Goal: Task Accomplishment & Management: Manage account settings

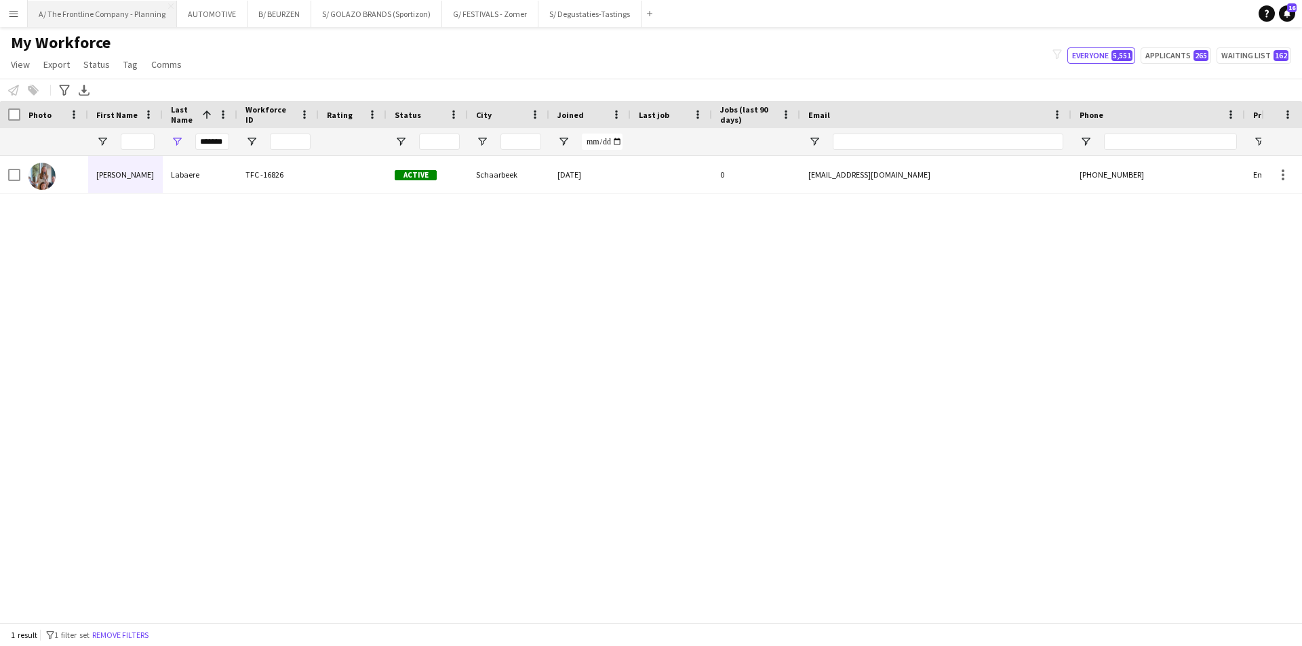
click at [104, 20] on button "A/ The Frontline Company - Planning Close" at bounding box center [102, 14] width 149 height 26
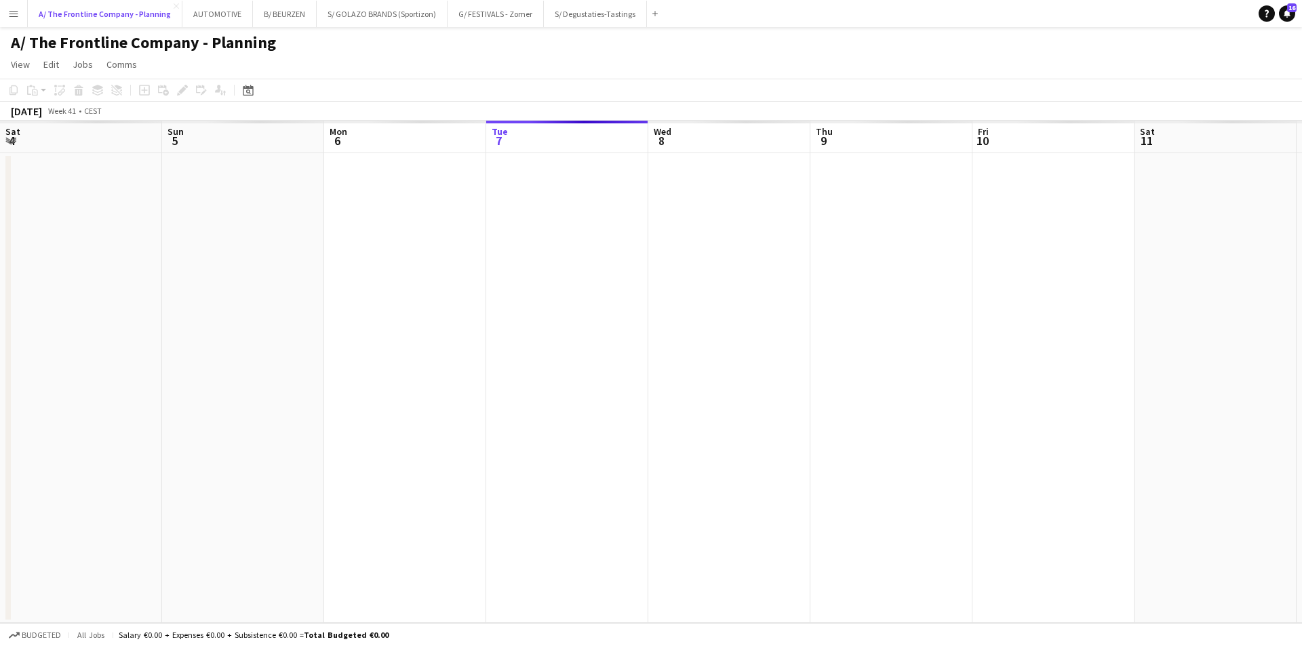
scroll to position [0, 324]
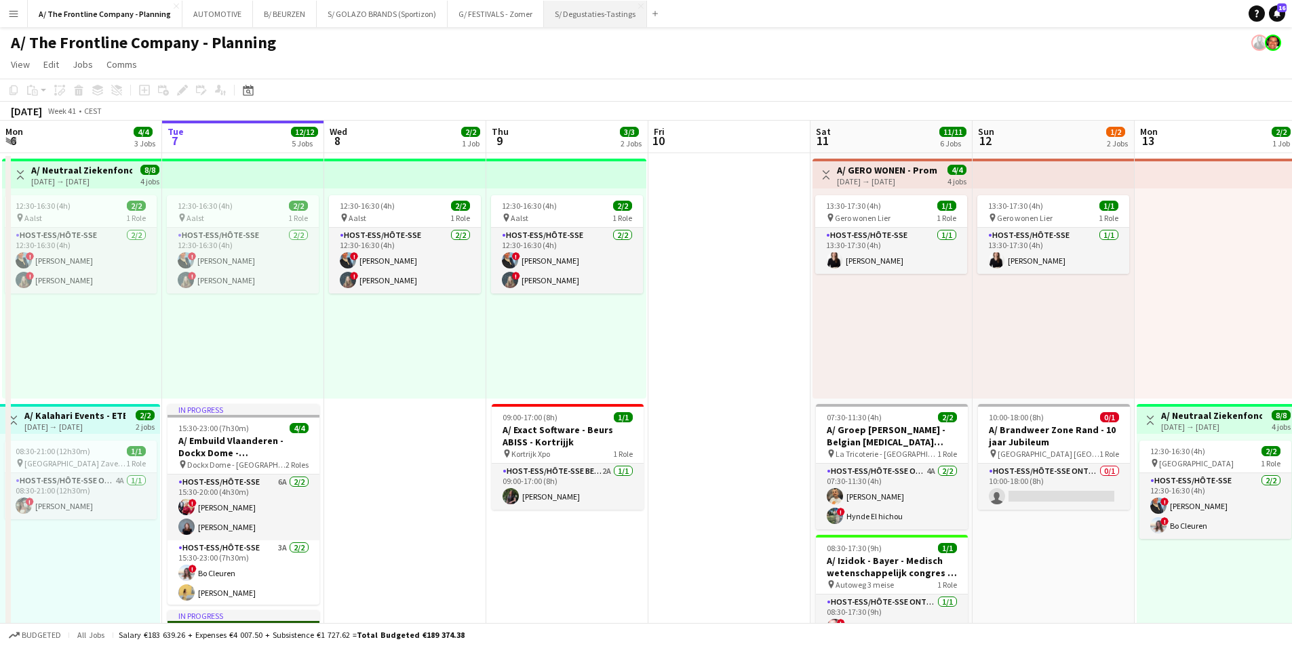
click at [558, 17] on button "S/ Degustaties-Tastings Close" at bounding box center [595, 14] width 103 height 26
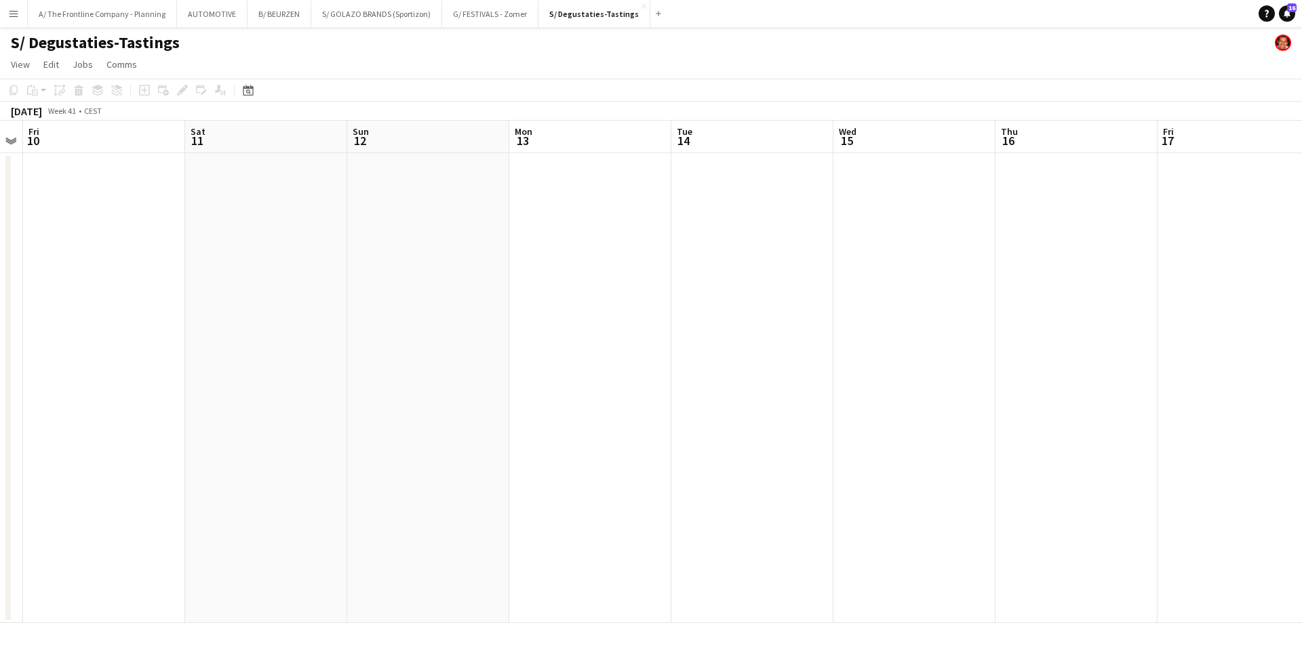
drag, startPoint x: 391, startPoint y: 276, endPoint x: 328, endPoint y: 277, distance: 63.8
click at [328, 277] on app-calendar-viewport "Tue 7 Wed 8 Thu 9 Fri 10 Sat 11 Sun 12 Mon 13 Tue 14 Wed 15 Thu 16 Fri 17 Sat 1…" at bounding box center [651, 372] width 1302 height 503
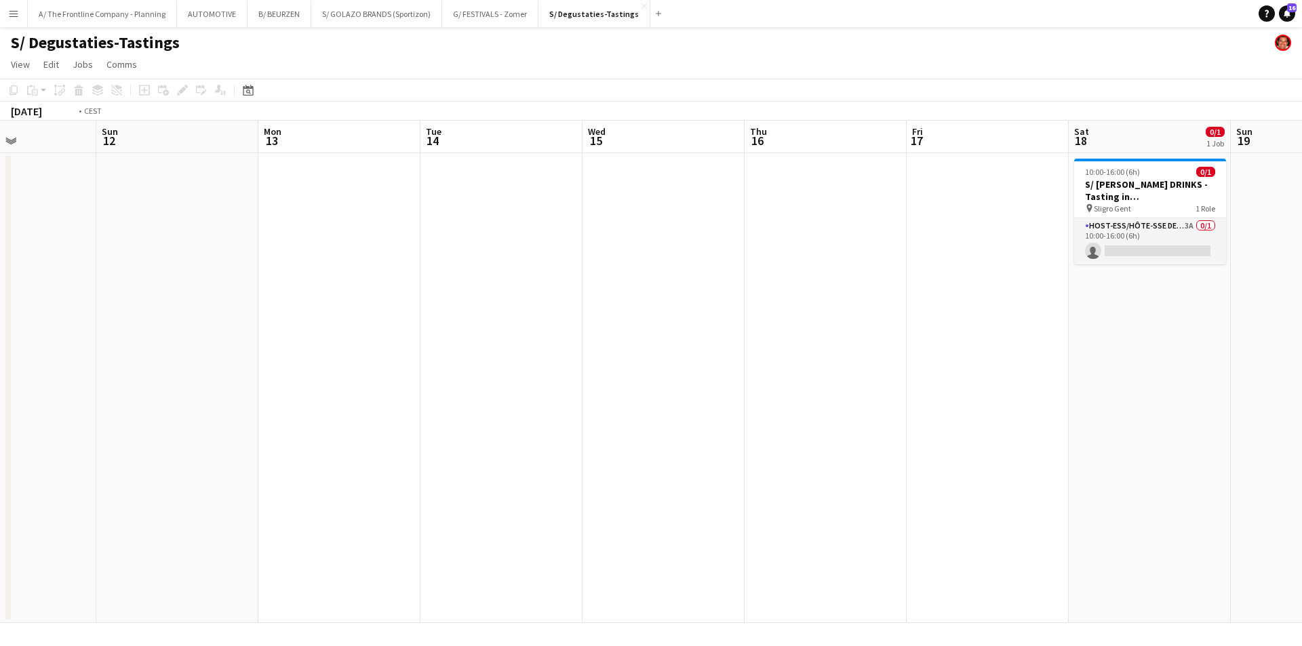
drag, startPoint x: 813, startPoint y: 311, endPoint x: 255, endPoint y: 298, distance: 558.5
click at [243, 294] on app-calendar-viewport "Thu 9 Fri 10 Sat 11 Sun 12 Mon 13 Tue 14 Wed 15 Thu 16 Fri 17 Sat 18 0/1 1 Job …" at bounding box center [651, 372] width 1302 height 503
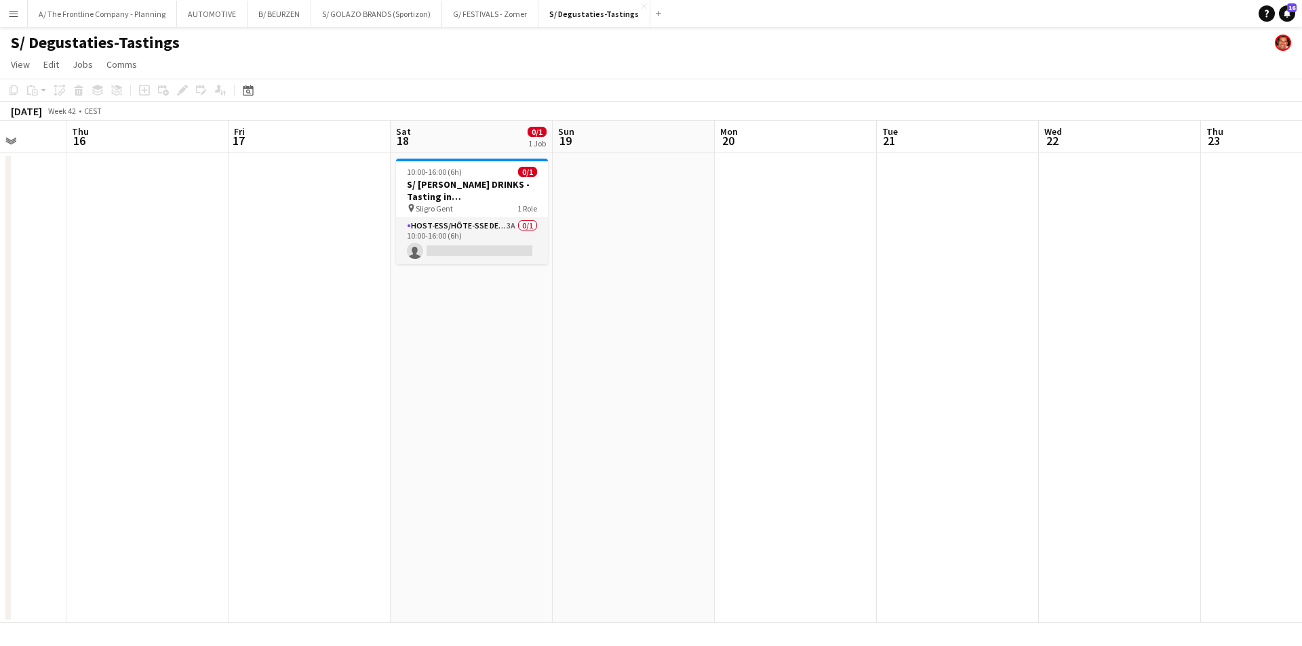
scroll to position [0, 409]
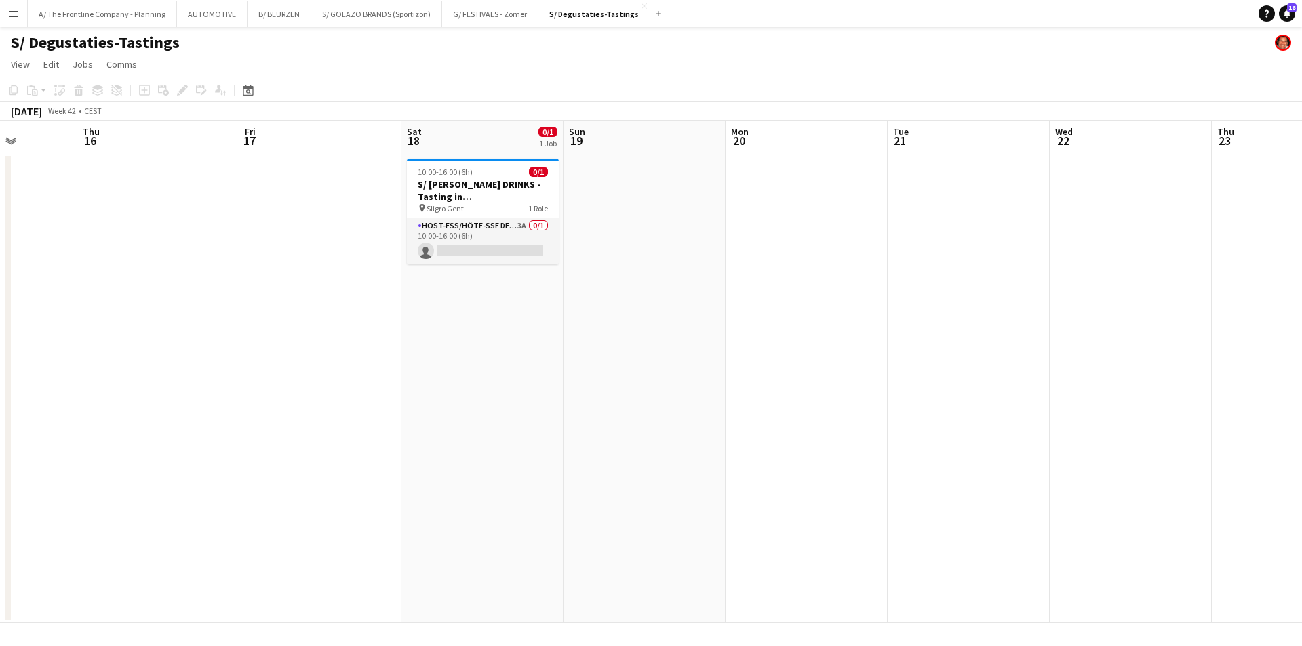
drag, startPoint x: 655, startPoint y: 317, endPoint x: 150, endPoint y: 286, distance: 506.3
click at [150, 286] on app-calendar-viewport "Mon 13 Tue 14 Wed 15 Thu 16 Fri 17 Sat 18 0/1 1 Job Sun 19 Mon 20 Tue 21 Wed 22…" at bounding box center [651, 372] width 1302 height 503
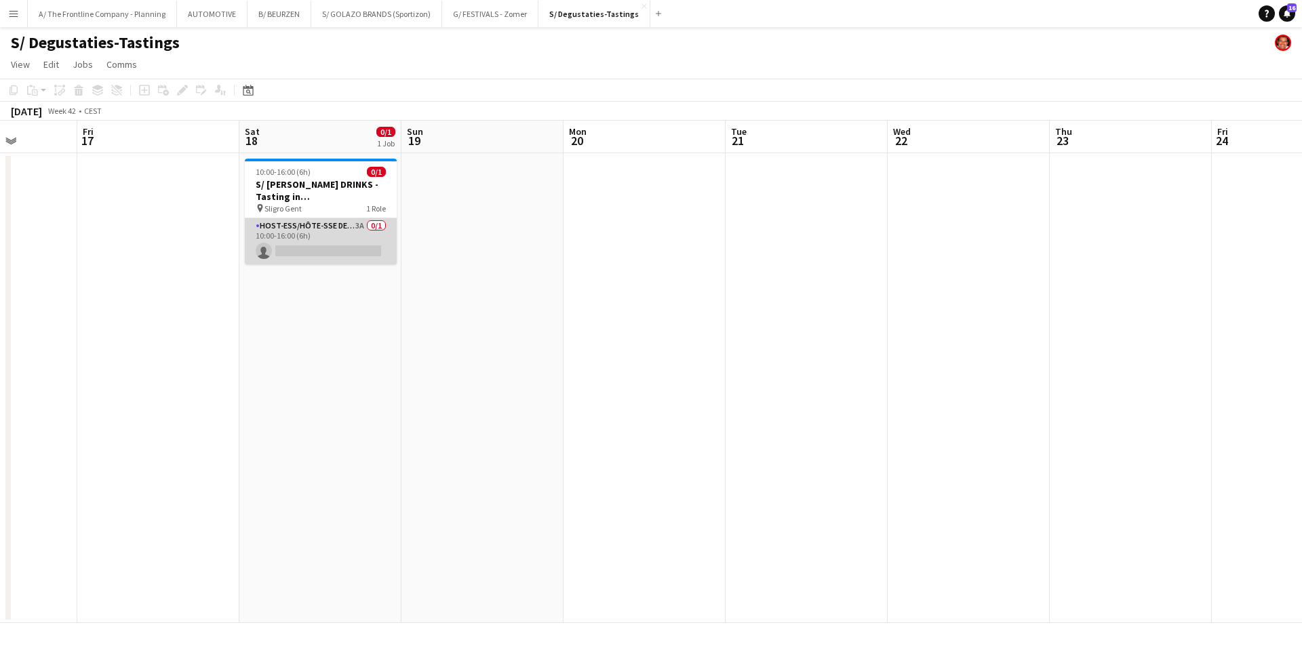
click at [309, 241] on app-card-role "Host-ess/Hôte-sse Degustatie-Dégustation 3A 0/1 10:00-16:00 (6h) single-neutral…" at bounding box center [321, 241] width 152 height 46
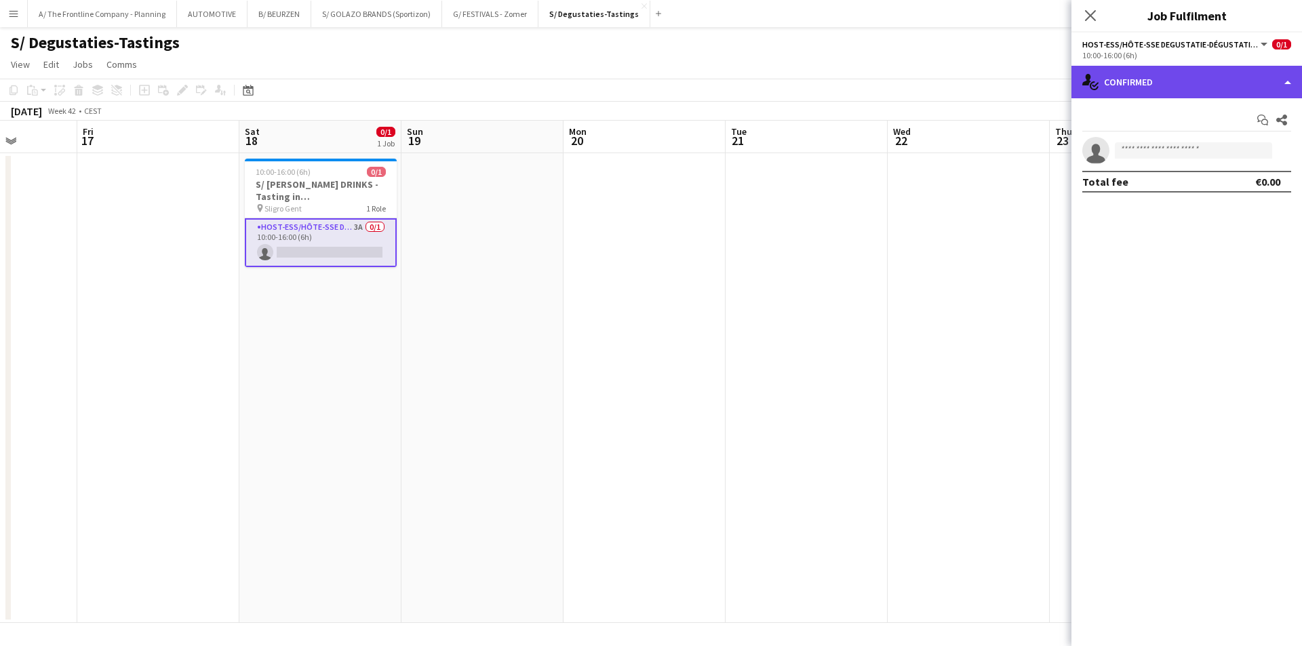
click at [1208, 81] on div "single-neutral-actions-check-2 Confirmed" at bounding box center [1187, 82] width 231 height 33
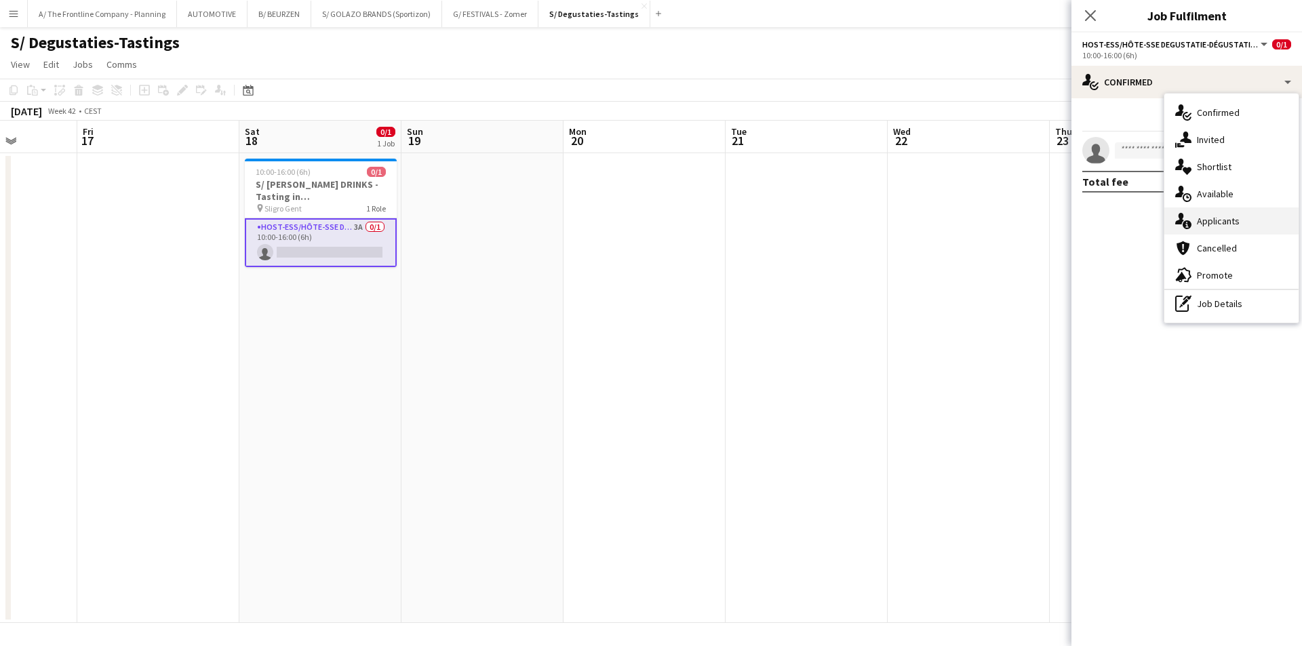
click at [1214, 225] on span "Applicants" at bounding box center [1218, 221] width 43 height 12
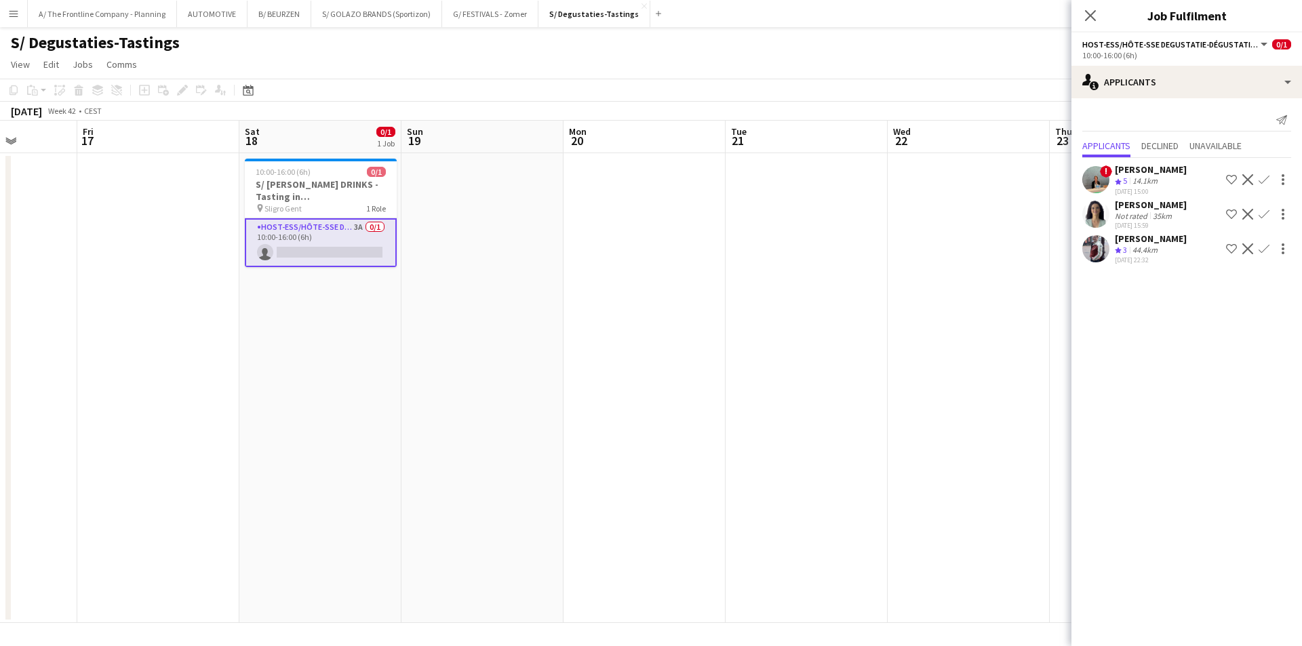
click at [995, 290] on app-date-cell at bounding box center [969, 388] width 162 height 470
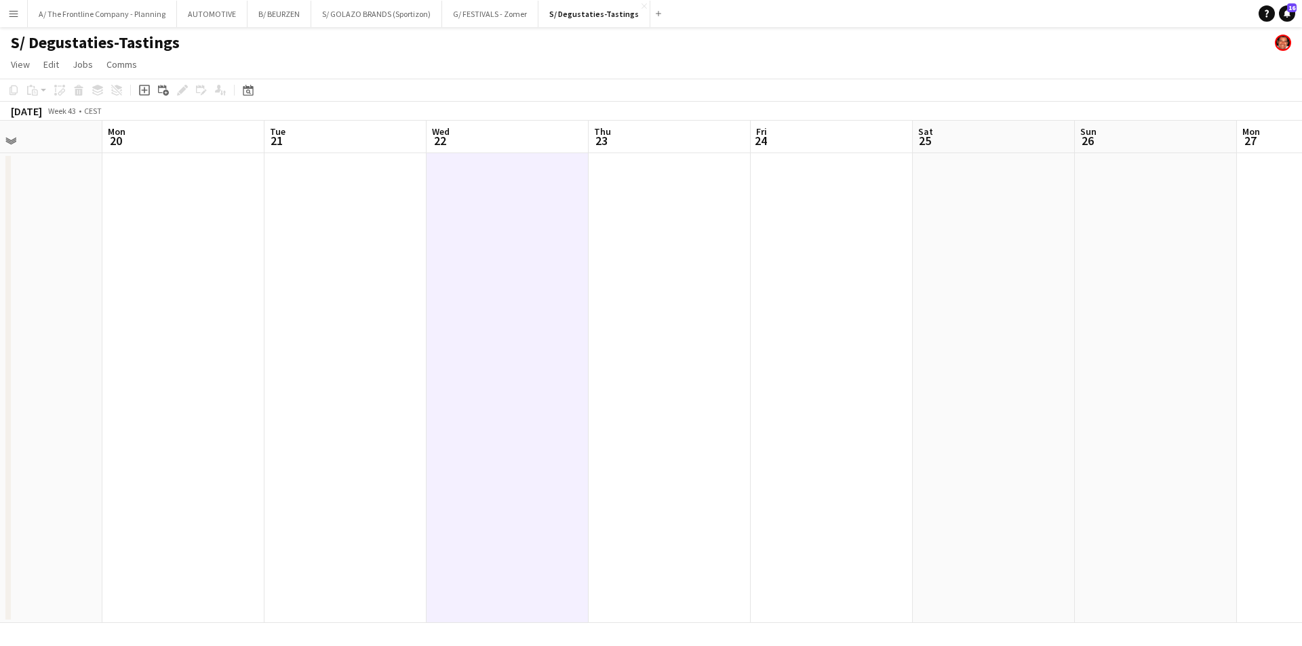
drag, startPoint x: 430, startPoint y: 333, endPoint x: 407, endPoint y: 336, distance: 23.2
click at [407, 336] on app-calendar-viewport "Fri 17 Sat 18 0/1 1 Job Sun 19 Mon 20 Tue 21 Wed 22 Thu 23 Fri 24 Sat 25 Sun 26…" at bounding box center [651, 372] width 1302 height 503
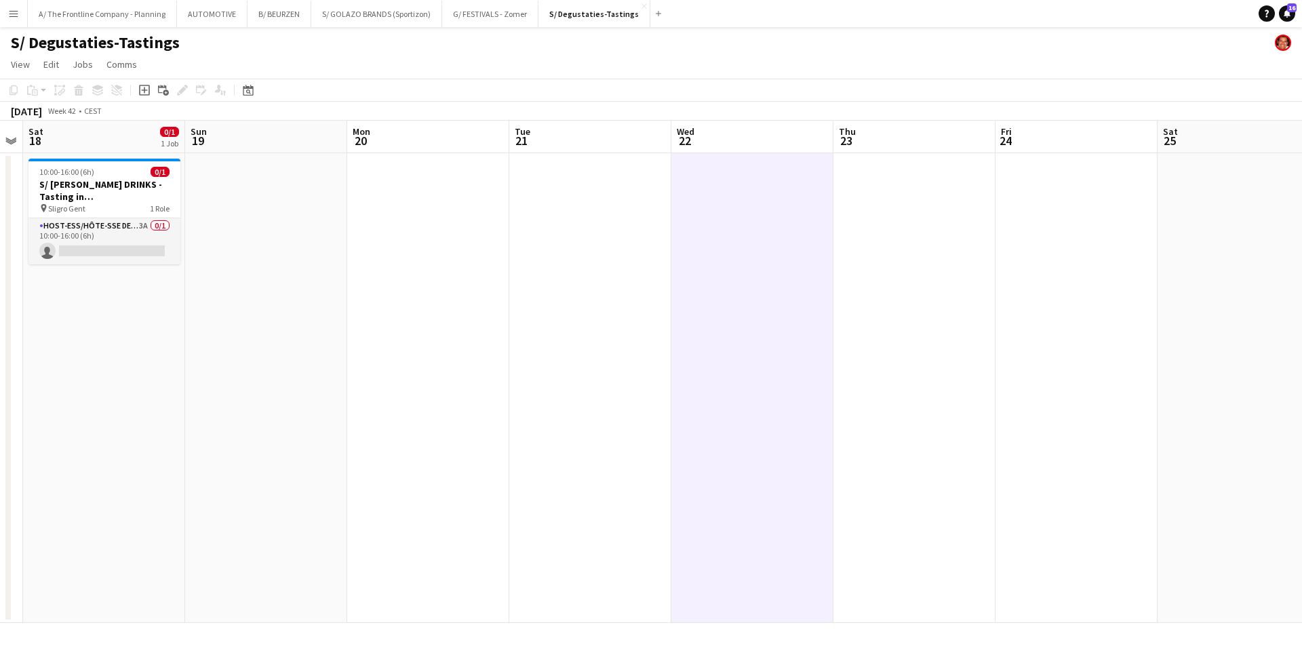
drag, startPoint x: 310, startPoint y: 326, endPoint x: 717, endPoint y: 313, distance: 407.2
click at [717, 313] on app-calendar-viewport "Thu 16 Fri 17 Sat 18 0/1 1 Job Sun 19 Mon 20 Tue 21 Wed 22 Thu 23 Fri 24 Sat 25…" at bounding box center [651, 372] width 1302 height 503
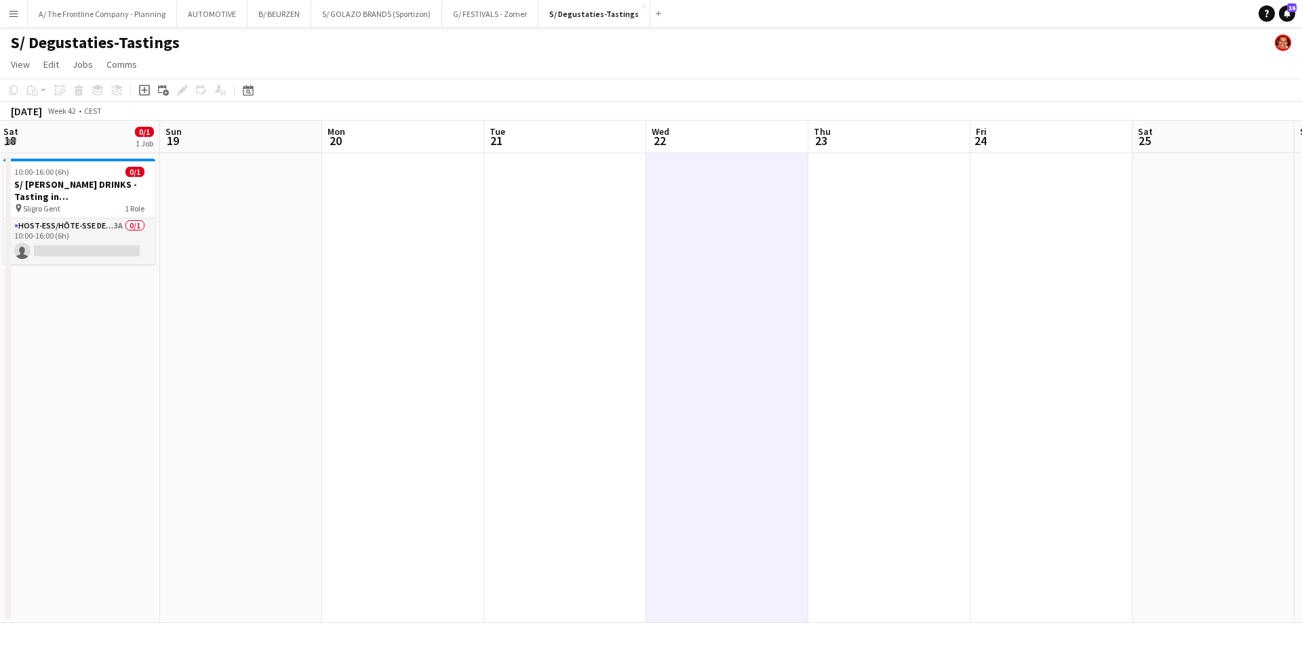
drag, startPoint x: 339, startPoint y: 317, endPoint x: 469, endPoint y: 317, distance: 130.2
click at [469, 317] on app-calendar-viewport "Thu 16 Fri 17 Sat 18 0/1 1 Job Sun 19 Mon 20 Tue 21 Wed 22 Thu 23 Fri 24 Sat 25…" at bounding box center [651, 372] width 1302 height 503
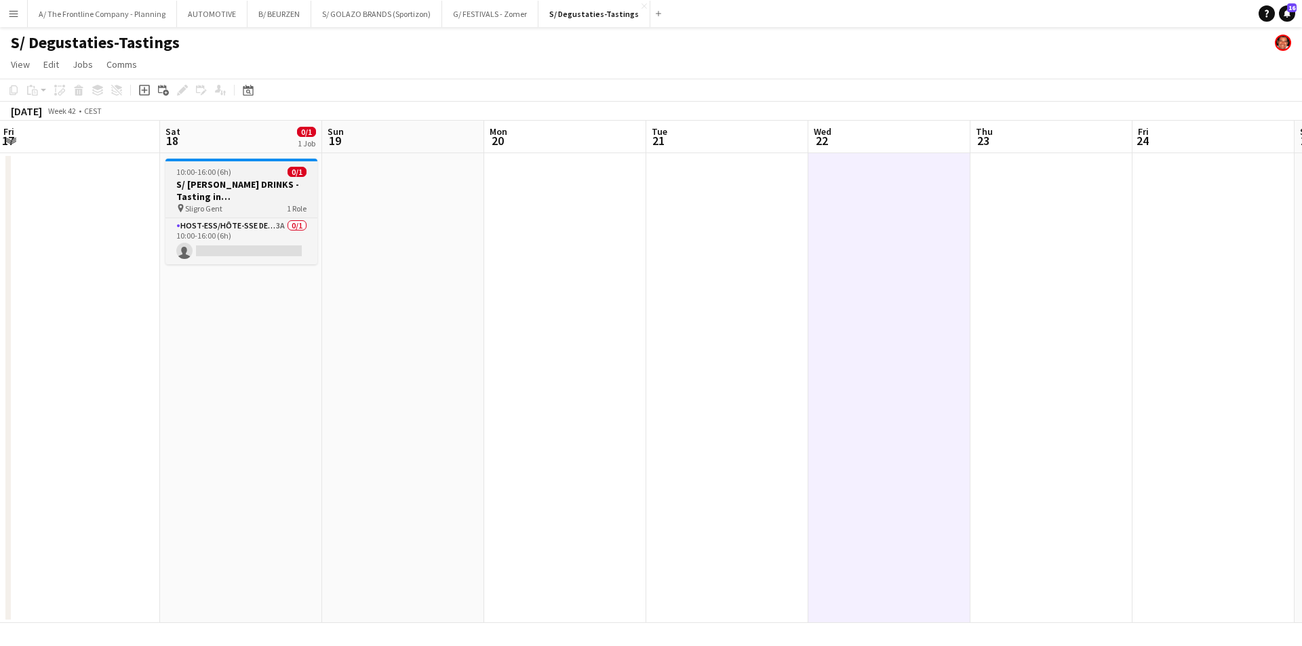
click at [177, 178] on h3 "S/ [PERSON_NAME] DRINKS - Tasting in [GEOGRAPHIC_DATA] Gent" at bounding box center [242, 190] width 152 height 24
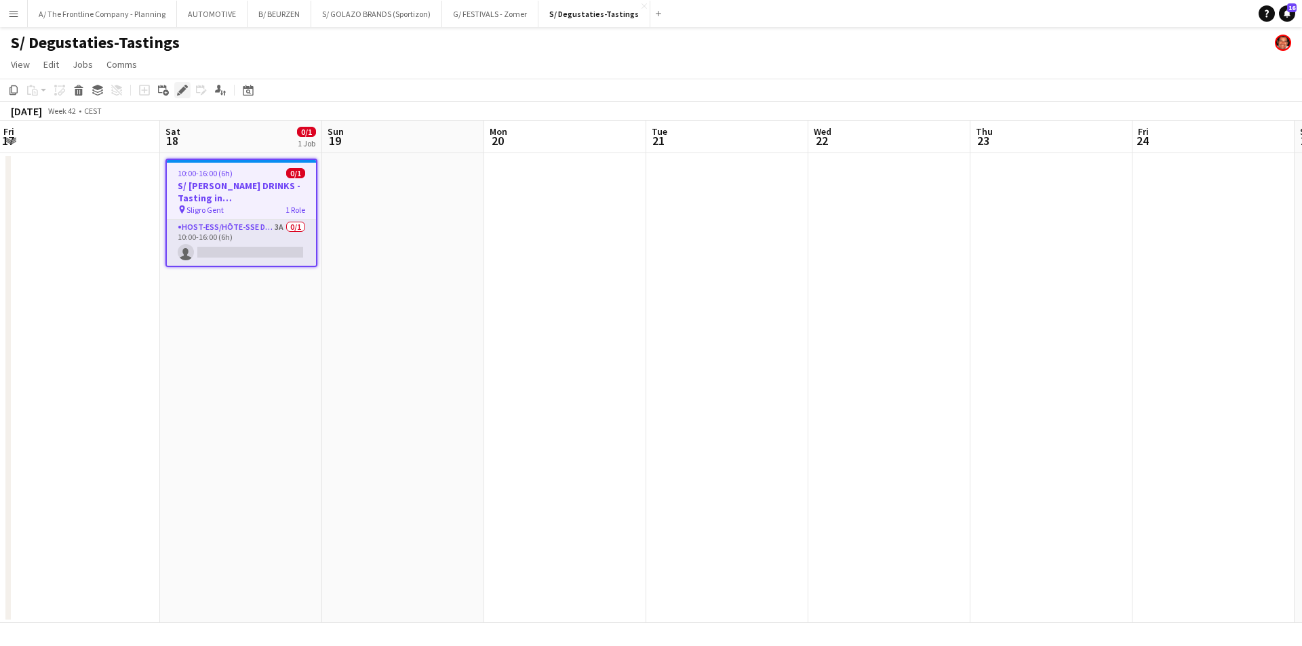
click at [185, 94] on icon "Edit" at bounding box center [182, 90] width 11 height 11
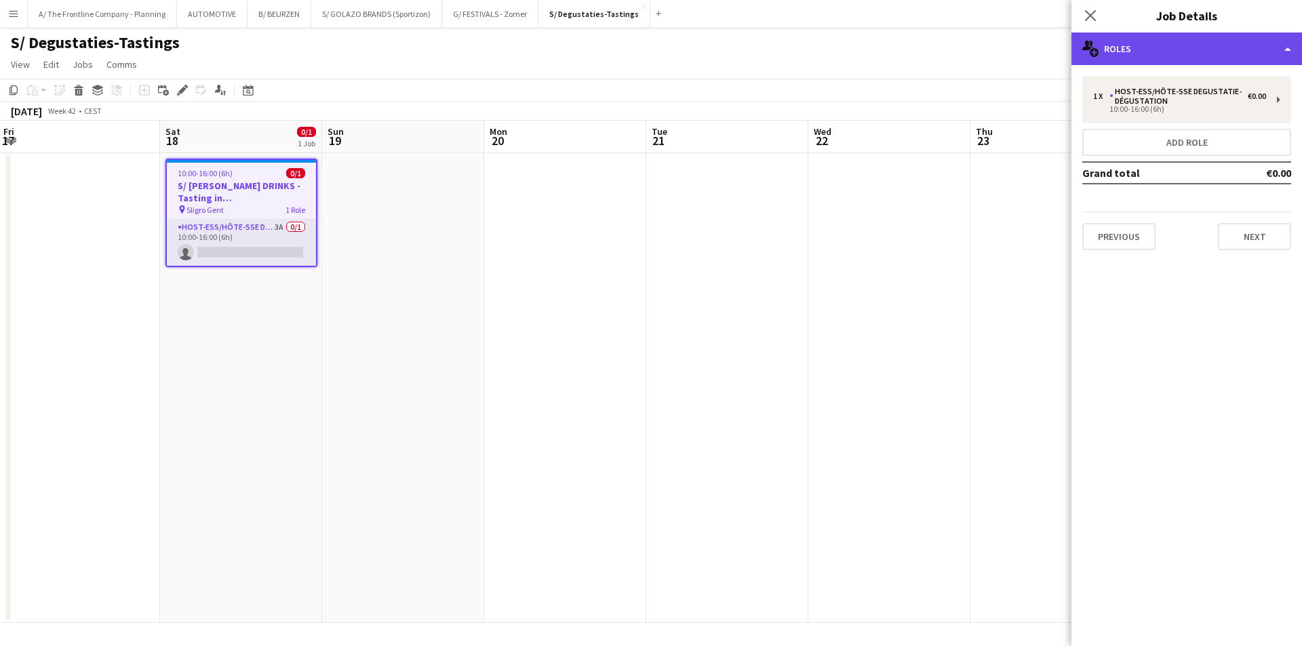
click at [1181, 51] on div "multiple-users-add Roles" at bounding box center [1187, 49] width 231 height 33
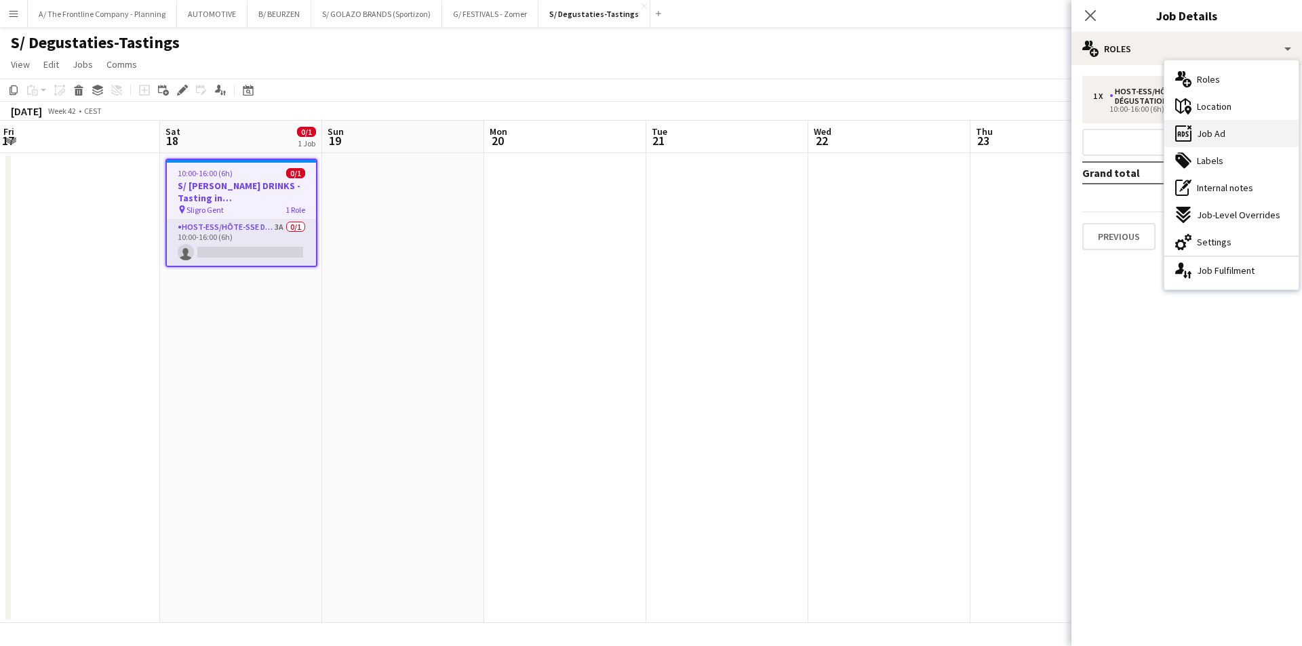
click at [1210, 137] on span "Job Ad" at bounding box center [1211, 134] width 28 height 12
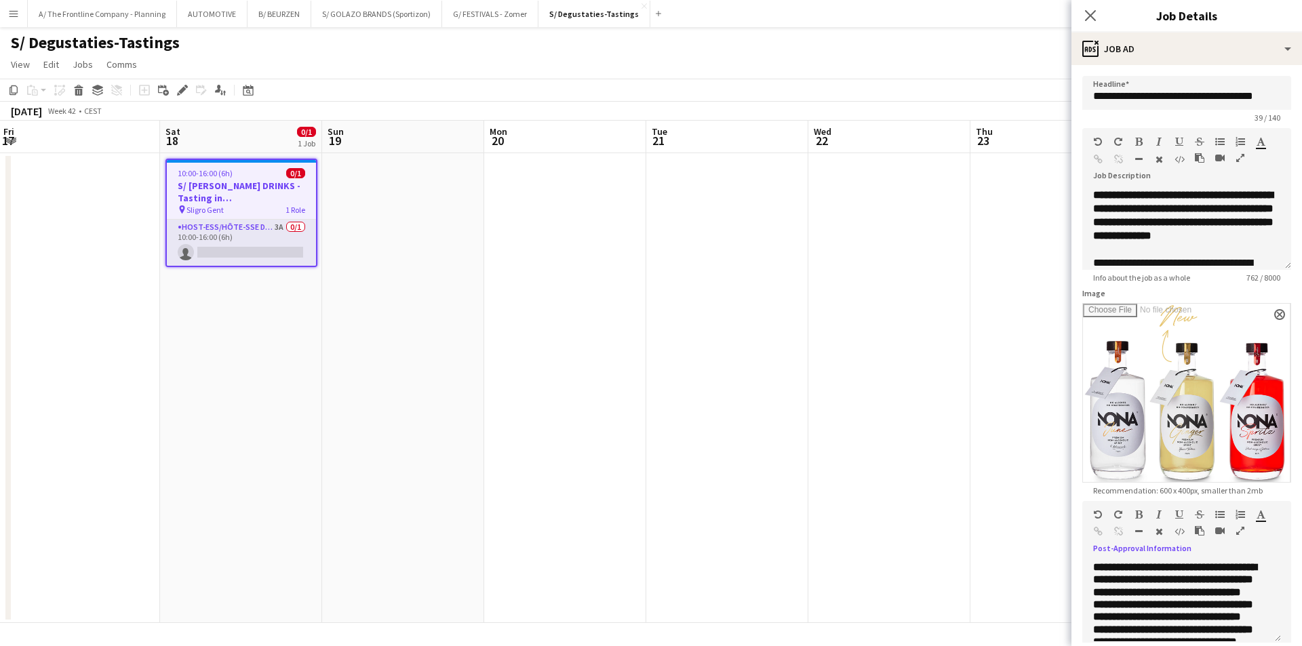
drag, startPoint x: 1241, startPoint y: 525, endPoint x: 1194, endPoint y: 485, distance: 61.6
click at [1241, 526] on icon "button" at bounding box center [1241, 530] width 8 height 9
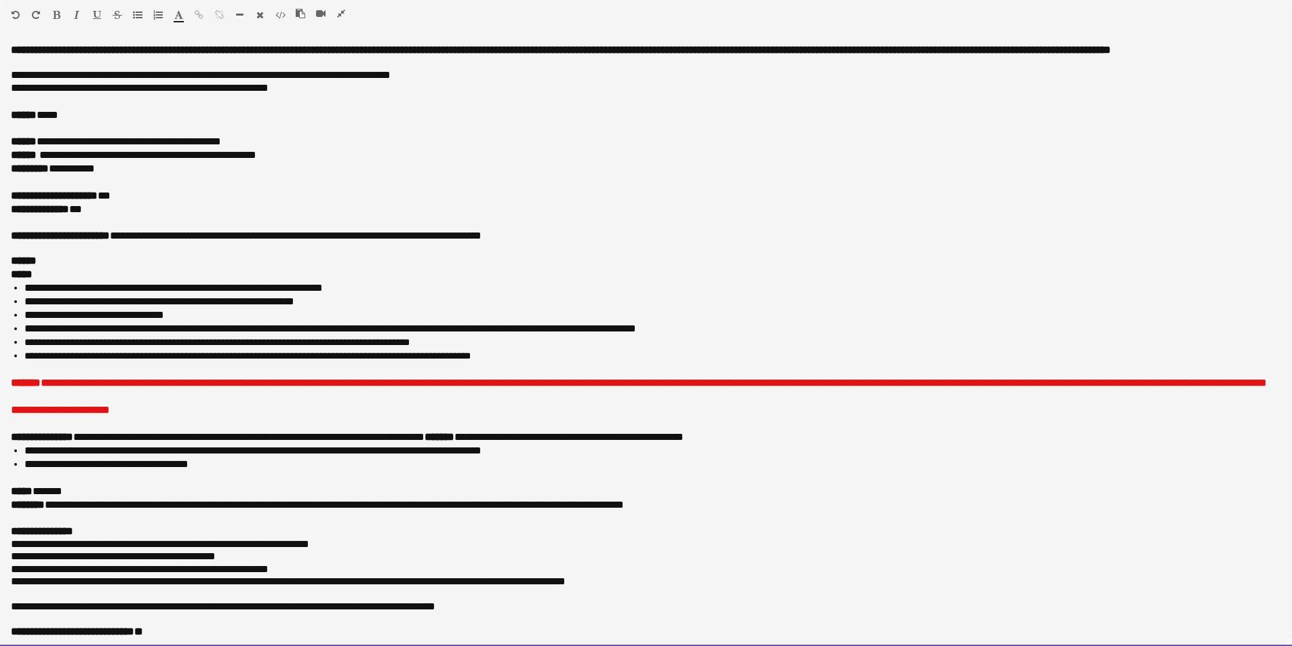
click at [361, 269] on div "*****" at bounding box center [646, 275] width 1271 height 14
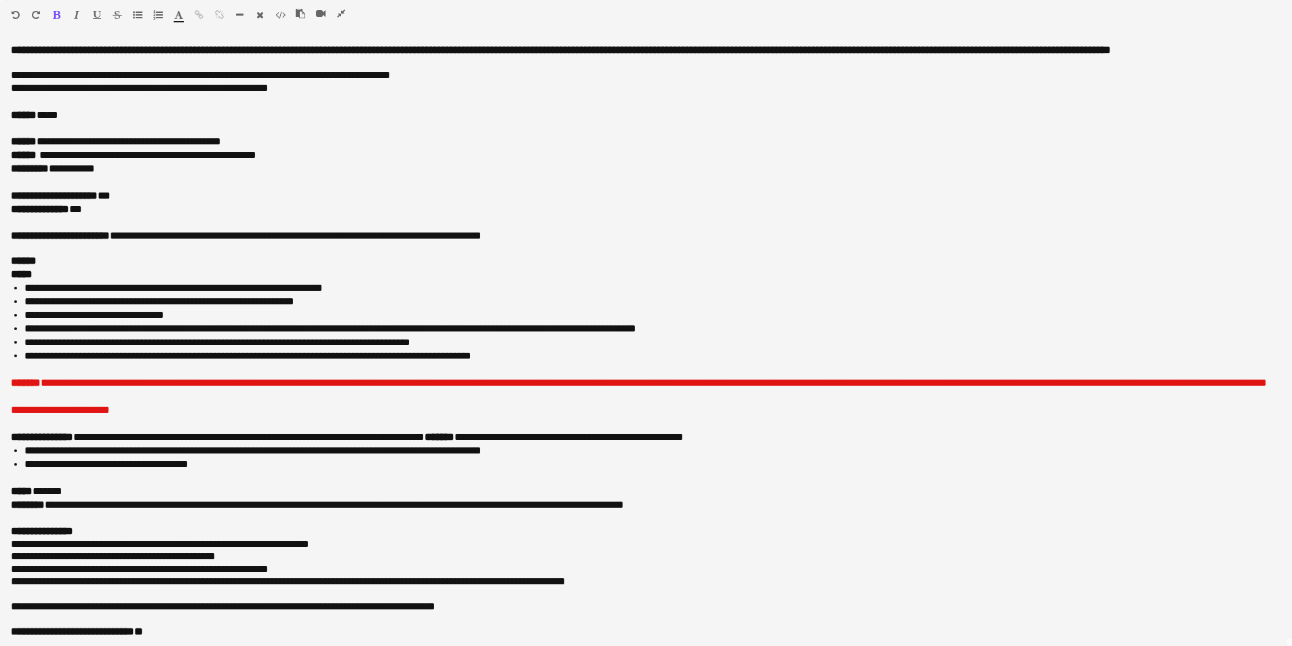
click at [343, 14] on icon "button" at bounding box center [341, 13] width 8 height 9
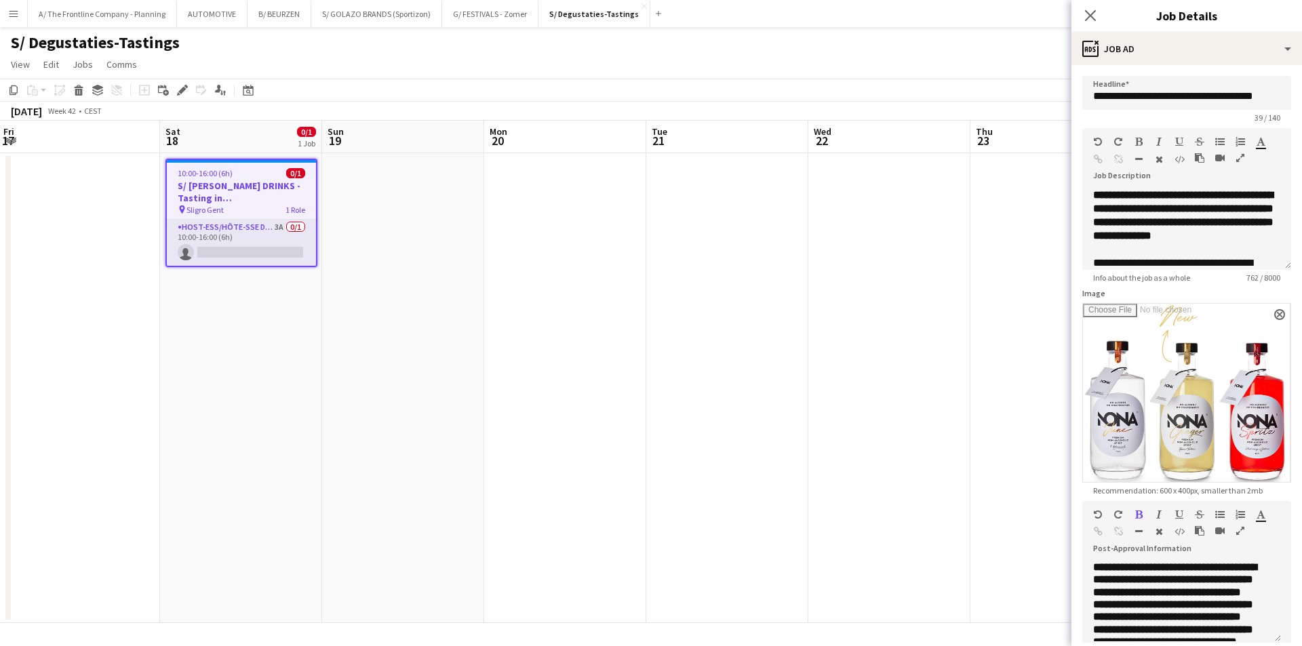
click at [1239, 526] on icon "button" at bounding box center [1241, 530] width 8 height 9
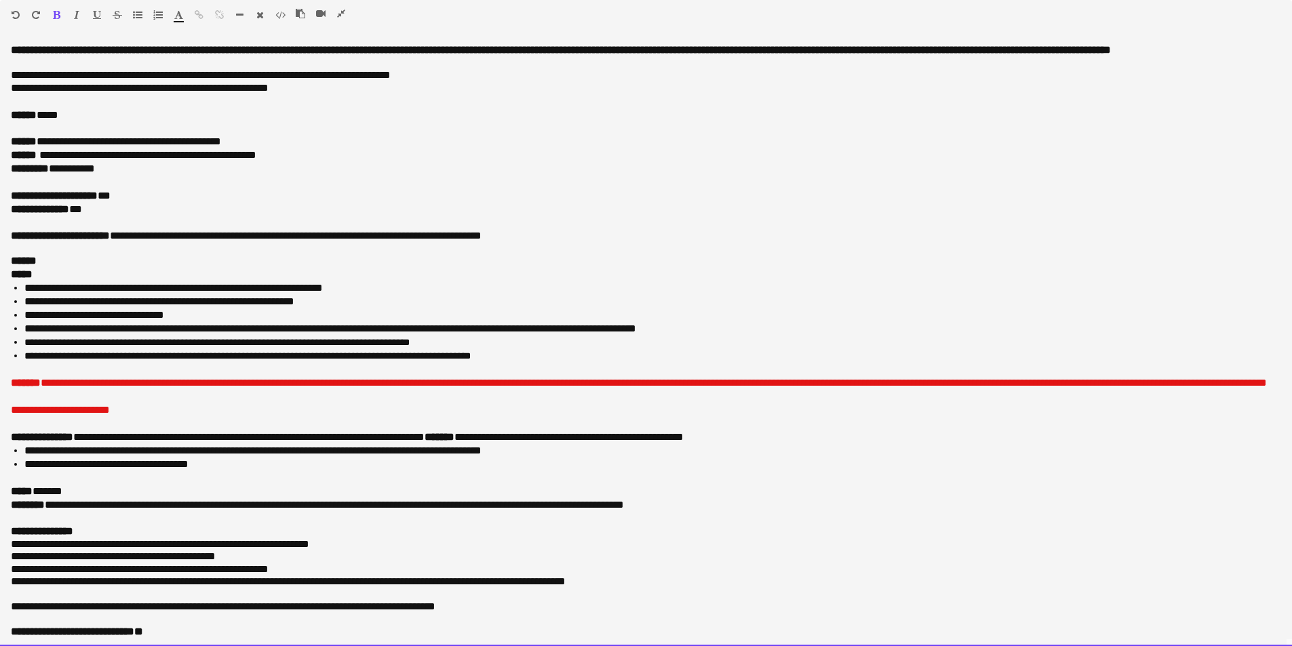
click at [372, 281] on div "*****" at bounding box center [646, 275] width 1271 height 14
drag, startPoint x: 37, startPoint y: 259, endPoint x: -15, endPoint y: 259, distance: 52.2
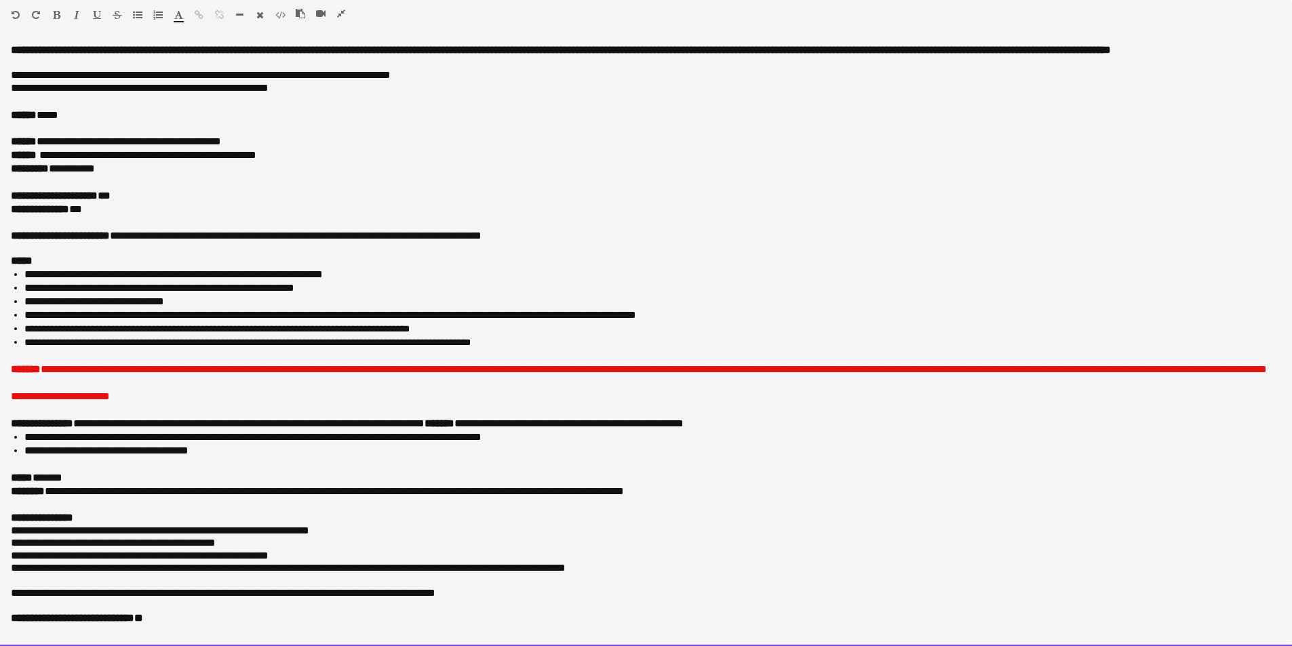
click at [71, 358] on div at bounding box center [646, 356] width 1271 height 14
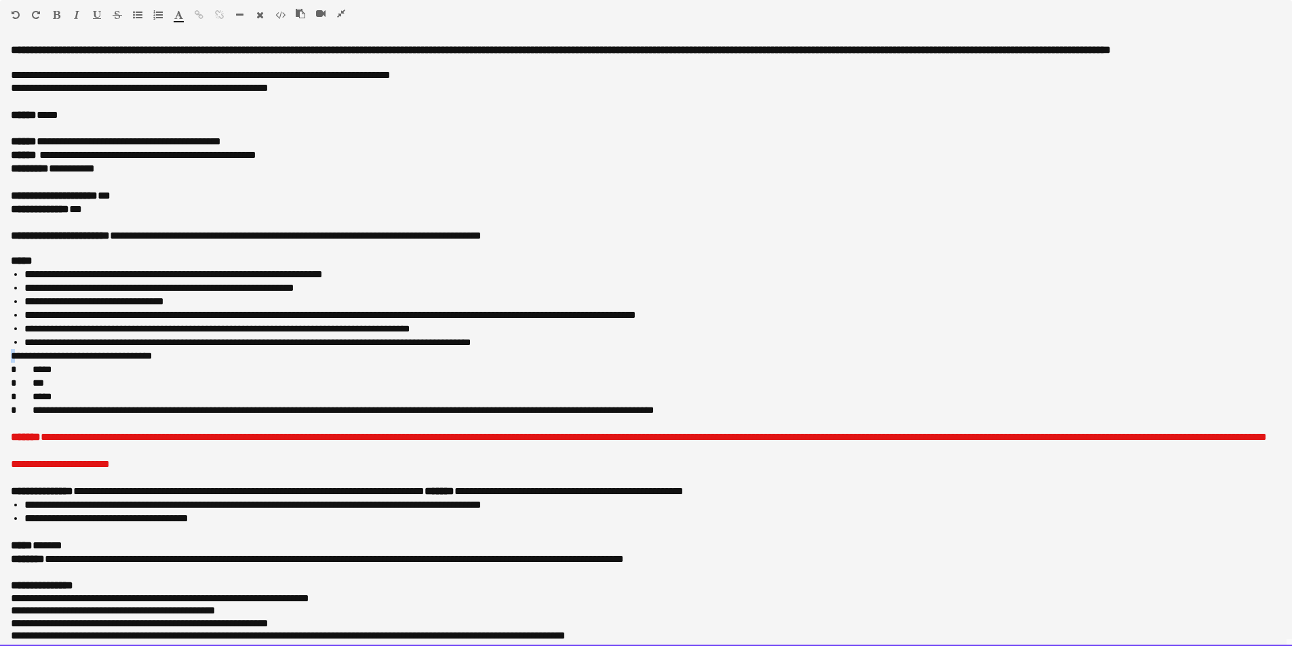
drag, startPoint x: 7, startPoint y: 356, endPoint x: 14, endPoint y: 358, distance: 6.9
click at [14, 358] on div "**********" at bounding box center [646, 345] width 1292 height 602
click at [12, 358] on span "**********" at bounding box center [81, 355] width 141 height 9
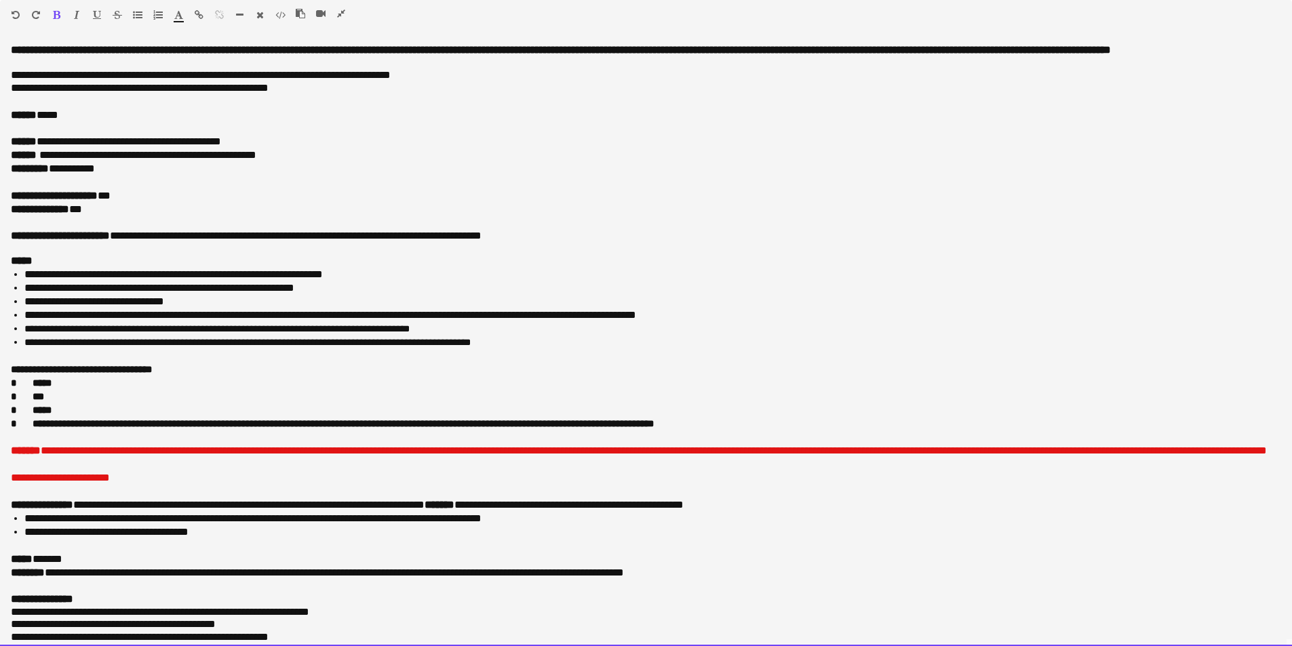
click at [126, 172] on div "**********" at bounding box center [641, 169] width 1260 height 14
click at [362, 157] on div "**********" at bounding box center [646, 156] width 1271 height 14
click at [138, 194] on div "**********" at bounding box center [646, 196] width 1271 height 14
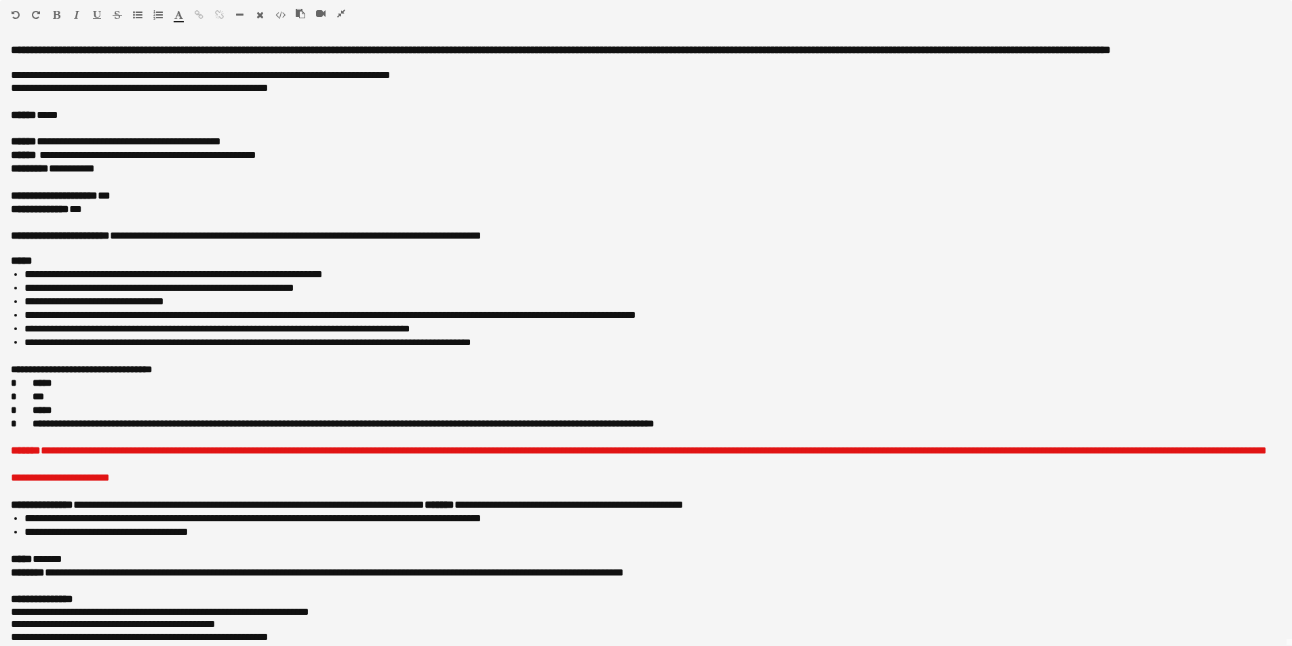
click at [341, 10] on icon "button" at bounding box center [341, 13] width 8 height 9
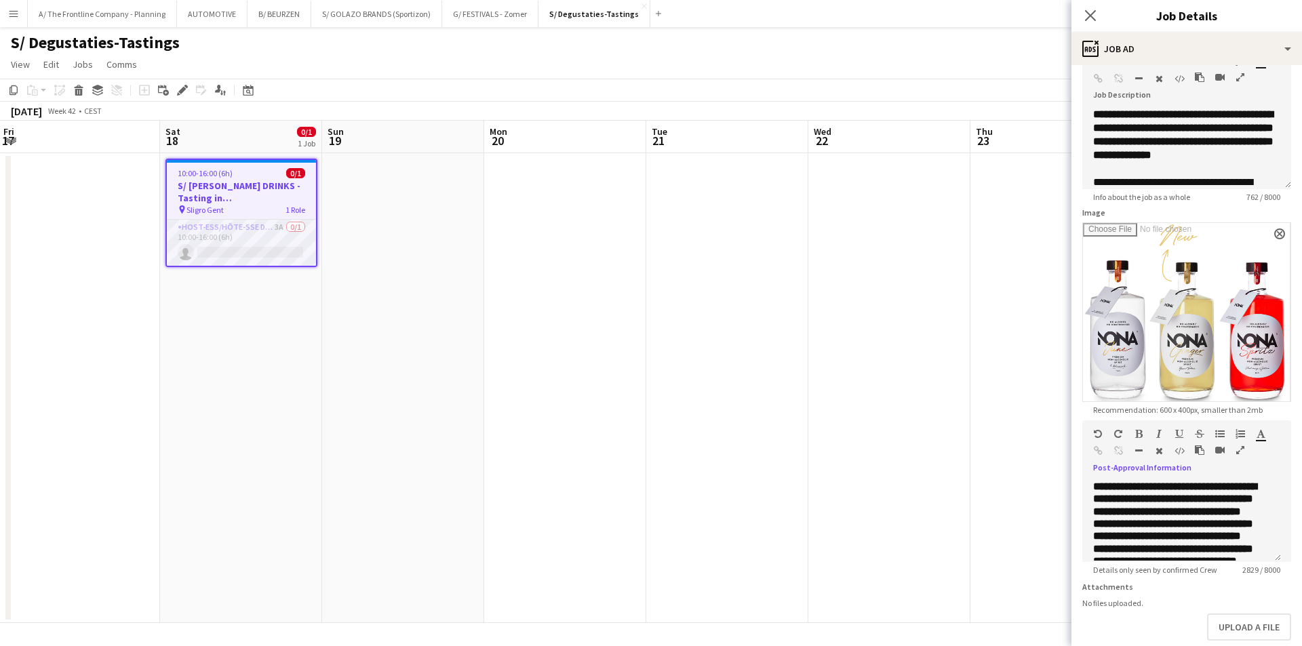
scroll to position [153, 0]
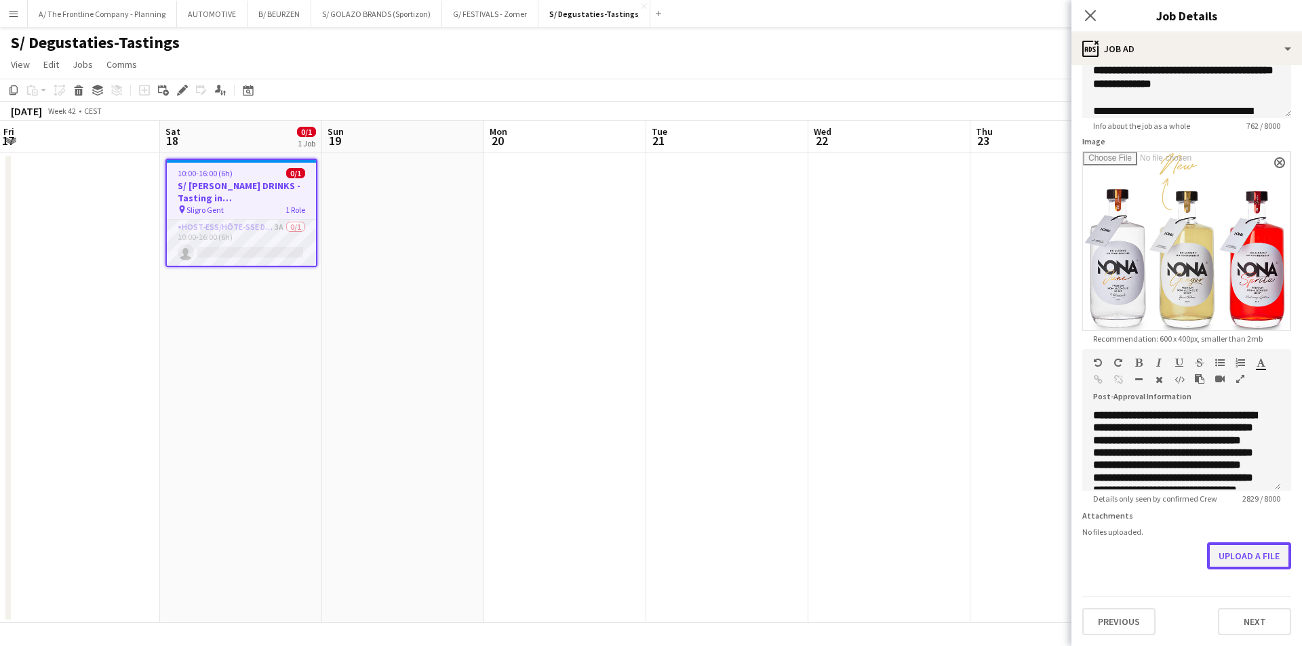
click at [1230, 556] on button "Upload a file" at bounding box center [1250, 556] width 84 height 27
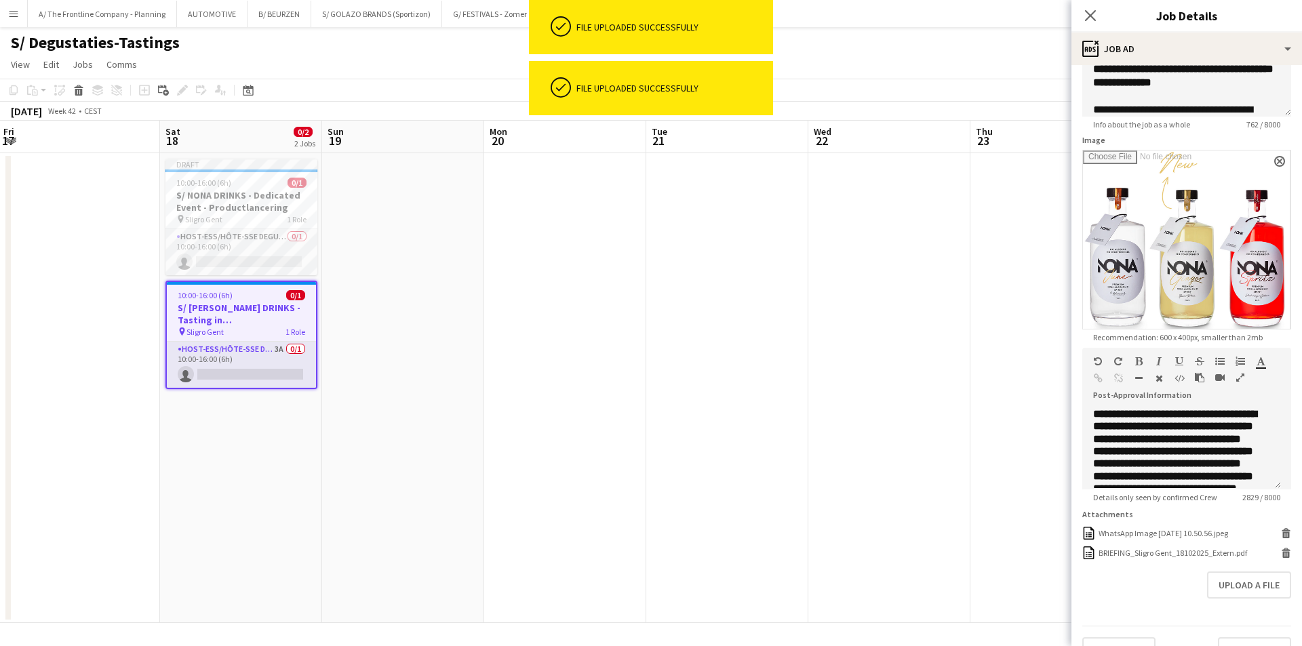
click at [950, 482] on app-date-cell at bounding box center [890, 388] width 162 height 470
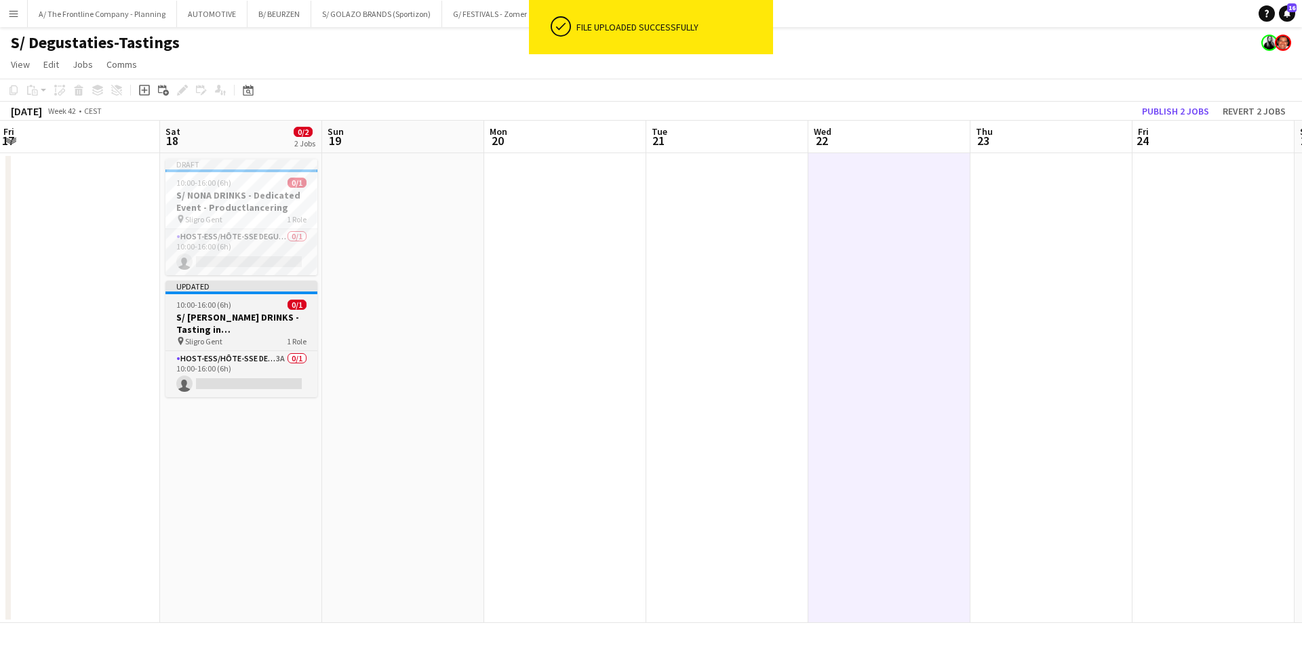
click at [260, 315] on h3 "S/ [PERSON_NAME] DRINKS - Tasting in [GEOGRAPHIC_DATA] Gent" at bounding box center [242, 323] width 152 height 24
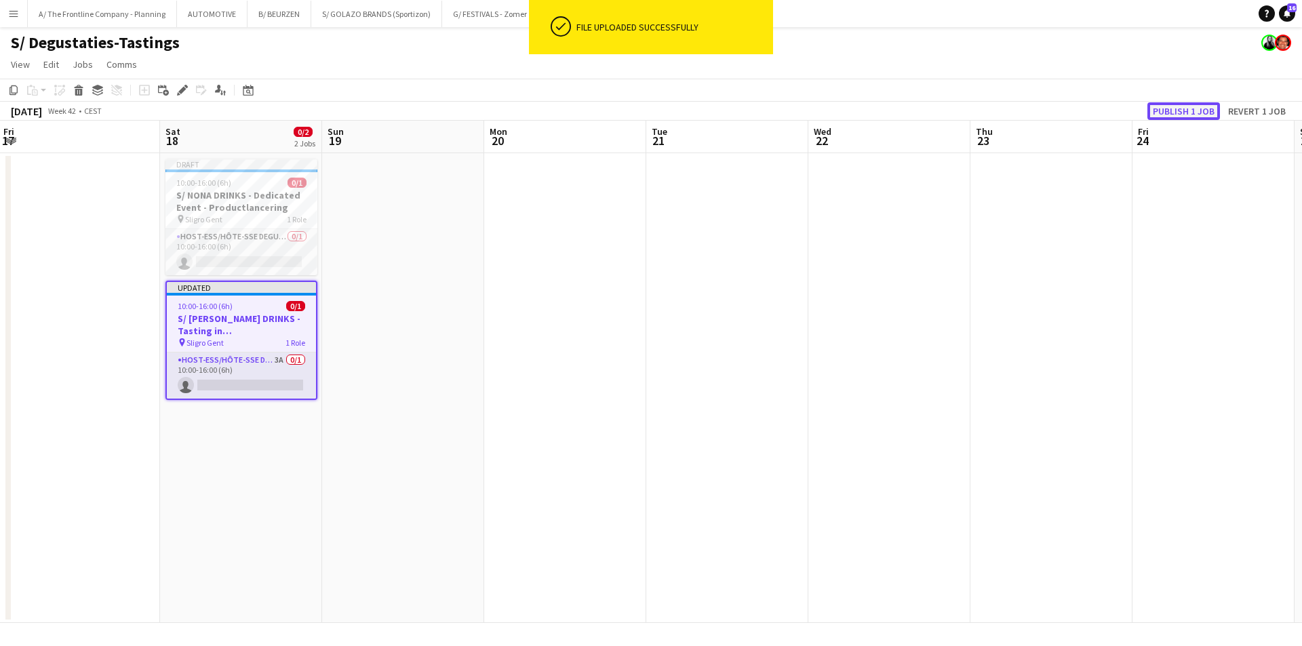
click at [1163, 113] on button "Publish 1 job" at bounding box center [1184, 111] width 73 height 18
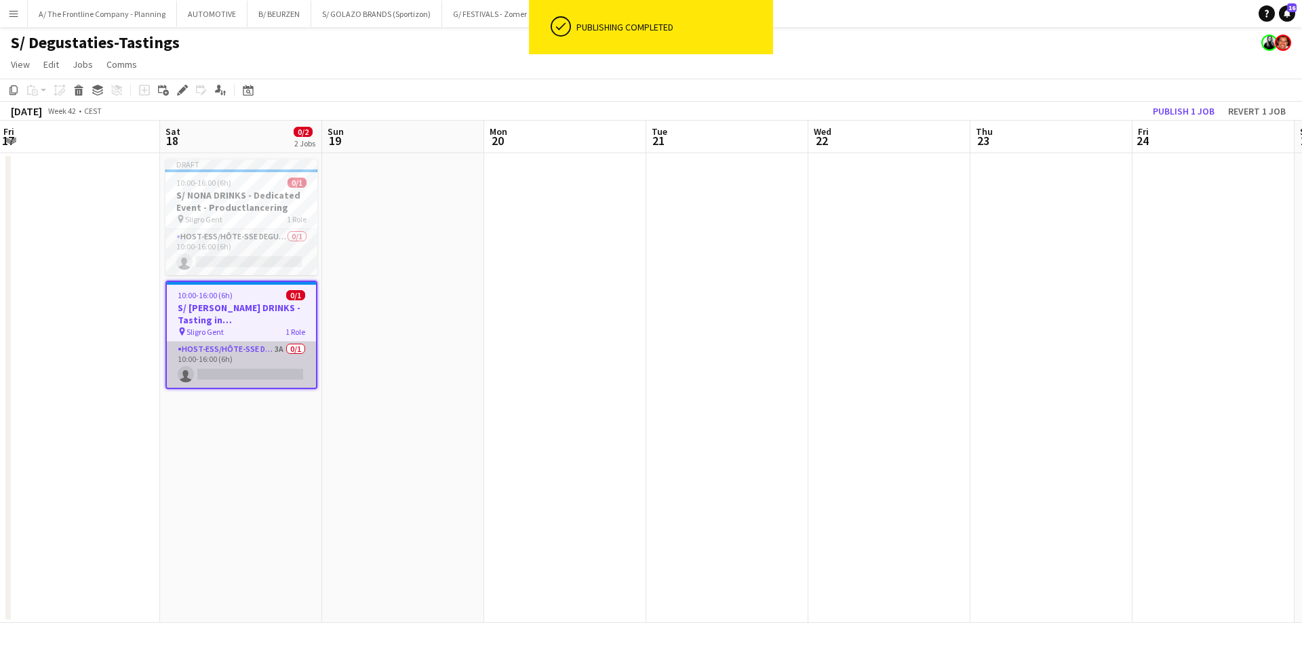
click at [229, 366] on app-card-role "Host-ess/Hôte-sse Degustatie-Dégustation 3A 0/1 10:00-16:00 (6h) single-neutral…" at bounding box center [241, 365] width 149 height 46
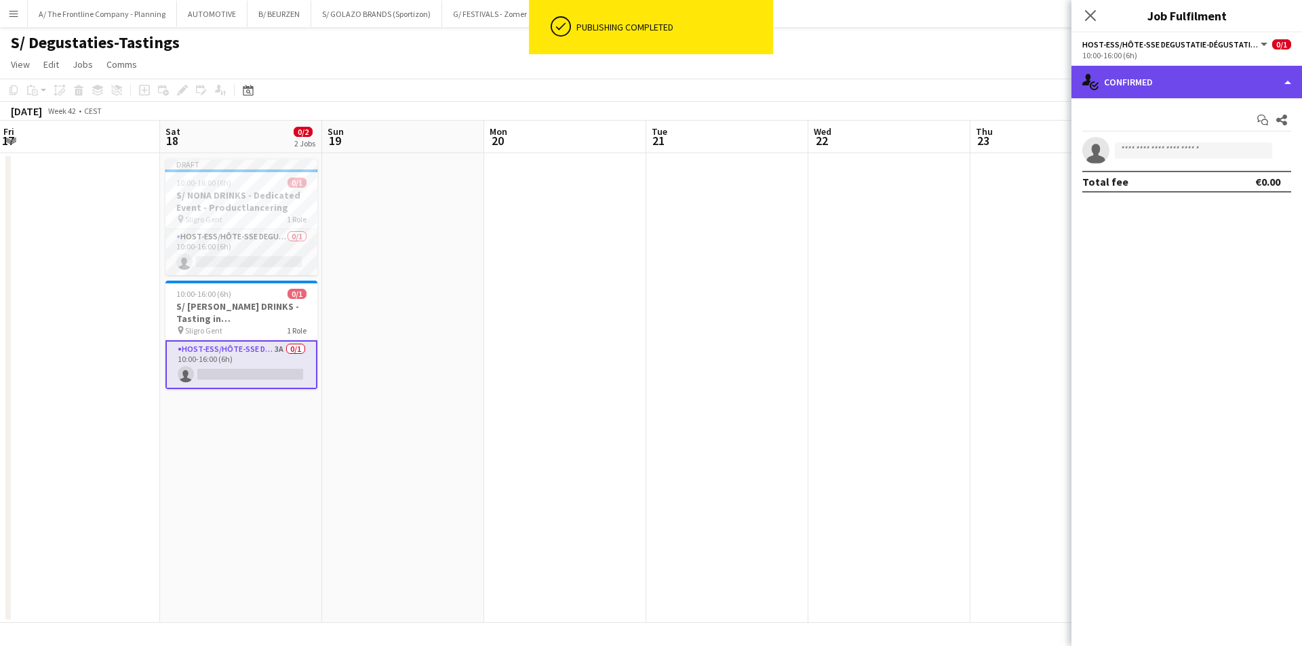
click at [1169, 81] on div "single-neutral-actions-check-2 Confirmed" at bounding box center [1187, 82] width 231 height 33
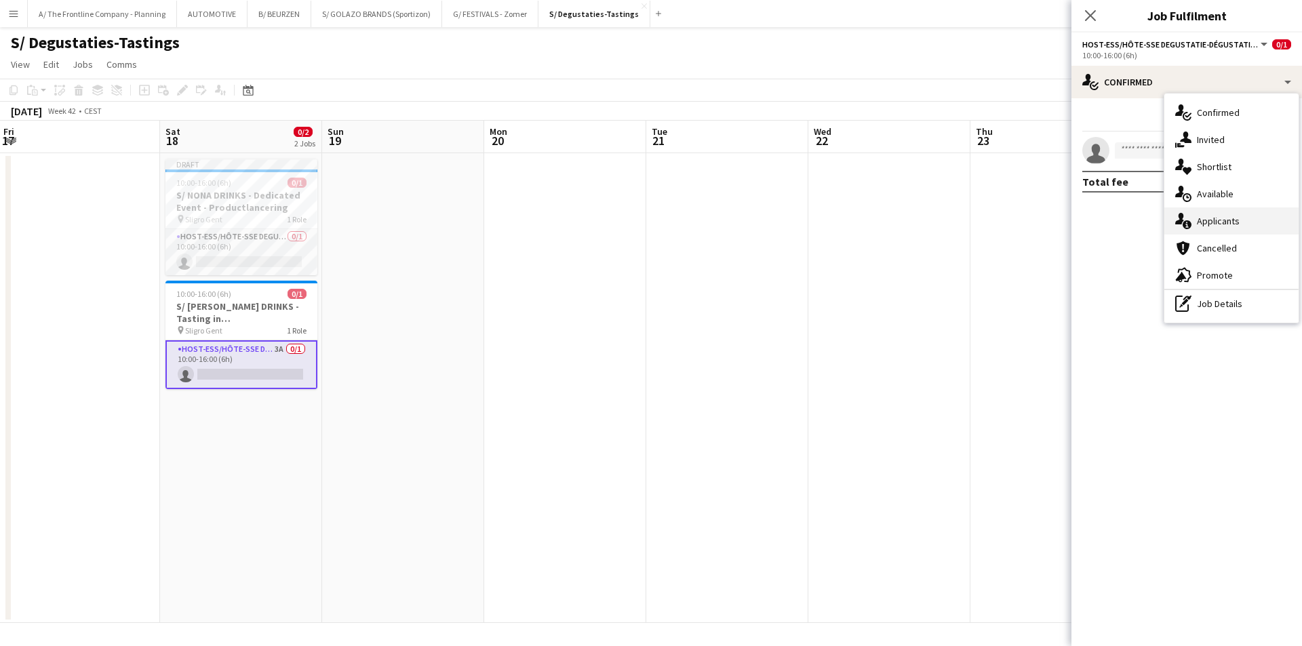
click at [1203, 221] on span "Applicants" at bounding box center [1218, 221] width 43 height 12
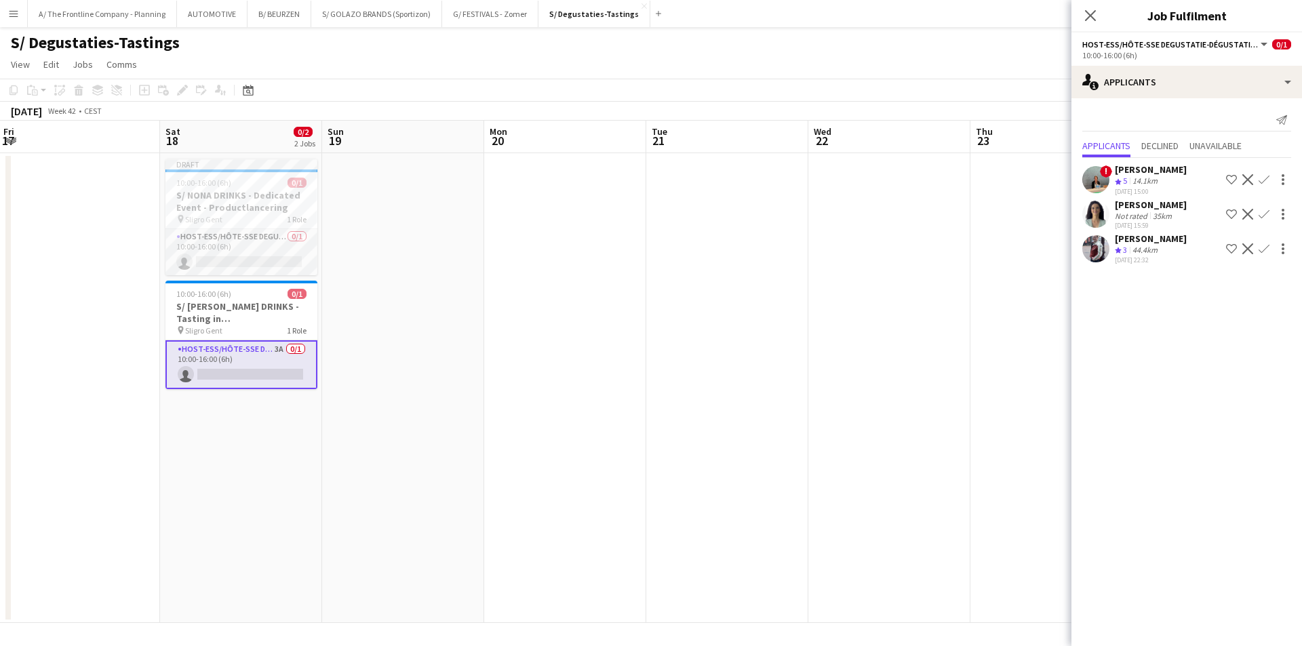
click at [1134, 174] on div "[PERSON_NAME]" at bounding box center [1151, 169] width 72 height 12
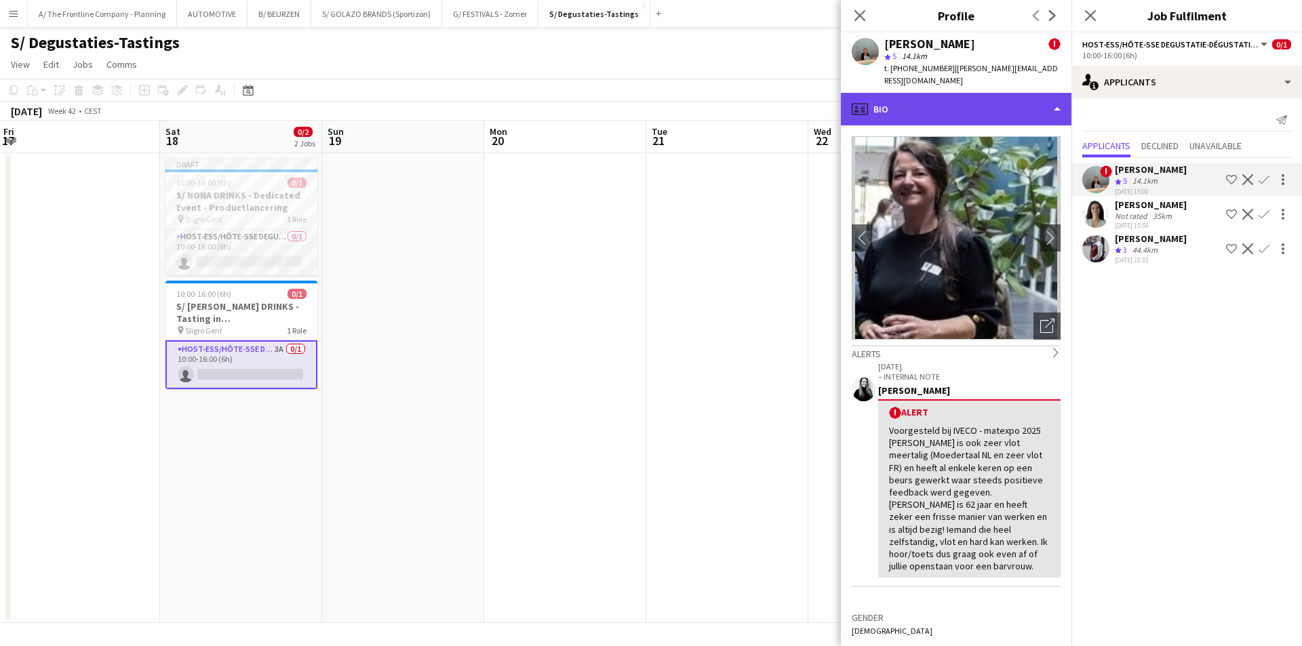
click at [980, 93] on div "profile Bio" at bounding box center [956, 109] width 231 height 33
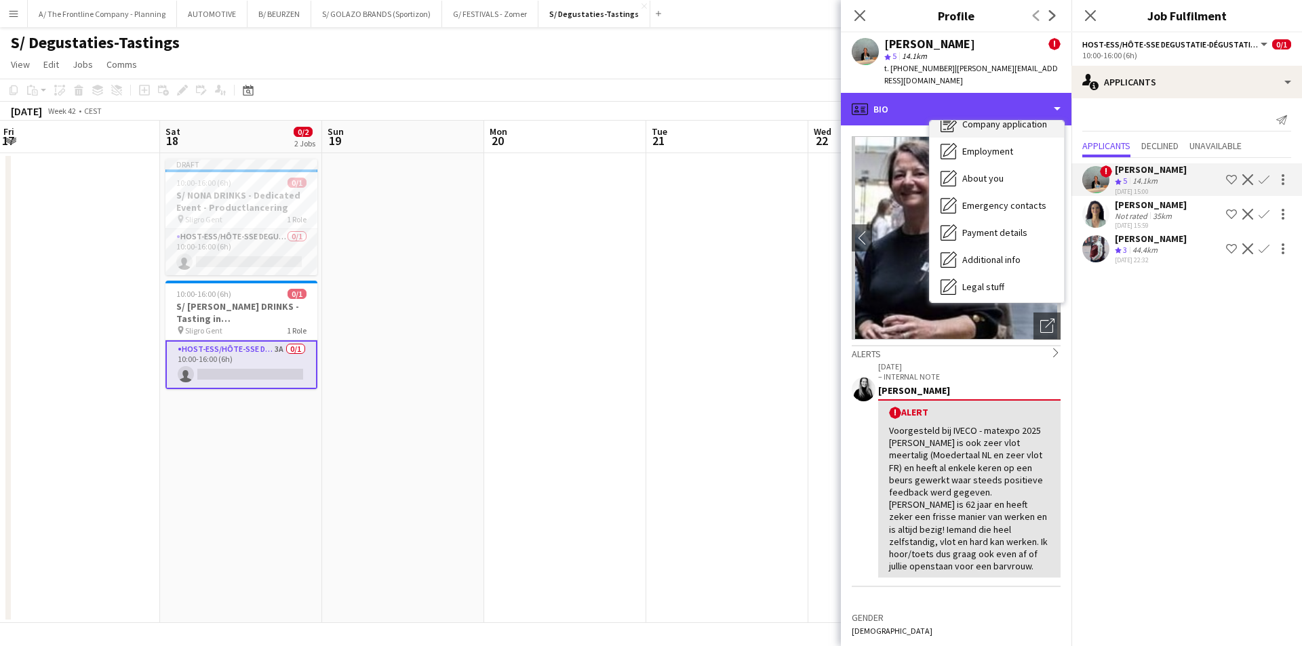
scroll to position [128, 0]
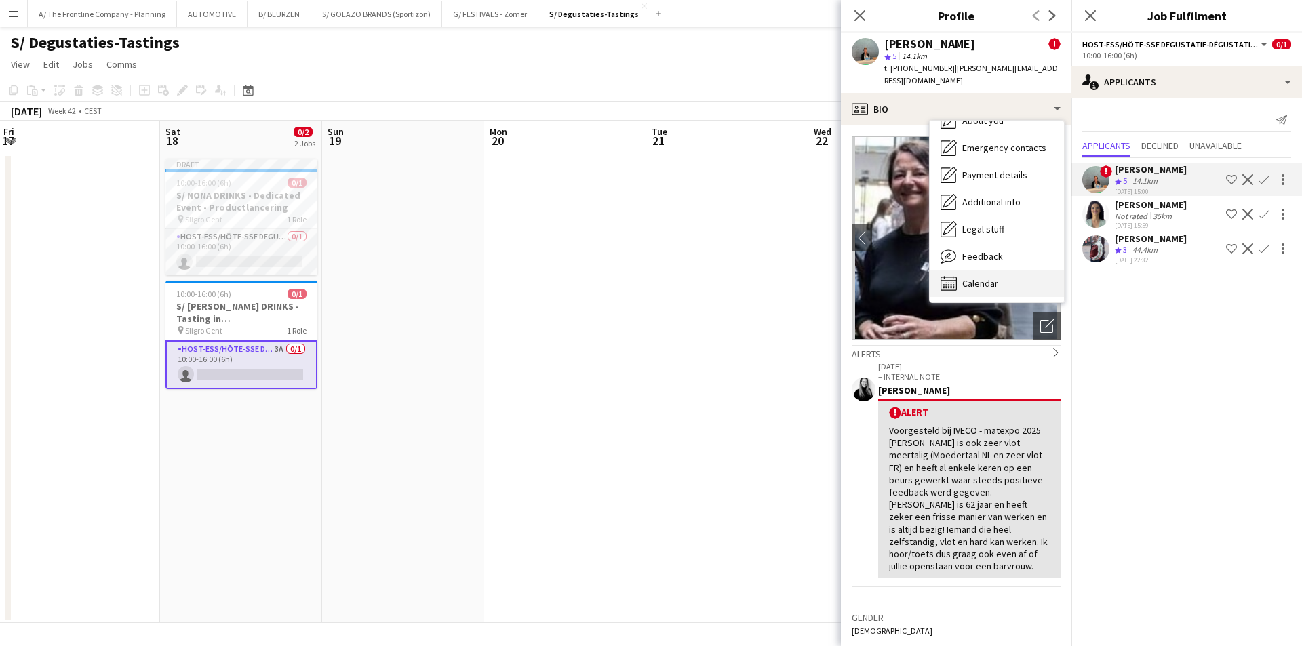
click at [992, 277] on span "Calendar" at bounding box center [981, 283] width 36 height 12
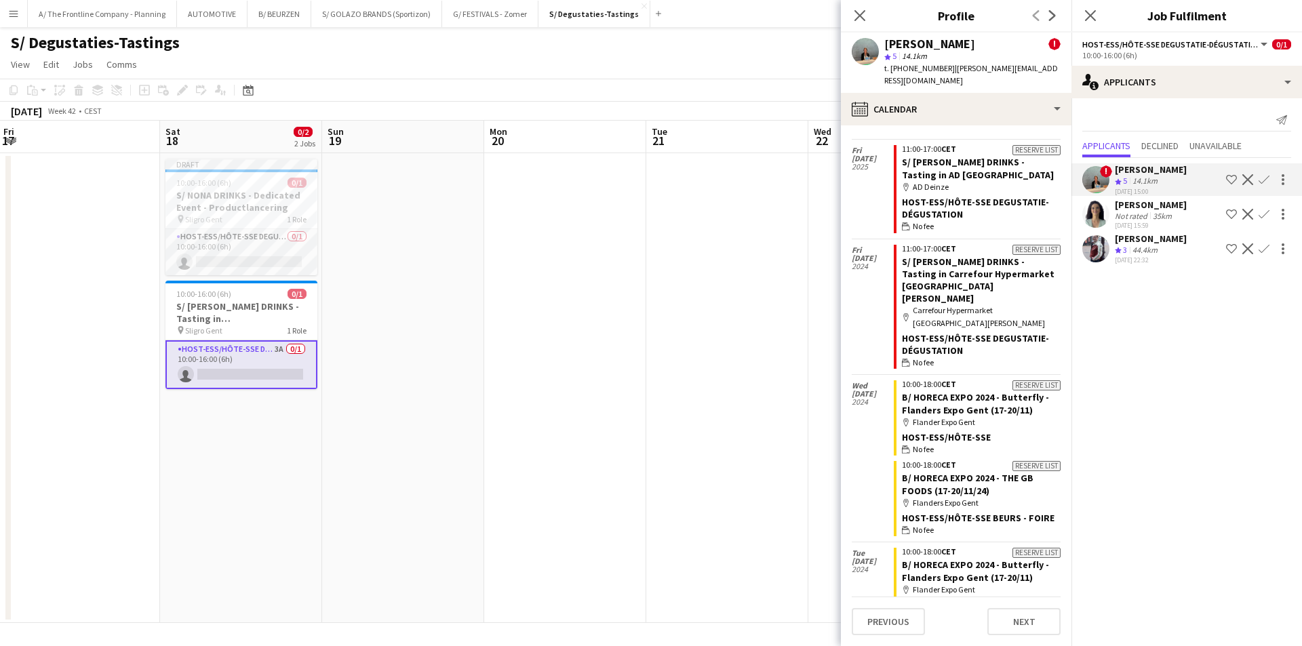
scroll to position [1721, 0]
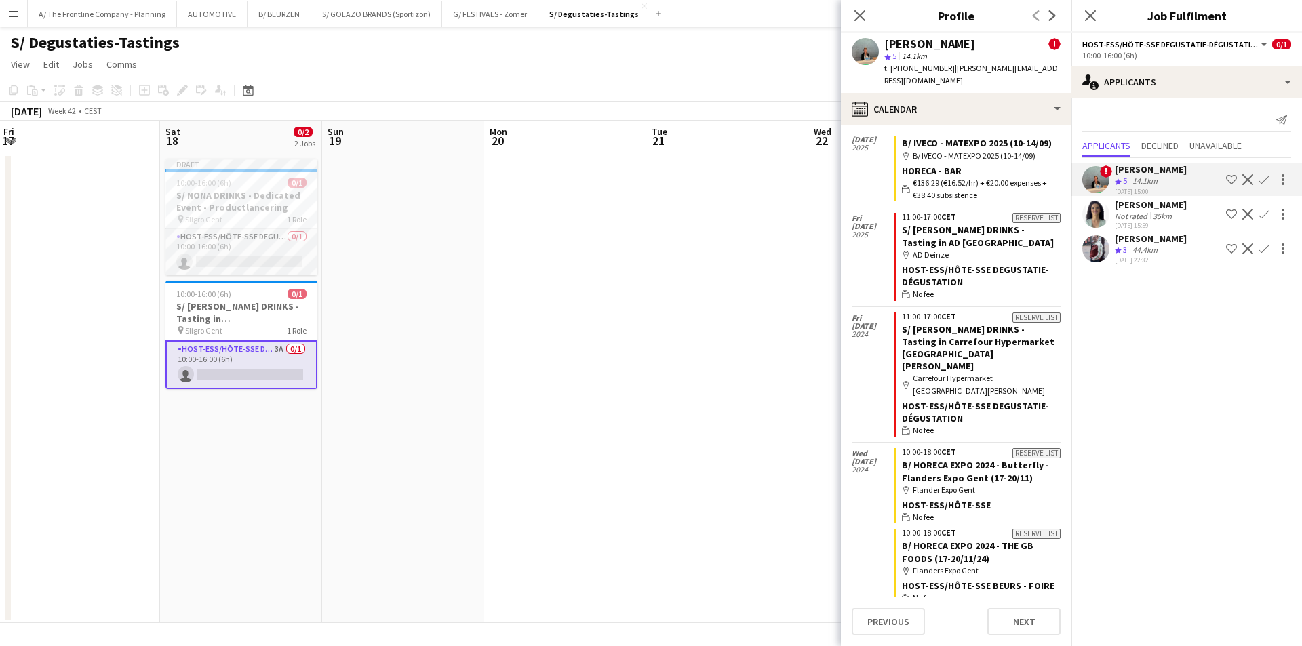
click at [1139, 221] on div "[DATE] 15:59" at bounding box center [1151, 225] width 72 height 9
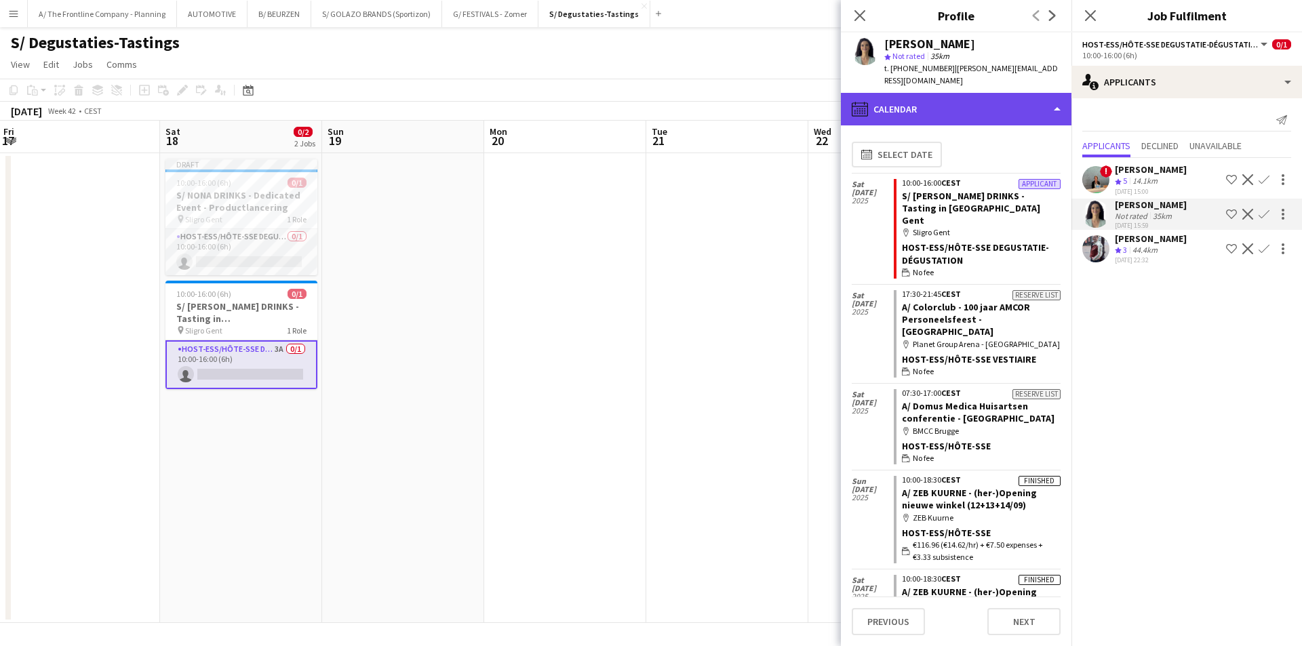
click at [931, 102] on div "calendar-full Calendar" at bounding box center [956, 109] width 231 height 33
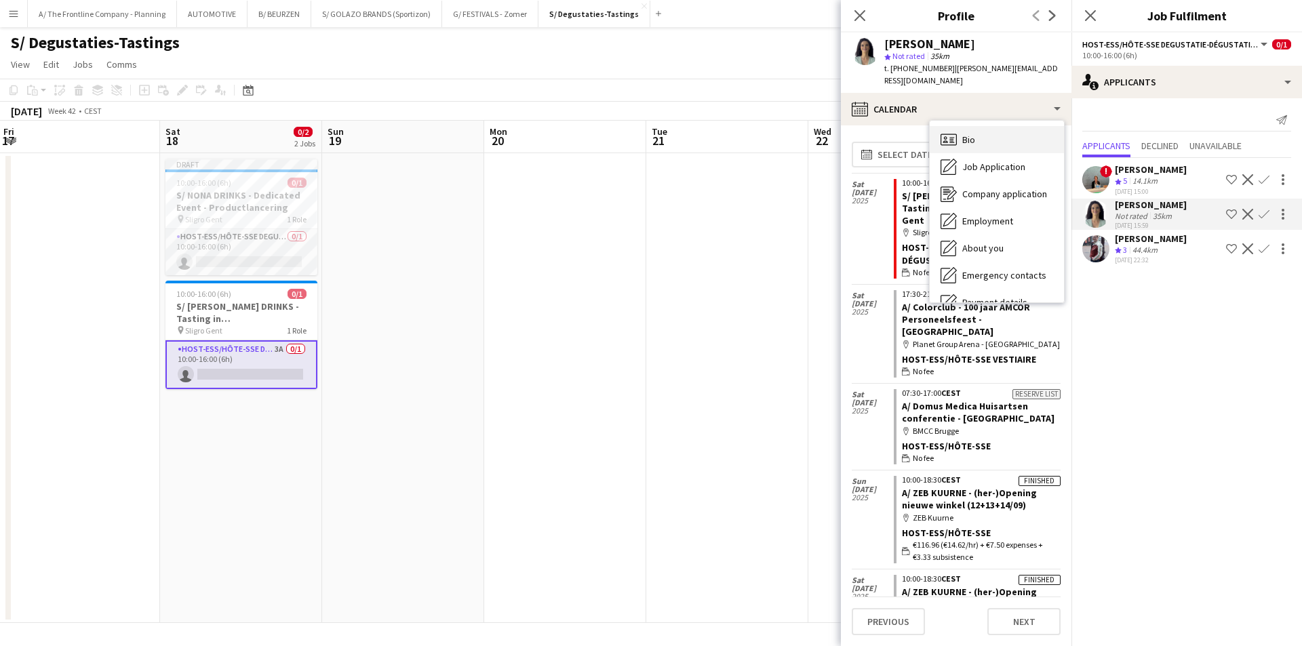
click at [967, 134] on span "Bio" at bounding box center [969, 140] width 13 height 12
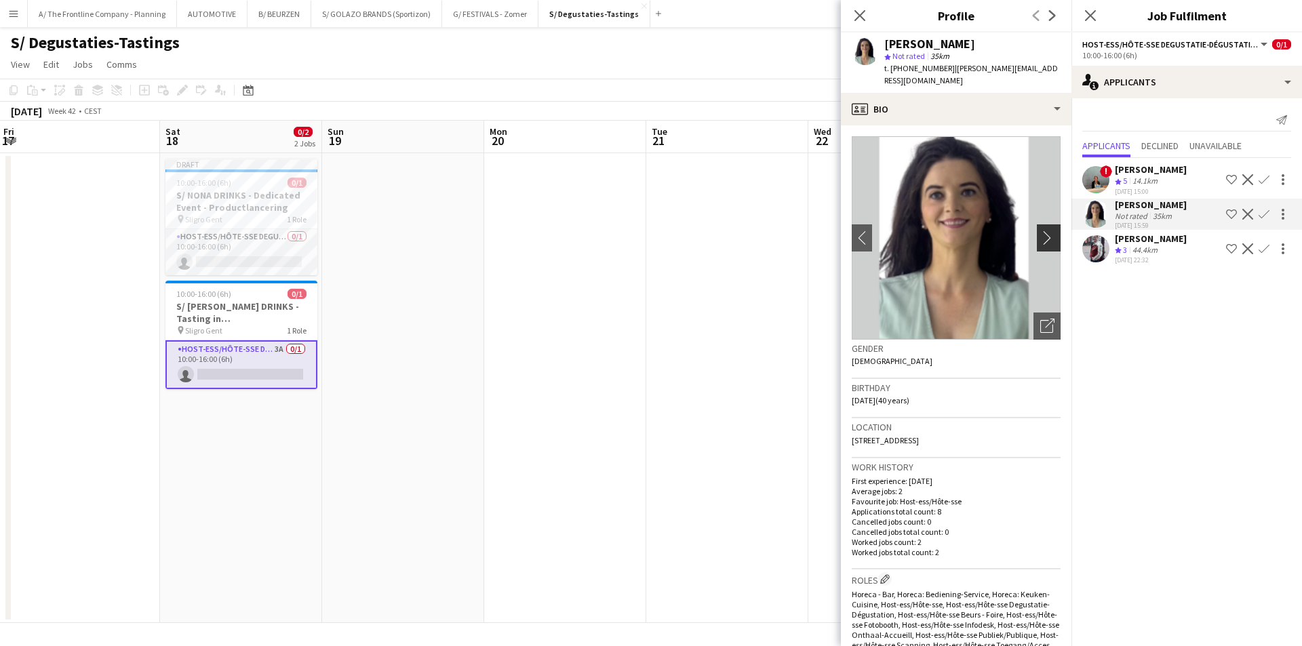
click at [1045, 231] on app-icon "chevron-right" at bounding box center [1051, 238] width 21 height 14
click at [1041, 231] on app-icon "chevron-right" at bounding box center [1051, 238] width 21 height 14
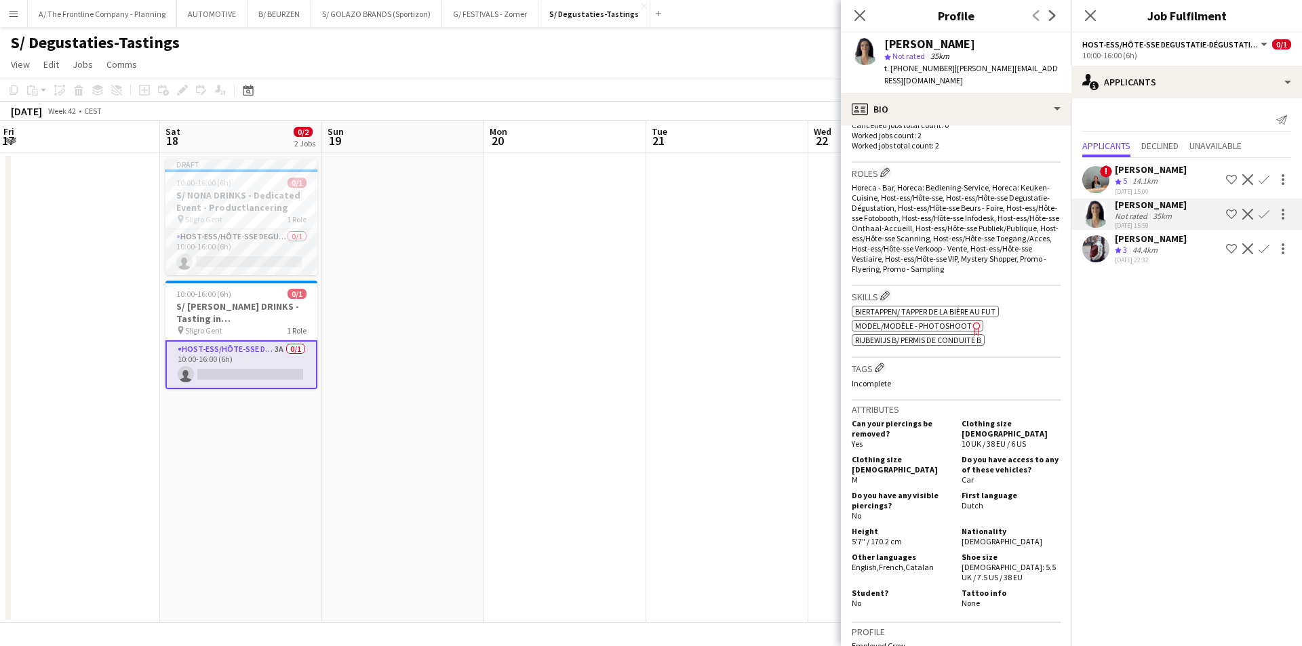
scroll to position [694, 0]
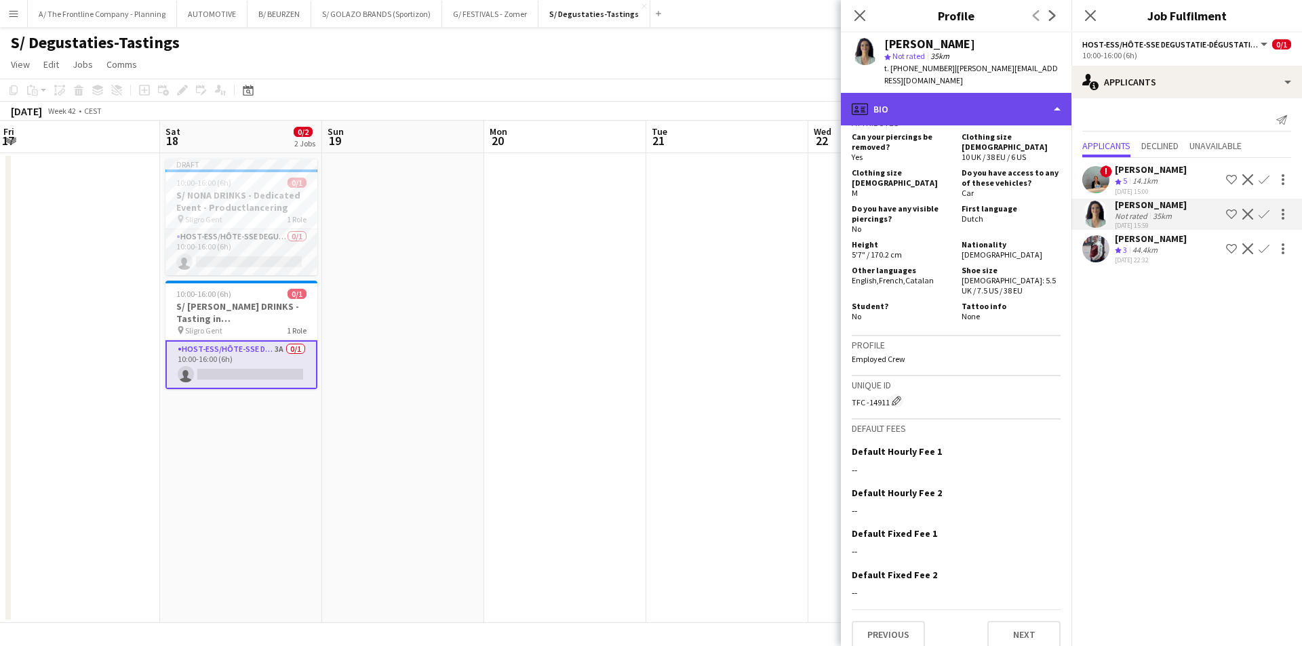
click at [916, 104] on div "profile Bio" at bounding box center [956, 109] width 231 height 33
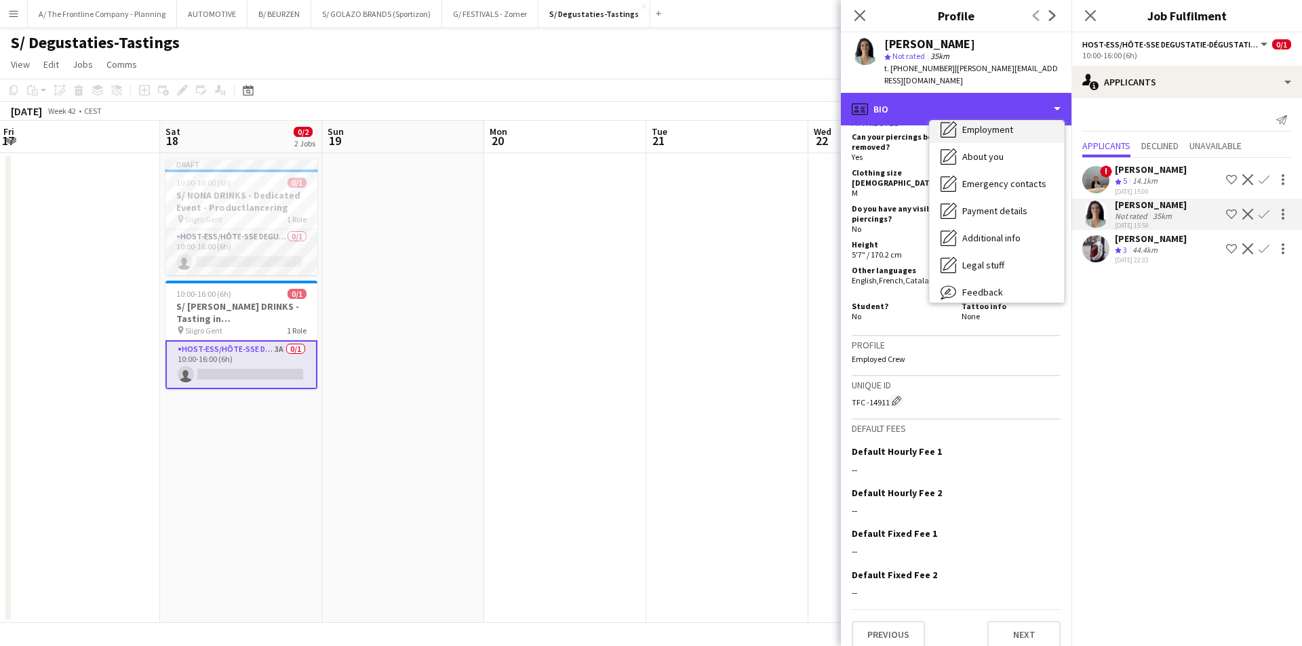
scroll to position [128, 0]
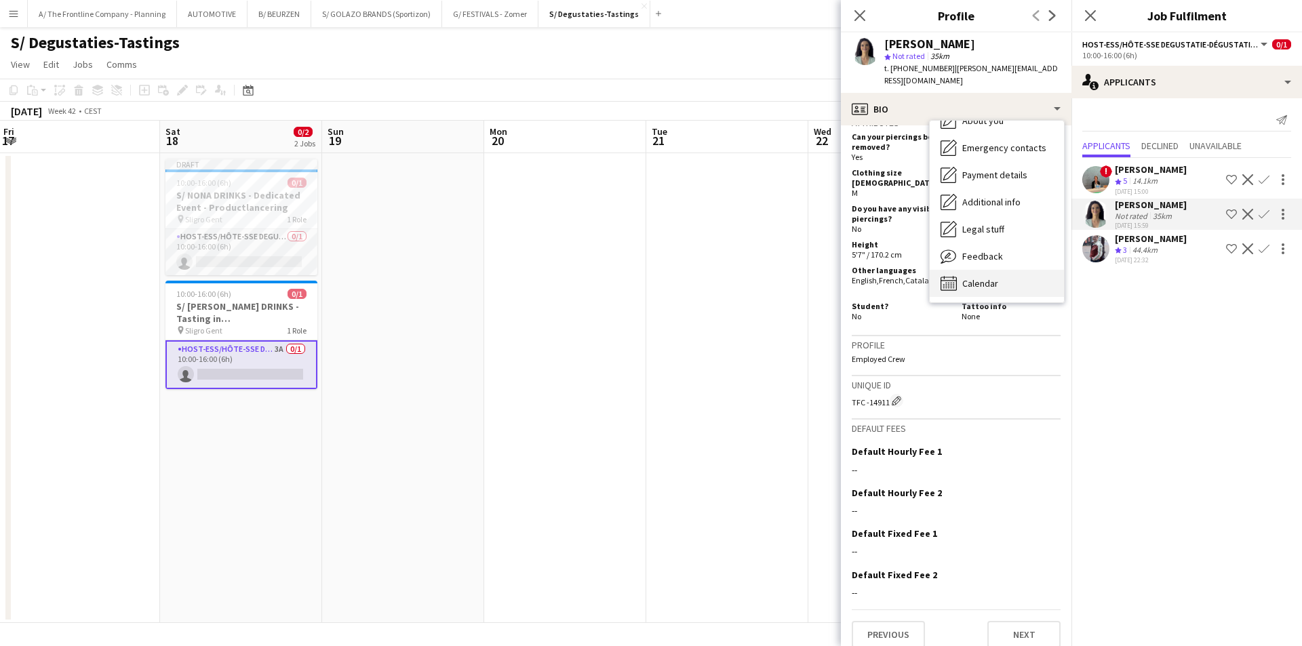
click at [967, 270] on div "Calendar Calendar" at bounding box center [997, 283] width 134 height 27
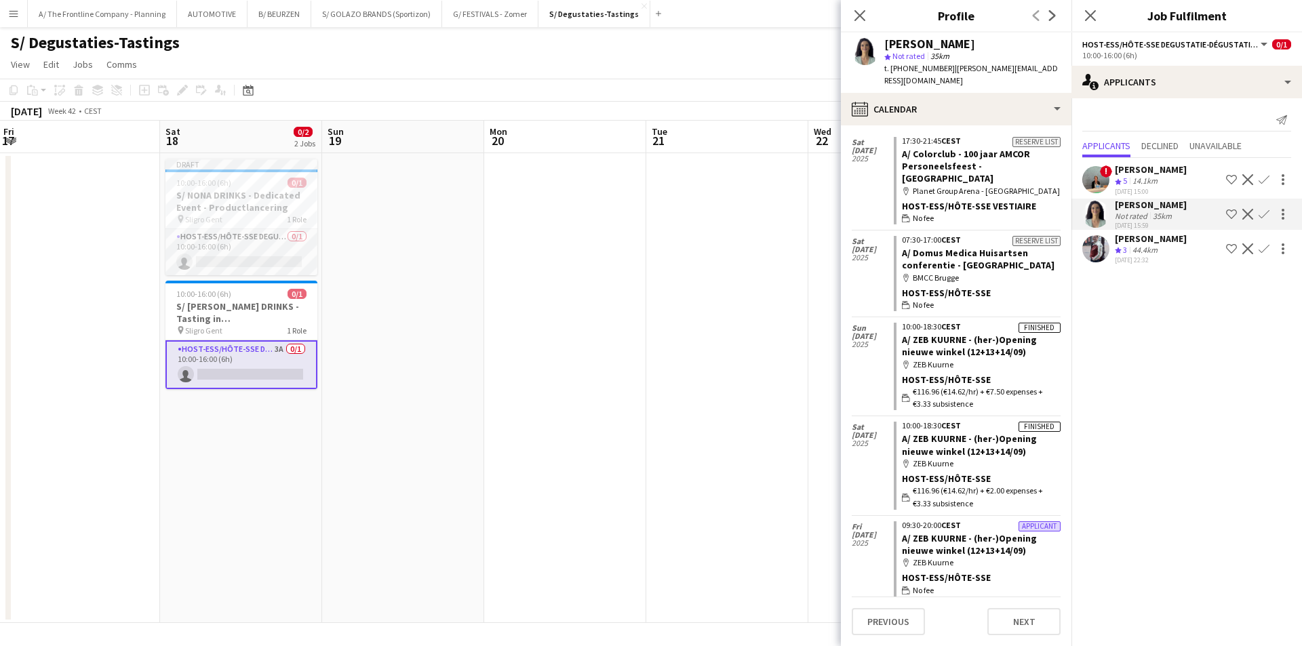
scroll to position [0, 0]
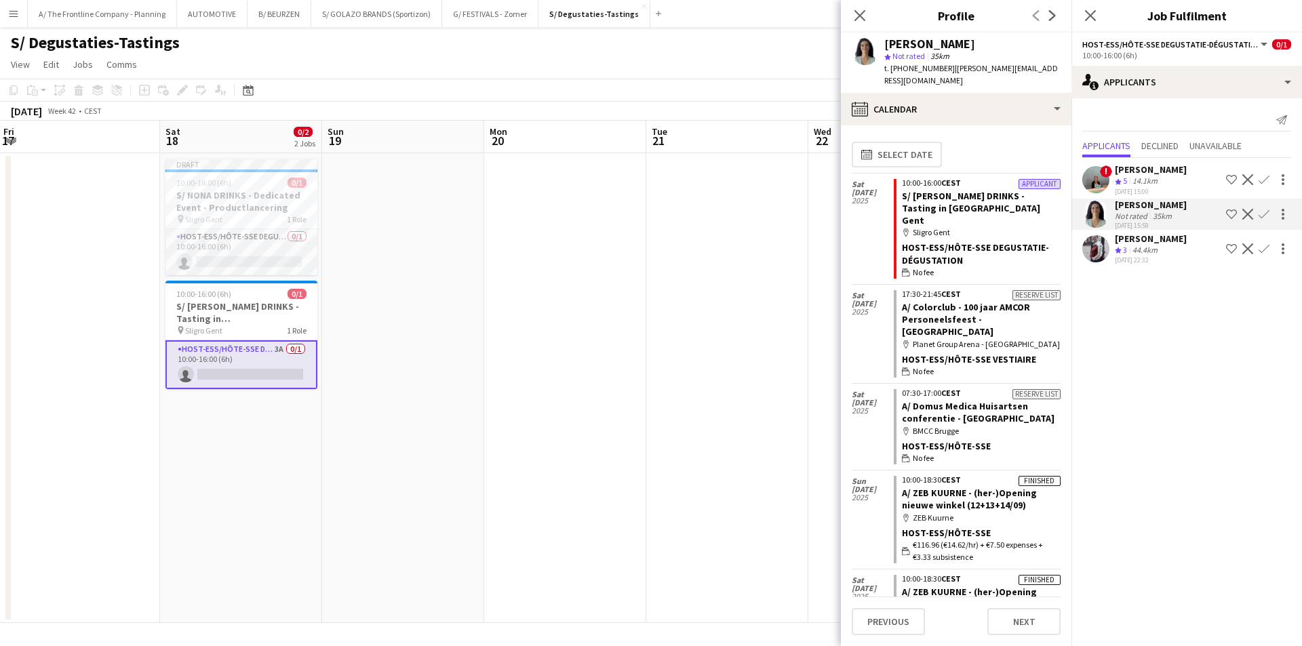
click at [1152, 180] on div "14.1km" at bounding box center [1145, 182] width 31 height 12
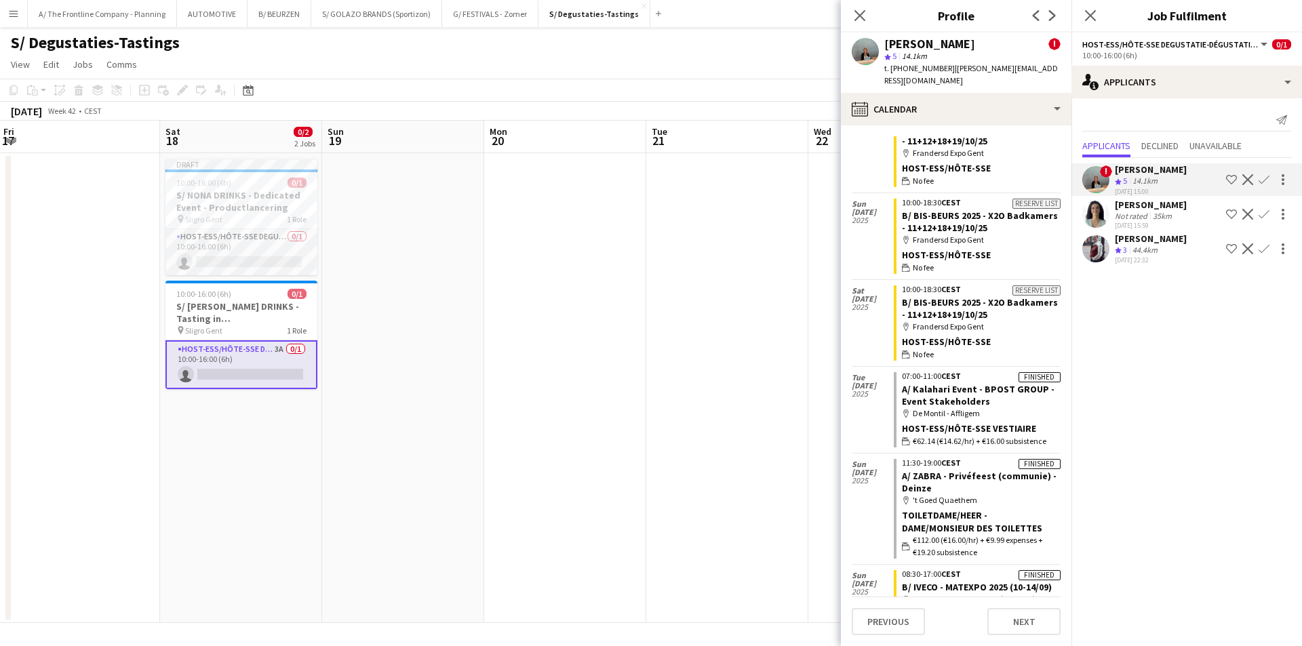
scroll to position [950, 0]
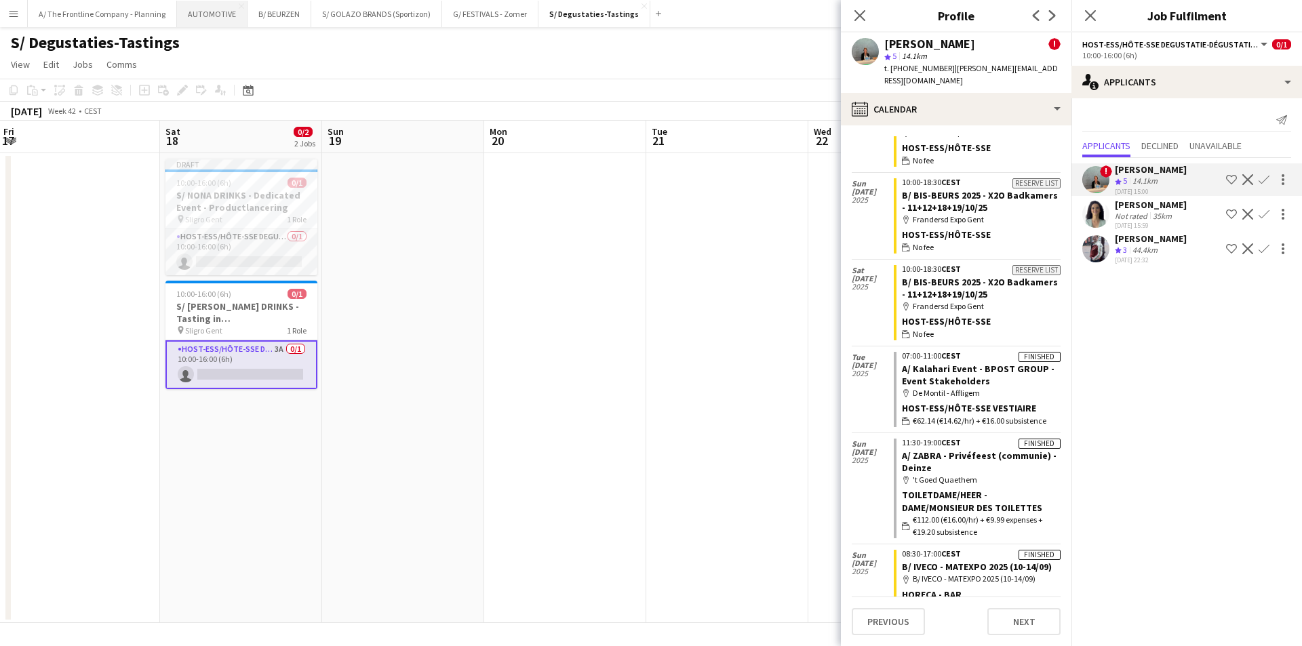
click at [208, 20] on button "AUTOMOTIVE Close" at bounding box center [212, 14] width 71 height 26
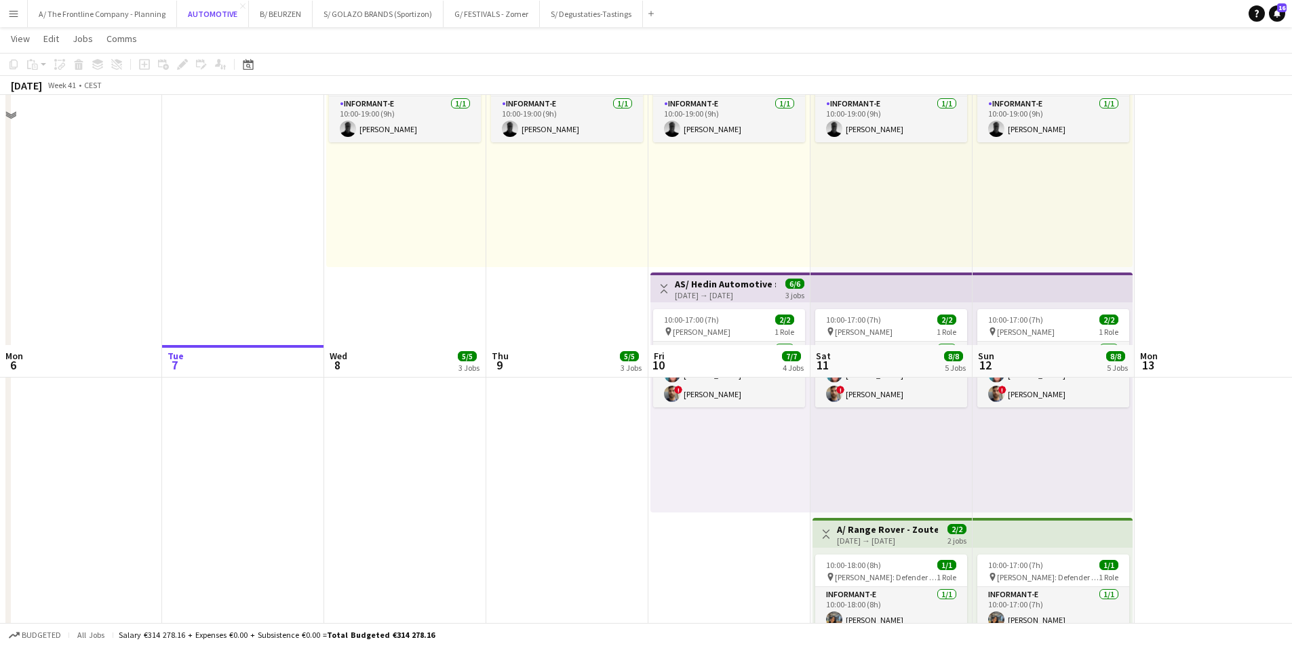
scroll to position [887, 0]
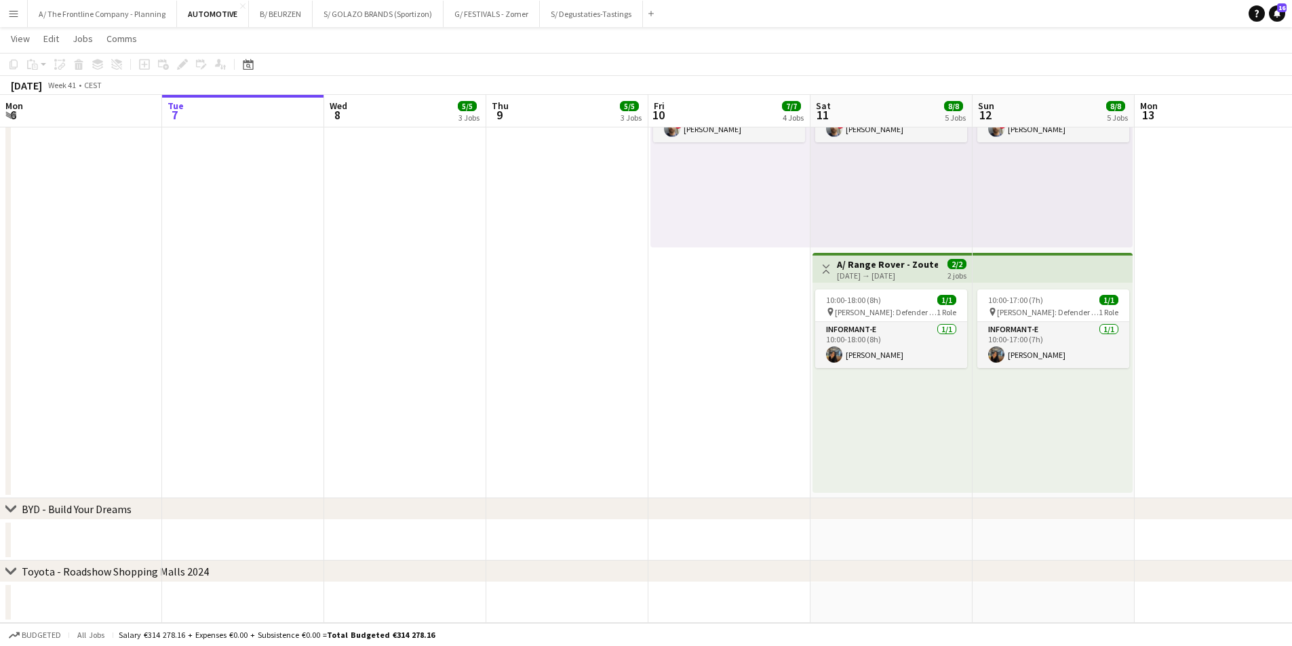
drag, startPoint x: 201, startPoint y: 517, endPoint x: 1068, endPoint y: 509, distance: 866.3
click at [1074, 509] on div "chevron-right BYD - Build Your Dreams" at bounding box center [646, 510] width 1292 height 22
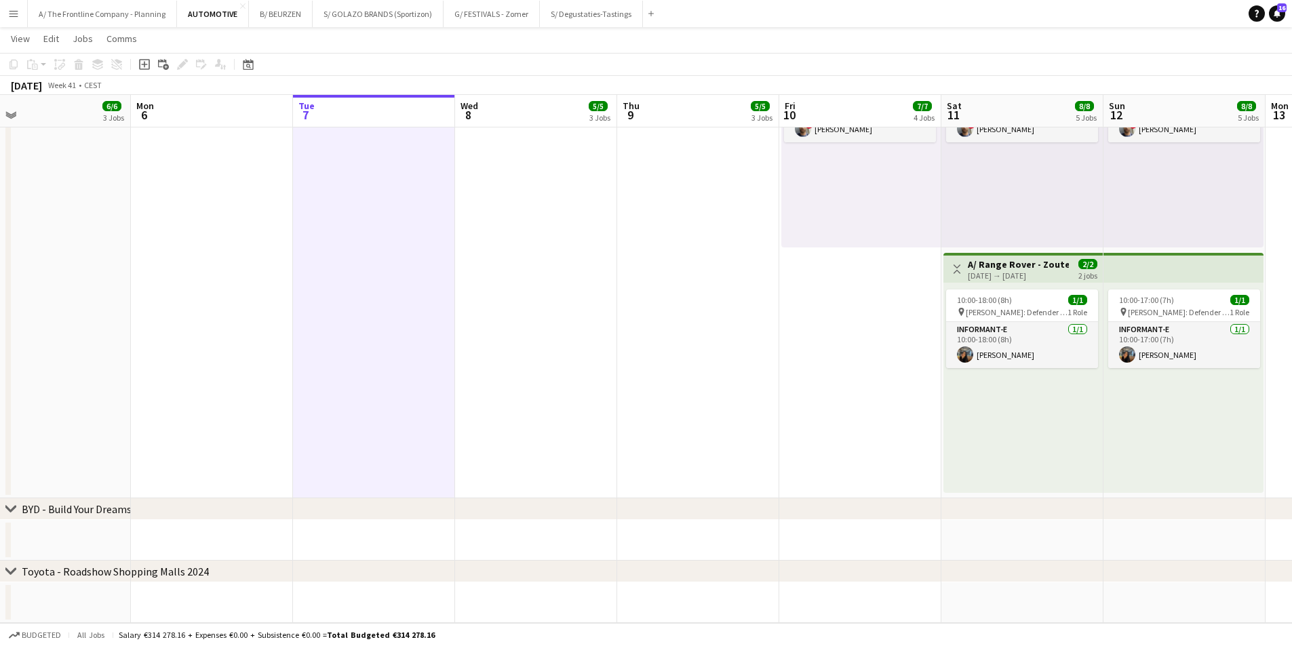
drag, startPoint x: 286, startPoint y: 372, endPoint x: 1063, endPoint y: 370, distance: 777.4
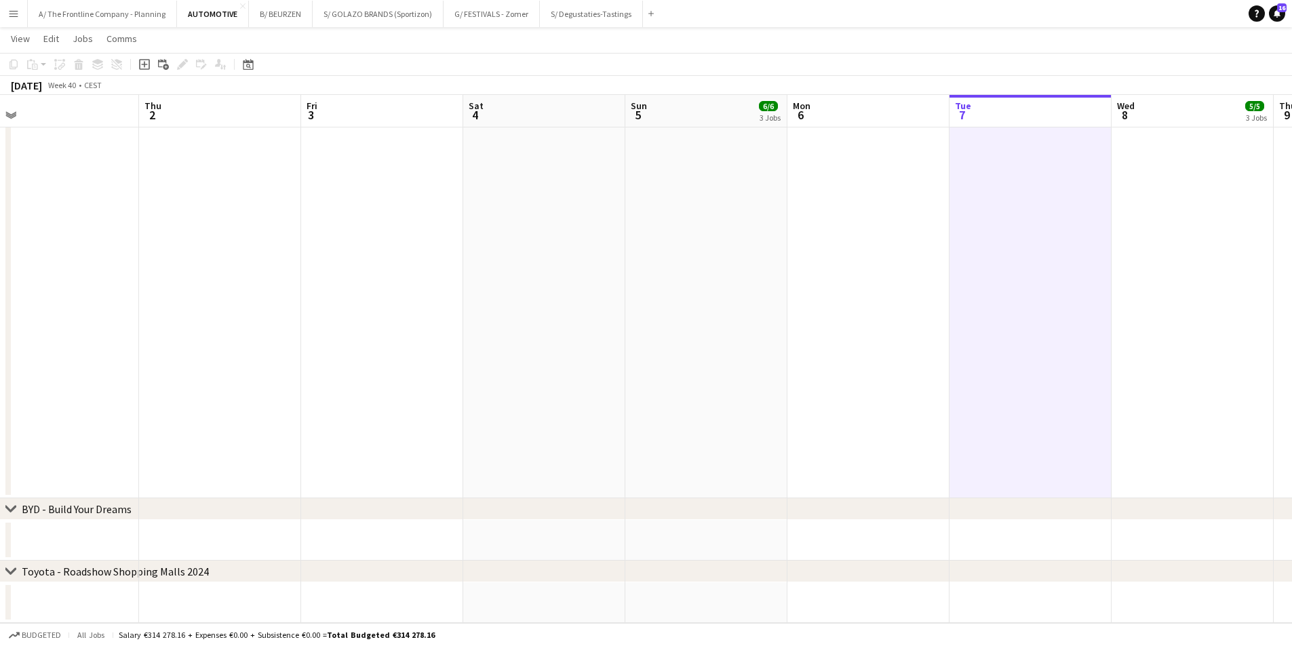
drag, startPoint x: 293, startPoint y: 408, endPoint x: 1108, endPoint y: 395, distance: 815.5
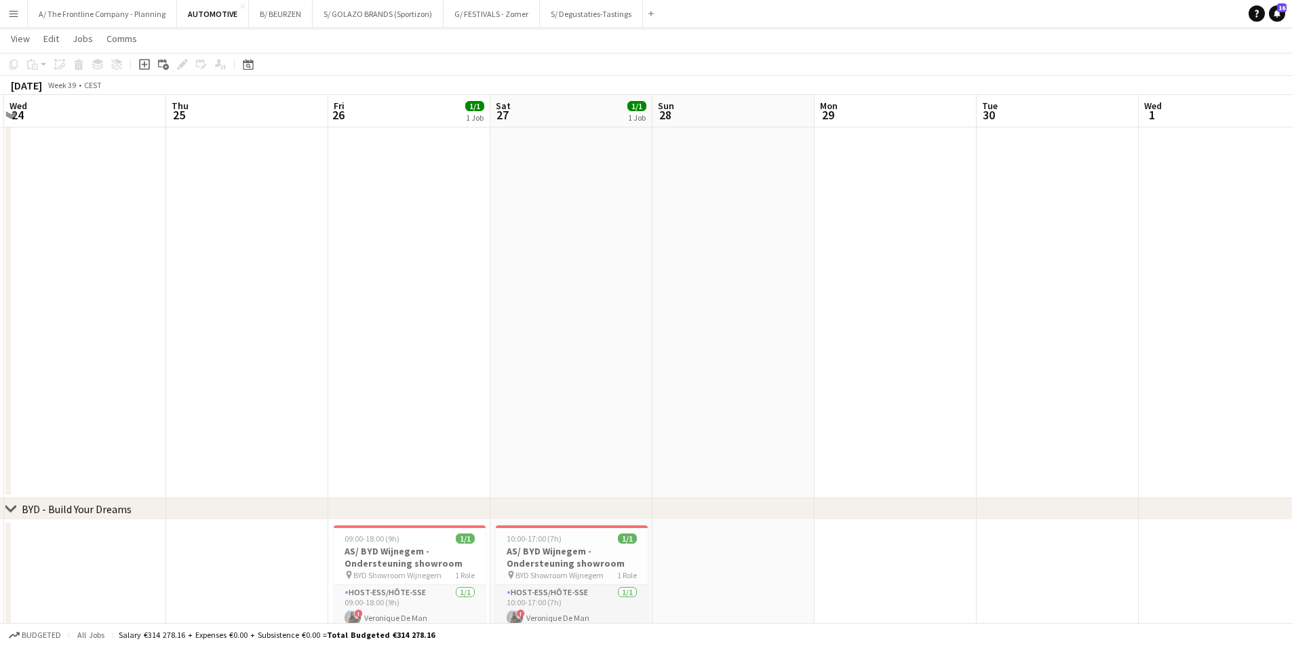
drag, startPoint x: 279, startPoint y: 414, endPoint x: 670, endPoint y: 413, distance: 390.1
click at [670, 413] on app-calendar-viewport "Sun 21 5/5 2 Jobs Mon 22 5/5 2 Jobs Tue 23 Wed 24 Thu 25 Fri 26 1/1 1 Job Sat 2…" at bounding box center [646, -1] width 1292 height 1667
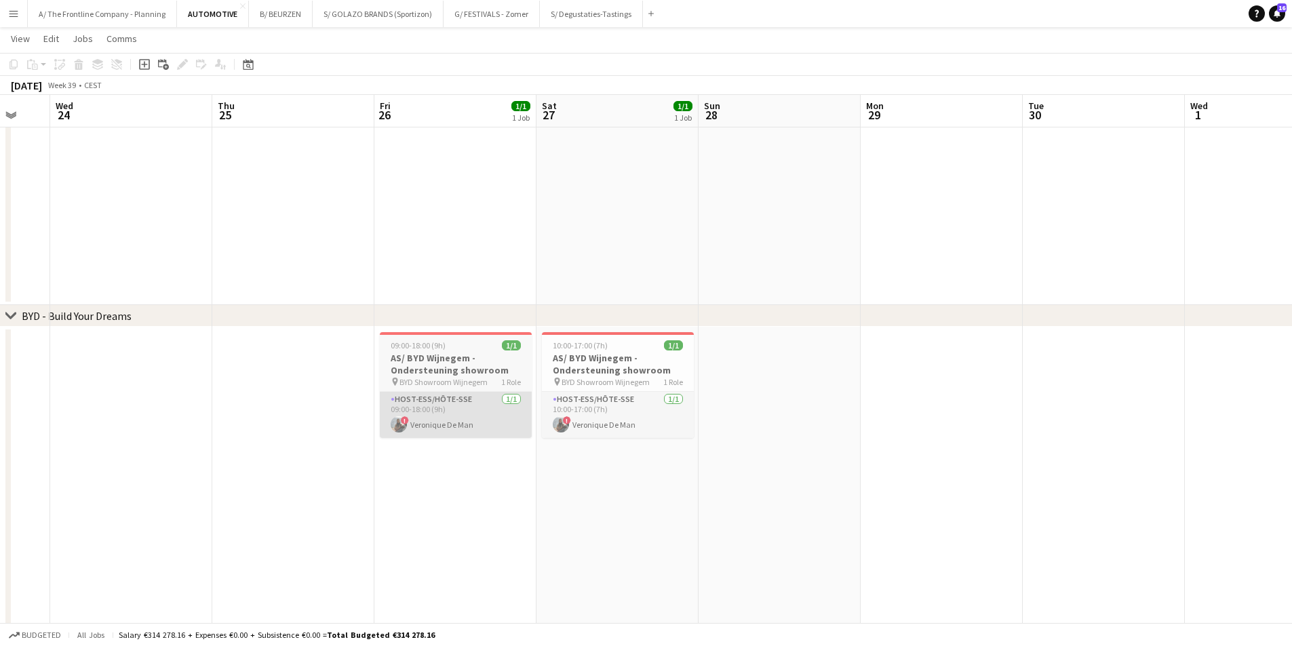
scroll to position [1090, 0]
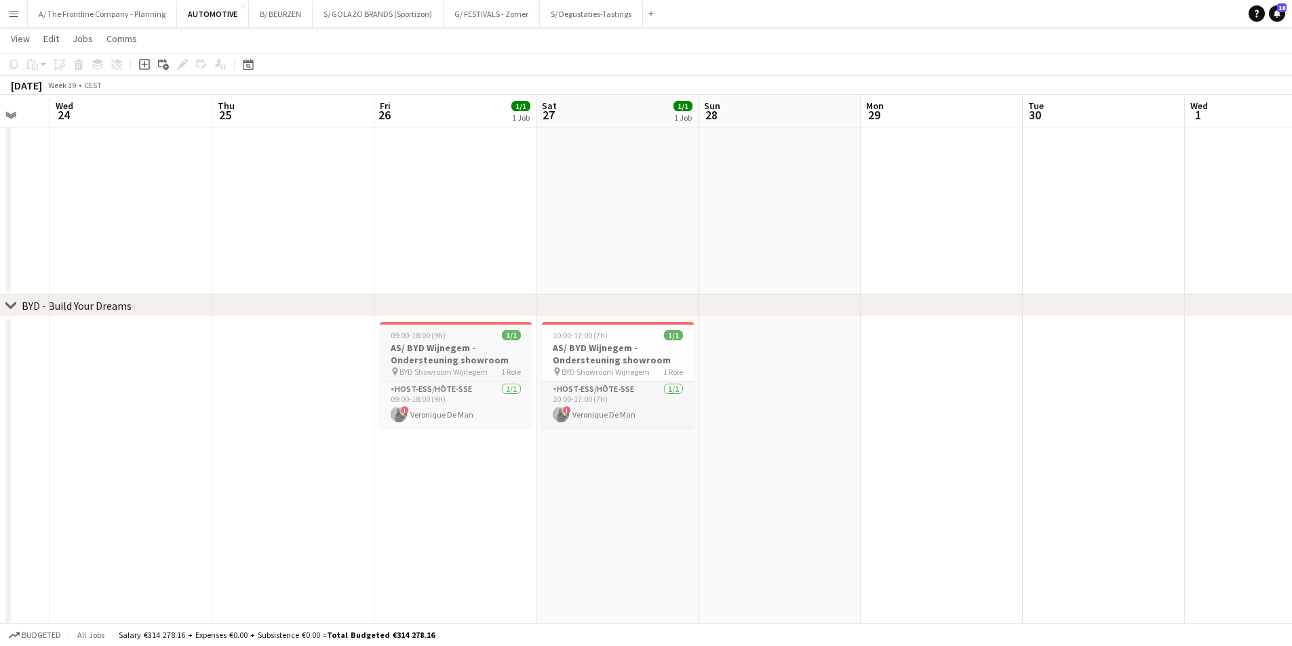
click at [436, 342] on h3 "AS/ BYD Wijnegem - Ondersteuning showroom" at bounding box center [456, 354] width 152 height 24
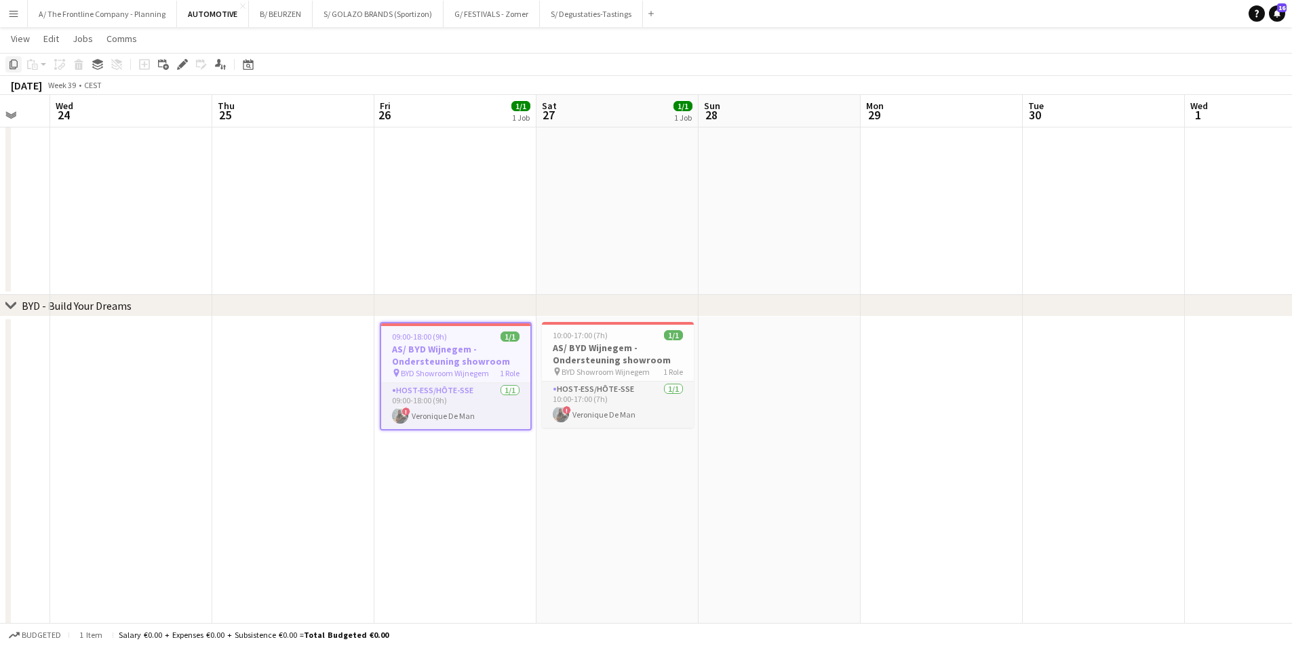
click at [14, 69] on icon at bounding box center [13, 64] width 8 height 9
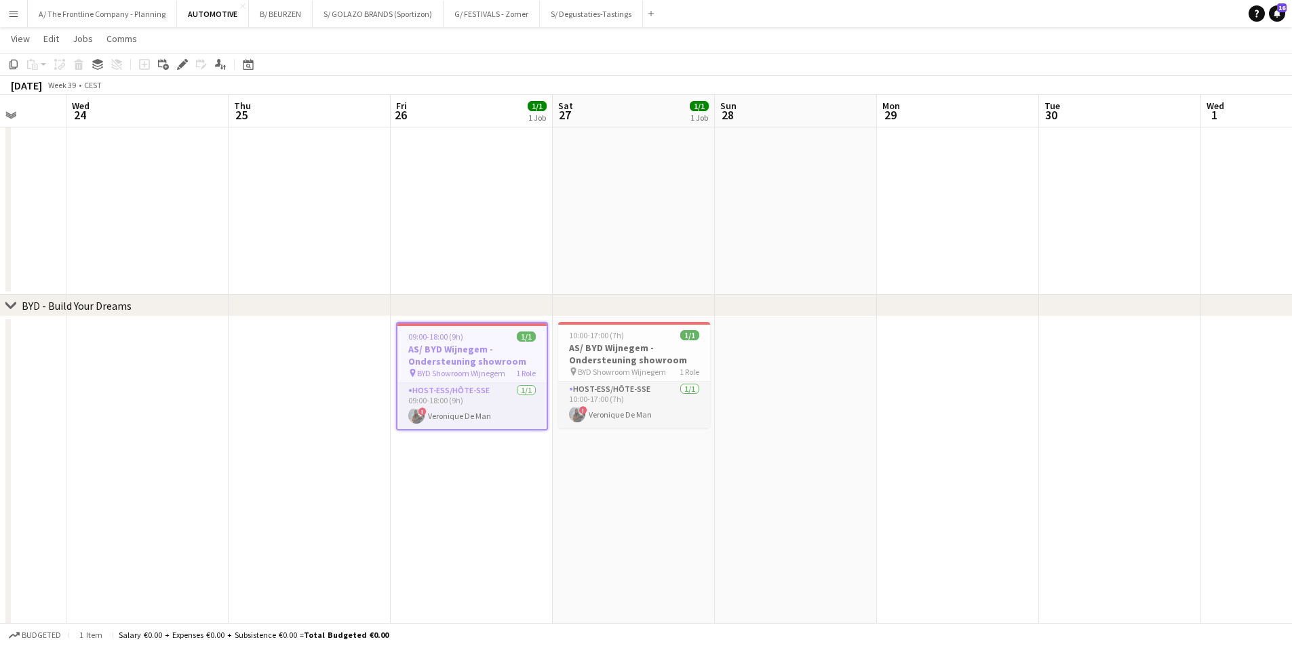
drag, startPoint x: 273, startPoint y: 424, endPoint x: 1079, endPoint y: 430, distance: 805.9
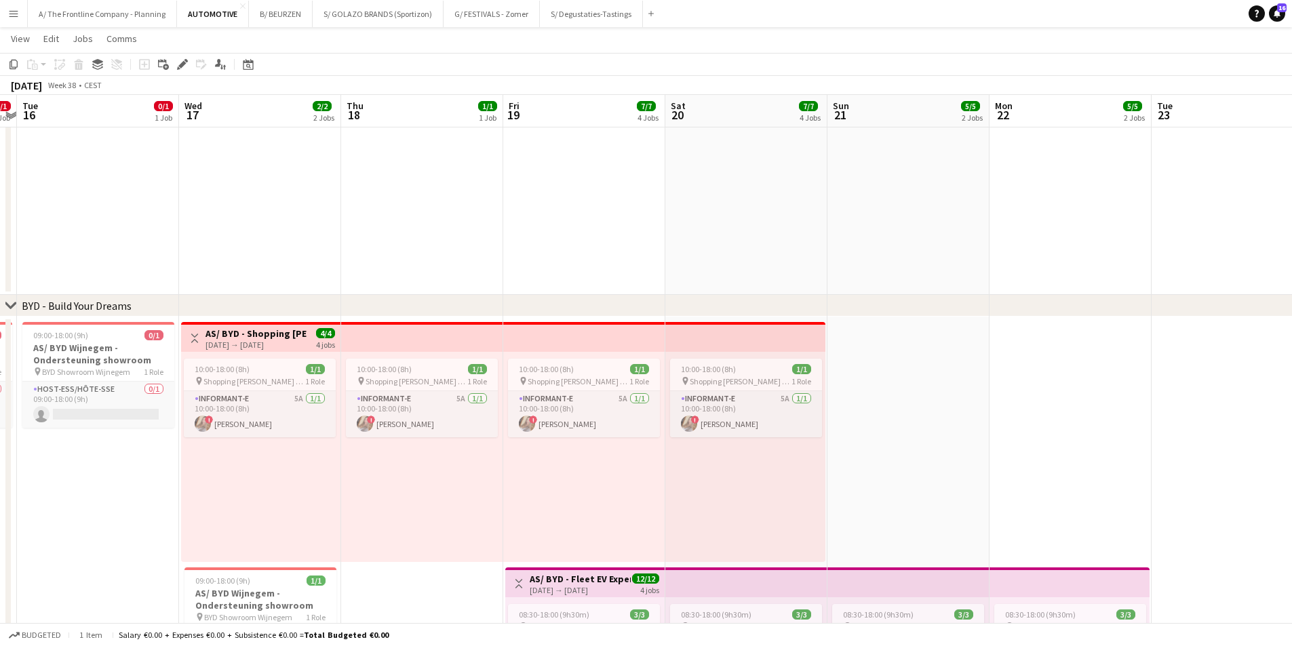
drag, startPoint x: 923, startPoint y: 423, endPoint x: 948, endPoint y: 423, distance: 25.1
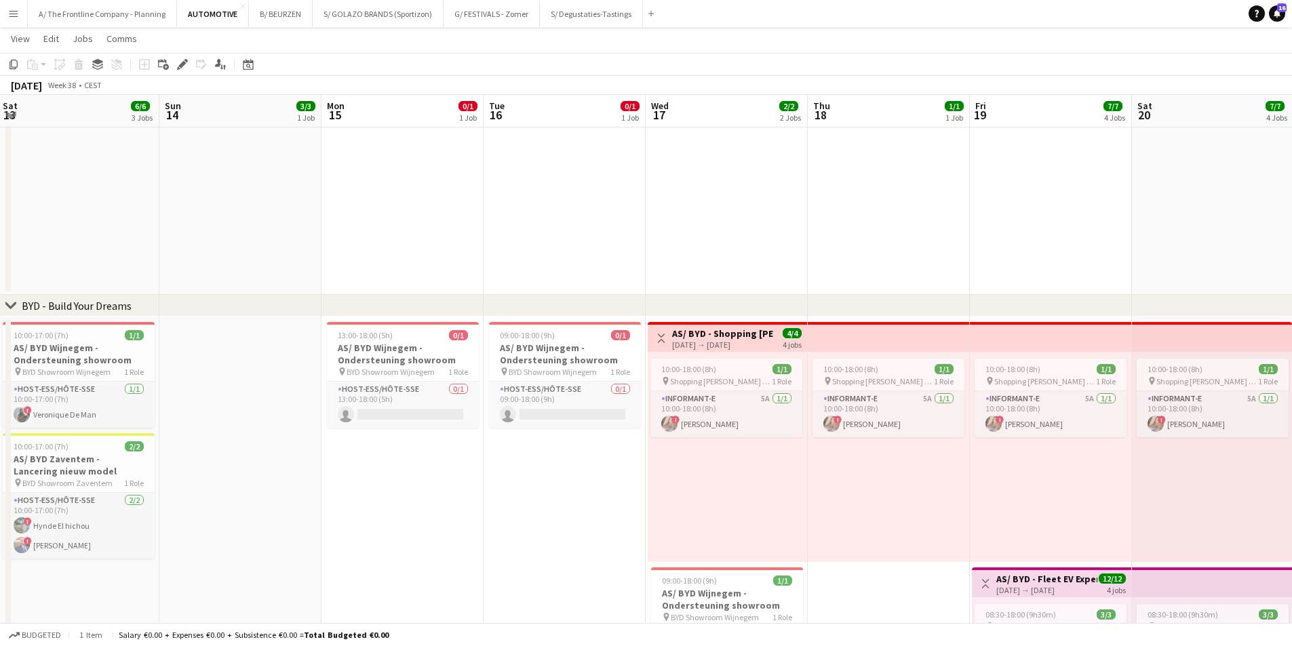
drag, startPoint x: 819, startPoint y: 443, endPoint x: 904, endPoint y: 440, distance: 84.2
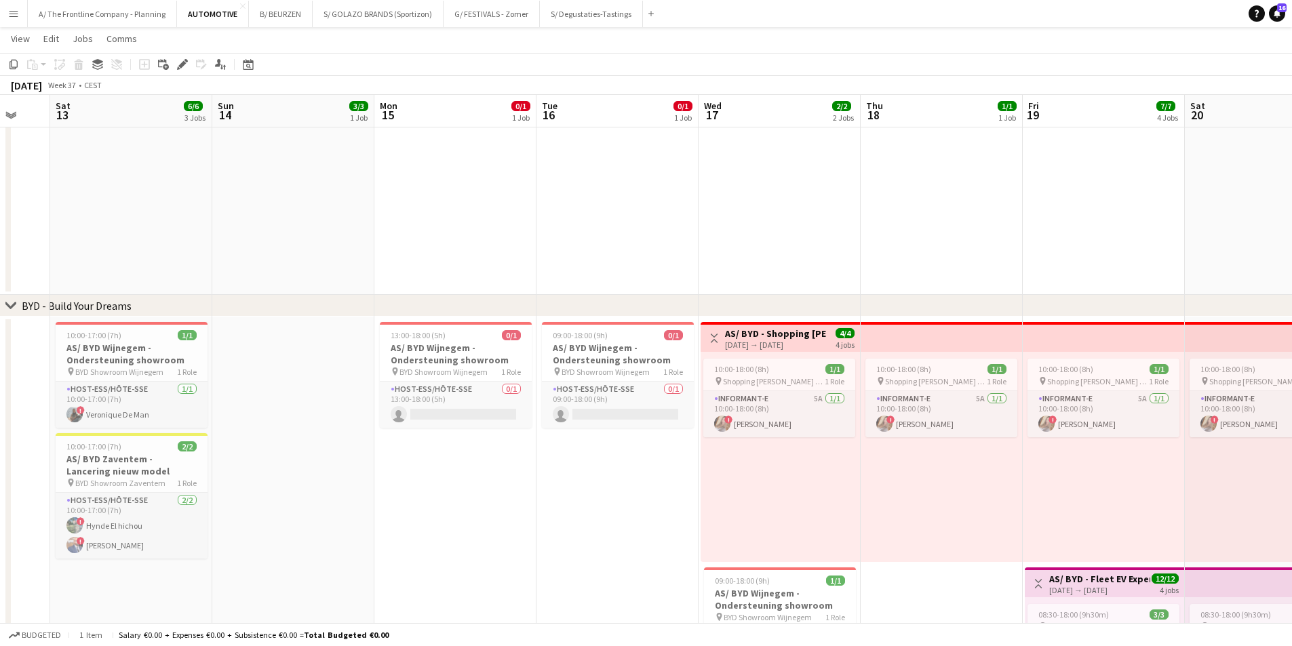
scroll to position [0, 272]
drag, startPoint x: 260, startPoint y: 436, endPoint x: 309, endPoint y: 433, distance: 48.9
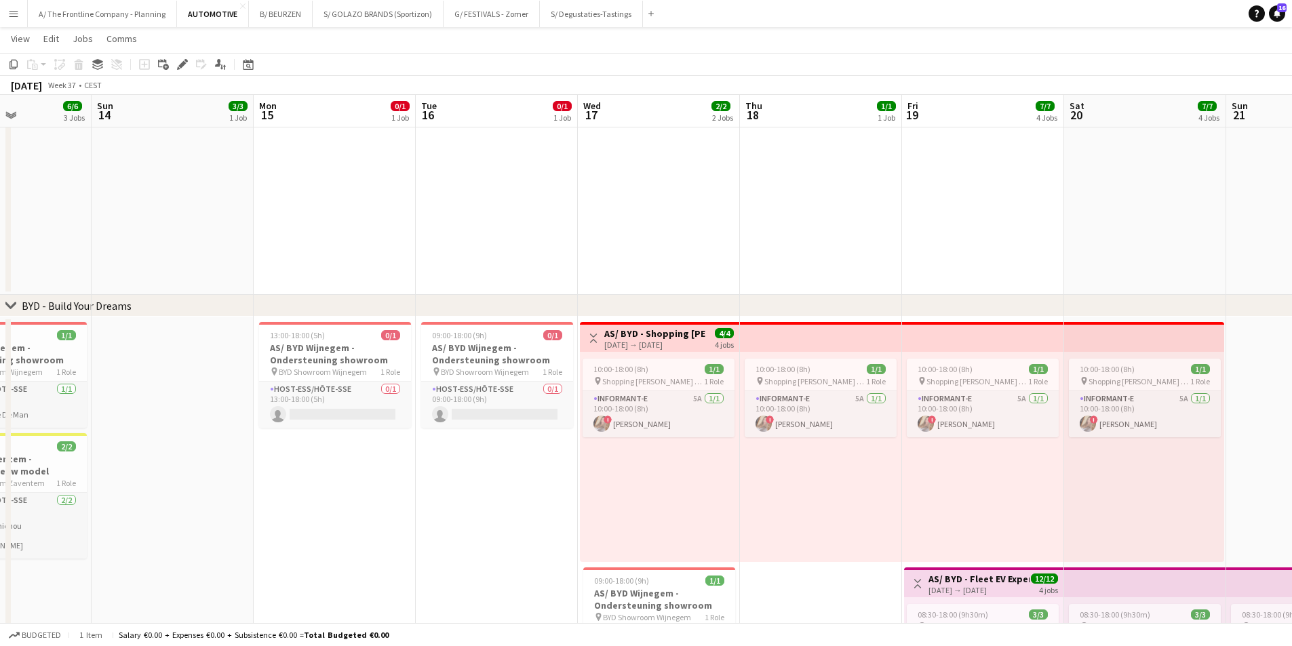
drag, startPoint x: 266, startPoint y: 469, endPoint x: 954, endPoint y: 451, distance: 688.1
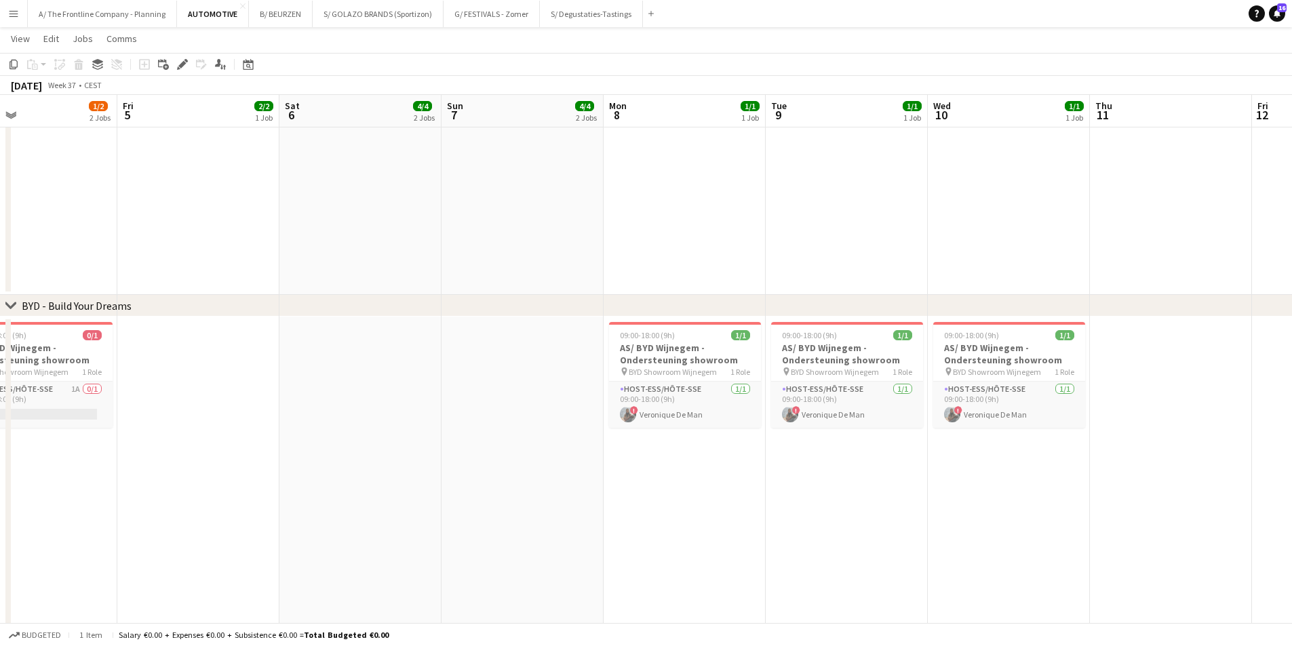
drag, startPoint x: 543, startPoint y: 467, endPoint x: 1048, endPoint y: 467, distance: 505.4
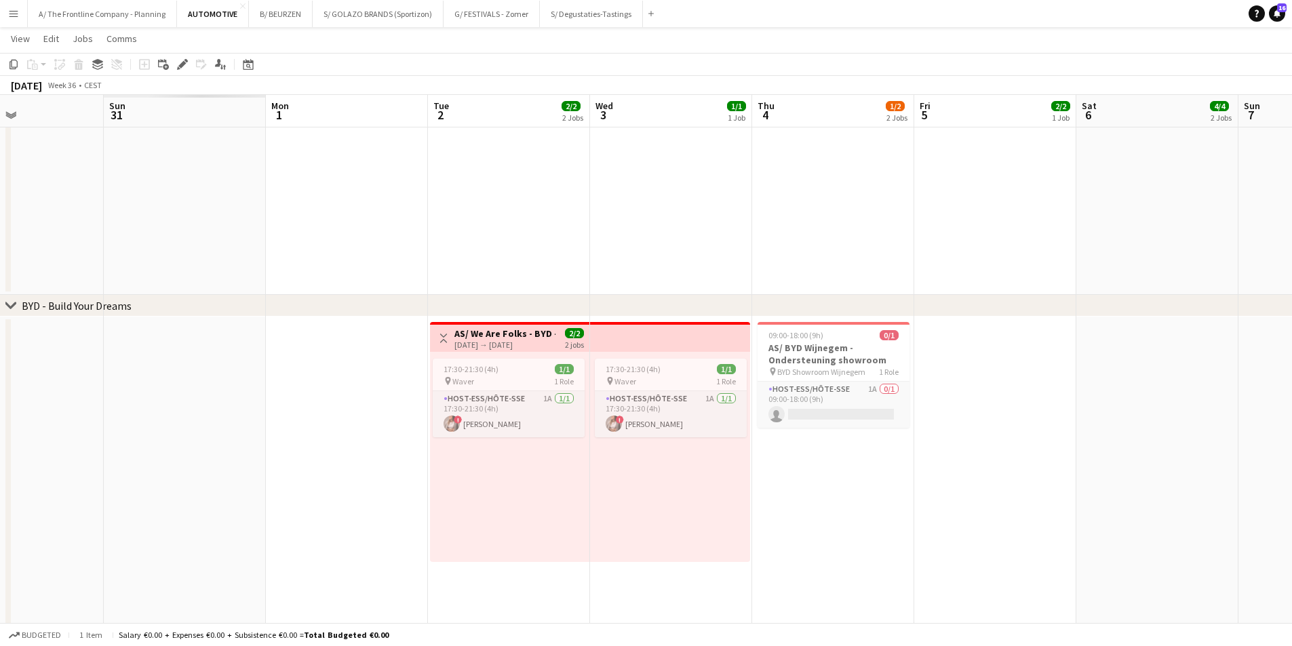
drag, startPoint x: 291, startPoint y: 469, endPoint x: 933, endPoint y: 470, distance: 641.7
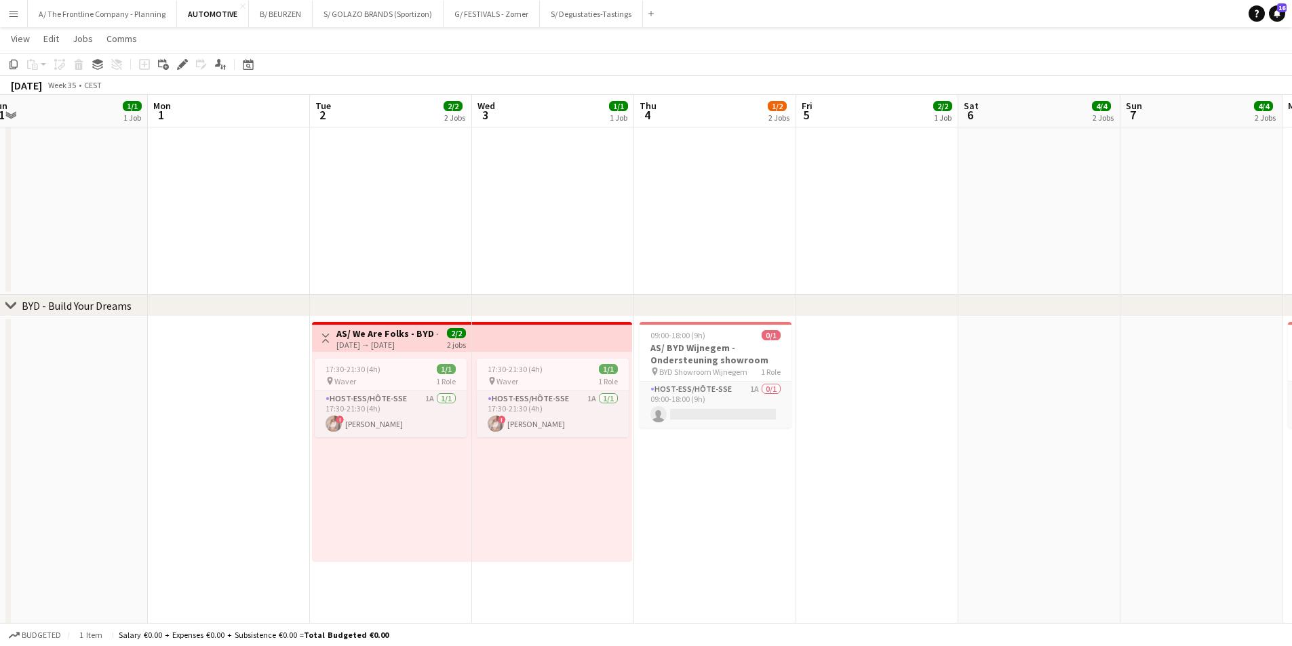
drag, startPoint x: 273, startPoint y: 486, endPoint x: 1015, endPoint y: 477, distance: 742.2
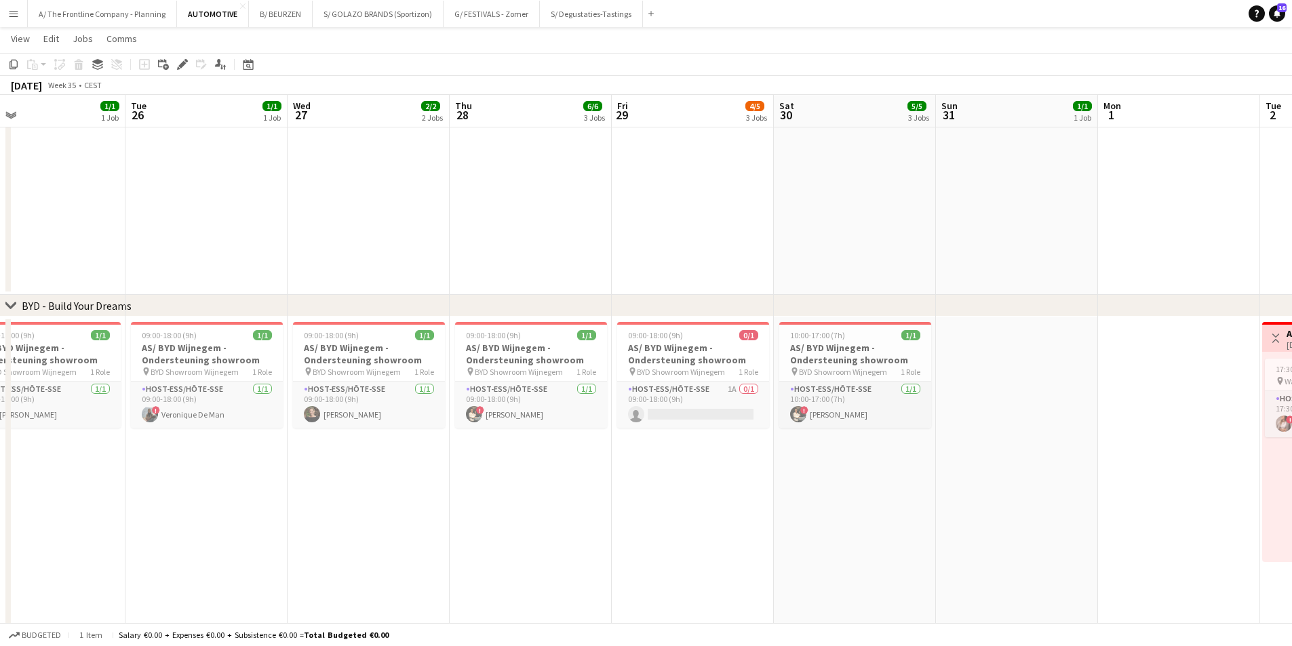
drag, startPoint x: 380, startPoint y: 483, endPoint x: 1009, endPoint y: 462, distance: 629.2
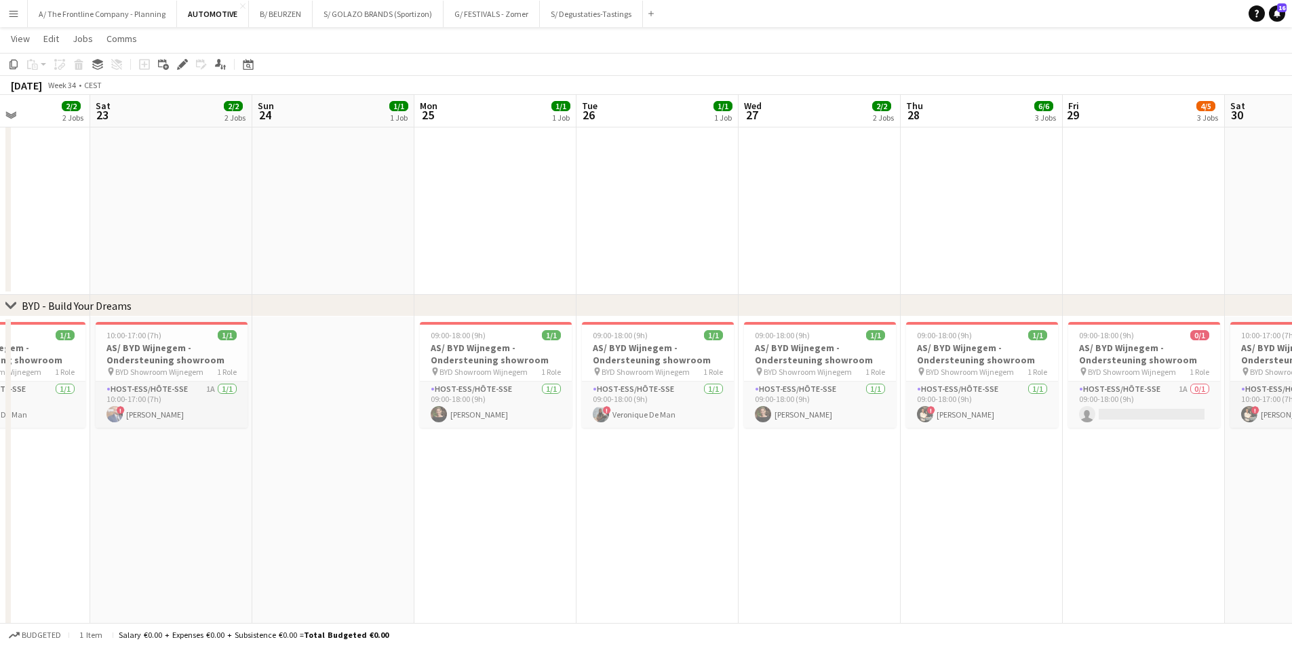
drag, startPoint x: 302, startPoint y: 488, endPoint x: 977, endPoint y: 489, distance: 675.0
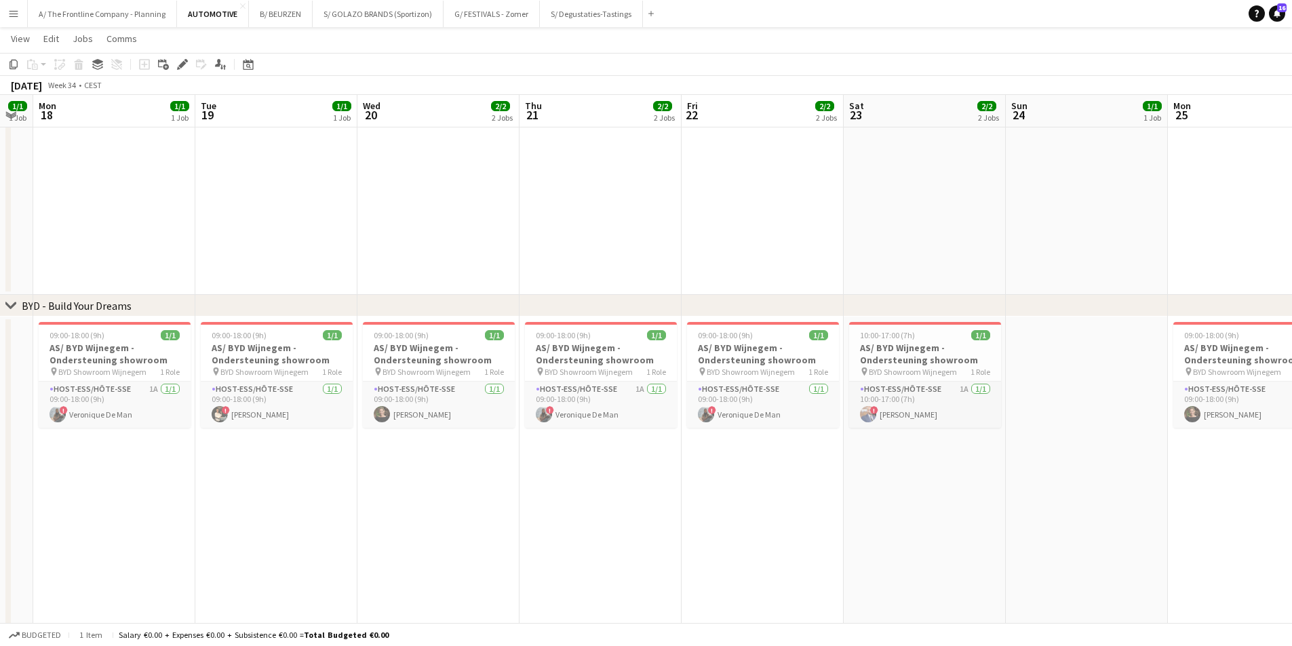
drag, startPoint x: 328, startPoint y: 475, endPoint x: 1144, endPoint y: 489, distance: 815.5
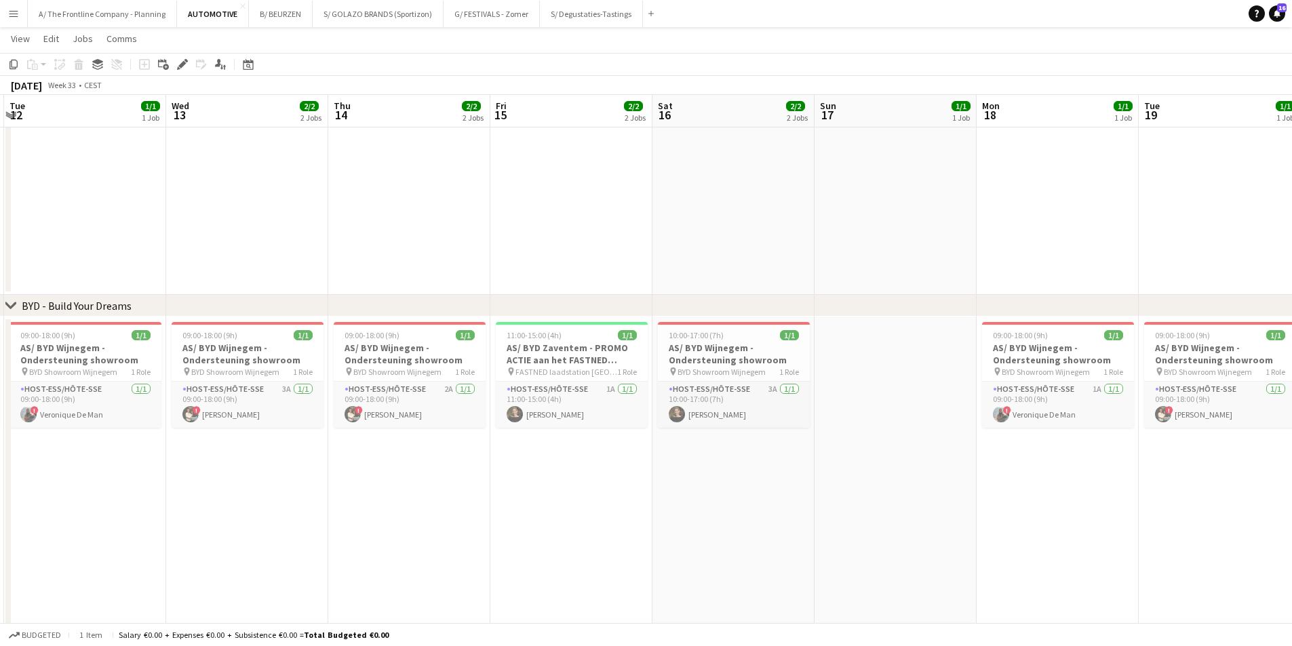
scroll to position [0, 282]
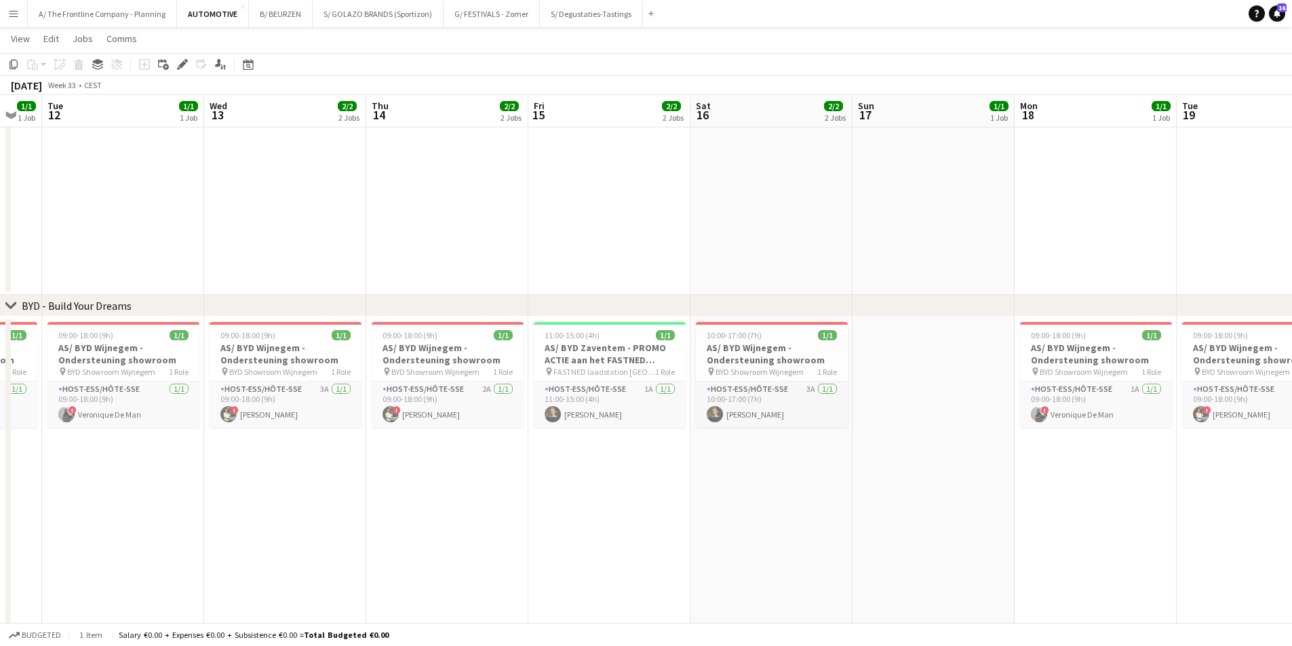
drag, startPoint x: 355, startPoint y: 488, endPoint x: 610, endPoint y: 488, distance: 254.4
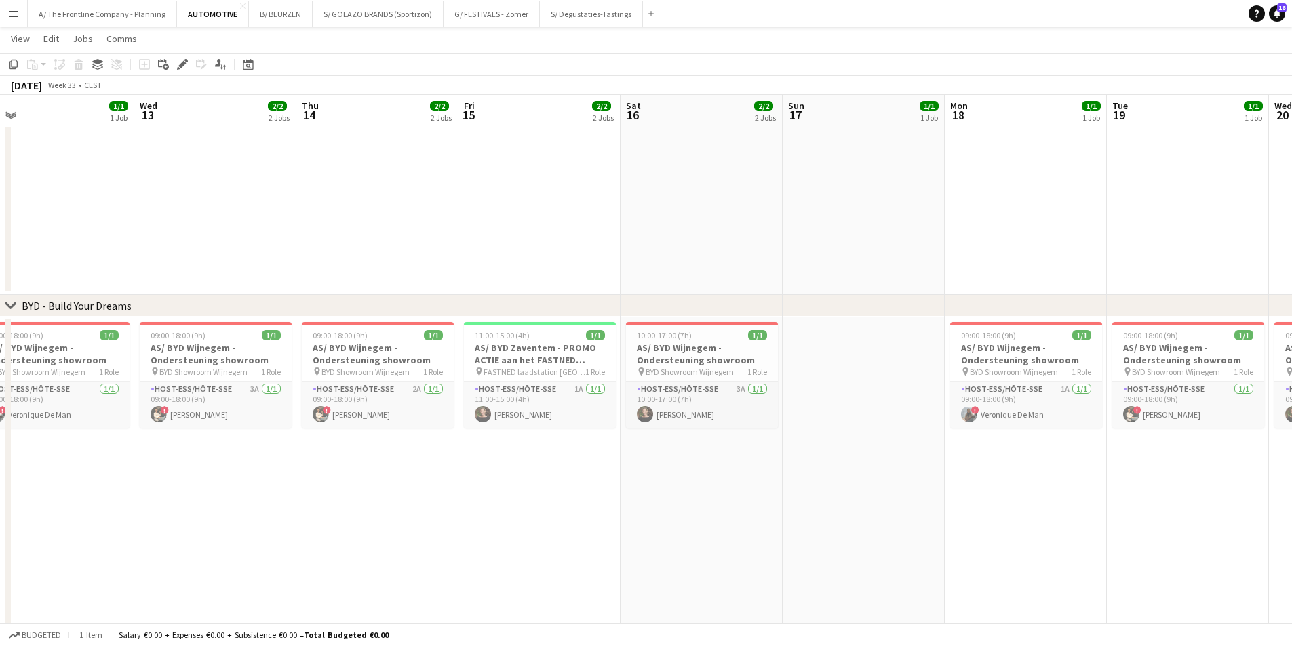
drag, startPoint x: 352, startPoint y: 496, endPoint x: 805, endPoint y: 453, distance: 454.5
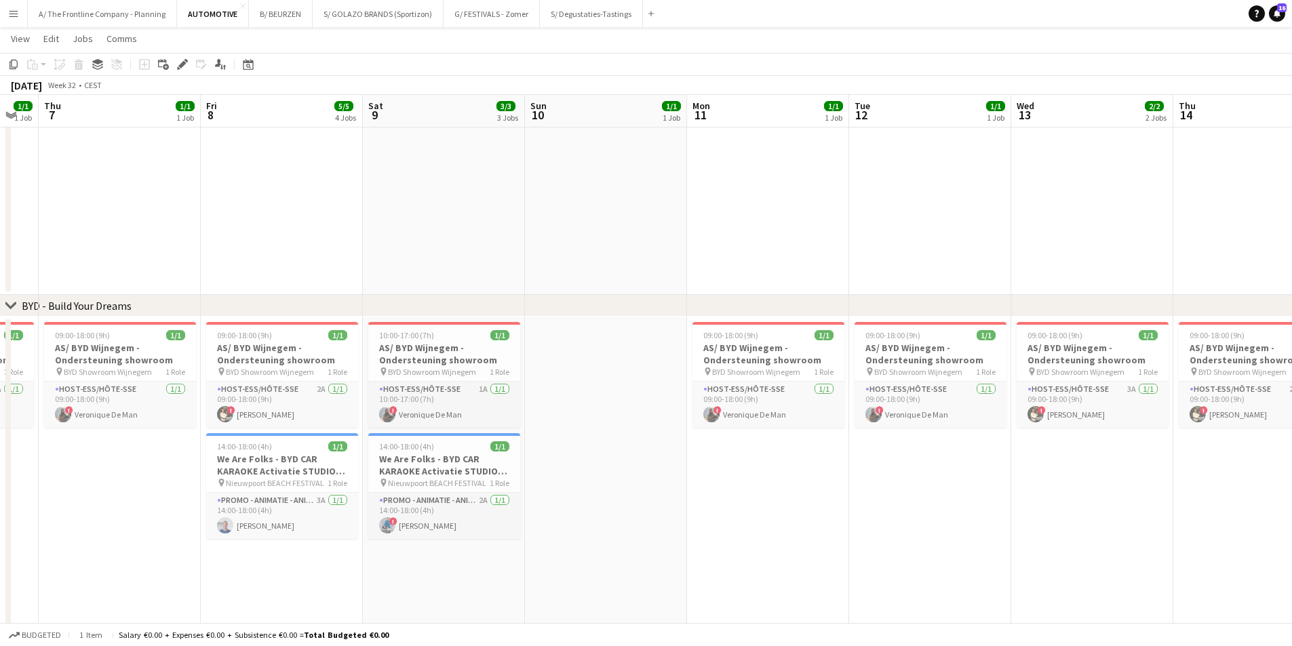
drag, startPoint x: 305, startPoint y: 493, endPoint x: 533, endPoint y: 494, distance: 227.9
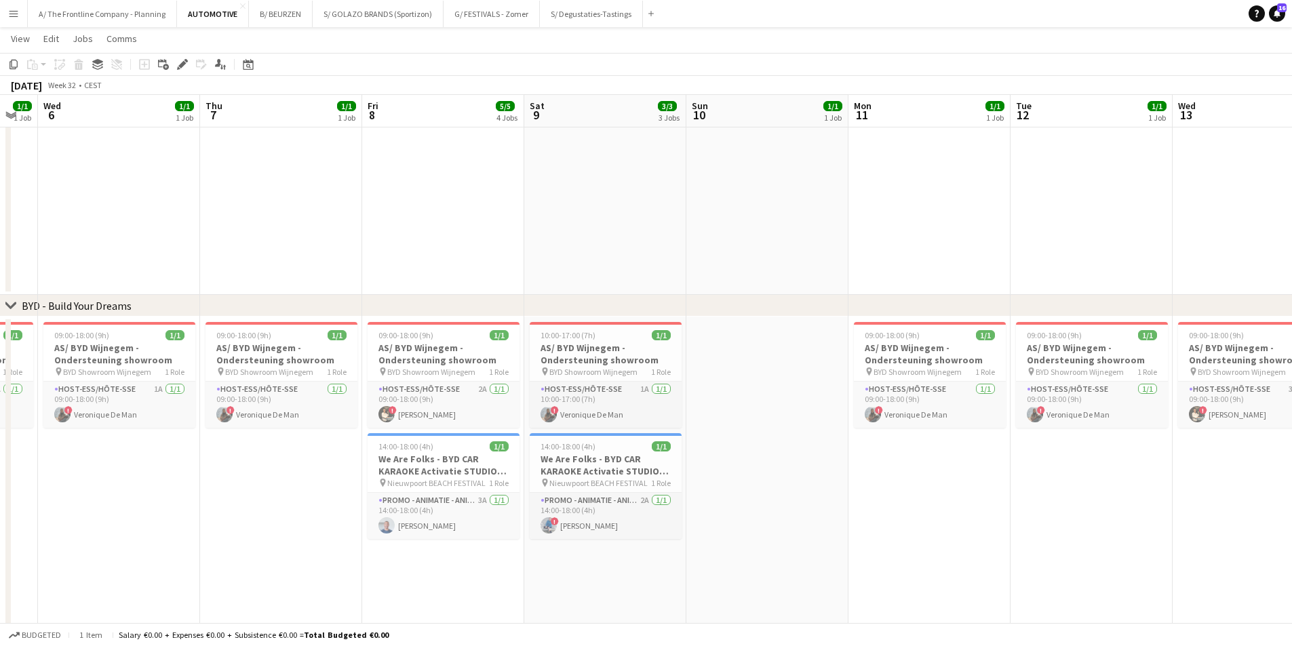
drag, startPoint x: 31, startPoint y: 490, endPoint x: 724, endPoint y: 490, distance: 692.6
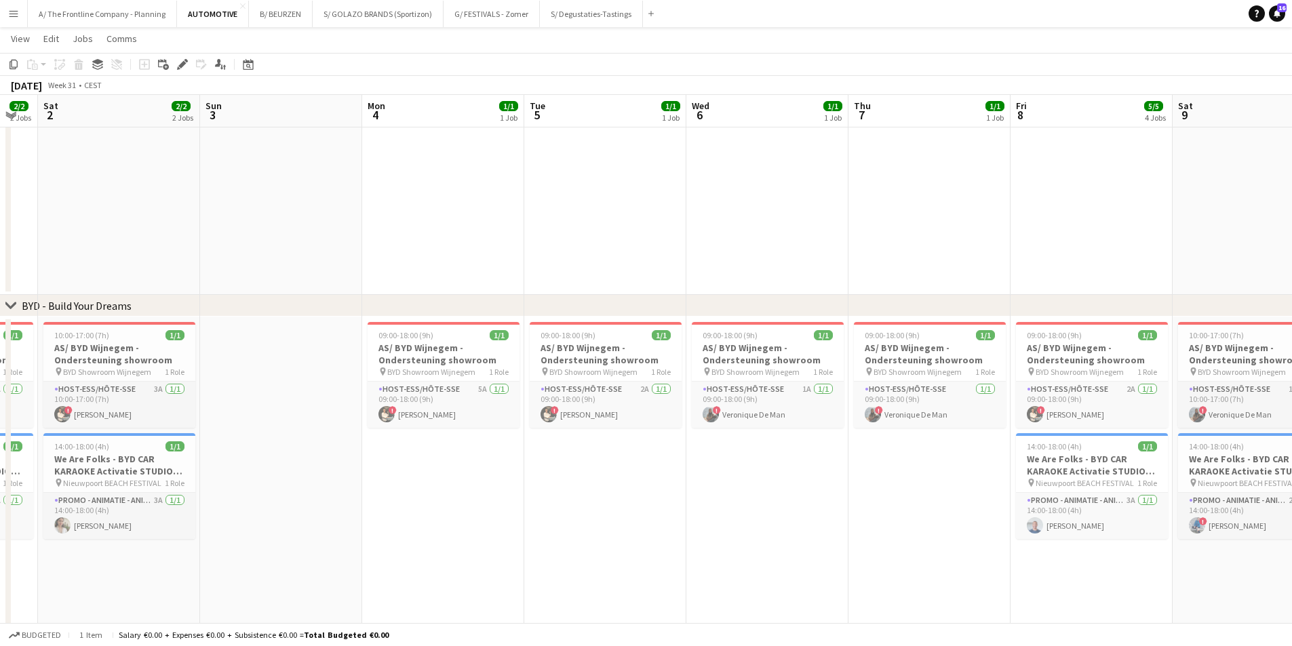
drag, startPoint x: 316, startPoint y: 490, endPoint x: 931, endPoint y: 498, distance: 615.3
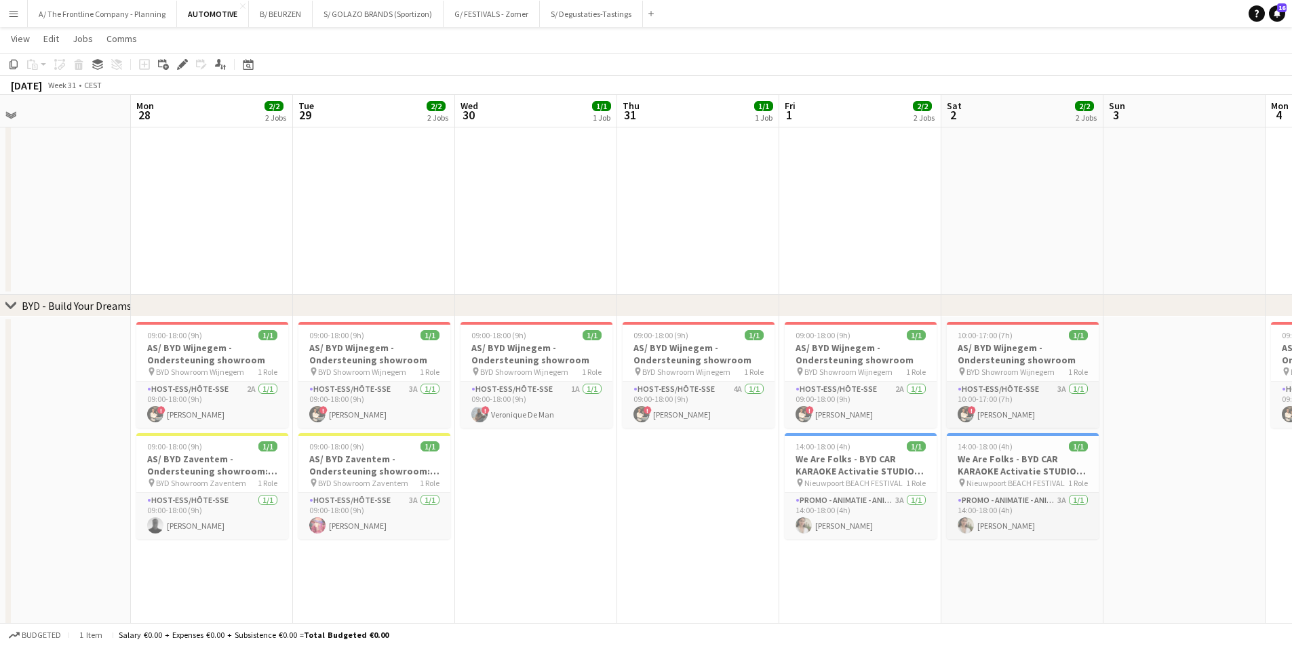
scroll to position [0, 368]
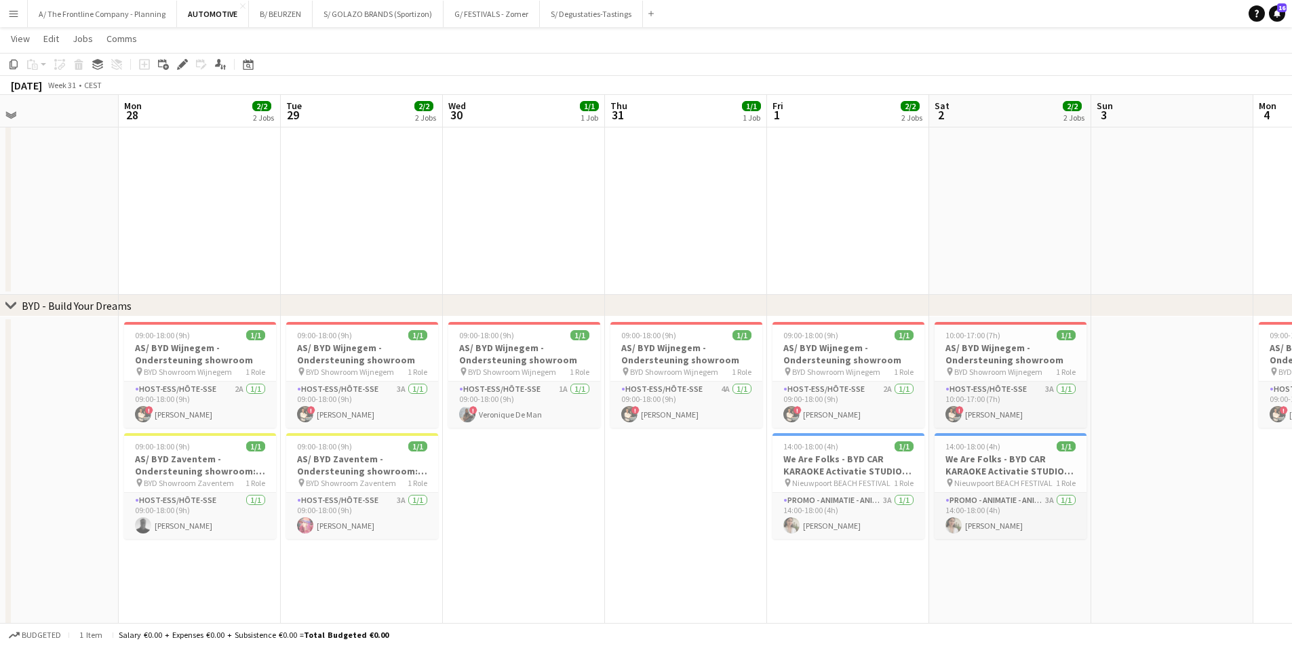
drag, startPoint x: 733, startPoint y: 479, endPoint x: 751, endPoint y: 479, distance: 17.6
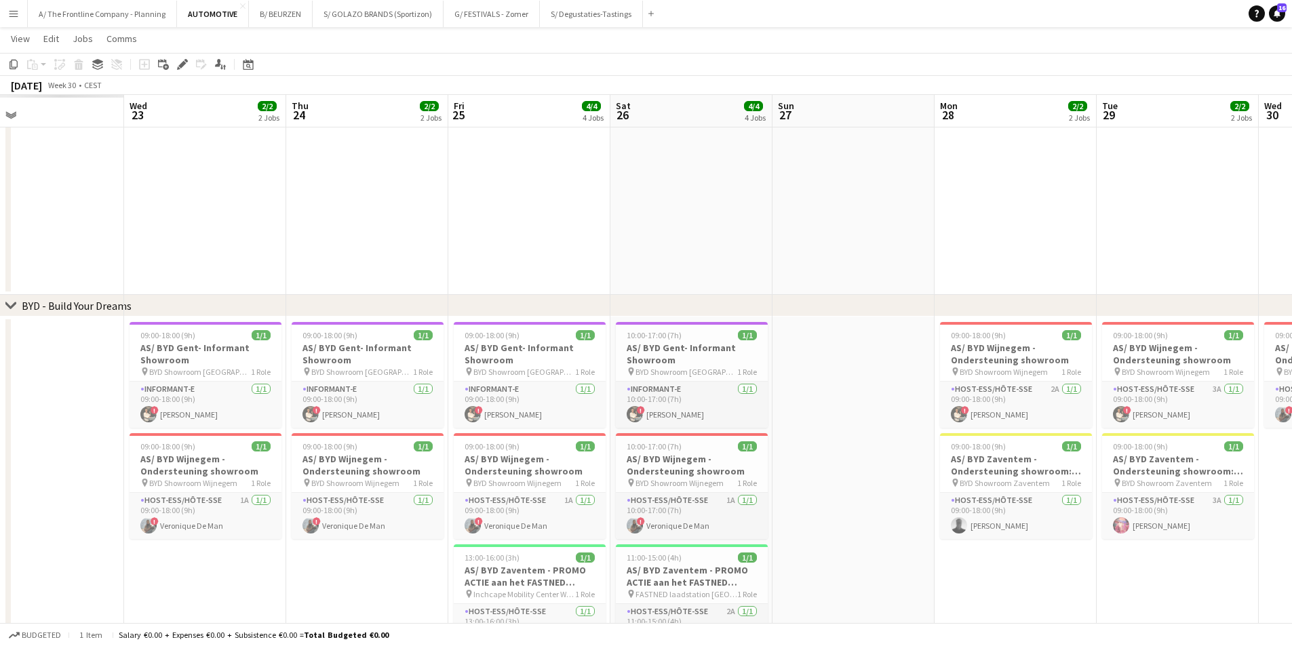
scroll to position [0, 463]
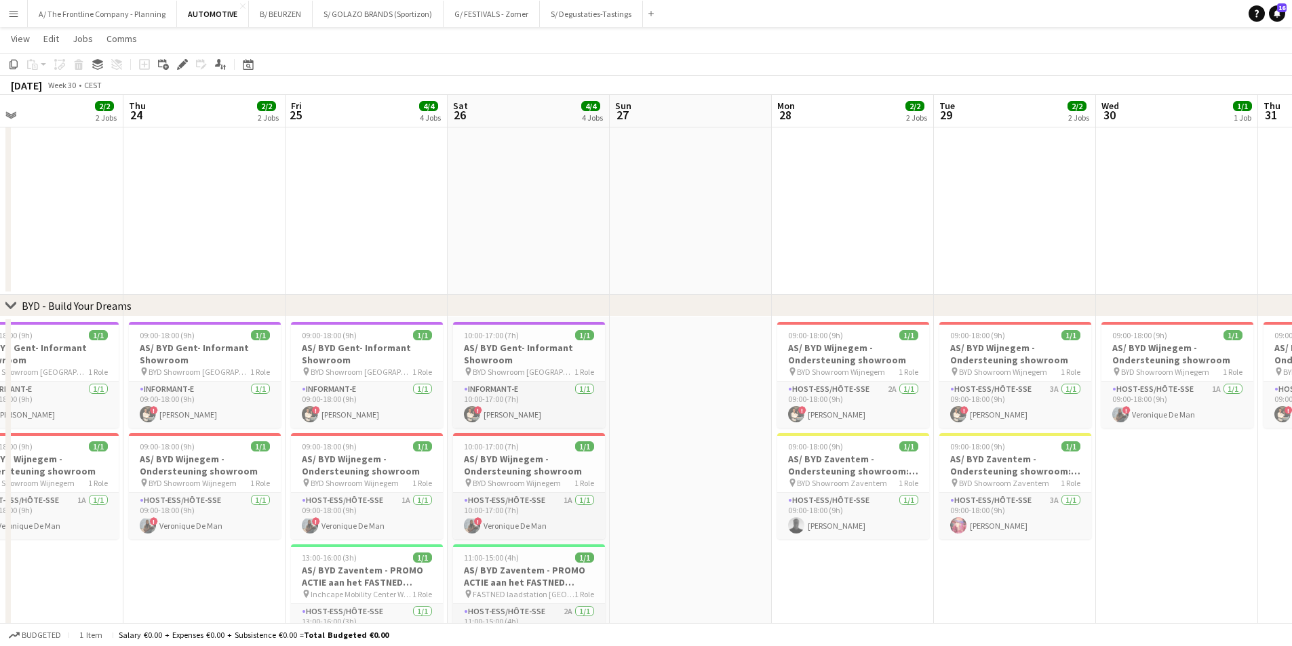
drag, startPoint x: 585, startPoint y: 474, endPoint x: 1228, endPoint y: 425, distance: 645.0
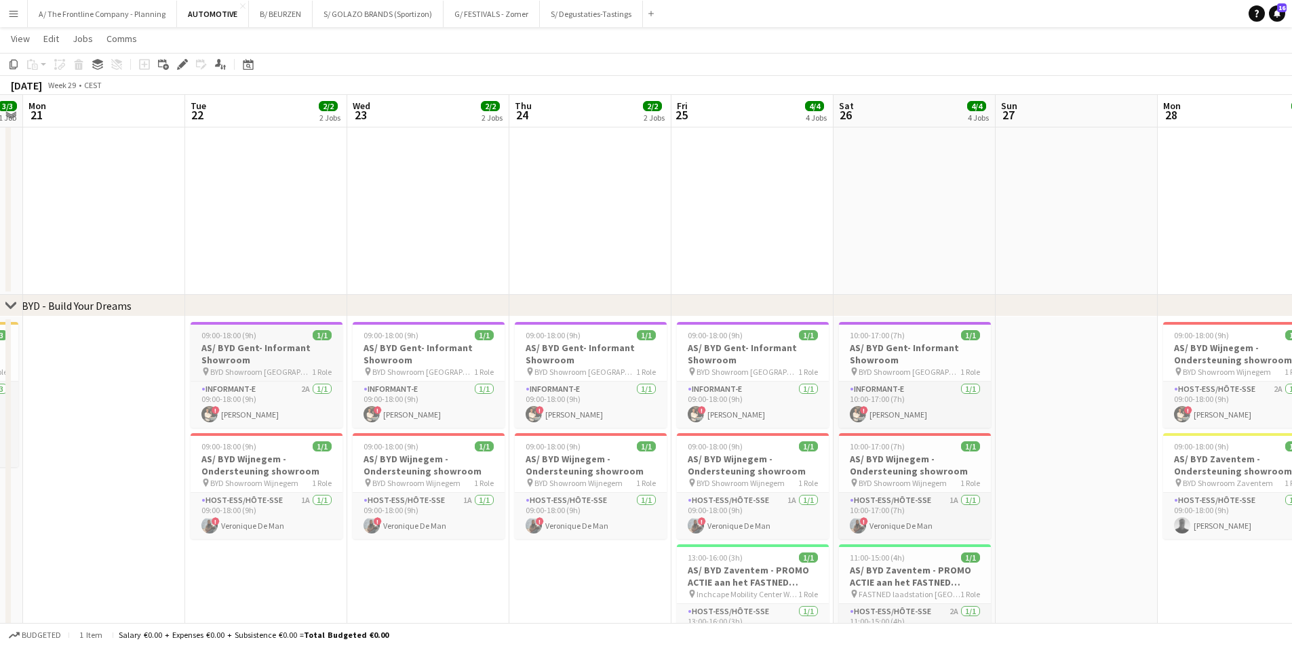
click at [243, 345] on h3 "AS/ BYD Gent- Informant Showroom" at bounding box center [267, 354] width 152 height 24
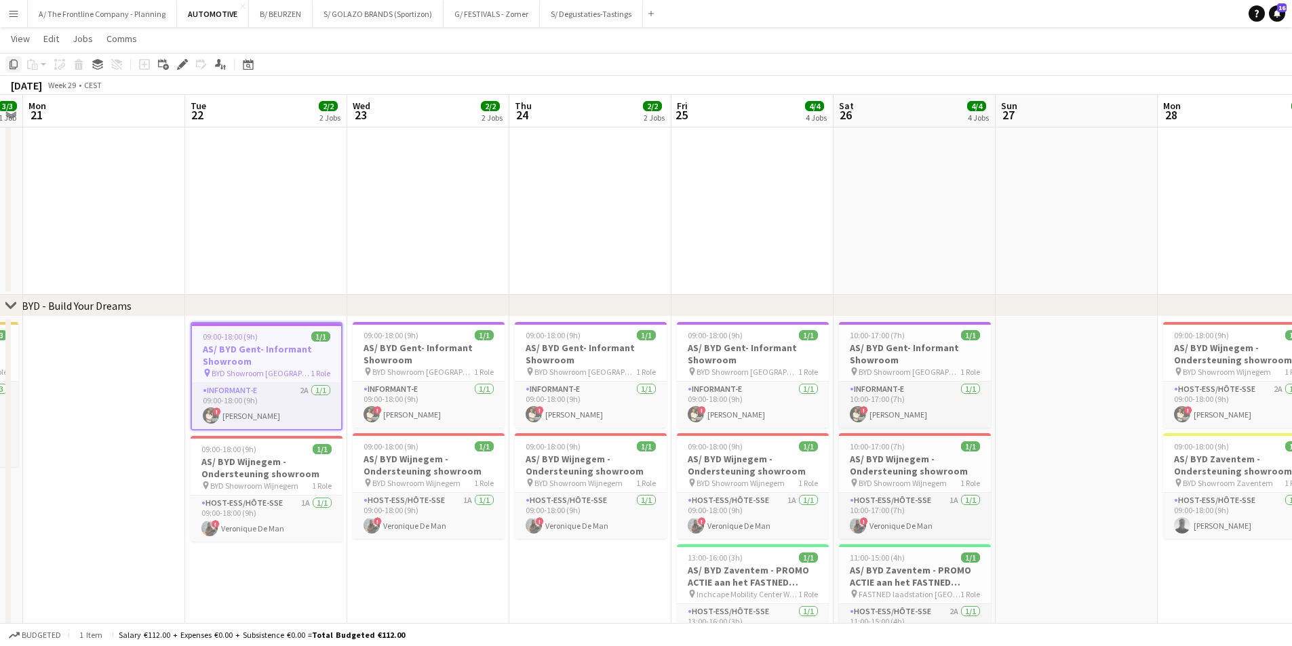
click at [15, 64] on icon "Copy" at bounding box center [13, 64] width 11 height 11
click at [245, 66] on icon "Date picker" at bounding box center [248, 64] width 11 height 11
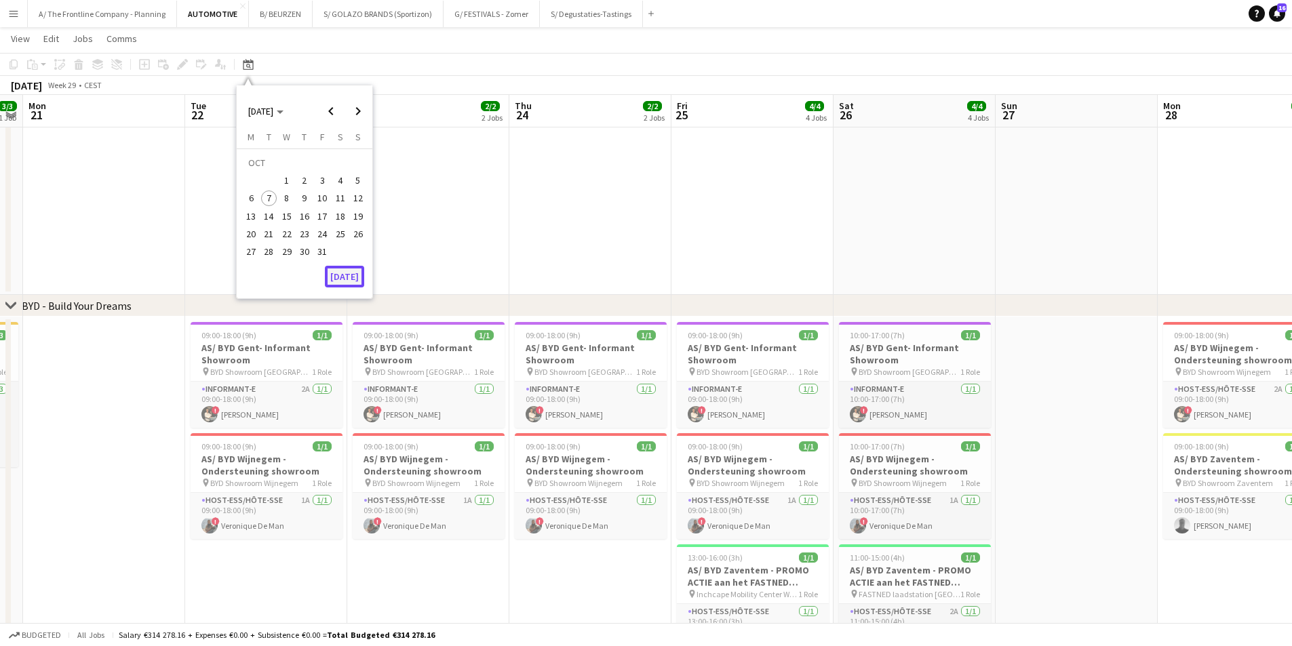
click at [348, 282] on button "[DATE]" at bounding box center [344, 277] width 39 height 22
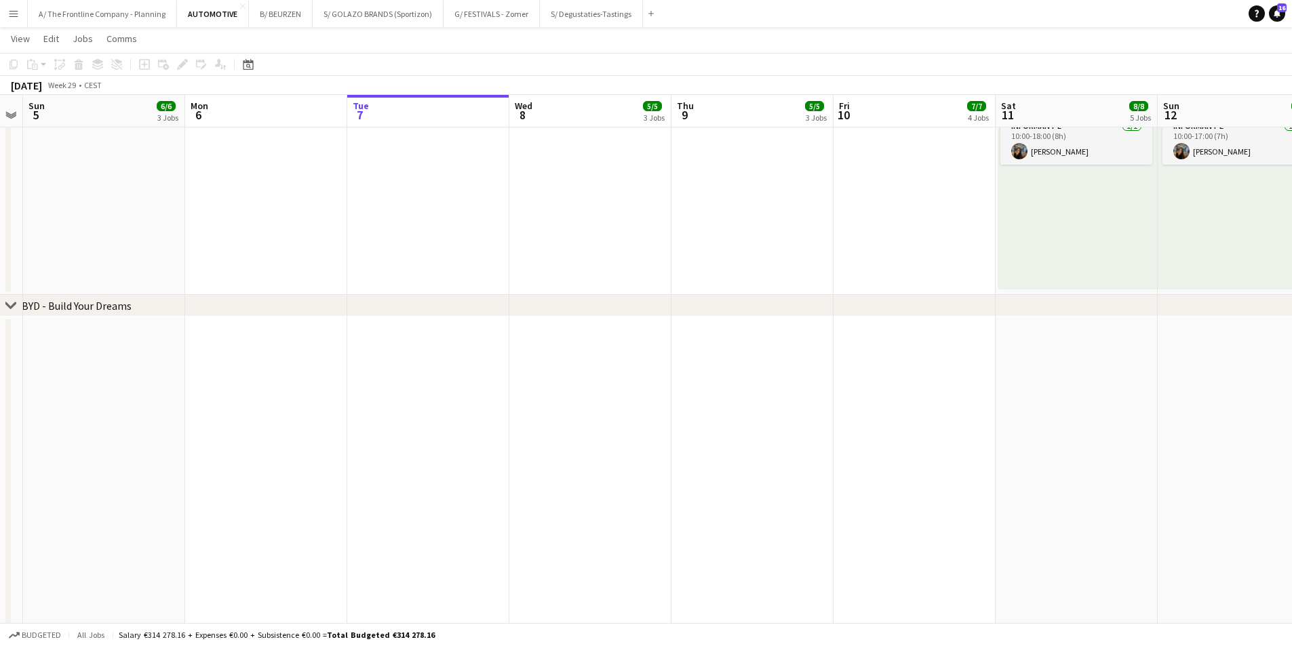
scroll to position [0, 467]
click at [425, 383] on app-date-cell at bounding box center [425, 632] width 162 height 631
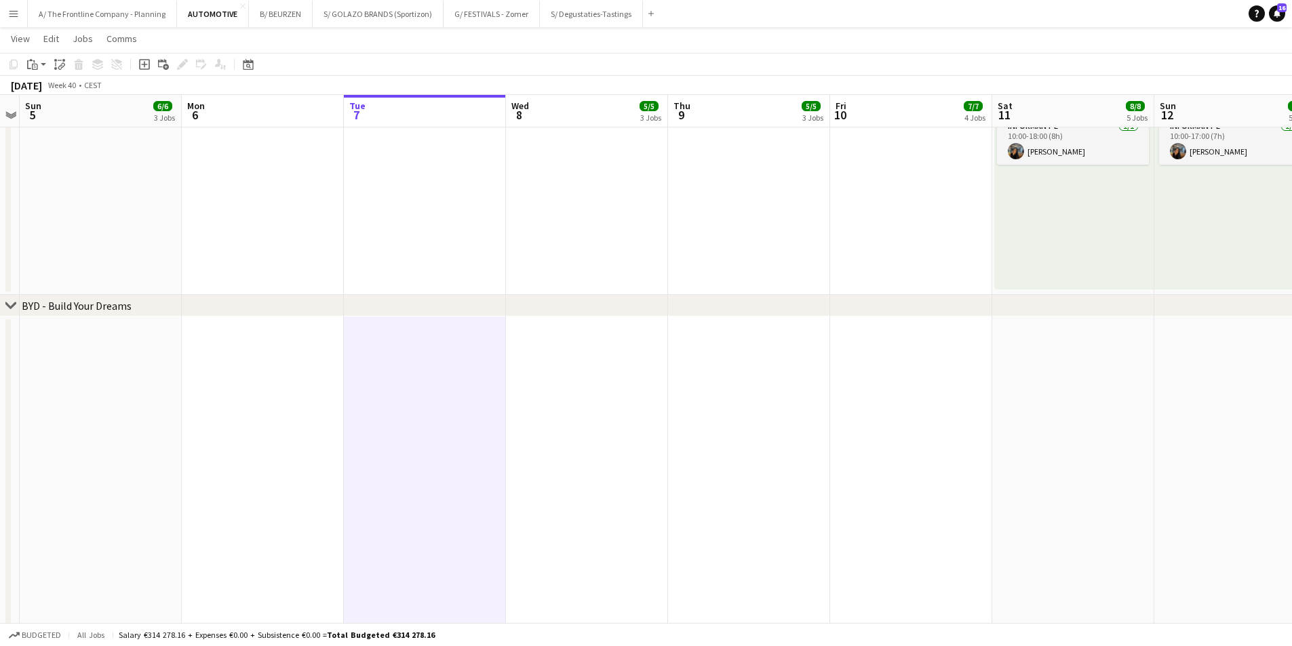
click at [737, 376] on app-date-cell at bounding box center [749, 632] width 162 height 631
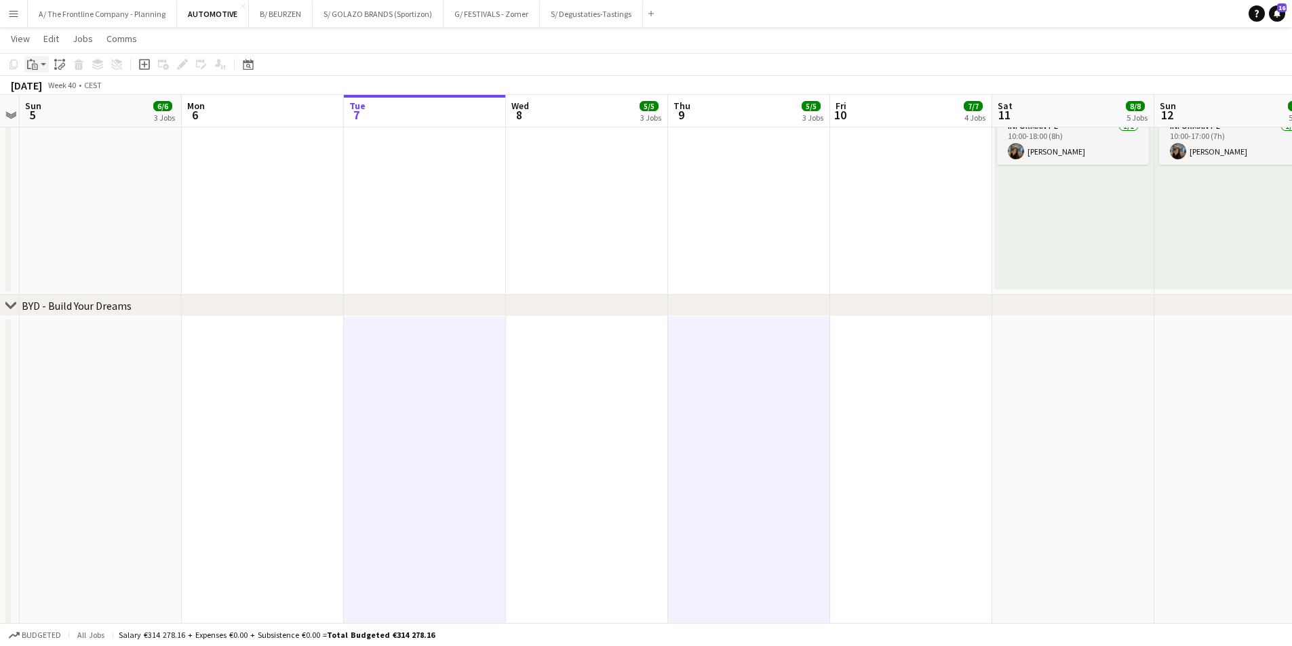
click at [30, 63] on icon "Paste" at bounding box center [32, 64] width 11 height 11
click at [41, 89] on link "Paste Ctrl+V" at bounding box center [100, 90] width 128 height 12
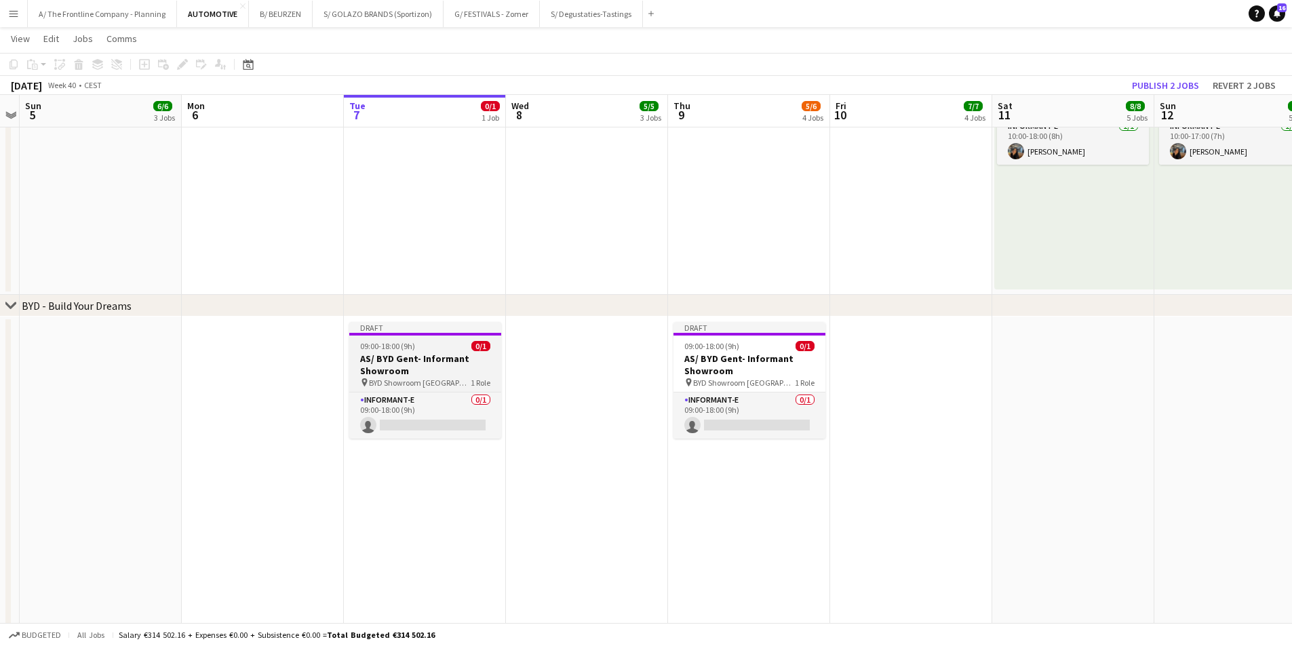
click at [409, 368] on h3 "AS/ BYD Gent- Informant Showroom" at bounding box center [425, 365] width 152 height 24
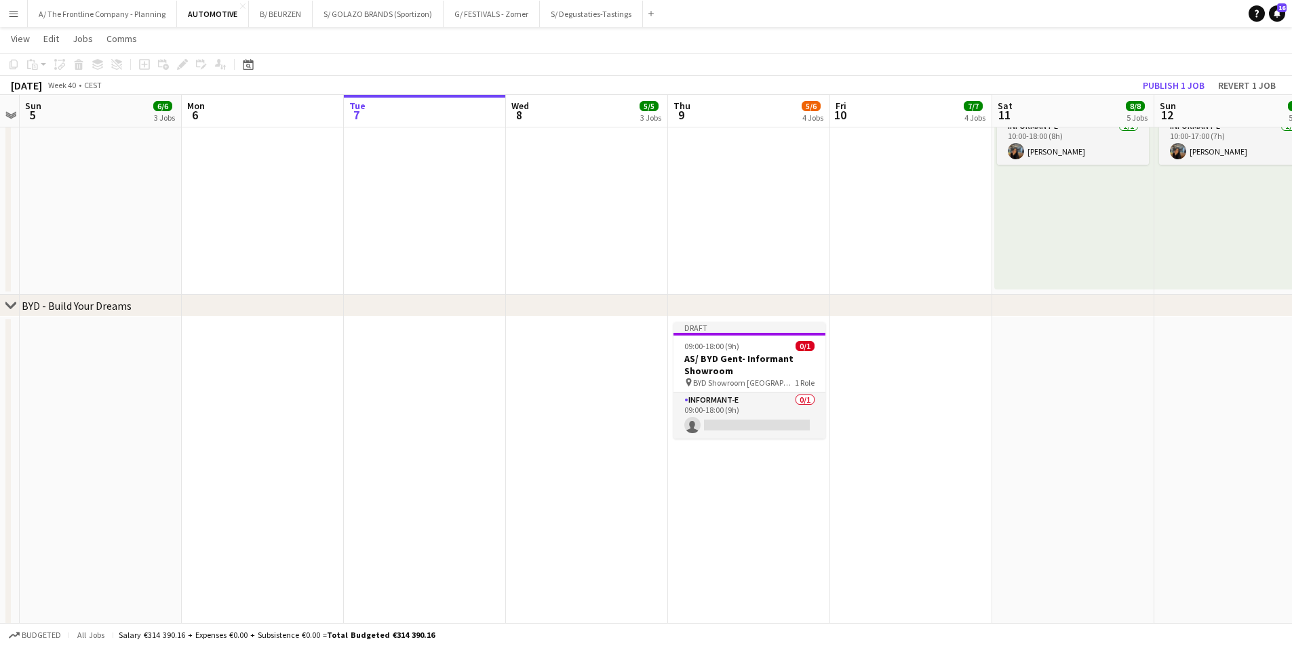
click at [560, 342] on app-date-cell at bounding box center [587, 632] width 162 height 631
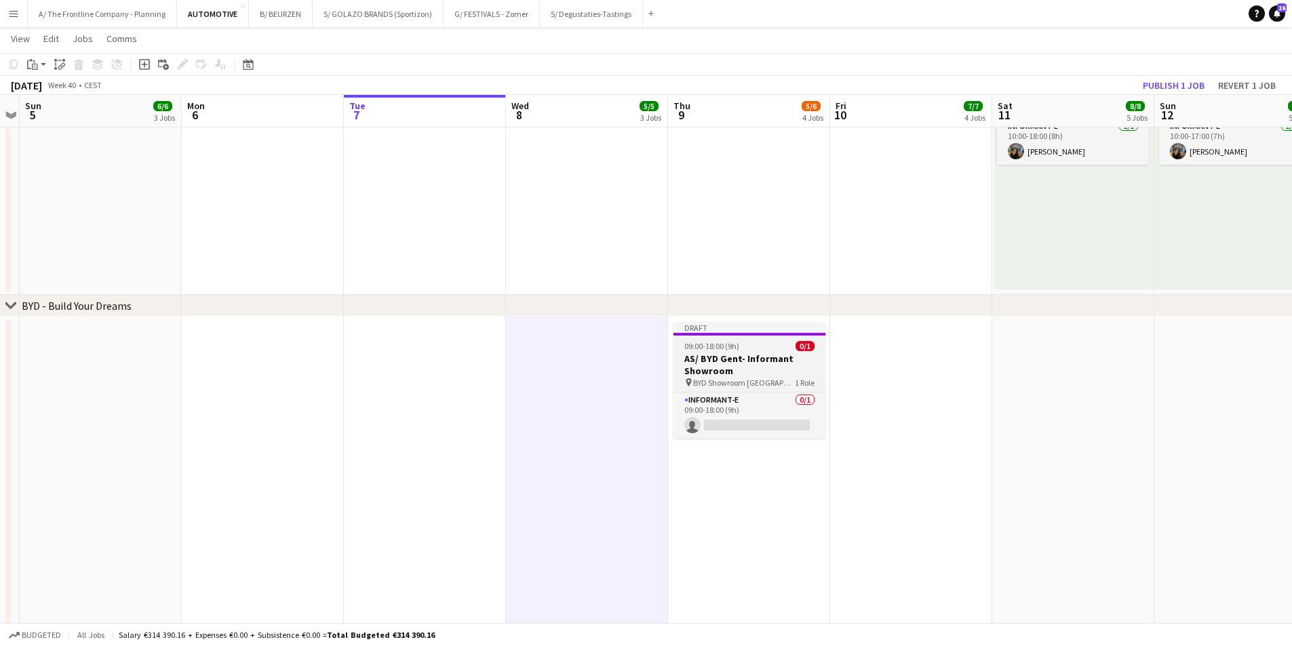
click at [710, 345] on span "09:00-18:00 (9h)" at bounding box center [711, 346] width 55 height 10
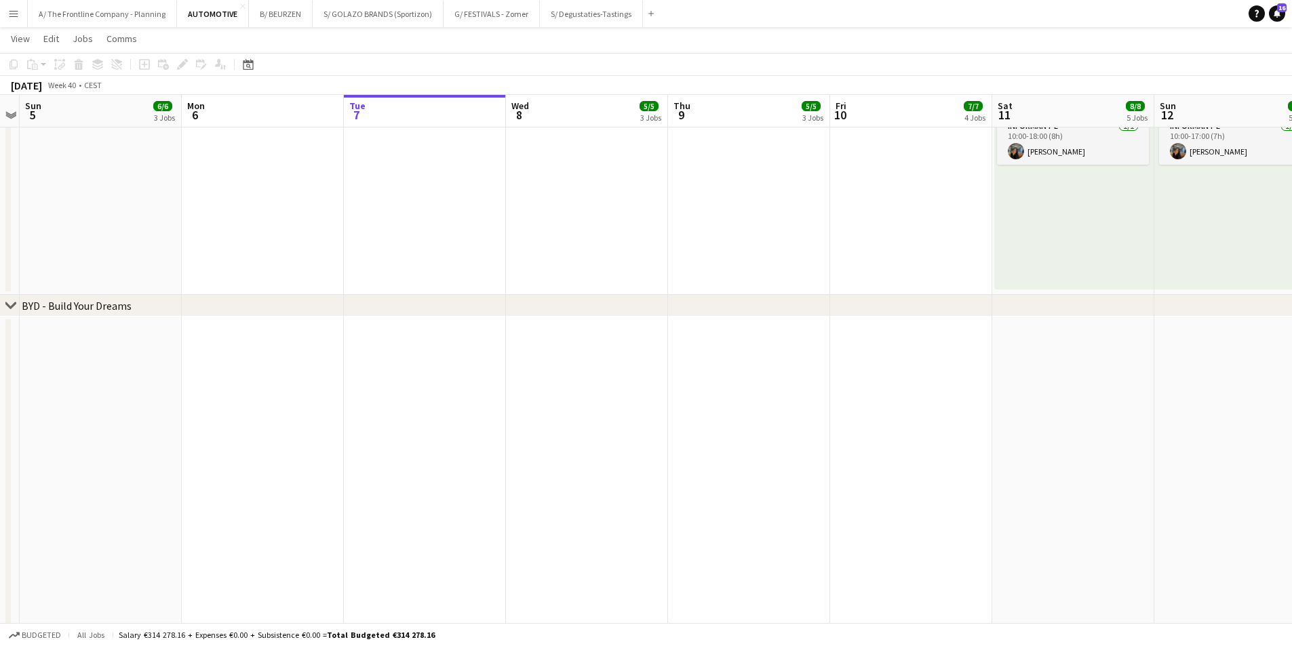
click at [571, 341] on app-date-cell at bounding box center [587, 632] width 162 height 631
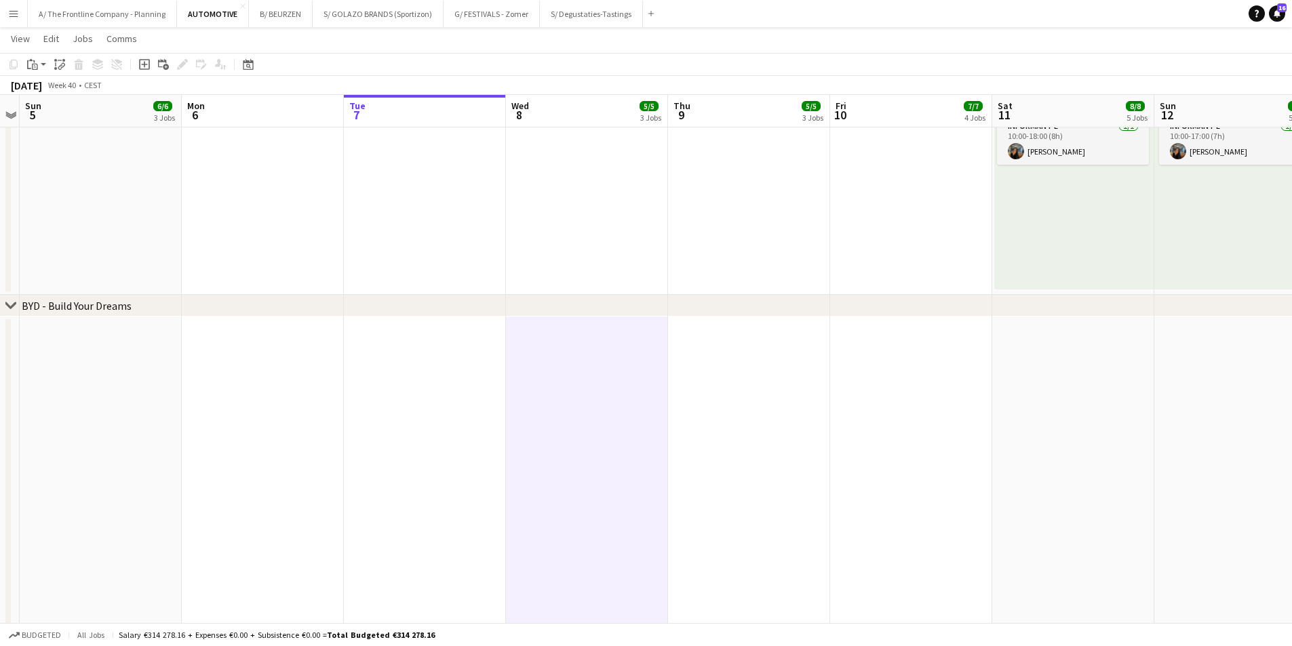
click at [881, 336] on app-date-cell at bounding box center [911, 632] width 162 height 631
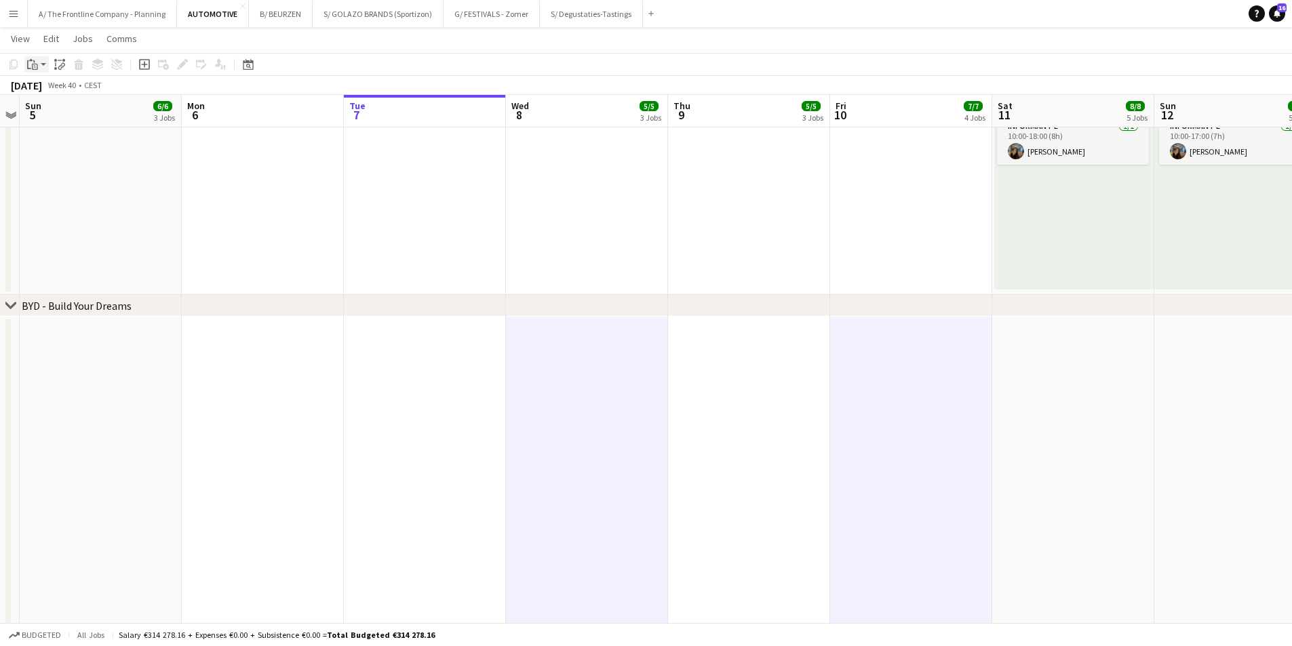
click at [31, 64] on icon "Paste" at bounding box center [32, 64] width 11 height 11
click at [47, 85] on link "Paste Ctrl+V" at bounding box center [100, 90] width 128 height 12
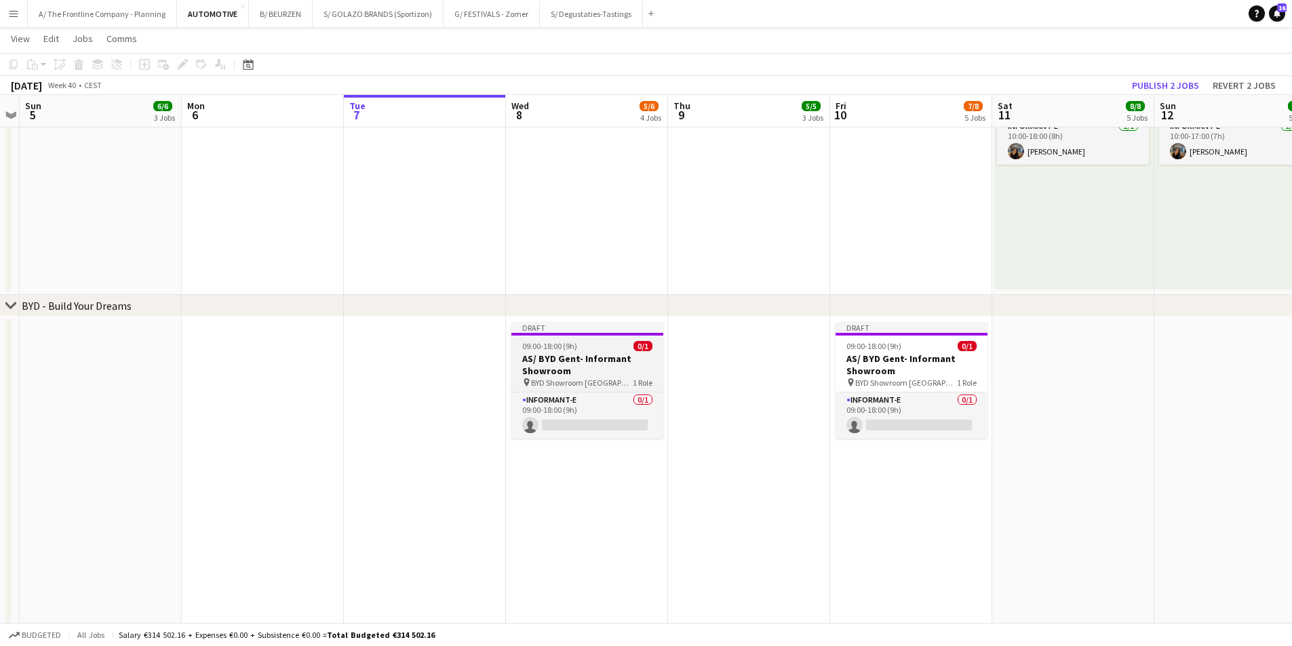
click at [537, 355] on h3 "AS/ BYD Gent- Informant Showroom" at bounding box center [587, 365] width 152 height 24
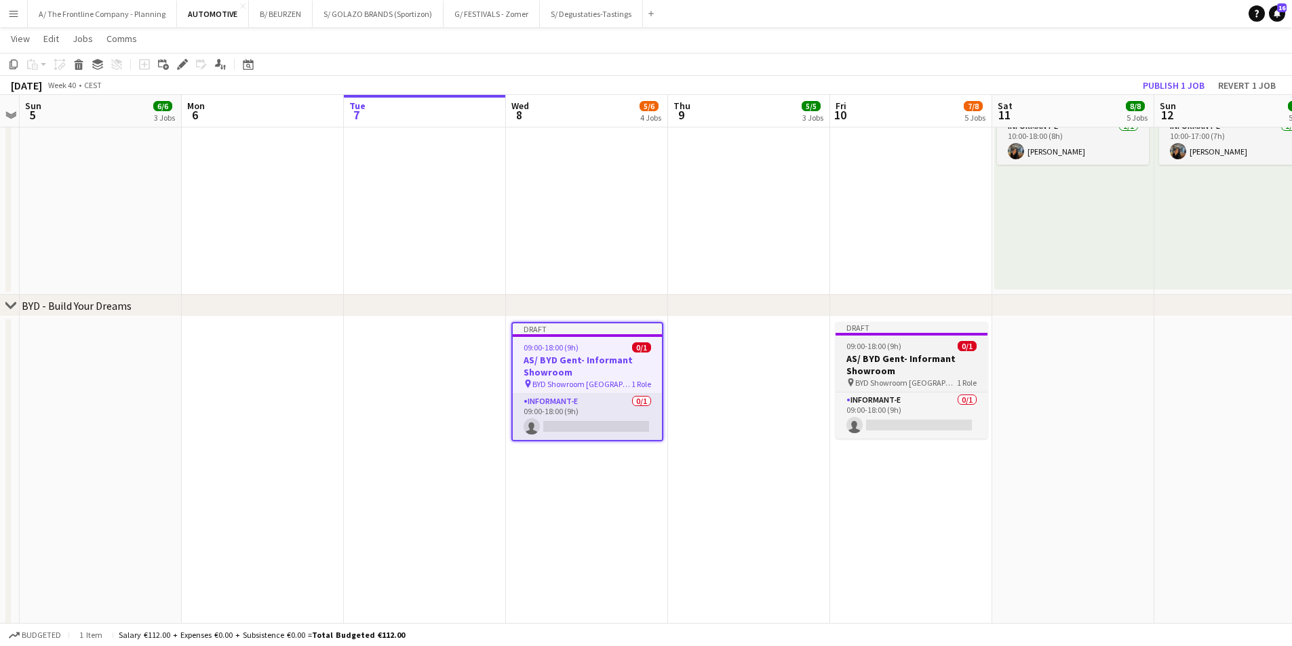
click at [851, 355] on h3 "AS/ BYD Gent- Informant Showroom" at bounding box center [912, 365] width 152 height 24
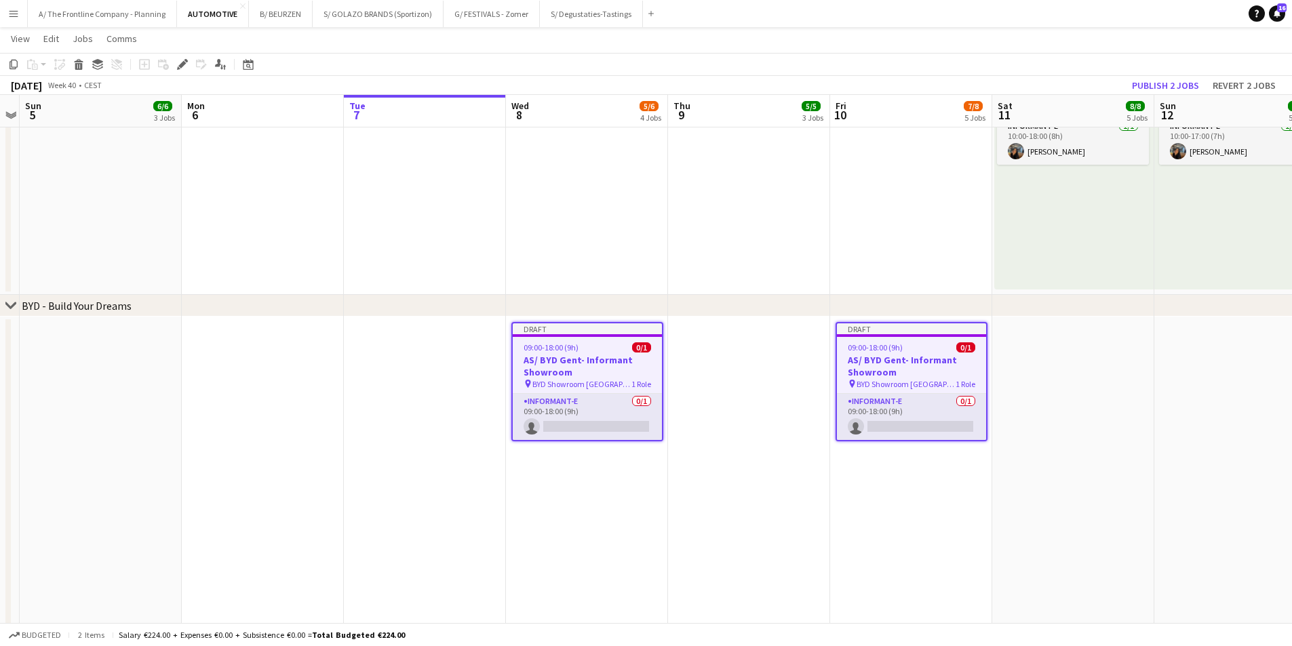
click at [180, 73] on app-toolbar "Copy Paste Paste Ctrl+V Paste with crew Ctrl+Shift+V Paste linked Job [GEOGRAPH…" at bounding box center [646, 64] width 1292 height 23
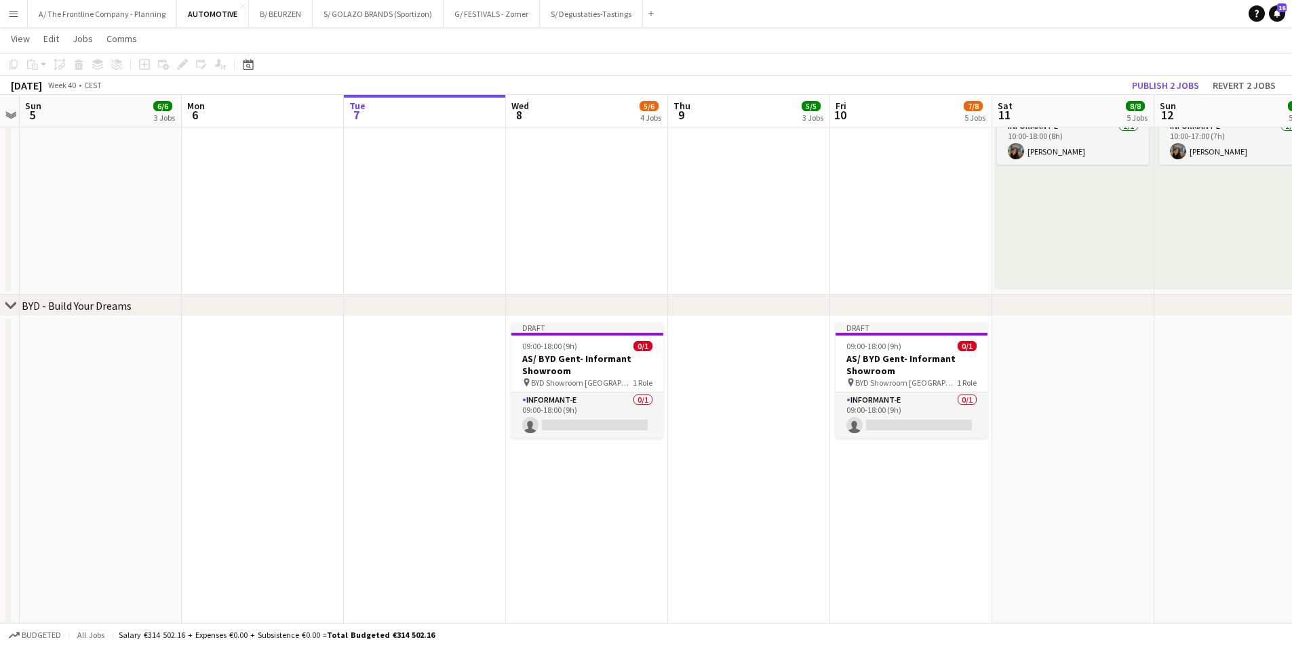
click at [182, 70] on div "Add job Add linked Job Edit Edit linked Job Applicants" at bounding box center [177, 64] width 104 height 16
click at [558, 359] on h3 "AS/ BYD Gent- Informant Showroom" at bounding box center [587, 365] width 152 height 24
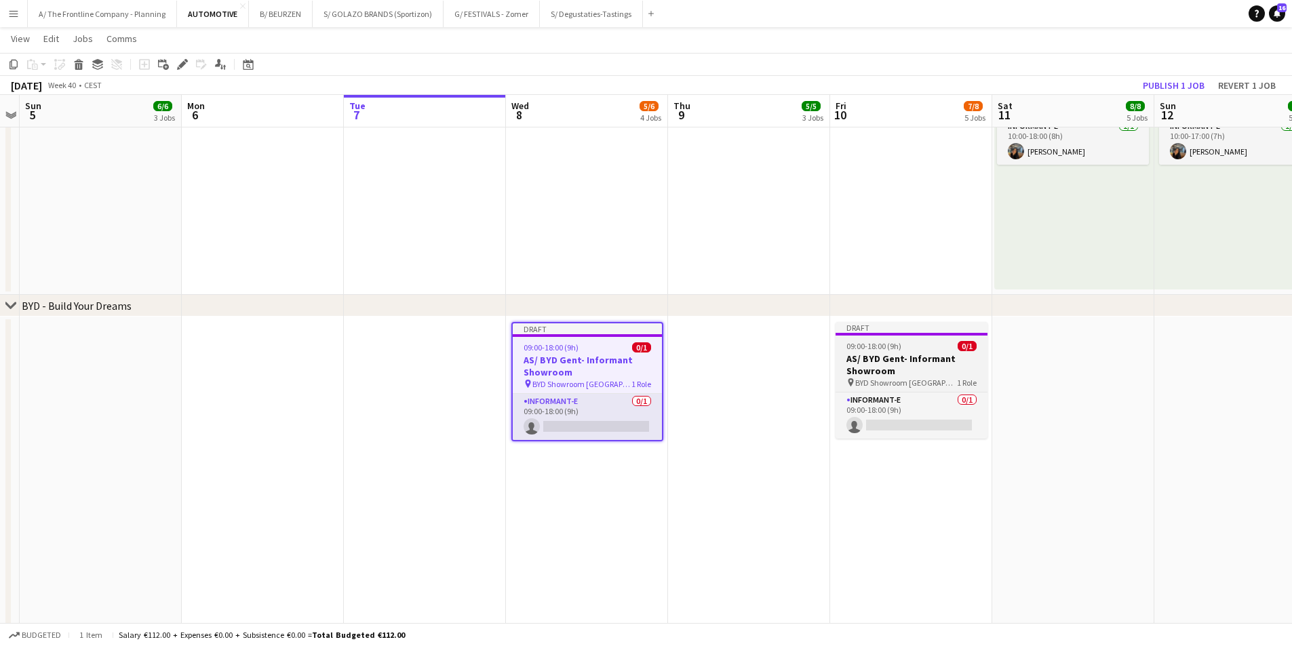
click at [929, 362] on h3 "AS/ BYD Gent- Informant Showroom" at bounding box center [912, 365] width 152 height 24
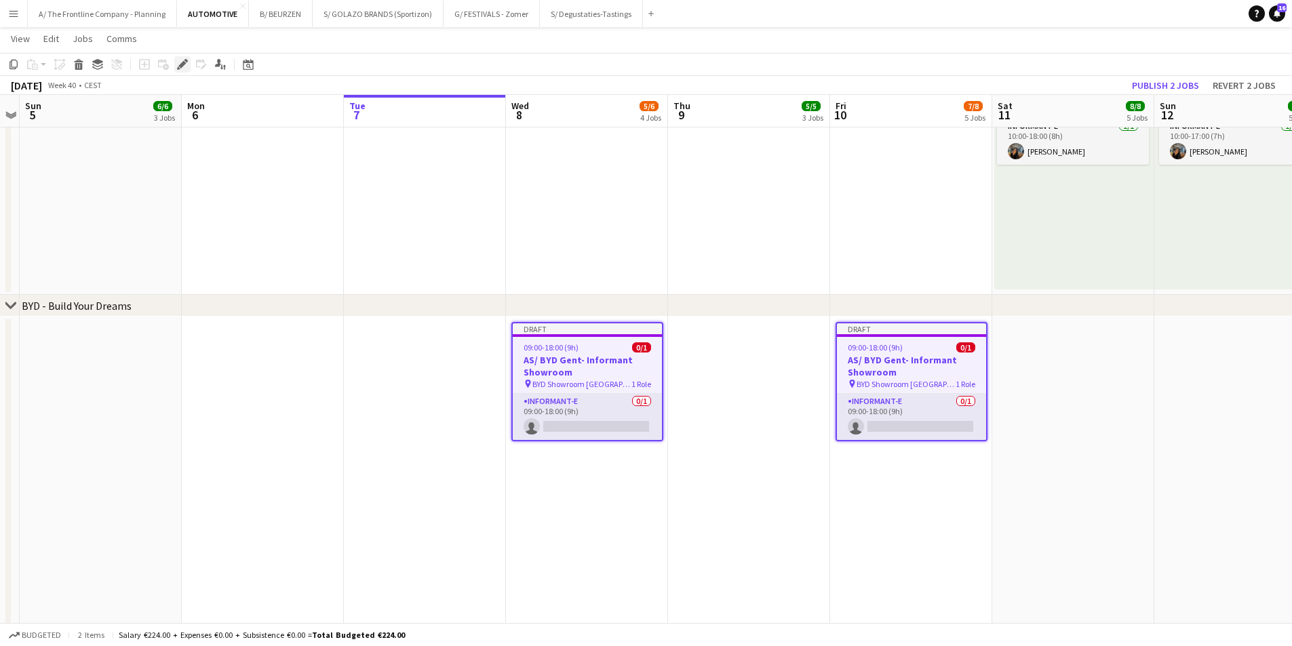
click at [184, 65] on icon at bounding box center [181, 64] width 7 height 7
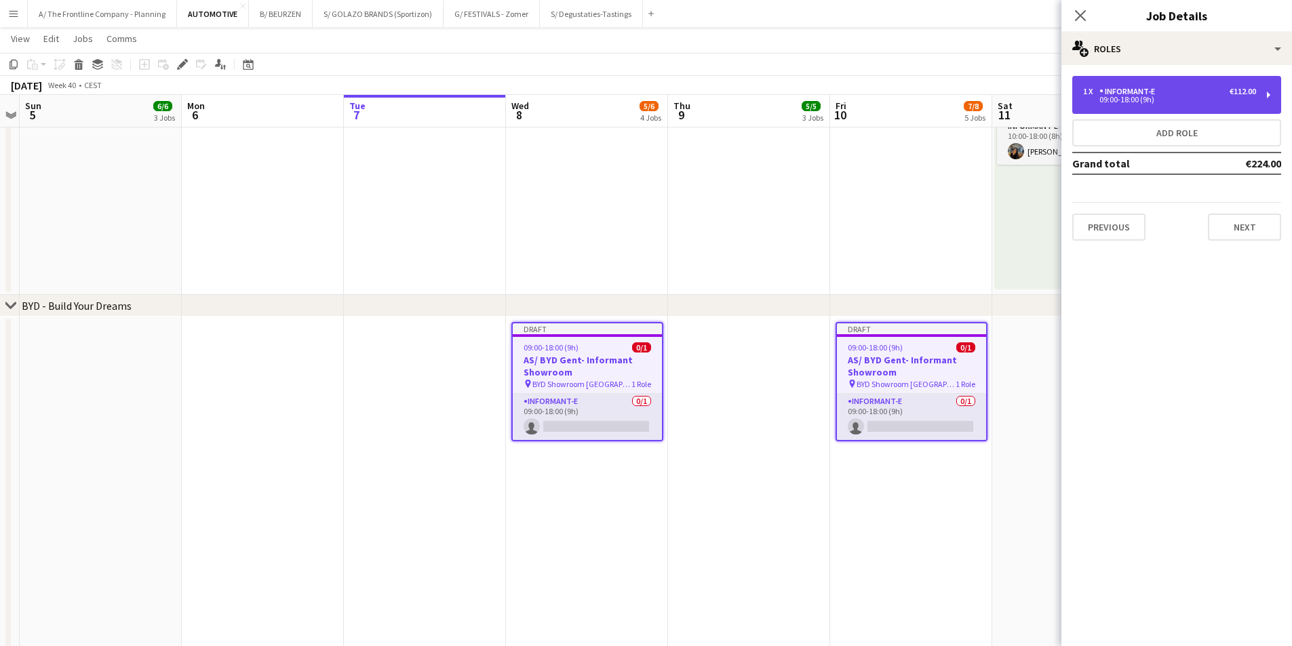
click at [1134, 94] on div "Informant-e" at bounding box center [1130, 91] width 61 height 9
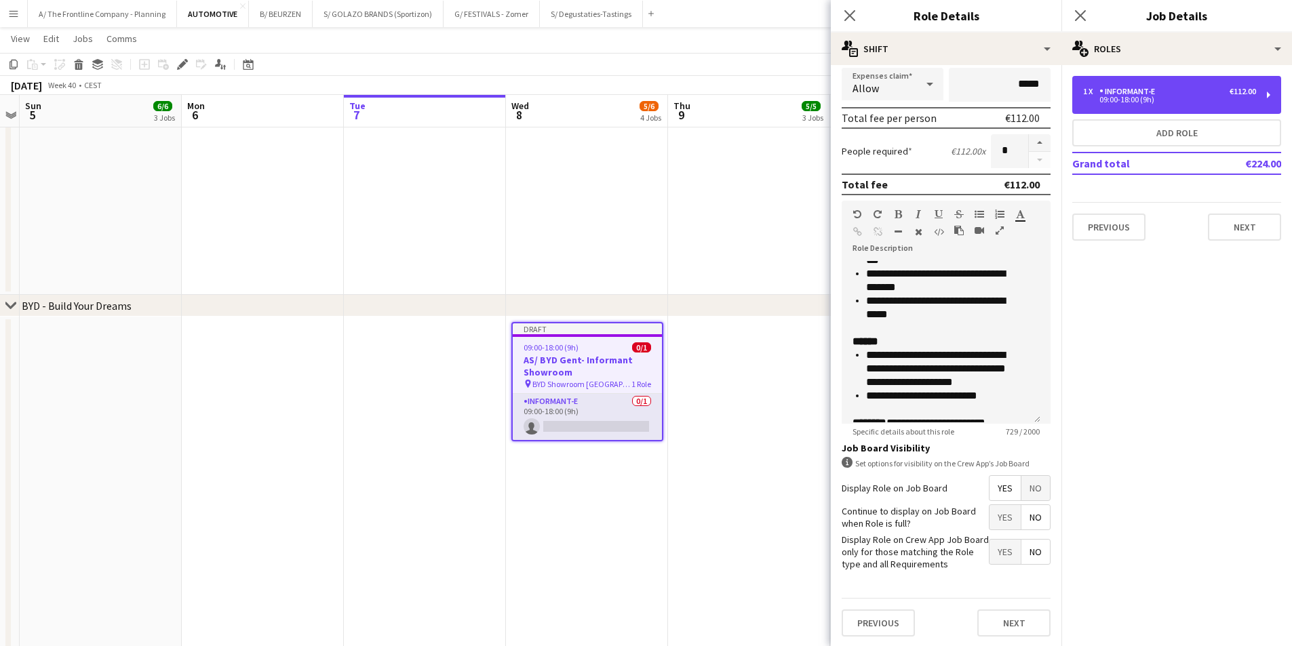
scroll to position [309, 0]
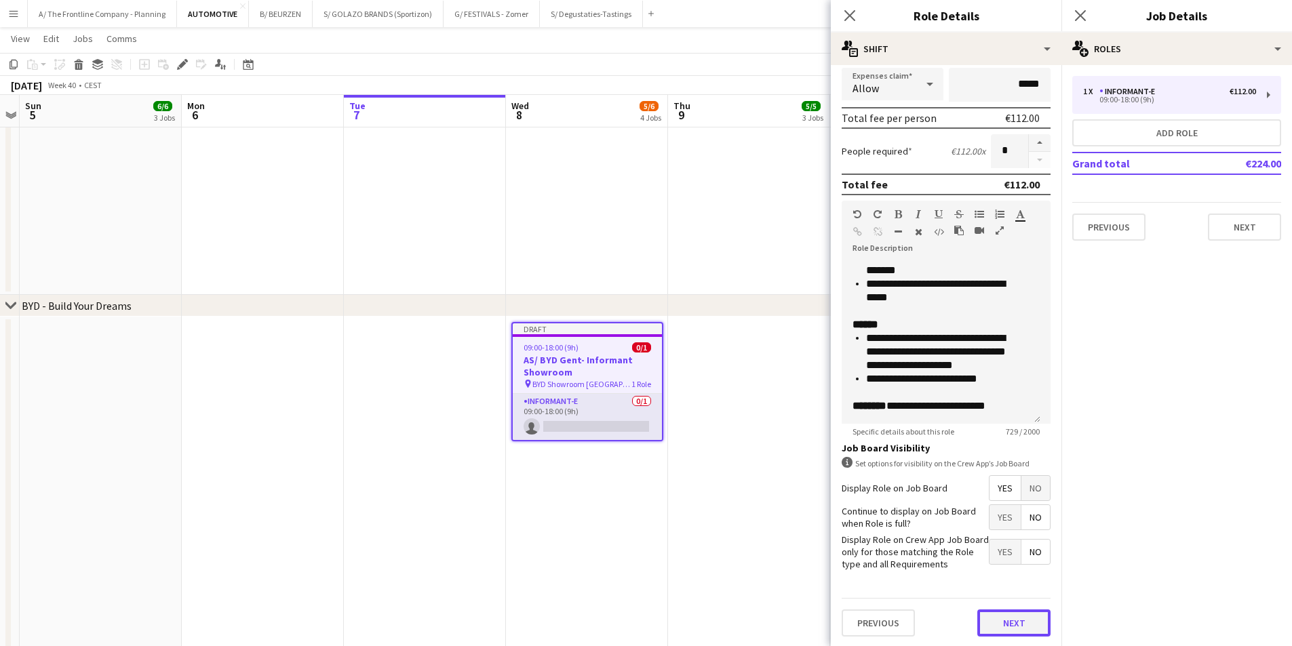
click at [999, 624] on button "Next" at bounding box center [1014, 623] width 73 height 27
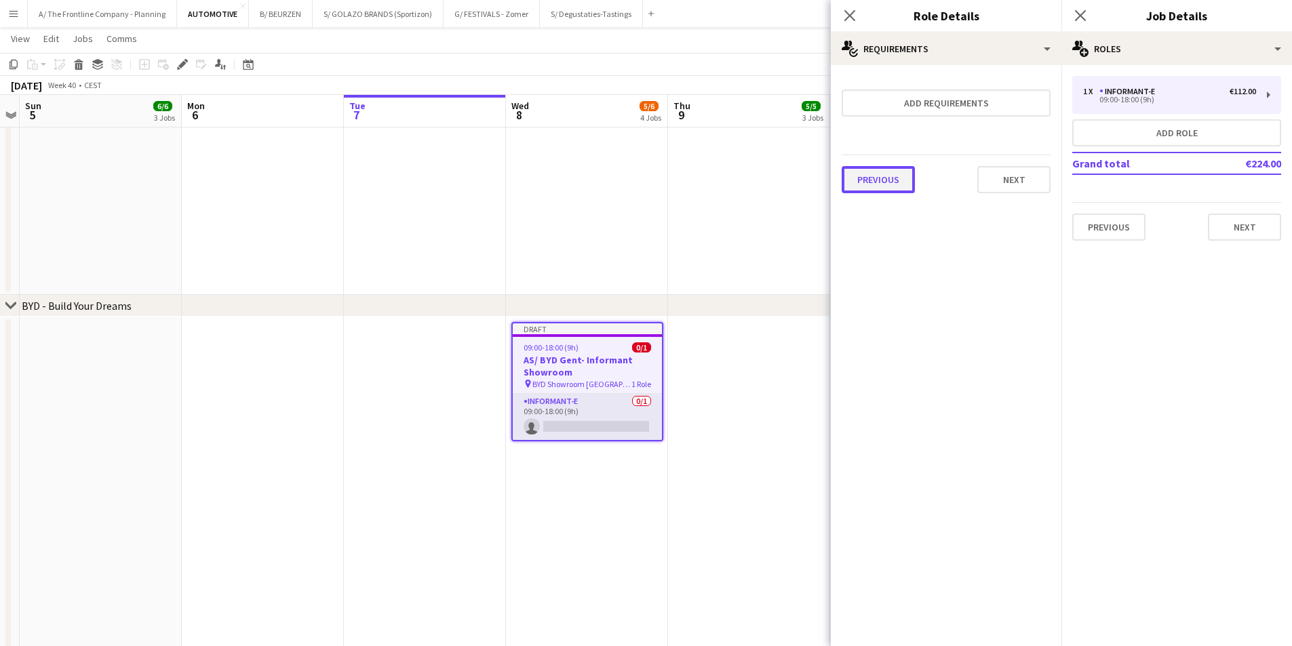
click at [886, 183] on button "Previous" at bounding box center [878, 179] width 73 height 27
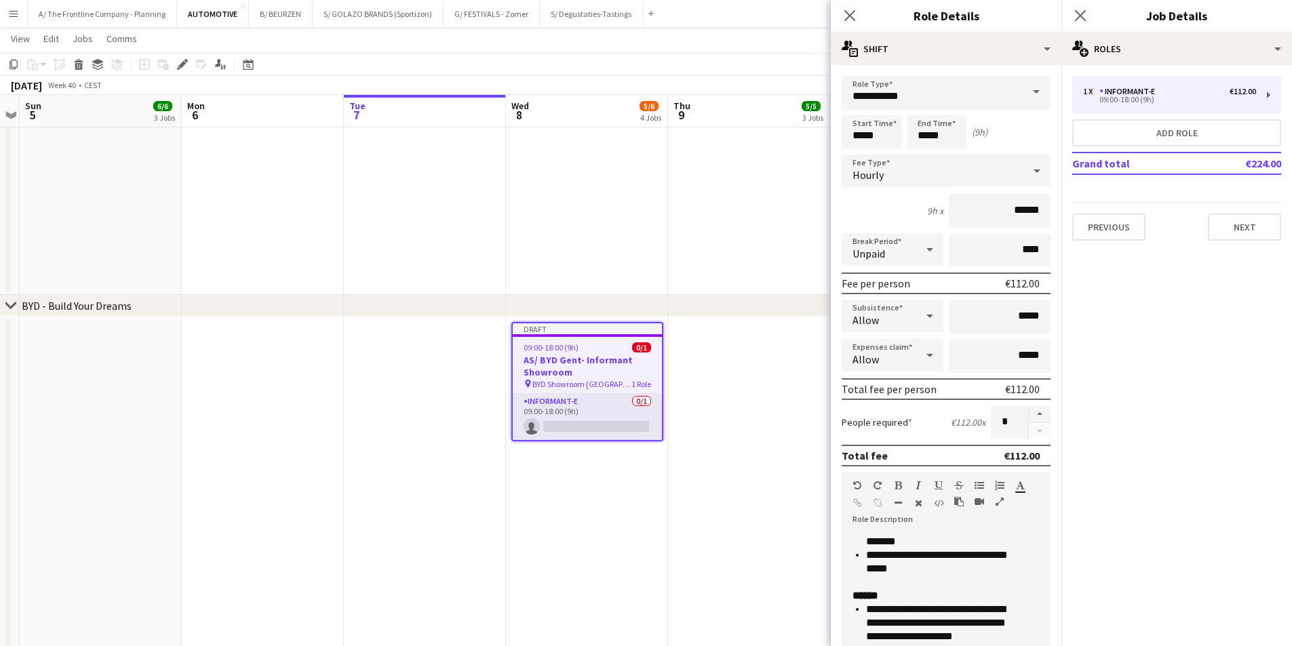
scroll to position [273, 0]
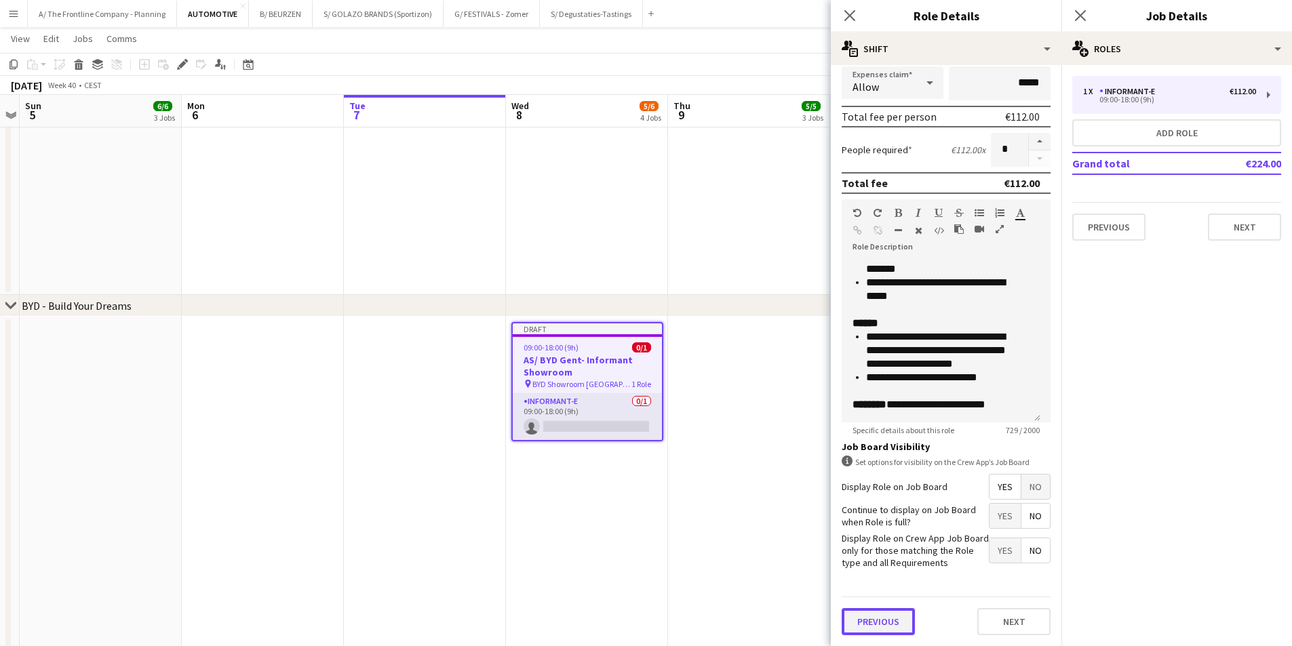
click at [889, 623] on button "Previous" at bounding box center [878, 621] width 73 height 27
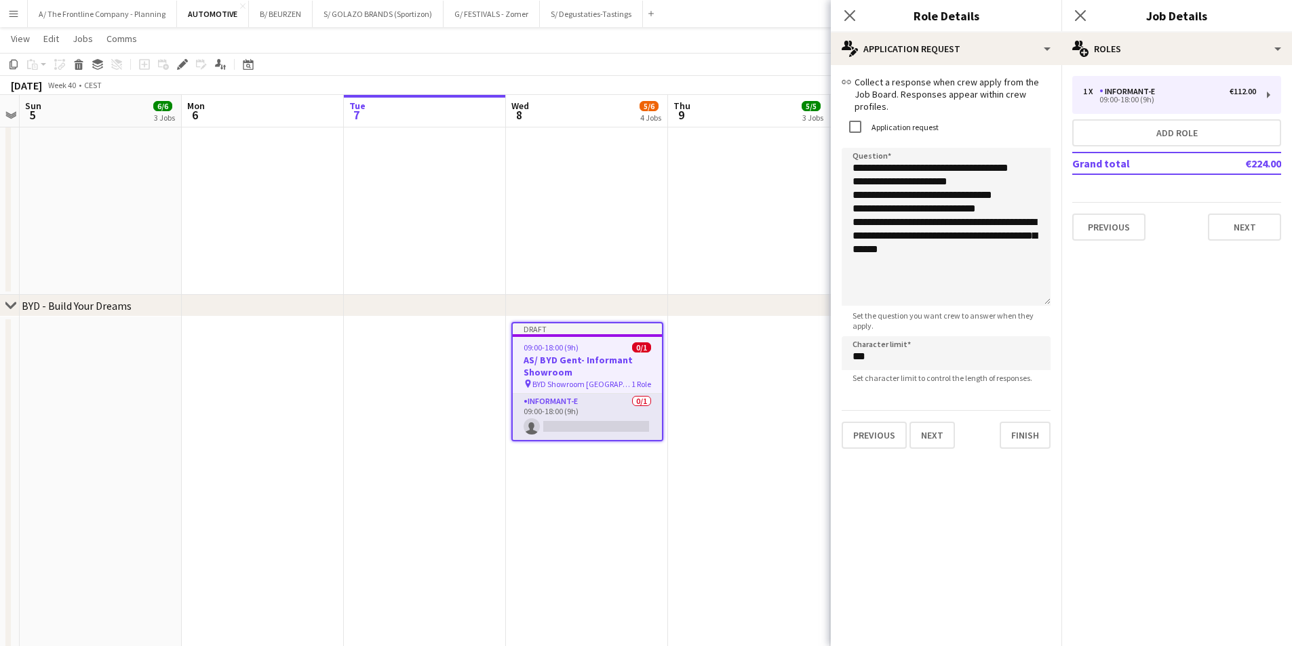
drag, startPoint x: 1035, startPoint y: 223, endPoint x: 1036, endPoint y: 300, distance: 76.7
click at [1036, 300] on app-form-group "**********" at bounding box center [946, 239] width 209 height 183
click at [1002, 273] on textarea "**********" at bounding box center [946, 227] width 209 height 158
click at [944, 425] on button "Next" at bounding box center [932, 435] width 45 height 27
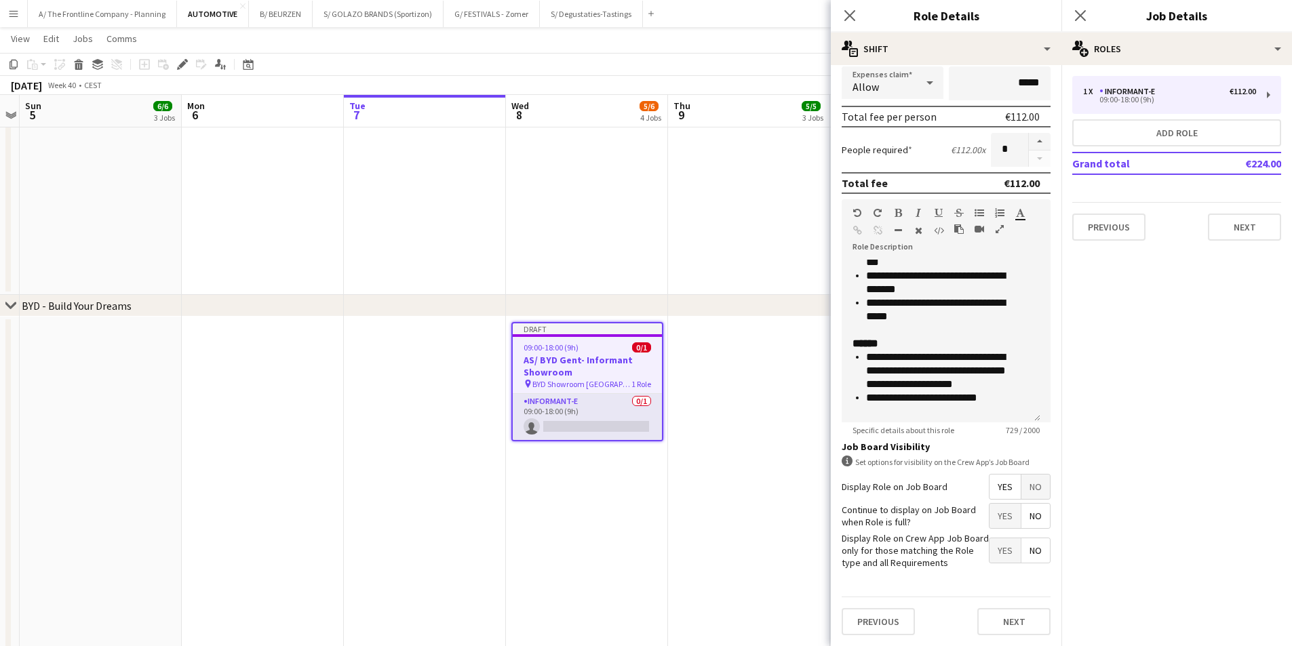
scroll to position [309, 0]
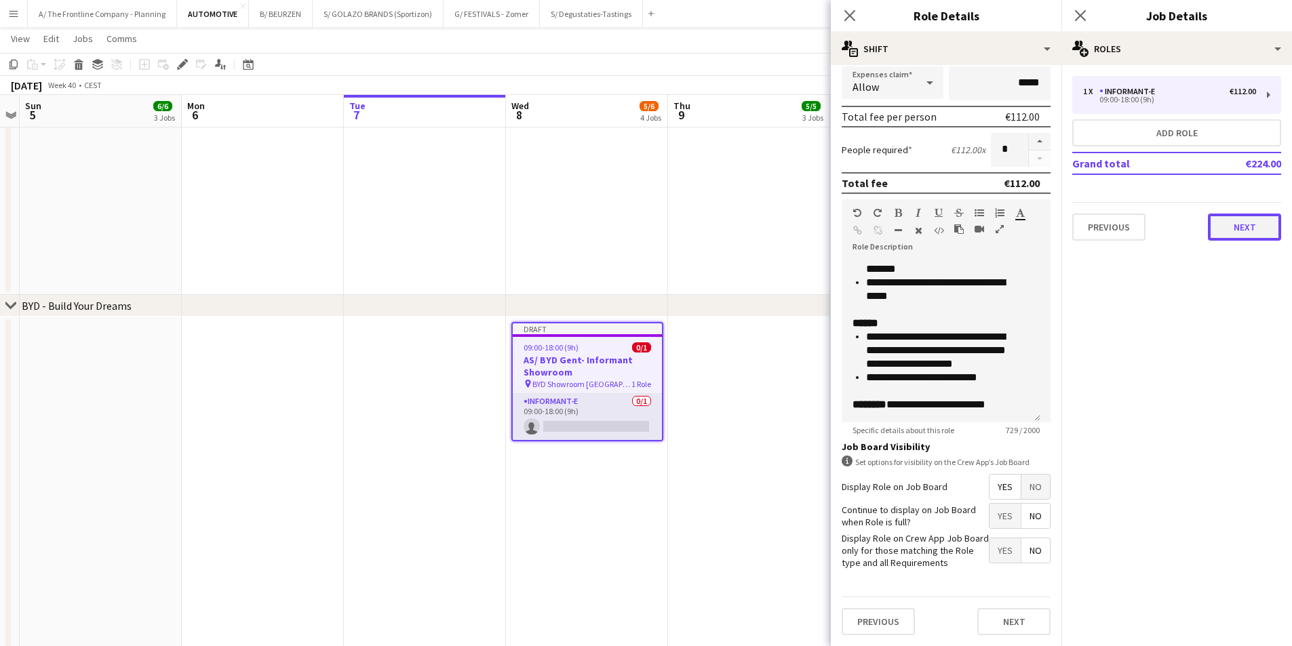
click at [1244, 217] on button "Next" at bounding box center [1244, 227] width 73 height 27
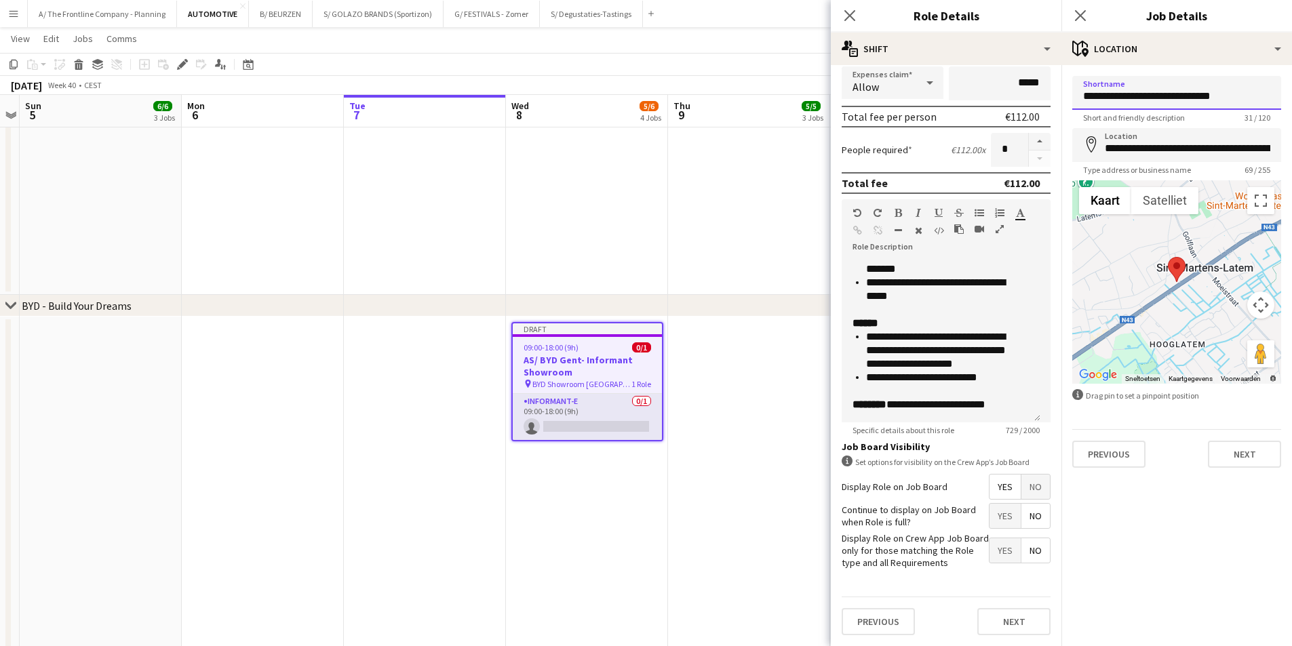
click at [1218, 100] on input "**********" at bounding box center [1177, 93] width 209 height 34
type input "**********"
click at [1241, 455] on button "Next" at bounding box center [1244, 454] width 73 height 27
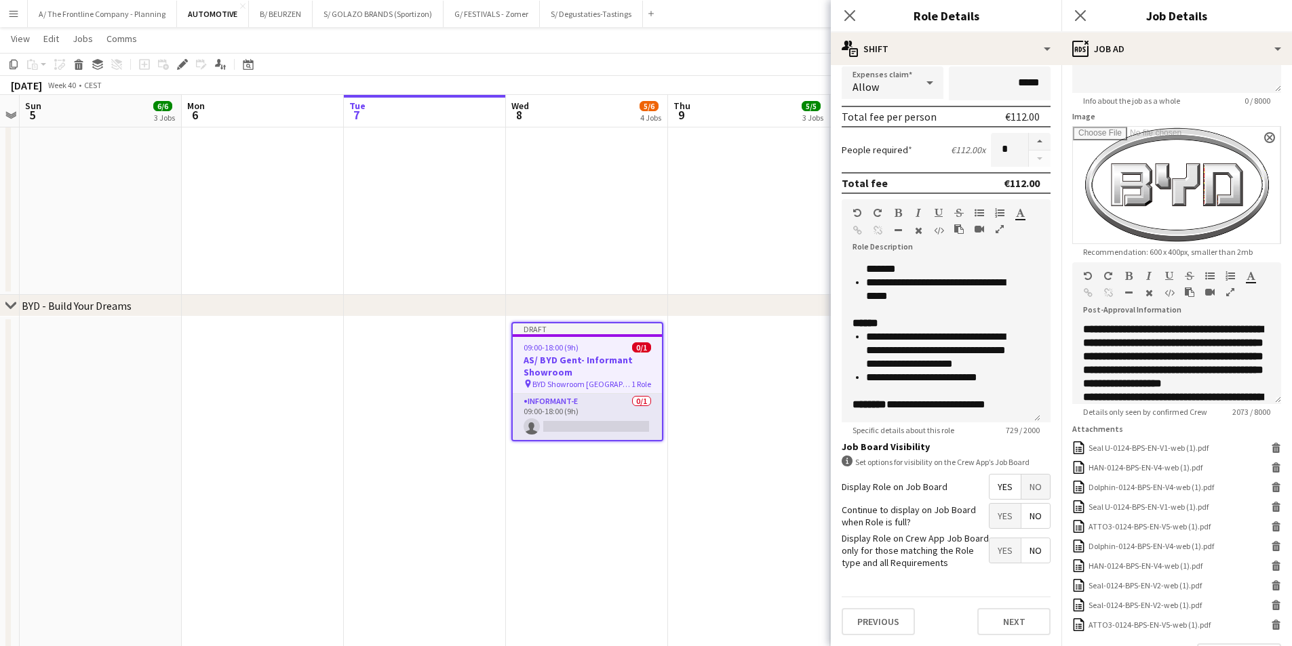
scroll to position [204, 0]
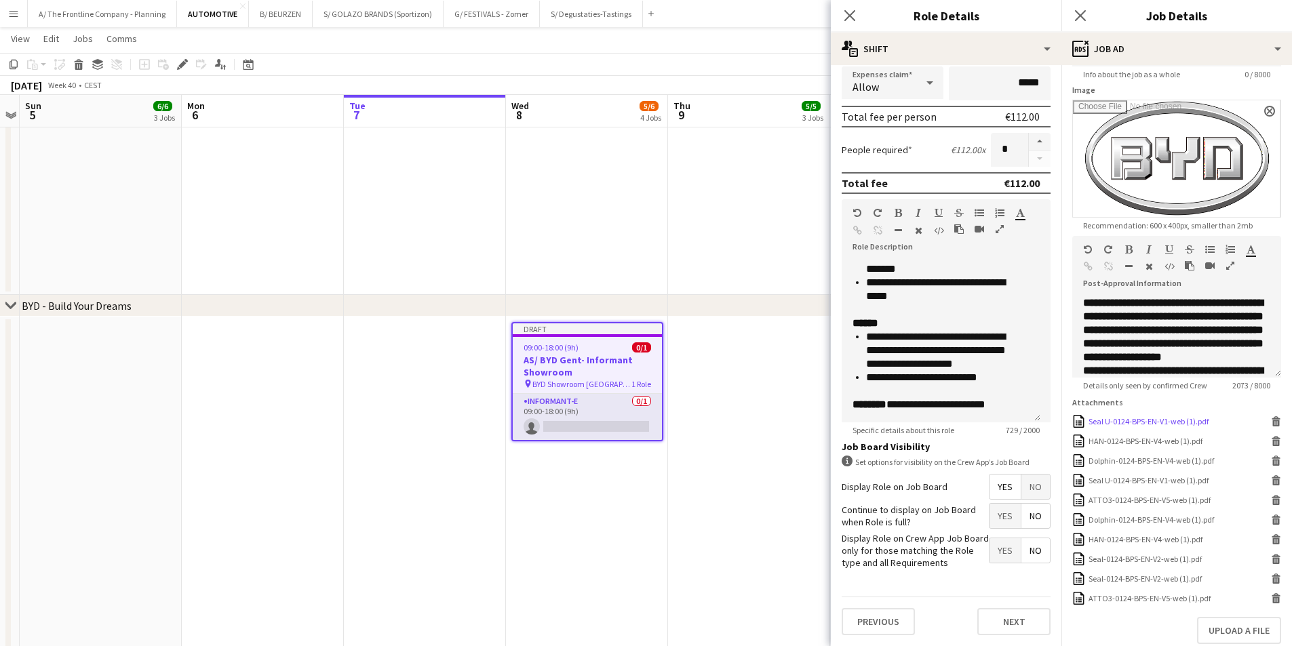
click at [1273, 427] on icon at bounding box center [1276, 424] width 7 height 6
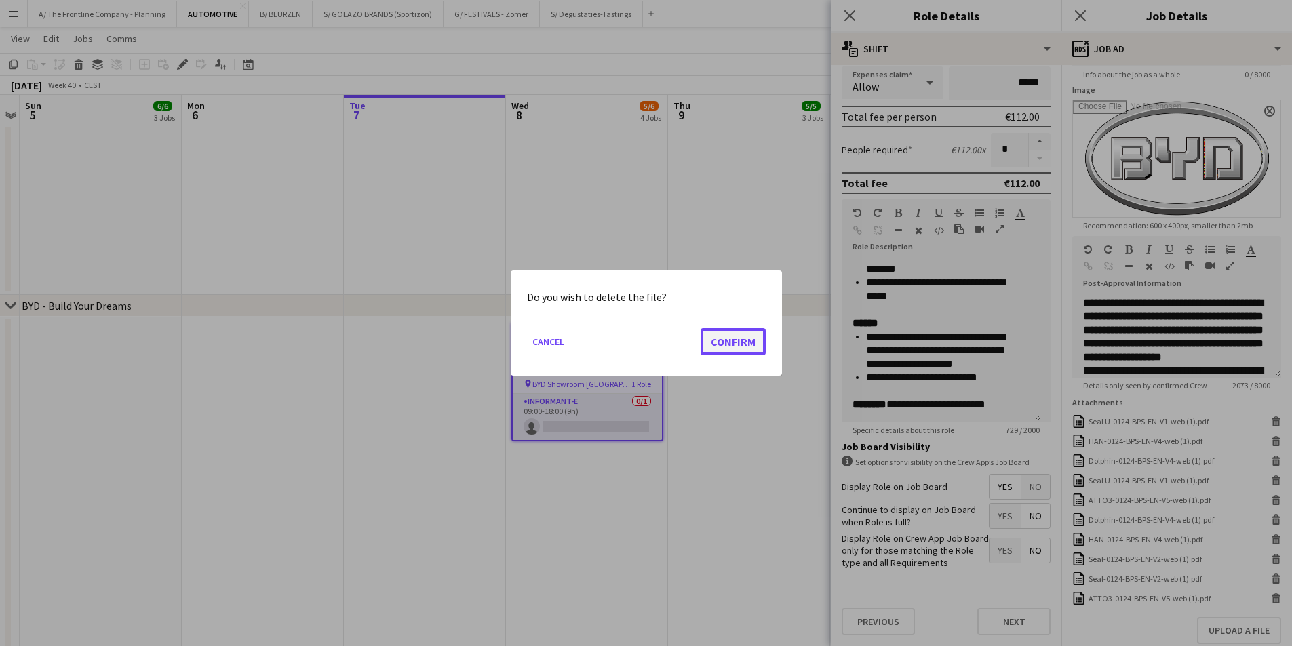
click at [760, 336] on button "Confirm" at bounding box center [733, 341] width 65 height 27
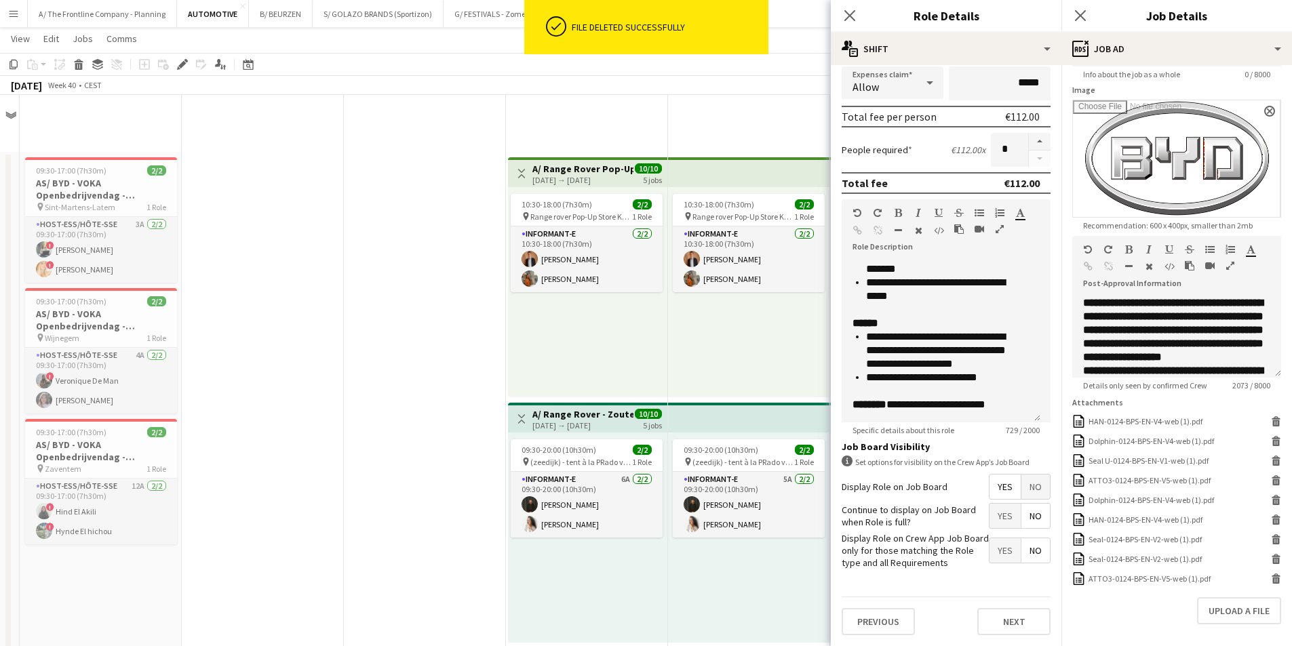
scroll to position [1090, 0]
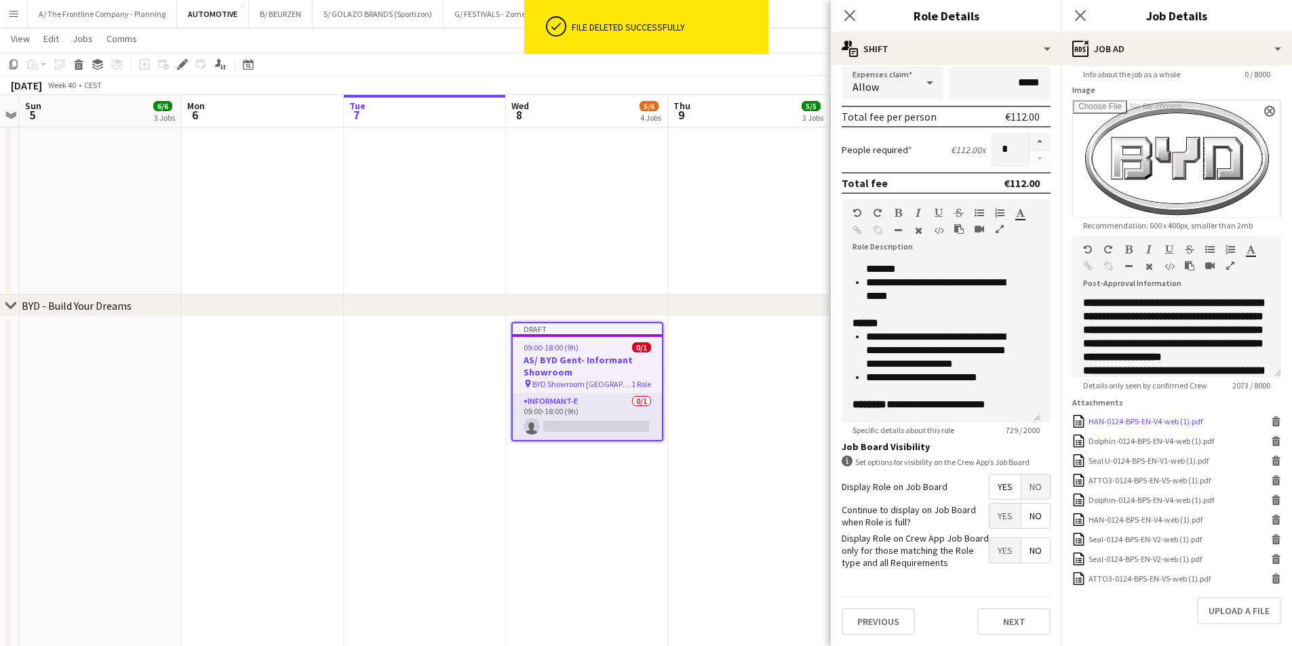
click at [1272, 420] on icon at bounding box center [1276, 418] width 9 height 3
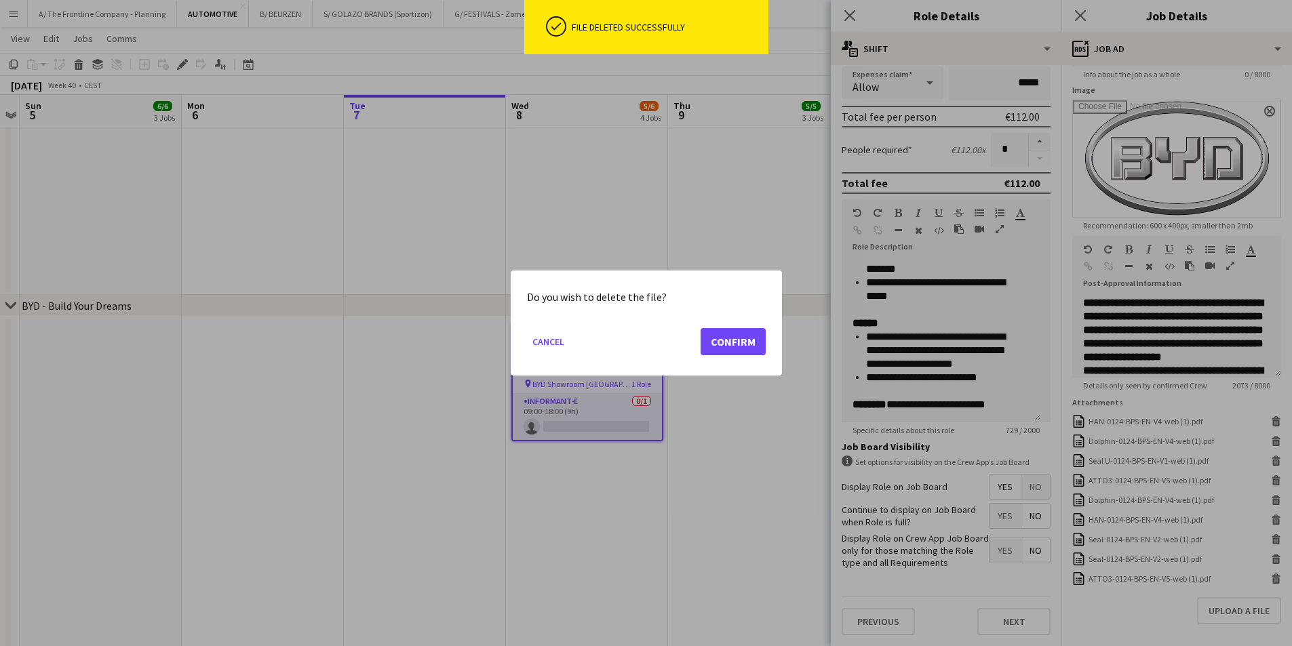
scroll to position [0, 0]
click at [739, 344] on button "Confirm" at bounding box center [733, 341] width 65 height 27
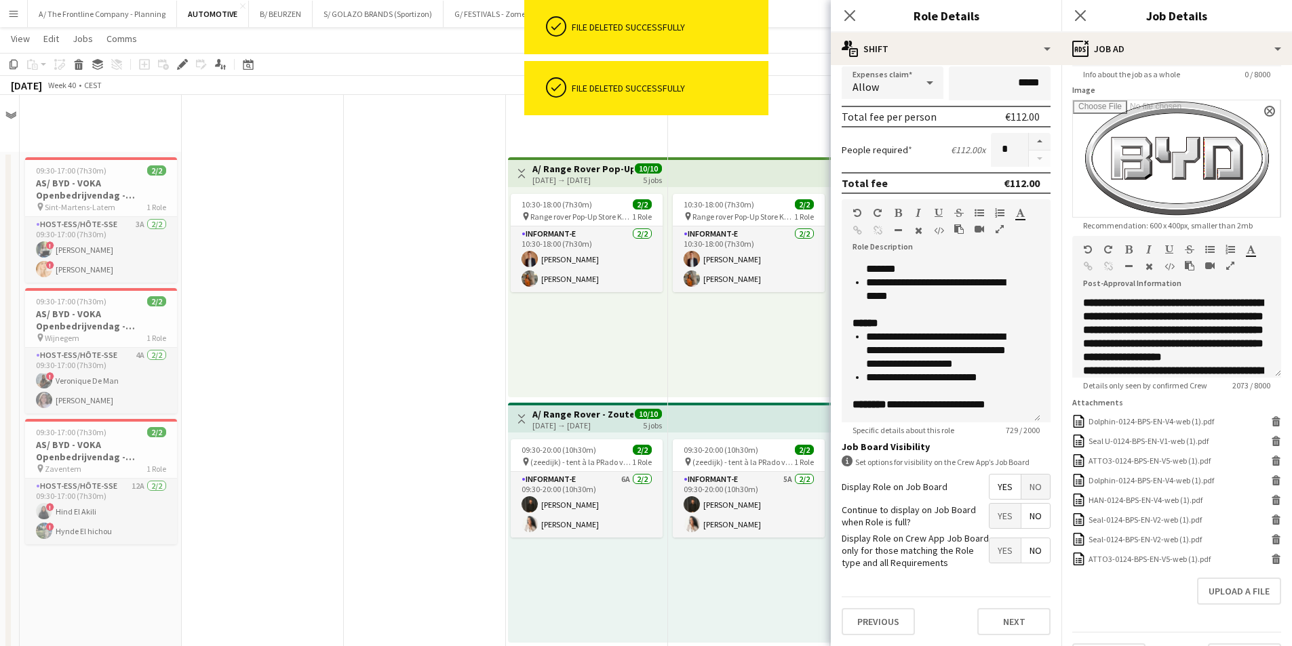
scroll to position [1090, 0]
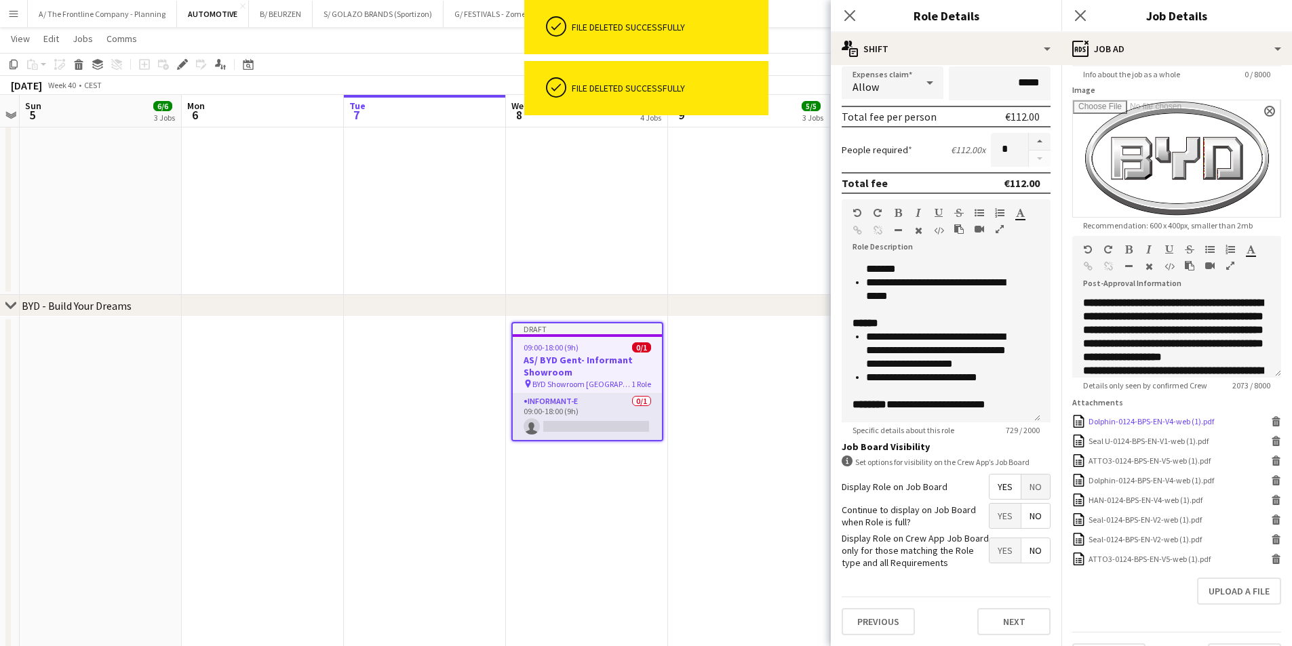
click at [1273, 427] on icon at bounding box center [1276, 424] width 7 height 6
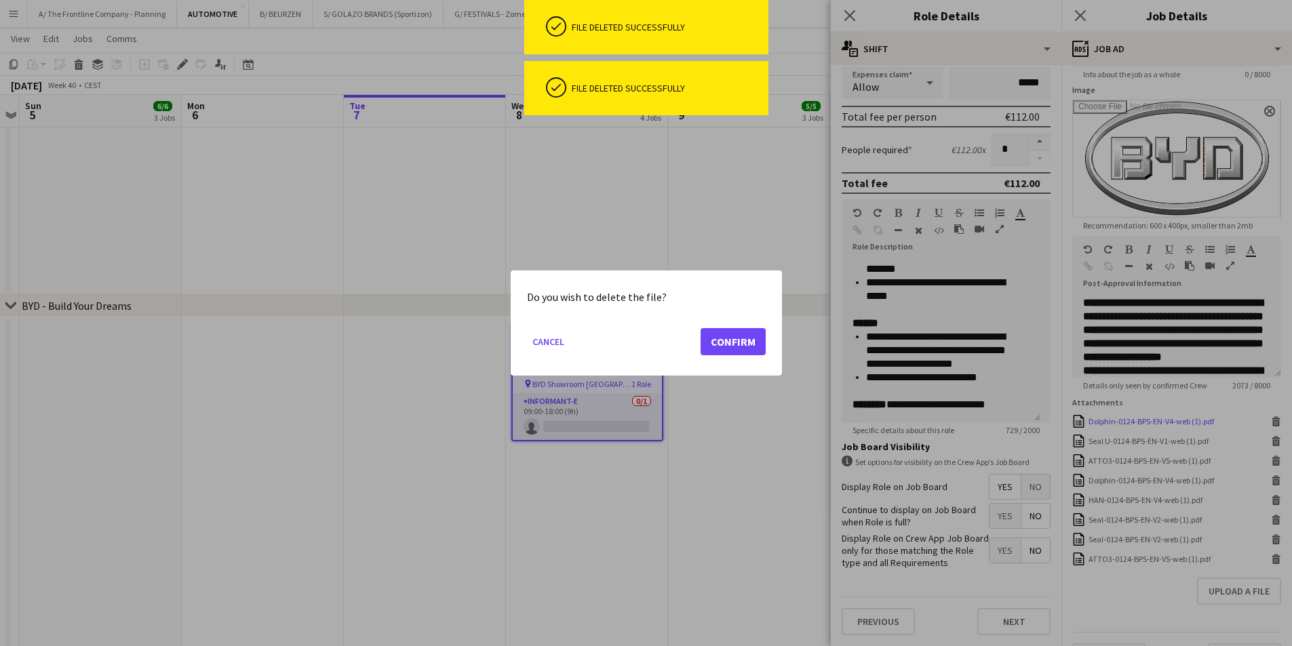
scroll to position [0, 0]
click at [737, 340] on button "Confirm" at bounding box center [733, 341] width 65 height 27
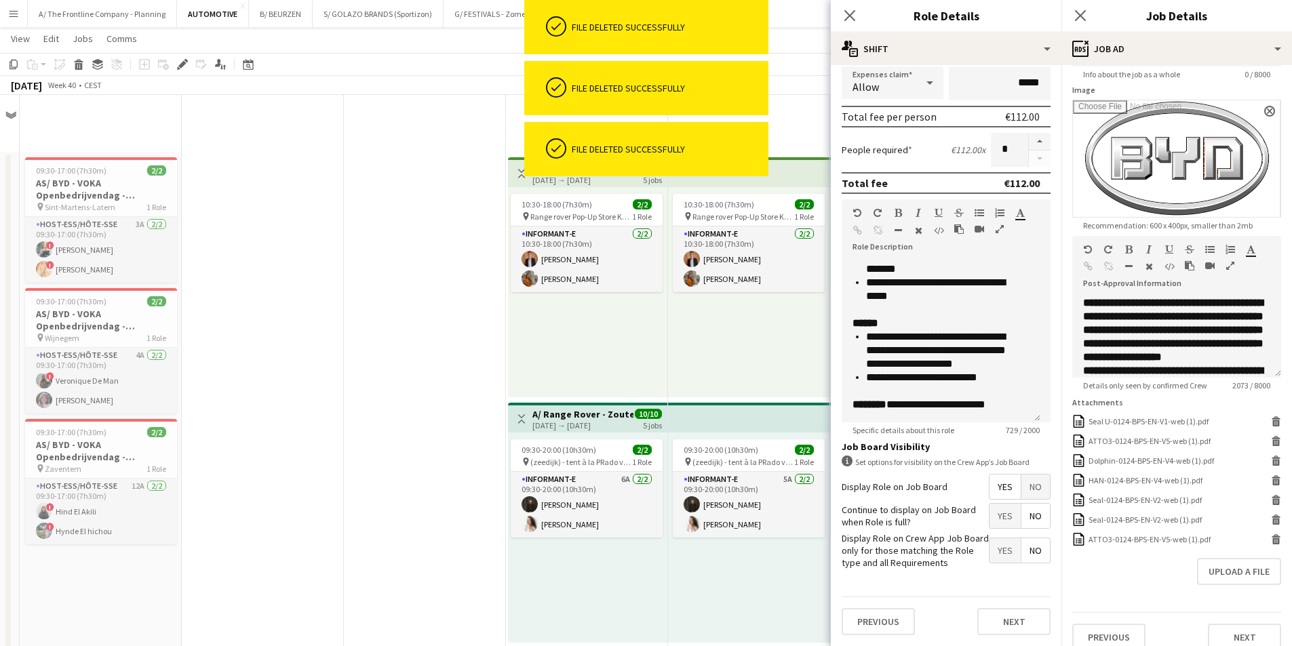
scroll to position [1090, 0]
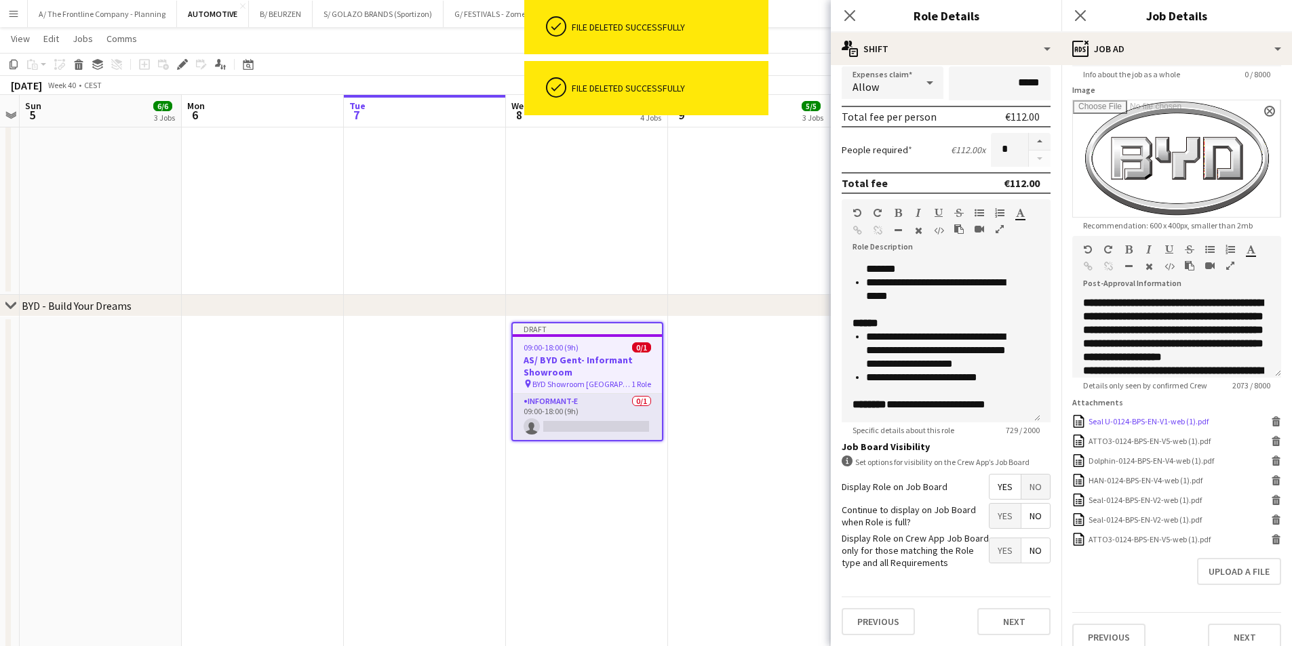
click at [1273, 427] on icon at bounding box center [1276, 424] width 7 height 6
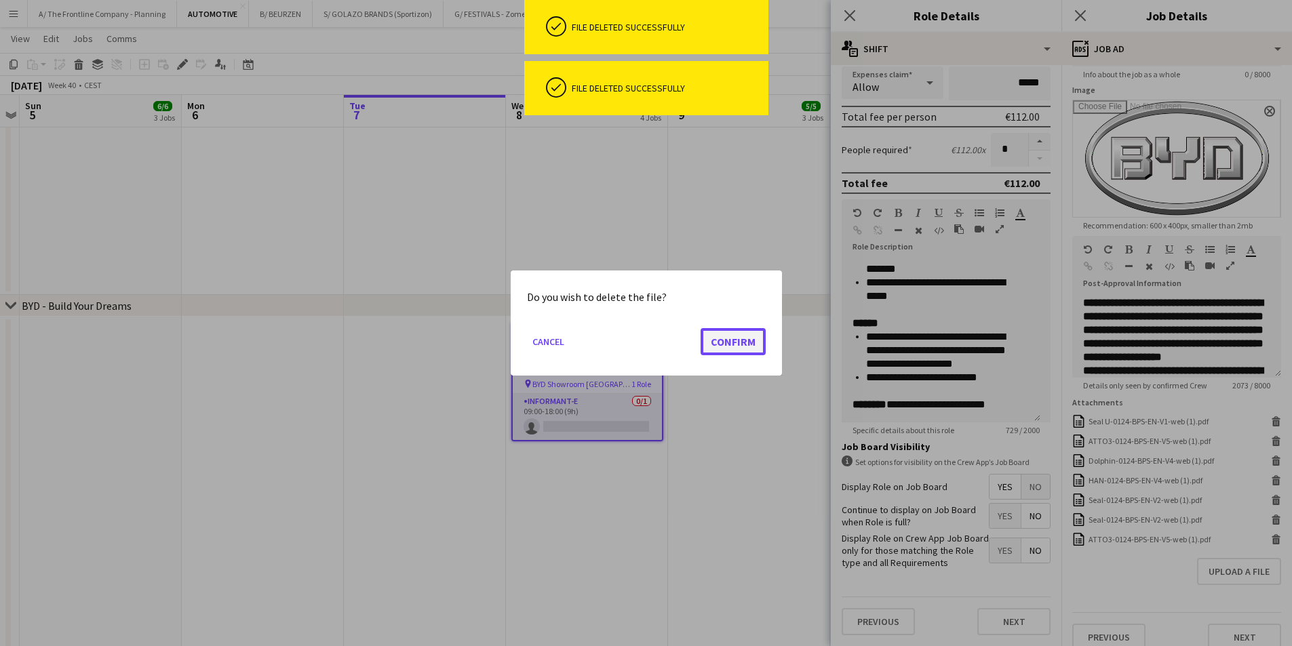
click at [737, 338] on button "Confirm" at bounding box center [733, 341] width 65 height 27
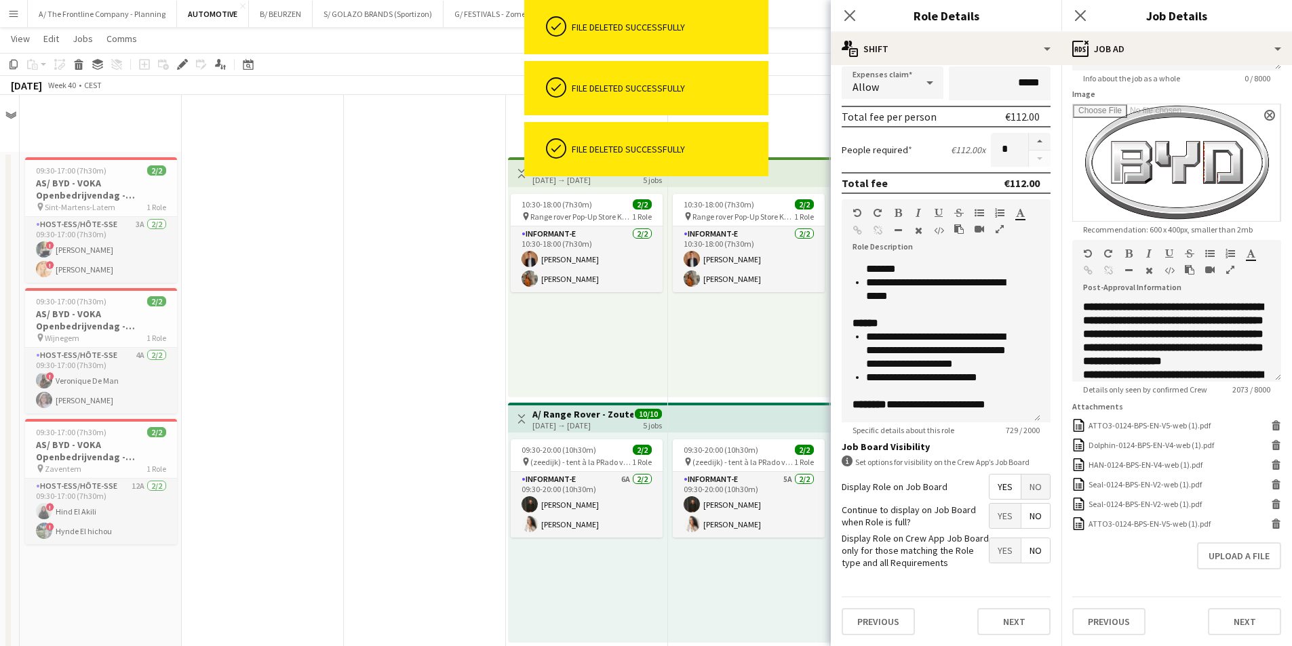
scroll to position [1090, 0]
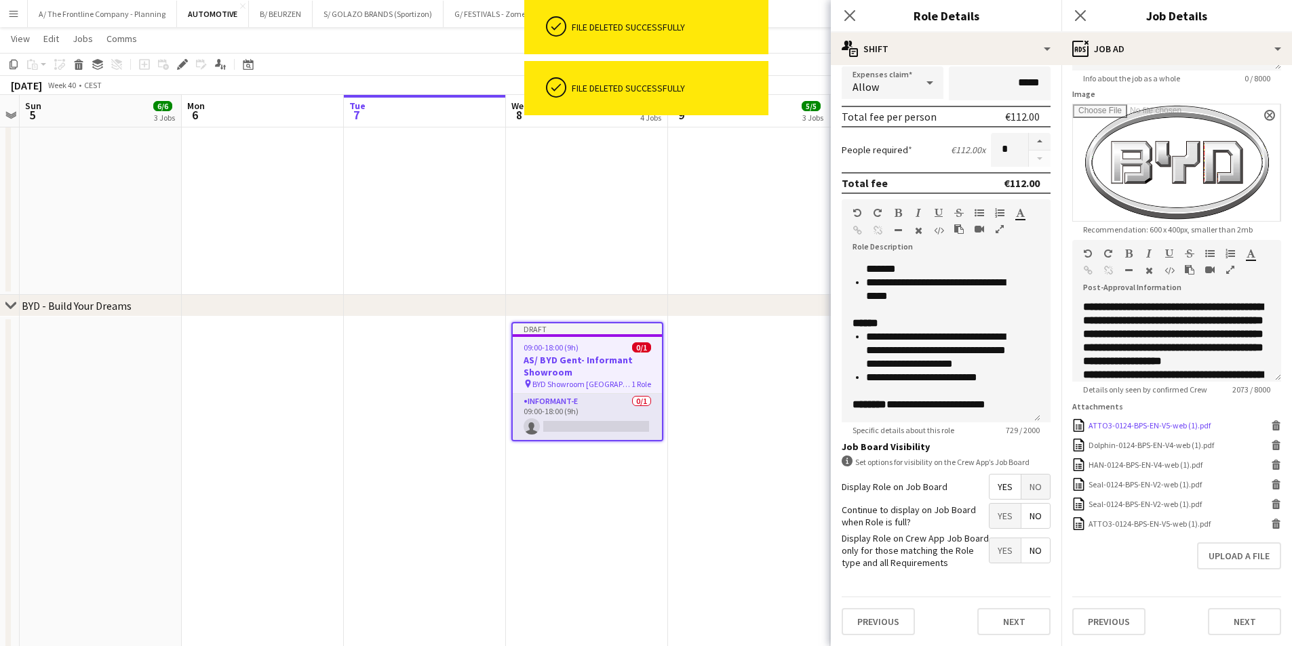
drag, startPoint x: 1271, startPoint y: 423, endPoint x: 1249, endPoint y: 429, distance: 23.2
click at [1266, 425] on form "**********" at bounding box center [1177, 256] width 231 height 759
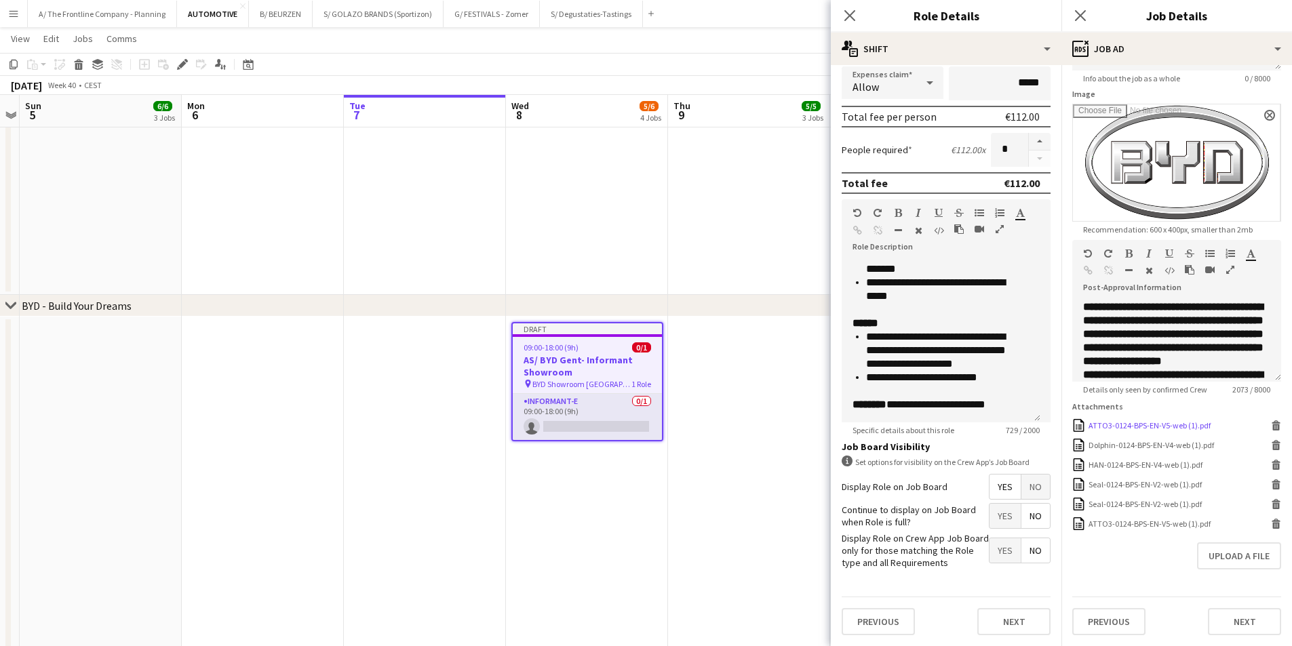
click at [1271, 427] on icon "Delete" at bounding box center [1276, 426] width 10 height 10
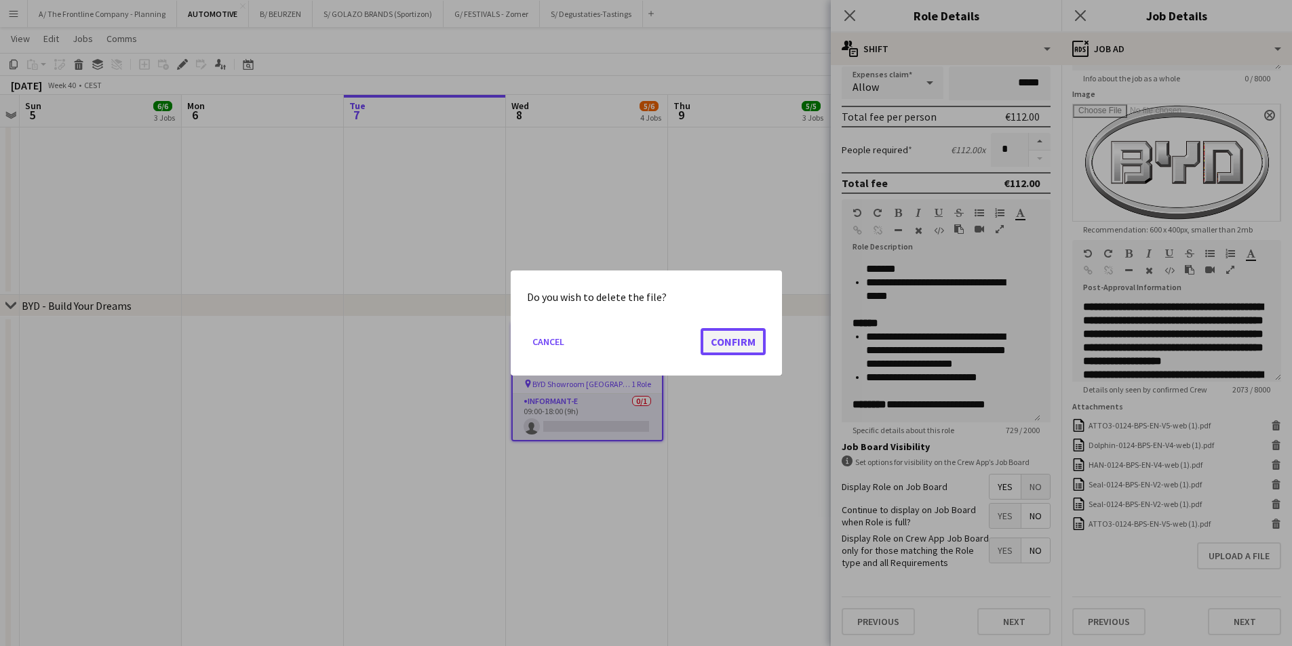
click at [743, 345] on button "Confirm" at bounding box center [733, 341] width 65 height 27
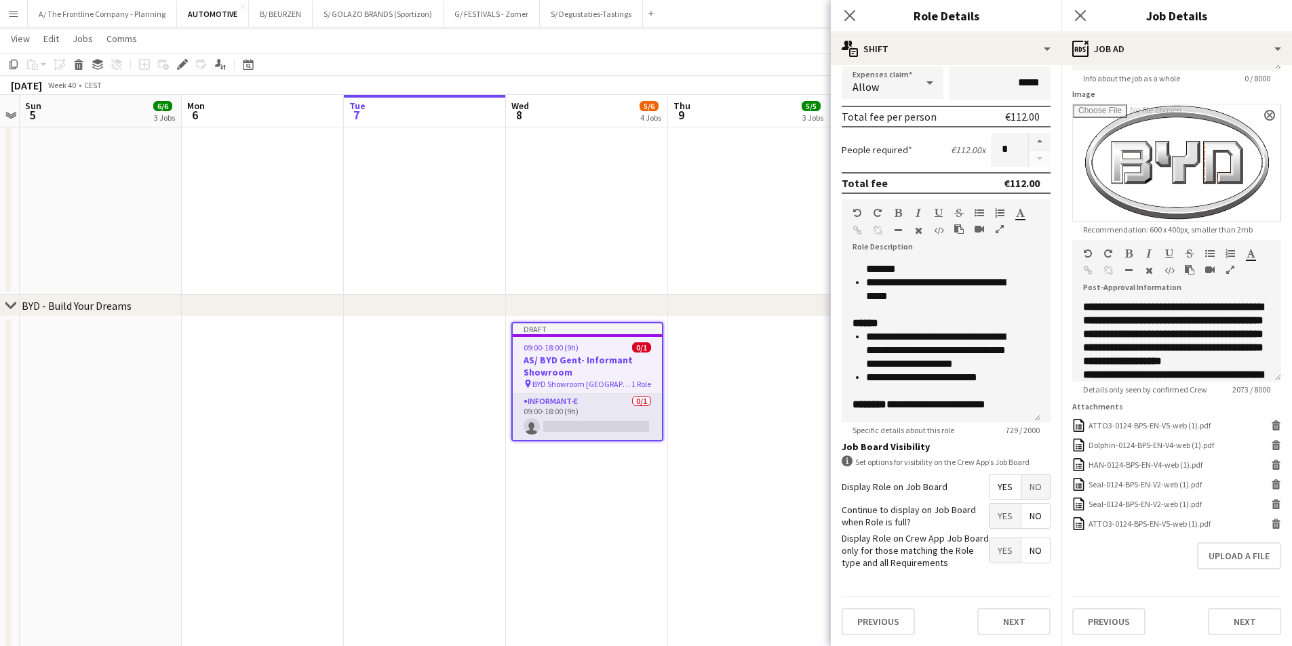
scroll to position [185, 0]
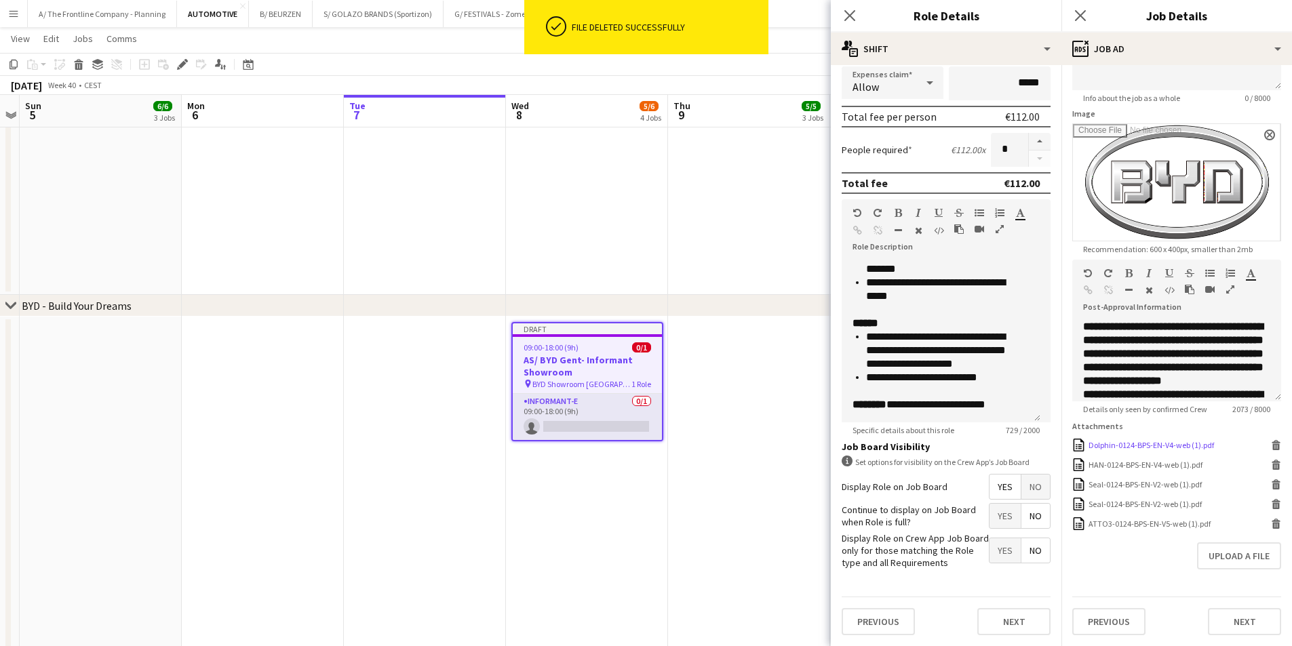
click at [1273, 445] on icon at bounding box center [1276, 447] width 7 height 6
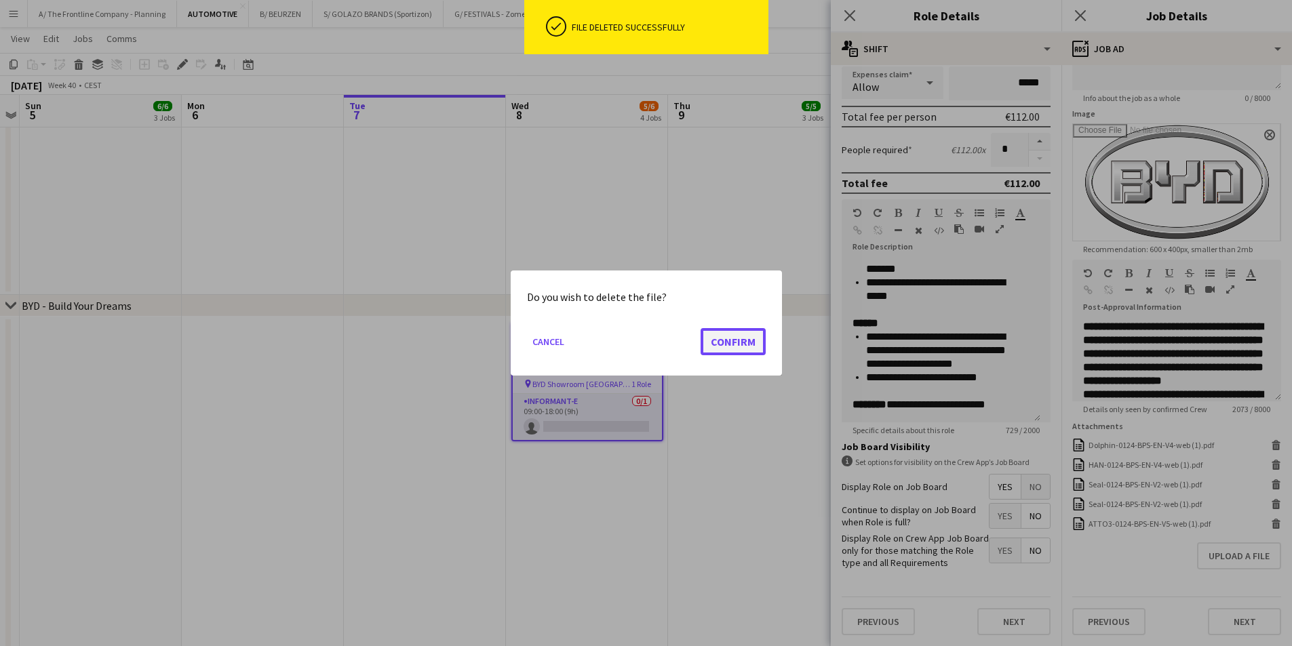
click at [739, 345] on button "Confirm" at bounding box center [733, 341] width 65 height 27
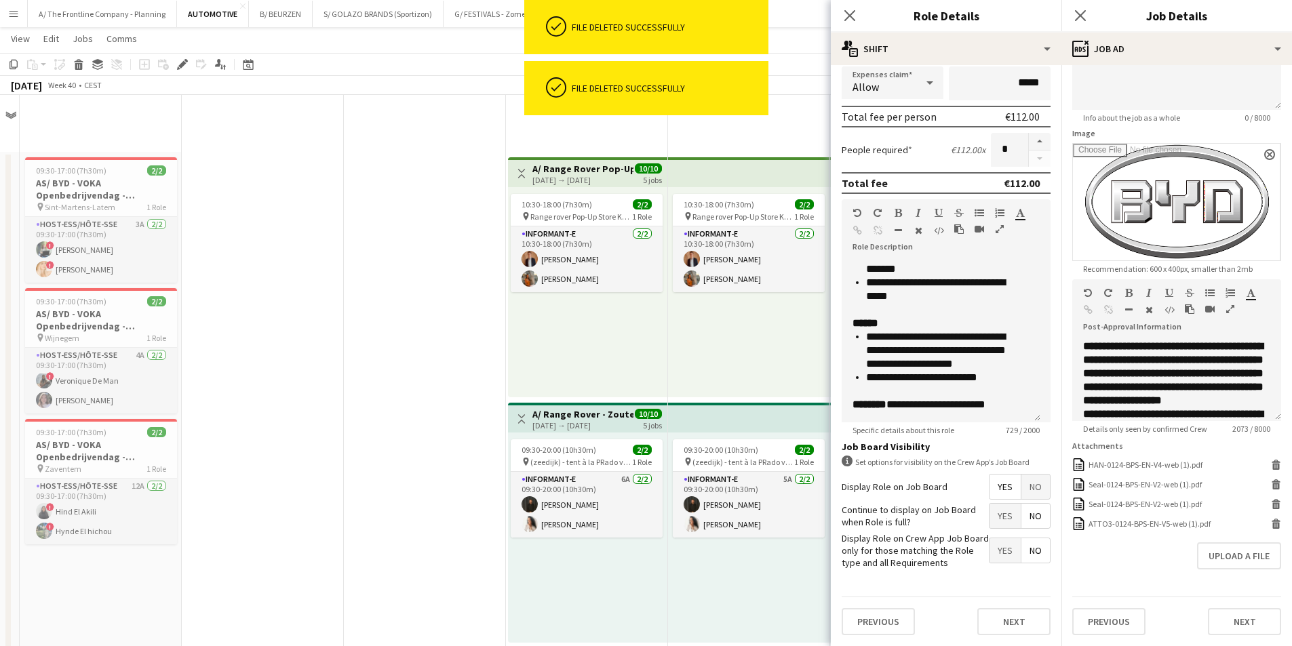
scroll to position [165, 0]
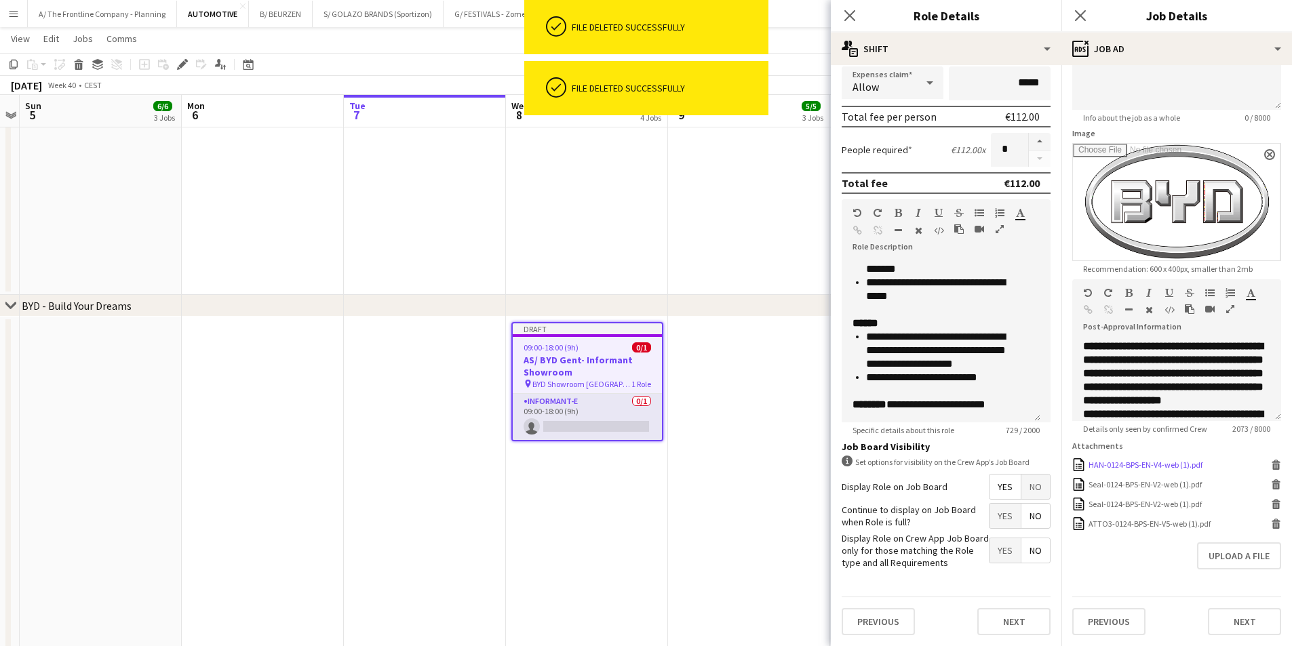
click at [1273, 464] on icon at bounding box center [1276, 467] width 7 height 6
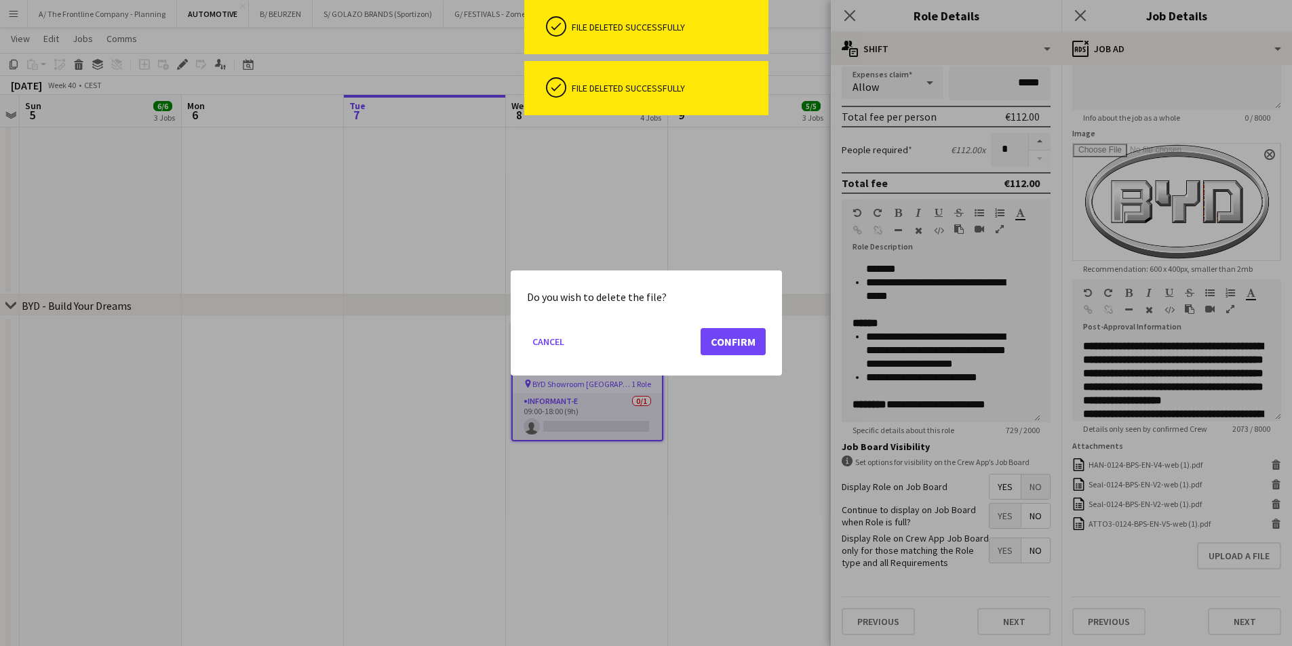
scroll to position [0, 0]
click at [732, 338] on button "Confirm" at bounding box center [733, 341] width 65 height 27
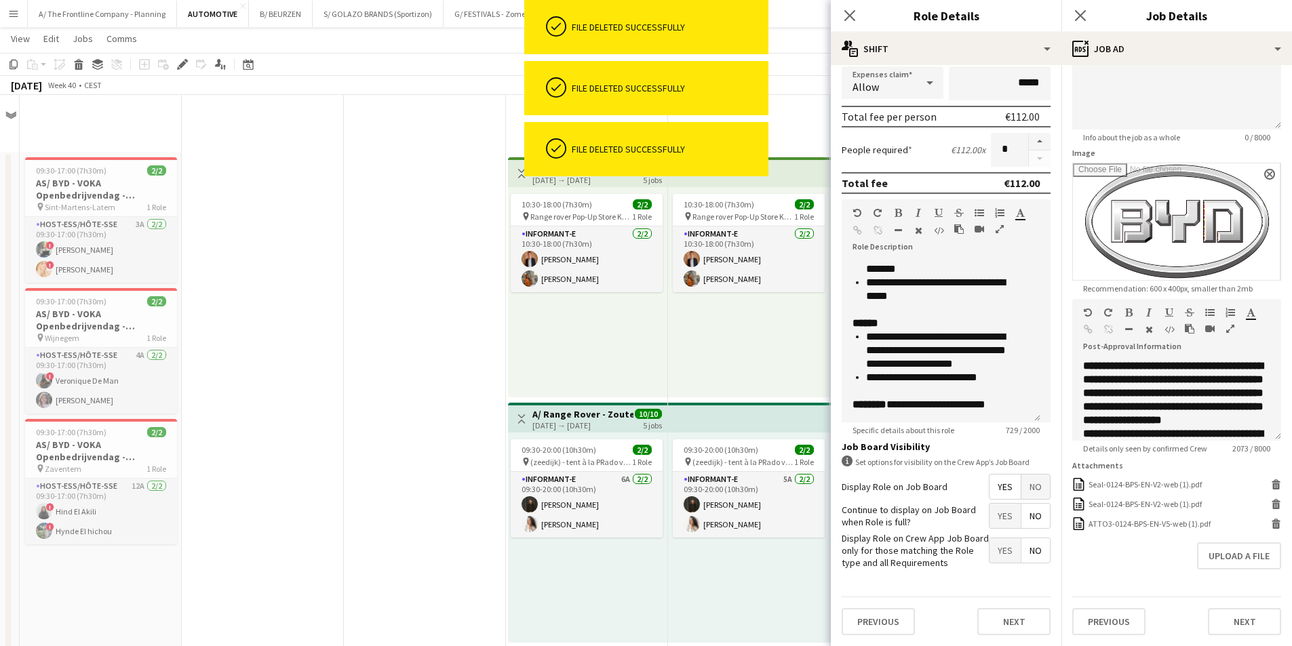
scroll to position [145, 0]
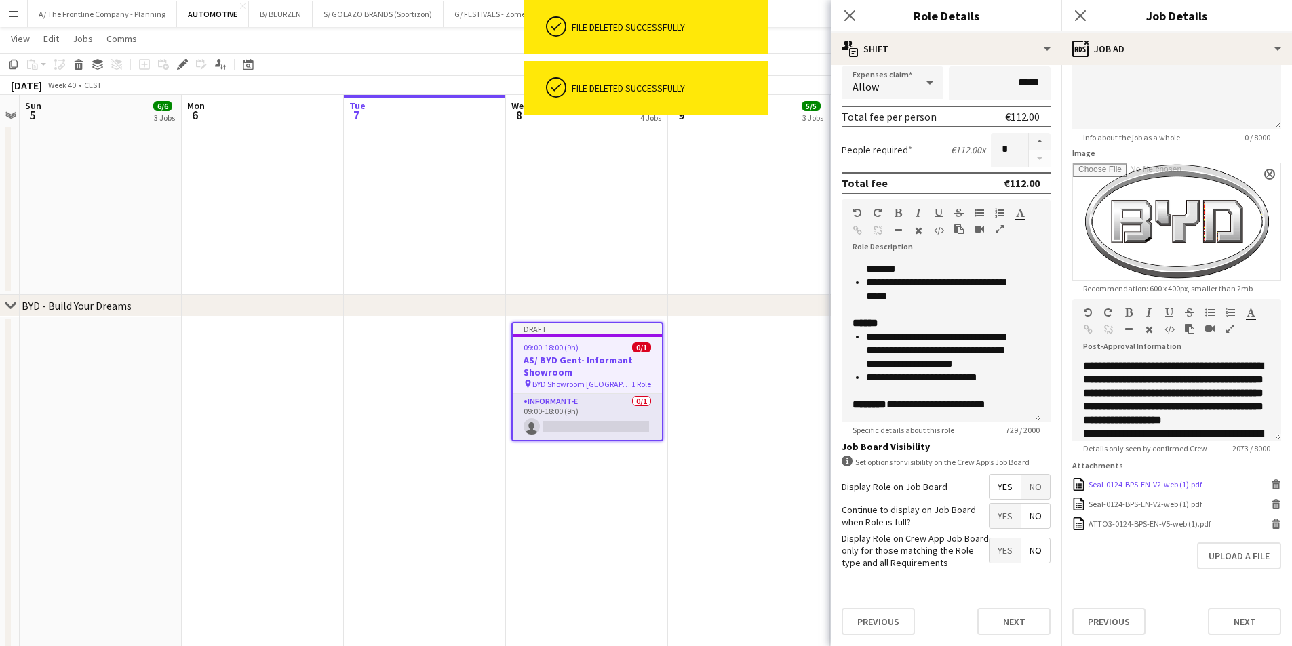
click at [1272, 482] on icon at bounding box center [1276, 481] width 9 height 3
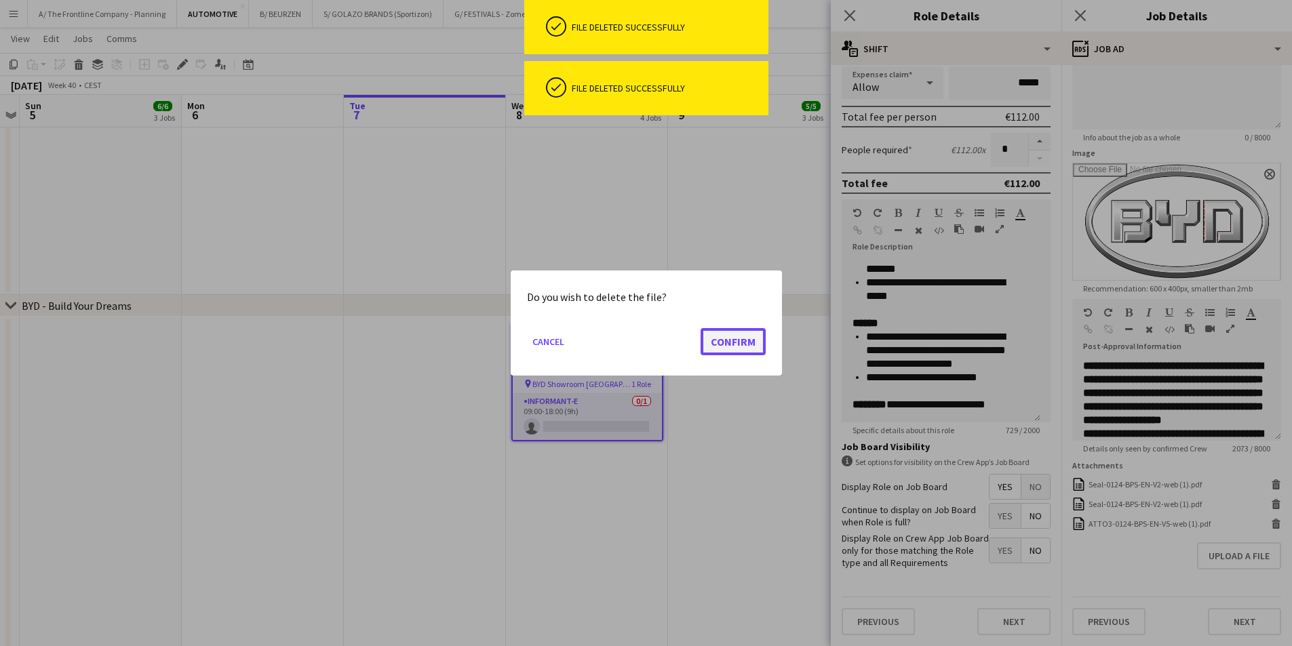
click at [737, 341] on button "Confirm" at bounding box center [733, 341] width 65 height 27
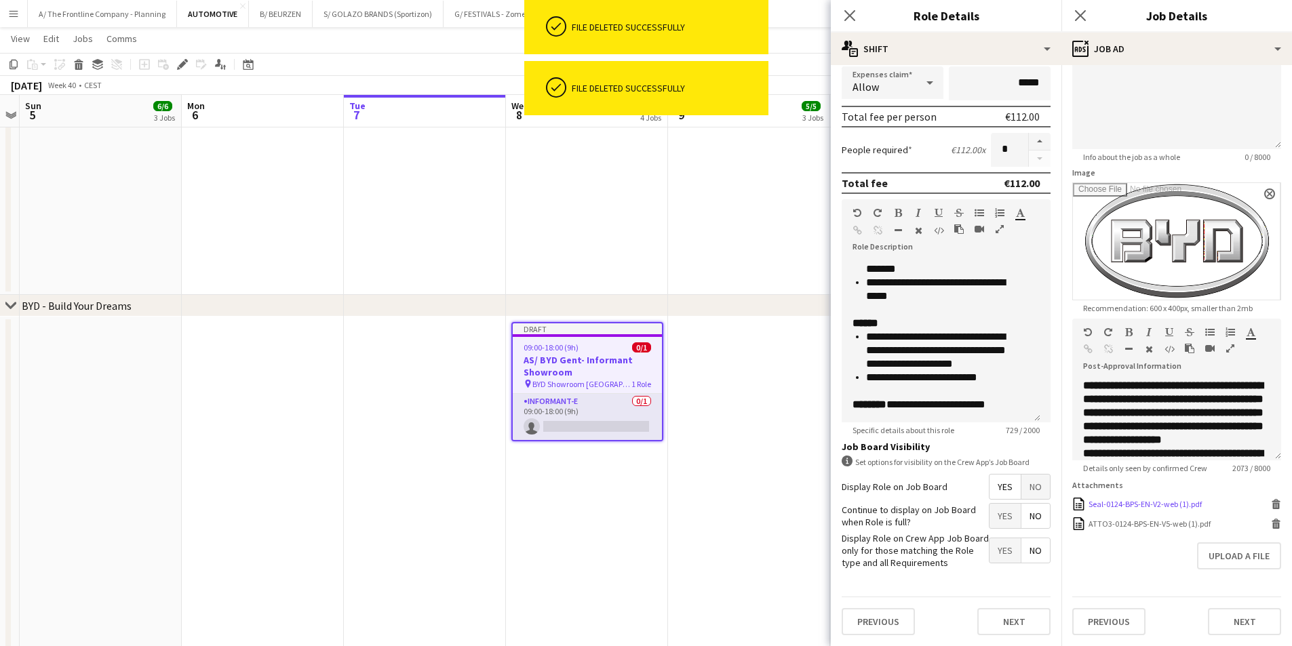
click at [1273, 505] on icon at bounding box center [1276, 506] width 7 height 6
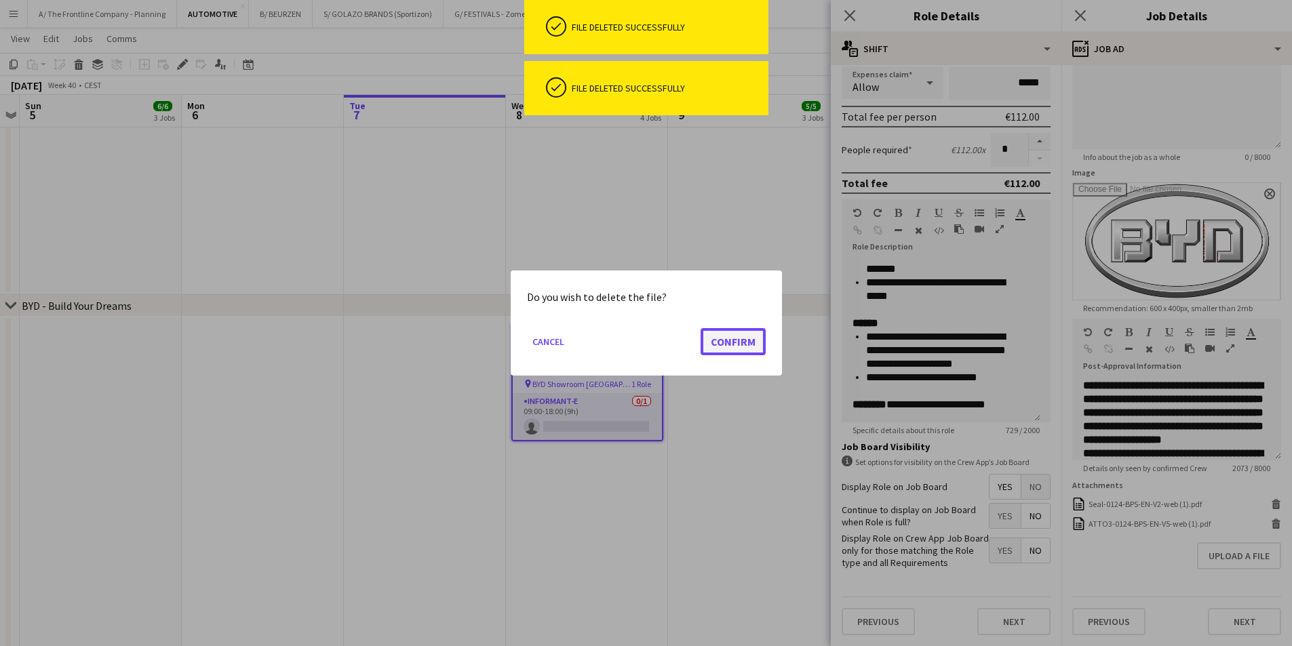
click at [731, 344] on button "Confirm" at bounding box center [733, 341] width 65 height 27
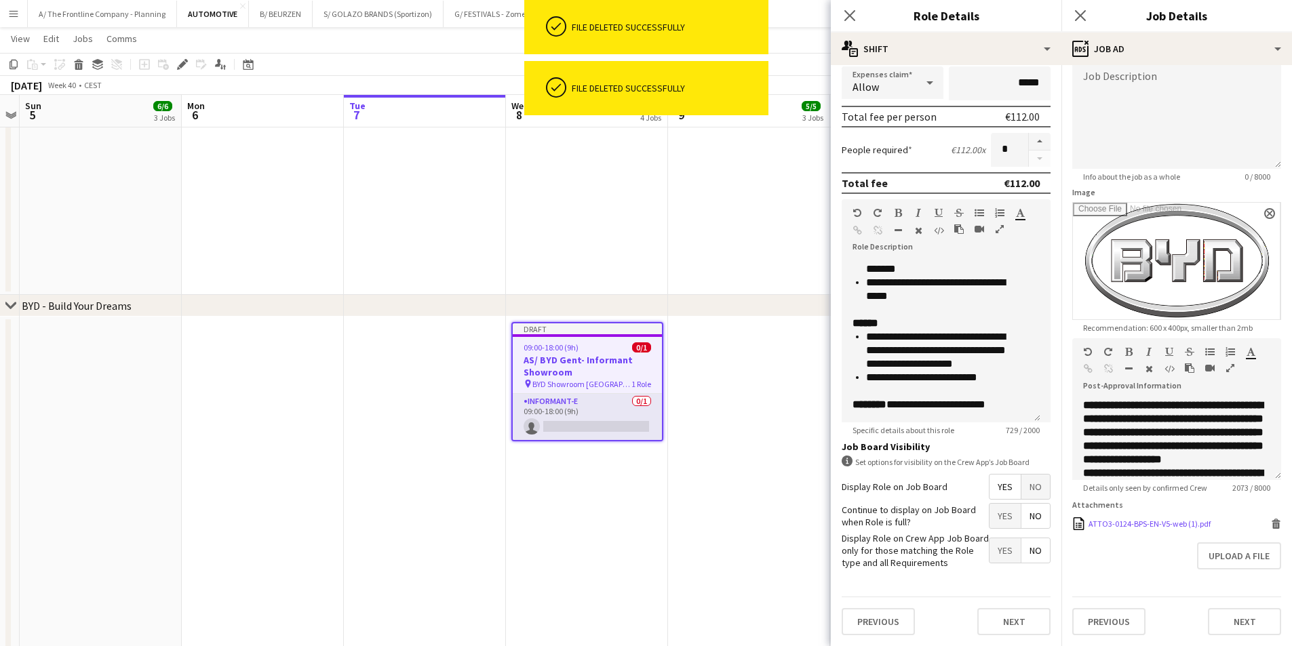
click at [1271, 522] on icon "Delete" at bounding box center [1276, 524] width 10 height 10
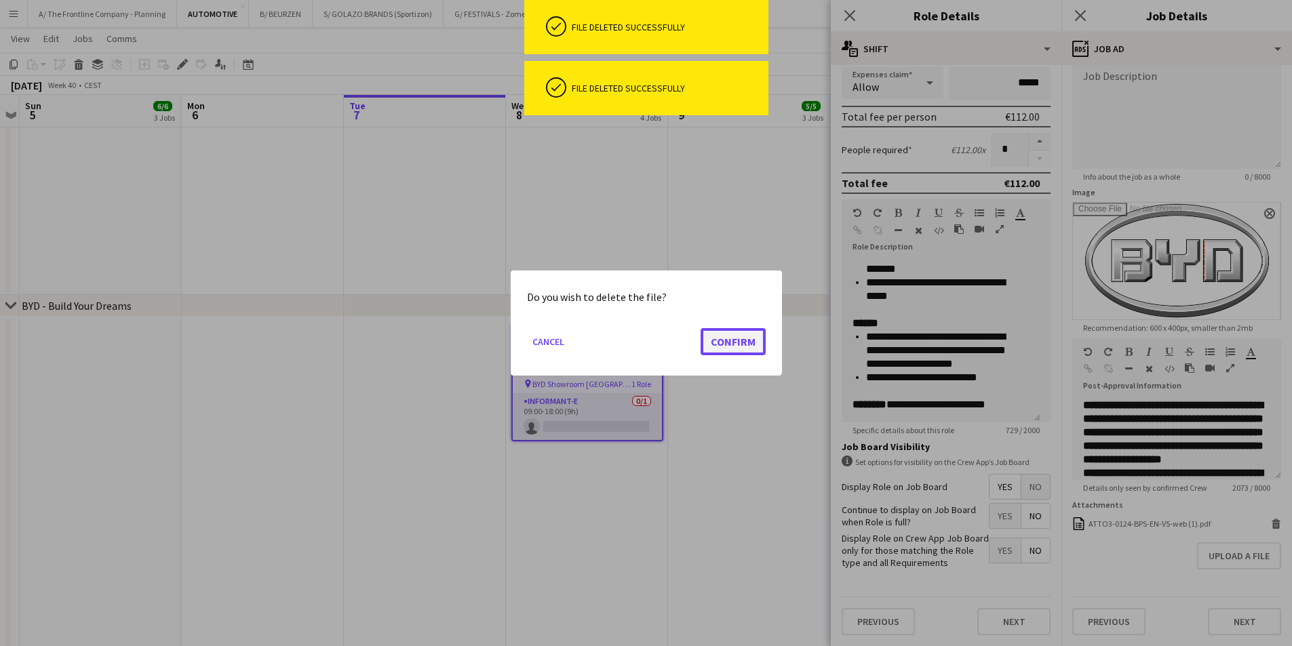
click at [755, 347] on button "Confirm" at bounding box center [733, 341] width 65 height 27
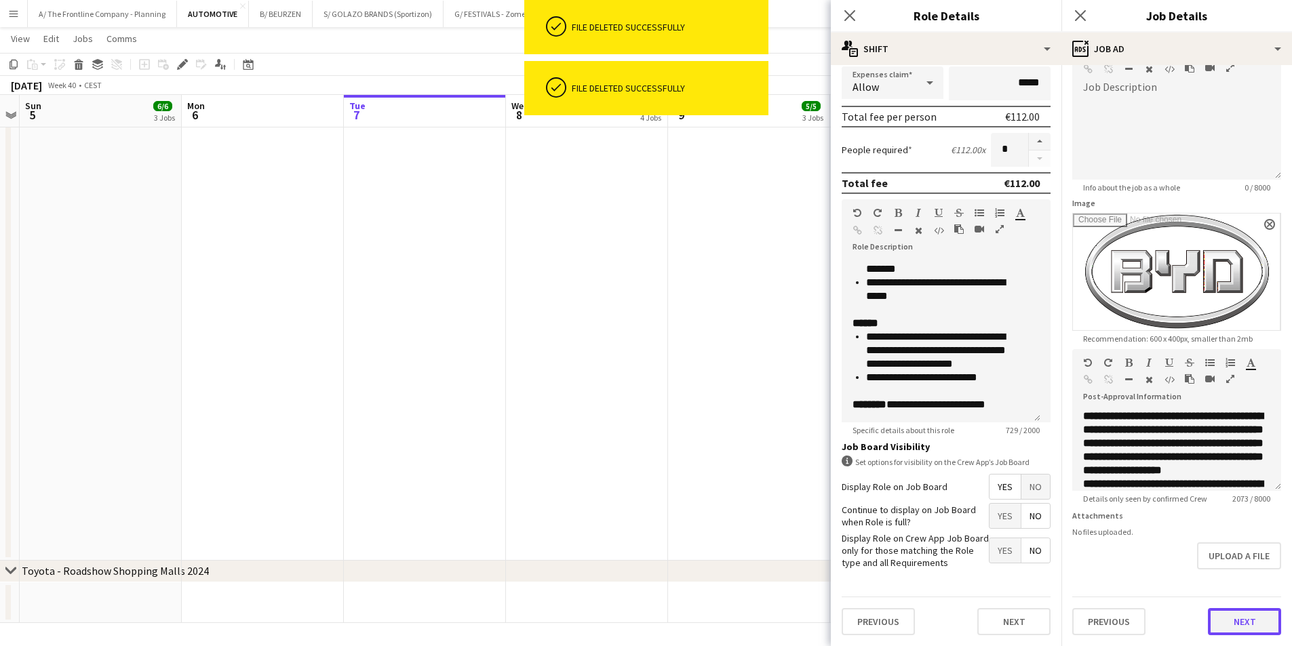
click at [1230, 618] on button "Next" at bounding box center [1244, 621] width 73 height 27
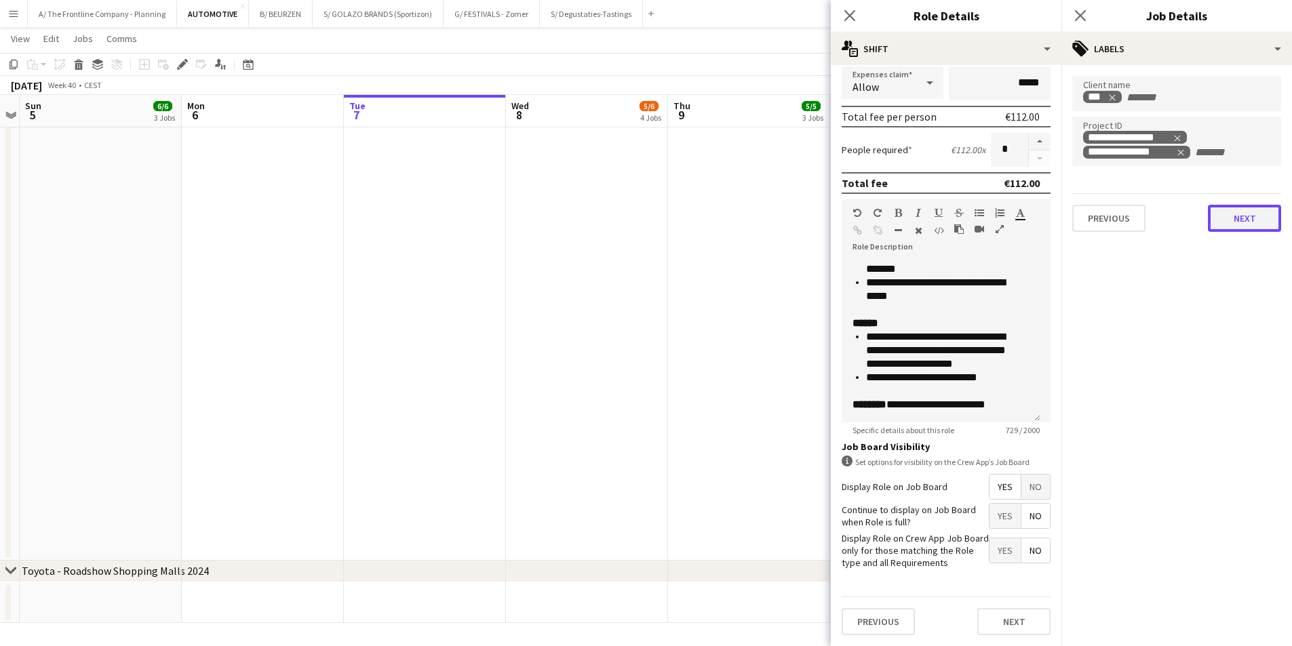
click at [1250, 212] on button "Next" at bounding box center [1244, 218] width 73 height 27
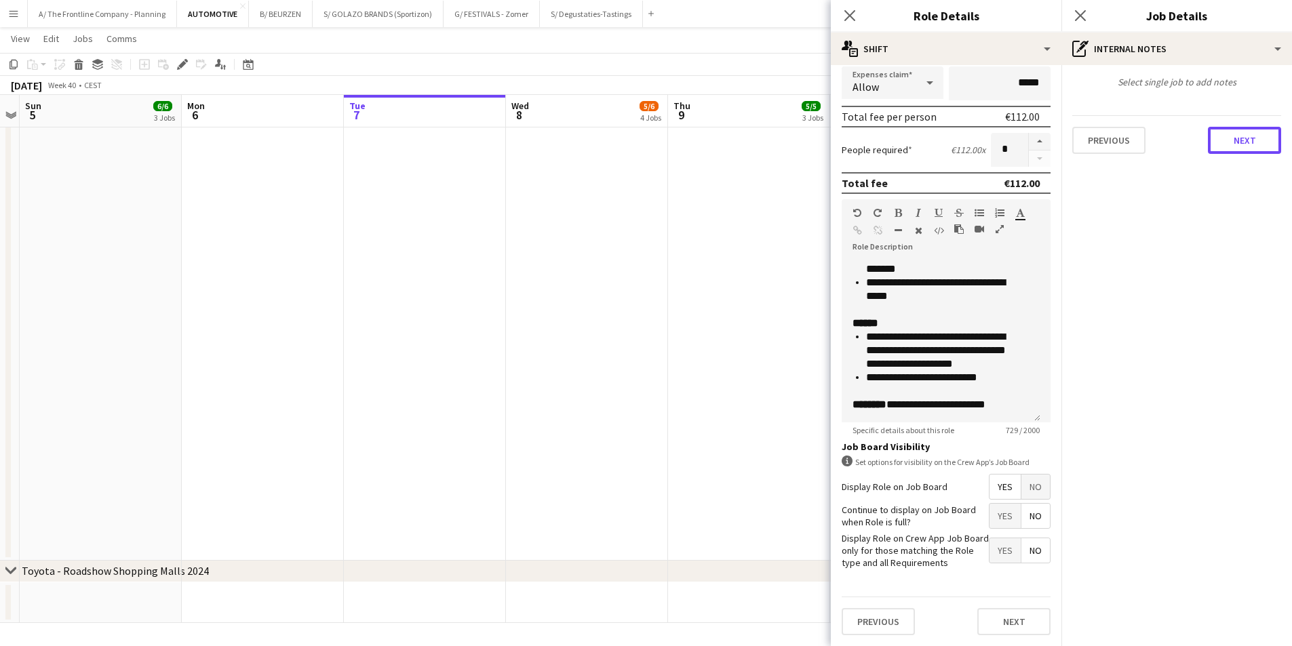
click at [1235, 138] on button "Next" at bounding box center [1244, 140] width 73 height 27
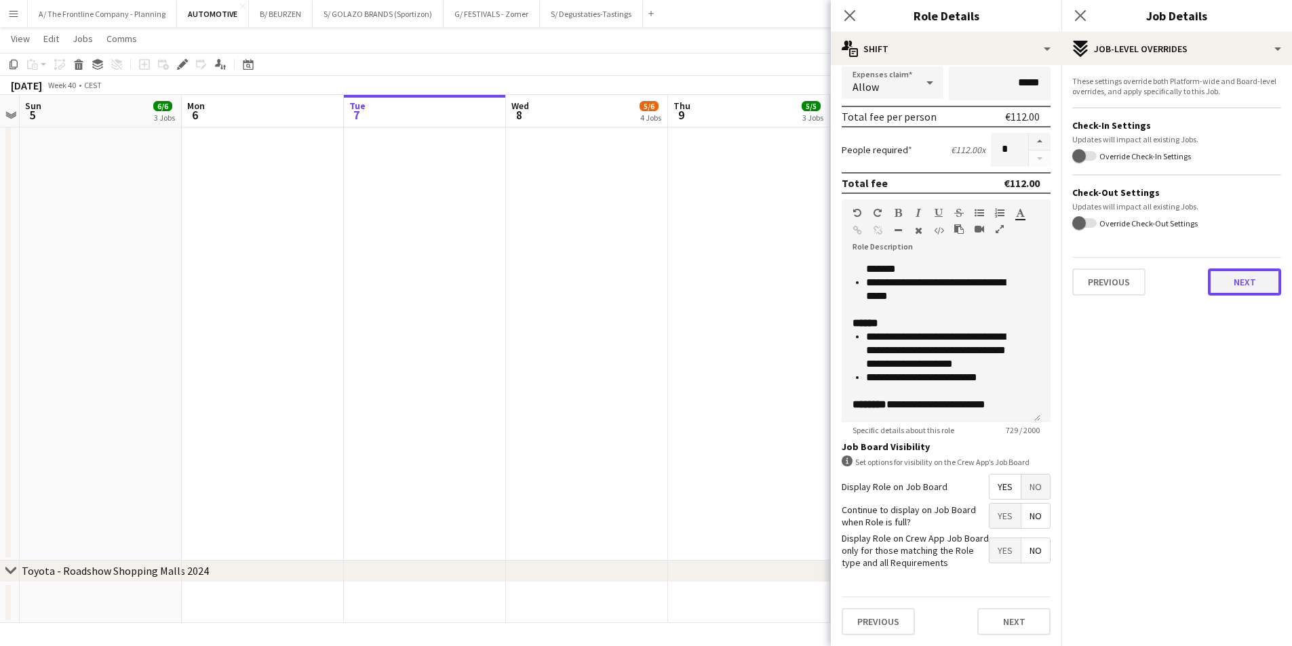
click at [1241, 284] on button "Next" at bounding box center [1244, 282] width 73 height 27
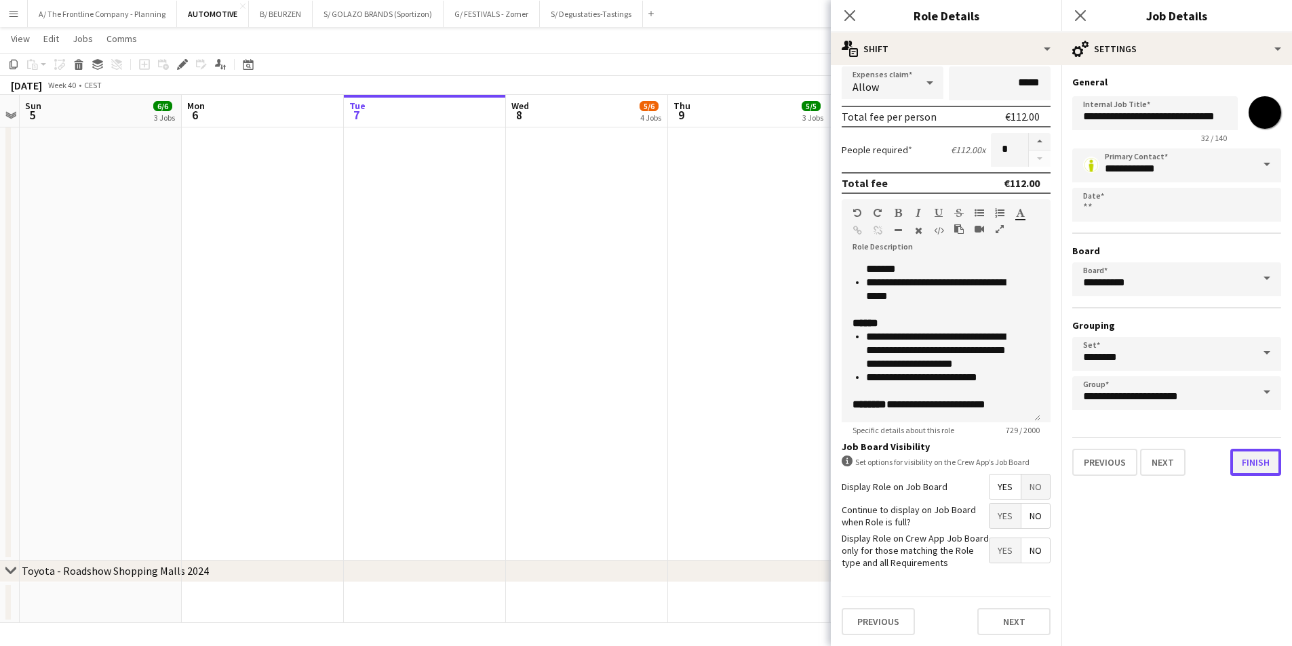
click at [1253, 469] on button "Finish" at bounding box center [1256, 462] width 51 height 27
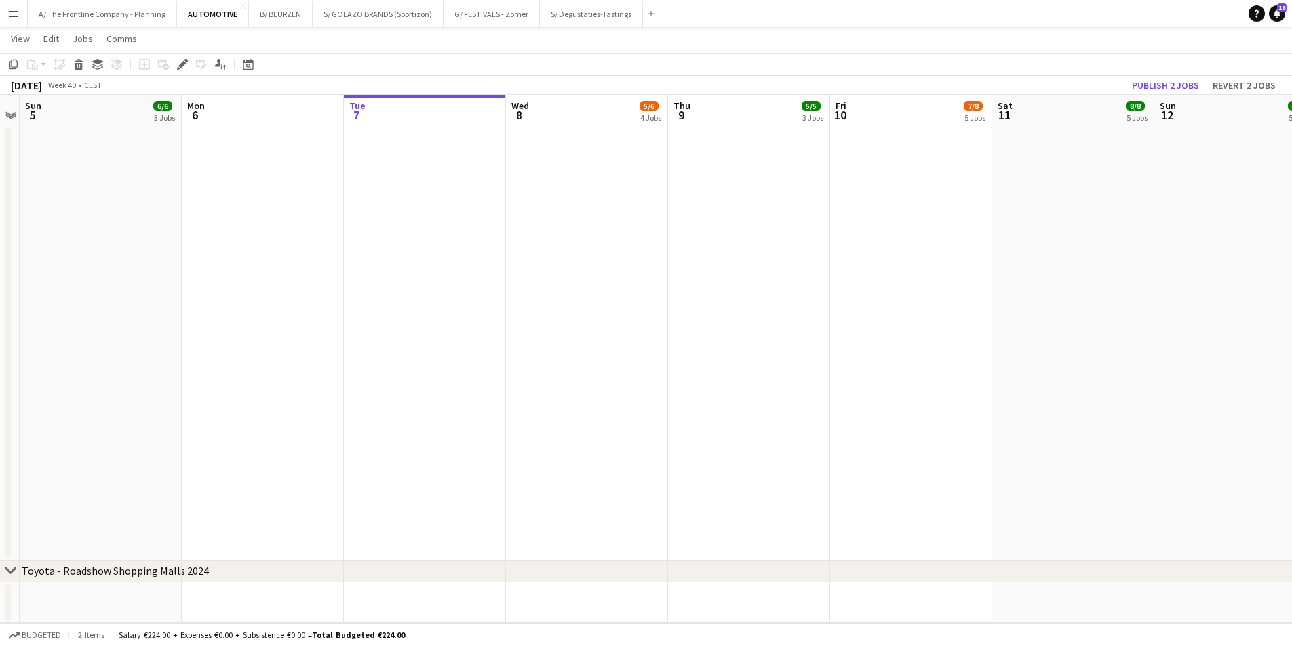
click at [606, 281] on app-date-cell "Draft 09:00-18:00 (9h) 0/1 AS/ BYD Gent- Informant Showroom pin BYD Showroom Si…" at bounding box center [587, 245] width 162 height 631
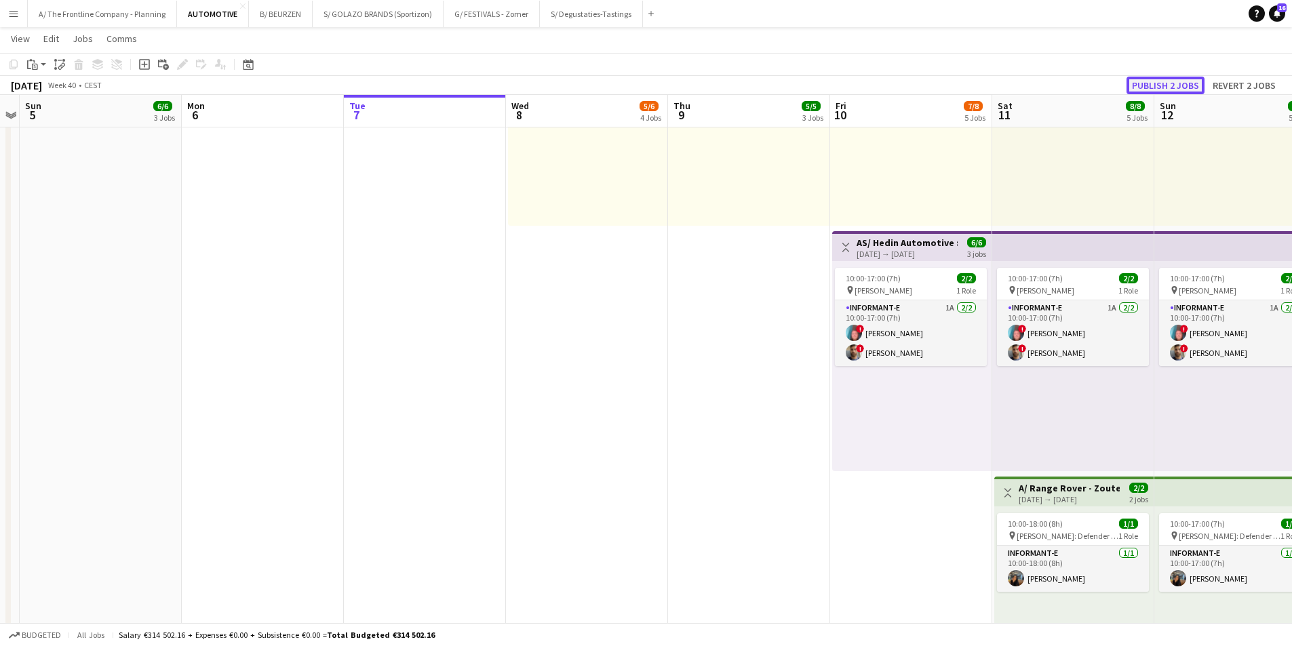
click at [1156, 89] on button "Publish 2 jobs" at bounding box center [1166, 86] width 78 height 18
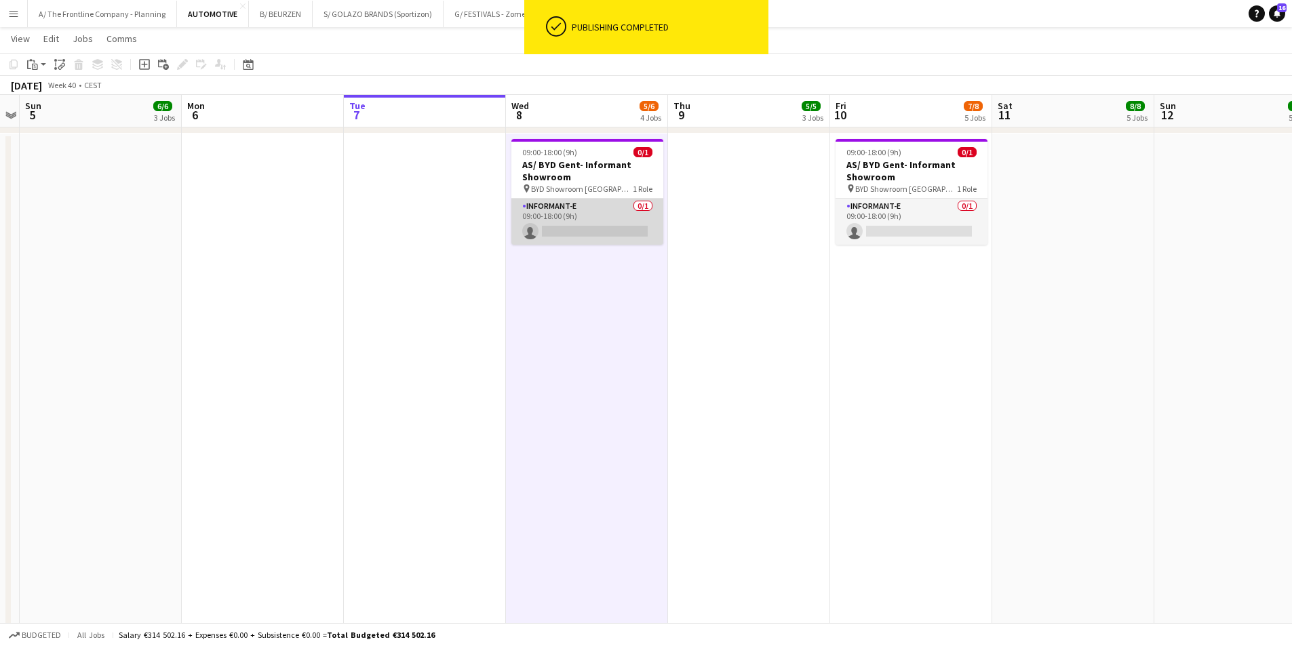
click at [595, 216] on app-card-role "Informant-e 0/1 09:00-18:00 (9h) single-neutral-actions" at bounding box center [587, 222] width 152 height 46
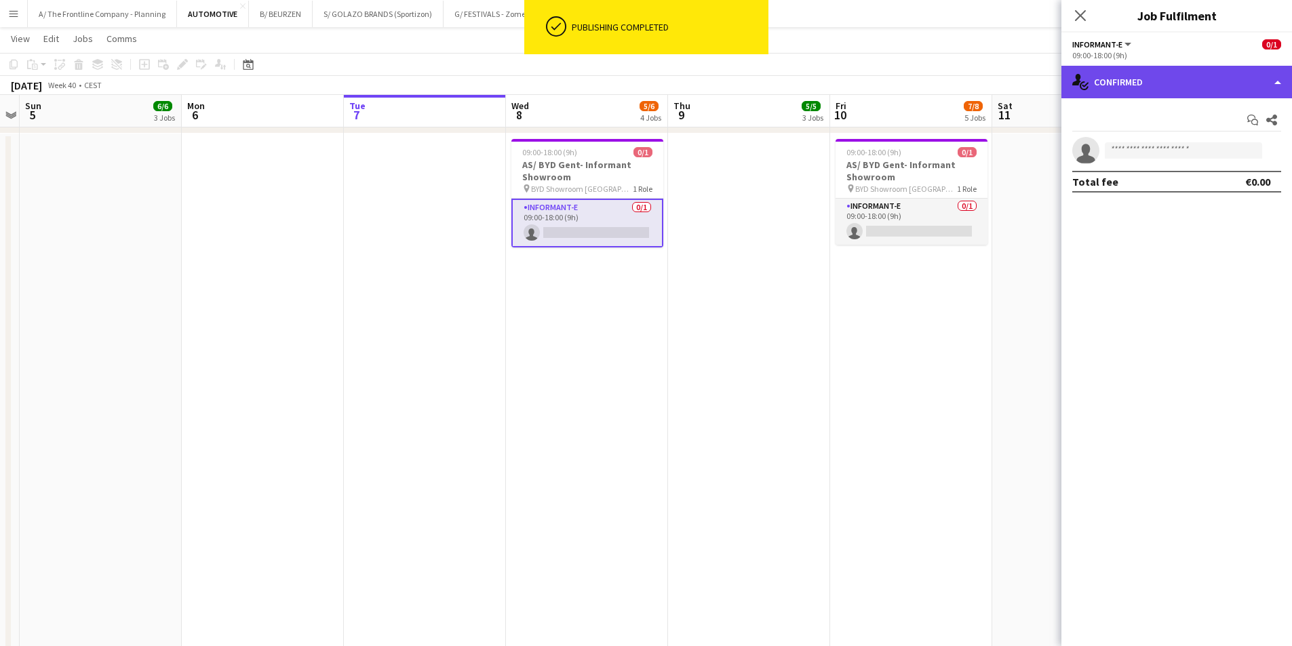
click at [1149, 81] on div "single-neutral-actions-check-2 Confirmed" at bounding box center [1177, 82] width 231 height 33
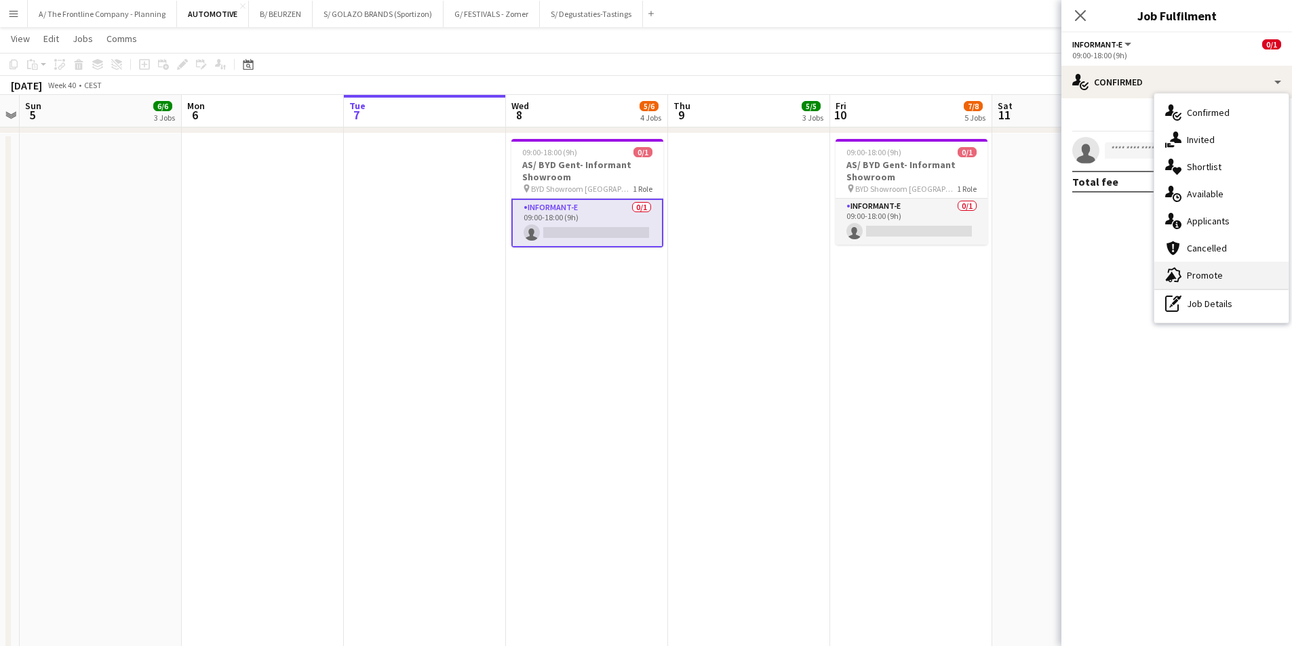
click at [1199, 281] on span "Promote" at bounding box center [1205, 275] width 36 height 12
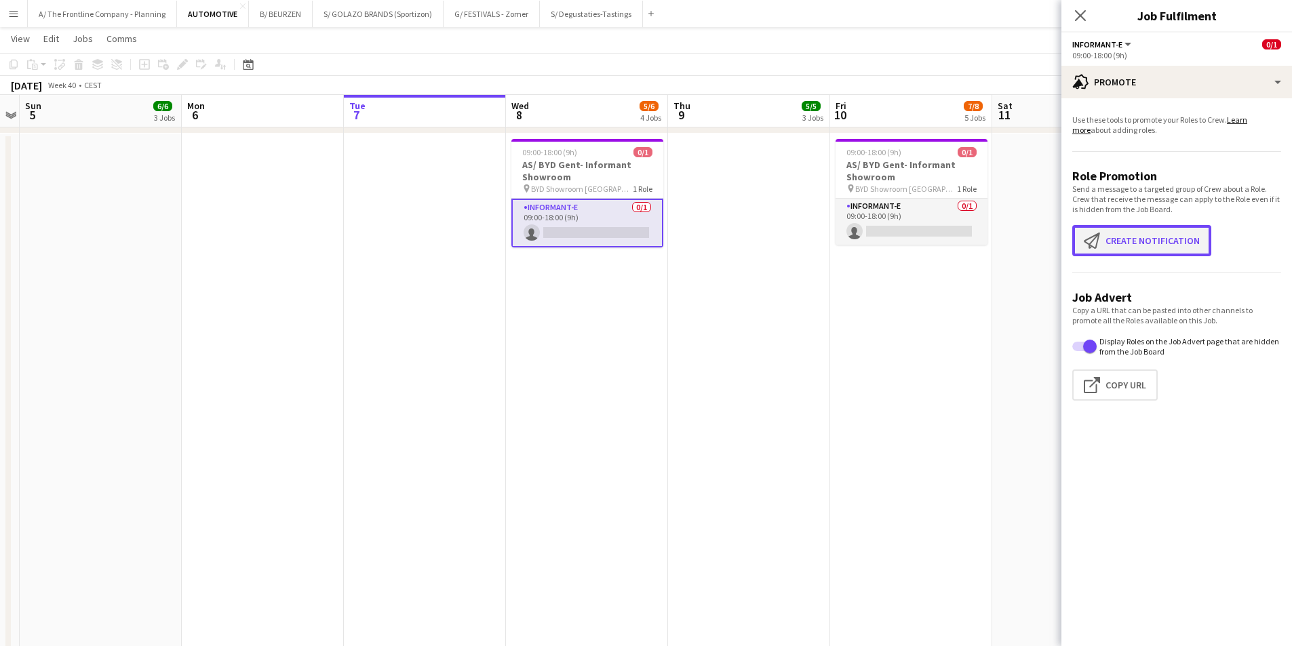
click at [1128, 239] on button "Create notification Create notification" at bounding box center [1142, 240] width 139 height 31
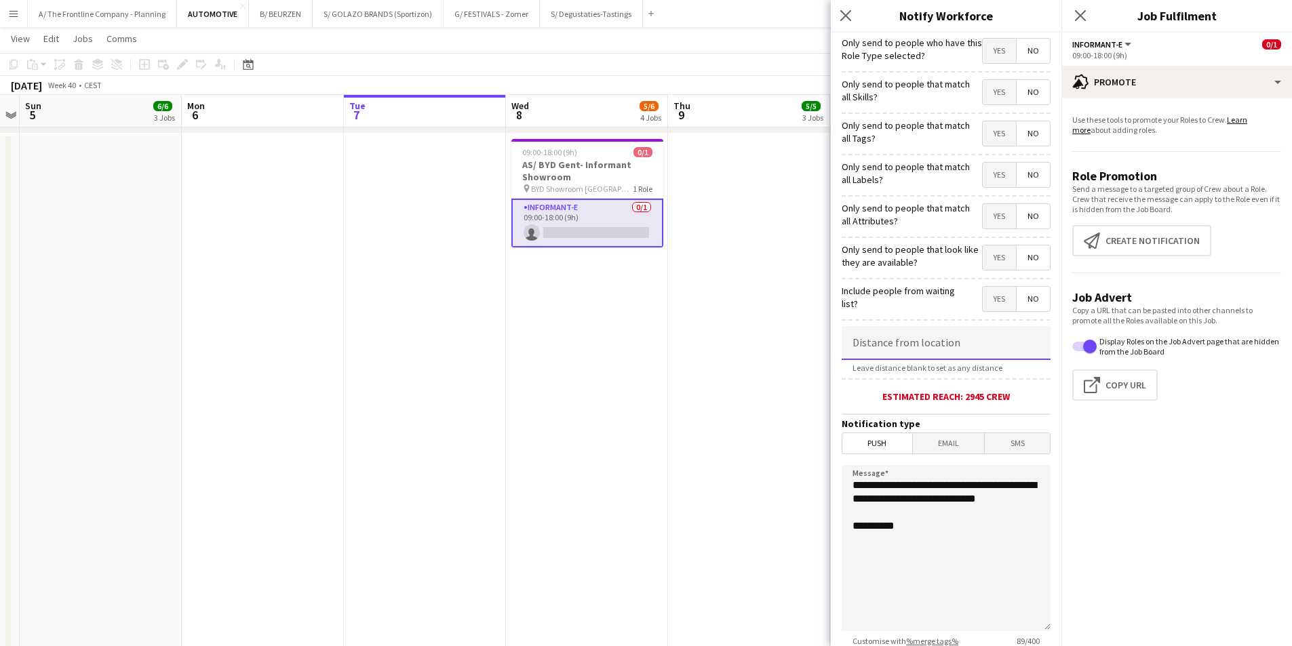
click at [908, 342] on input at bounding box center [946, 343] width 209 height 34
type input "*****"
drag, startPoint x: 923, startPoint y: 518, endPoint x: 760, endPoint y: 468, distance: 169.7
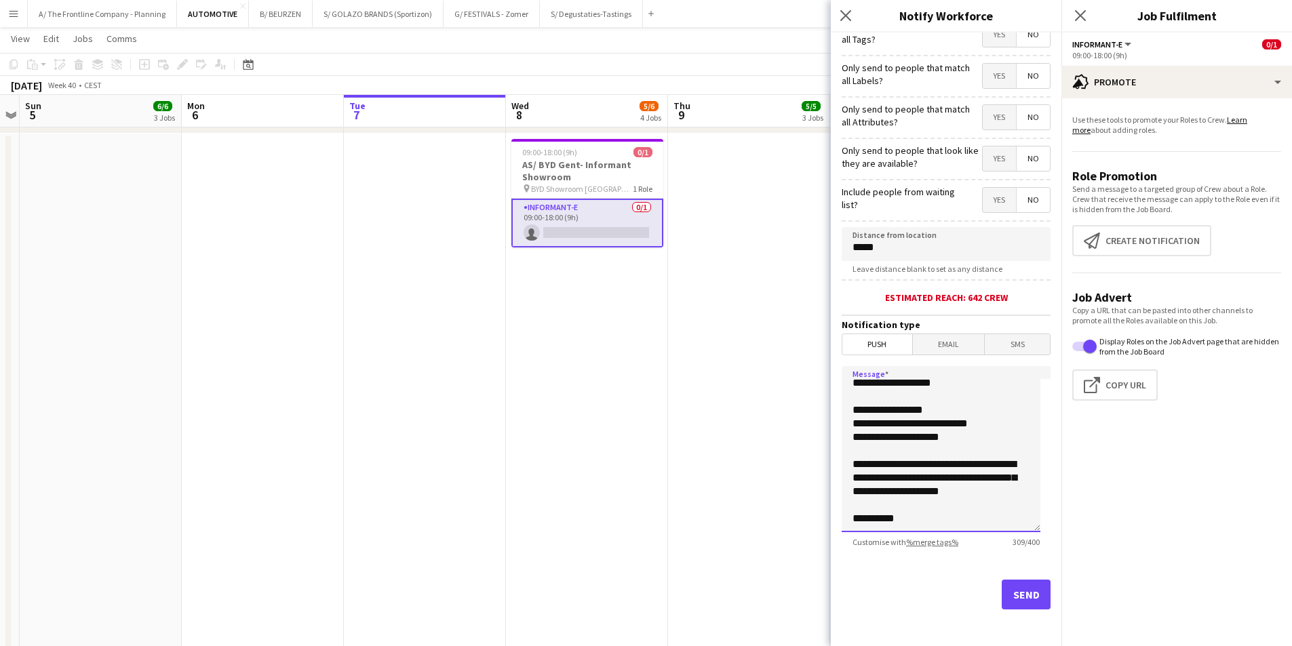
scroll to position [100, 0]
type textarea "**********"
click at [1013, 592] on button "Send" at bounding box center [1026, 594] width 49 height 30
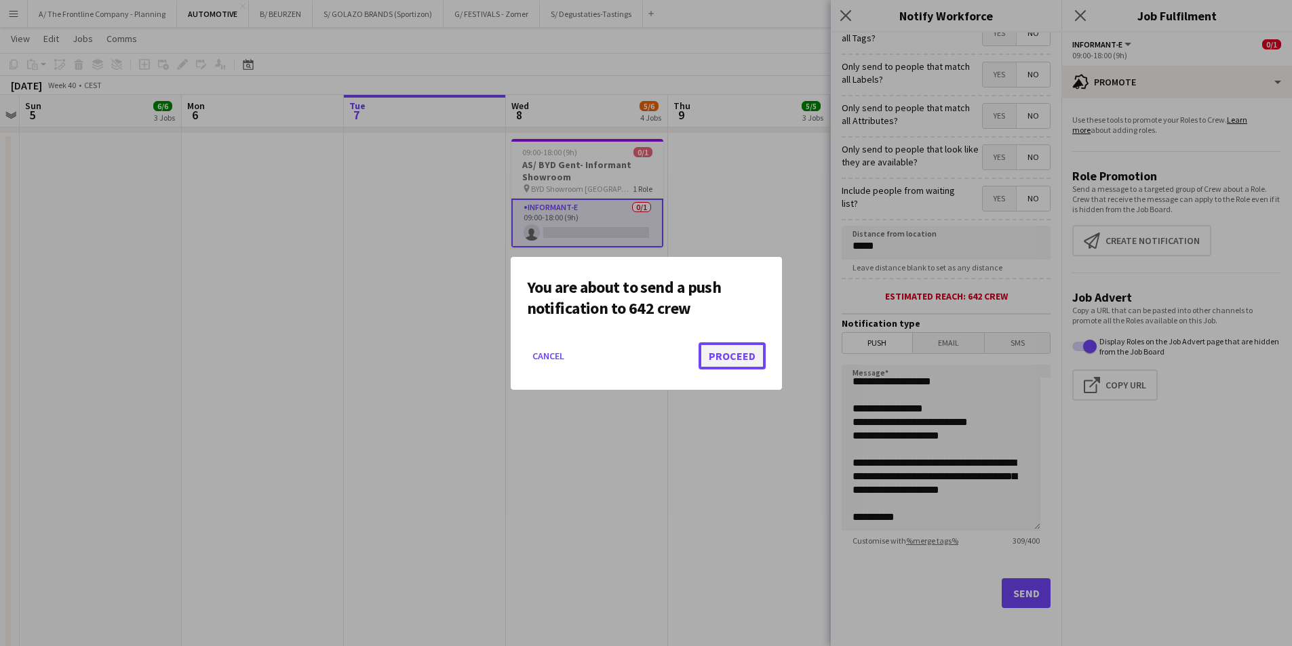
click at [739, 349] on button "Proceed" at bounding box center [732, 356] width 67 height 27
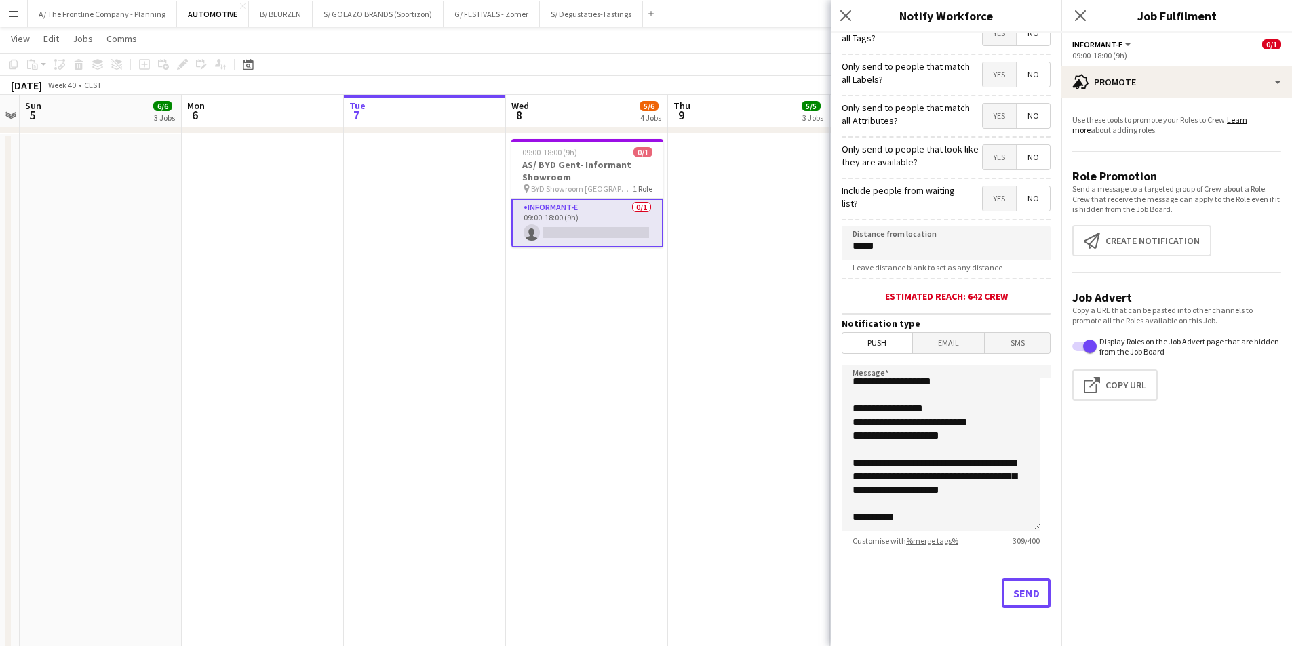
scroll to position [1273, 0]
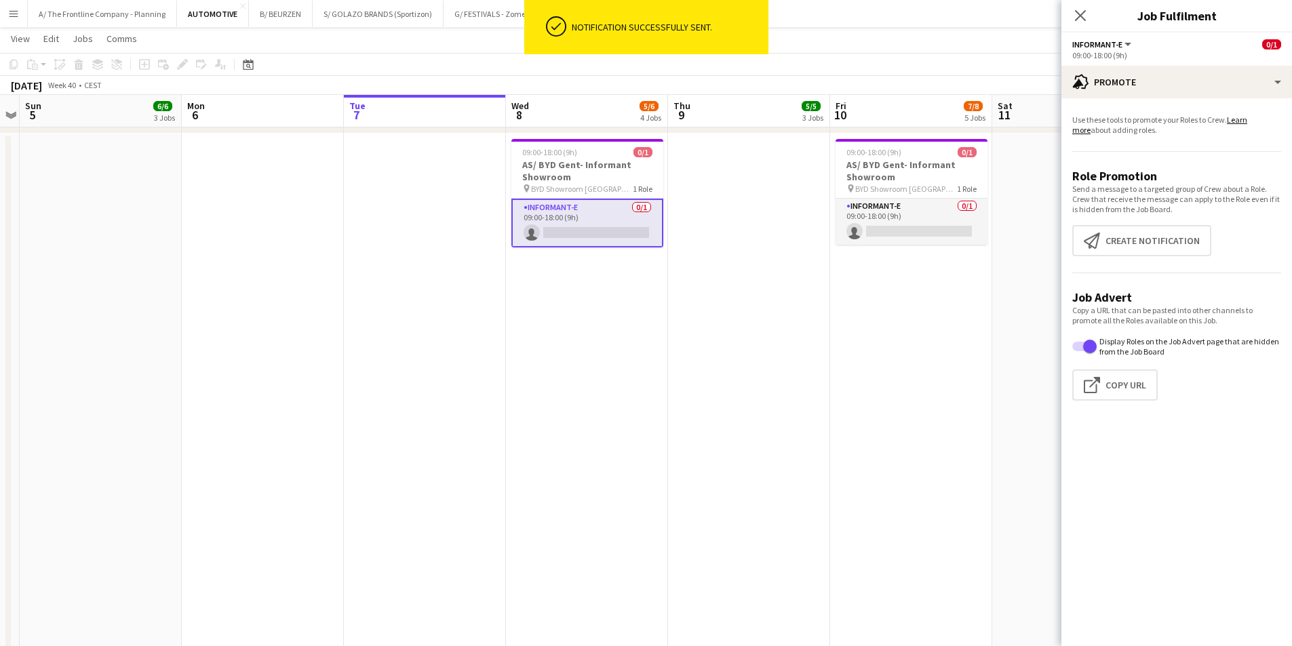
click at [725, 357] on app-date-cell at bounding box center [749, 449] width 162 height 631
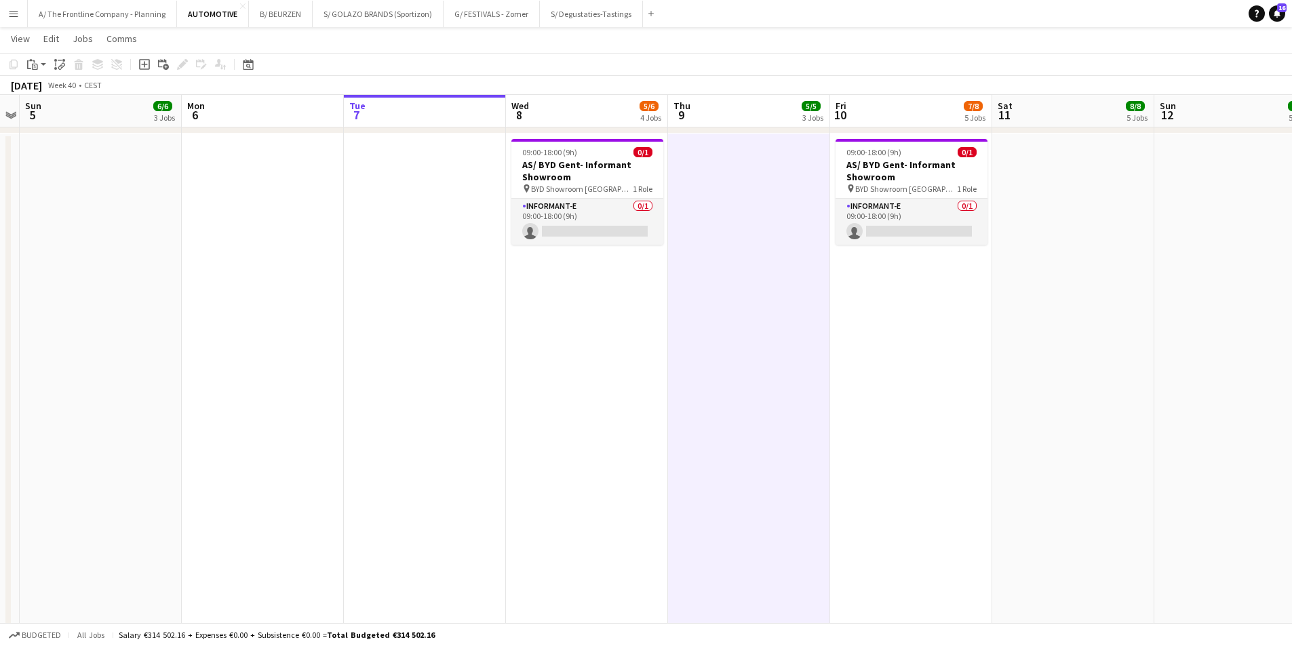
click at [530, 324] on app-date-cell "09:00-18:00 (9h) 0/1 AS/ BYD Gent- Informant Showroom pin BYD Showroom Sint Mar…" at bounding box center [587, 449] width 162 height 631
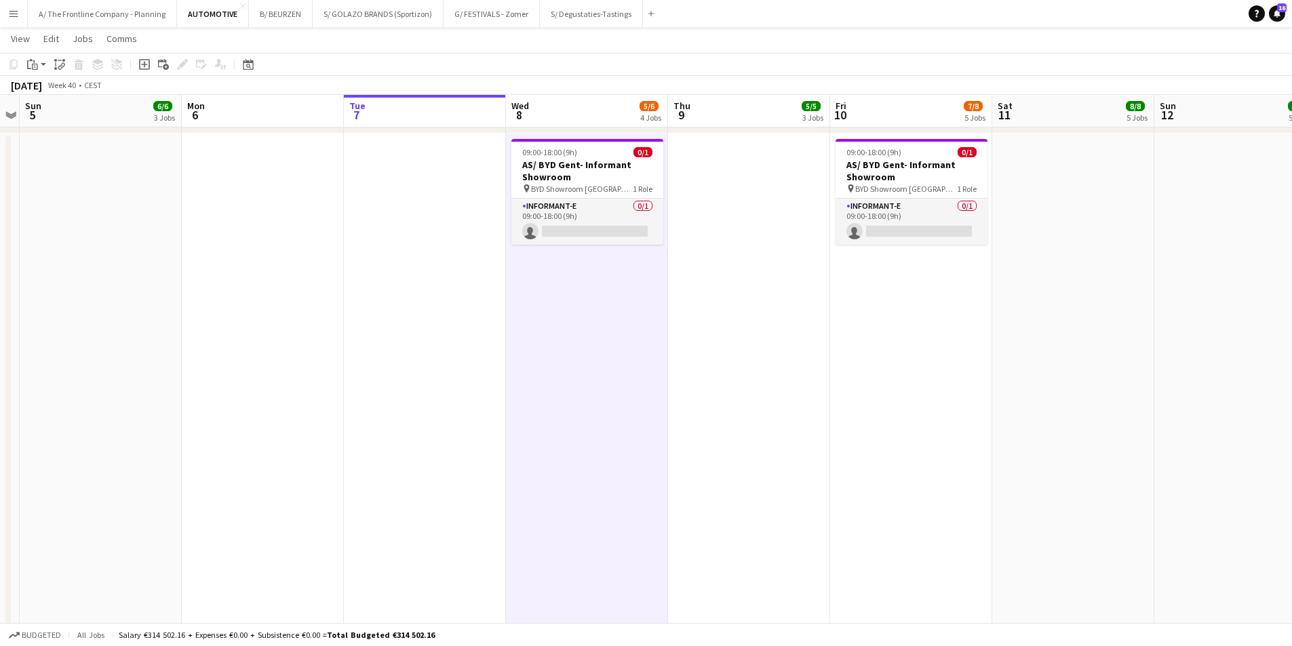
click at [734, 316] on app-date-cell at bounding box center [749, 449] width 162 height 631
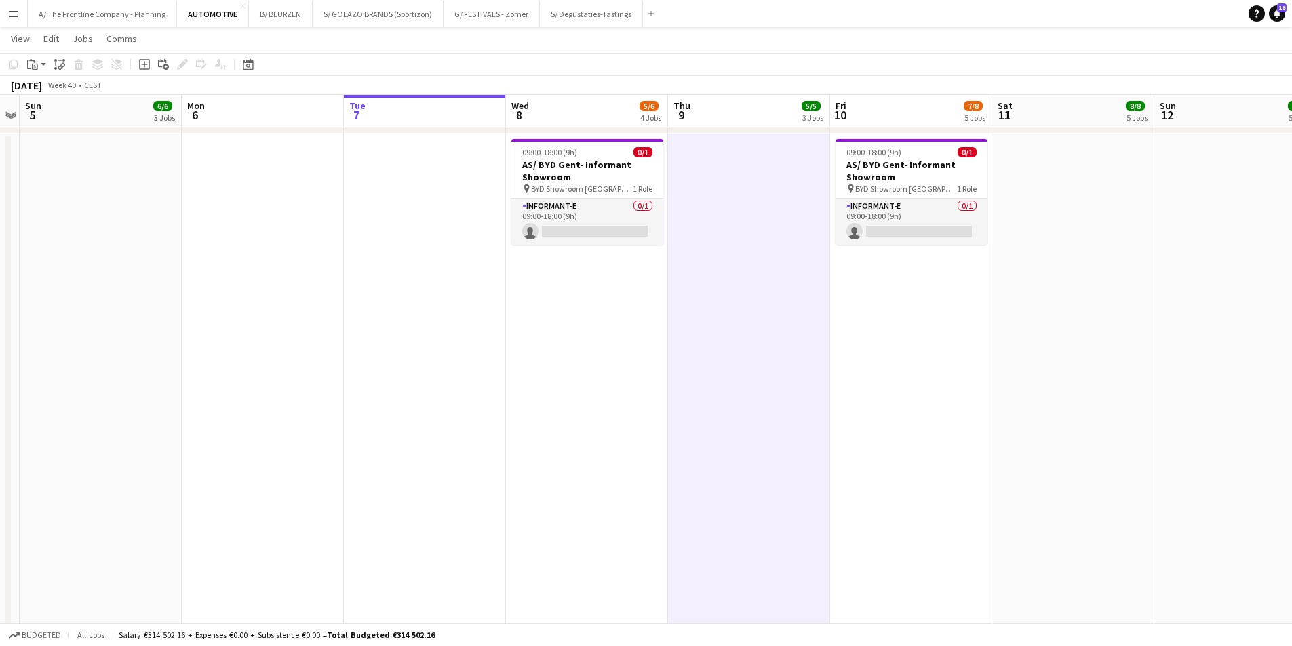
click at [893, 308] on app-date-cell "09:00-18:00 (9h) 0/1 AS/ BYD Gent- Informant Showroom pin BYD Showroom Sint Mar…" at bounding box center [911, 449] width 162 height 631
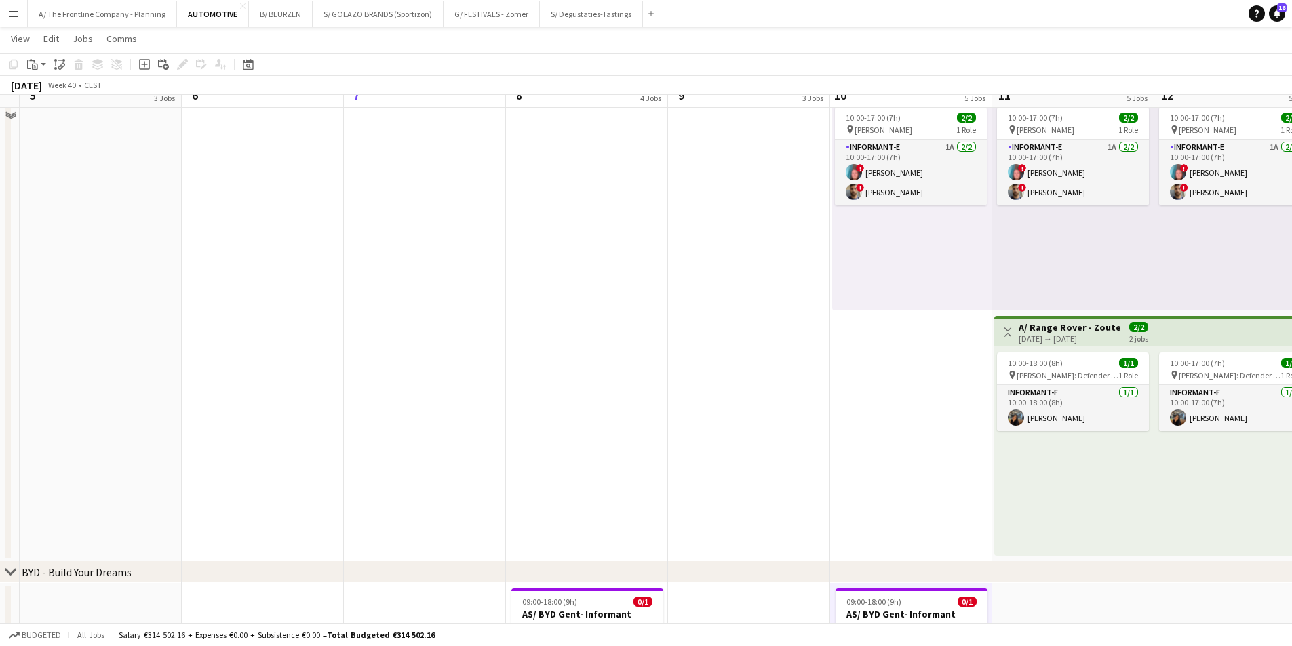
scroll to position [798, 0]
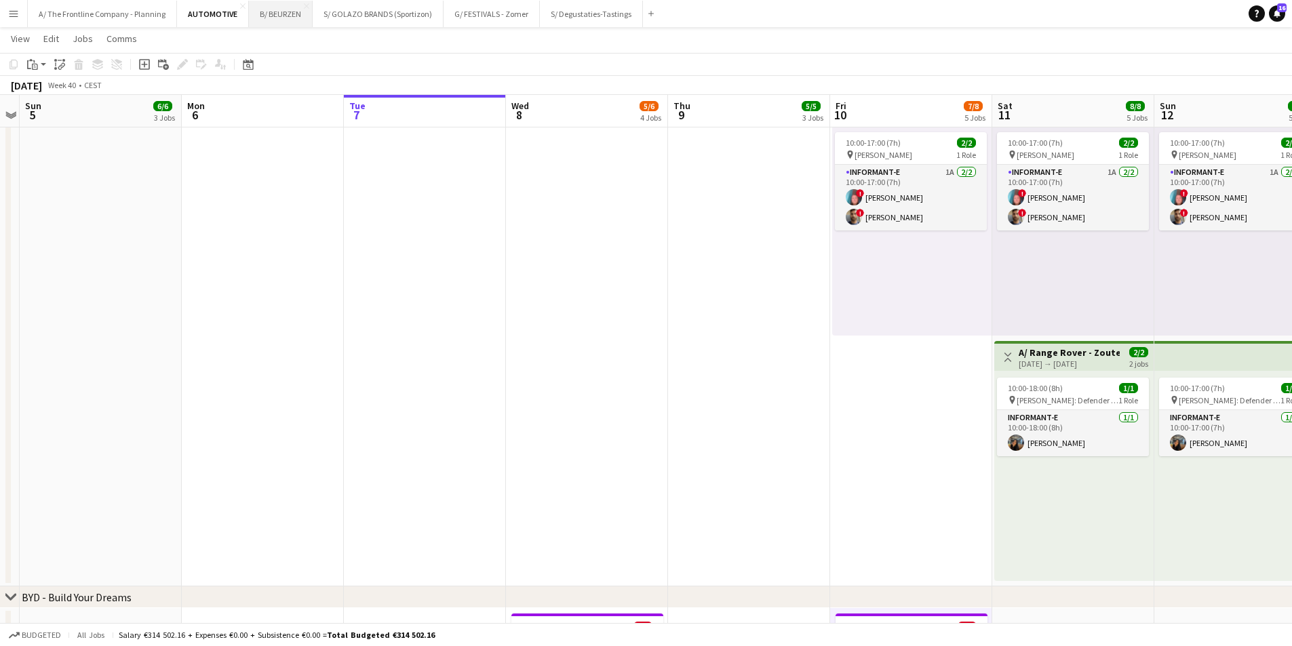
click at [273, 18] on button "B/ BEURZEN Close" at bounding box center [281, 14] width 64 height 26
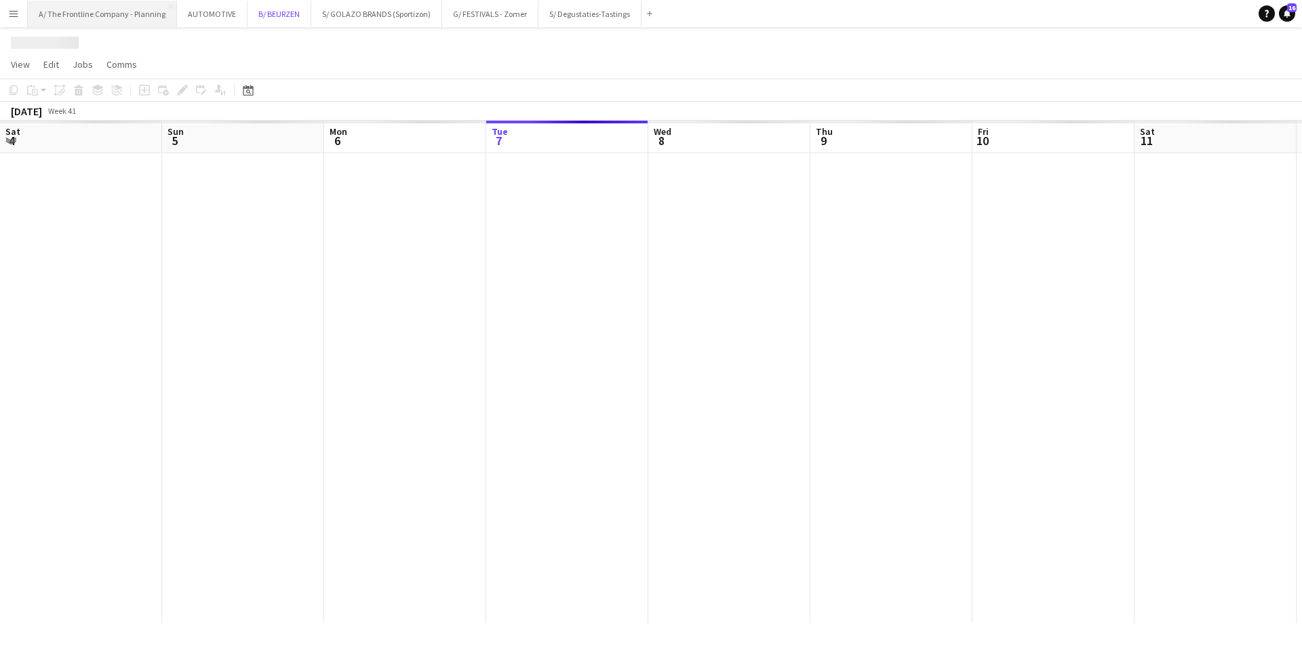
scroll to position [0, 324]
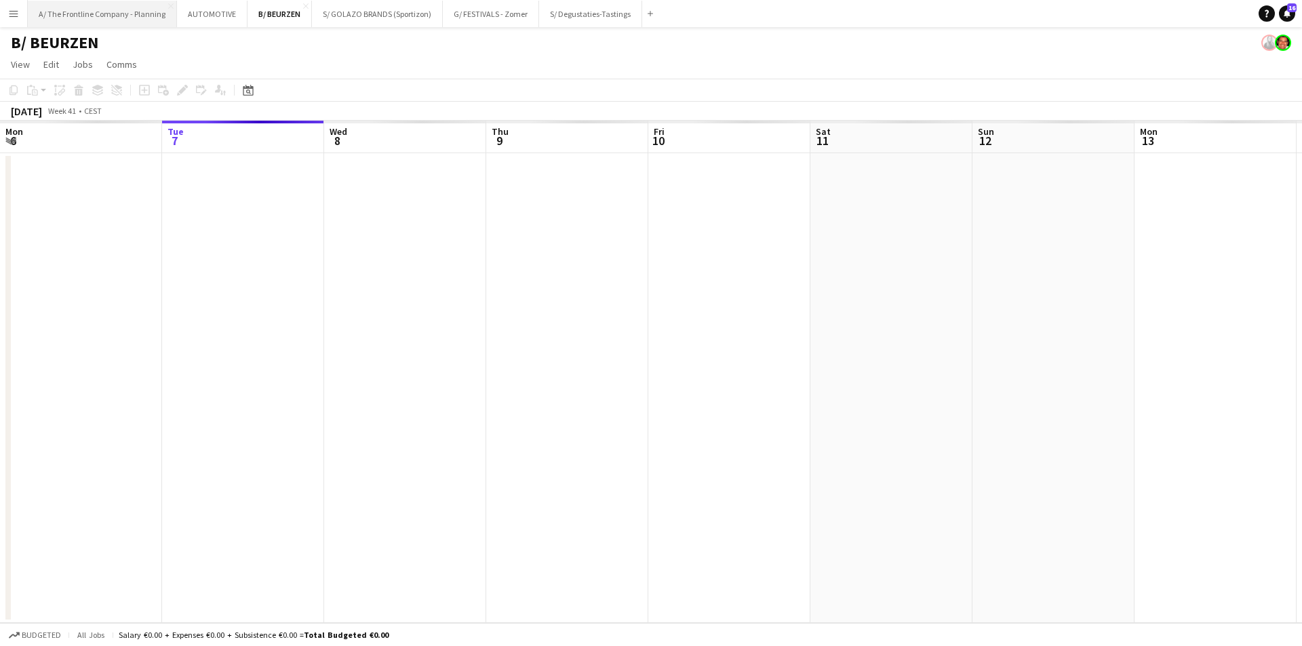
click at [133, 18] on button "A/ The Frontline Company - Planning Close" at bounding box center [102, 14] width 149 height 26
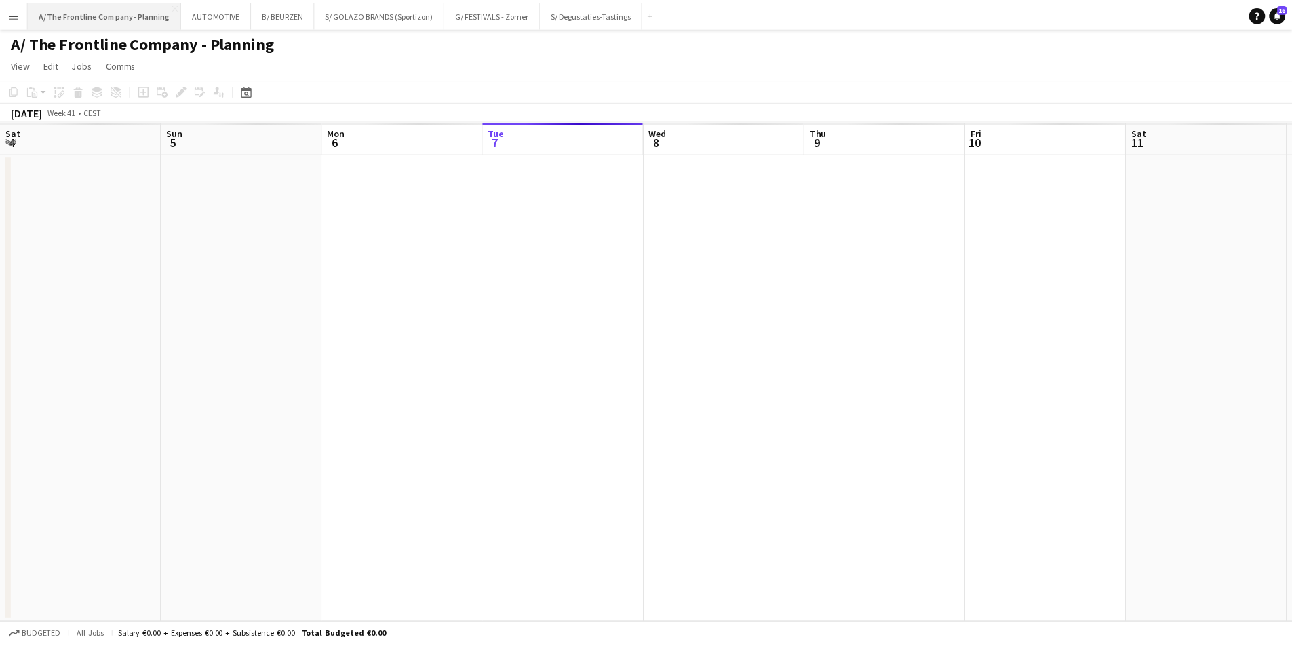
scroll to position [0, 324]
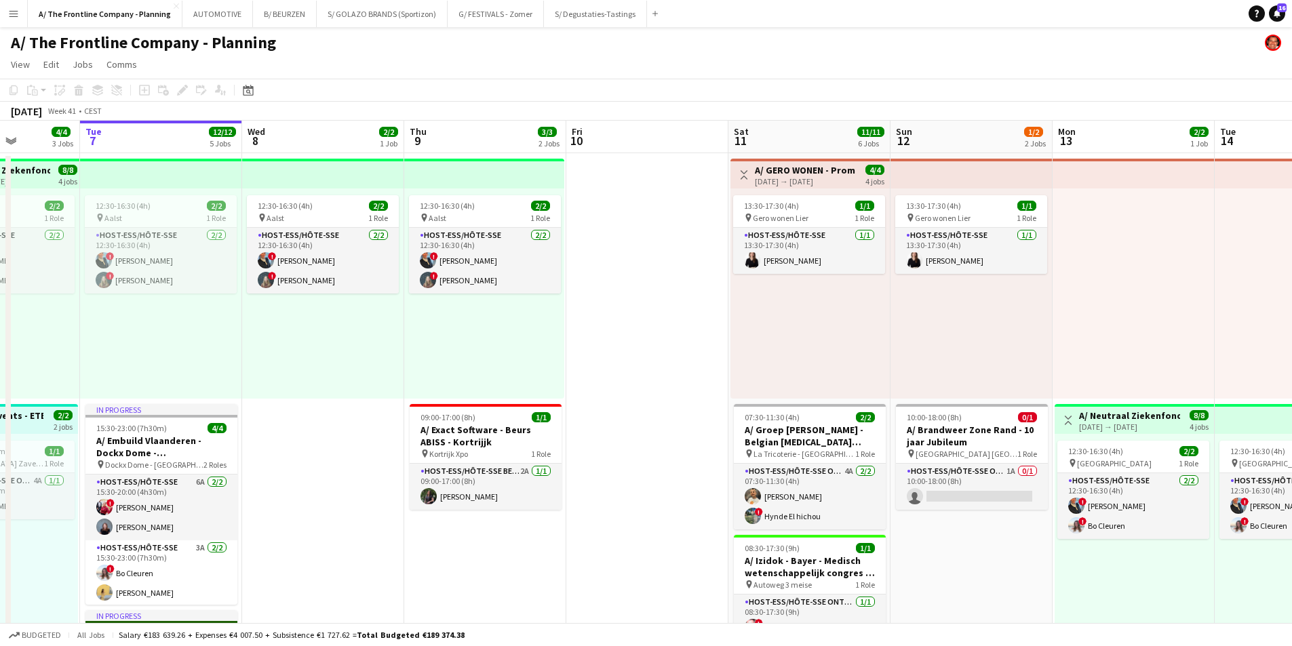
drag, startPoint x: 915, startPoint y: 331, endPoint x: 509, endPoint y: 324, distance: 405.7
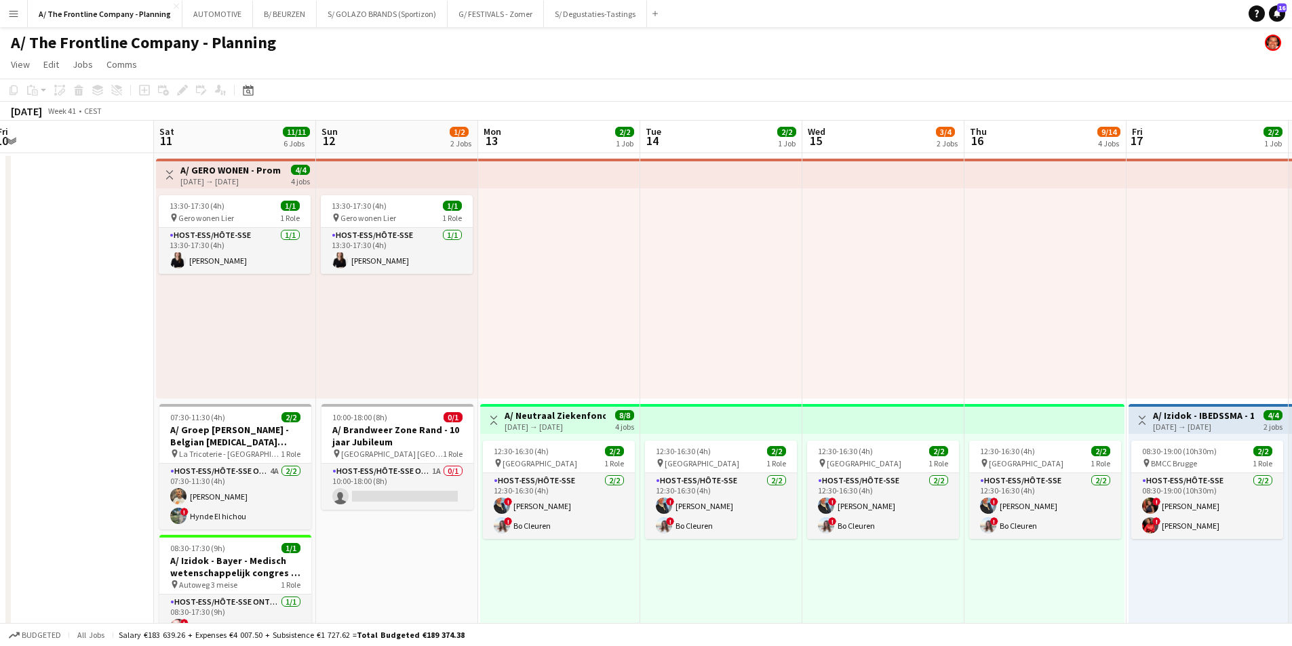
drag, startPoint x: 733, startPoint y: 366, endPoint x: 606, endPoint y: 366, distance: 126.9
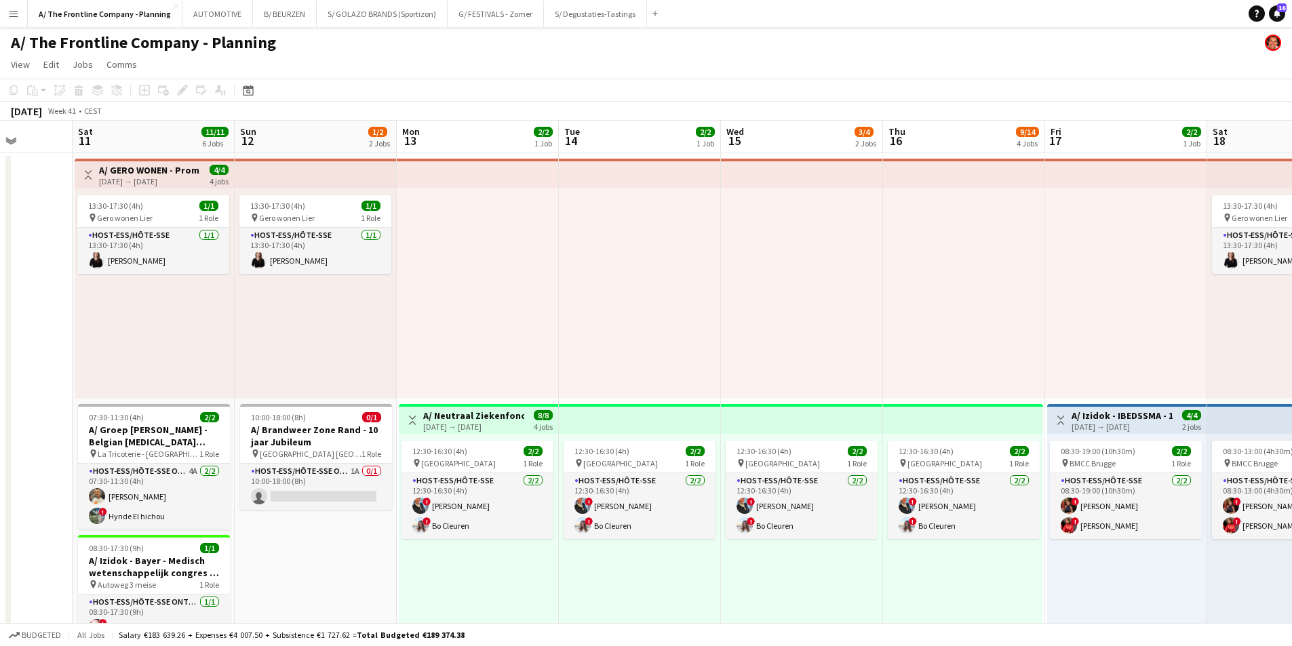
drag, startPoint x: 651, startPoint y: 306, endPoint x: 277, endPoint y: 234, distance: 380.0
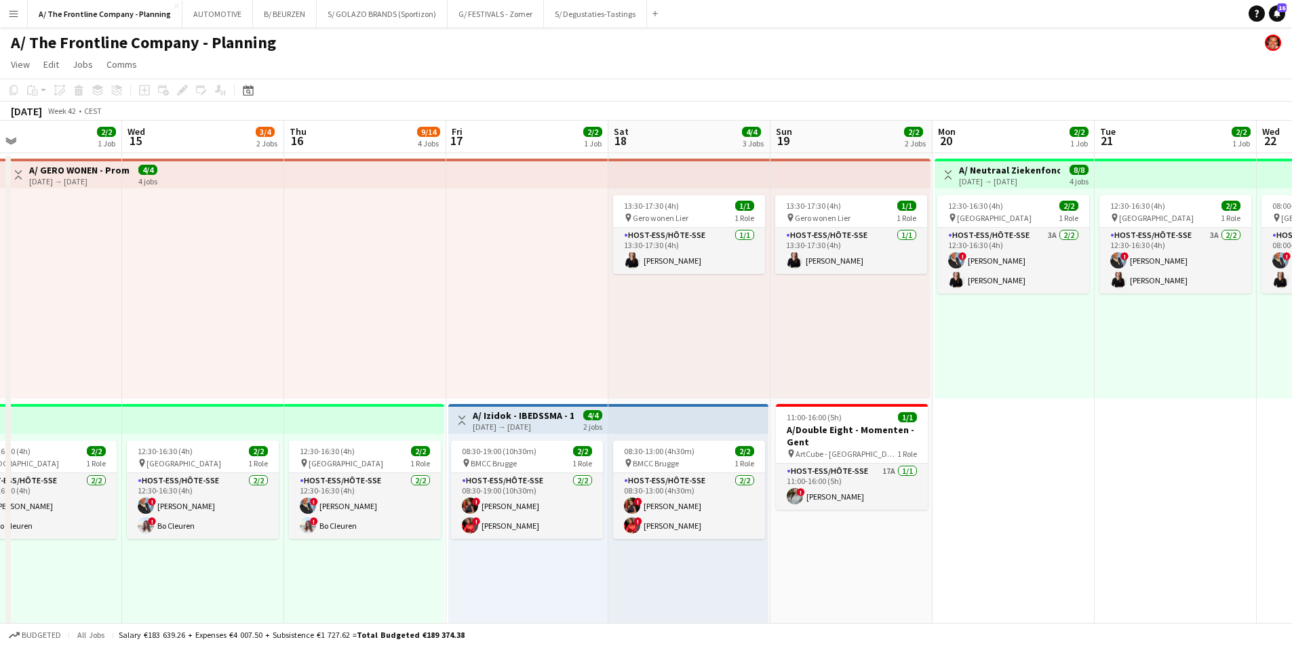
scroll to position [0, 385]
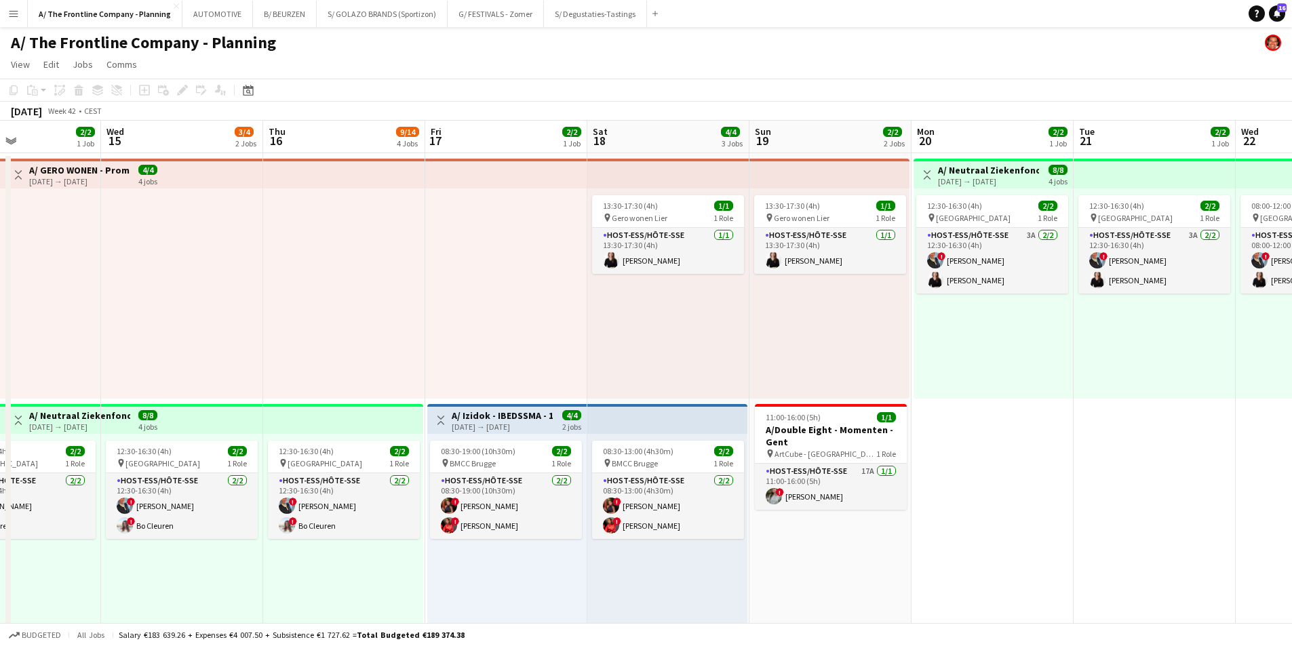
drag, startPoint x: 594, startPoint y: 339, endPoint x: 459, endPoint y: 334, distance: 135.7
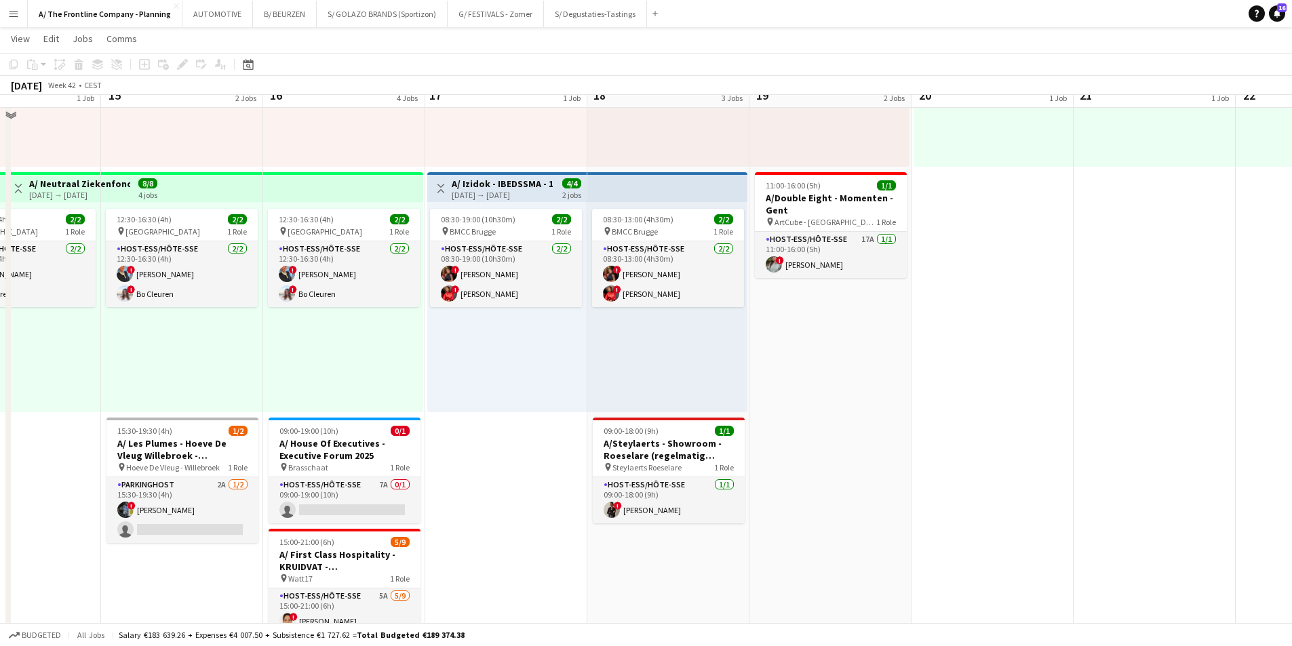
scroll to position [204, 0]
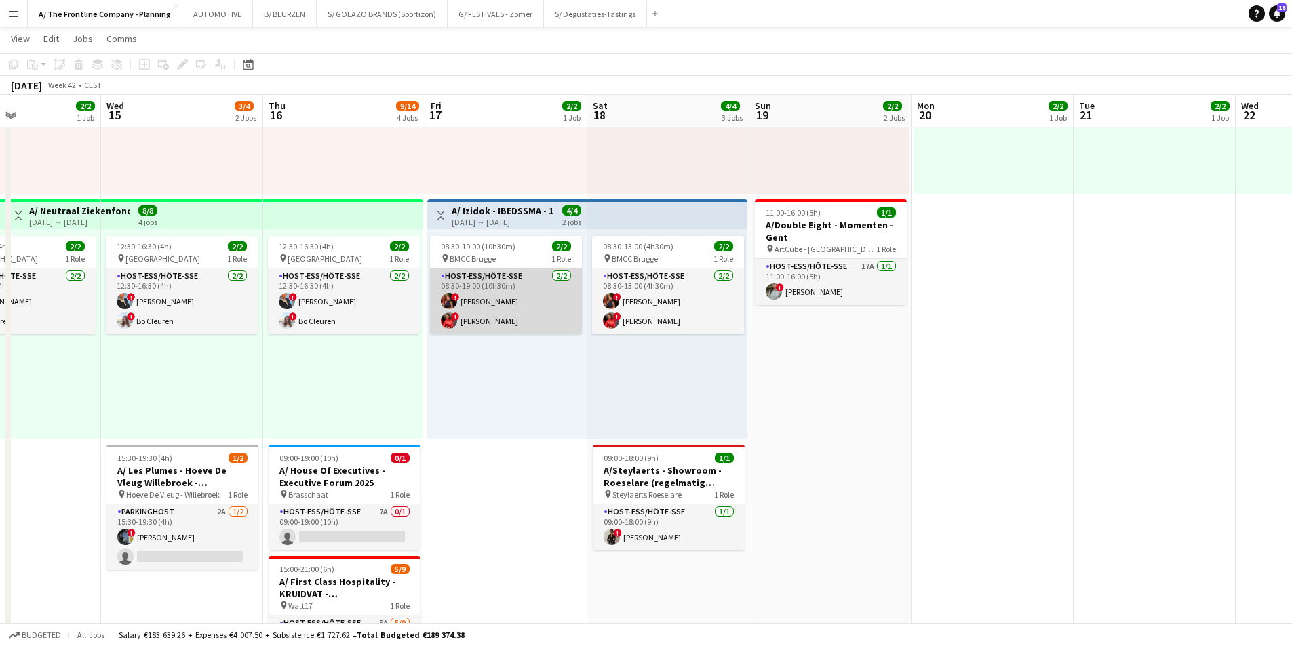
click at [518, 312] on app-card-role "Host-ess/Hôte-sse [DATE] 08:30-19:00 (10h30m) ! [PERSON_NAME] ! [PERSON_NAME]" at bounding box center [506, 302] width 152 height 66
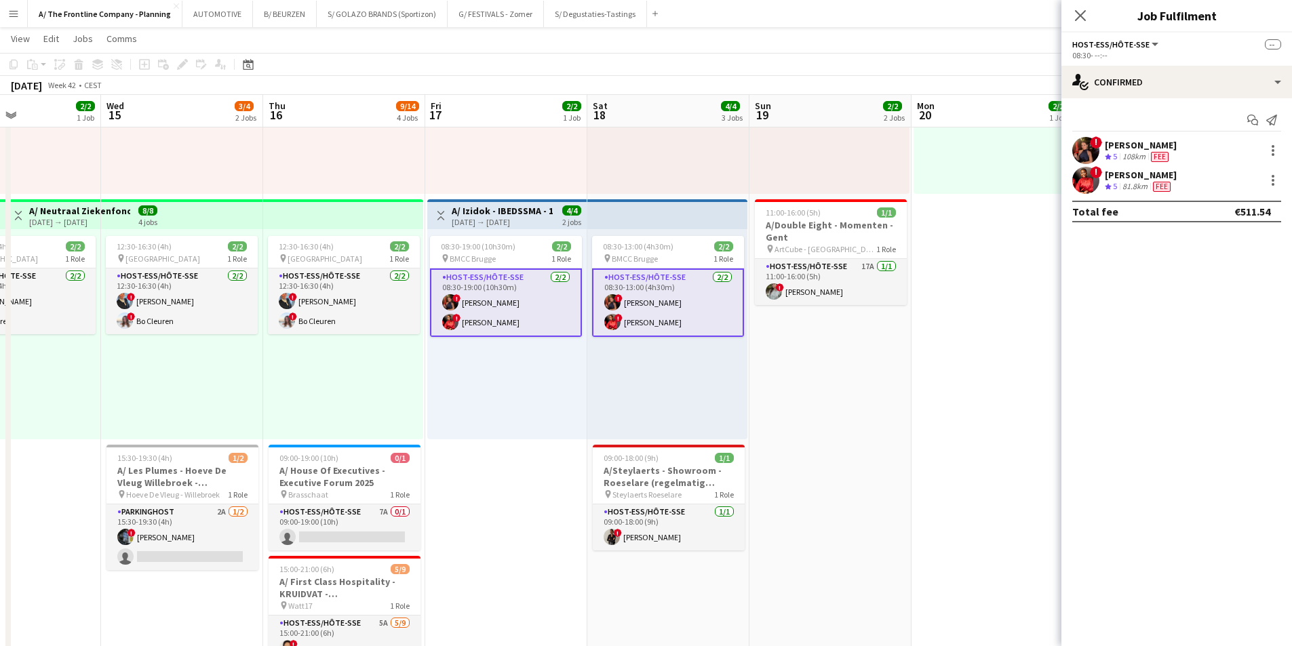
click at [1175, 161] on div "Crew rating 5 108km Fee" at bounding box center [1141, 157] width 72 height 12
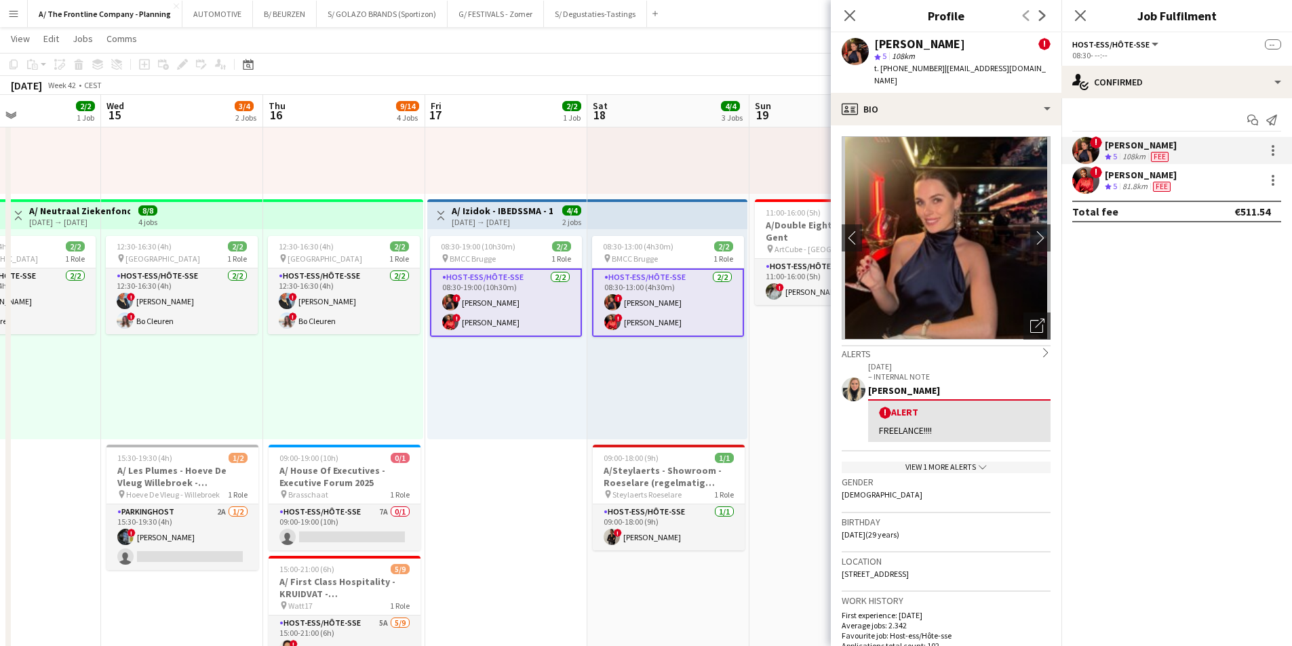
drag, startPoint x: 984, startPoint y: 566, endPoint x: 840, endPoint y: 572, distance: 143.9
click at [840, 572] on app-crew-profile-bio "chevron-left chevron-right Open photos pop-in Alerts chevron-right [DATE] – INT…" at bounding box center [946, 385] width 231 height 521
copy span "[STREET_ADDRESS]"
click at [606, 430] on div "08:30-13:00 (4h30m) 2/2 pin BMCC Brugge 1 Role Host-ess/Hôte-sse [DATE] 08:30-1…" at bounding box center [667, 334] width 160 height 210
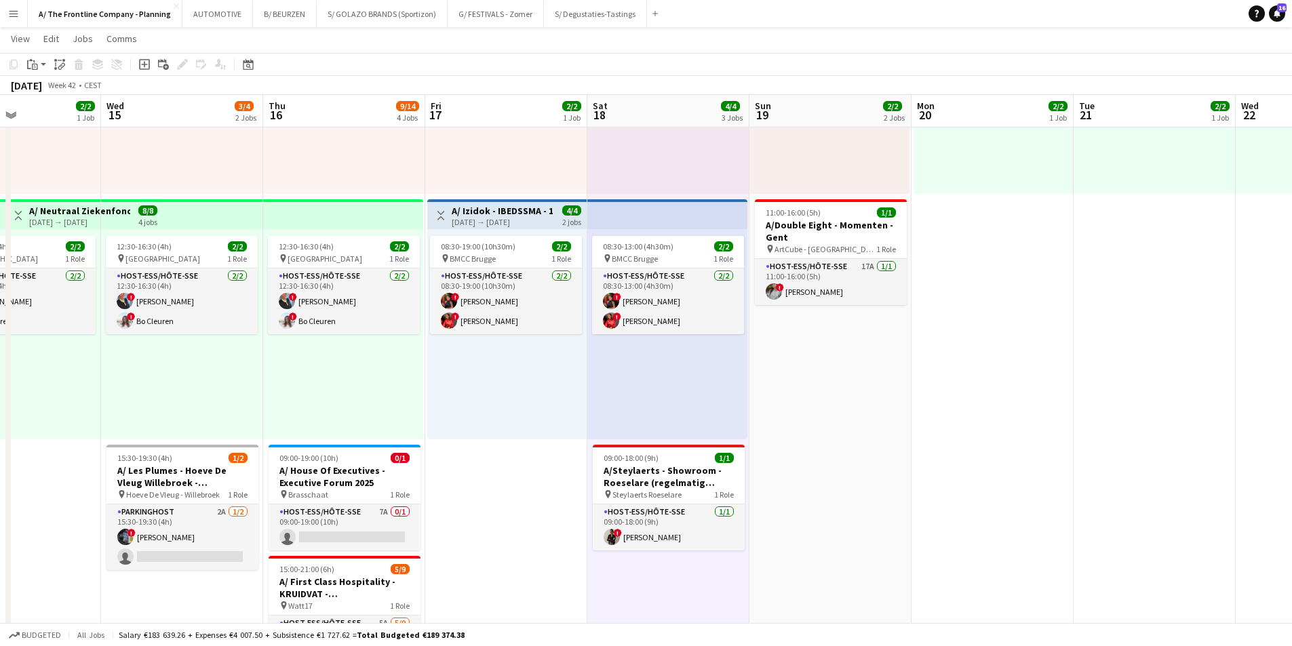
drag, startPoint x: 536, startPoint y: 425, endPoint x: 534, endPoint y: 461, distance: 36.0
click at [537, 448] on app-date-cell "Toggle View A/ Izidok - IBEDSSMA - 17+18/10/2025 [DATE] → [DATE] 4/4 2 jobs 08:…" at bounding box center [506, 638] width 162 height 1381
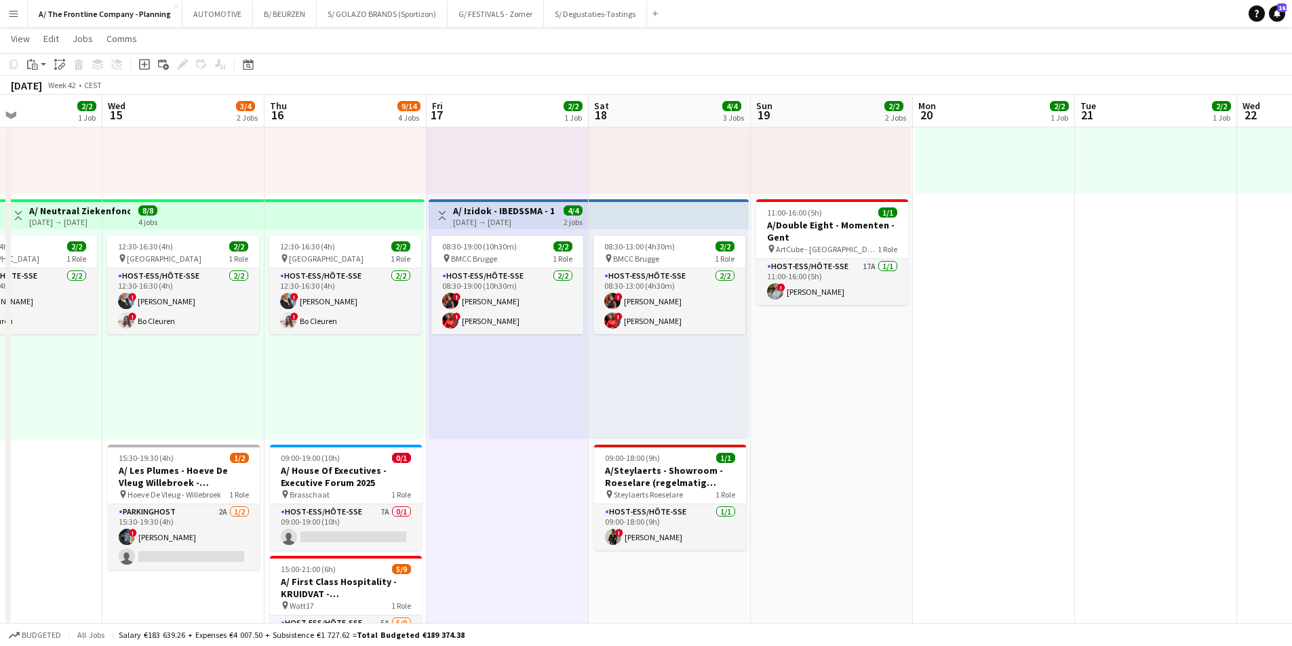
click at [530, 486] on app-date-cell "Toggle View A/ Izidok - IBEDSSMA - 17+18/10/2025 [DATE] → [DATE] 4/4 2 jobs 08:…" at bounding box center [508, 638] width 162 height 1381
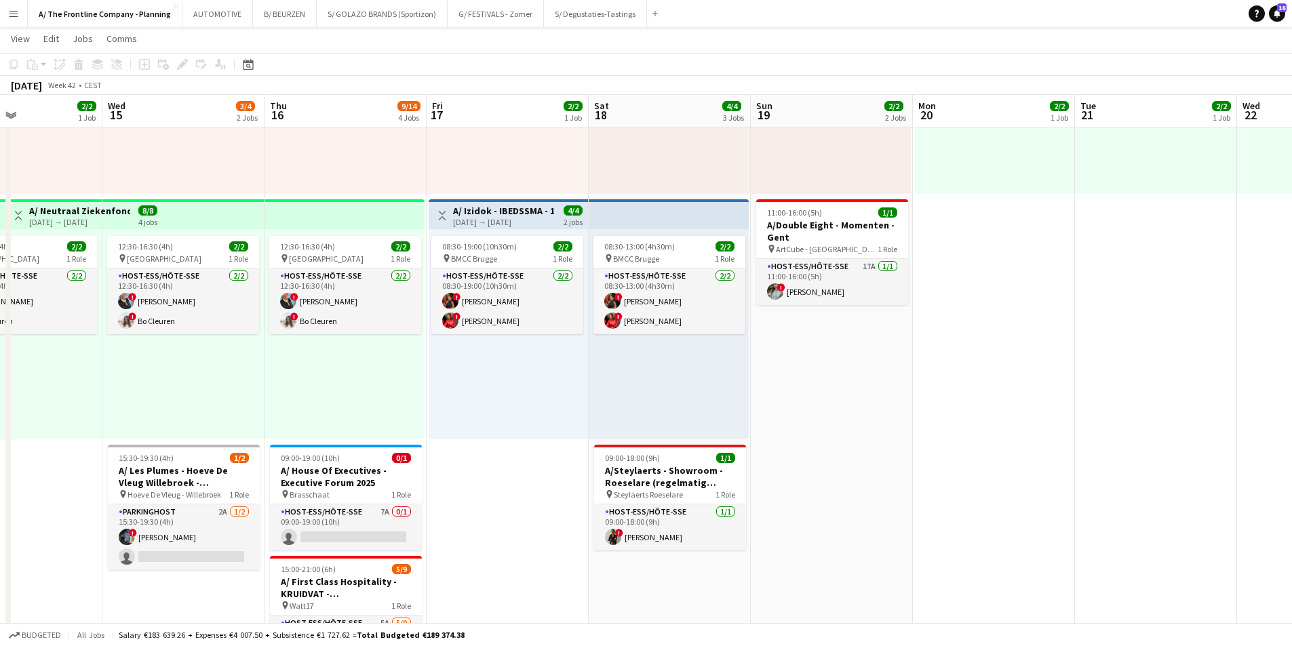
click at [514, 522] on app-date-cell "Toggle View A/ Izidok - IBEDSSMA - 17+18/10/2025 [DATE] → [DATE] 4/4 2 jobs 08:…" at bounding box center [508, 638] width 162 height 1381
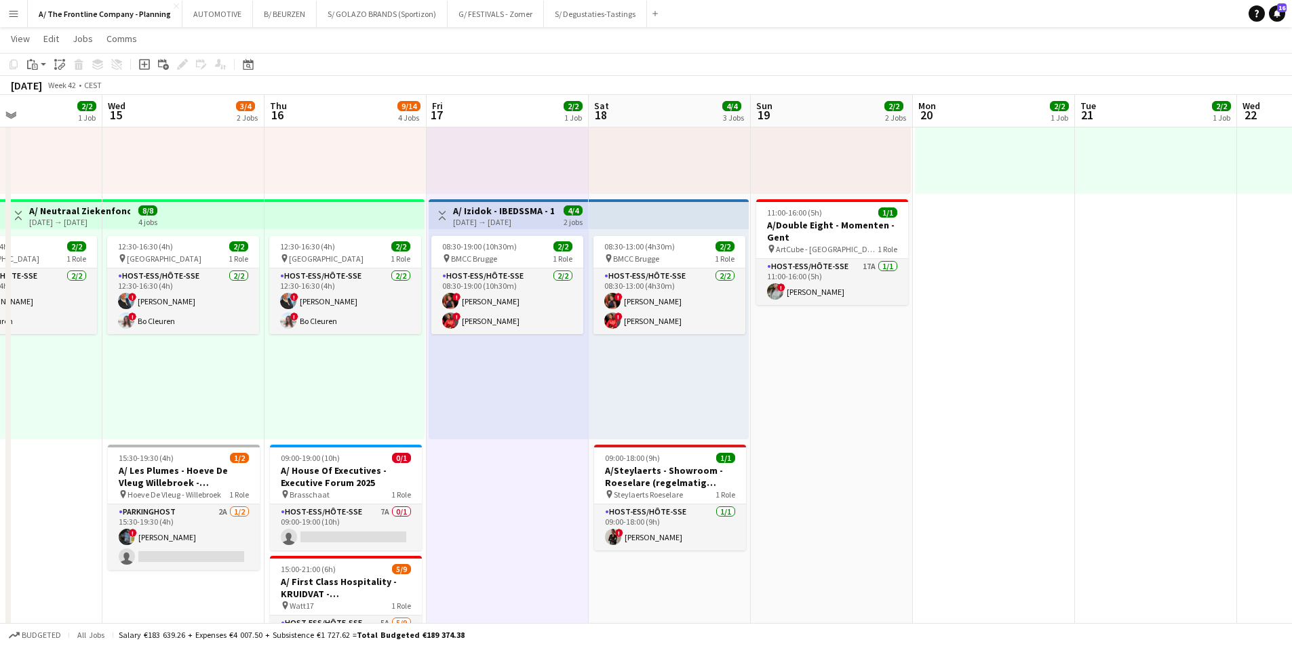
click at [640, 590] on app-date-cell "13:30-17:30 (4h) 1/1 pin [PERSON_NAME] wonen Lier 1 Role Host-ess/Hôte-sse [DAT…" at bounding box center [670, 638] width 162 height 1381
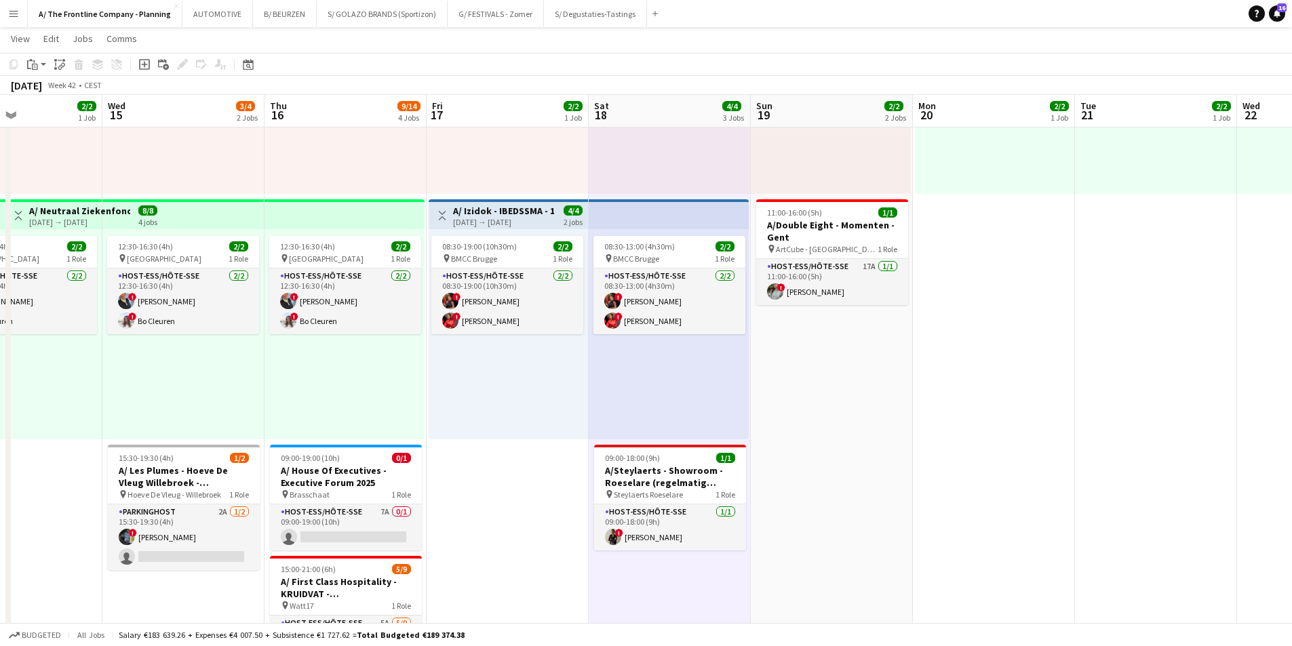
click at [522, 445] on app-date-cell "Toggle View A/ Izidok - IBEDSSMA - 17+18/10/2025 [DATE] → [DATE] 4/4 2 jobs 08:…" at bounding box center [508, 638] width 162 height 1381
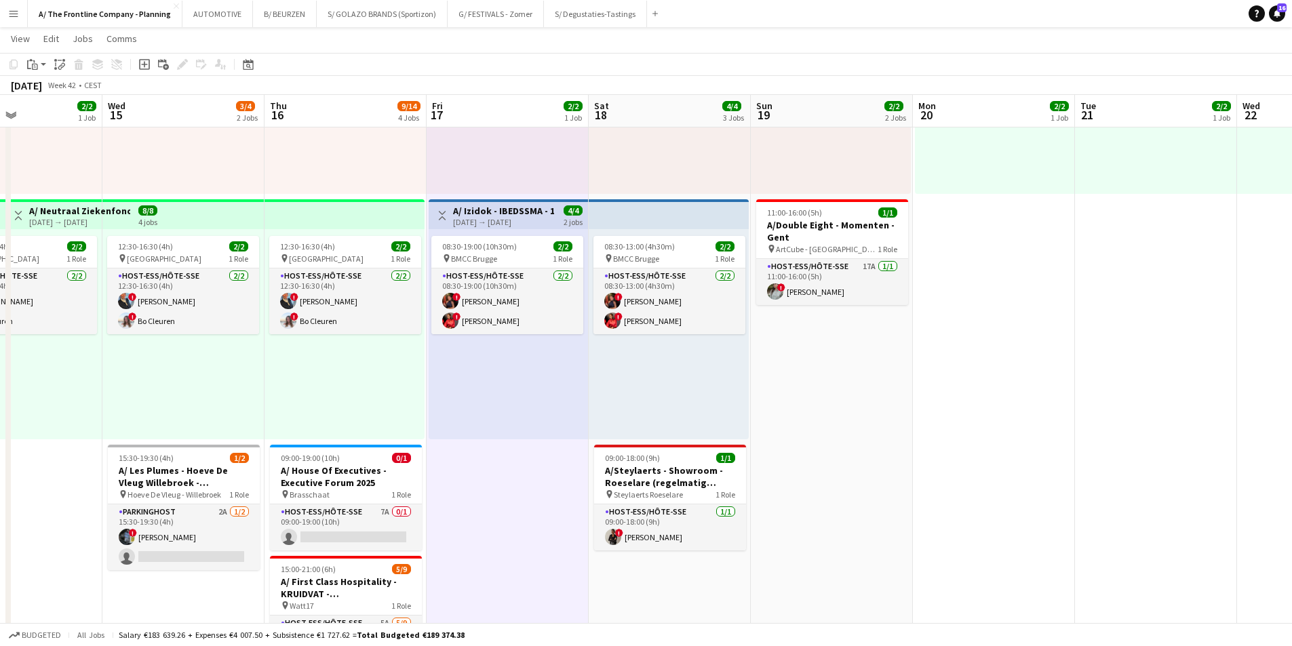
click at [525, 518] on app-date-cell "Toggle View A/ Izidok - IBEDSSMA - 17+18/10/2025 [DATE] → [DATE] 4/4 2 jobs 08:…" at bounding box center [508, 638] width 162 height 1381
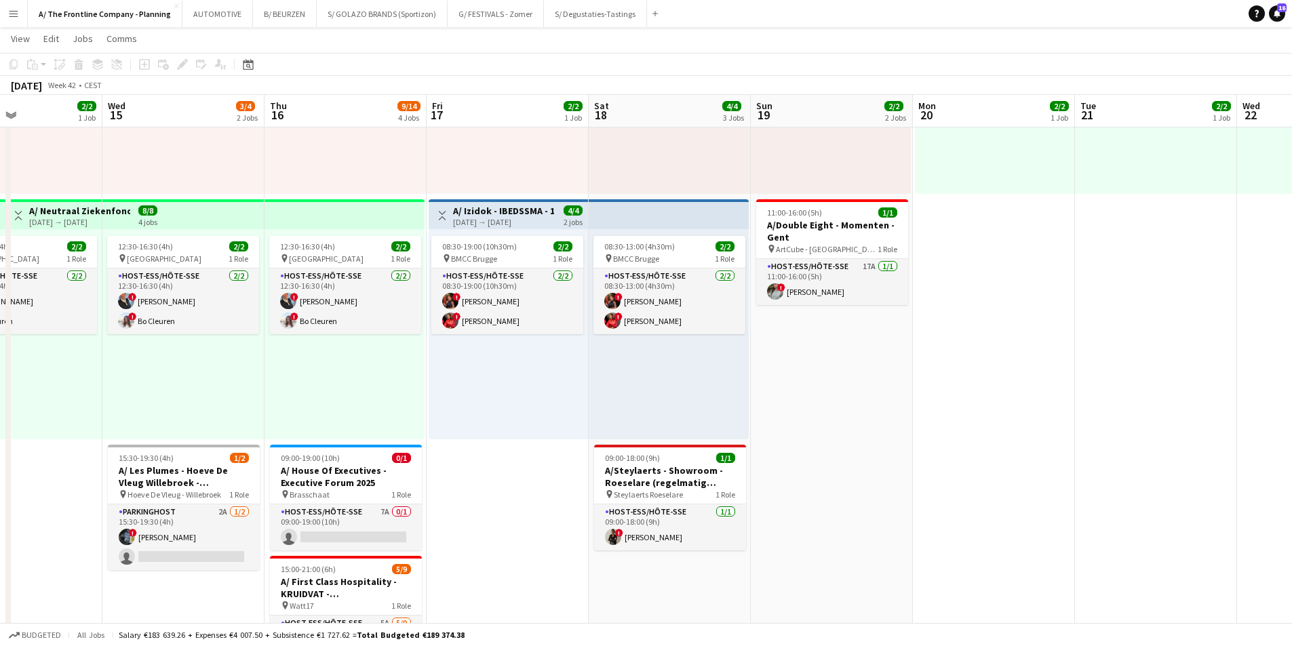
click at [650, 585] on app-date-cell "13:30-17:30 (4h) 1/1 pin [PERSON_NAME] wonen Lier 1 Role Host-ess/Hôte-sse [DAT…" at bounding box center [670, 638] width 162 height 1381
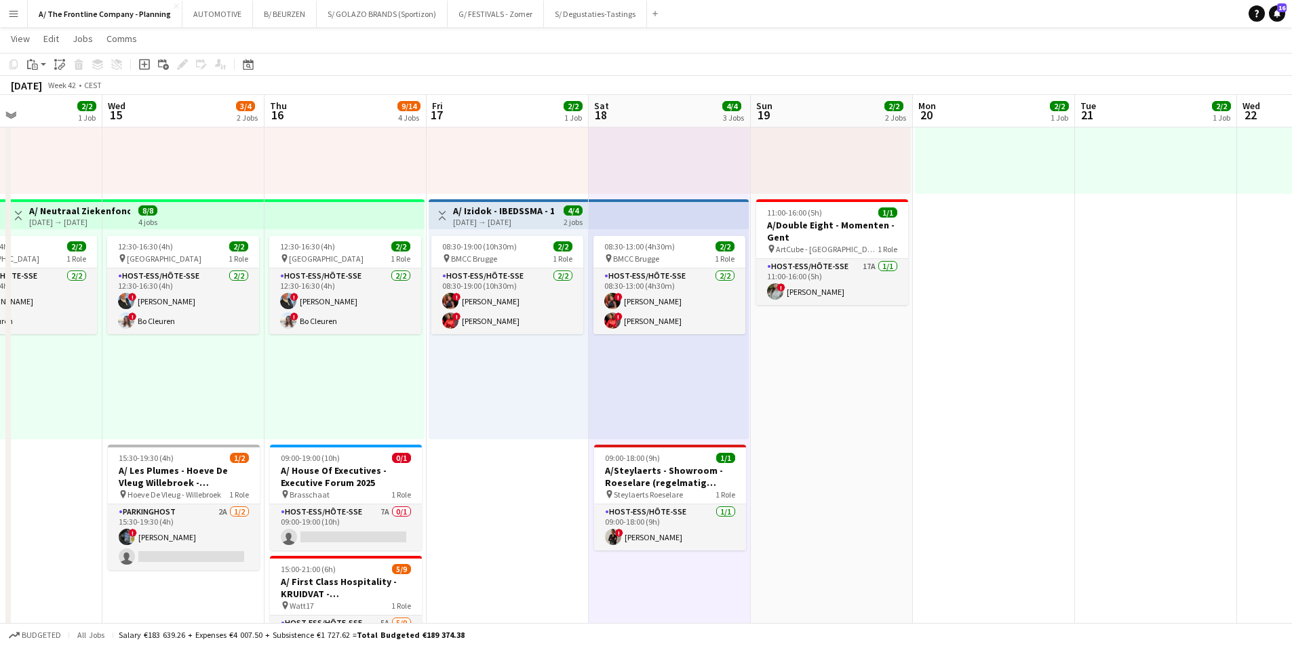
click at [529, 568] on app-date-cell "Toggle View A/ Izidok - IBEDSSMA - 17+18/10/2025 [DATE] → [DATE] 4/4 2 jobs 08:…" at bounding box center [508, 638] width 162 height 1381
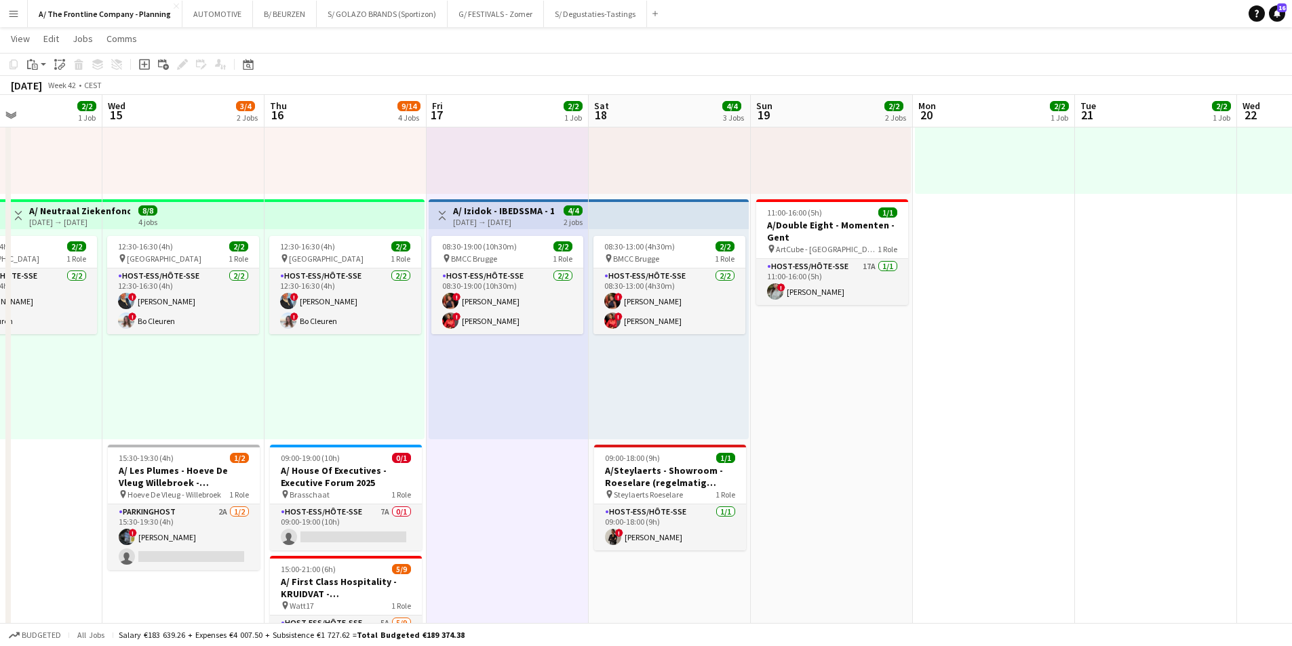
click at [693, 585] on app-date-cell "13:30-17:30 (4h) 1/1 pin [PERSON_NAME] wonen Lier 1 Role Host-ess/Hôte-sse [DAT…" at bounding box center [670, 638] width 162 height 1381
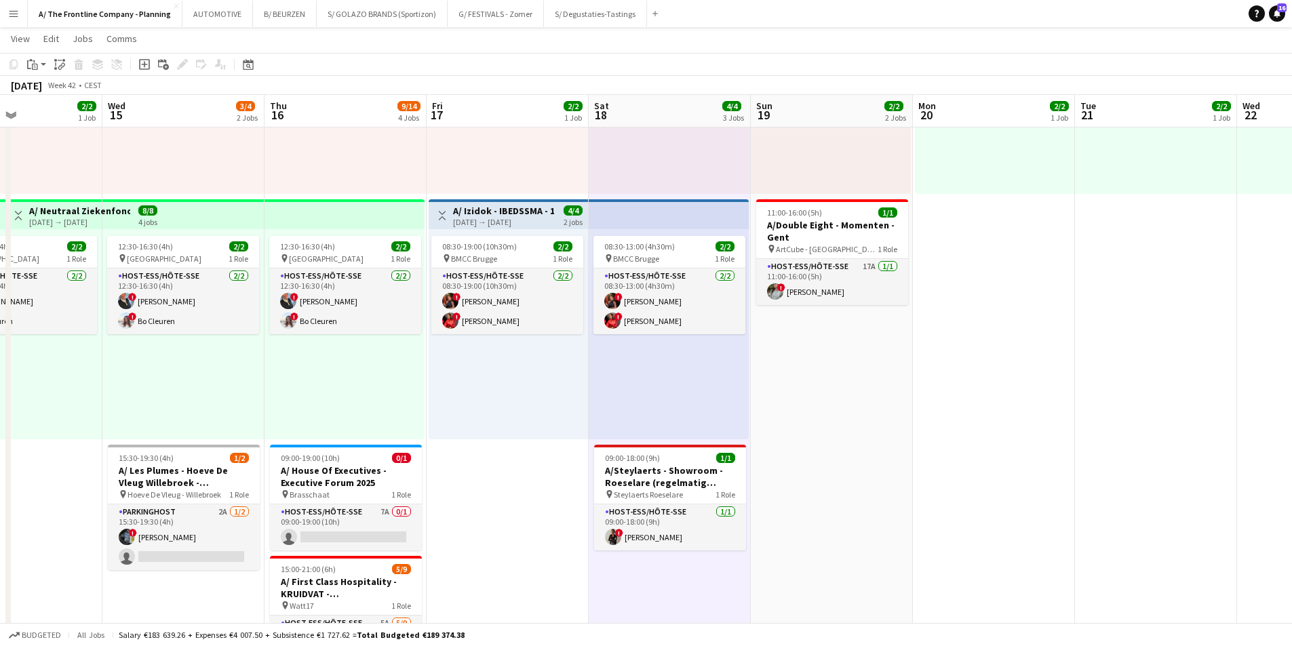
click at [556, 583] on app-date-cell "Toggle View A/ Izidok - IBEDSSMA - 17+18/10/2025 [DATE] → [DATE] 4/4 2 jobs 08:…" at bounding box center [508, 638] width 162 height 1381
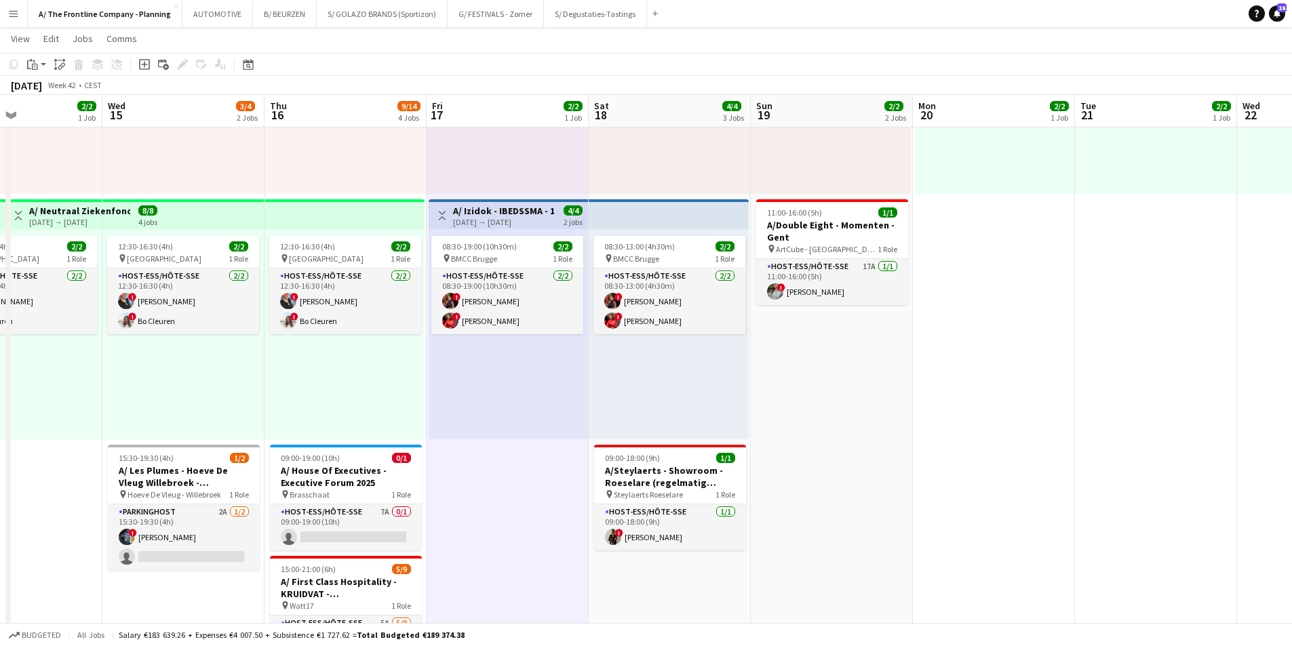
click at [681, 580] on app-date-cell "13:30-17:30 (4h) 1/1 pin [PERSON_NAME] wonen Lier 1 Role Host-ess/Hôte-sse [DAT…" at bounding box center [670, 638] width 162 height 1381
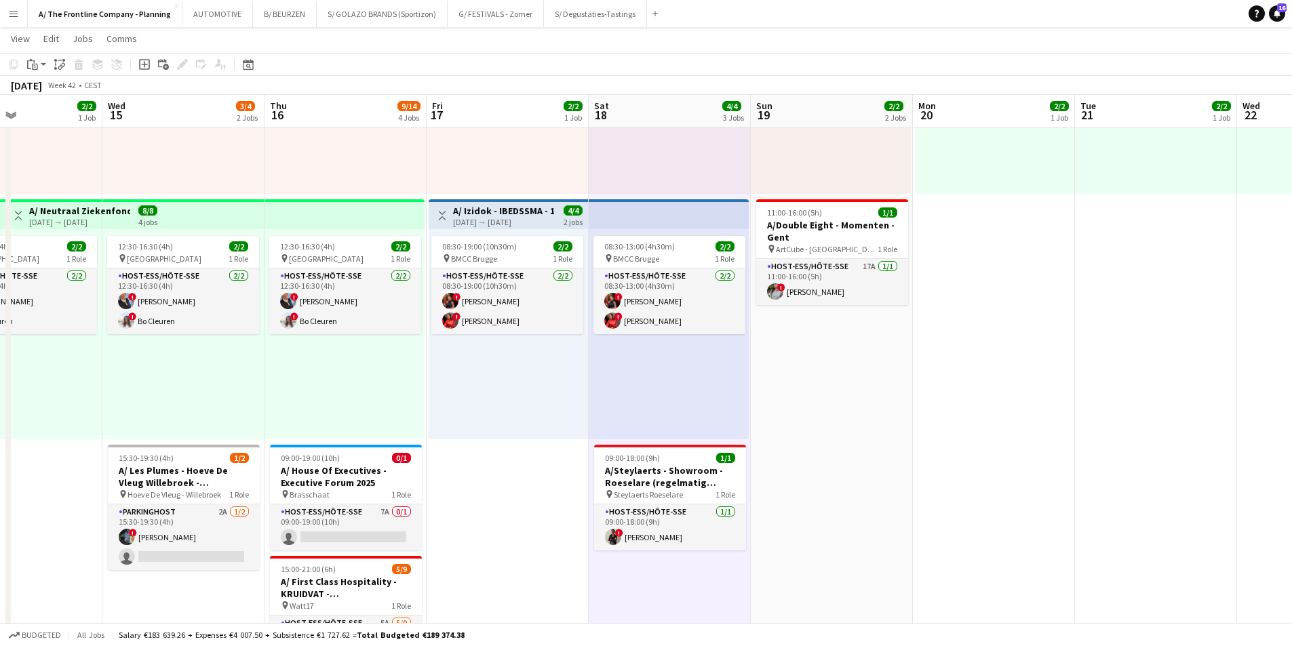
click at [554, 574] on app-date-cell "Toggle View A/ Izidok - IBEDSSMA - 17+18/10/2025 [DATE] → [DATE] 4/4 2 jobs 08:…" at bounding box center [508, 638] width 162 height 1381
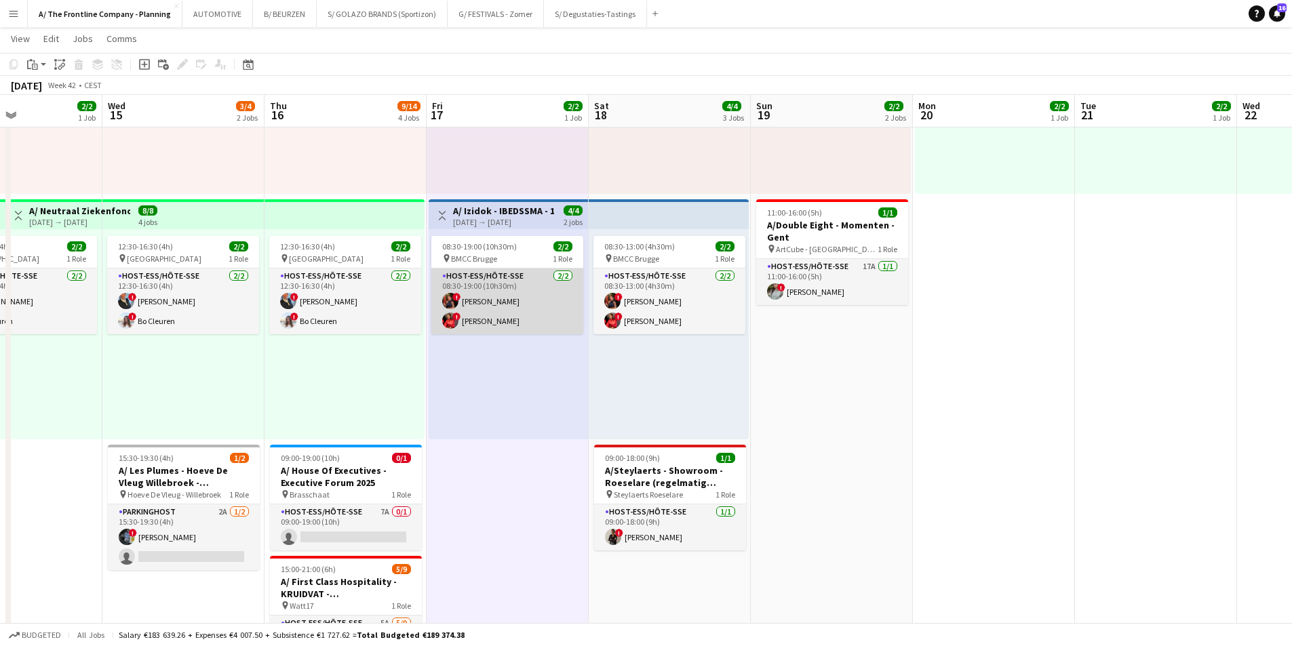
click at [509, 317] on app-card-role "Host-ess/Hôte-sse [DATE] 08:30-19:00 (10h30m) ! [PERSON_NAME] ! [PERSON_NAME]" at bounding box center [507, 302] width 152 height 66
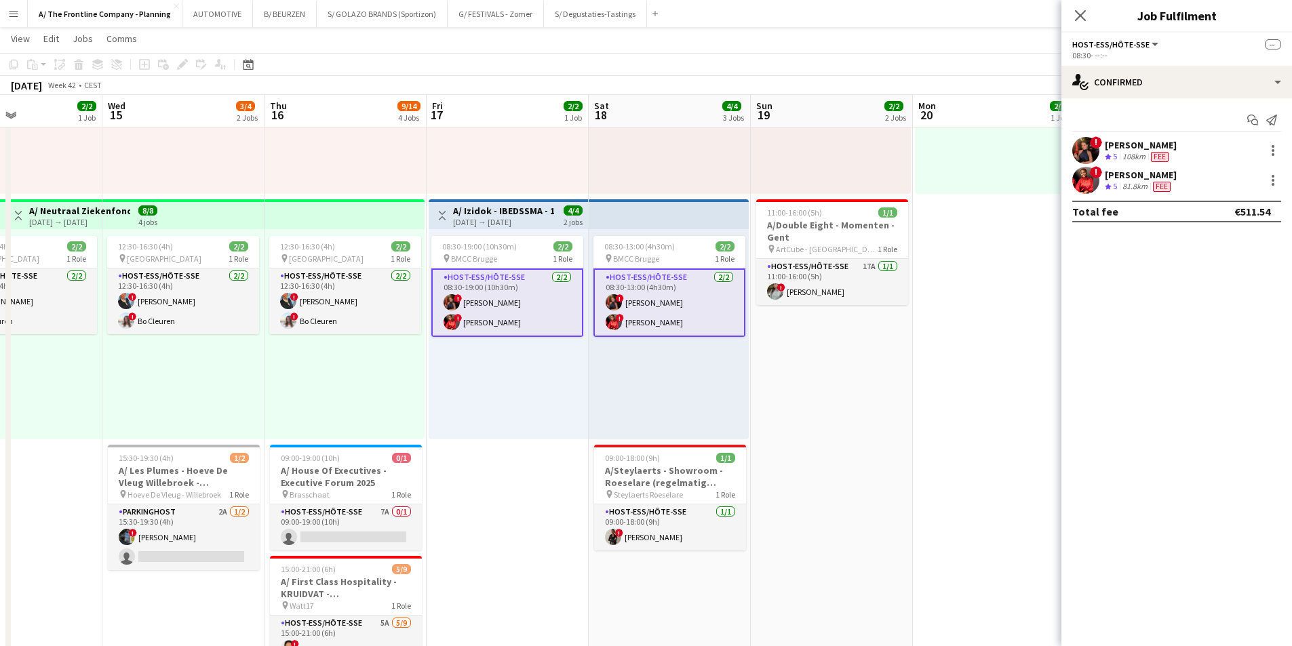
click at [1124, 179] on div "[PERSON_NAME]" at bounding box center [1141, 175] width 72 height 12
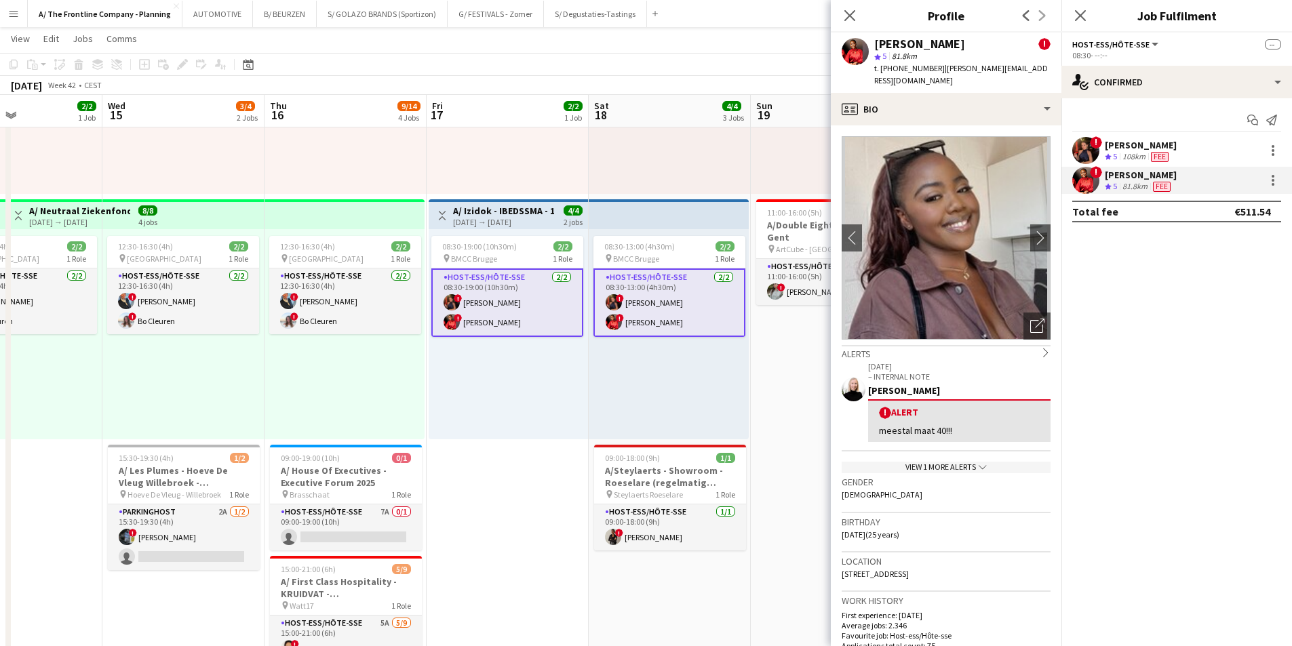
click at [495, 539] on app-date-cell "Toggle View A/ Izidok - IBEDSSMA - 17+18/10/2025 [DATE] → [DATE] 4/4 2 jobs 08:…" at bounding box center [508, 638] width 162 height 1381
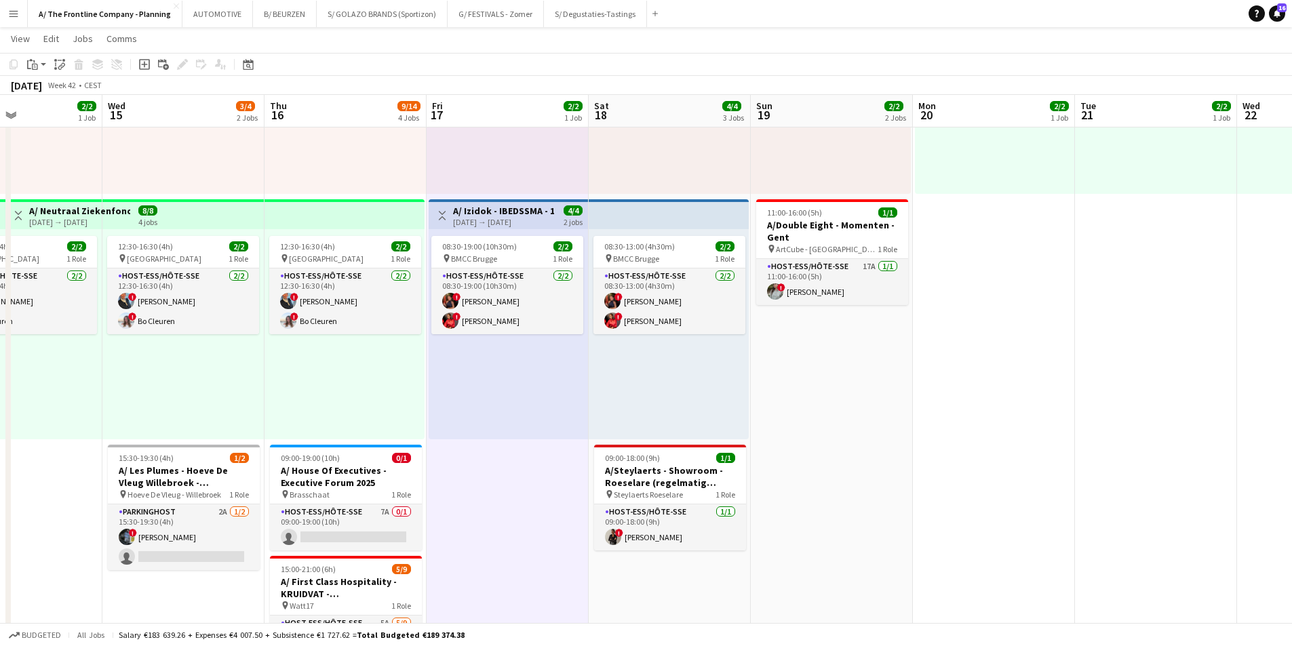
click at [627, 585] on app-date-cell "13:30-17:30 (4h) 1/1 pin [PERSON_NAME] wonen Lier 1 Role Host-ess/Hôte-sse [DAT…" at bounding box center [670, 638] width 162 height 1381
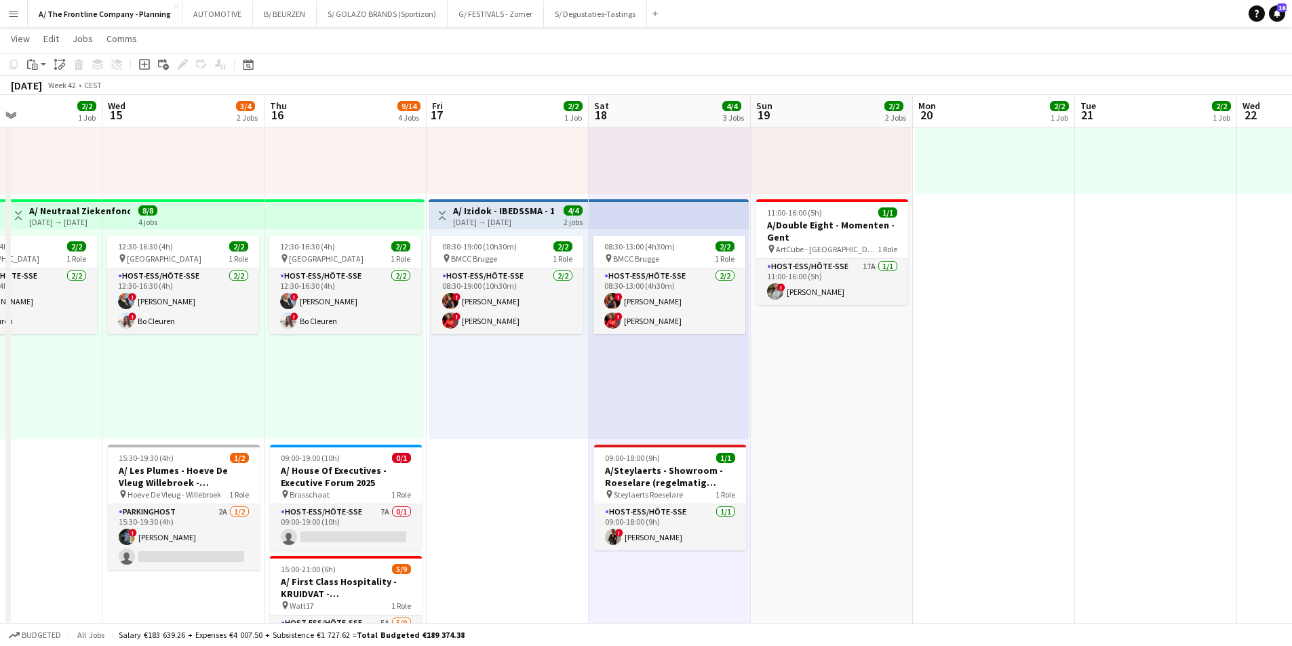
click at [516, 520] on app-date-cell "Toggle View A/ Izidok - IBEDSSMA - 17+18/10/2025 [DATE] → [DATE] 4/4 2 jobs 08:…" at bounding box center [508, 638] width 162 height 1381
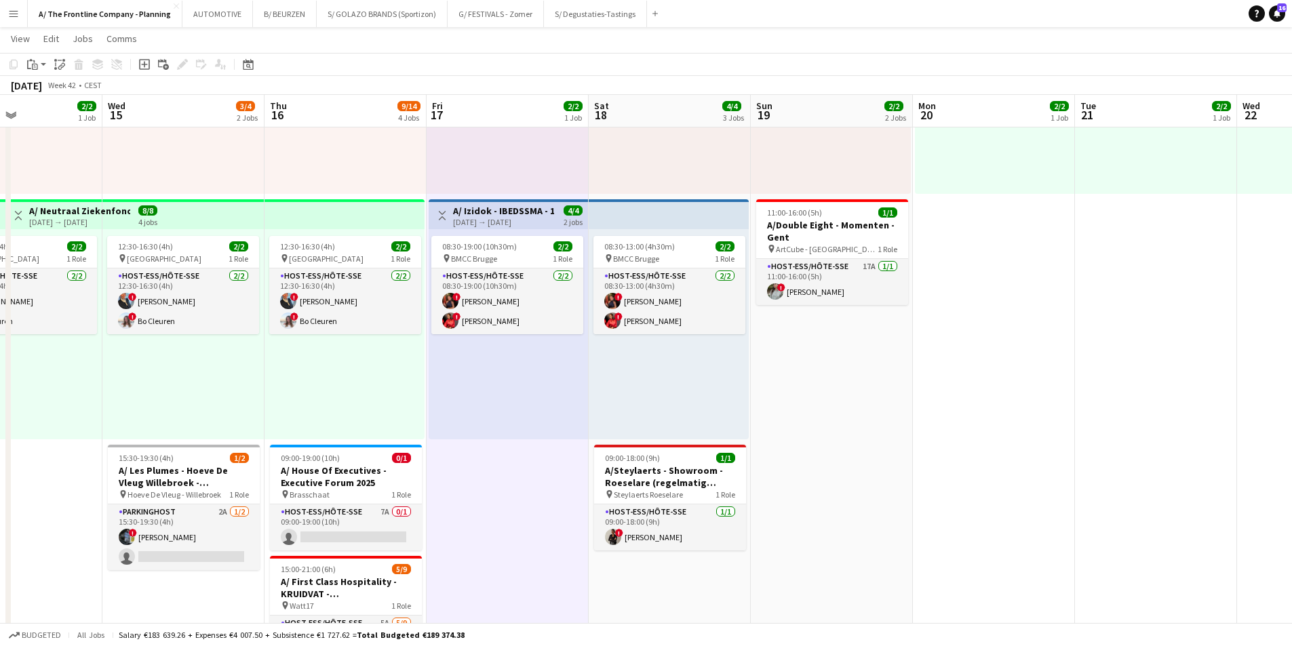
click at [680, 409] on div "08:30-13:00 (4h30m) 2/2 pin BMCC Brugge 1 Role Host-ess/Hôte-sse [DATE] 08:30-1…" at bounding box center [669, 334] width 160 height 210
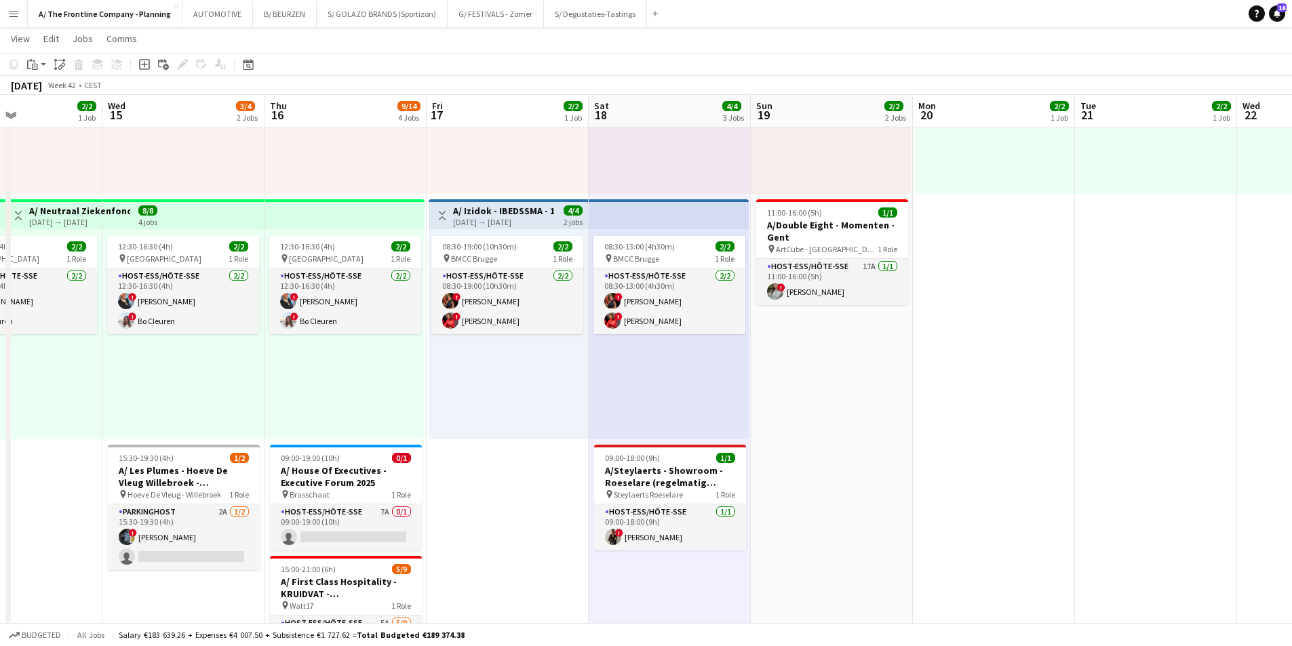
click at [504, 415] on div "08:30-19:00 (10h30m) 2/2 pin BMCC Brugge 1 Role Host-ess/Hôte-sse [DATE] 08:30-…" at bounding box center [508, 334] width 159 height 210
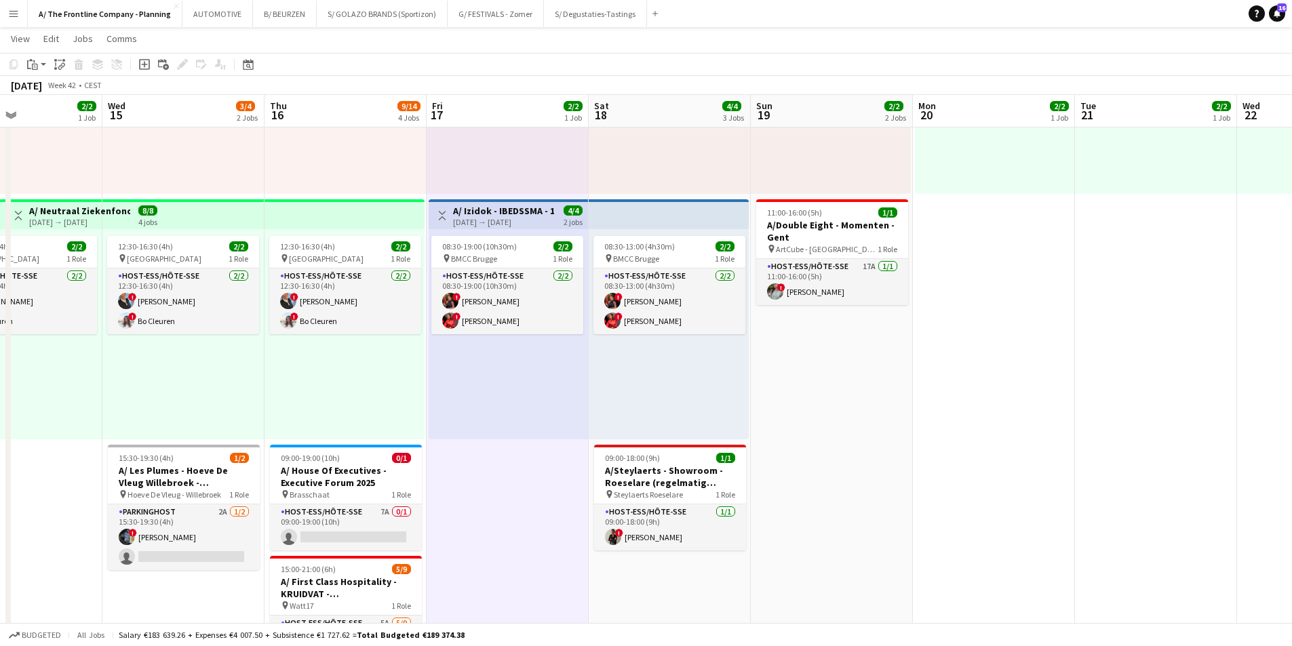
click at [526, 503] on app-date-cell "Toggle View A/ Izidok - IBEDSSMA - 17+18/10/2025 [DATE] → [DATE] 4/4 2 jobs 08:…" at bounding box center [508, 638] width 162 height 1381
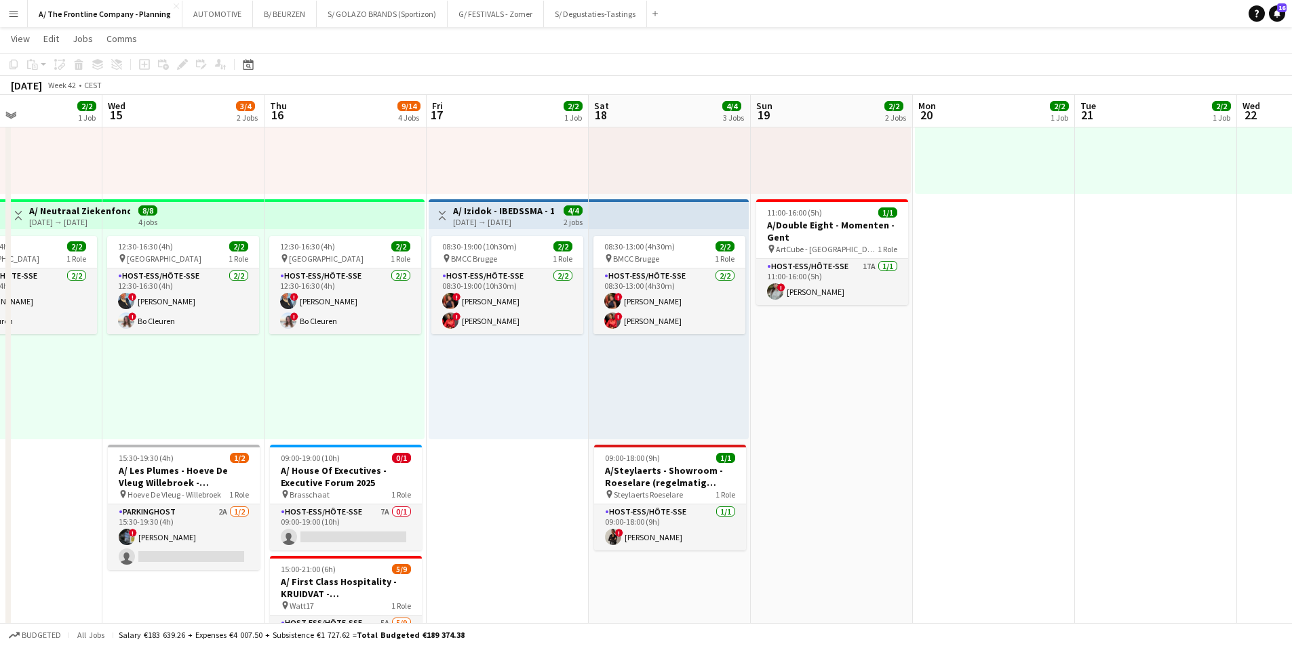
click at [642, 583] on app-date-cell "13:30-17:30 (4h) 1/1 pin [PERSON_NAME] wonen Lier 1 Role Host-ess/Hôte-sse [DAT…" at bounding box center [670, 638] width 162 height 1381
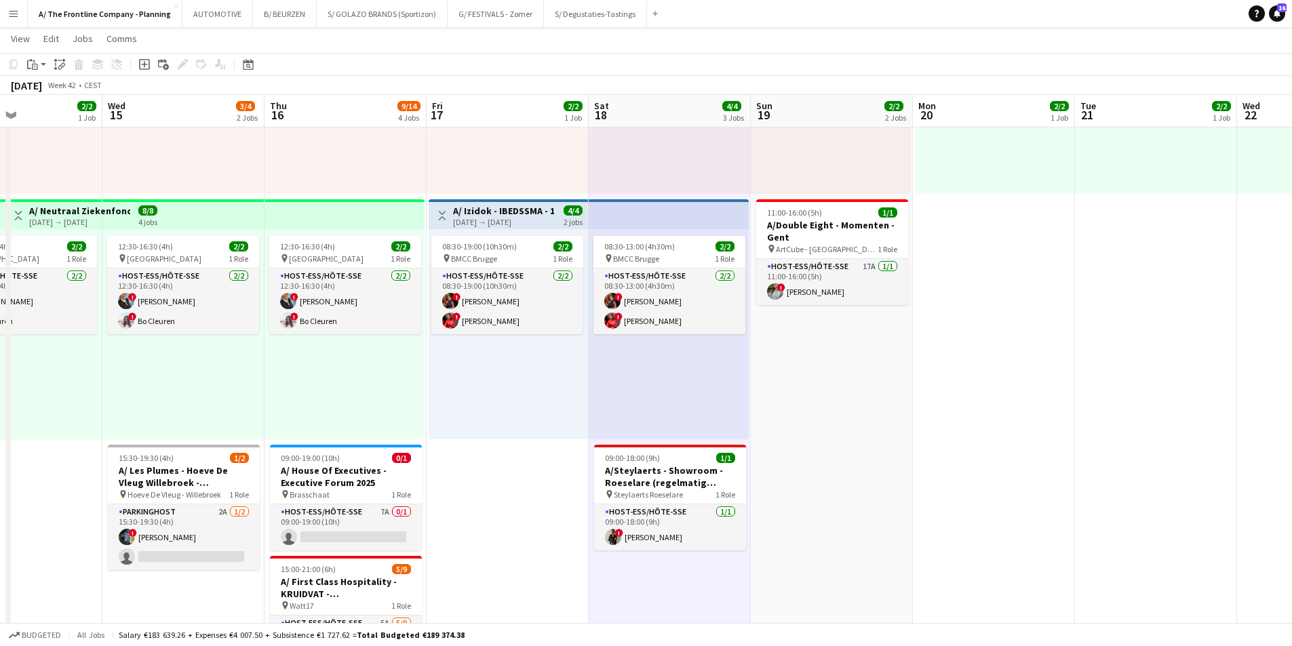
click at [523, 518] on app-date-cell "Toggle View A/ Izidok - IBEDSSMA - 17+18/10/2025 [DATE] → [DATE] 4/4 2 jobs 08:…" at bounding box center [508, 638] width 162 height 1381
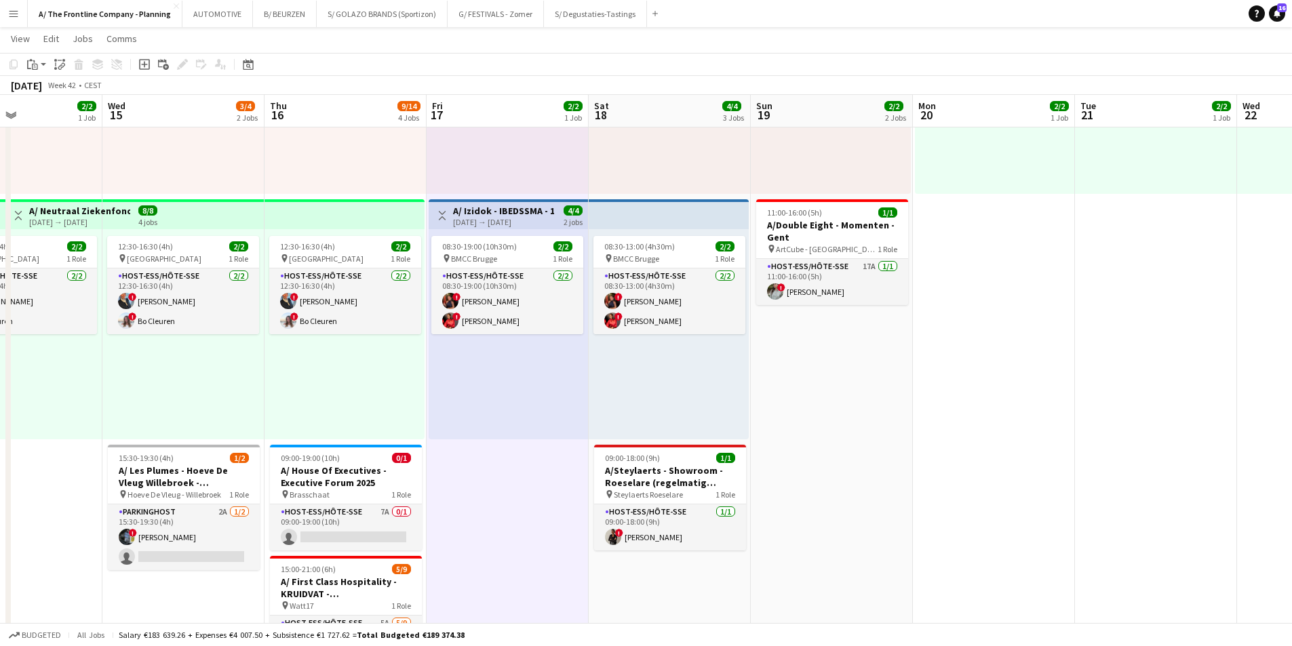
click at [493, 579] on app-date-cell "Toggle View A/ Izidok - IBEDSSMA - 17+18/10/2025 [DATE] → [DATE] 4/4 2 jobs 08:…" at bounding box center [508, 638] width 162 height 1381
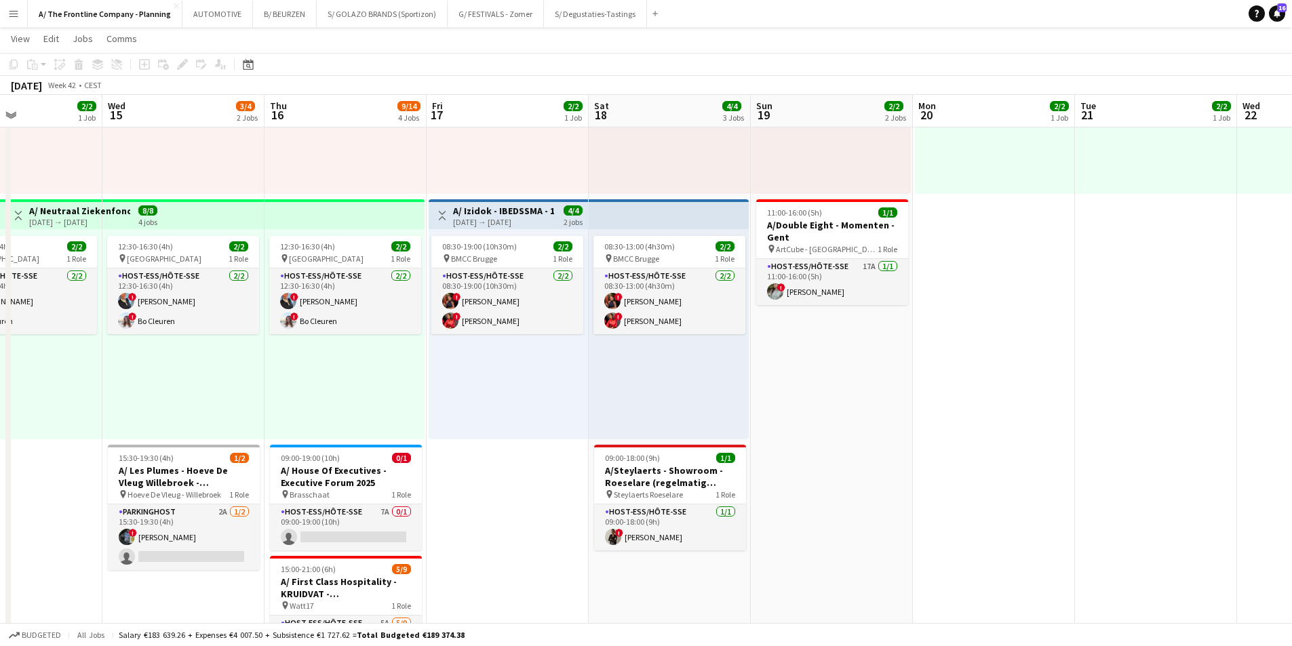
click at [660, 586] on app-date-cell "13:30-17:30 (4h) 1/1 pin [PERSON_NAME] wonen Lier 1 Role Host-ess/Hôte-sse [DAT…" at bounding box center [670, 638] width 162 height 1381
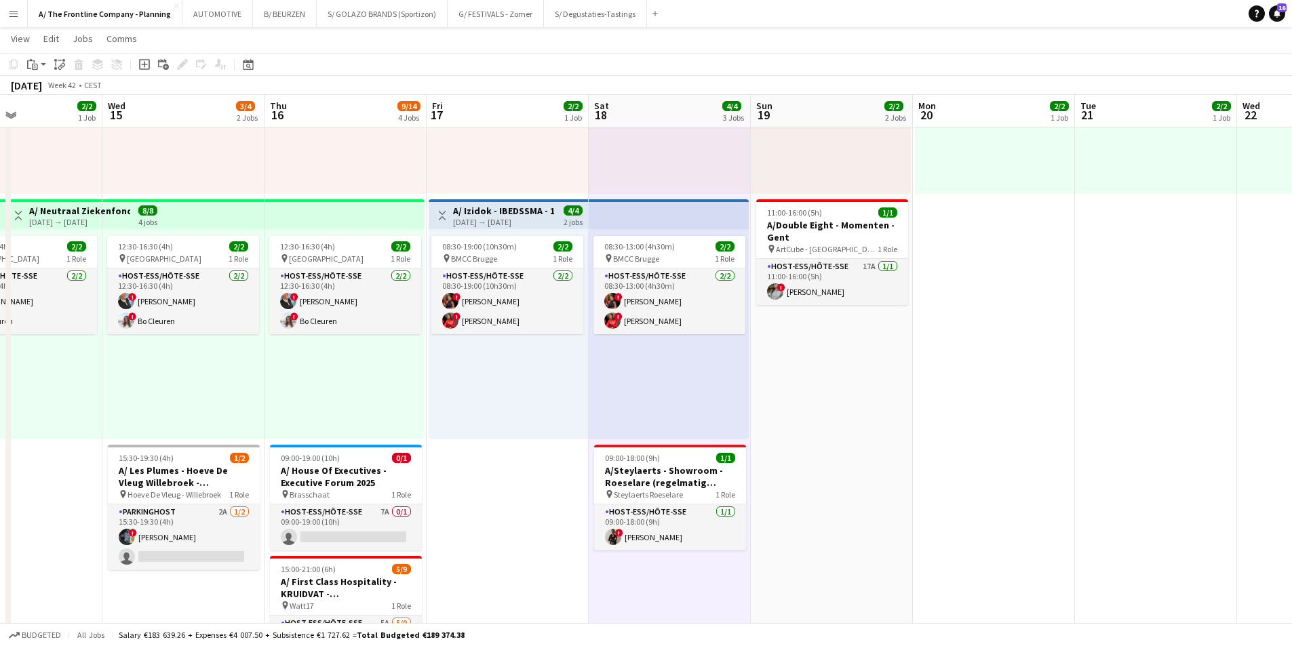
click at [541, 574] on app-date-cell "Toggle View A/ Izidok - IBEDSSMA - 17+18/10/2025 [DATE] → [DATE] 4/4 2 jobs 08:…" at bounding box center [508, 638] width 162 height 1381
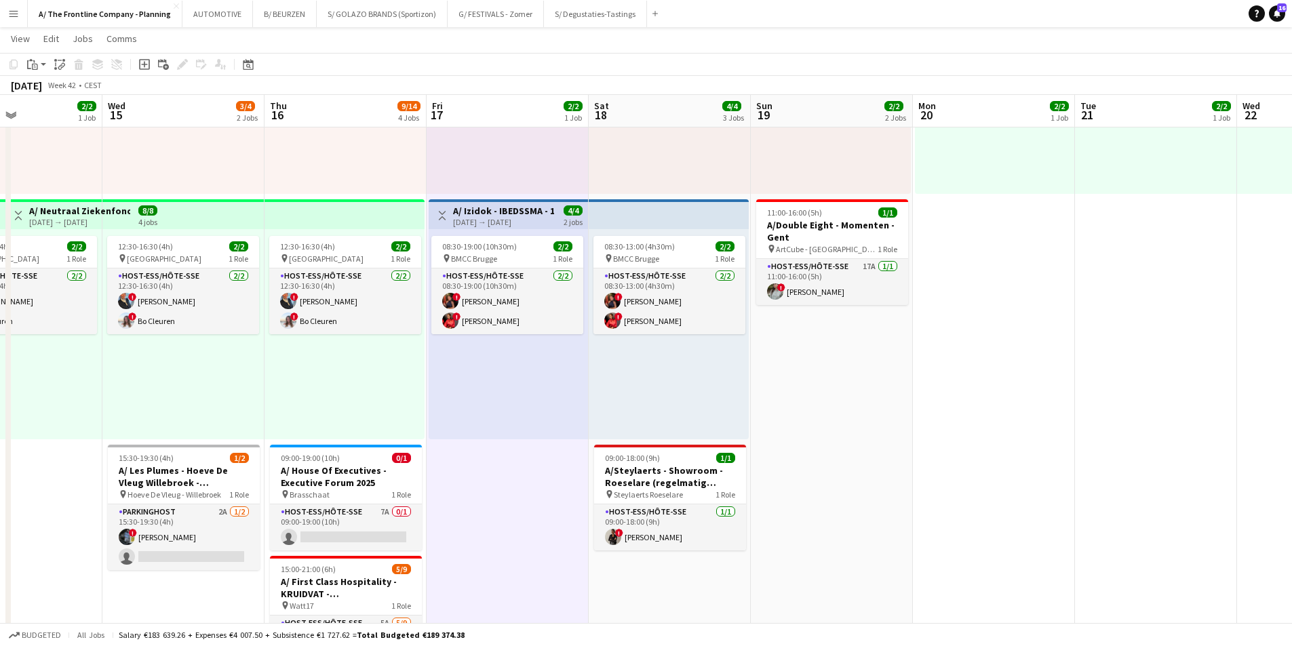
click at [662, 584] on app-date-cell "13:30-17:30 (4h) 1/1 pin [PERSON_NAME] wonen Lier 1 Role Host-ess/Hôte-sse [DAT…" at bounding box center [670, 638] width 162 height 1381
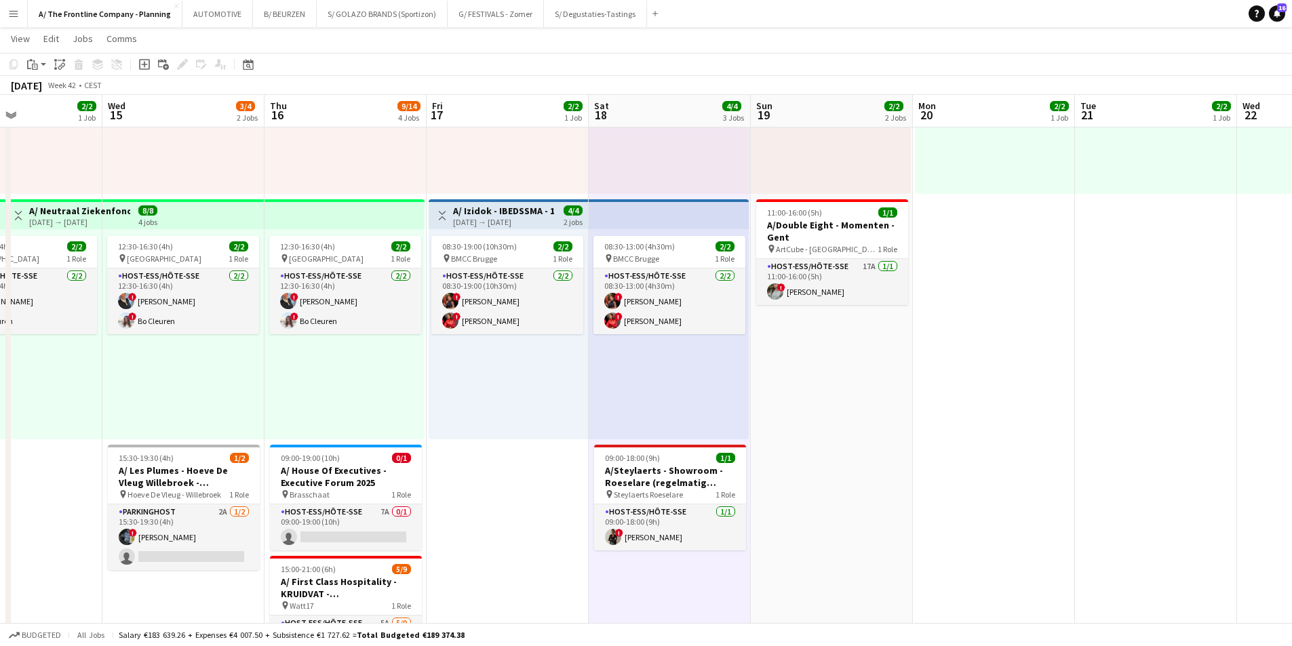
click at [534, 575] on app-date-cell "Toggle View A/ Izidok - IBEDSSMA - 17+18/10/2025 [DATE] → [DATE] 4/4 2 jobs 08:…" at bounding box center [508, 638] width 162 height 1381
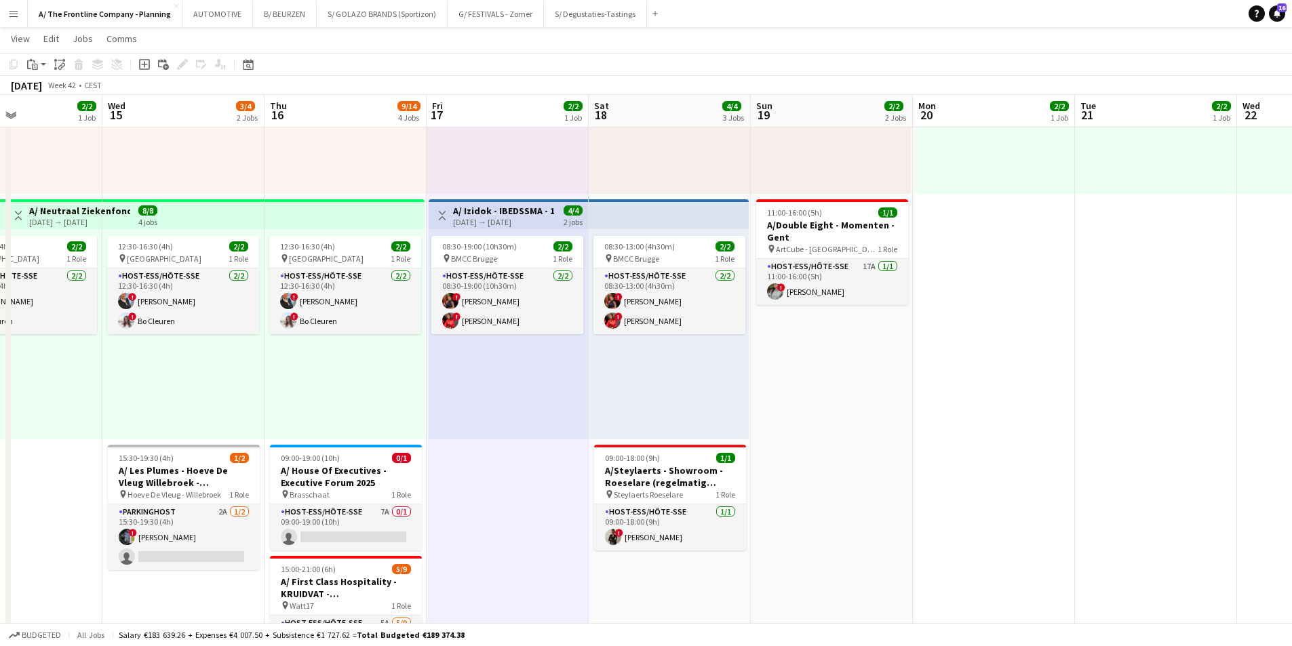
click at [632, 596] on app-date-cell "13:30-17:30 (4h) 1/1 pin [PERSON_NAME] wonen Lier 1 Role Host-ess/Hôte-sse [DAT…" at bounding box center [670, 638] width 162 height 1381
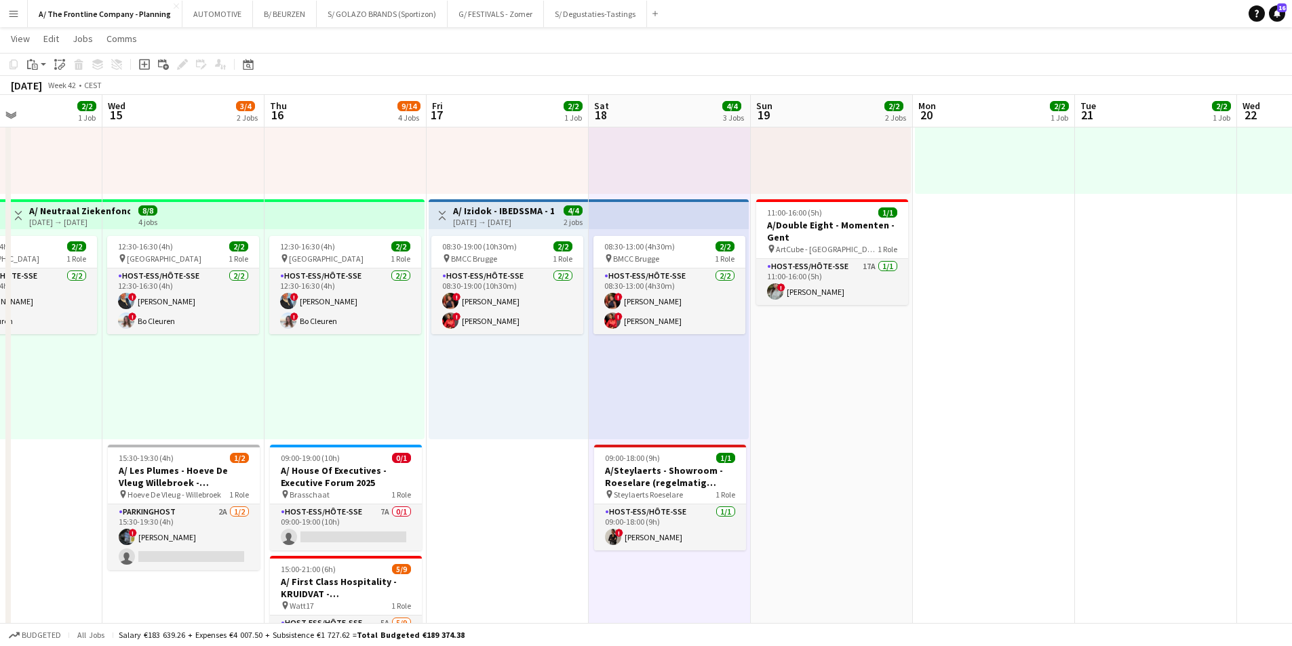
click at [529, 577] on app-date-cell "Toggle View A/ Izidok - IBEDSSMA - 17+18/10/2025 [DATE] → [DATE] 4/4 2 jobs 08:…" at bounding box center [508, 638] width 162 height 1381
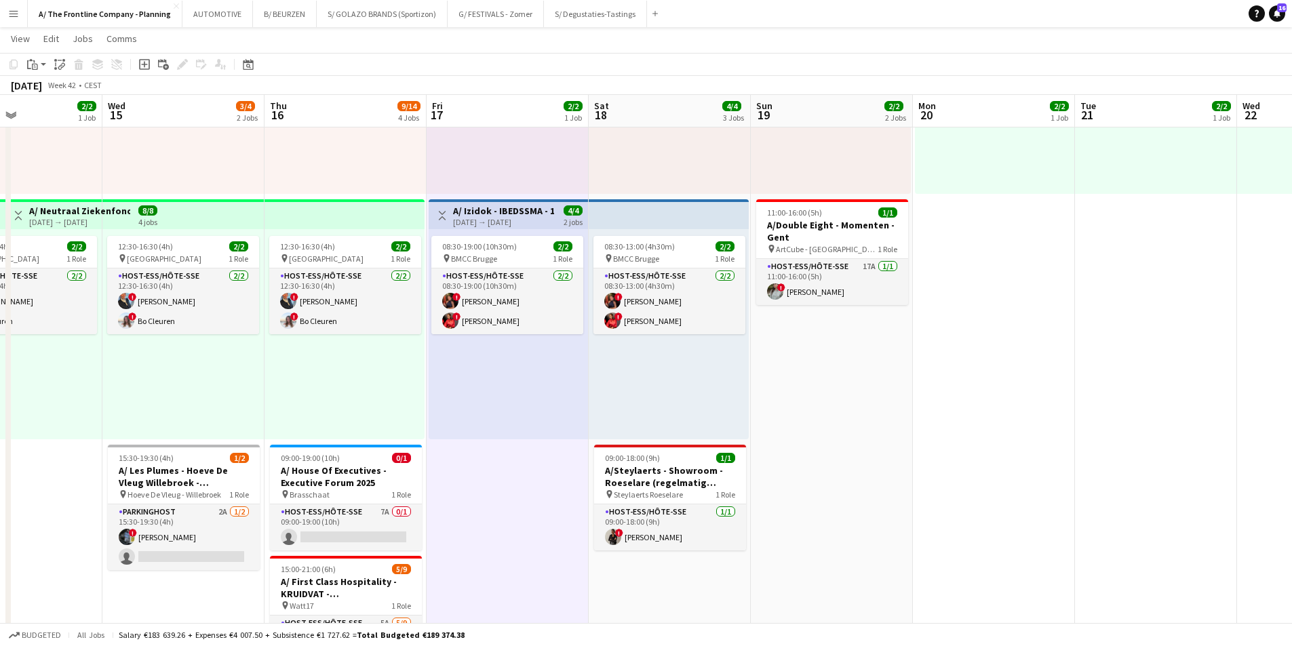
click at [607, 580] on app-date-cell "13:30-17:30 (4h) 1/1 pin [PERSON_NAME] wonen Lier 1 Role Host-ess/Hôte-sse [DAT…" at bounding box center [670, 638] width 162 height 1381
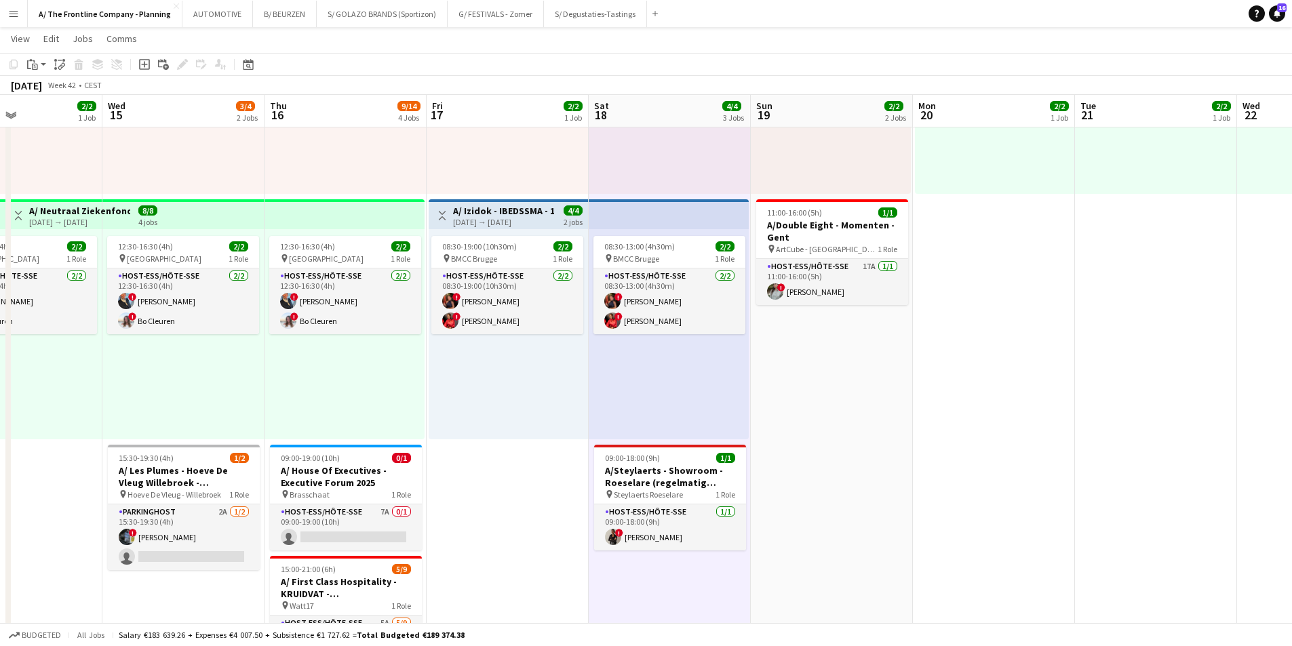
click at [512, 580] on app-date-cell "Toggle View A/ Izidok - IBEDSSMA - 17+18/10/2025 [DATE] → [DATE] 4/4 2 jobs 08:…" at bounding box center [508, 638] width 162 height 1381
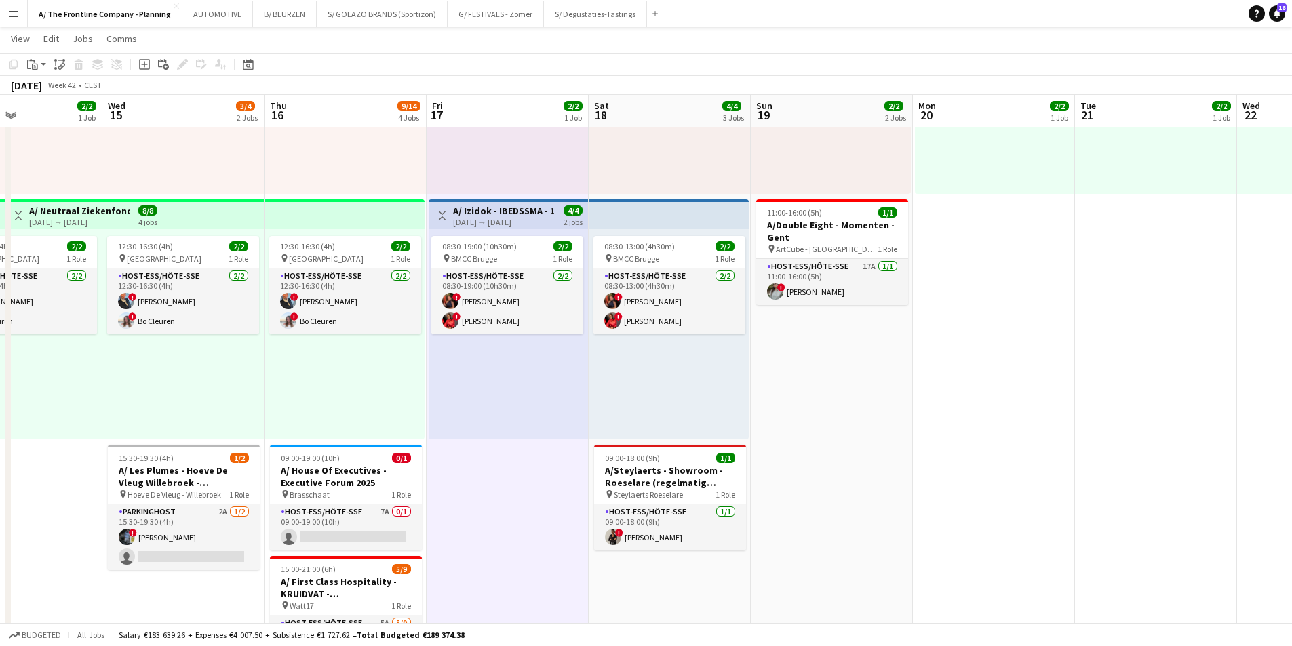
click at [641, 582] on app-date-cell "13:30-17:30 (4h) 1/1 pin [PERSON_NAME] wonen Lier 1 Role Host-ess/Hôte-sse [DAT…" at bounding box center [670, 638] width 162 height 1381
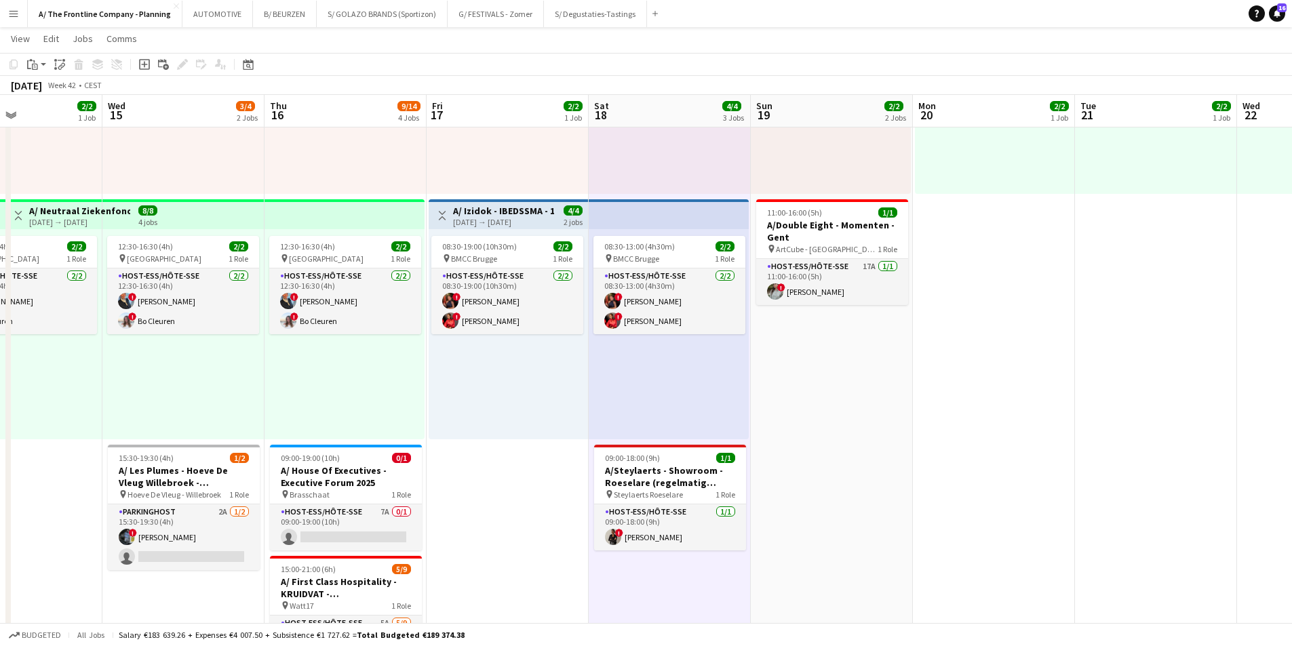
click at [503, 572] on app-date-cell "Toggle View A/ Izidok - IBEDSSMA - 17+18/10/2025 [DATE] → [DATE] 4/4 2 jobs 08:…" at bounding box center [508, 638] width 162 height 1381
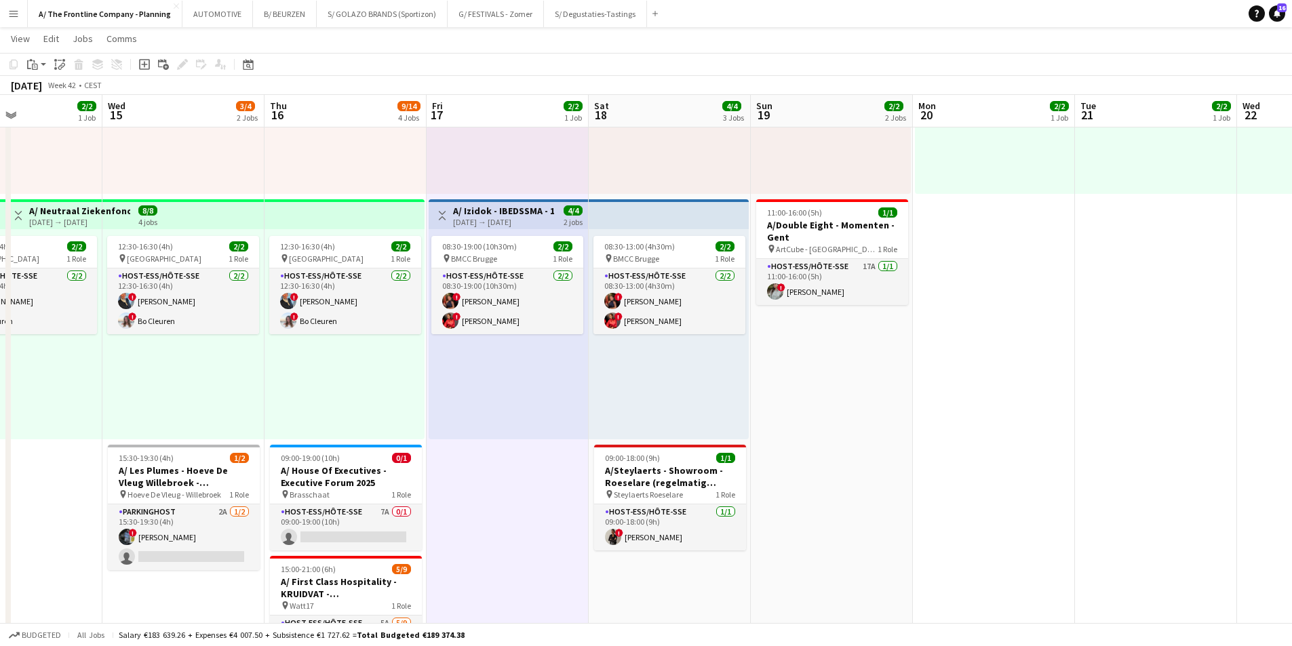
click at [618, 585] on app-date-cell "13:30-17:30 (4h) 1/1 pin [PERSON_NAME] wonen Lier 1 Role Host-ess/Hôte-sse [DAT…" at bounding box center [670, 638] width 162 height 1381
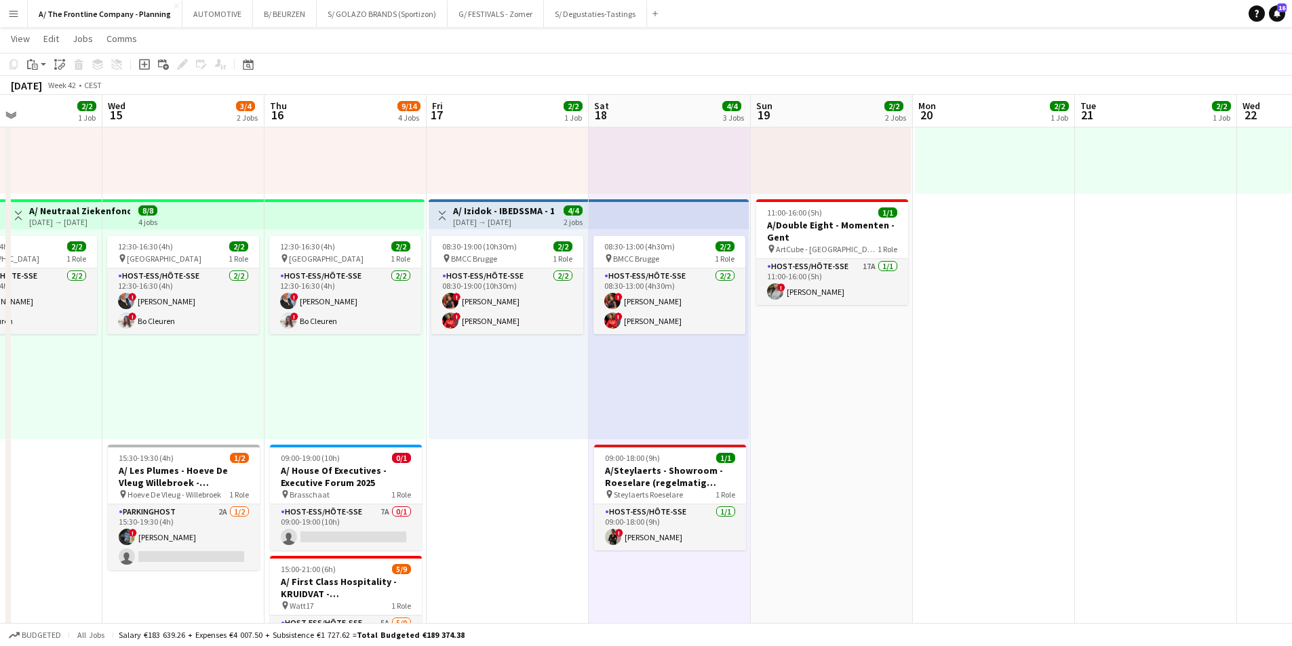
click at [565, 580] on app-date-cell "Toggle View A/ Izidok - IBEDSSMA - 17+18/10/2025 [DATE] → [DATE] 4/4 2 jobs 08:…" at bounding box center [508, 638] width 162 height 1381
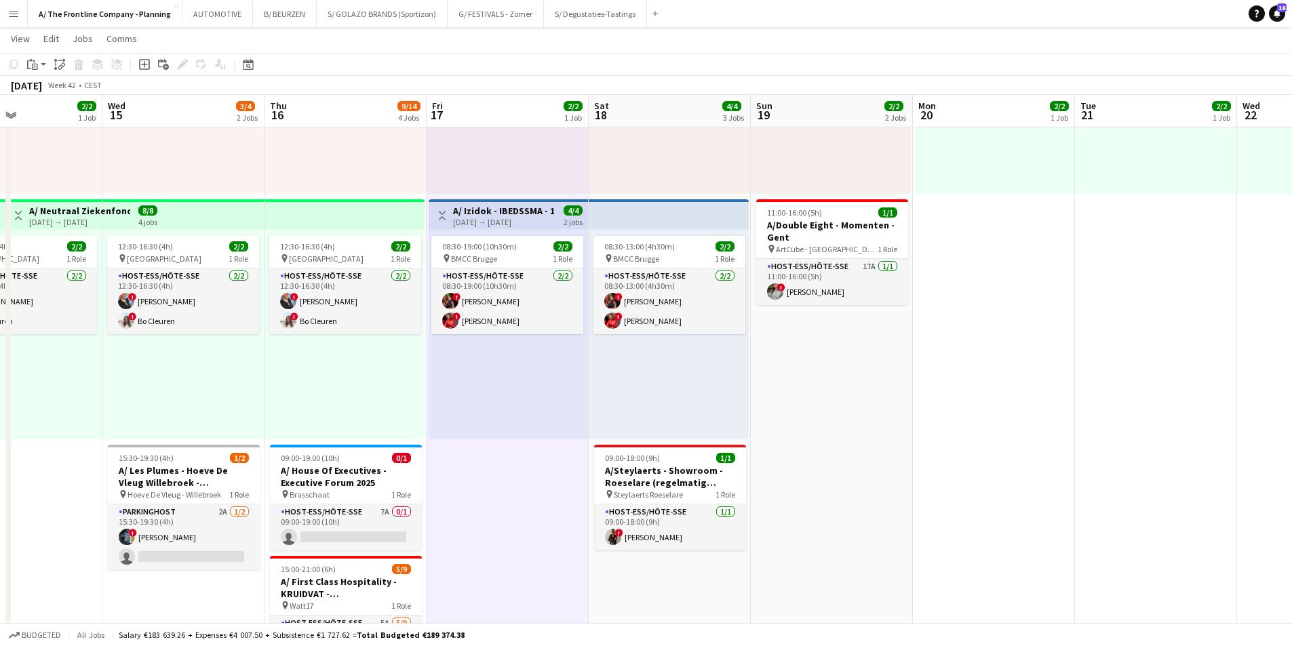
click at [611, 580] on app-date-cell "13:30-17:30 (4h) 1/1 pin [PERSON_NAME] wonen Lier 1 Role Host-ess/Hôte-sse [DAT…" at bounding box center [670, 638] width 162 height 1381
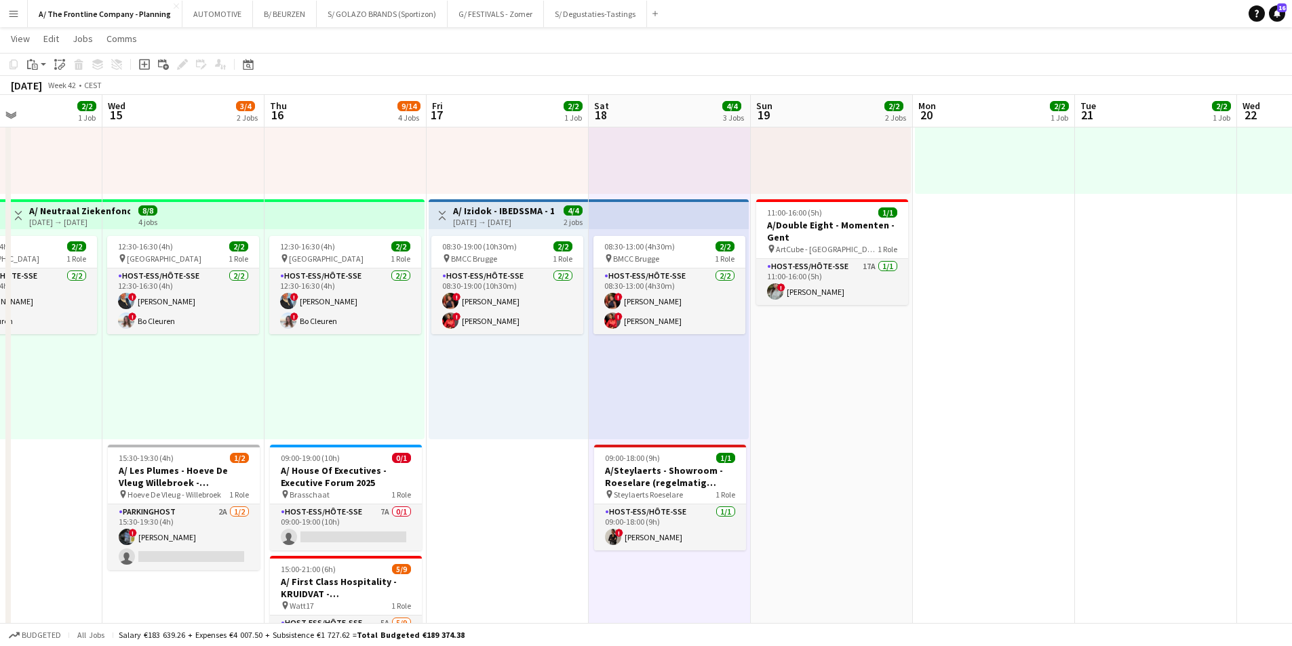
click at [539, 579] on app-date-cell "Toggle View A/ Izidok - IBEDSSMA - 17+18/10/2025 [DATE] → [DATE] 4/4 2 jobs 08:…" at bounding box center [508, 638] width 162 height 1381
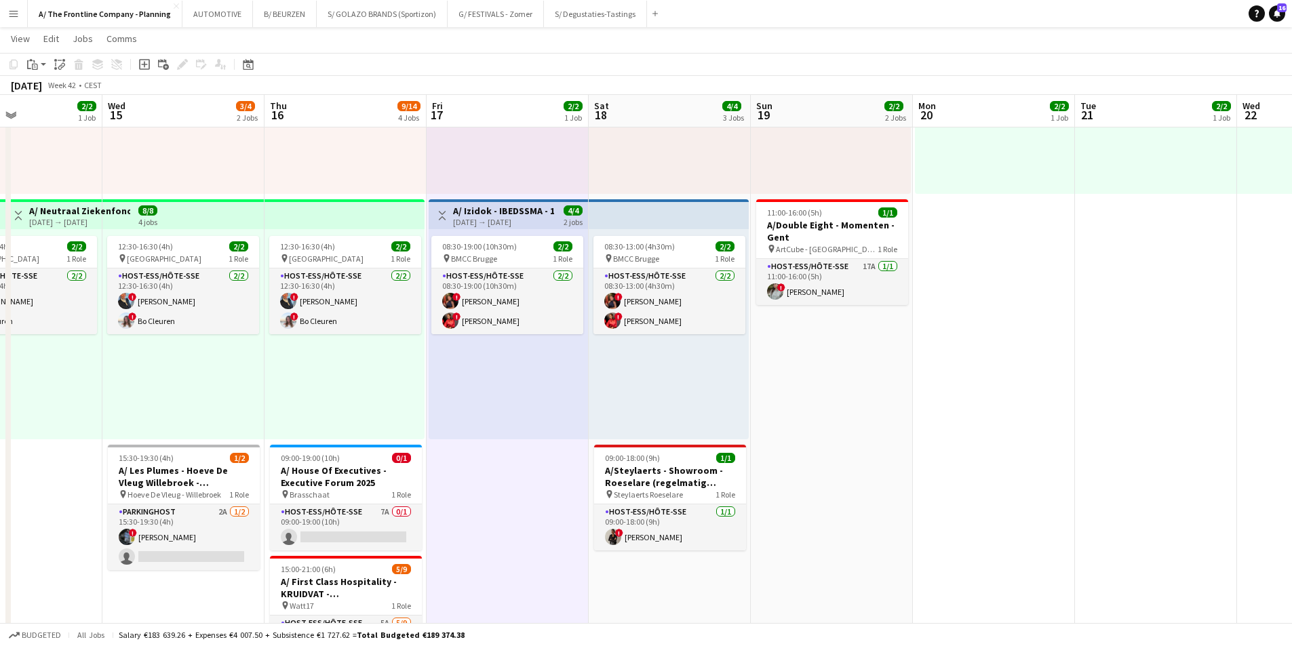
click at [632, 583] on app-date-cell "13:30-17:30 (4h) 1/1 pin [PERSON_NAME] wonen Lier 1 Role Host-ess/Hôte-sse [DAT…" at bounding box center [670, 638] width 162 height 1381
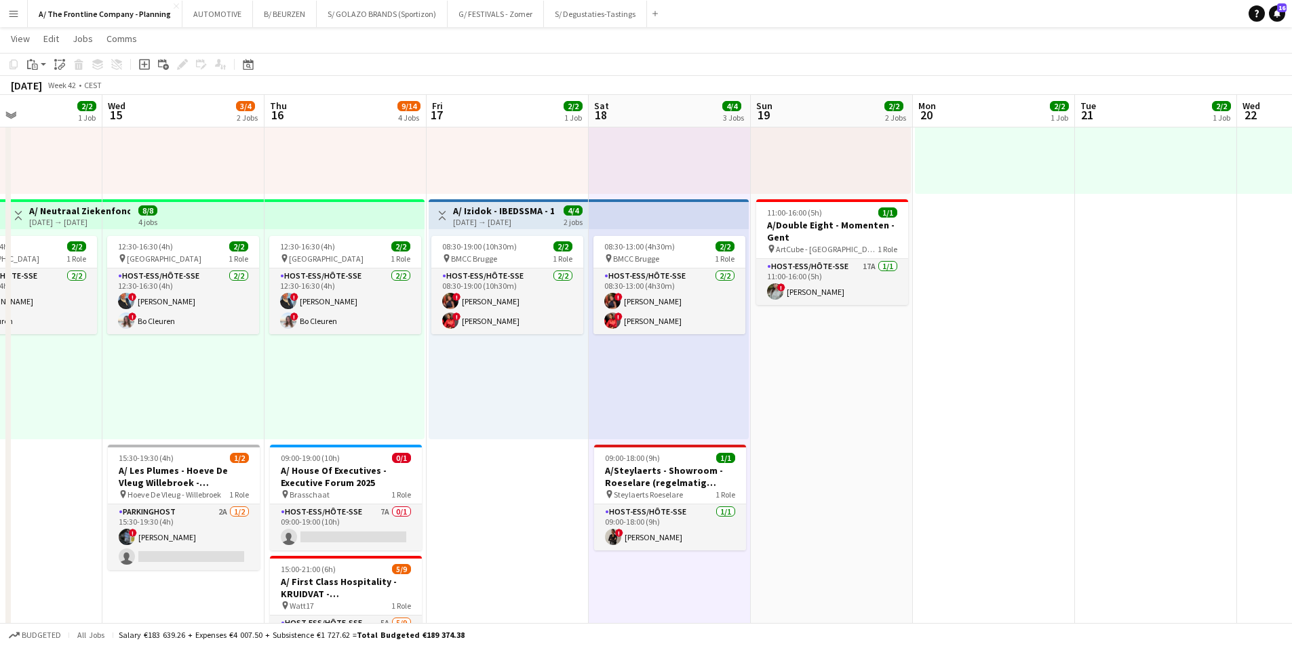
click at [659, 600] on app-date-cell "13:30-17:30 (4h) 1/1 pin [PERSON_NAME] wonen Lier 1 Role Host-ess/Hôte-sse [DAT…" at bounding box center [670, 638] width 162 height 1381
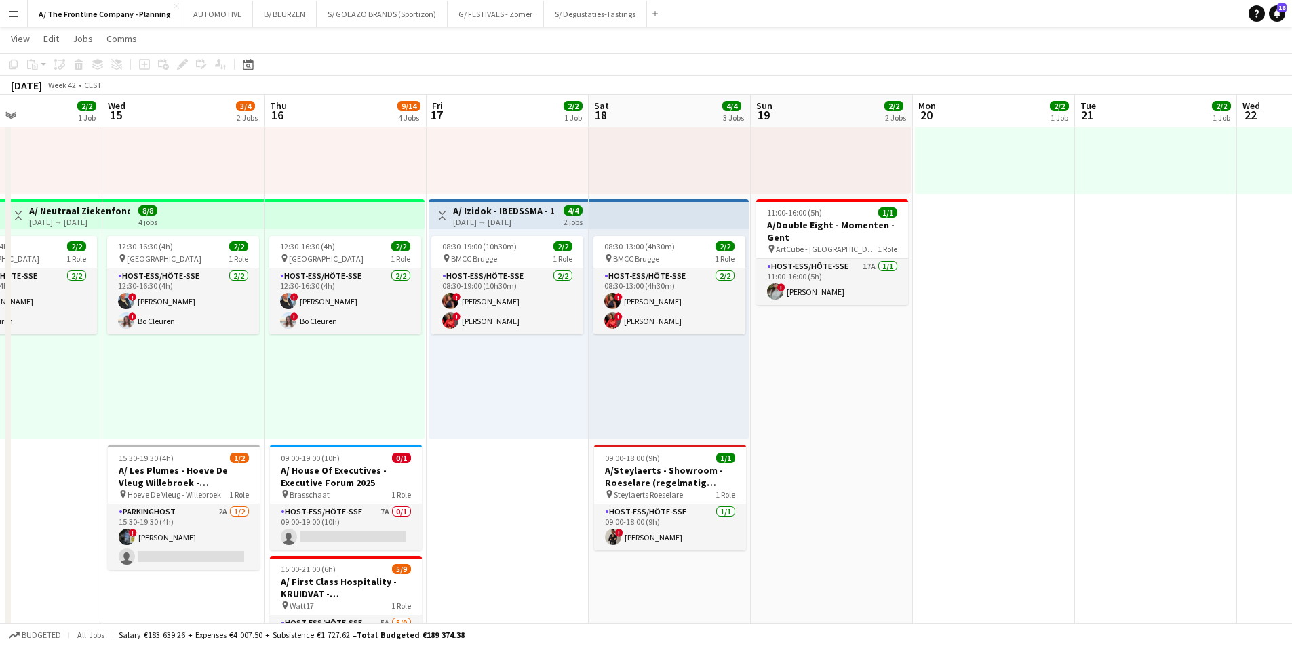
click at [553, 581] on app-date-cell "Toggle View A/ Izidok - IBEDSSMA - 17+18/10/2025 [DATE] → [DATE] 4/4 2 jobs 08:…" at bounding box center [508, 638] width 162 height 1381
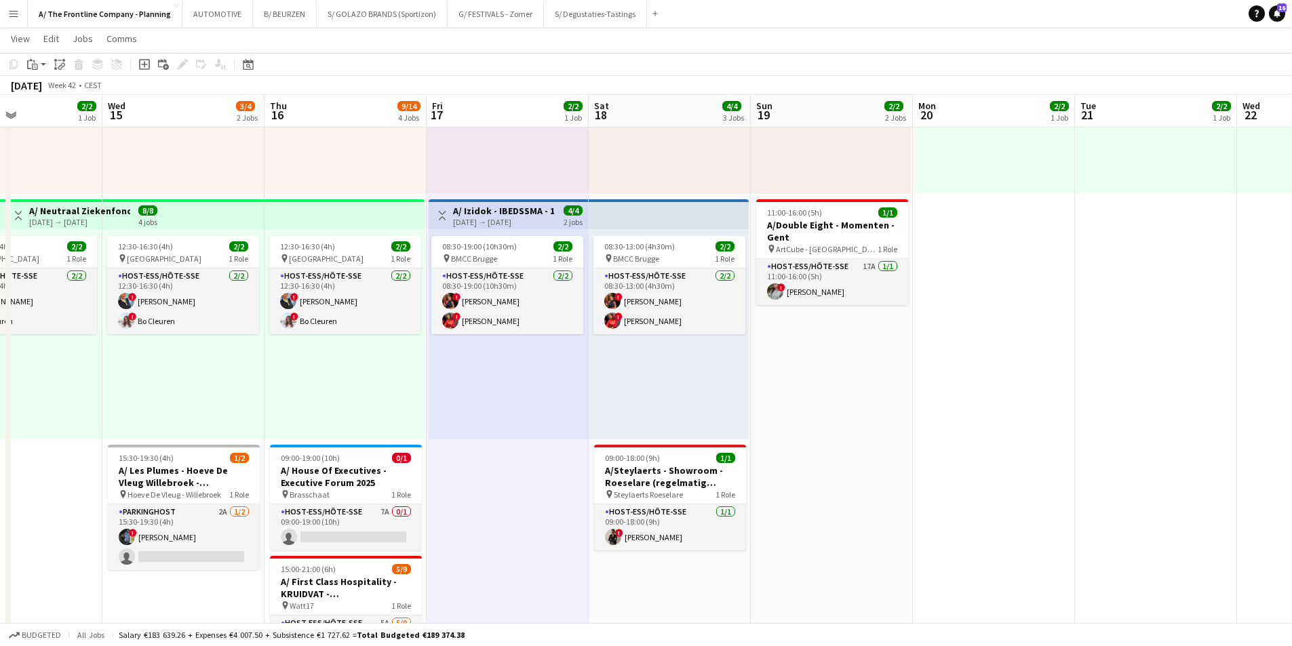
click at [480, 495] on app-date-cell "Toggle View A/ Izidok - IBEDSSMA - 17+18/10/2025 [DATE] → [DATE] 4/4 2 jobs 08:…" at bounding box center [508, 638] width 162 height 1381
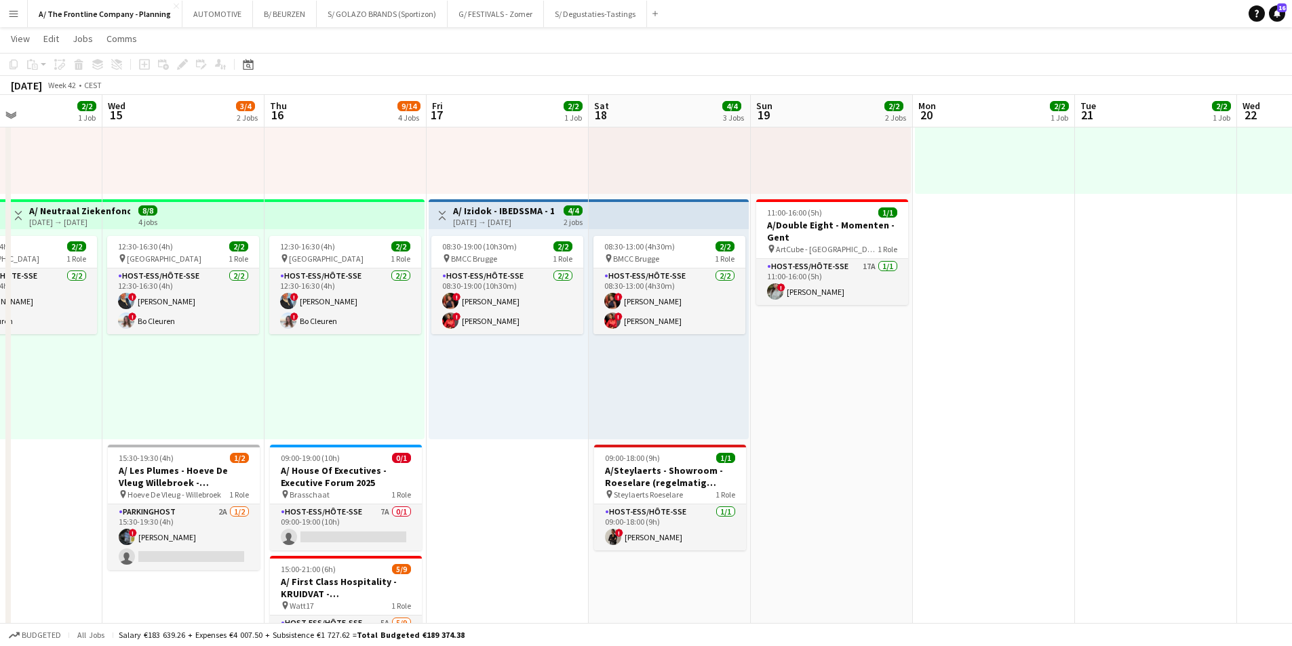
click at [663, 585] on app-date-cell "13:30-17:30 (4h) 1/1 pin [PERSON_NAME] wonen Lier 1 Role Host-ess/Hôte-sse [DAT…" at bounding box center [670, 638] width 162 height 1381
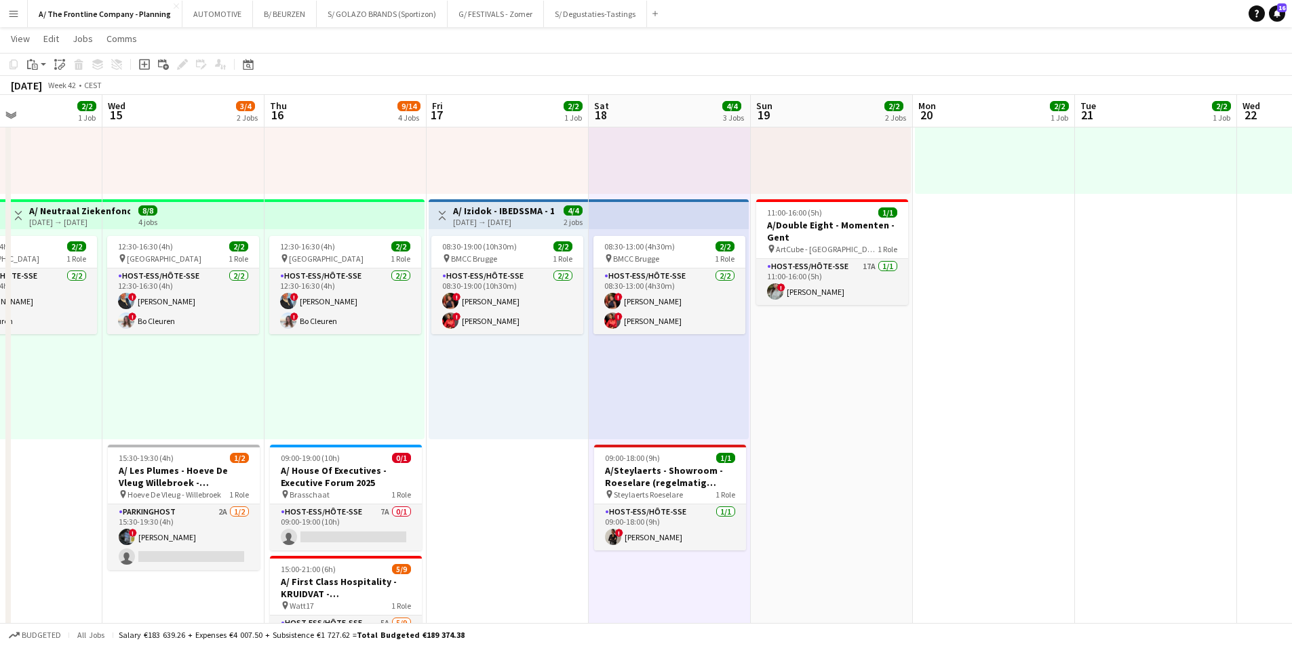
click at [508, 559] on app-date-cell "Toggle View A/ Izidok - IBEDSSMA - 17+18/10/2025 [DATE] → [DATE] 4/4 2 jobs 08:…" at bounding box center [508, 638] width 162 height 1381
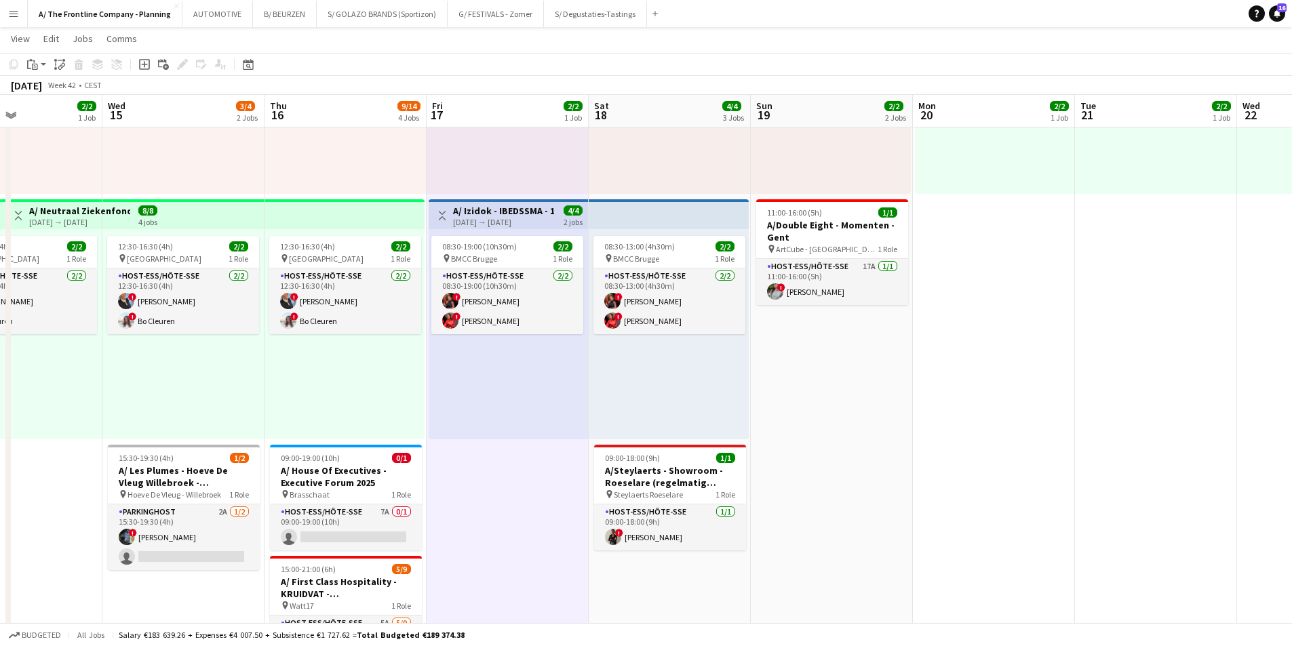
click at [17, 19] on button "Menu" at bounding box center [13, 13] width 27 height 27
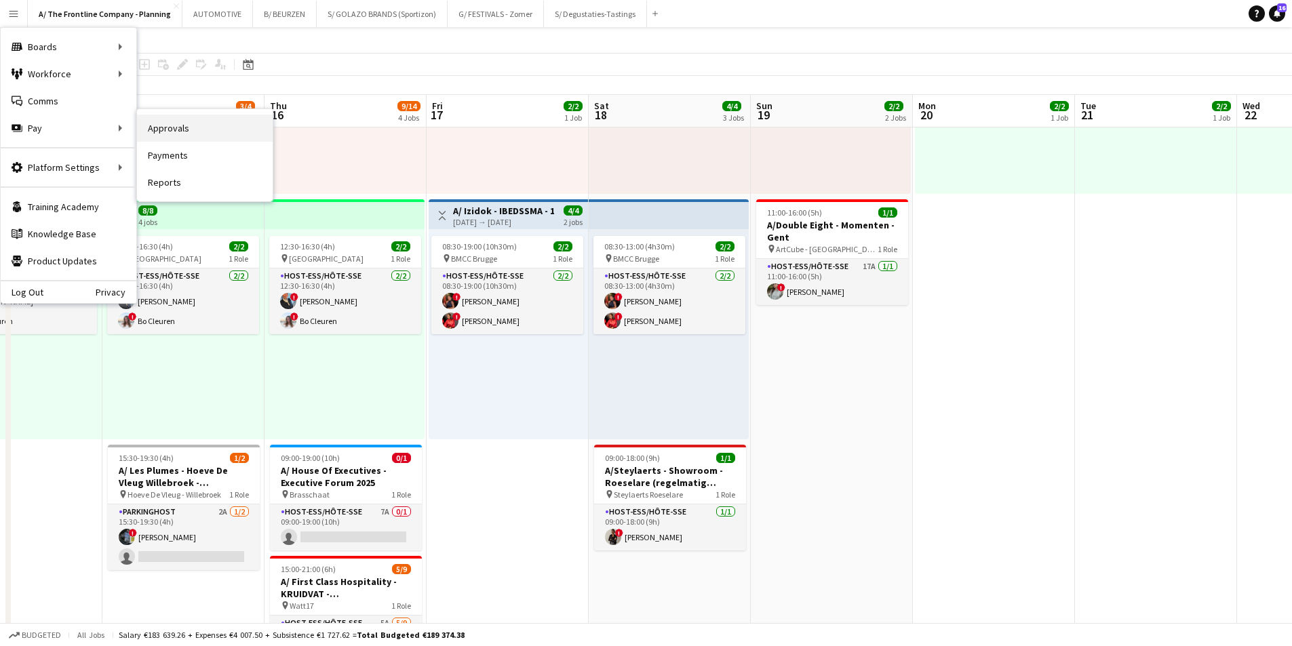
click at [172, 124] on link "Approvals" at bounding box center [205, 128] width 136 height 27
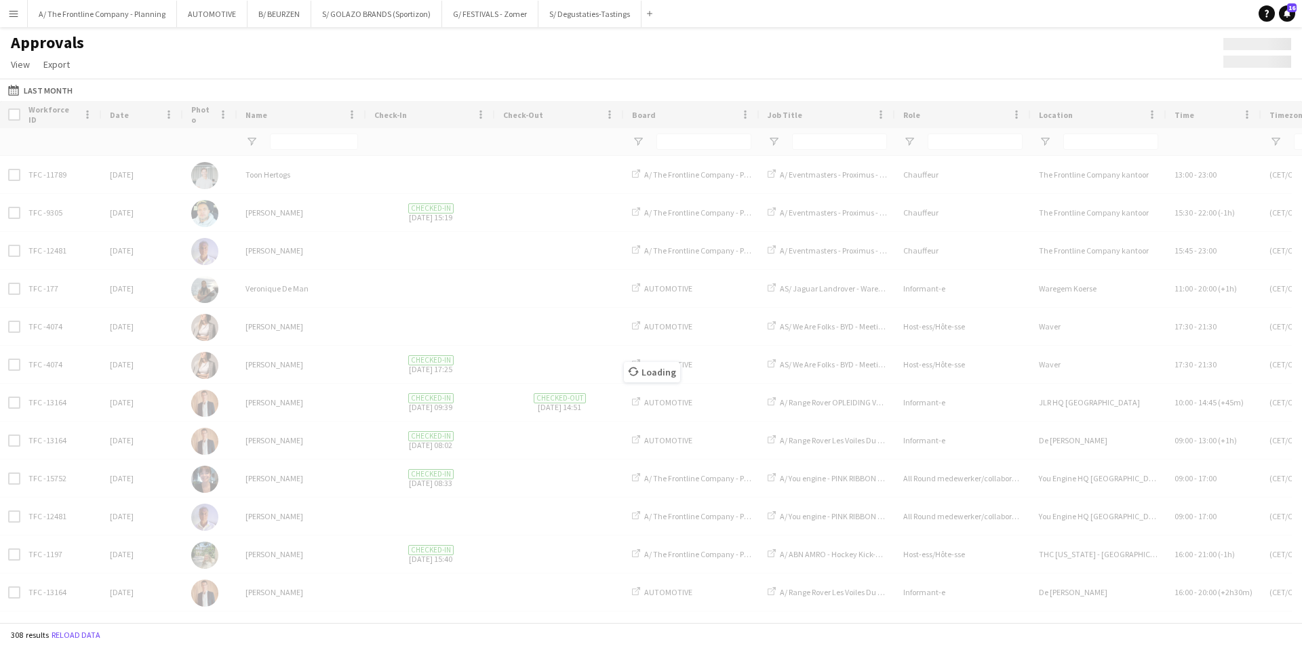
type input "***"
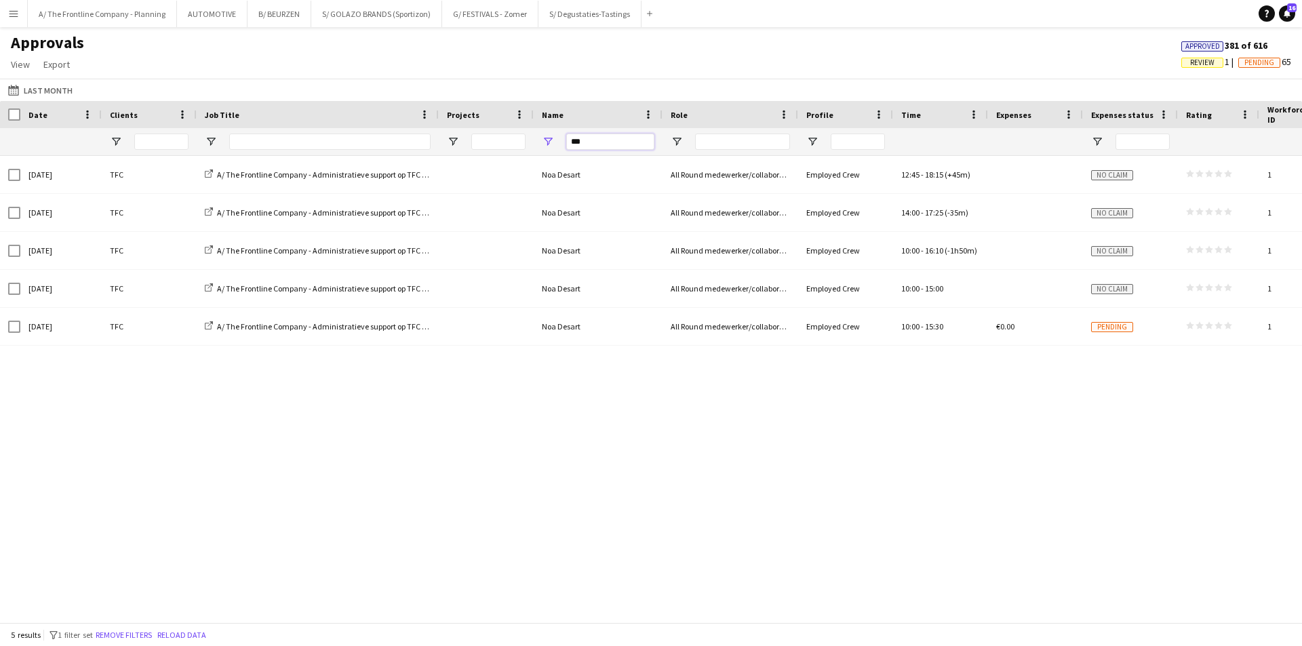
drag, startPoint x: 599, startPoint y: 146, endPoint x: 524, endPoint y: 136, distance: 75.3
click at [524, 136] on div "***" at bounding box center [670, 141] width 1341 height 27
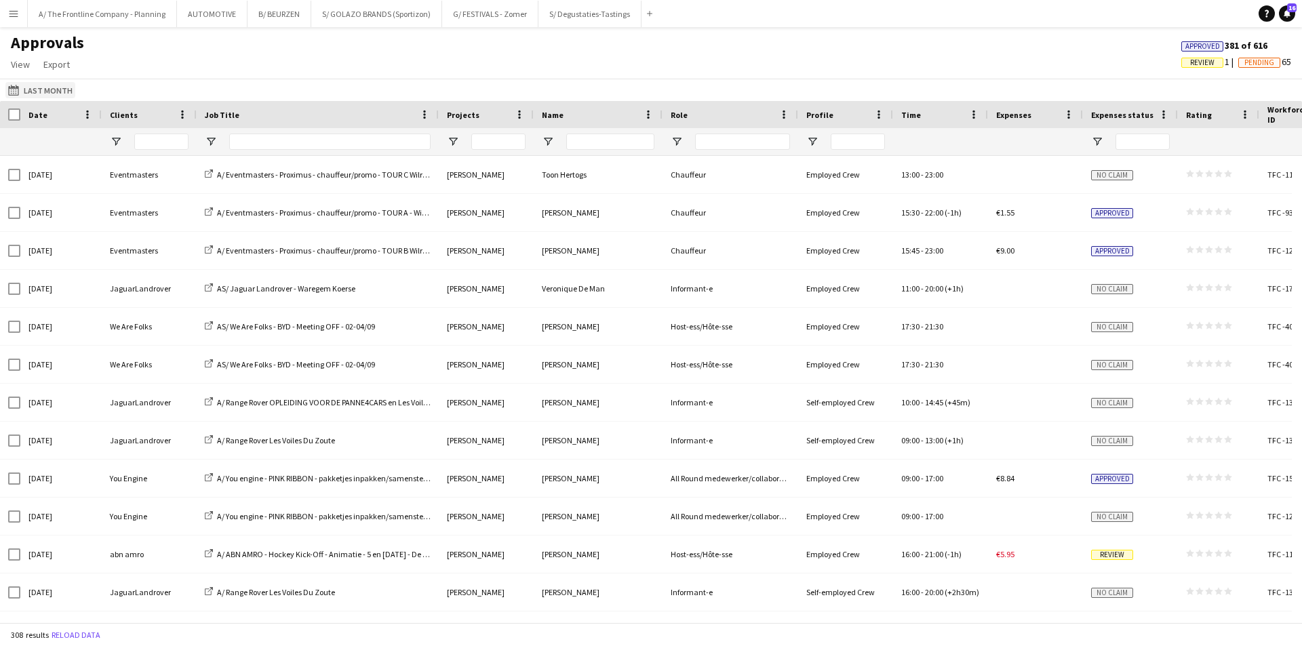
click at [42, 85] on button "Last Month Last Month" at bounding box center [40, 90] width 70 height 16
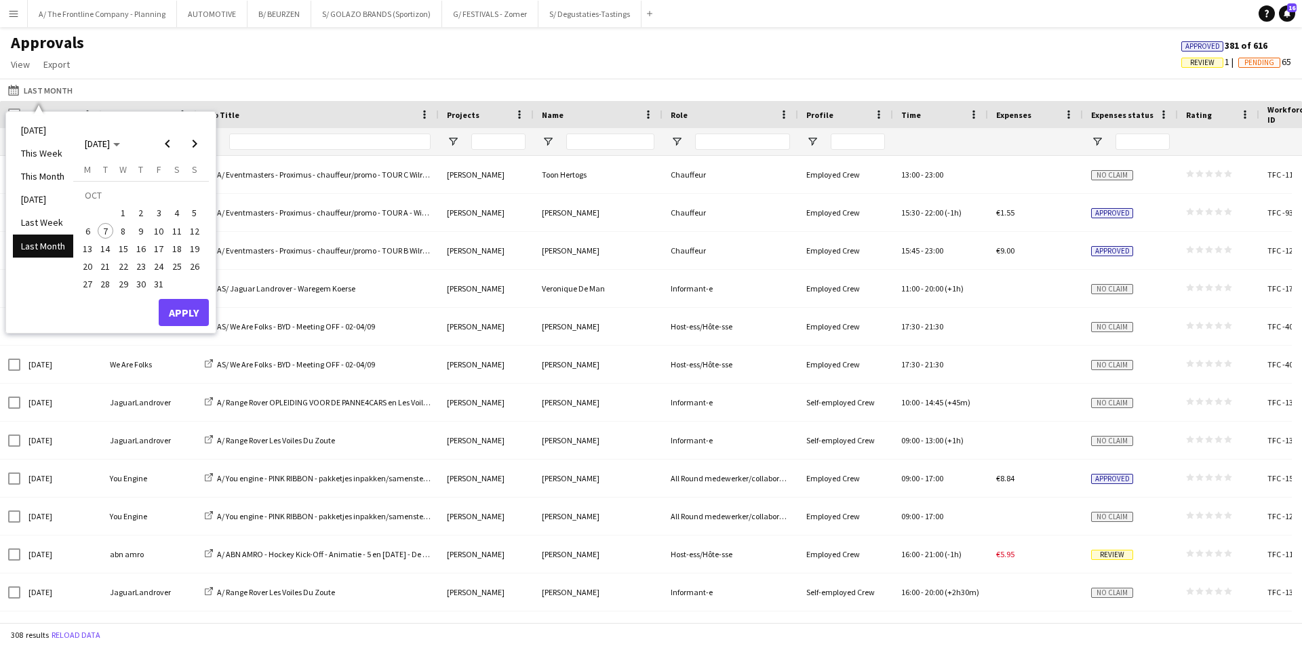
click at [48, 245] on li "Last Month" at bounding box center [43, 246] width 60 height 23
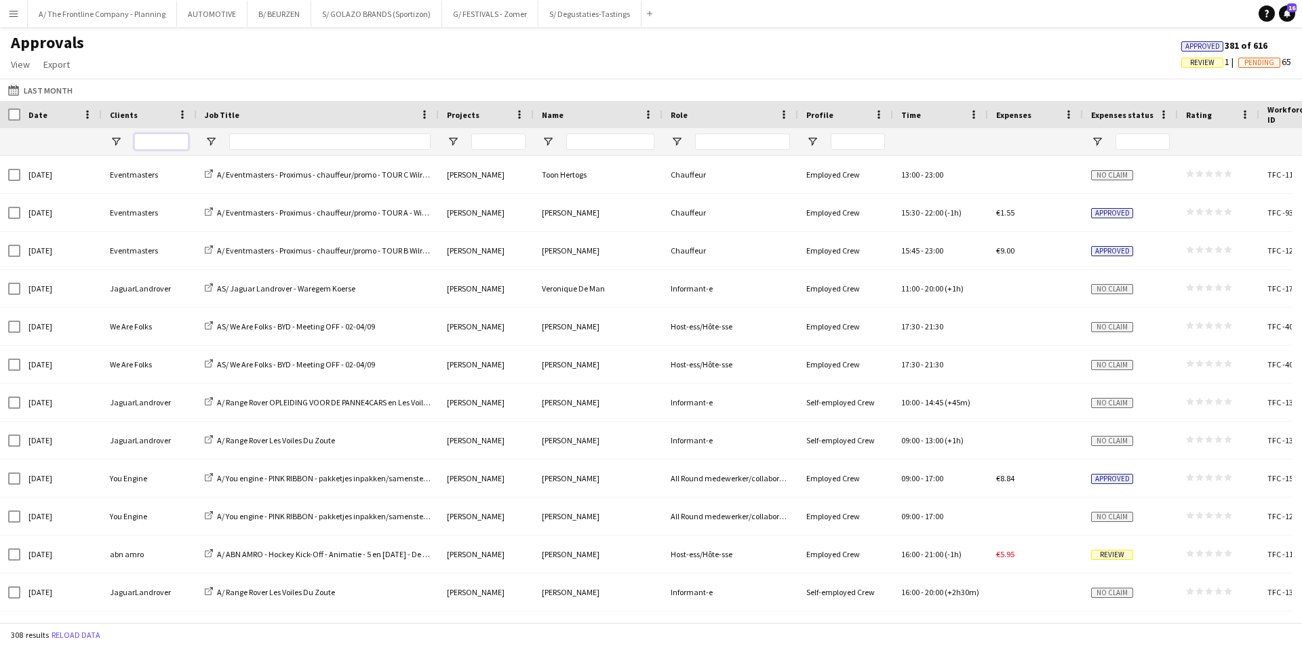
click at [161, 142] on input "Clients Filter Input" at bounding box center [161, 142] width 54 height 16
click at [263, 144] on input "Job Title Filter Input" at bounding box center [329, 142] width 201 height 16
type input "******"
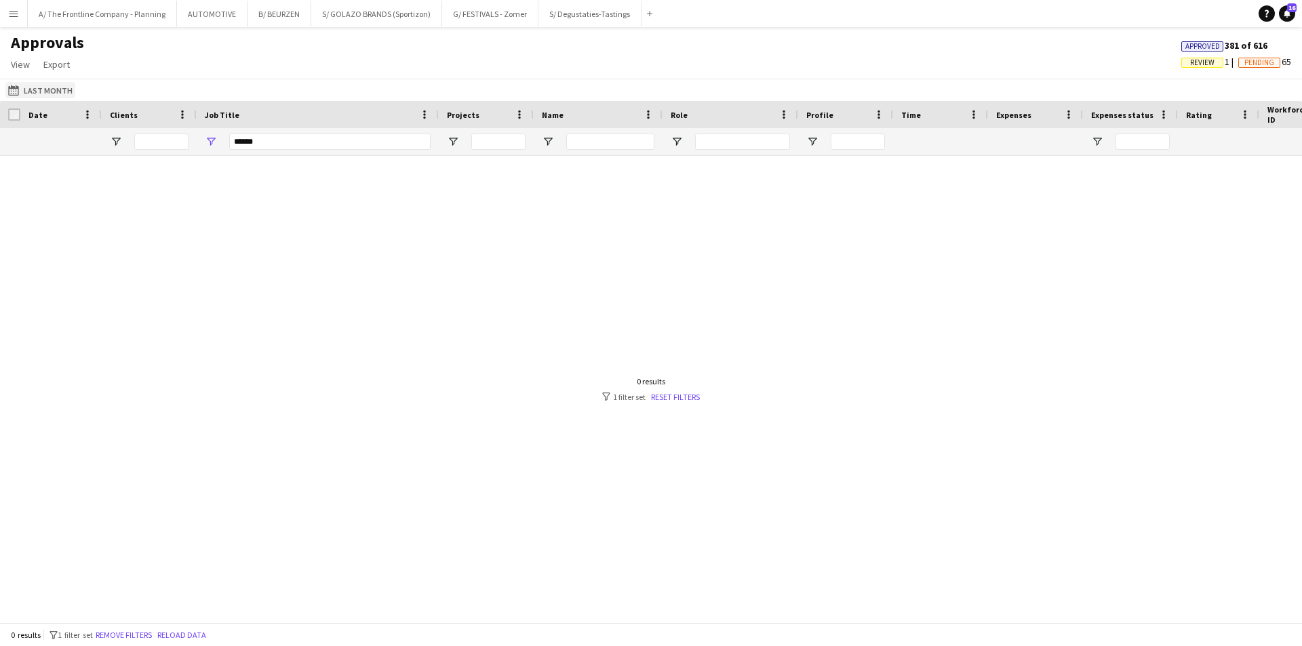
click at [53, 90] on button "Last Month Last Month" at bounding box center [40, 90] width 70 height 16
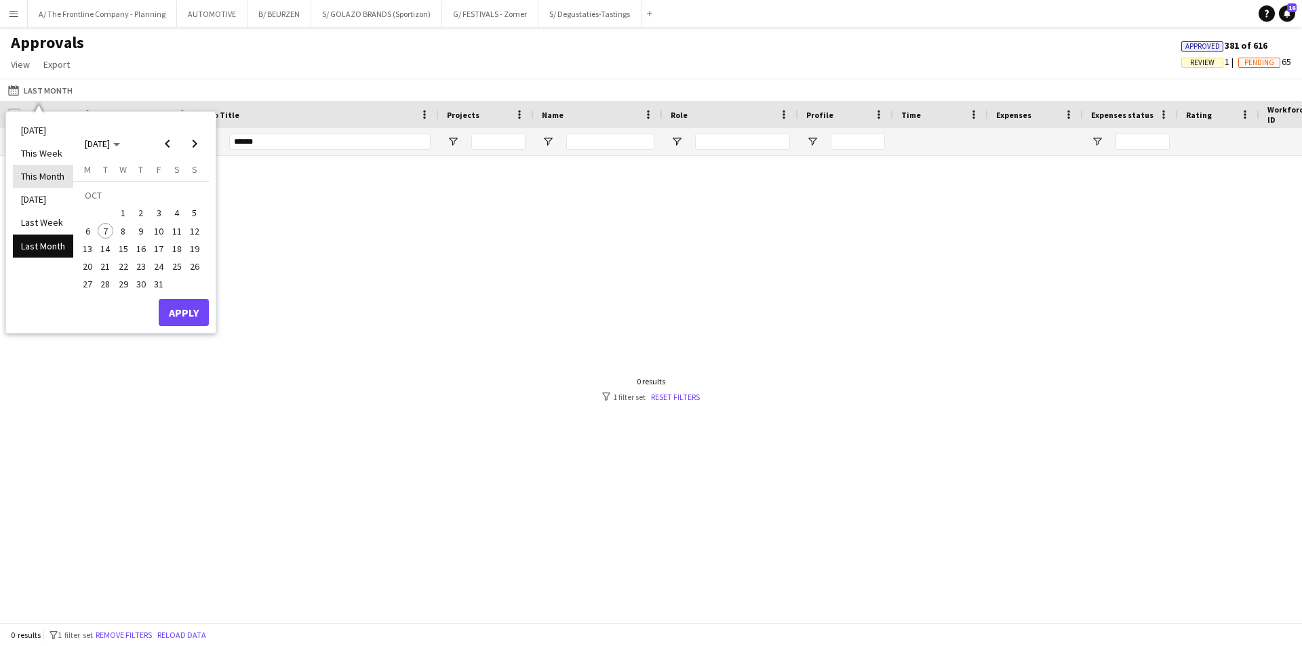
click at [45, 180] on li "This Month" at bounding box center [43, 176] width 60 height 23
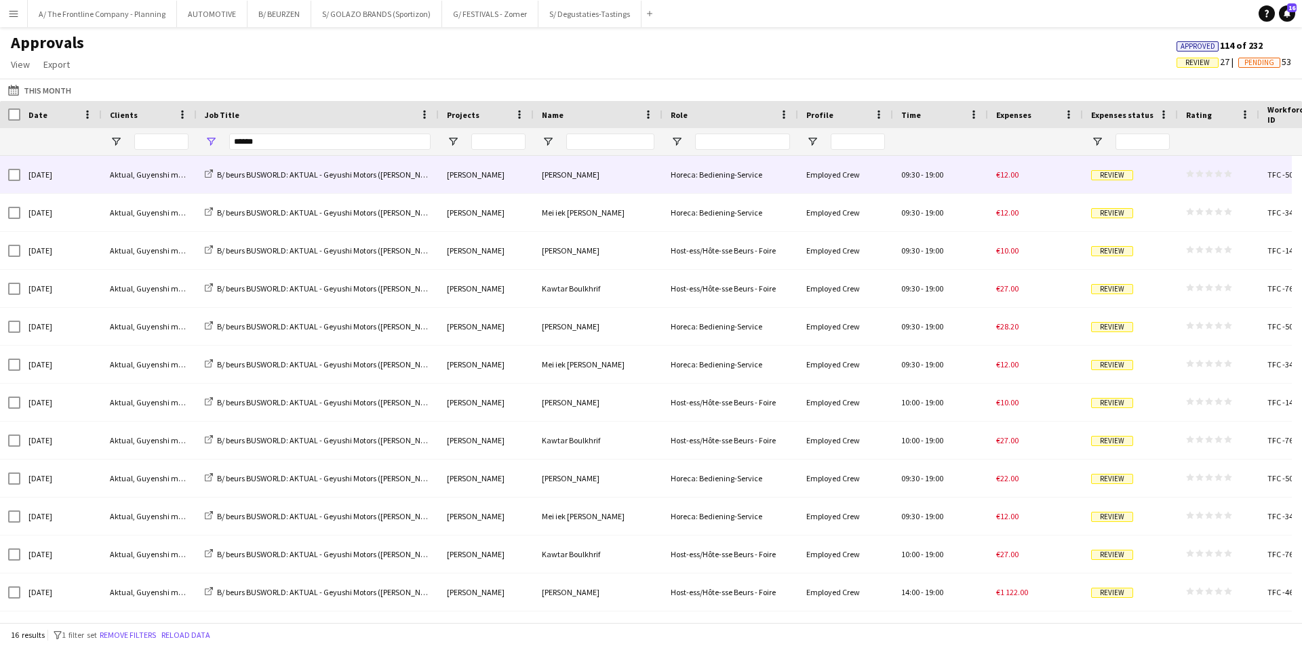
click at [158, 183] on div "Aktual, Guyenshi motors" at bounding box center [149, 174] width 95 height 37
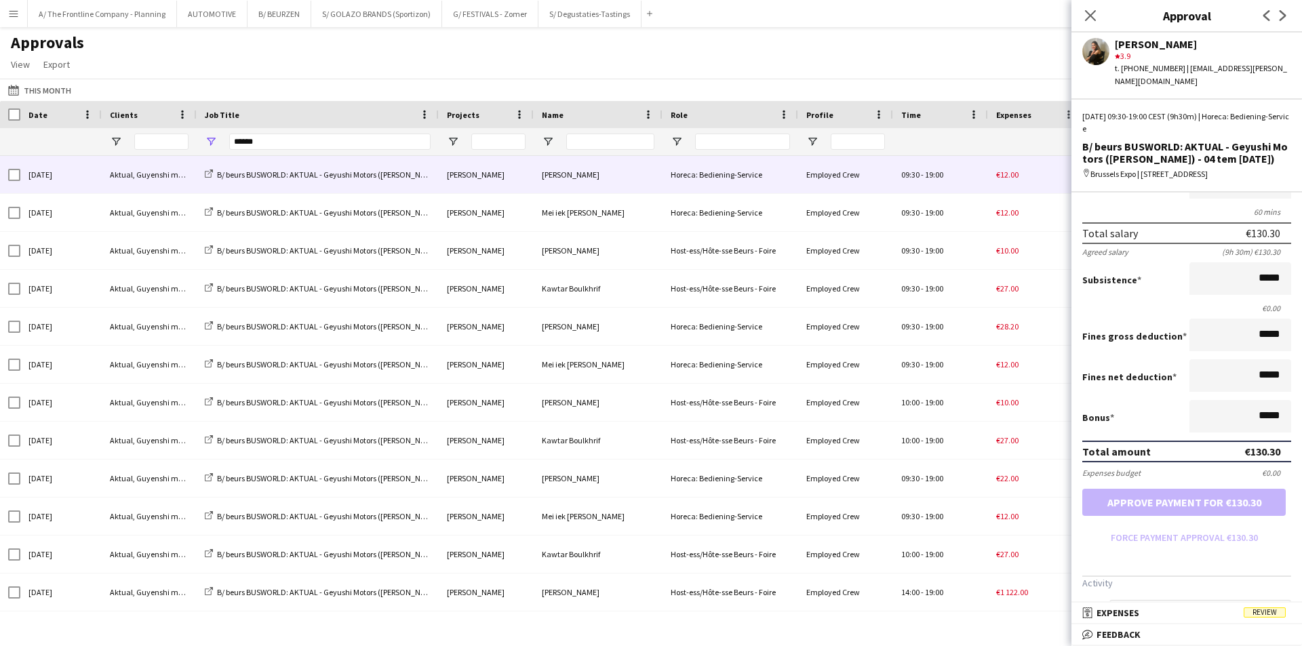
scroll to position [293, 0]
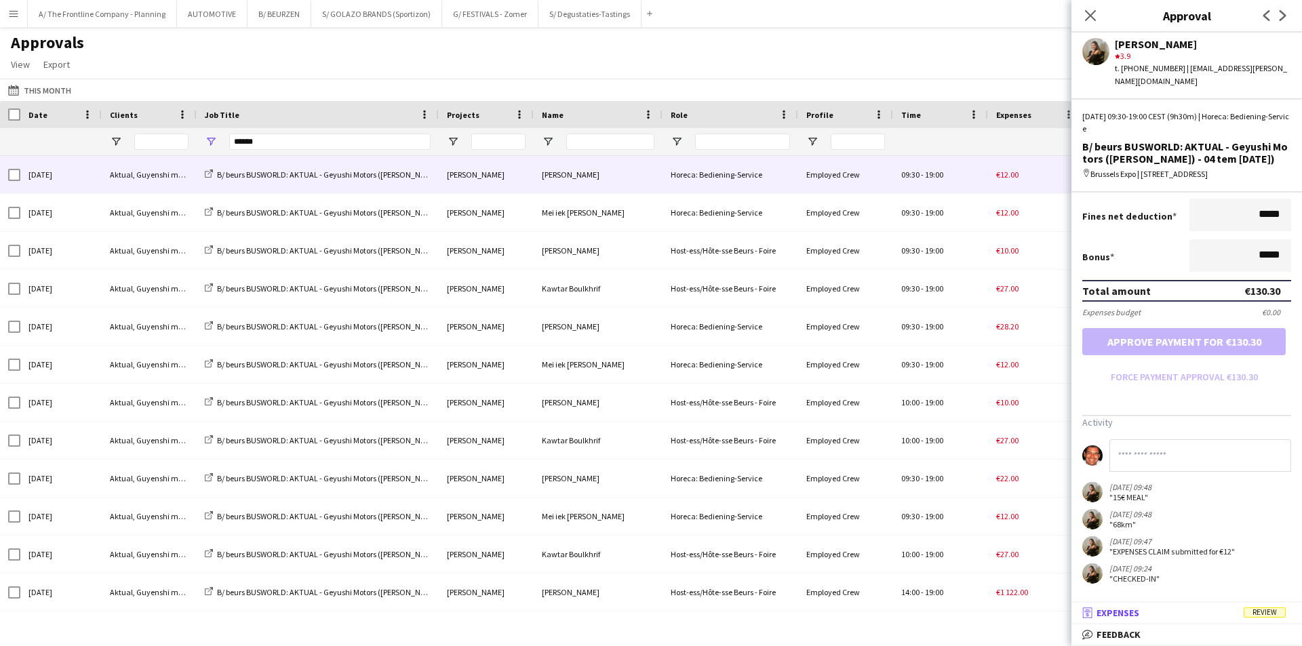
click at [1142, 615] on mat-panel-title "receipt Expenses Review" at bounding box center [1184, 613] width 225 height 12
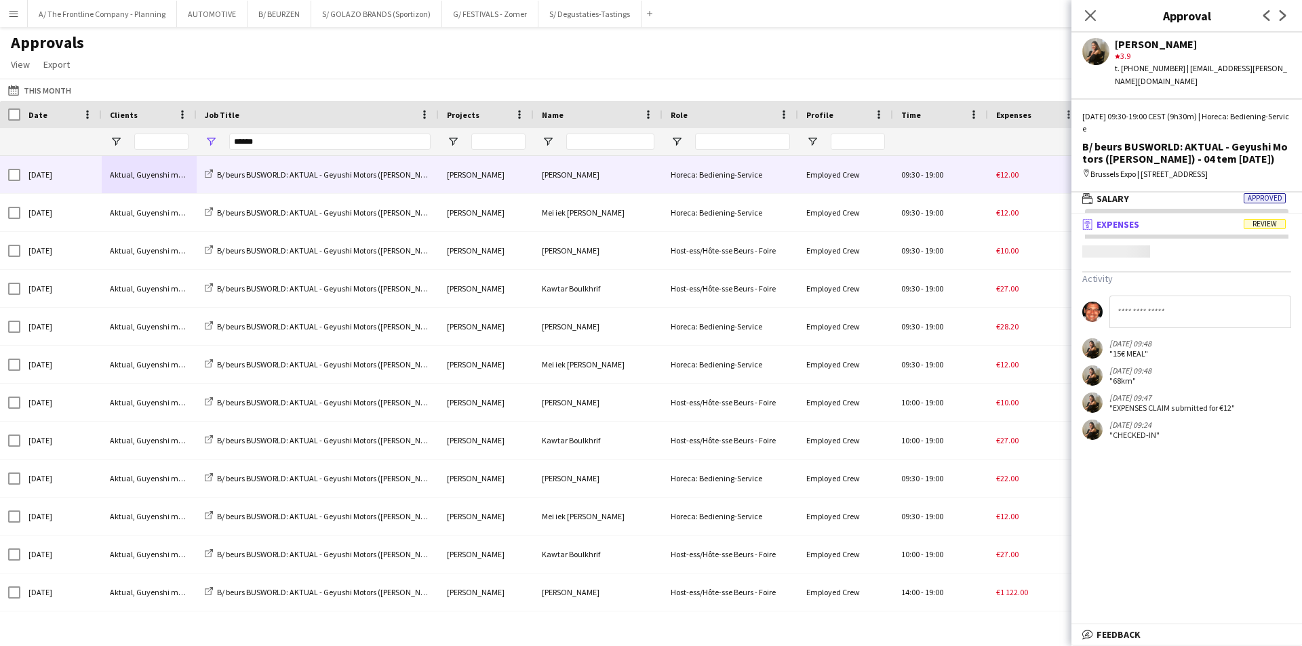
scroll to position [4, 0]
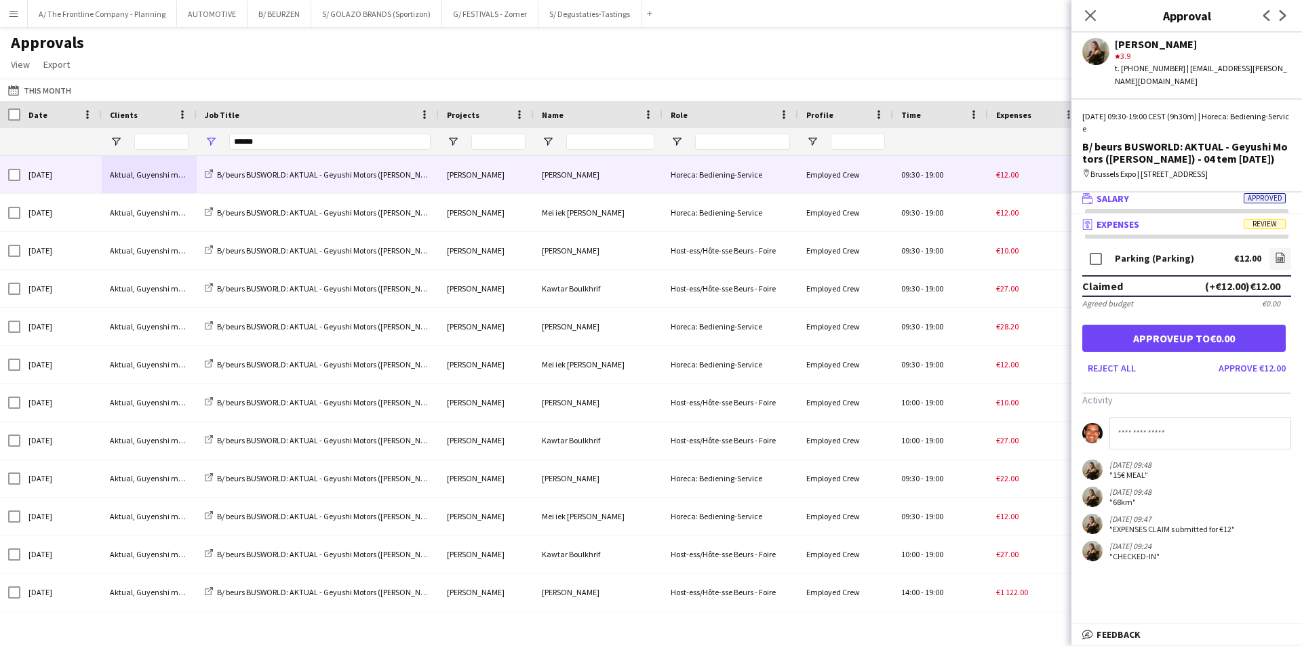
click at [1113, 201] on span "Salary" at bounding box center [1113, 199] width 33 height 12
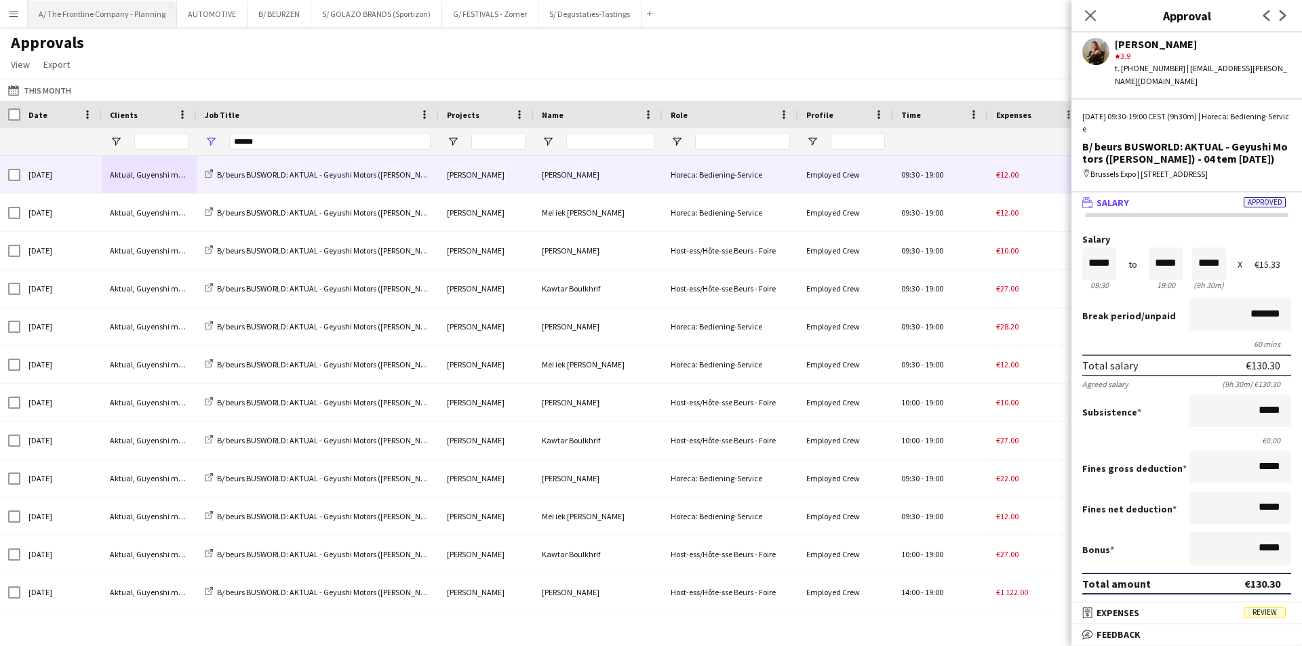
click at [131, 13] on button "A/ The Frontline Company - Planning Close" at bounding box center [102, 14] width 149 height 26
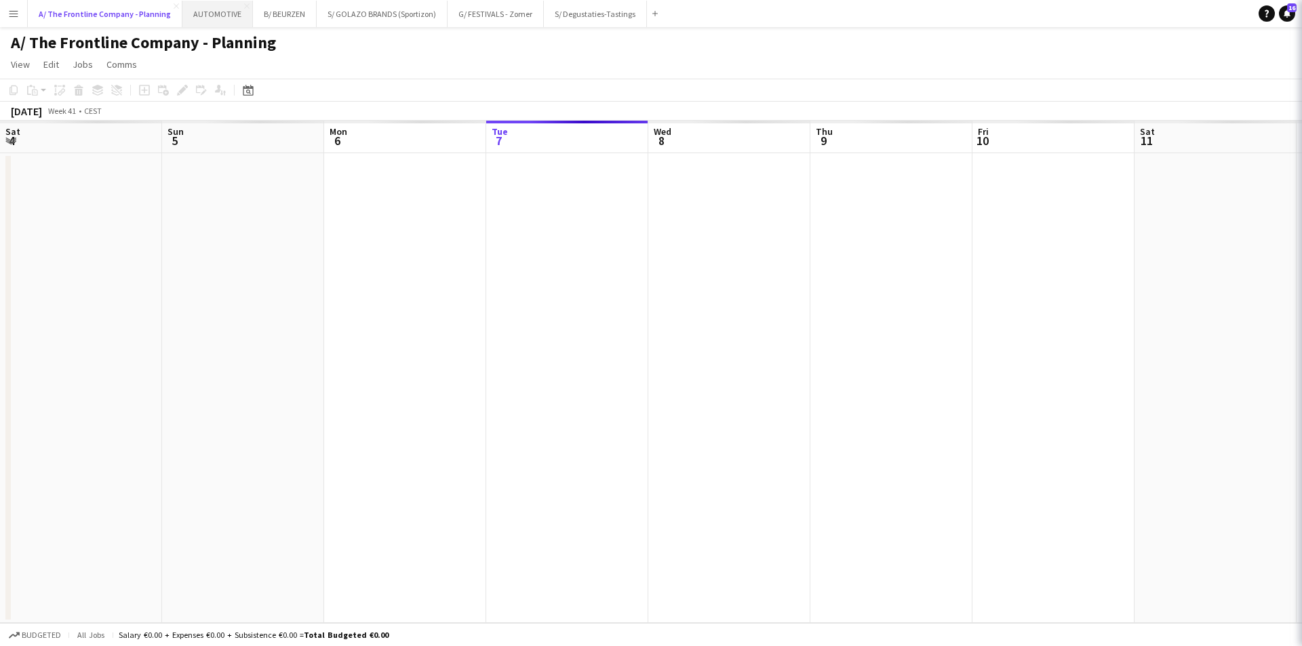
scroll to position [0, 324]
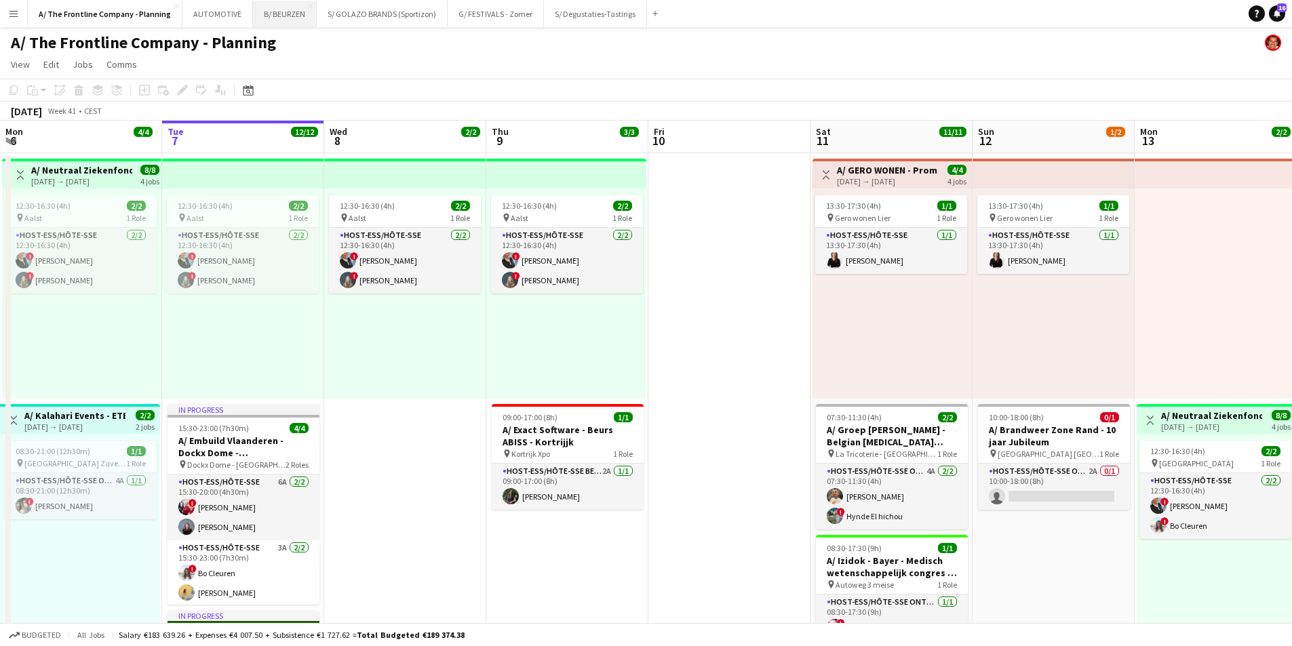
click at [258, 12] on button "B/ BEURZEN Close" at bounding box center [285, 14] width 64 height 26
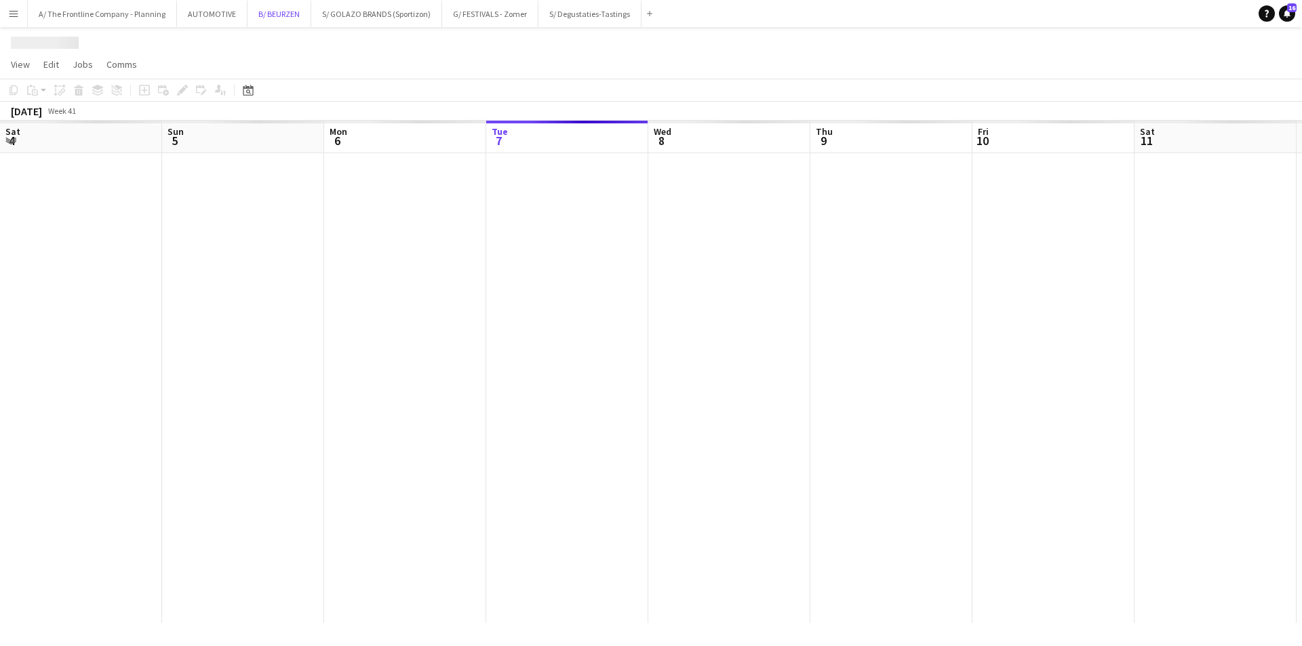
scroll to position [0, 324]
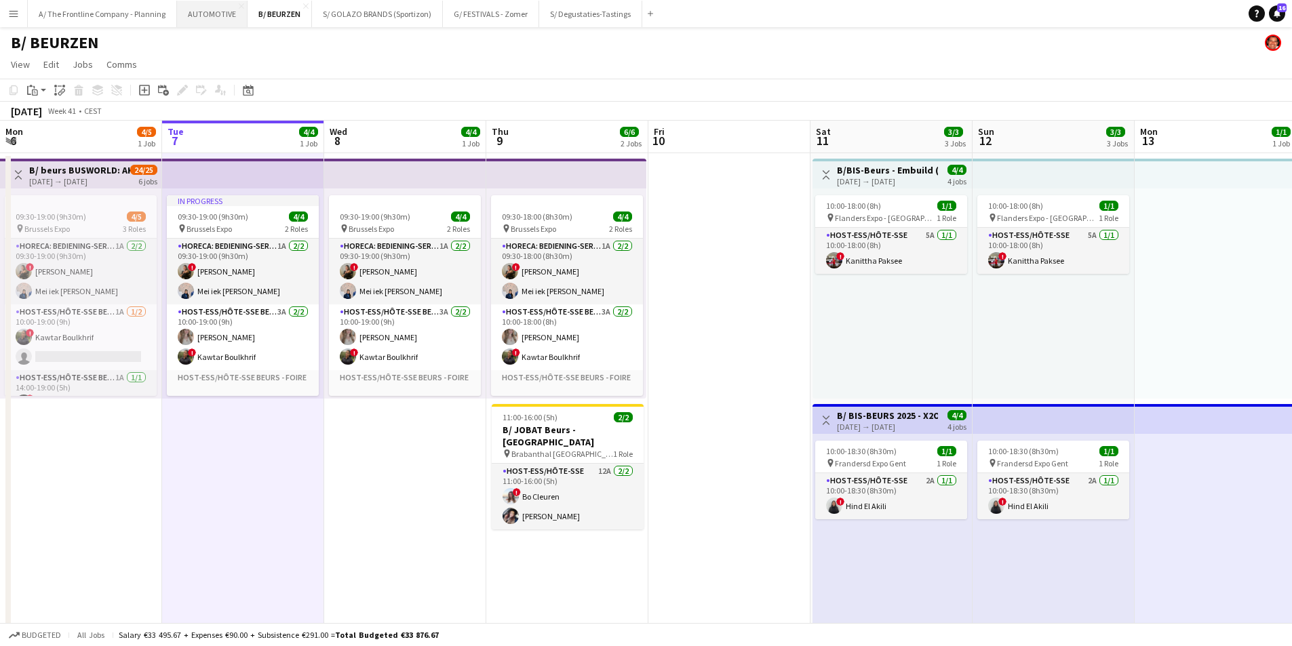
click at [193, 20] on button "AUTOMOTIVE Close" at bounding box center [212, 14] width 71 height 26
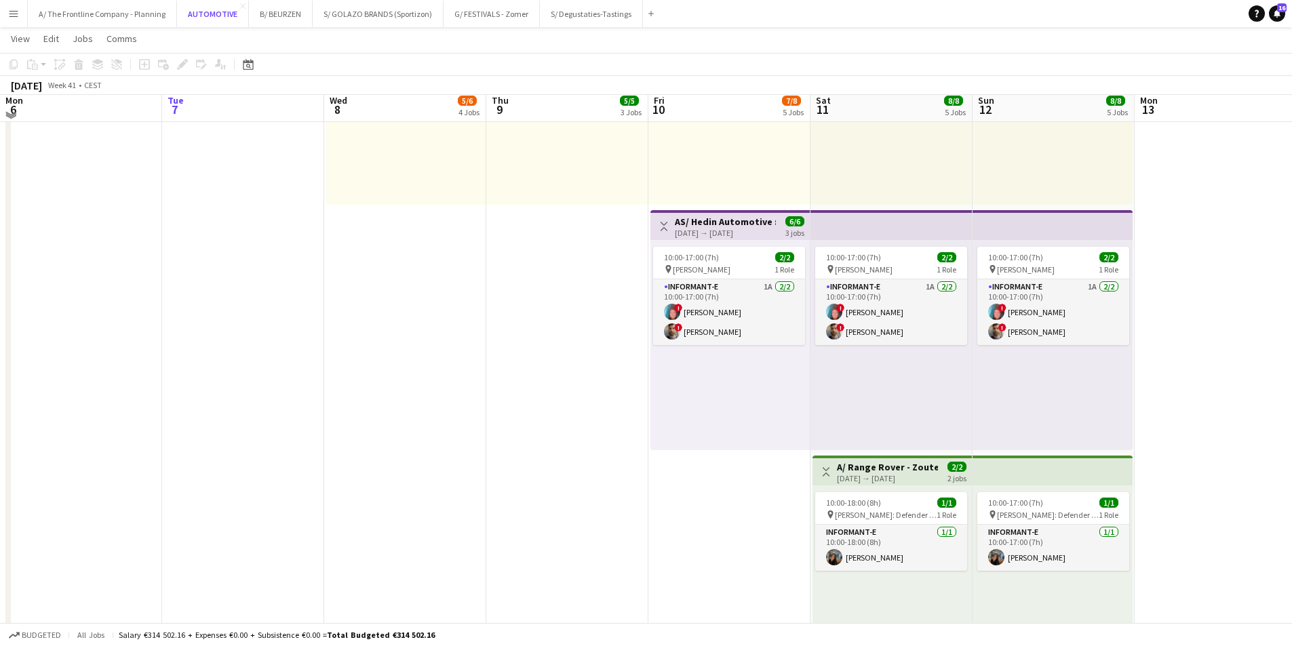
scroll to position [986, 0]
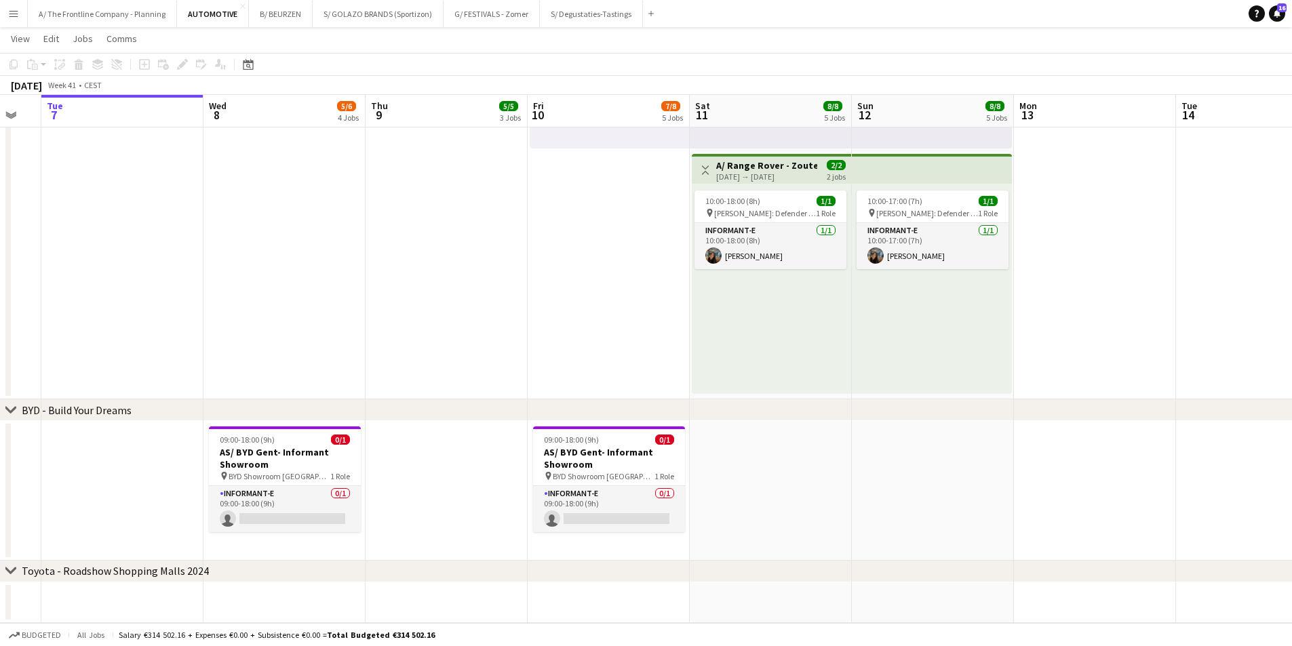
drag, startPoint x: 256, startPoint y: 448, endPoint x: 946, endPoint y: 424, distance: 690.3
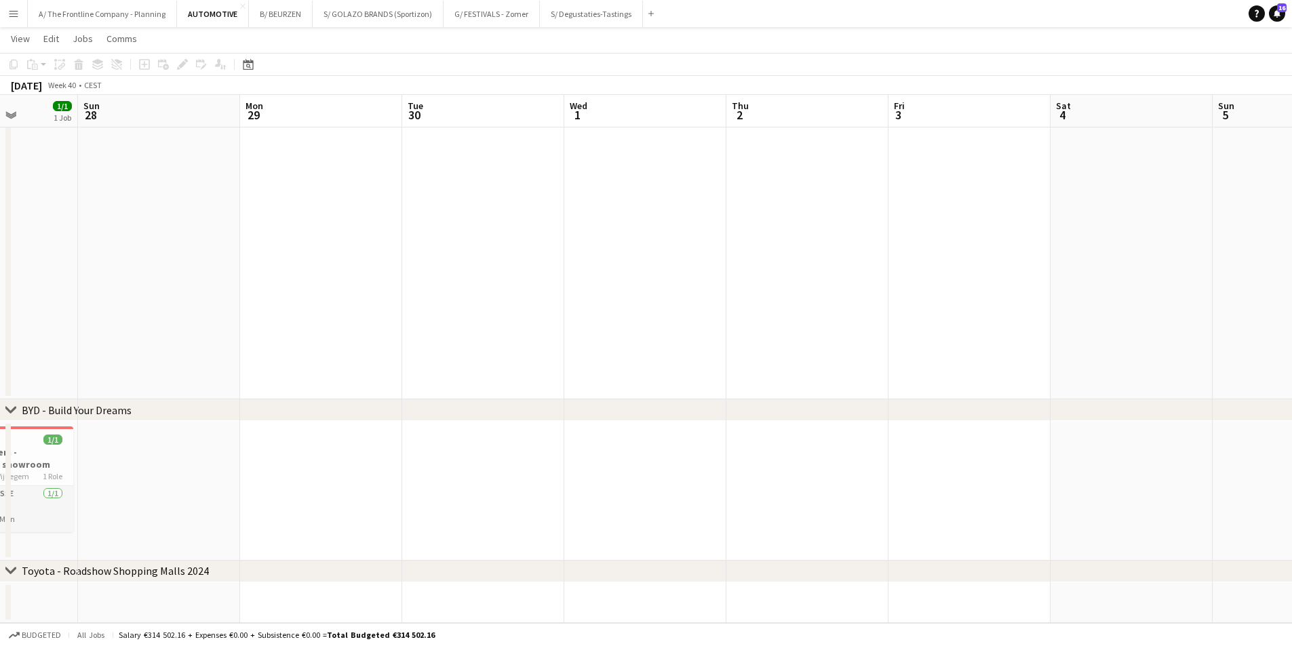
drag, startPoint x: 264, startPoint y: 436, endPoint x: 949, endPoint y: 453, distance: 685.4
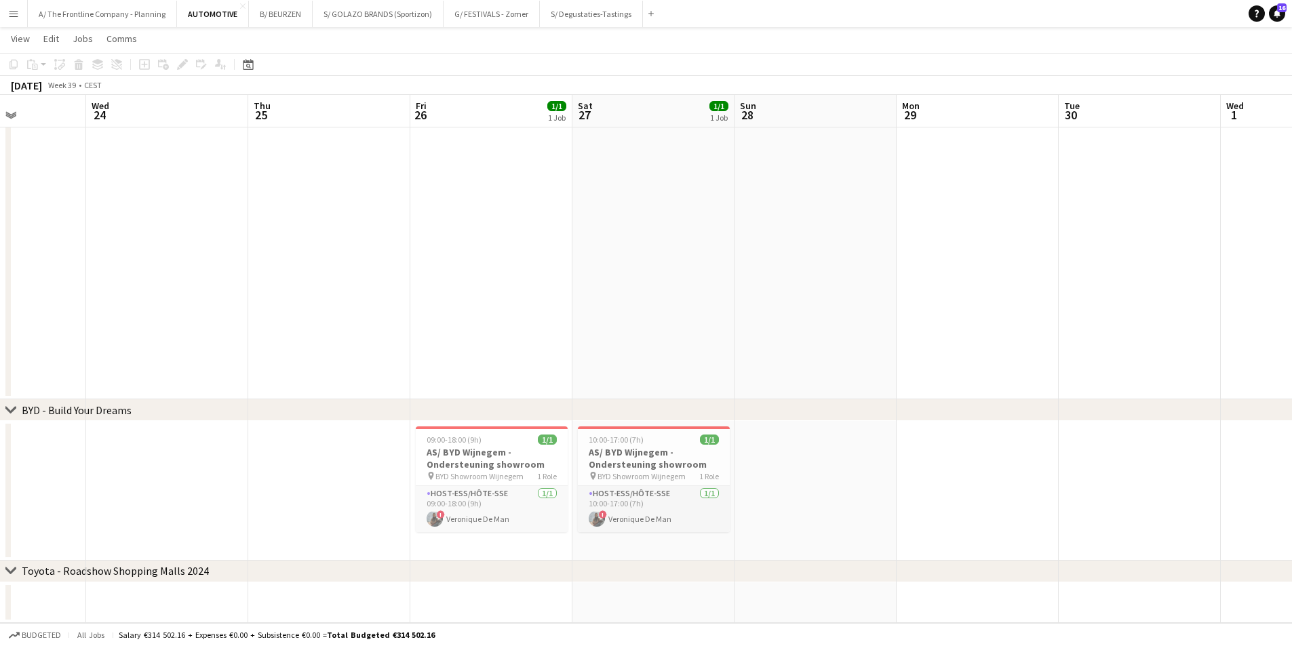
drag, startPoint x: 695, startPoint y: 476, endPoint x: 787, endPoint y: 480, distance: 92.4
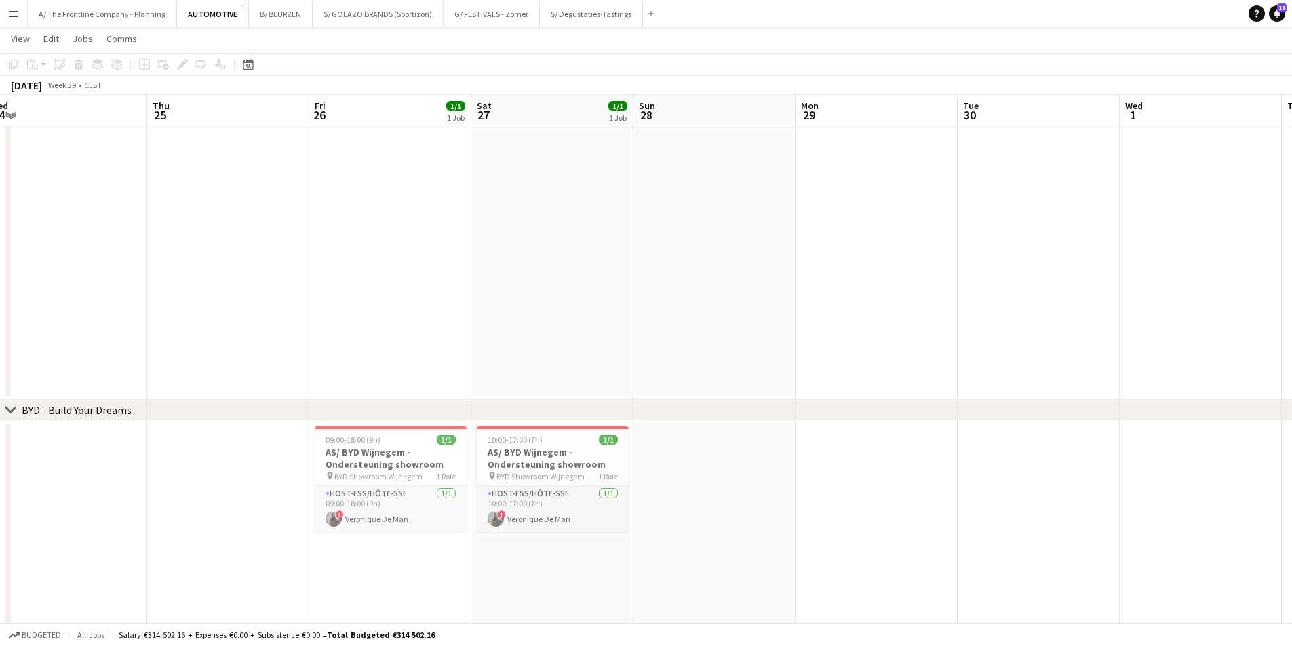
drag, startPoint x: 119, startPoint y: 487, endPoint x: 810, endPoint y: 463, distance: 691.7
click at [810, 463] on app-calendar-viewport "Mon 22 5/5 2 Jobs Tue 23 Wed 24 Thu 25 Fri 26 1/1 1 Job Sat 27 1/1 1 Job Sun 28…" at bounding box center [646, 90] width 1292 height 2047
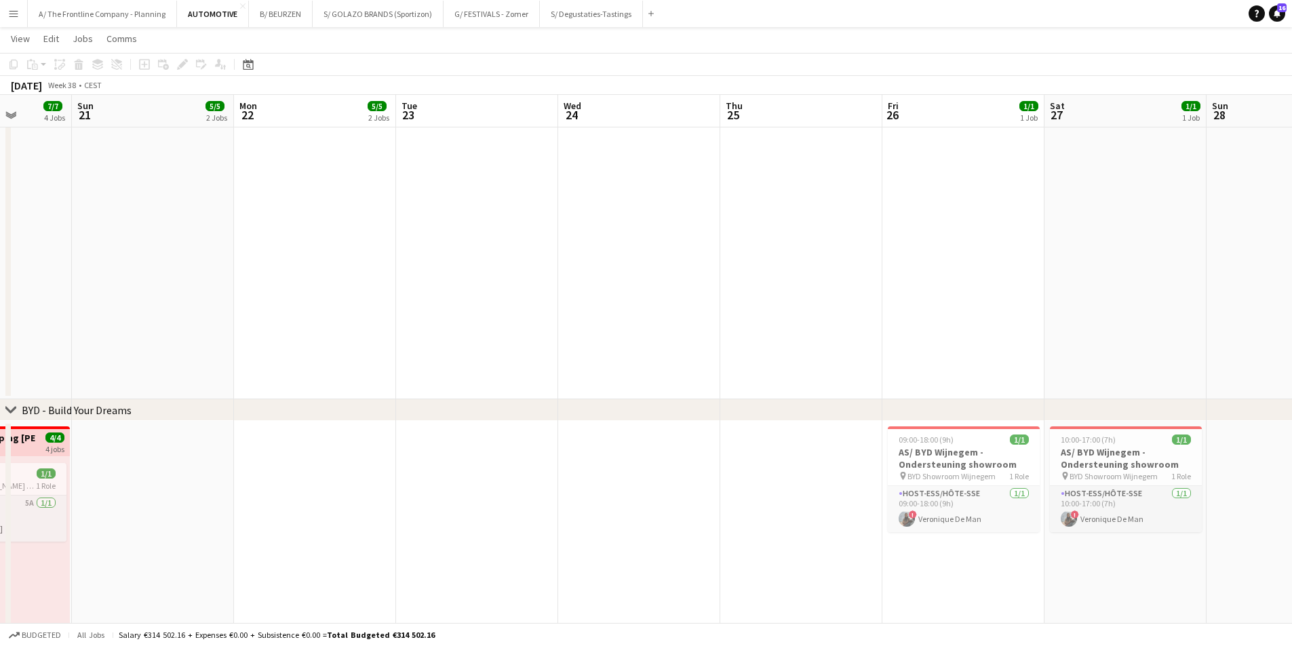
click at [786, 465] on app-calendar-viewport "Thu 18 1/1 1 Job Fri 19 7/7 4 Jobs Sat 20 7/7 4 Jobs Sun 21 5/5 2 Jobs Mon 22 5…" at bounding box center [646, 90] width 1292 height 2047
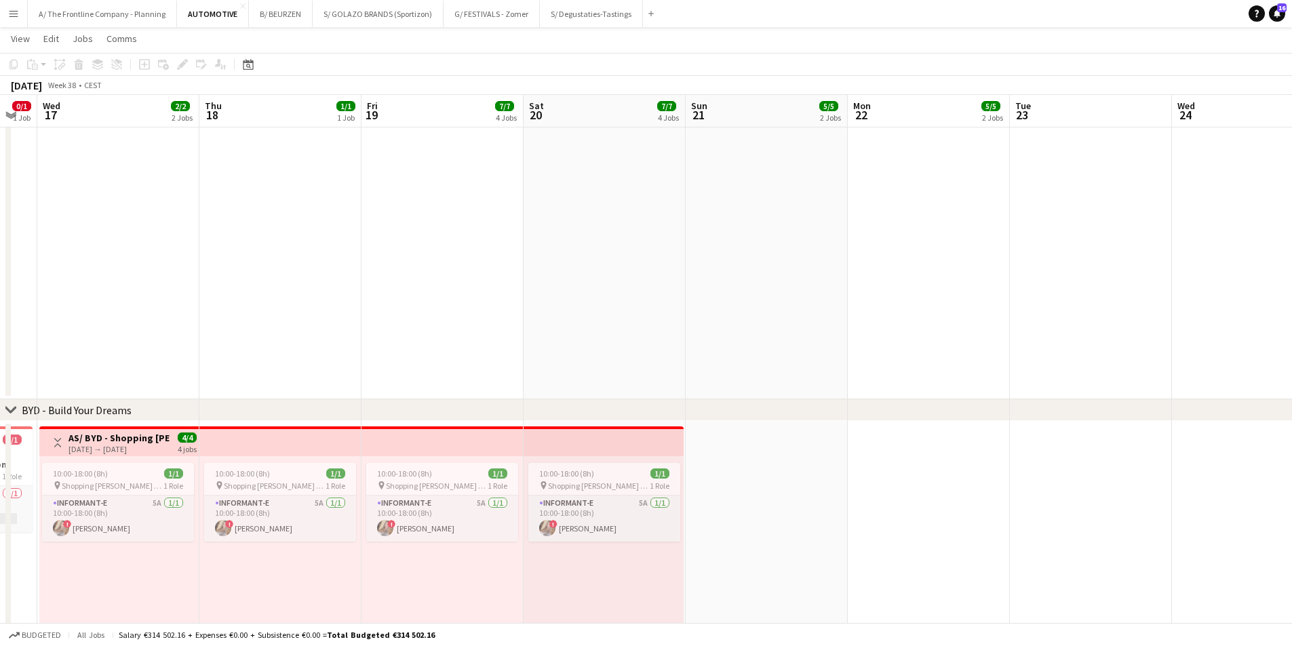
scroll to position [0, 430]
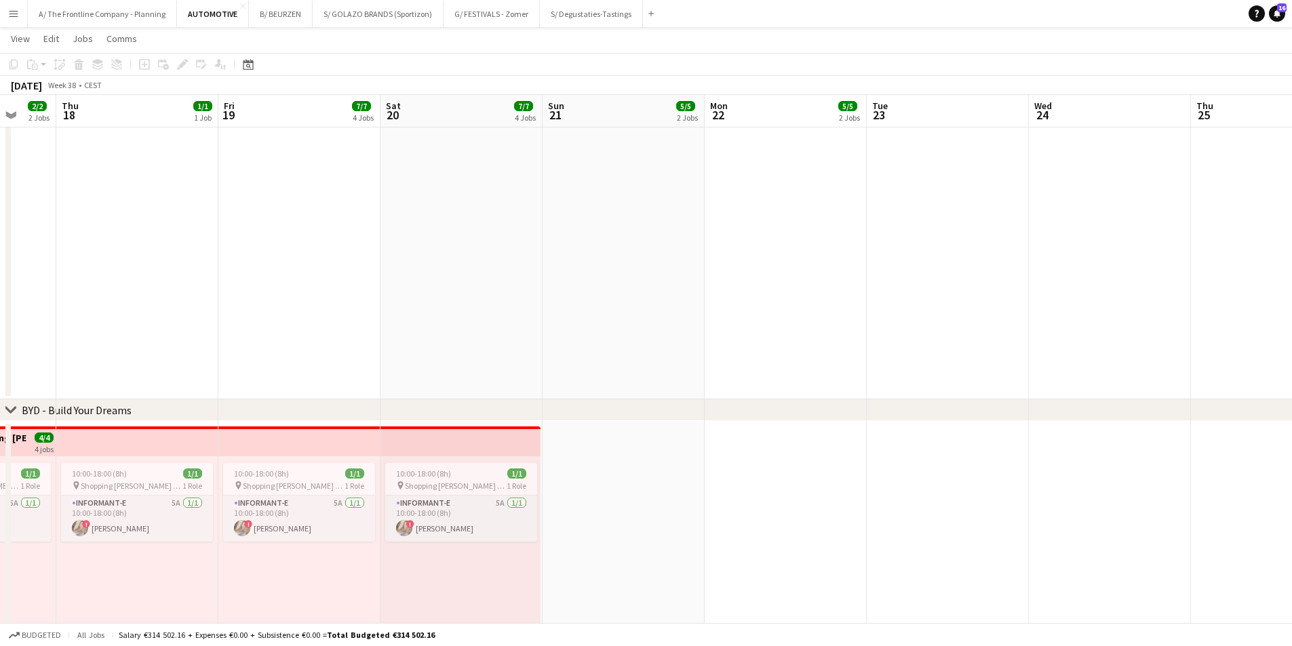
drag, startPoint x: 350, startPoint y: 539, endPoint x: 746, endPoint y: 520, distance: 395.9
click at [746, 520] on app-calendar-viewport "Mon 15 0/1 1 Job Tue 16 0/1 1 Job Wed 17 2/2 2 Jobs Thu 18 1/1 1 Job Fri 19 7/7…" at bounding box center [646, 90] width 1292 height 2047
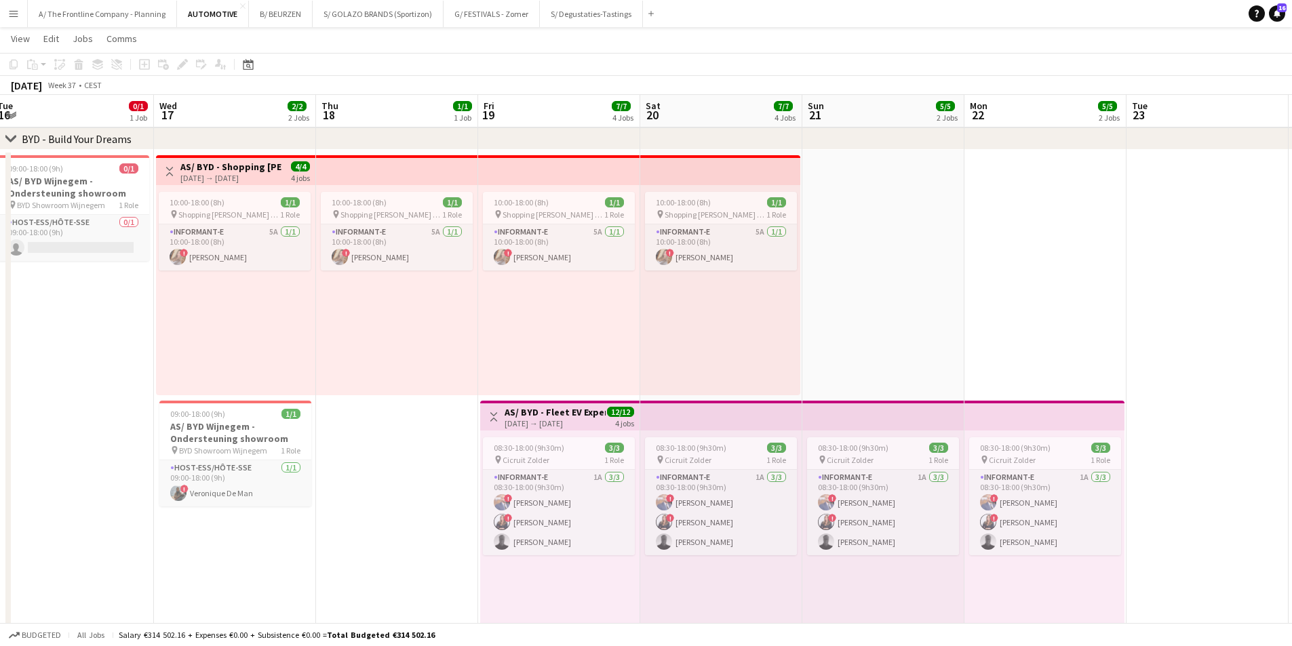
scroll to position [0, 395]
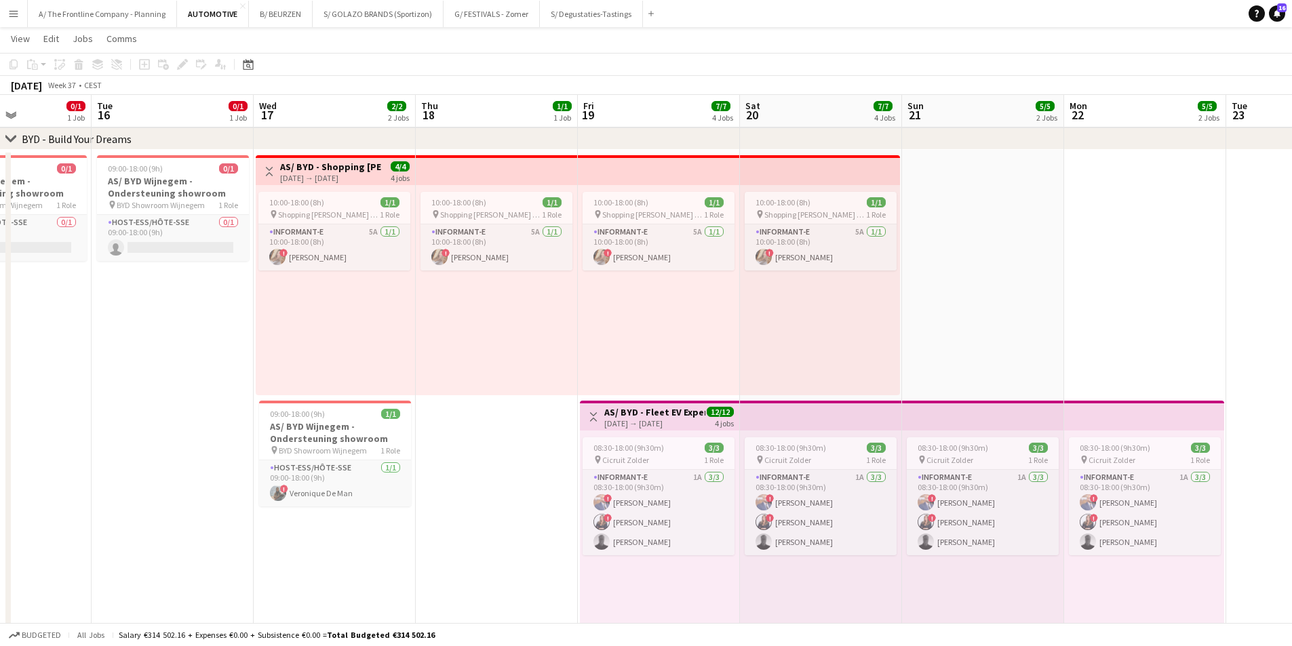
drag, startPoint x: 602, startPoint y: 450, endPoint x: 313, endPoint y: 410, distance: 291.7
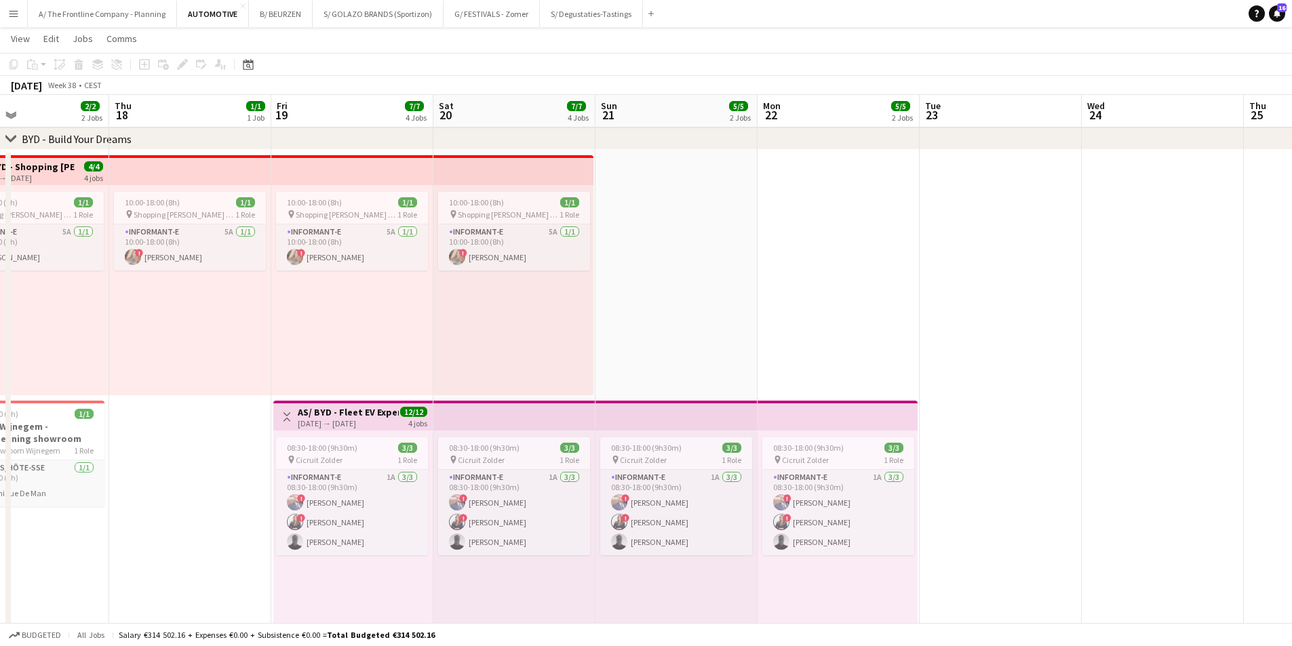
drag, startPoint x: 1146, startPoint y: 442, endPoint x: 494, endPoint y: 393, distance: 653.7
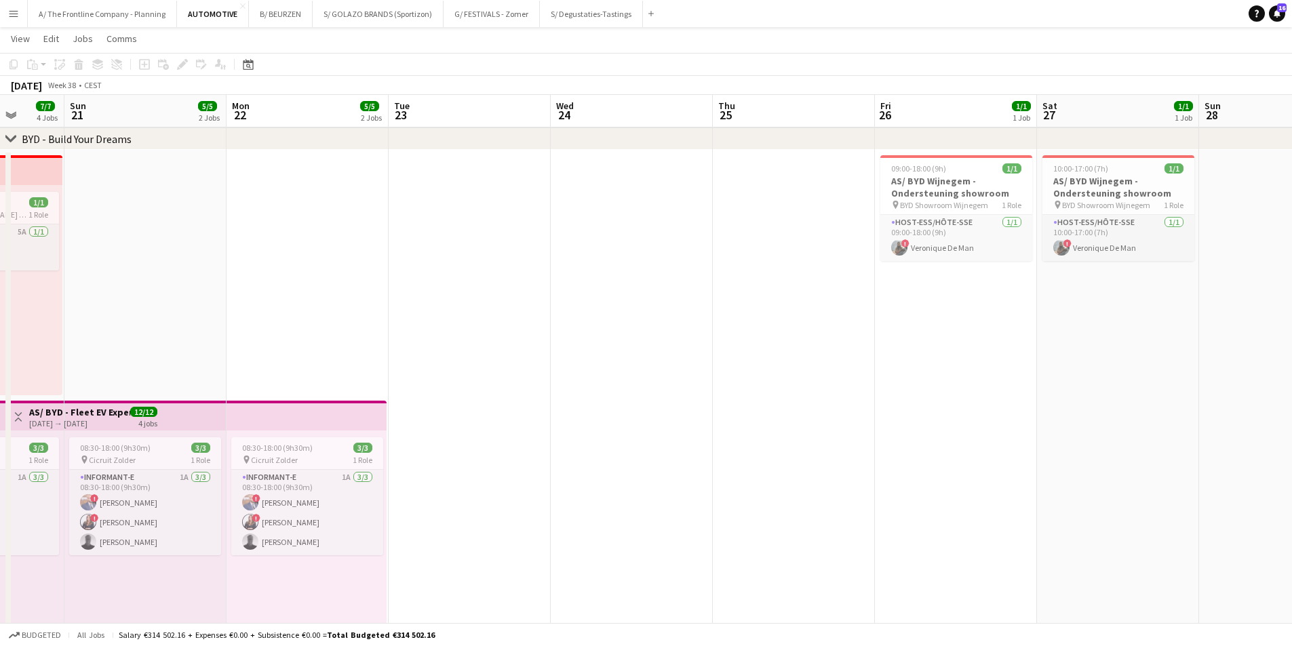
scroll to position [0, 394]
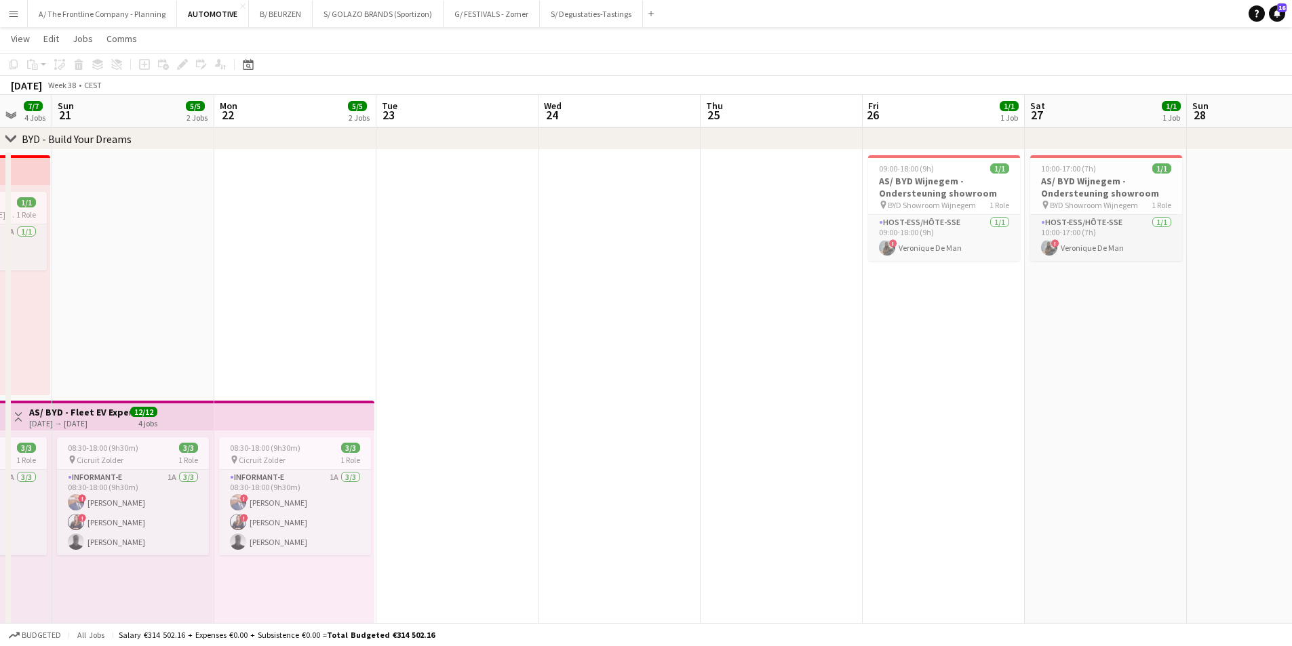
drag, startPoint x: 748, startPoint y: 381, endPoint x: 706, endPoint y: 381, distance: 41.4
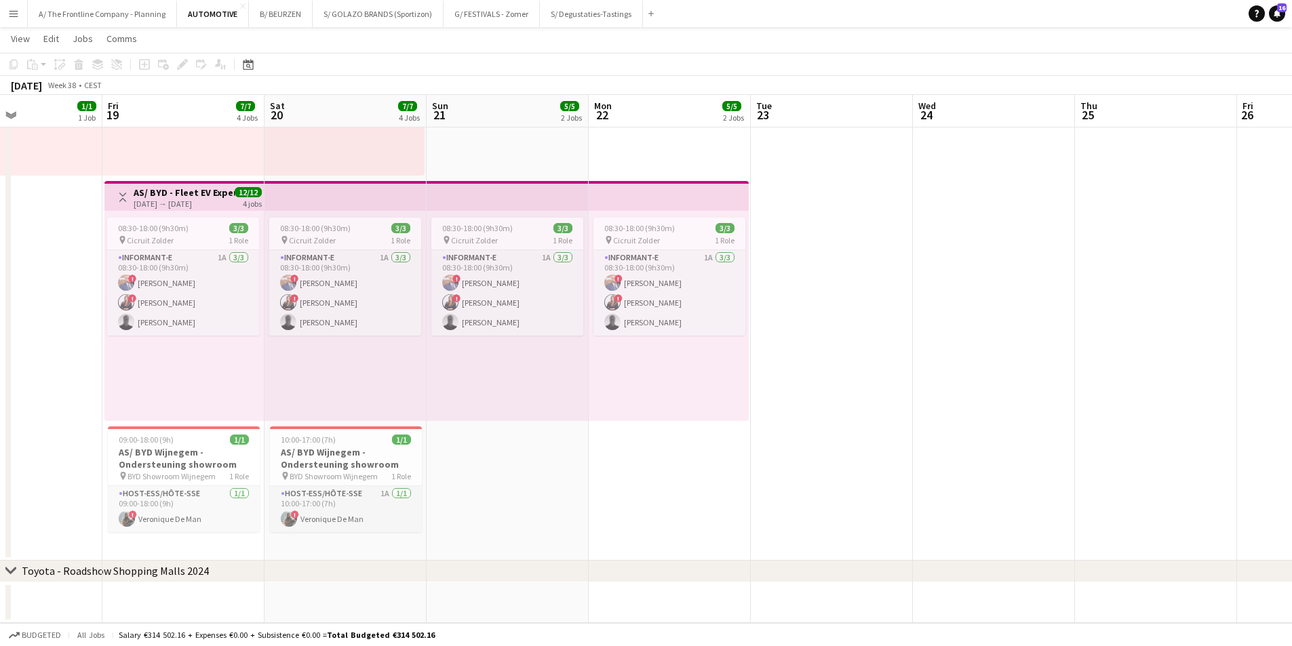
scroll to position [0, 429]
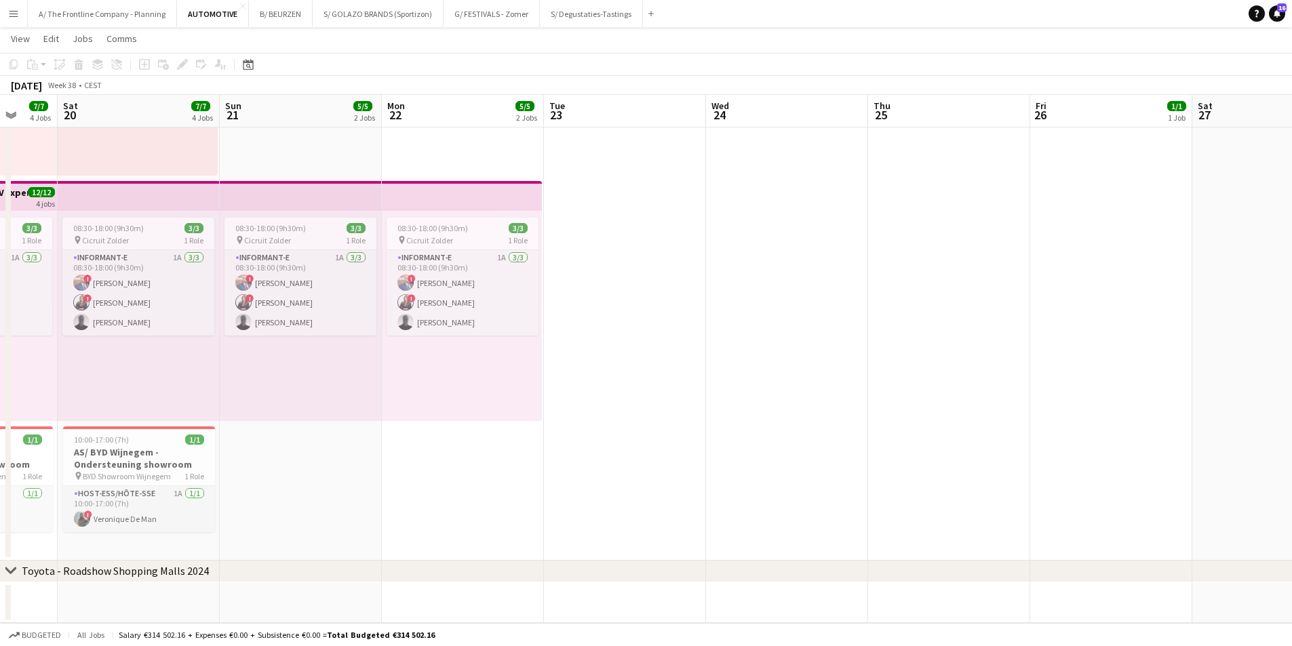
drag, startPoint x: 322, startPoint y: 390, endPoint x: 1098, endPoint y: 313, distance: 779.8
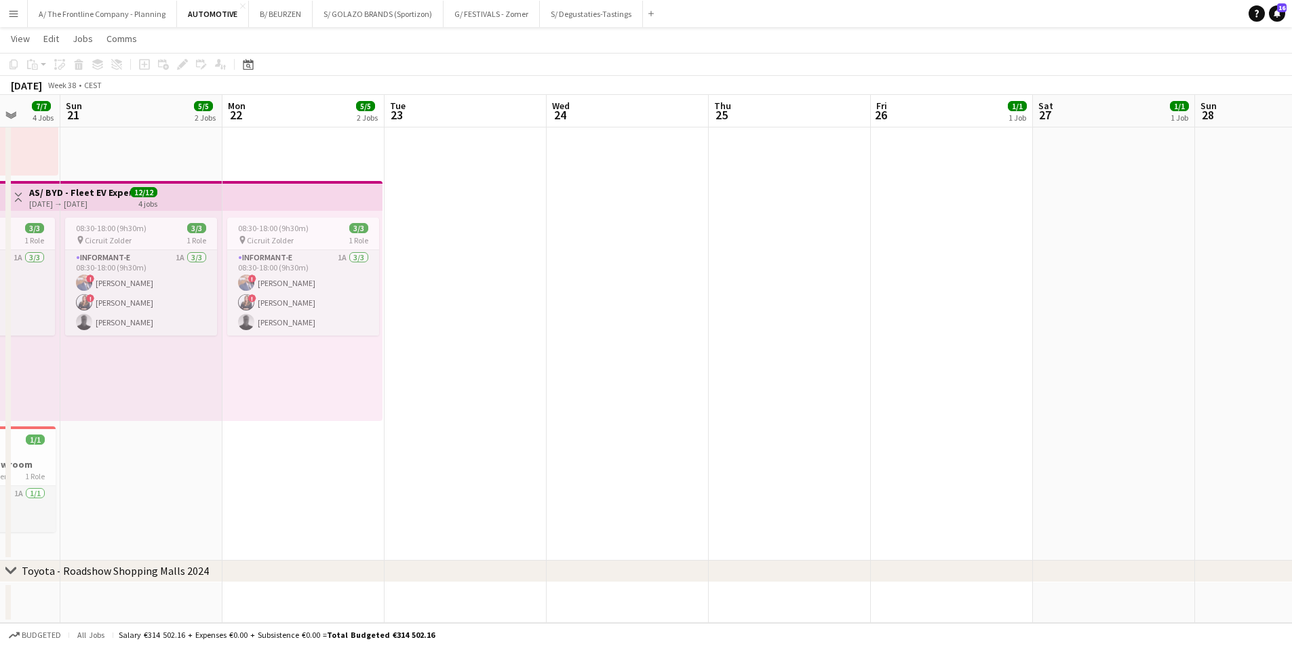
drag, startPoint x: 261, startPoint y: 317, endPoint x: 359, endPoint y: 324, distance: 97.9
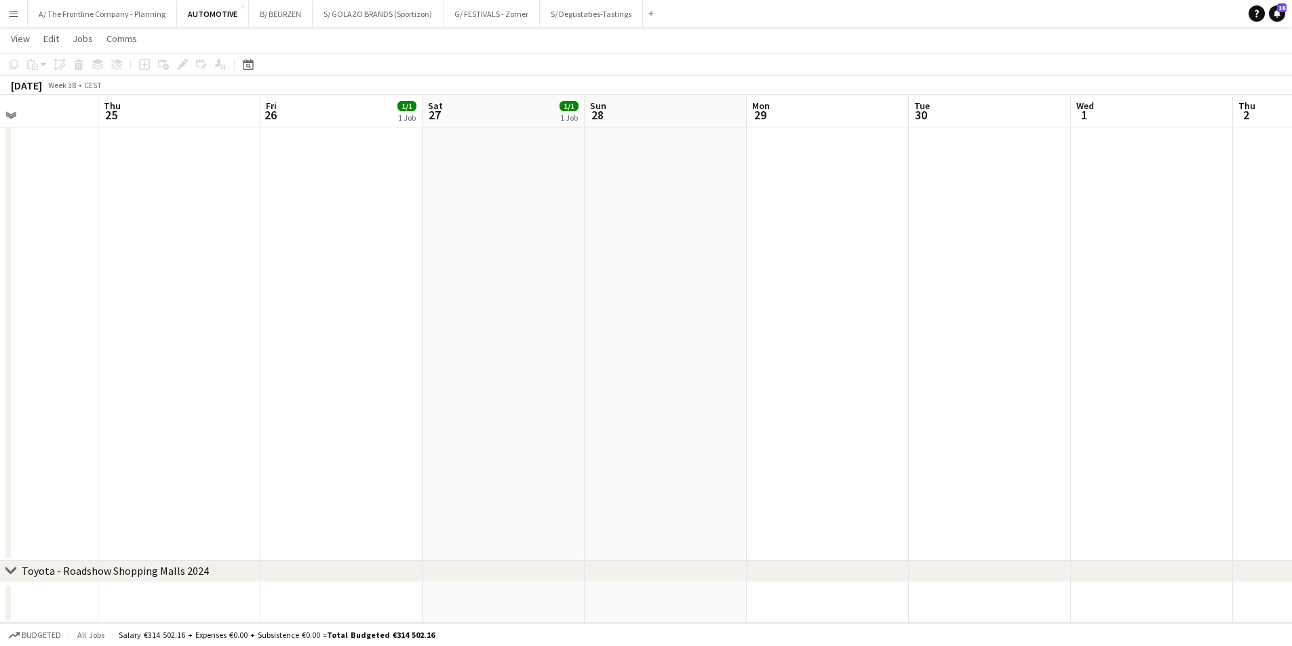
drag, startPoint x: 388, startPoint y: 284, endPoint x: 194, endPoint y: 303, distance: 194.9
drag, startPoint x: 151, startPoint y: 310, endPoint x: 43, endPoint y: 311, distance: 107.2
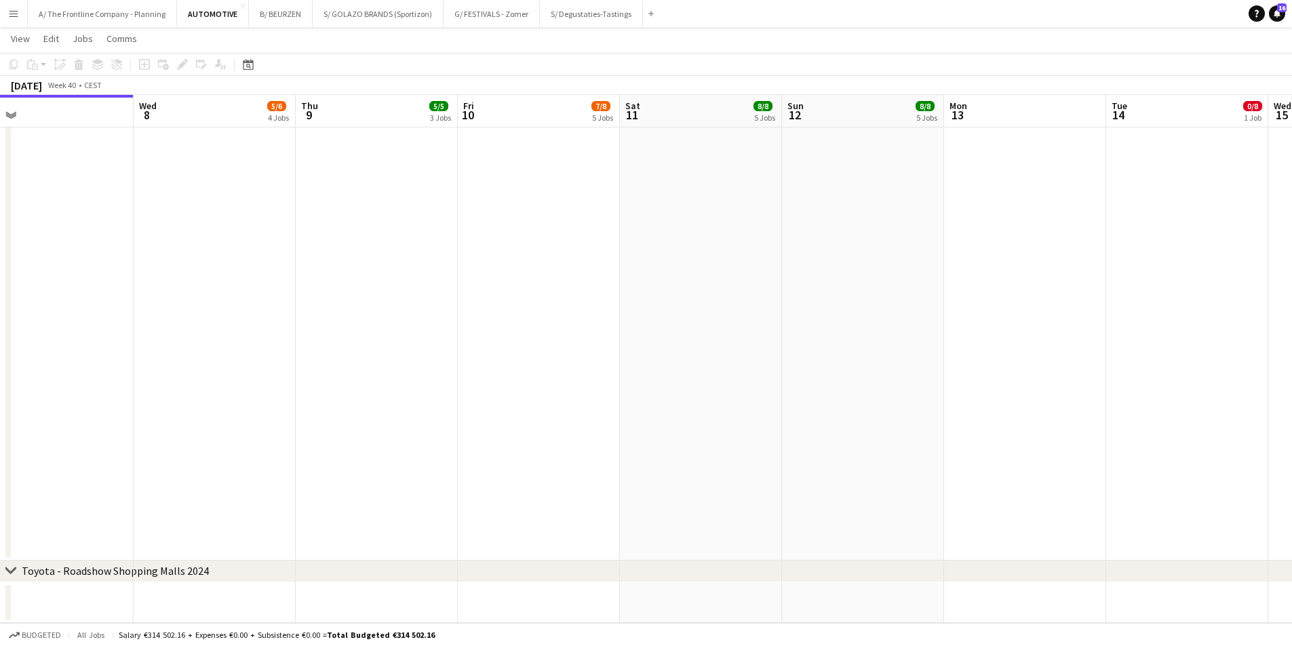
drag, startPoint x: 204, startPoint y: 310, endPoint x: 211, endPoint y: 315, distance: 8.8
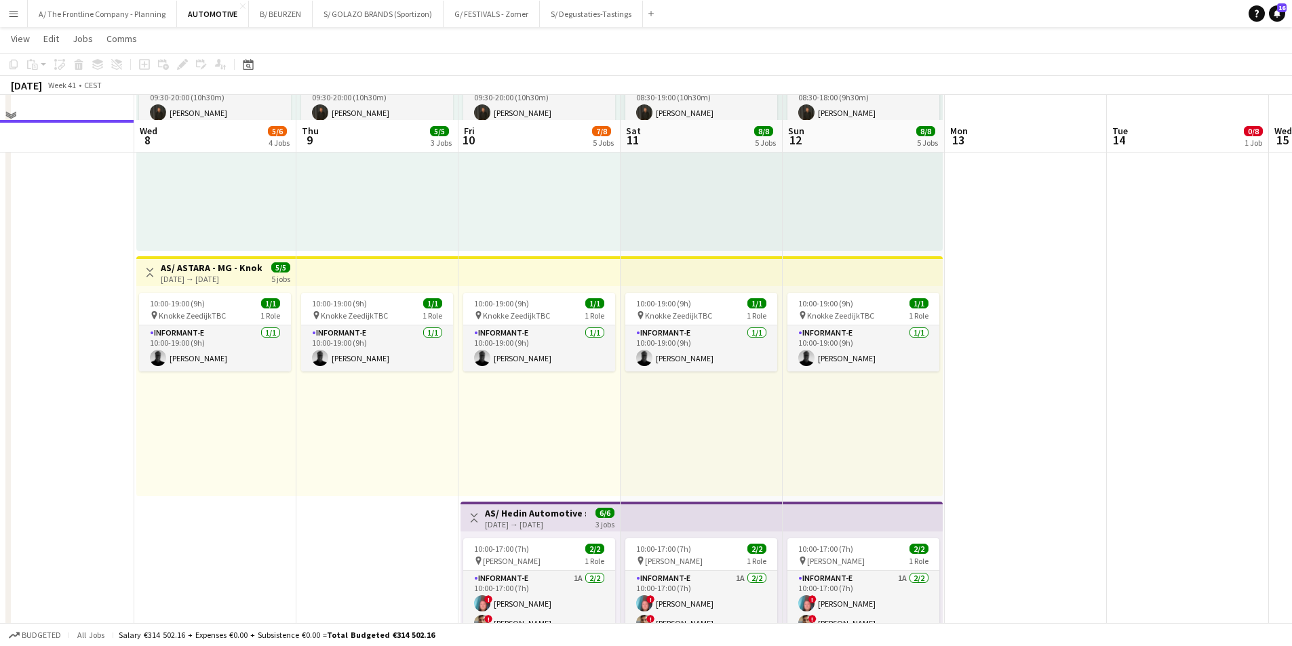
scroll to position [391, 0]
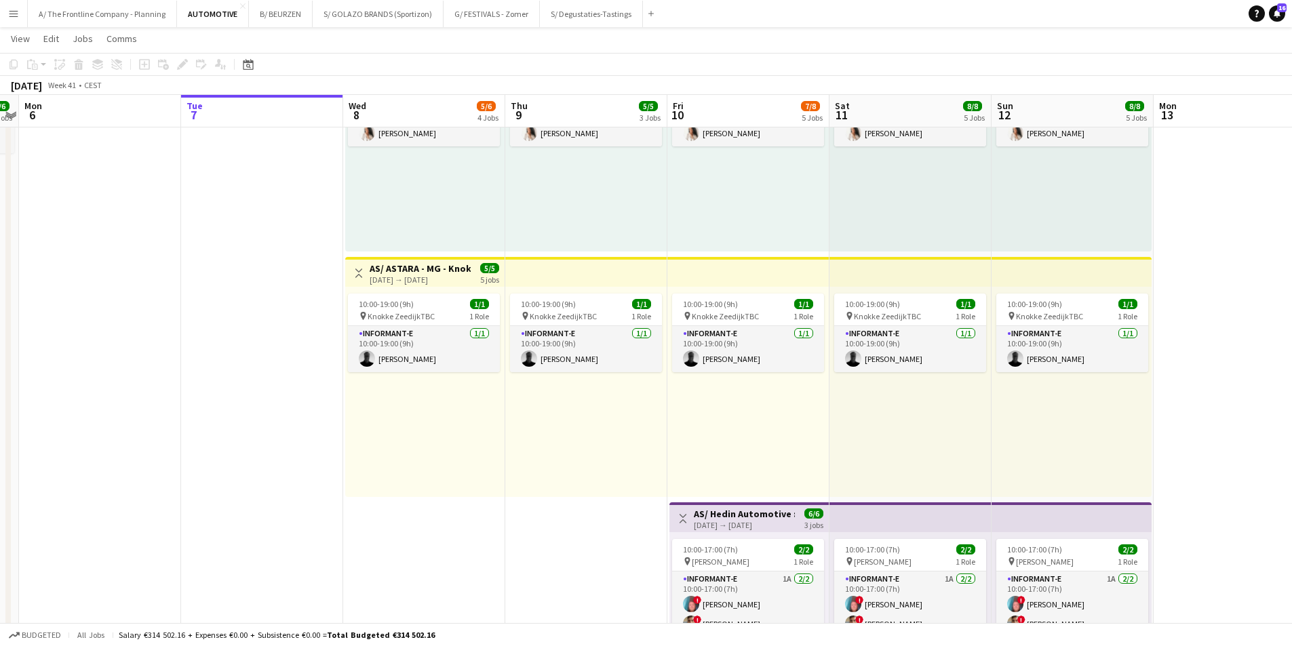
drag, startPoint x: 184, startPoint y: 502, endPoint x: 948, endPoint y: 419, distance: 769.1
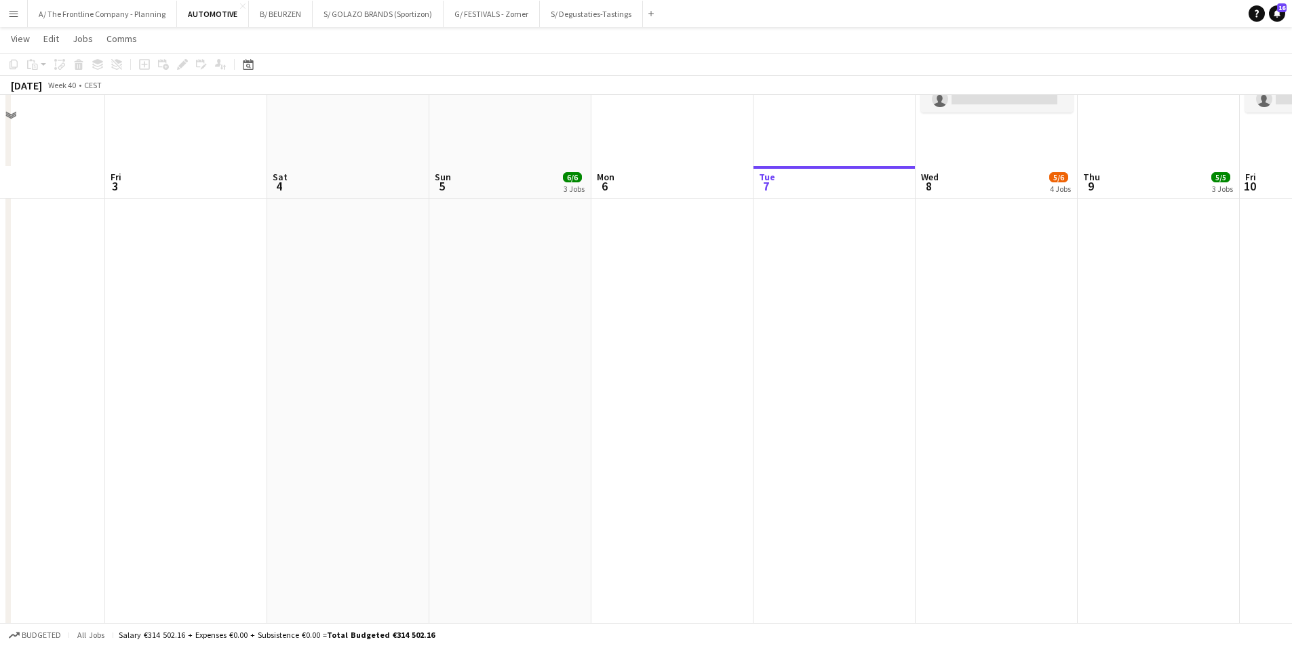
scroll to position [1477, 0]
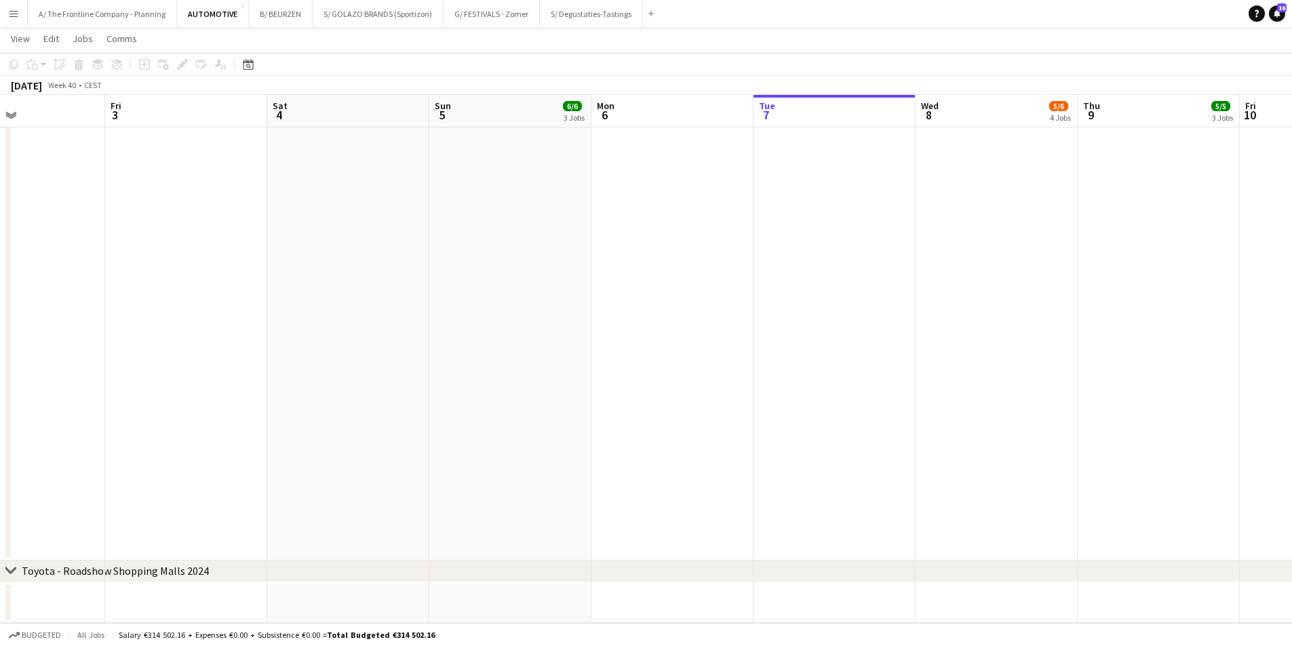
drag, startPoint x: 401, startPoint y: 422, endPoint x: 408, endPoint y: 423, distance: 6.8
click at [404, 421] on app-date-cell at bounding box center [348, 245] width 162 height 631
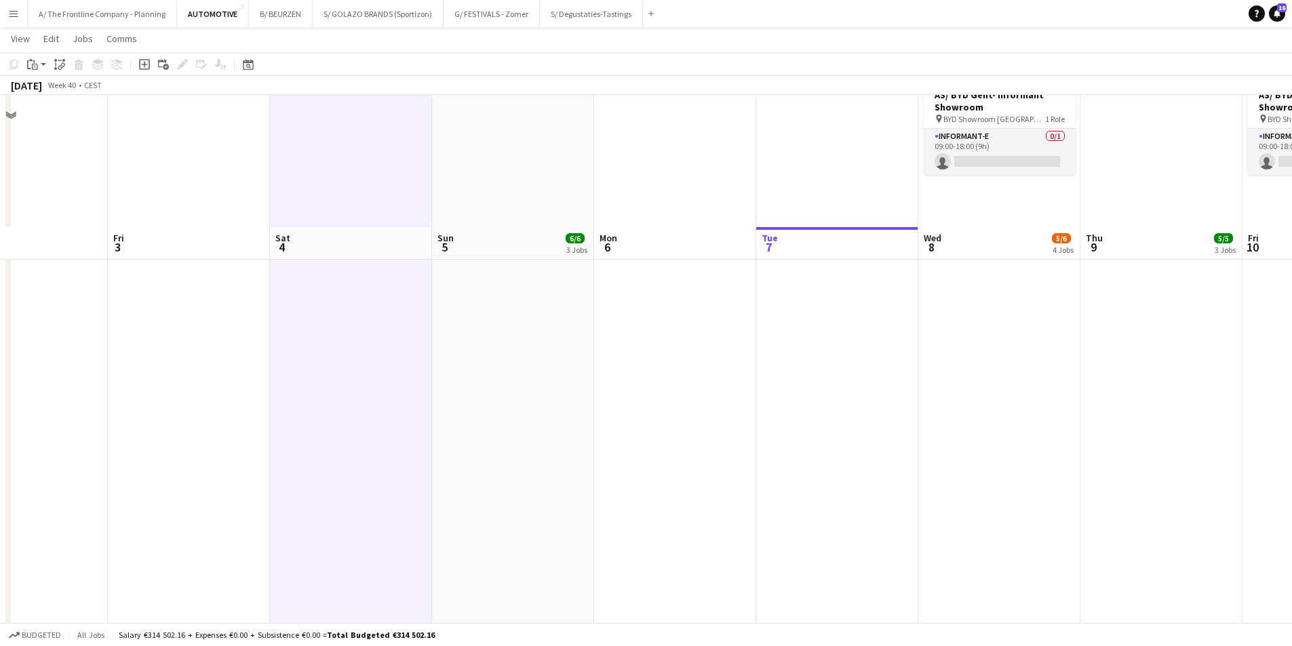
scroll to position [1138, 0]
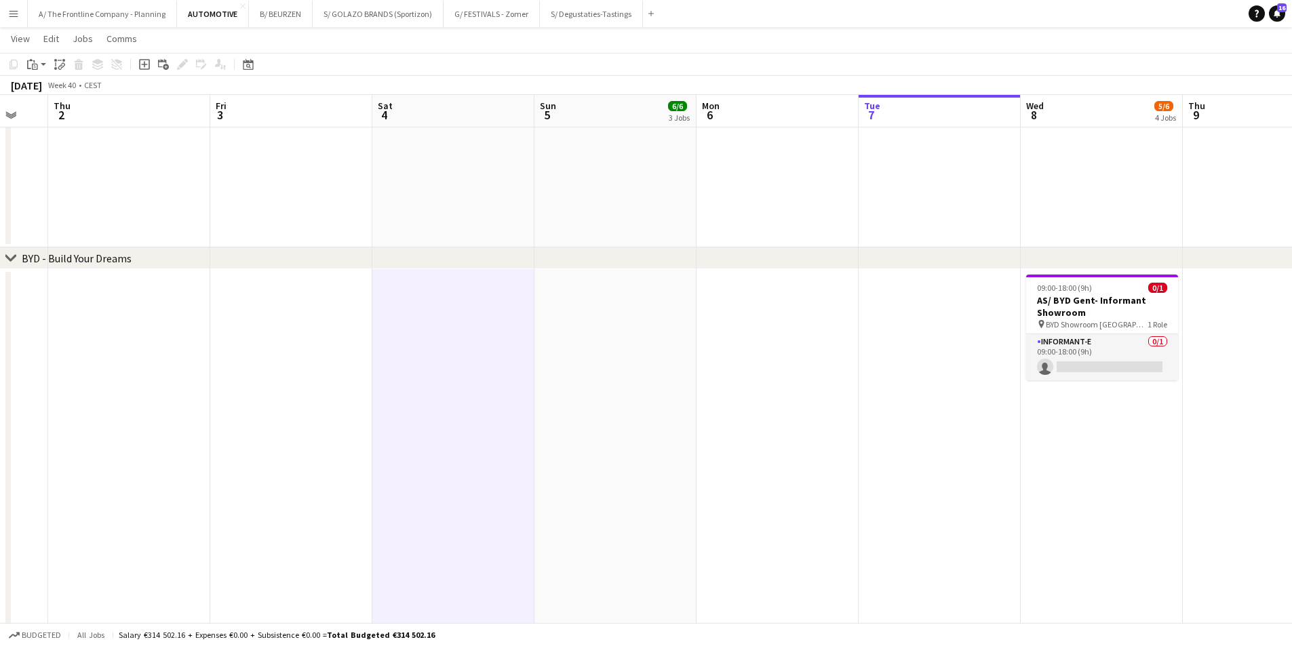
drag, startPoint x: 394, startPoint y: 419, endPoint x: 999, endPoint y: 349, distance: 609.1
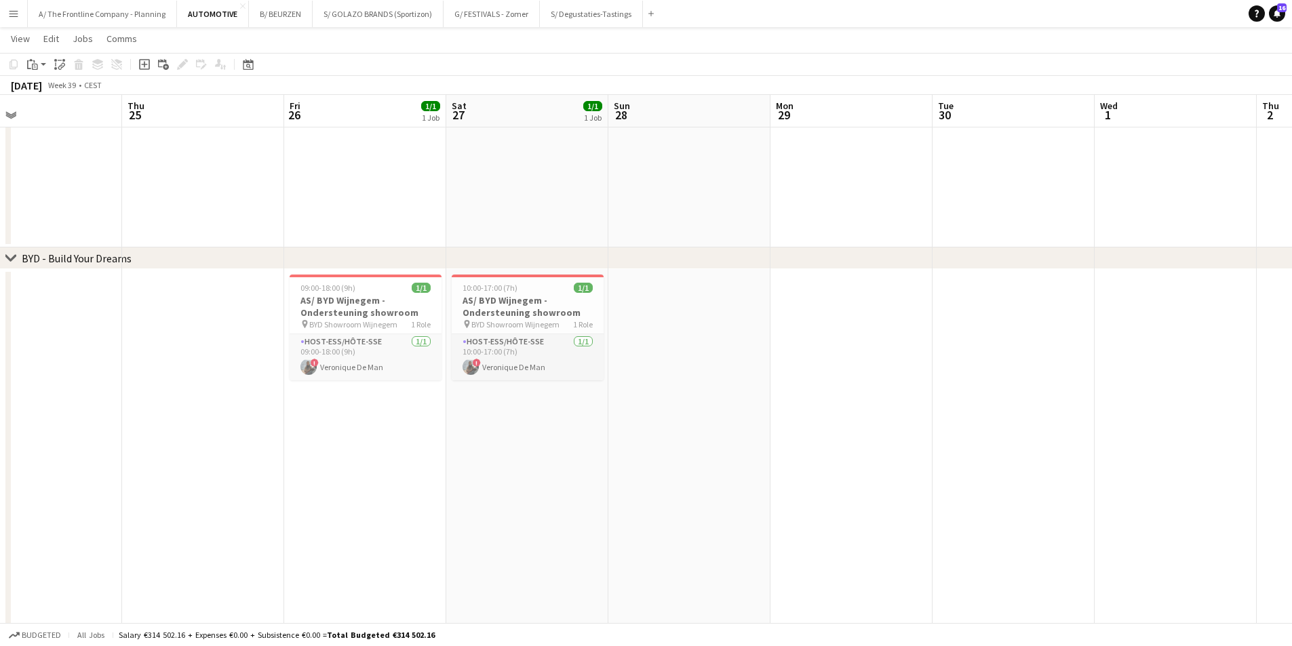
drag, startPoint x: 668, startPoint y: 377, endPoint x: 1003, endPoint y: 368, distance: 334.6
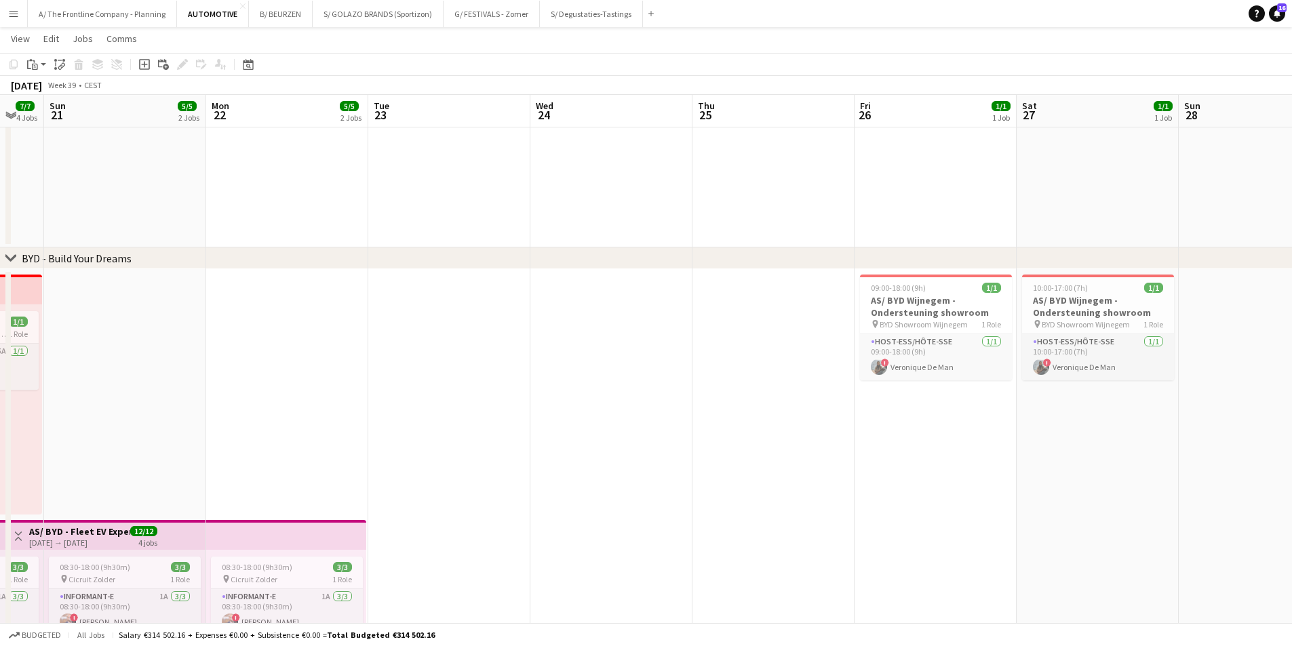
drag, startPoint x: 351, startPoint y: 455, endPoint x: 876, endPoint y: 414, distance: 526.7
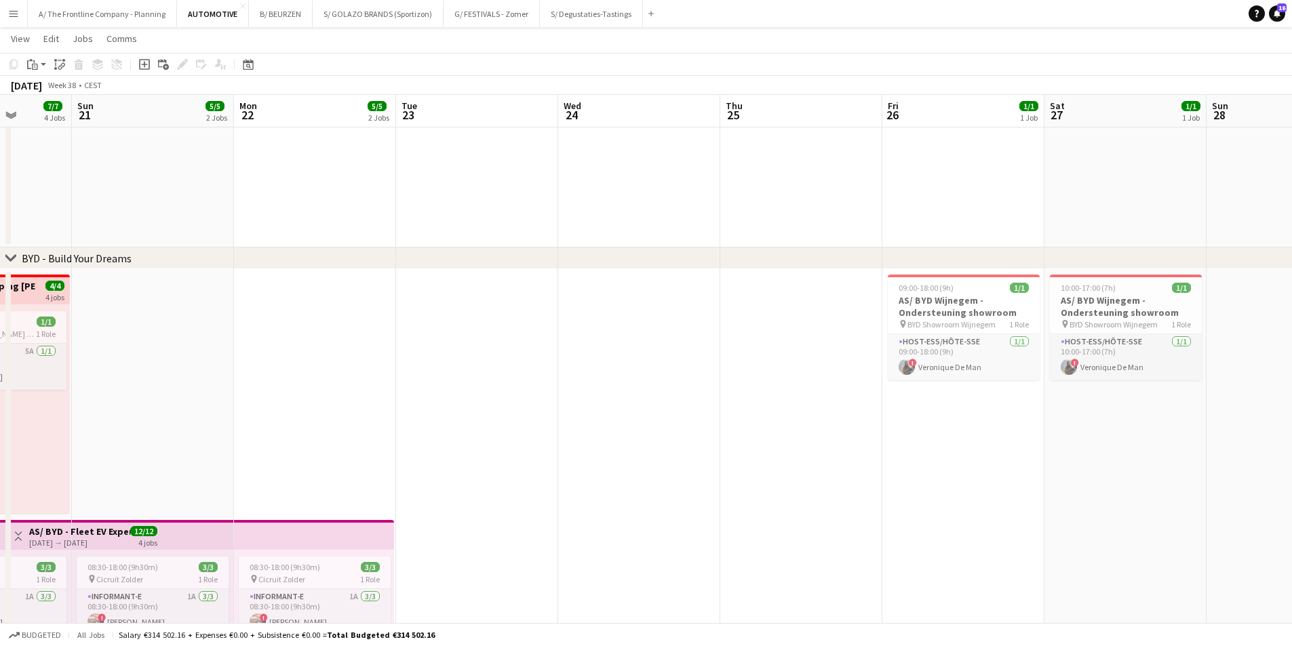
scroll to position [0, 358]
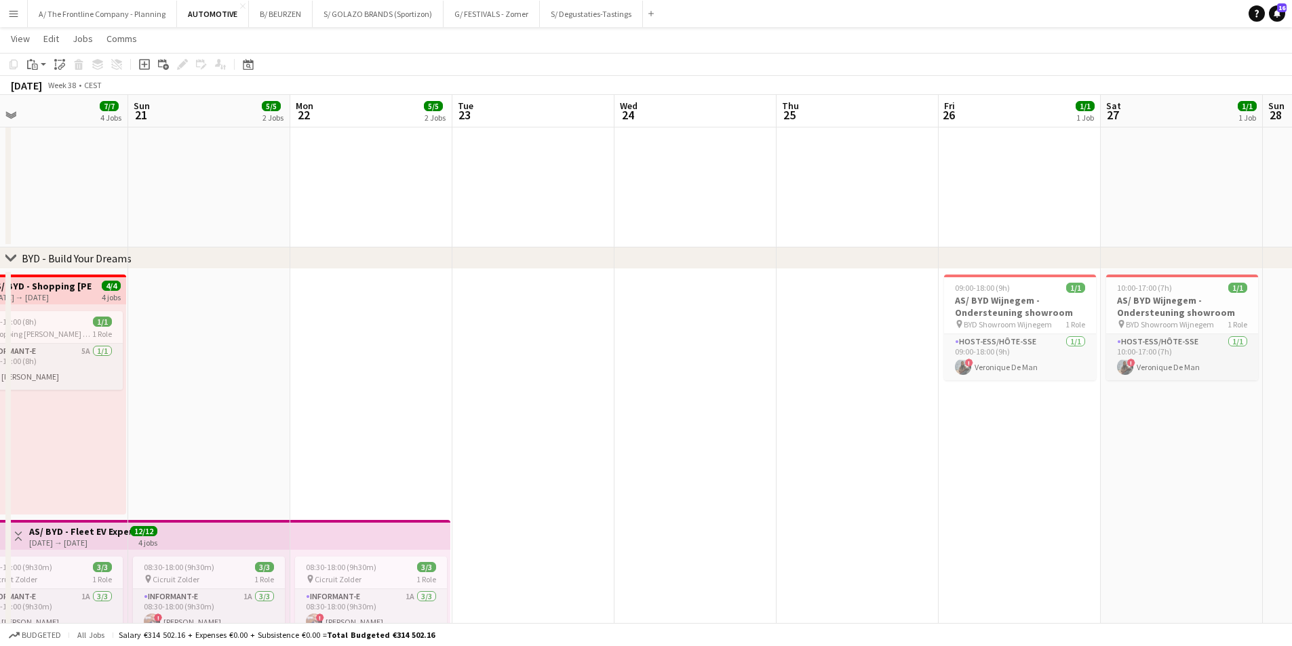
drag, startPoint x: 421, startPoint y: 436, endPoint x: 776, endPoint y: 400, distance: 357.3
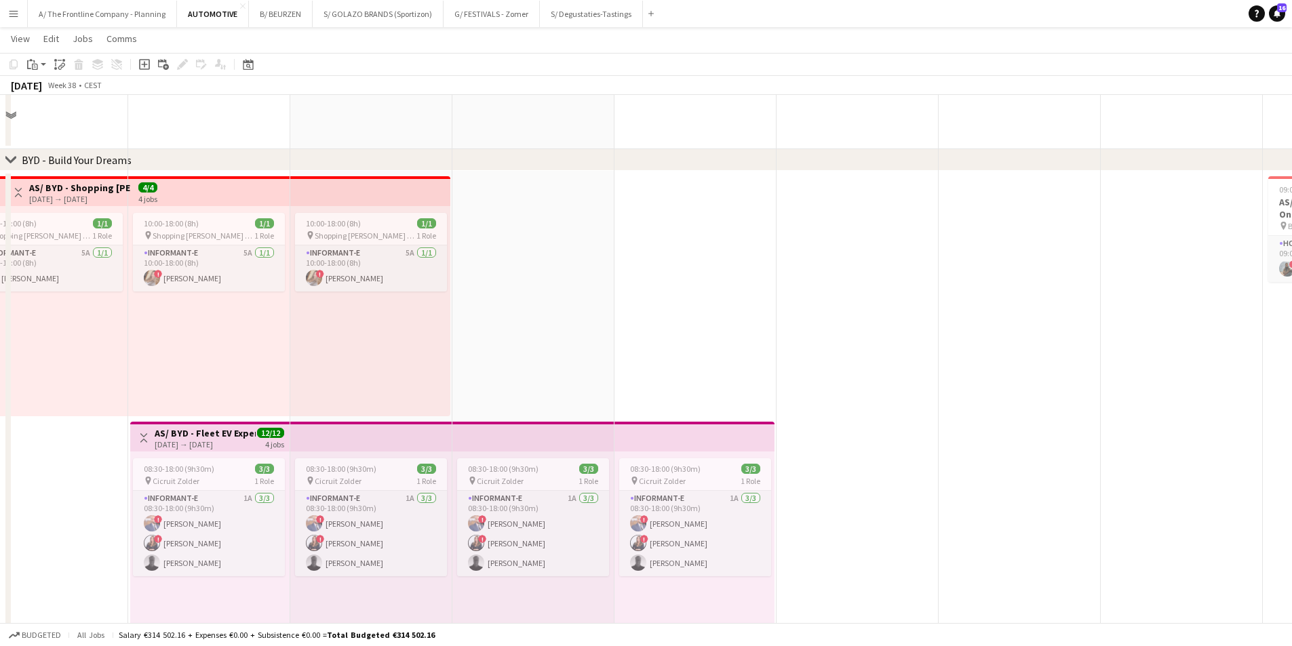
scroll to position [1273, 0]
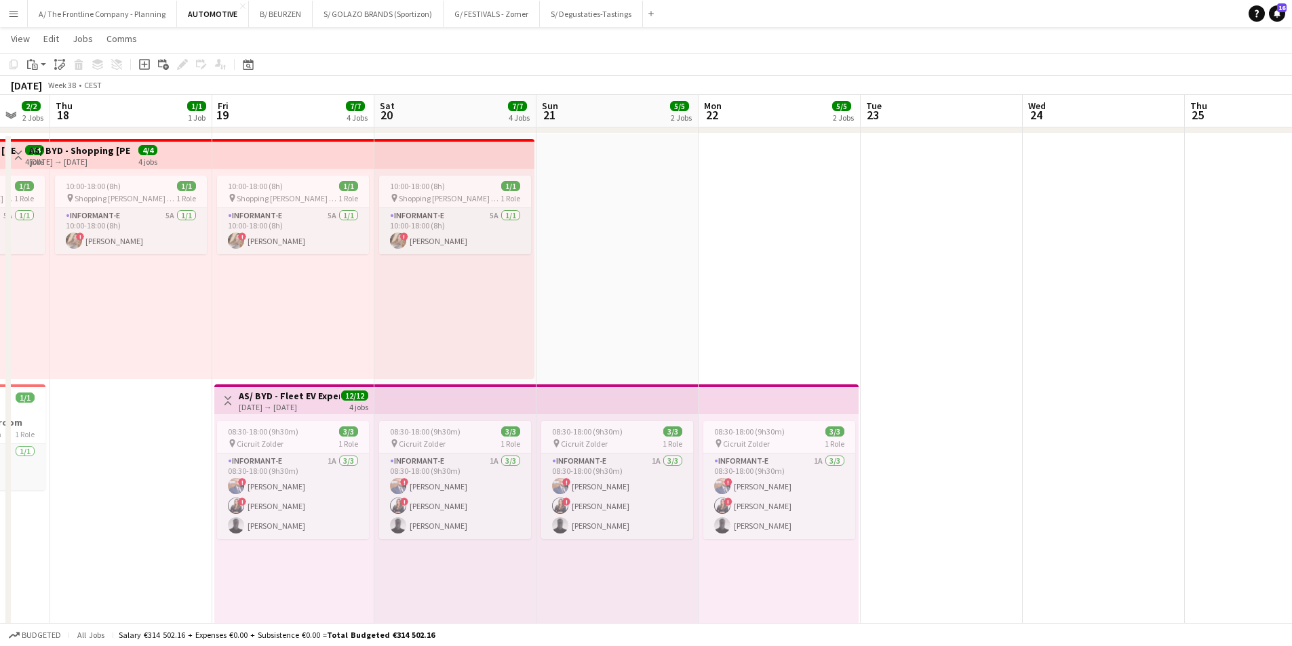
drag, startPoint x: 330, startPoint y: 349, endPoint x: 781, endPoint y: 297, distance: 454.1
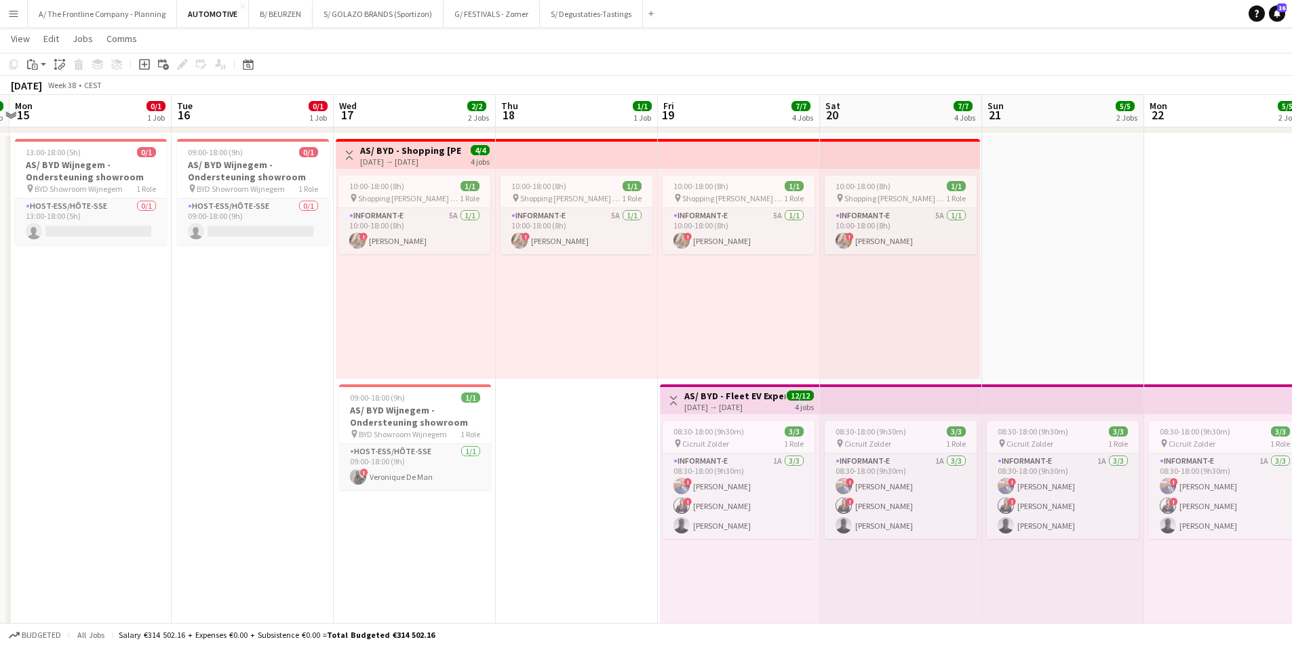
drag, startPoint x: 180, startPoint y: 329, endPoint x: 775, endPoint y: 299, distance: 595.0
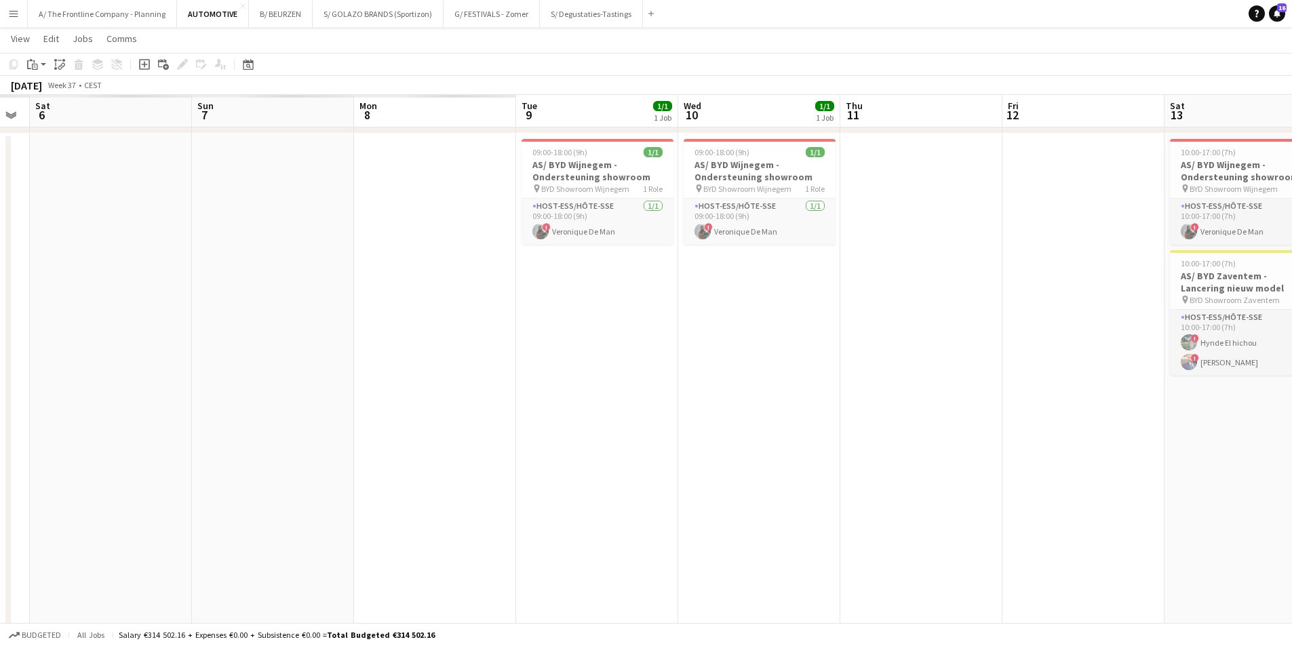
drag, startPoint x: 100, startPoint y: 438, endPoint x: 752, endPoint y: 404, distance: 652.8
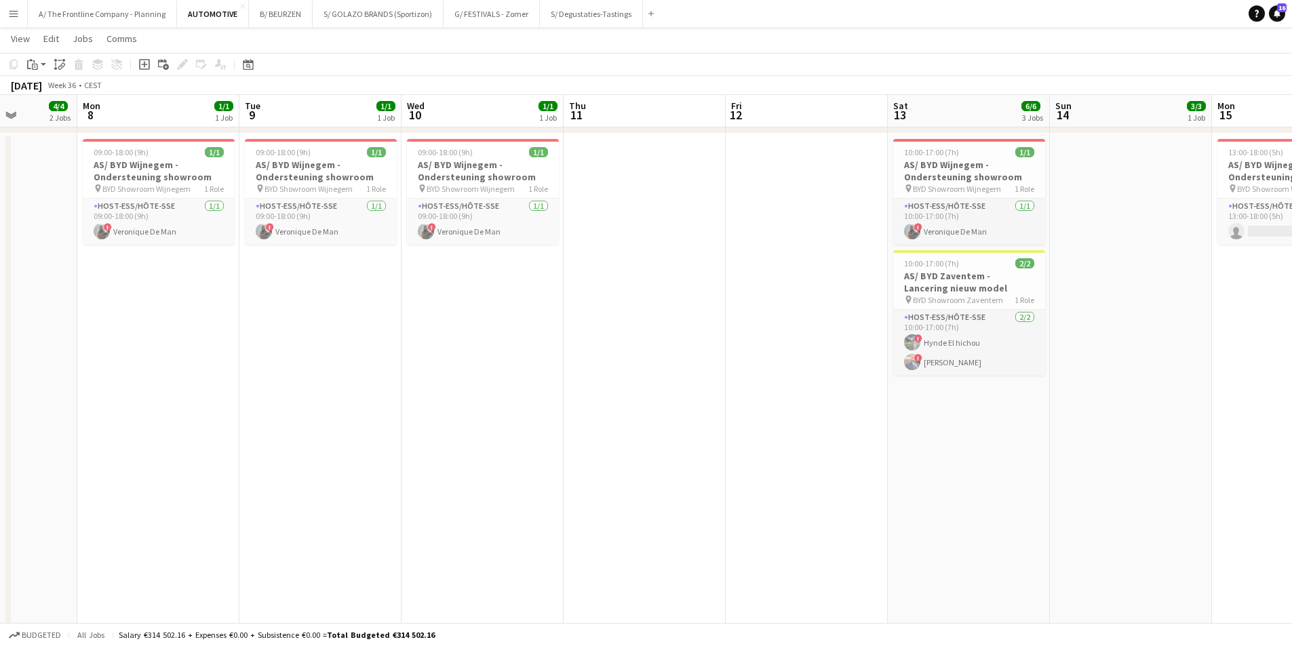
scroll to position [0, 524]
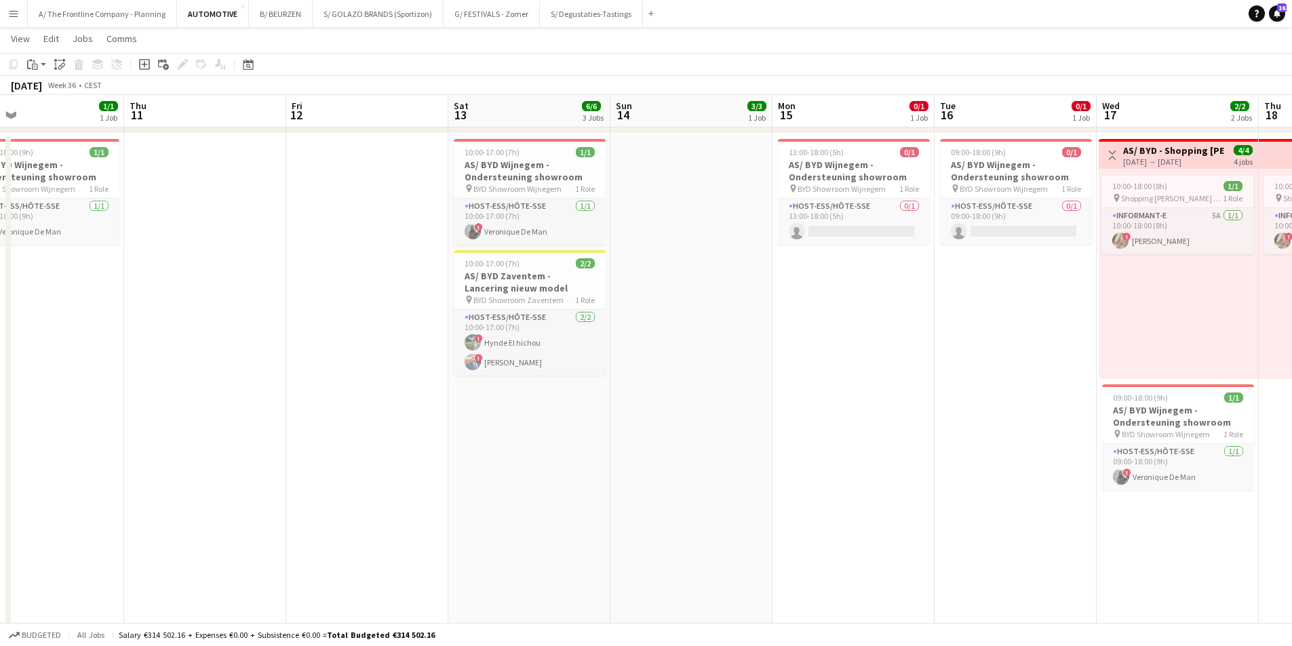
drag, startPoint x: 868, startPoint y: 345, endPoint x: 366, endPoint y: 364, distance: 503.0
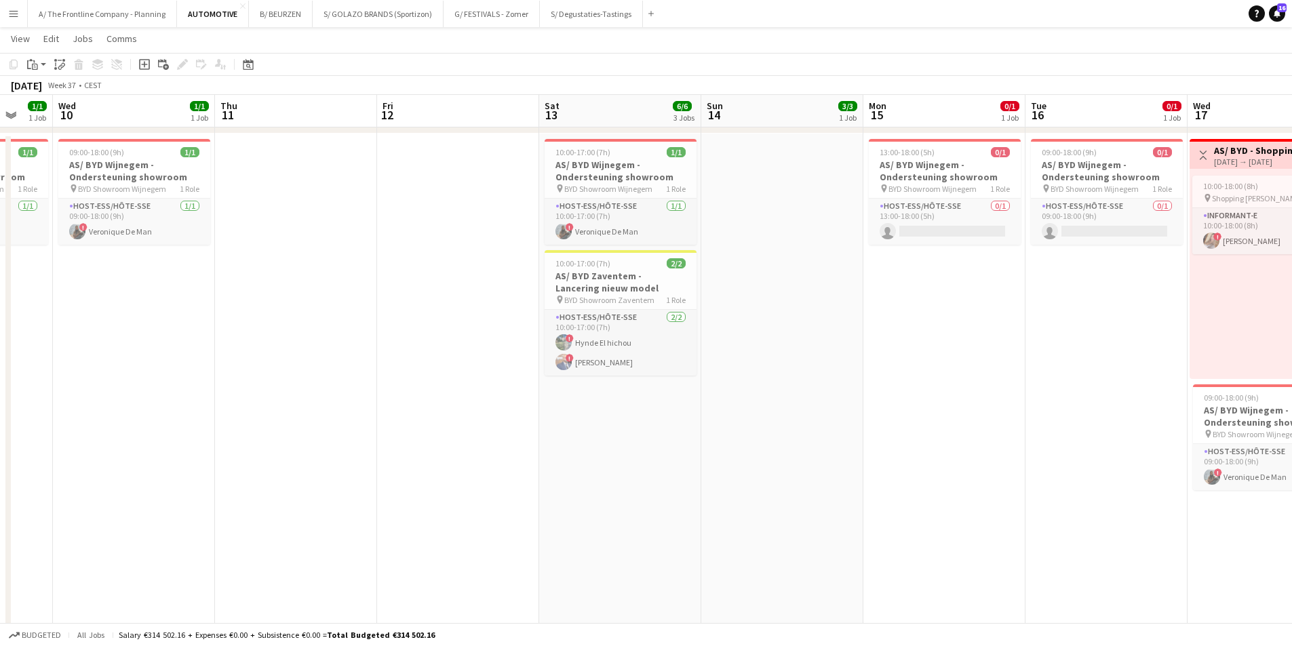
drag, startPoint x: 876, startPoint y: 342, endPoint x: 457, endPoint y: 347, distance: 419.9
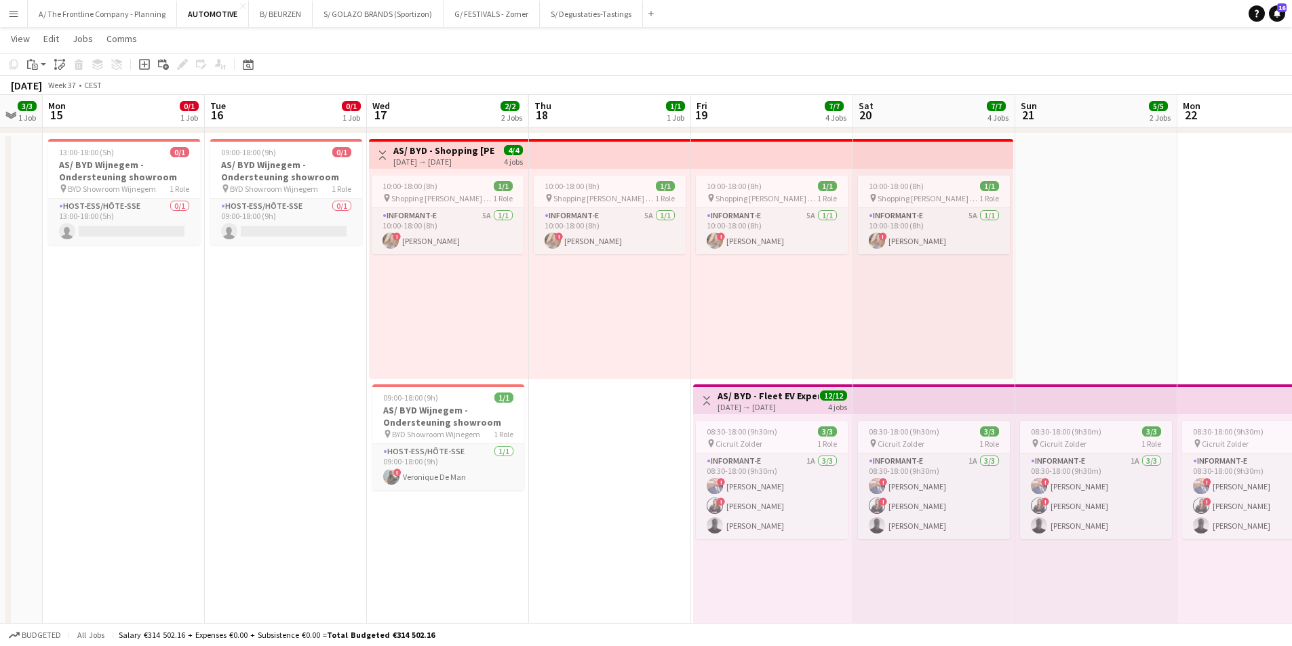
scroll to position [0, 482]
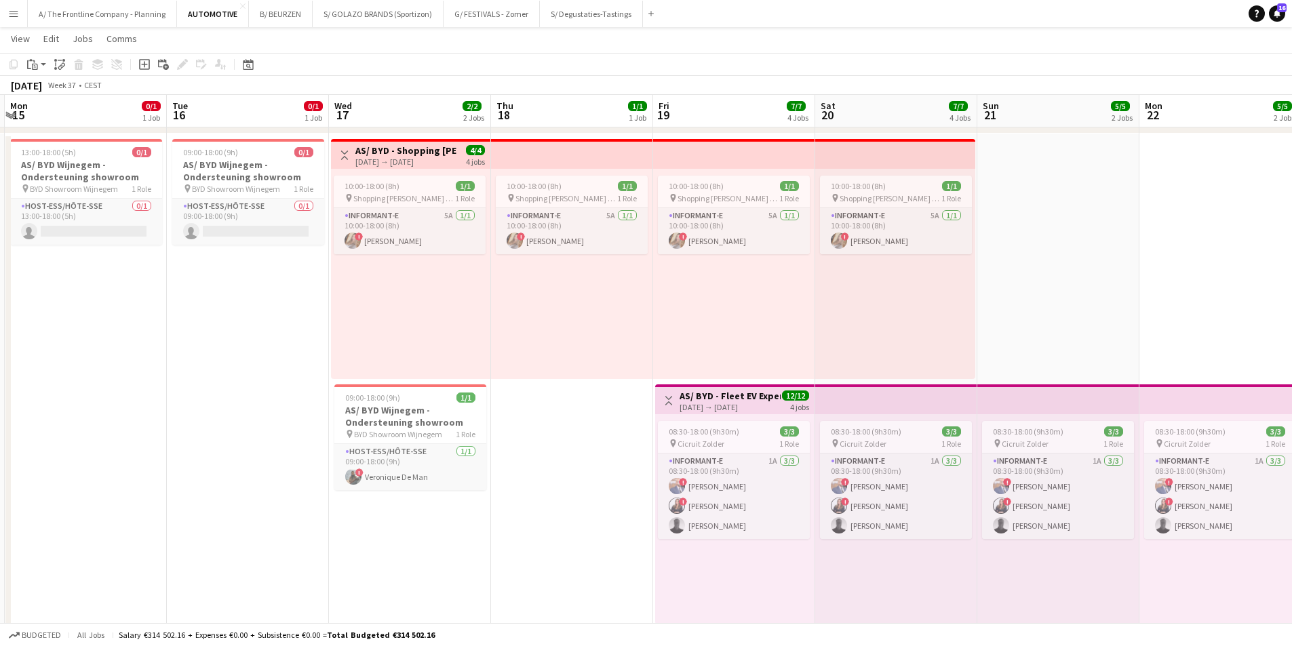
drag, startPoint x: 600, startPoint y: 327, endPoint x: 252, endPoint y: 339, distance: 348.2
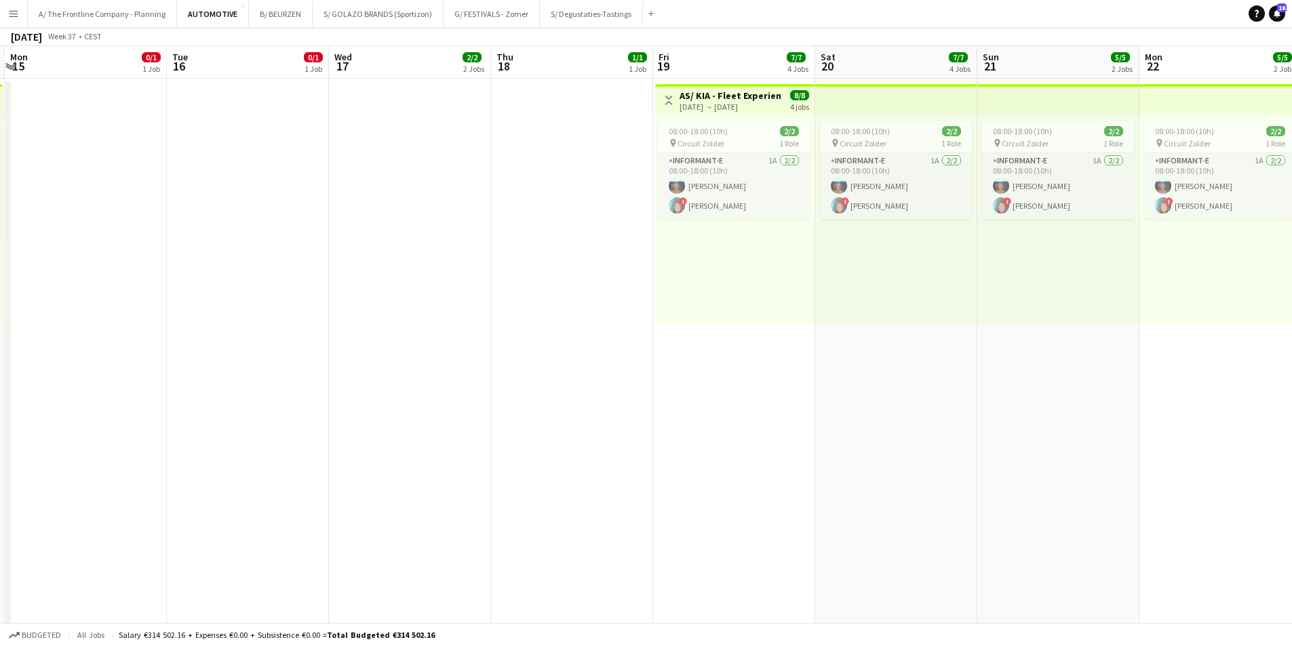
scroll to position [0, 0]
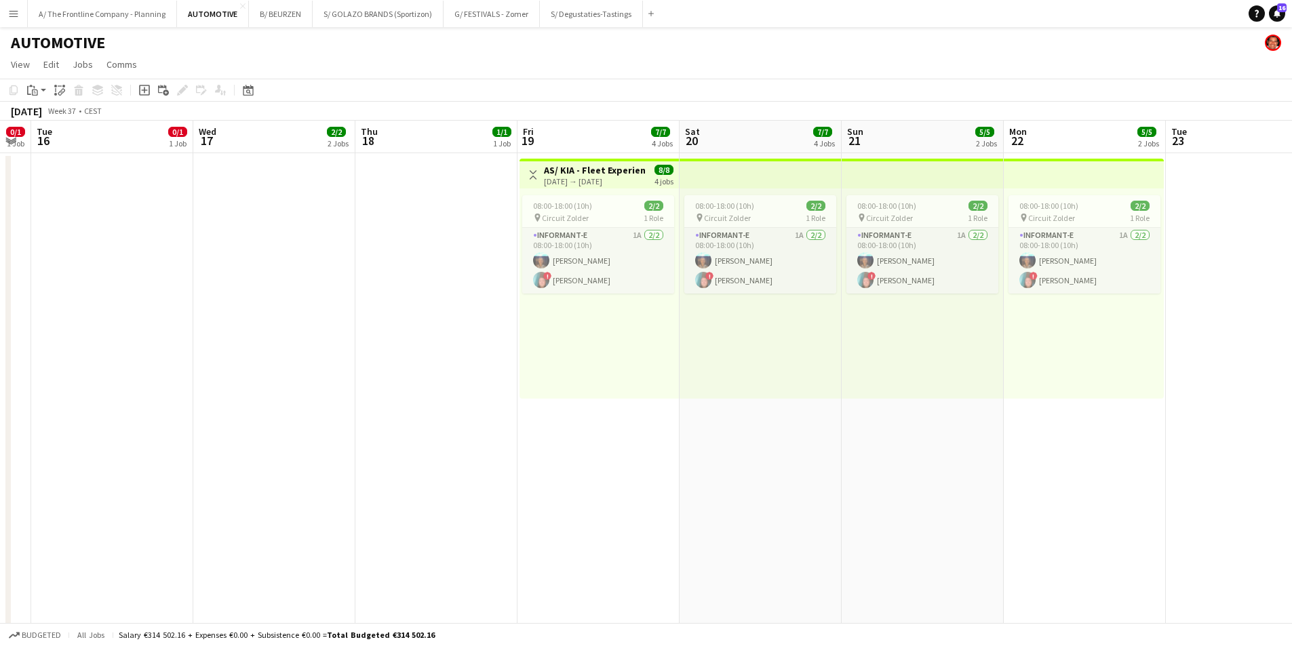
drag, startPoint x: 791, startPoint y: 467, endPoint x: 331, endPoint y: 465, distance: 459.9
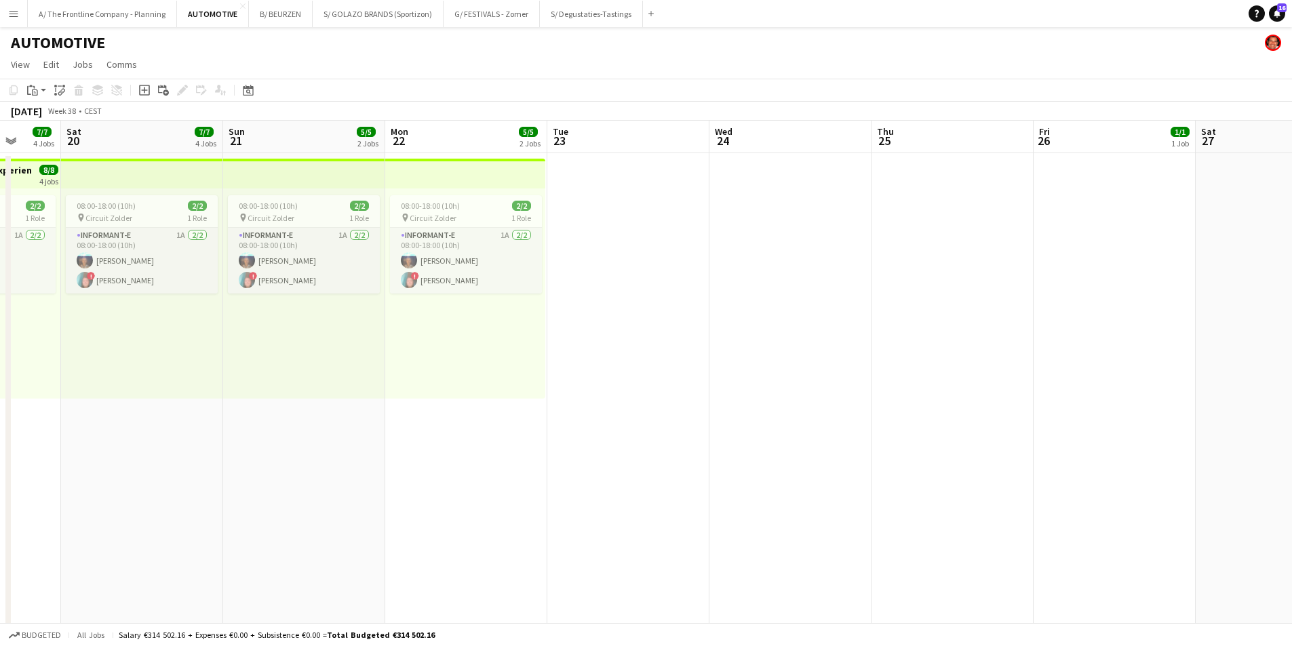
drag, startPoint x: 872, startPoint y: 468, endPoint x: 281, endPoint y: 465, distance: 591.5
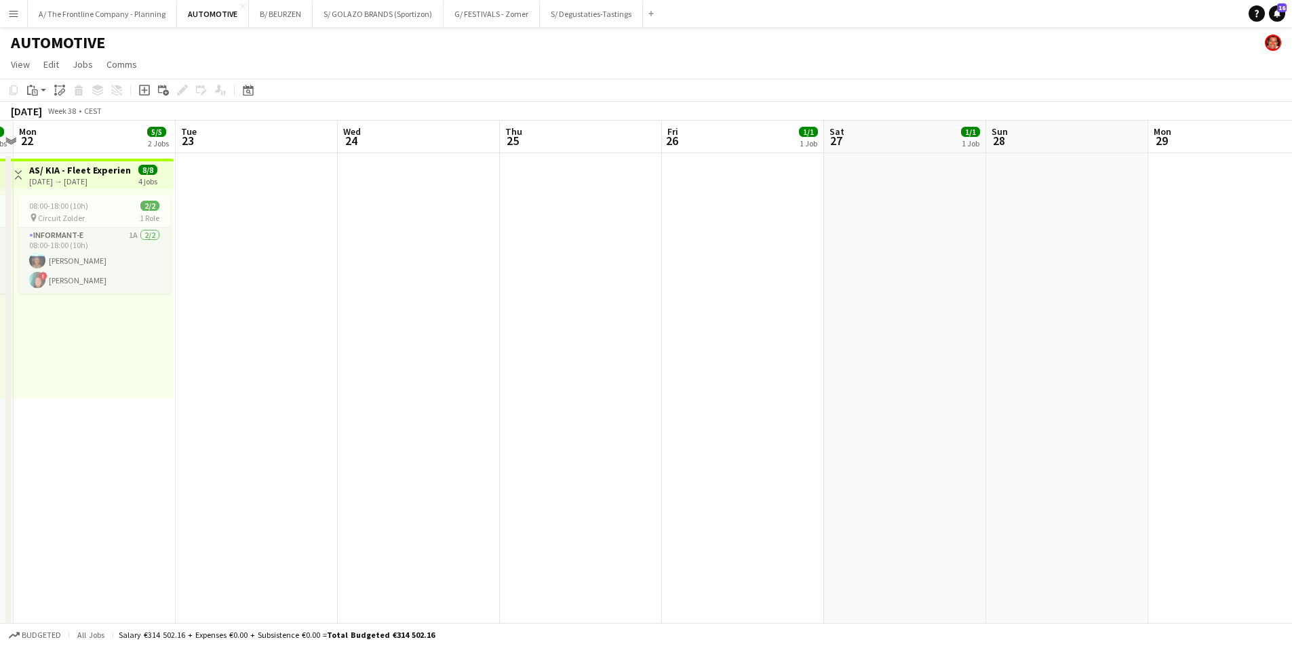
drag, startPoint x: 885, startPoint y: 430, endPoint x: 311, endPoint y: 425, distance: 573.9
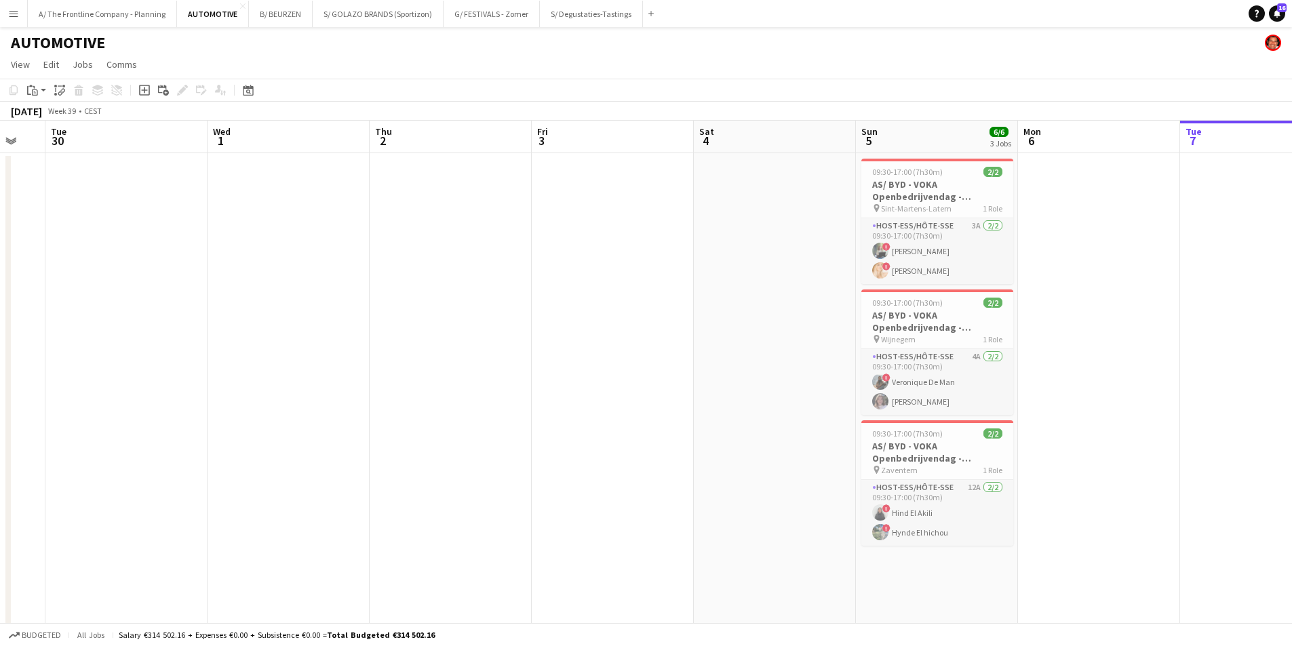
drag, startPoint x: 151, startPoint y: 424, endPoint x: 136, endPoint y: 425, distance: 14.3
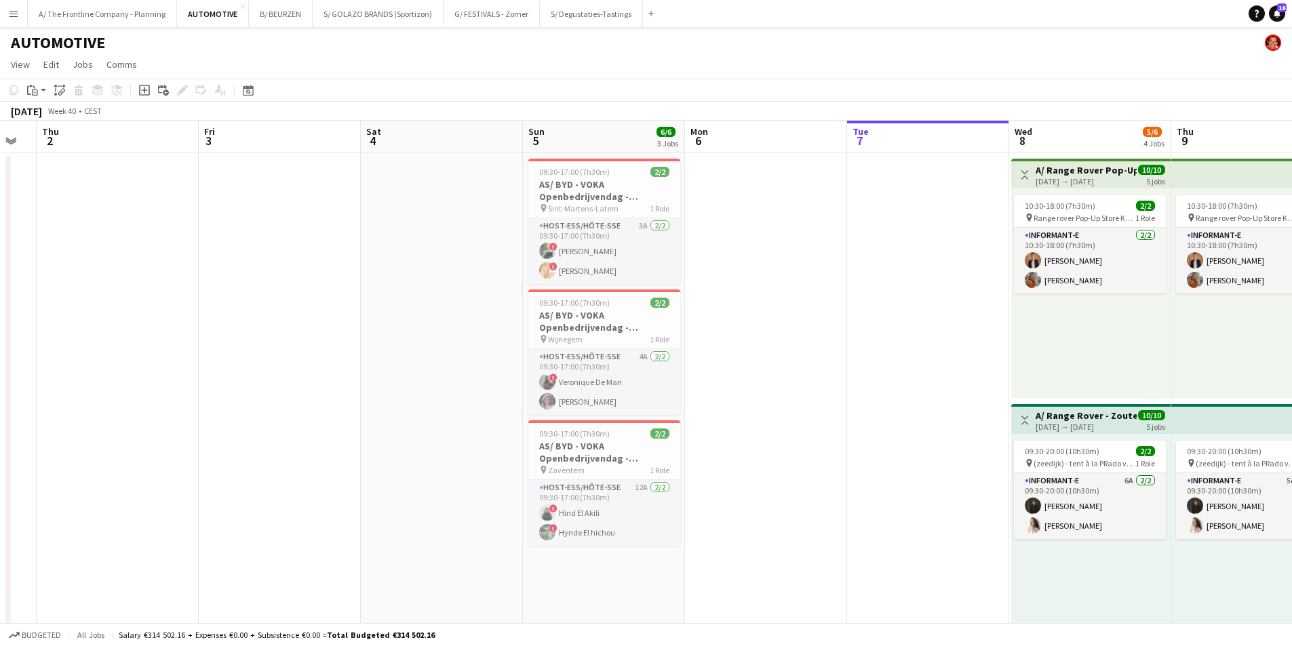
drag, startPoint x: 271, startPoint y: 402, endPoint x: 280, endPoint y: 399, distance: 9.2
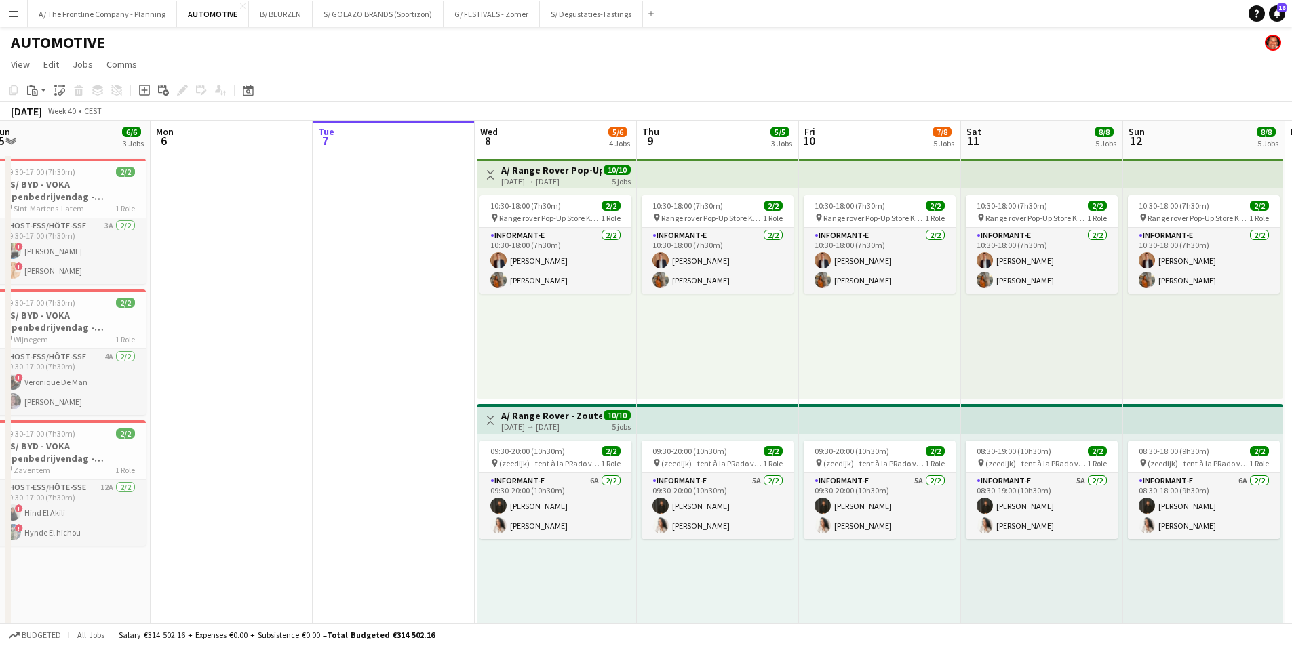
drag, startPoint x: 684, startPoint y: 377, endPoint x: 442, endPoint y: 375, distance: 242.2
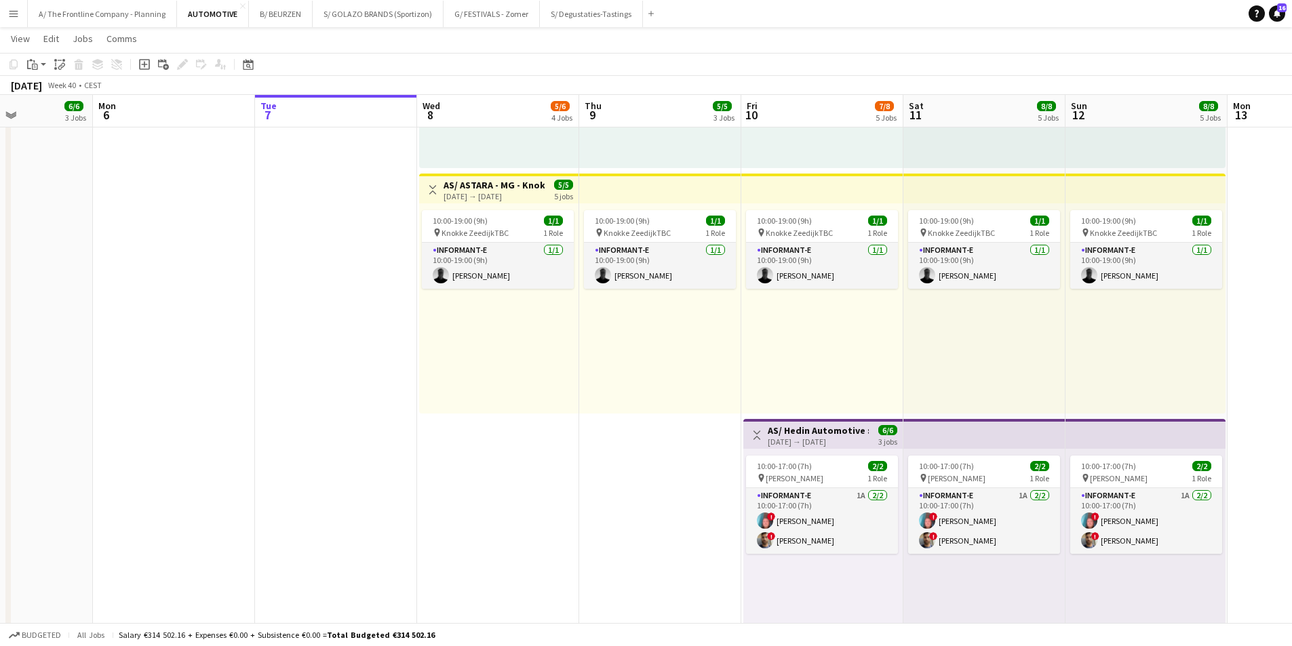
scroll to position [0, 446]
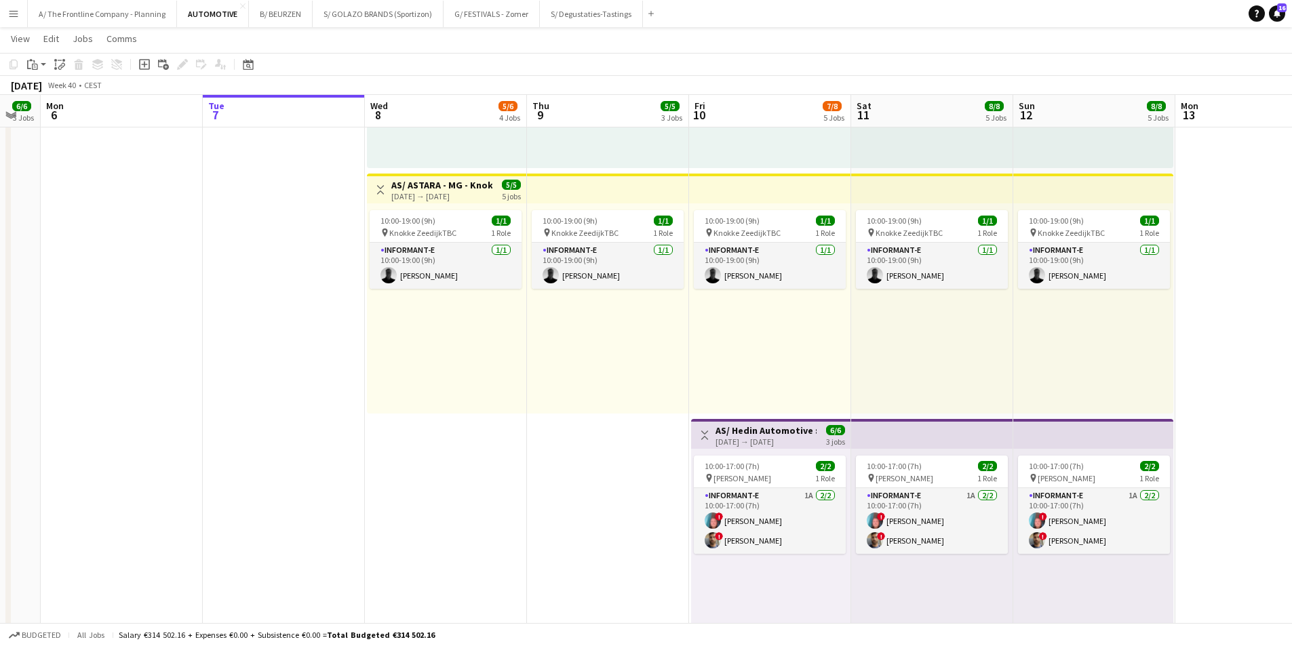
drag, startPoint x: 293, startPoint y: 400, endPoint x: 263, endPoint y: 395, distance: 30.2
click at [263, 395] on app-calendar-viewport "Fri 3 Sat 4 Sun 5 6/6 3 Jobs Mon 6 Tue 7 Wed 8 5/6 4 Jobs Thu 9 5/5 3 Jobs Fri …" at bounding box center [646, 601] width 1292 height 2047
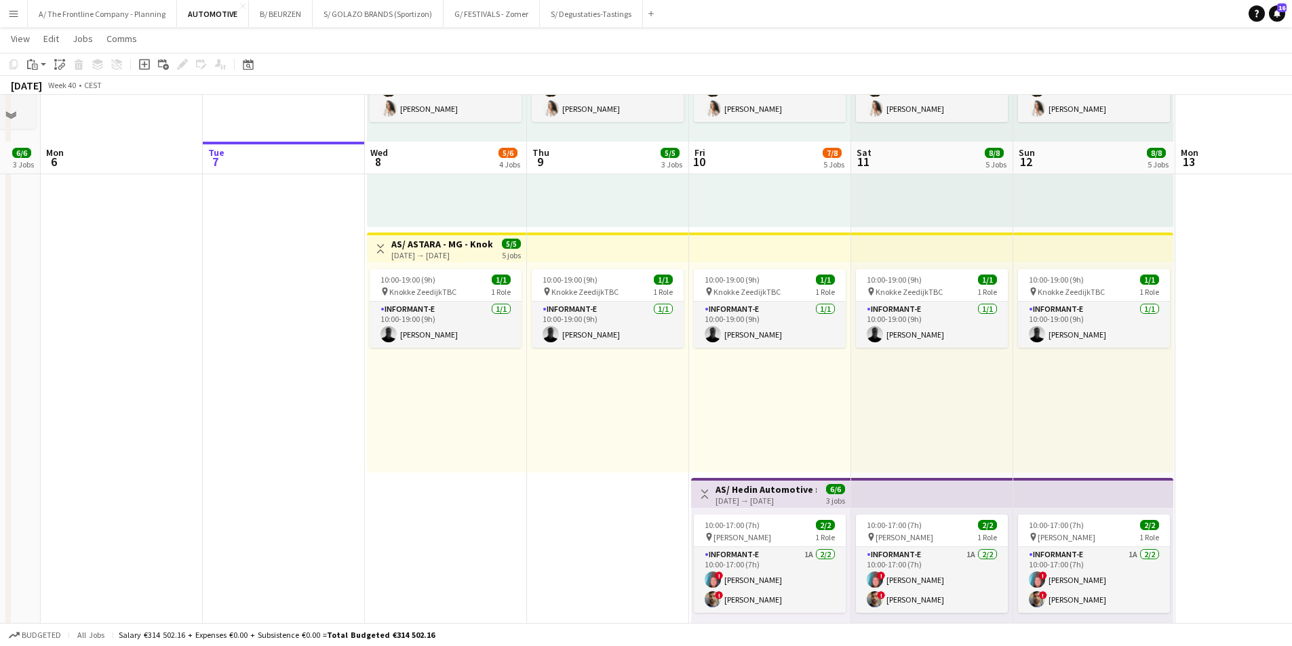
scroll to position [407, 0]
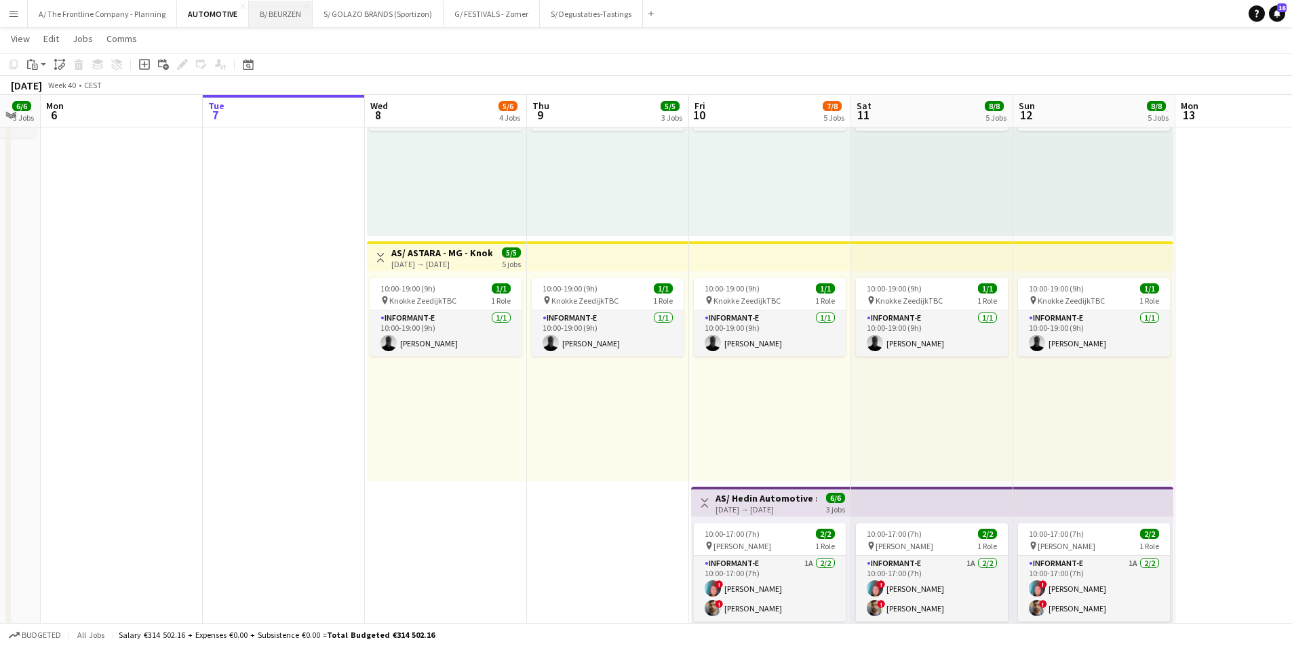
click at [269, 17] on button "B/ BEURZEN Close" at bounding box center [281, 14] width 64 height 26
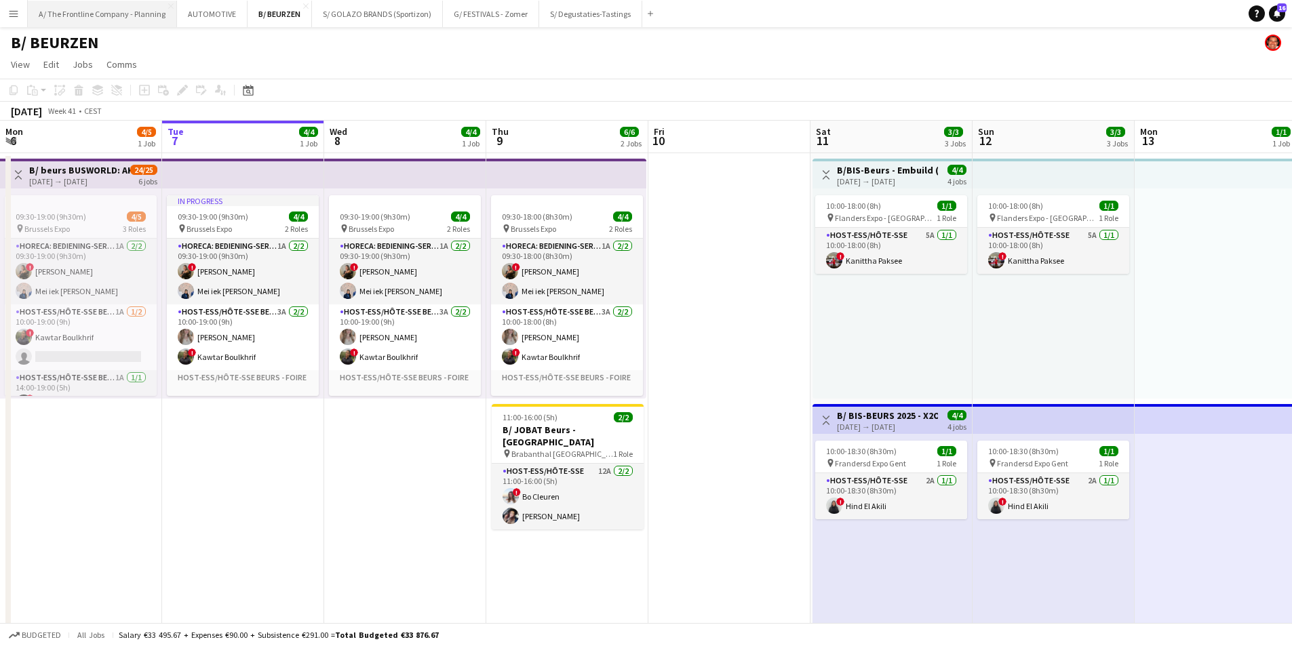
click at [95, 19] on button "A/ The Frontline Company - Planning Close" at bounding box center [102, 14] width 149 height 26
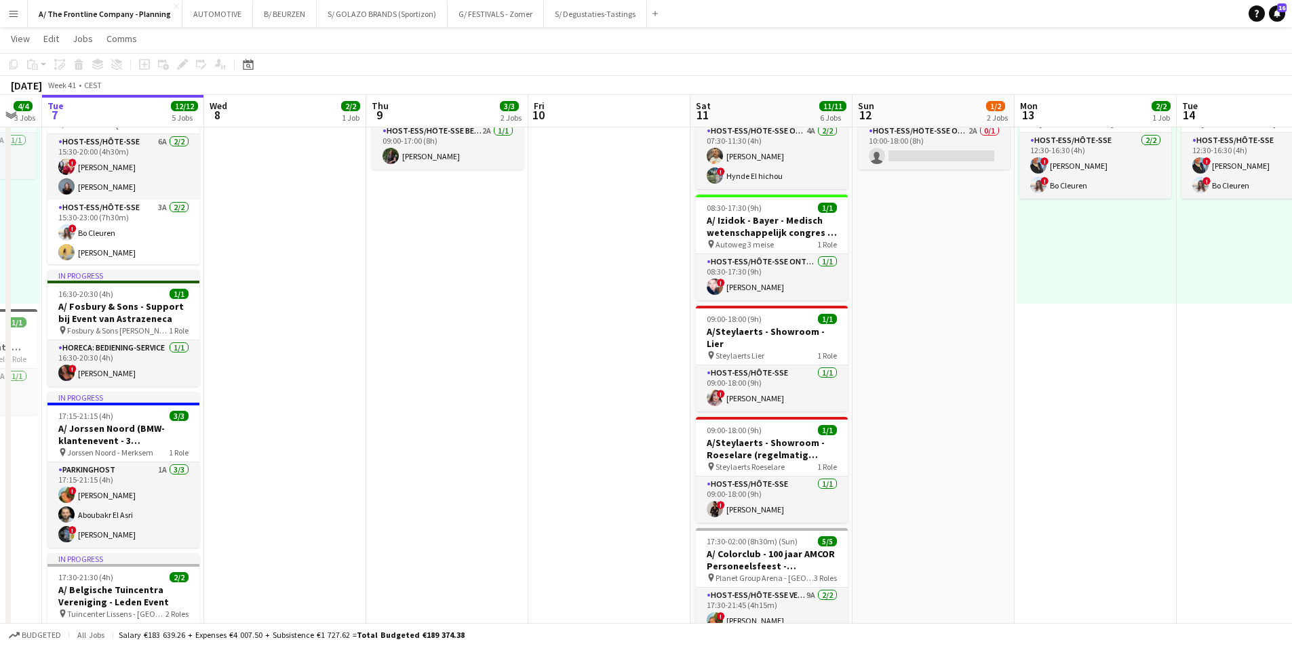
scroll to position [0, 445]
click at [459, 311] on app-calendar-viewport "Sat 4 12/12 5 Jobs Sun 5 11/11 5 Jobs Mon 6 4/4 3 Jobs Tue 7 12/12 5 Jobs Wed 8…" at bounding box center [646, 516] width 1292 height 1605
click at [210, 12] on button "AUTOMOTIVE Close" at bounding box center [217, 14] width 71 height 26
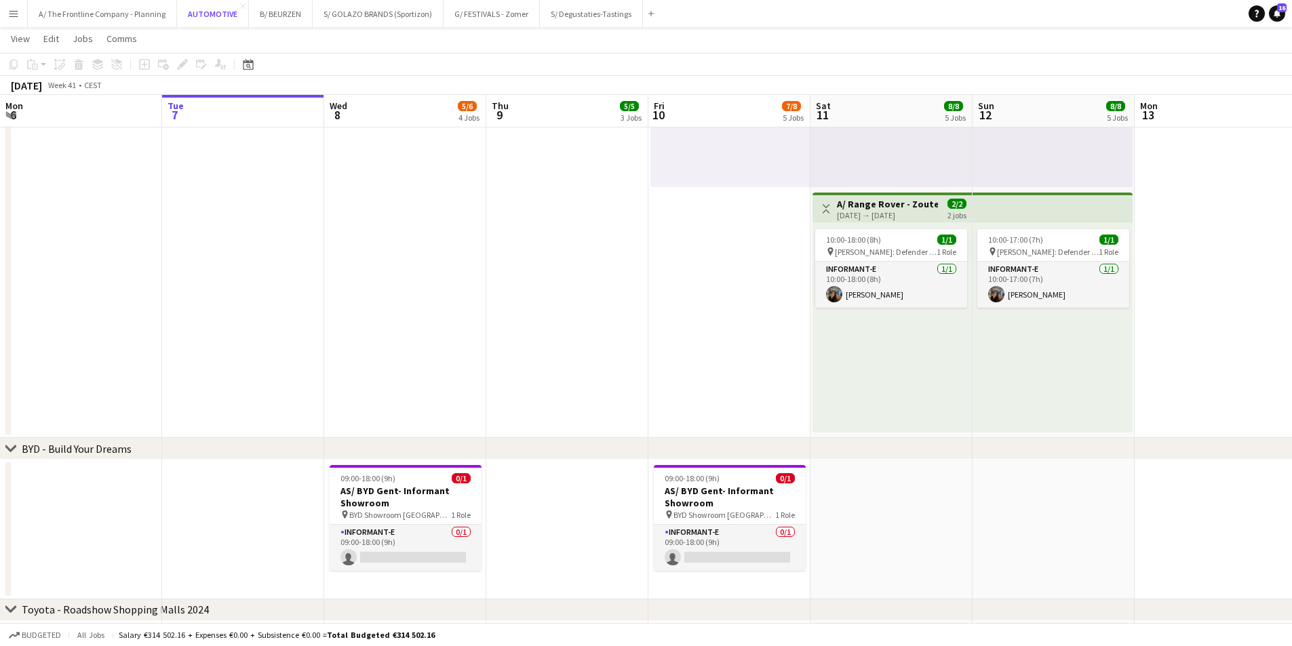
scroll to position [950, 0]
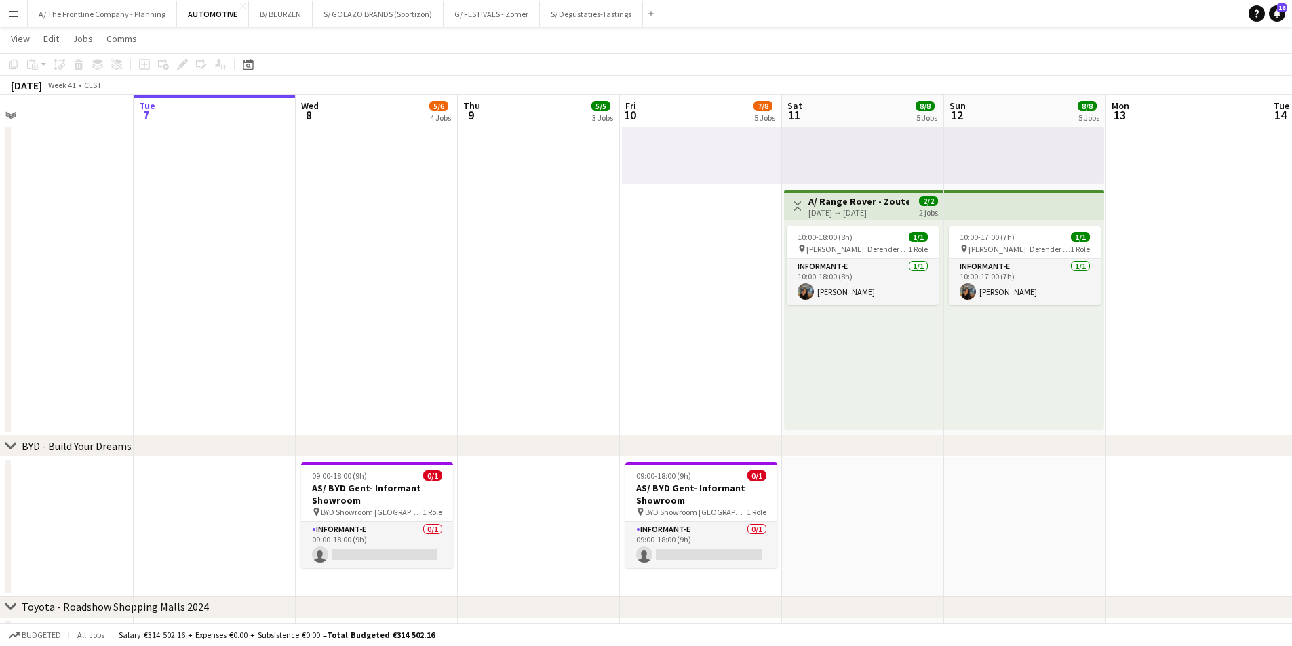
drag, startPoint x: 177, startPoint y: 494, endPoint x: 941, endPoint y: 492, distance: 763.8
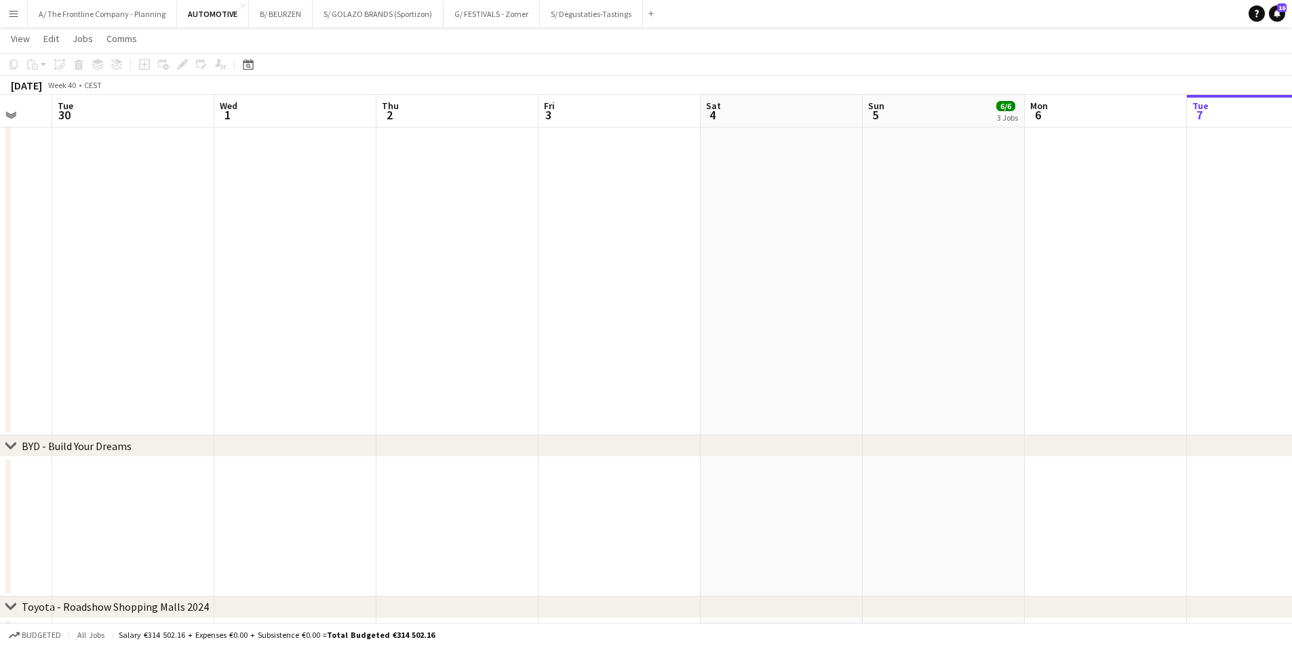
drag, startPoint x: 381, startPoint y: 494, endPoint x: 825, endPoint y: 504, distance: 443.8
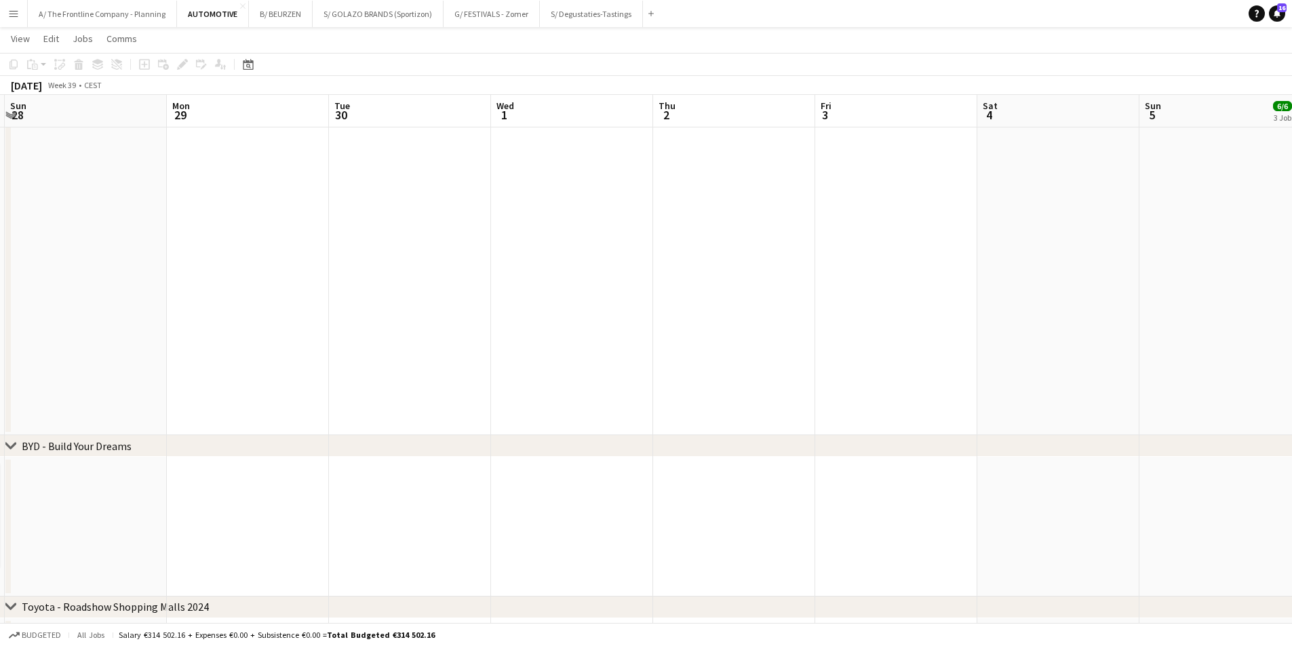
drag, startPoint x: 230, startPoint y: 519, endPoint x: 964, endPoint y: 499, distance: 734.3
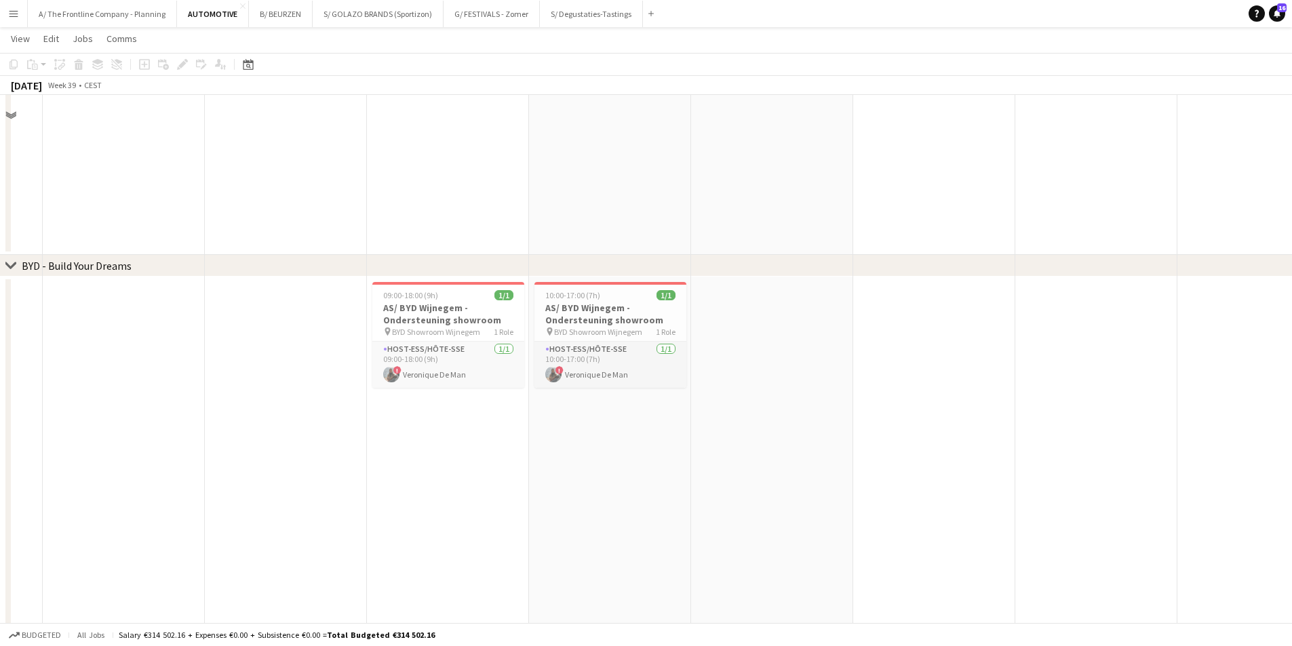
scroll to position [1153, 0]
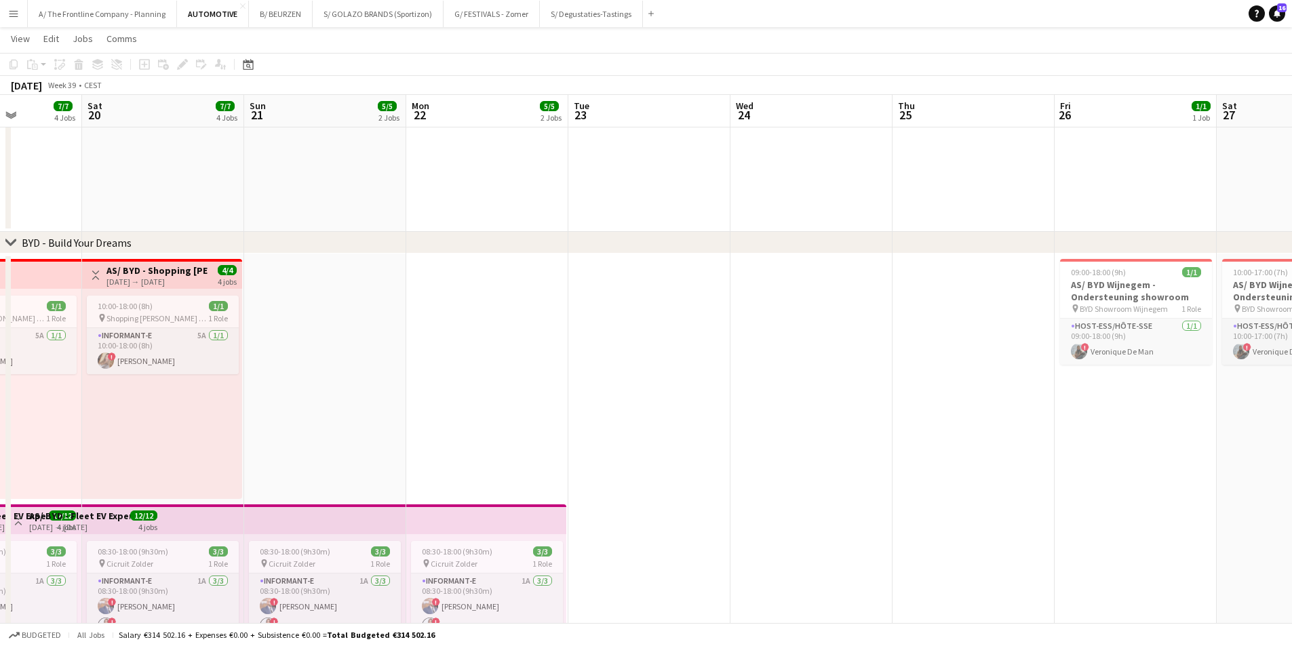
drag, startPoint x: 214, startPoint y: 429, endPoint x: 760, endPoint y: 370, distance: 549.9
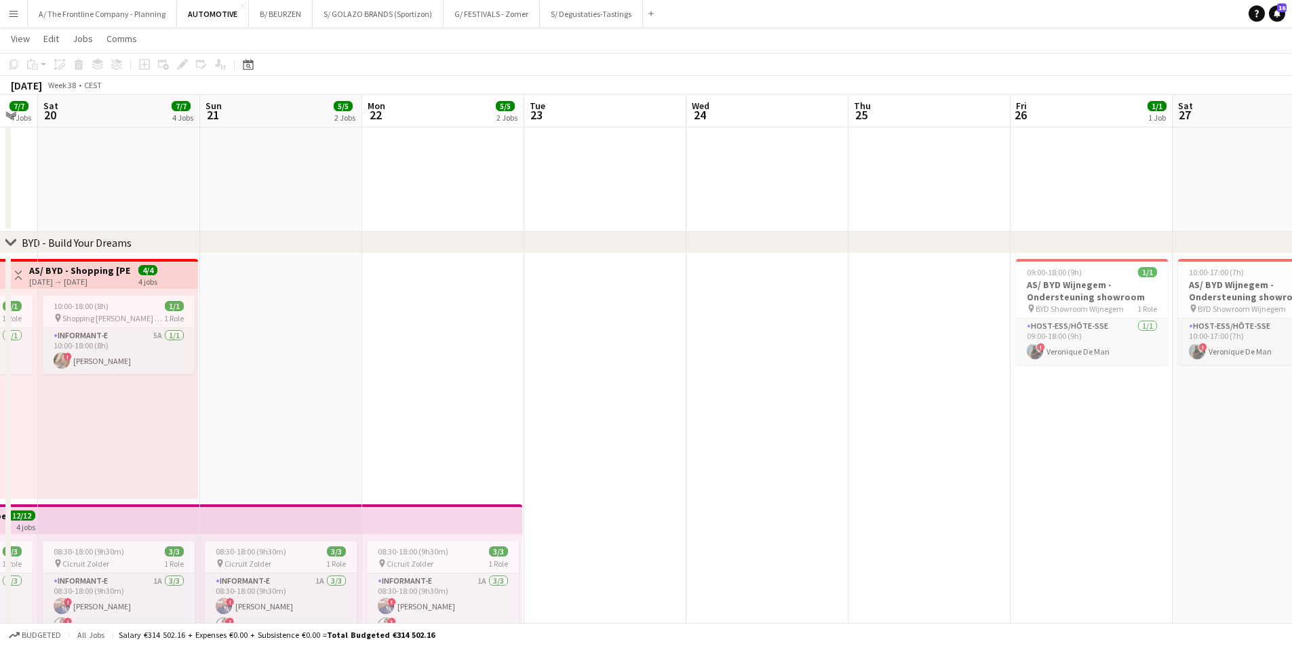
click at [732, 351] on app-date-cell at bounding box center [768, 569] width 162 height 631
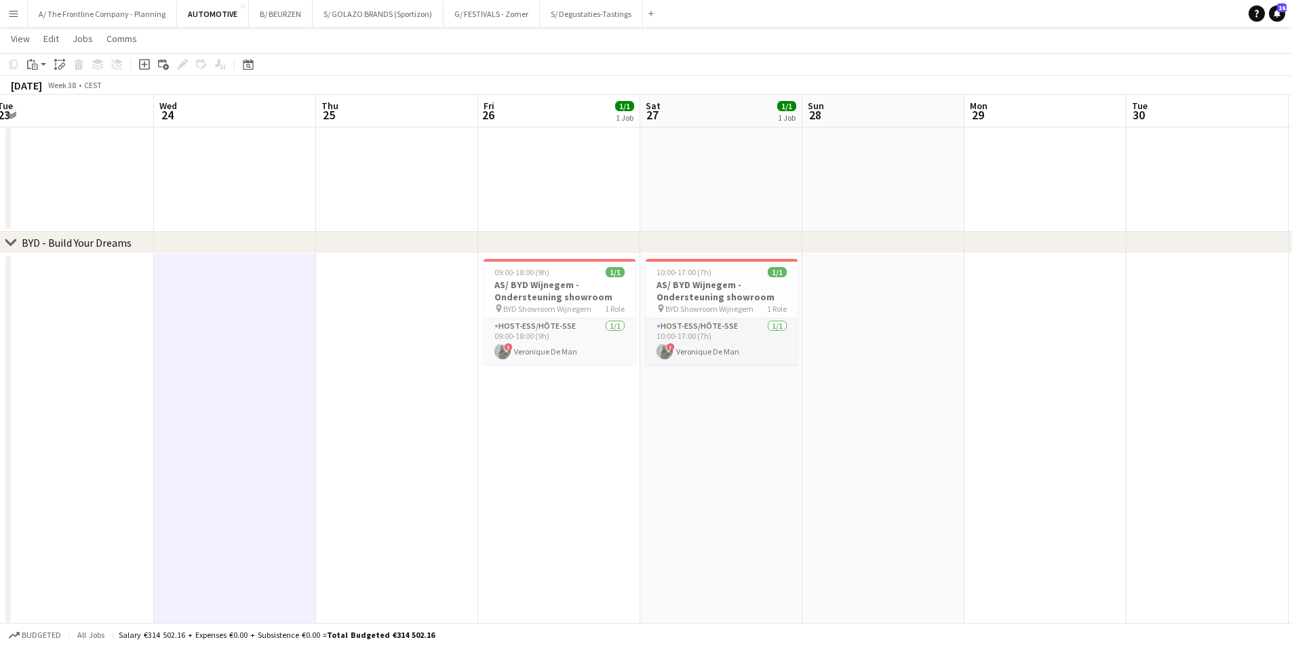
drag, startPoint x: 888, startPoint y: 338, endPoint x: 9, endPoint y: 231, distance: 885.0
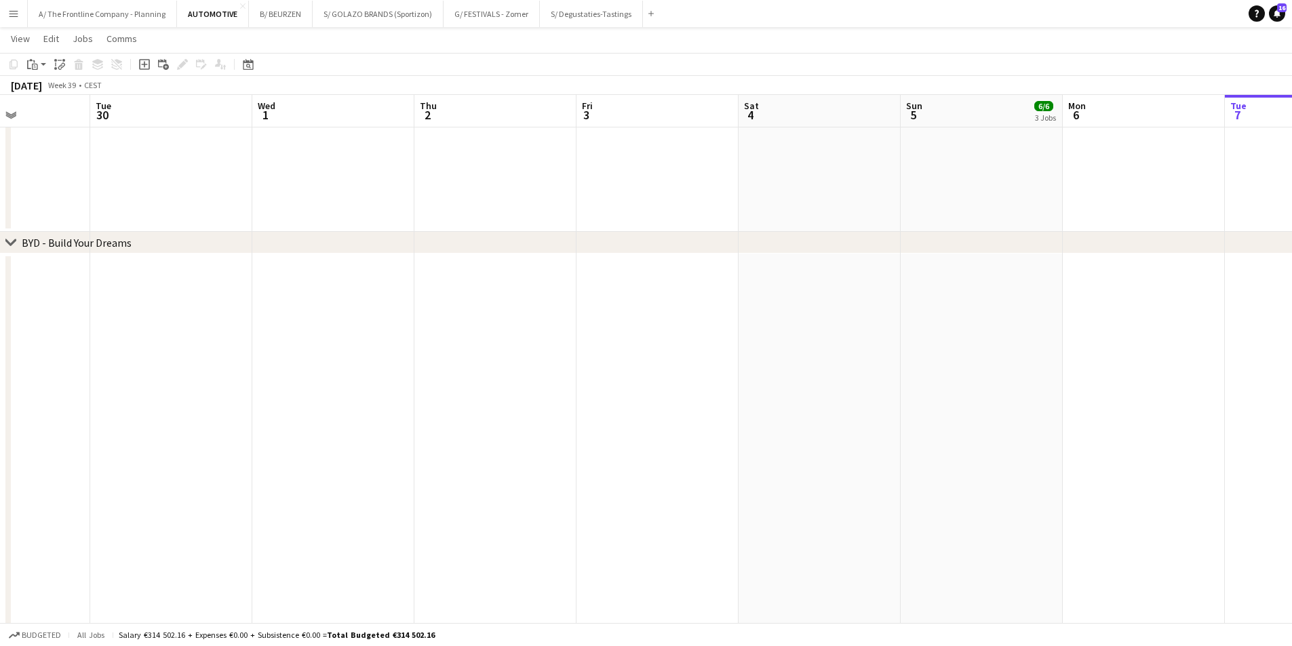
scroll to position [0, 503]
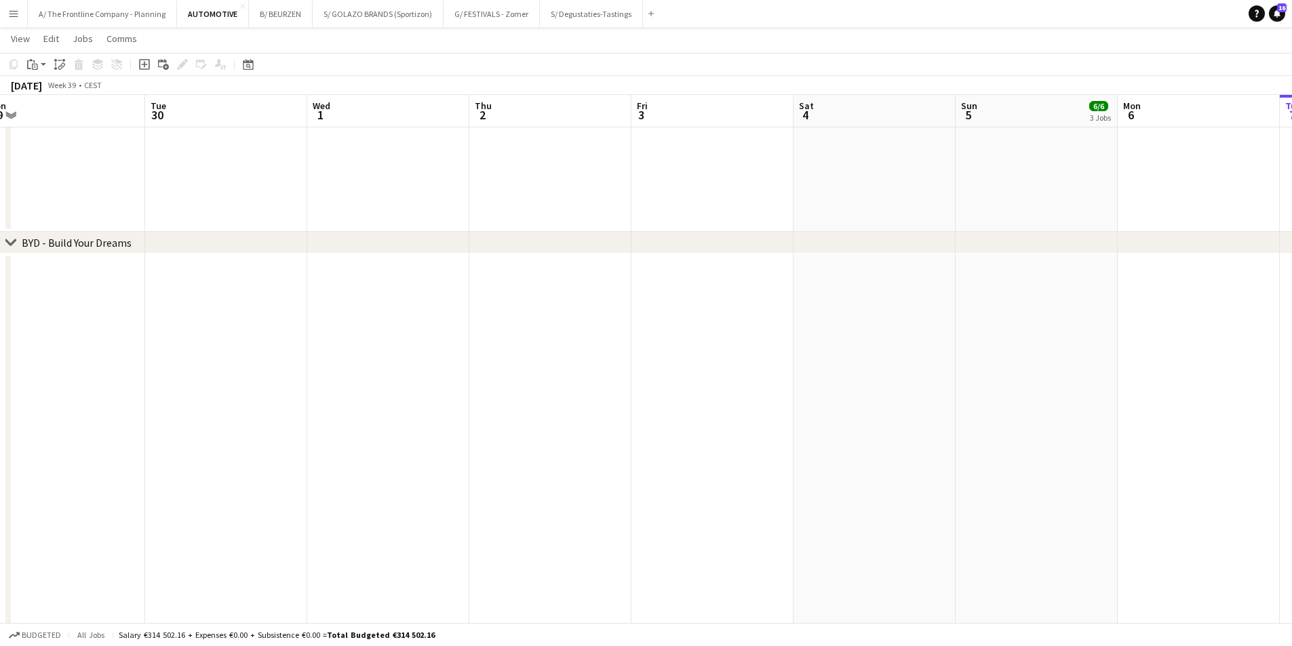
drag, startPoint x: 762, startPoint y: 319, endPoint x: 76, endPoint y: 298, distance: 686.2
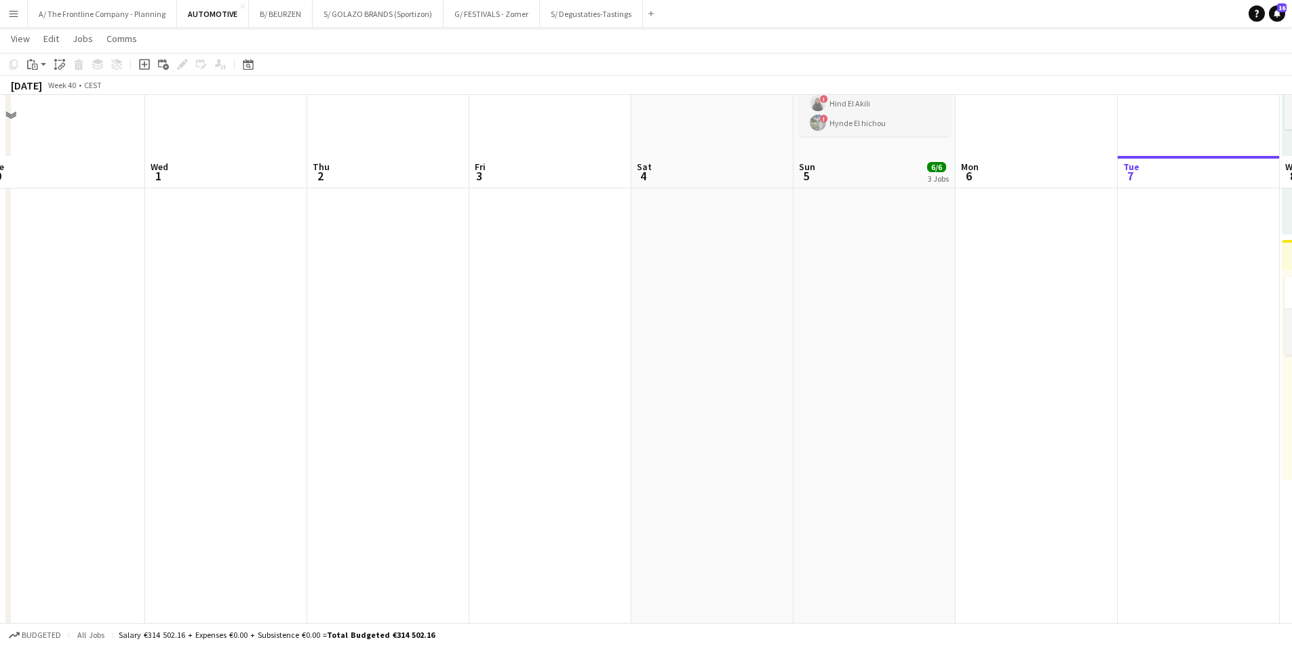
scroll to position [407, 0]
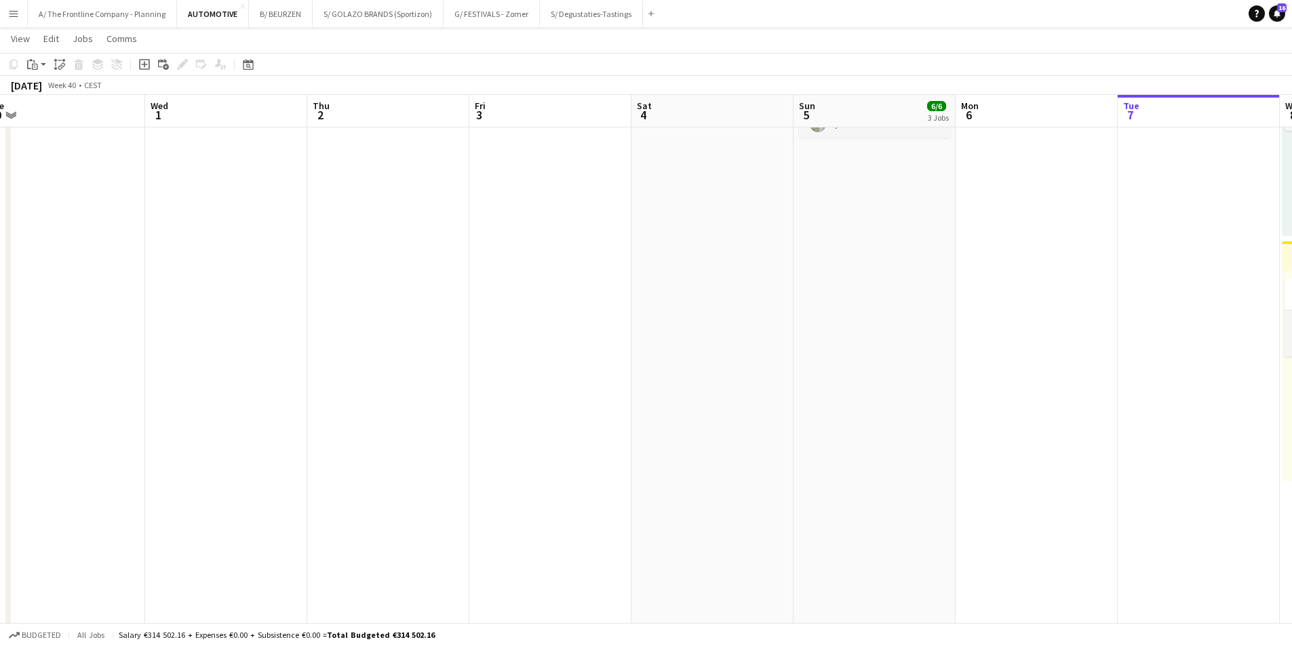
drag, startPoint x: 1089, startPoint y: 285, endPoint x: 171, endPoint y: 250, distance: 918.5
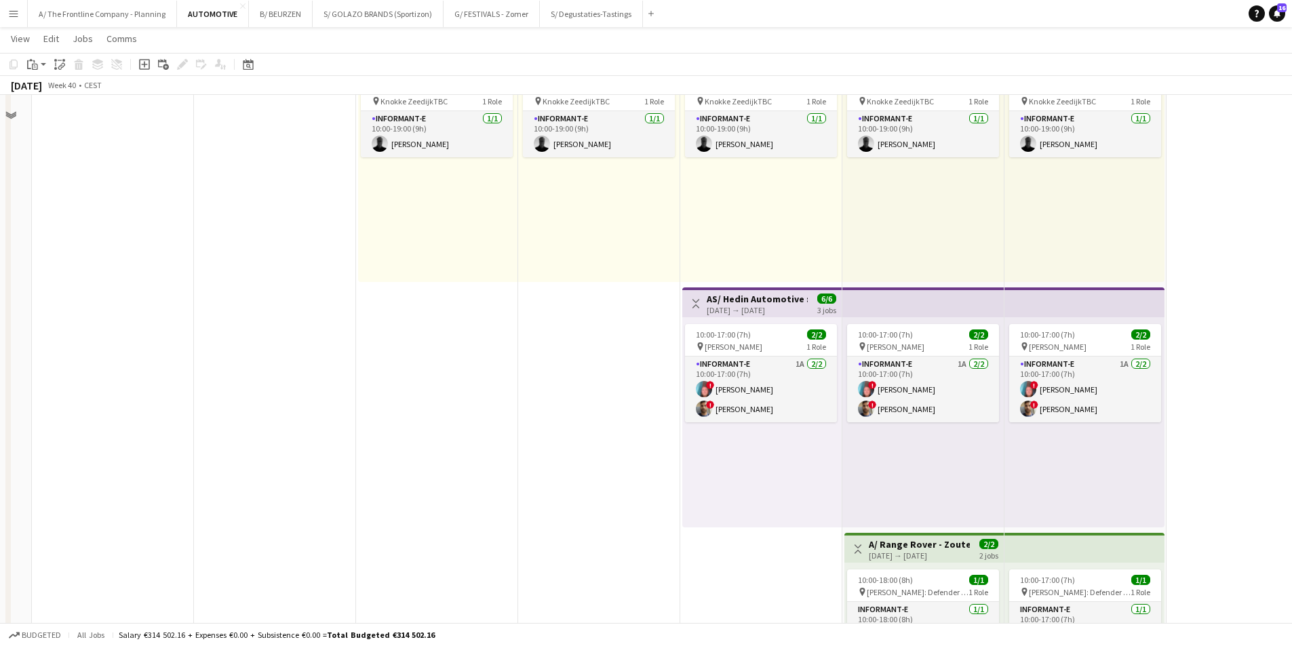
scroll to position [611, 0]
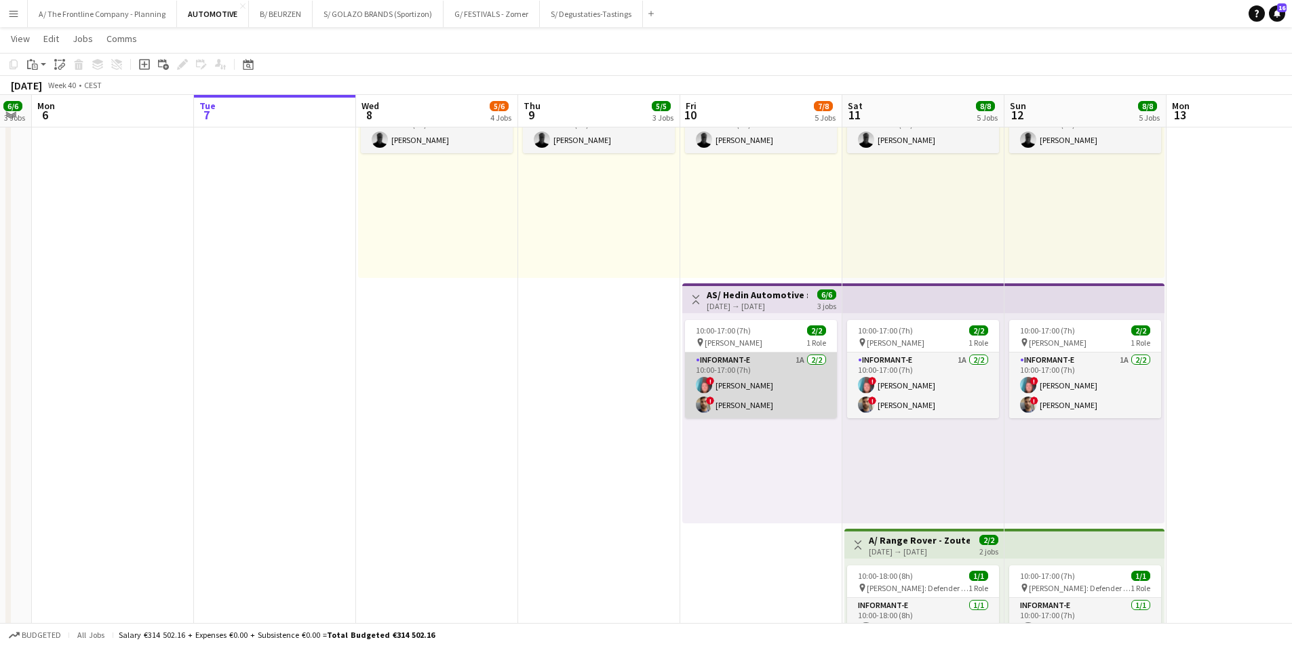
click at [732, 406] on app-card-role "Informant-e 1A [DATE] 10:00-17:00 (7h) ! [PERSON_NAME] ! Fehmy Fatnassi" at bounding box center [761, 386] width 152 height 66
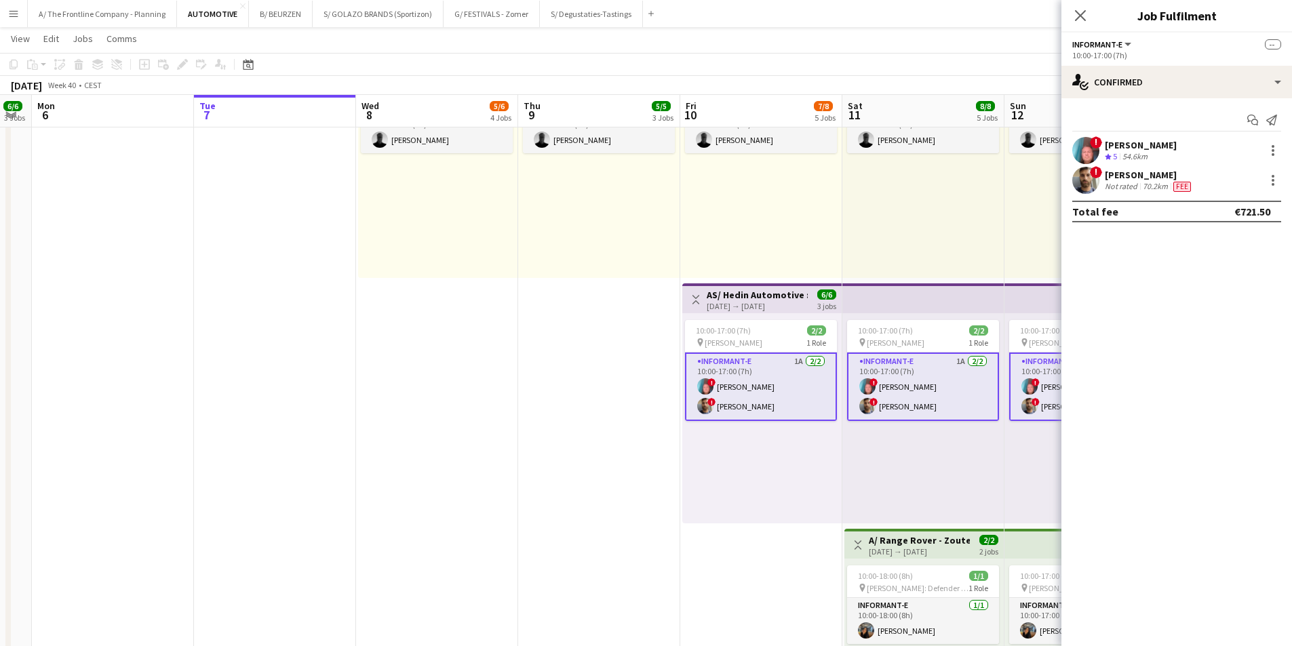
click at [1122, 149] on div "[PERSON_NAME]" at bounding box center [1141, 145] width 72 height 12
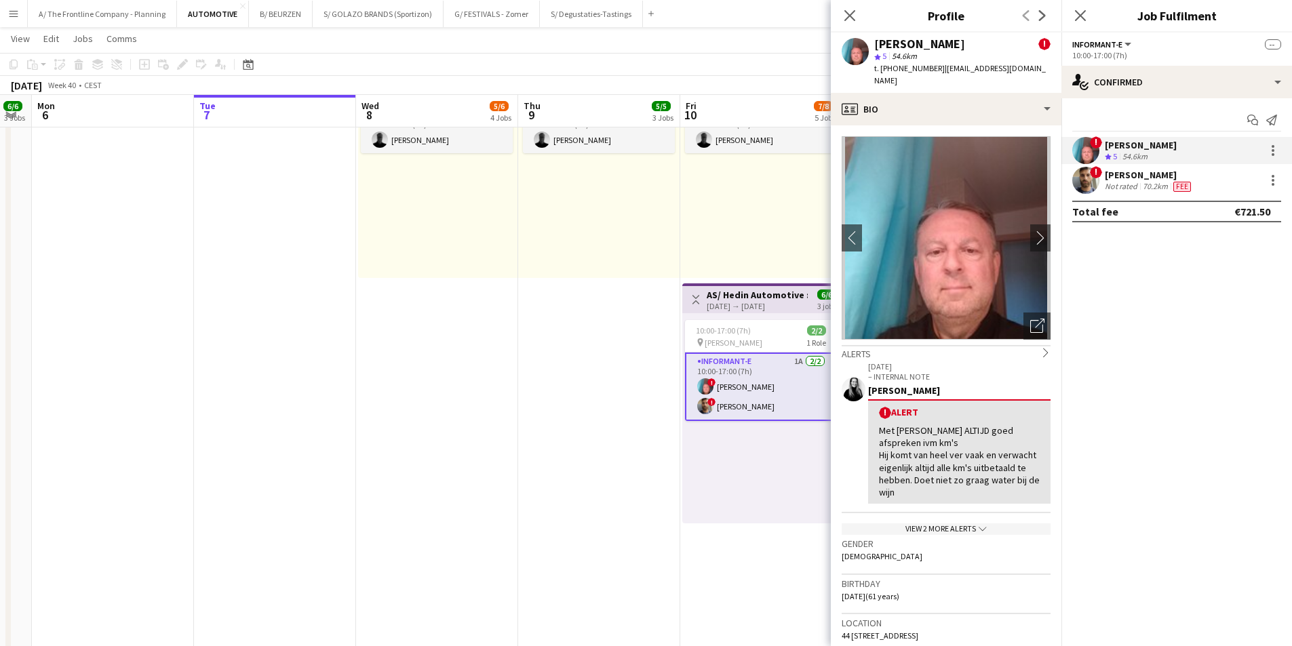
click at [919, 64] on span "t. [PHONE_NUMBER]" at bounding box center [909, 68] width 71 height 10
copy span "32468097692"
drag, startPoint x: 1012, startPoint y: 64, endPoint x: 937, endPoint y: 73, distance: 75.8
click at [937, 73] on div "t. [PHONE_NUMBER] | [EMAIL_ADDRESS][DOMAIN_NAME]" at bounding box center [962, 74] width 176 height 24
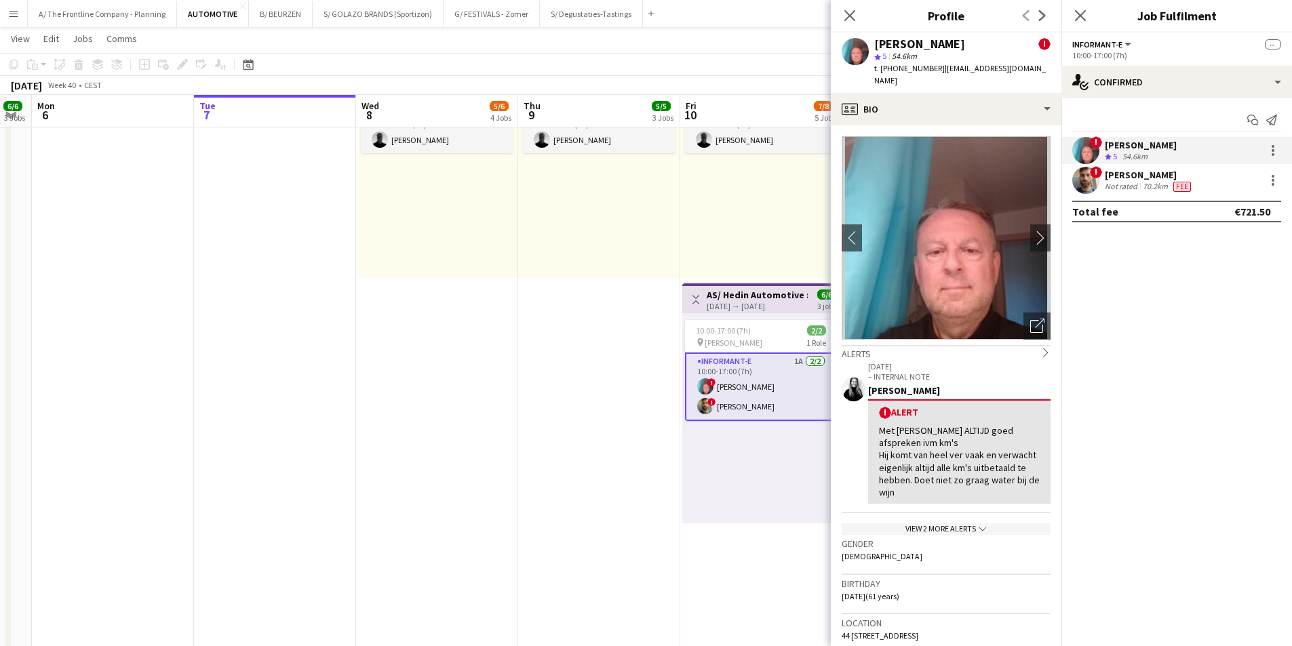
copy span "[EMAIL_ADDRESS][DOMAIN_NAME]"
click at [459, 396] on app-date-cell "Toggle View A/ Range Rover Pop-Up Scene by Range Rover - Zoute Grand Prix - (08…" at bounding box center [437, 157] width 162 height 1233
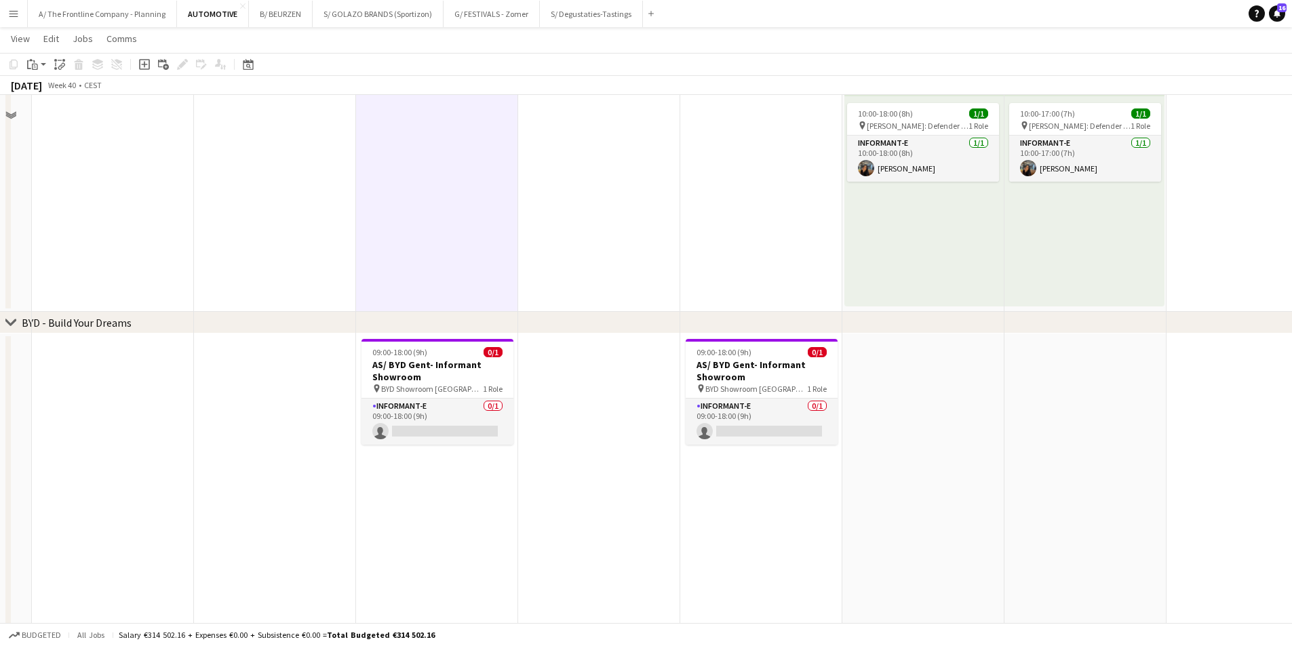
scroll to position [1002, 0]
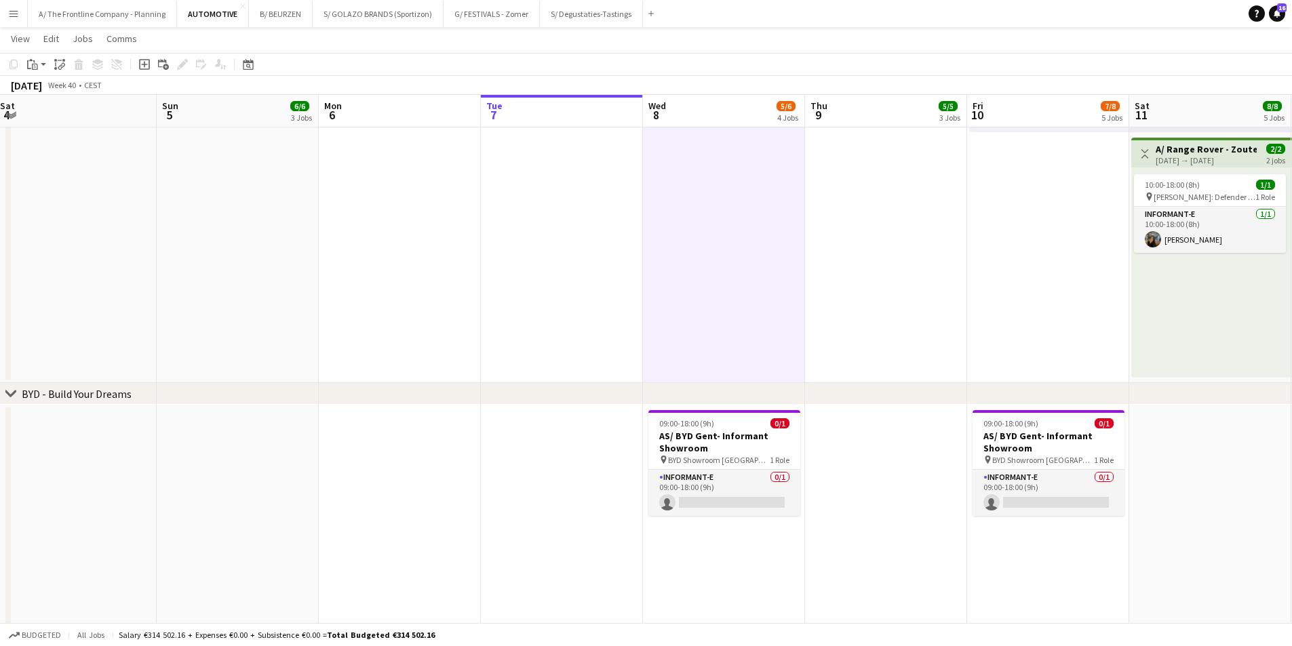
drag, startPoint x: 282, startPoint y: 470, endPoint x: 568, endPoint y: 441, distance: 288.4
click at [568, 441] on app-calendar-viewport "Thu 2 Fri 3 Sat 4 Sun 5 6/6 3 Jobs Mon 6 Tue 7 Wed 8 5/6 4 Jobs Thu 9 5/5 3 Job…" at bounding box center [646, 74] width 1292 height 2047
drag, startPoint x: 249, startPoint y: 486, endPoint x: 291, endPoint y: 476, distance: 43.3
click at [305, 476] on app-calendar-viewport "Thu 2 Fri 3 Sat 4 Sun 5 6/6 3 Jobs Mon 6 Tue 7 Wed 8 5/6 4 Jobs Thu 9 5/5 3 Job…" at bounding box center [646, 74] width 1292 height 2047
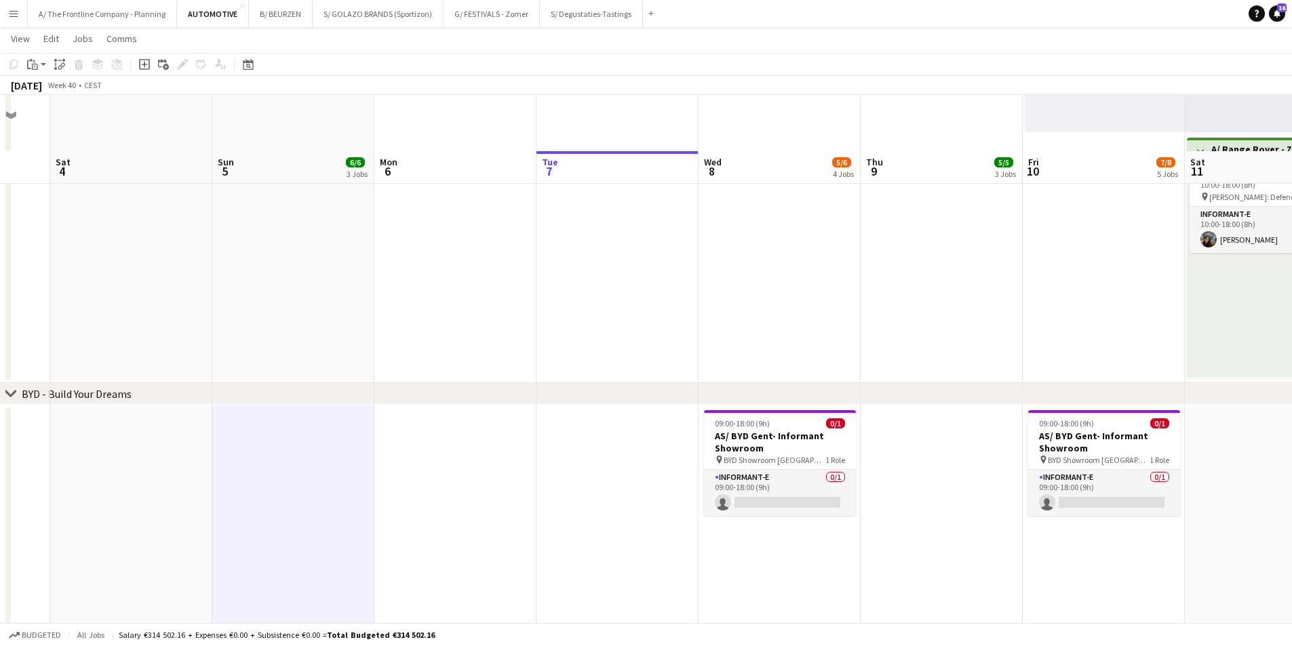
scroll to position [1477, 0]
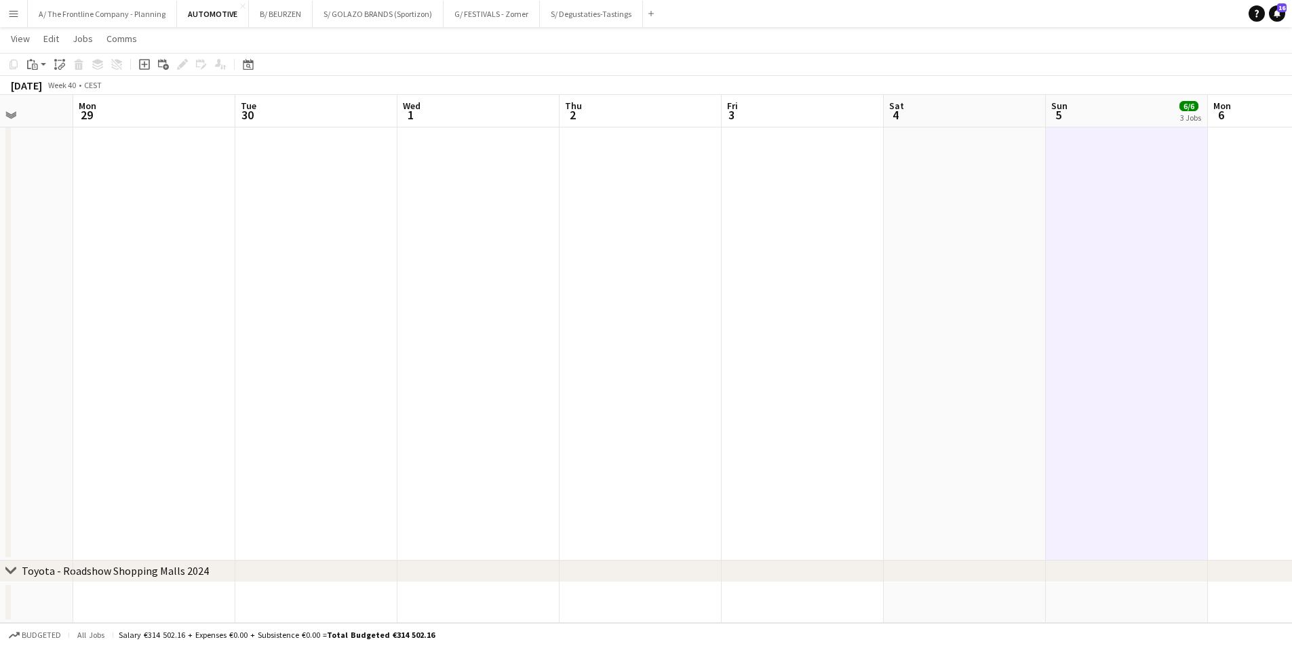
drag, startPoint x: 438, startPoint y: 369, endPoint x: 1194, endPoint y: 258, distance: 763.8
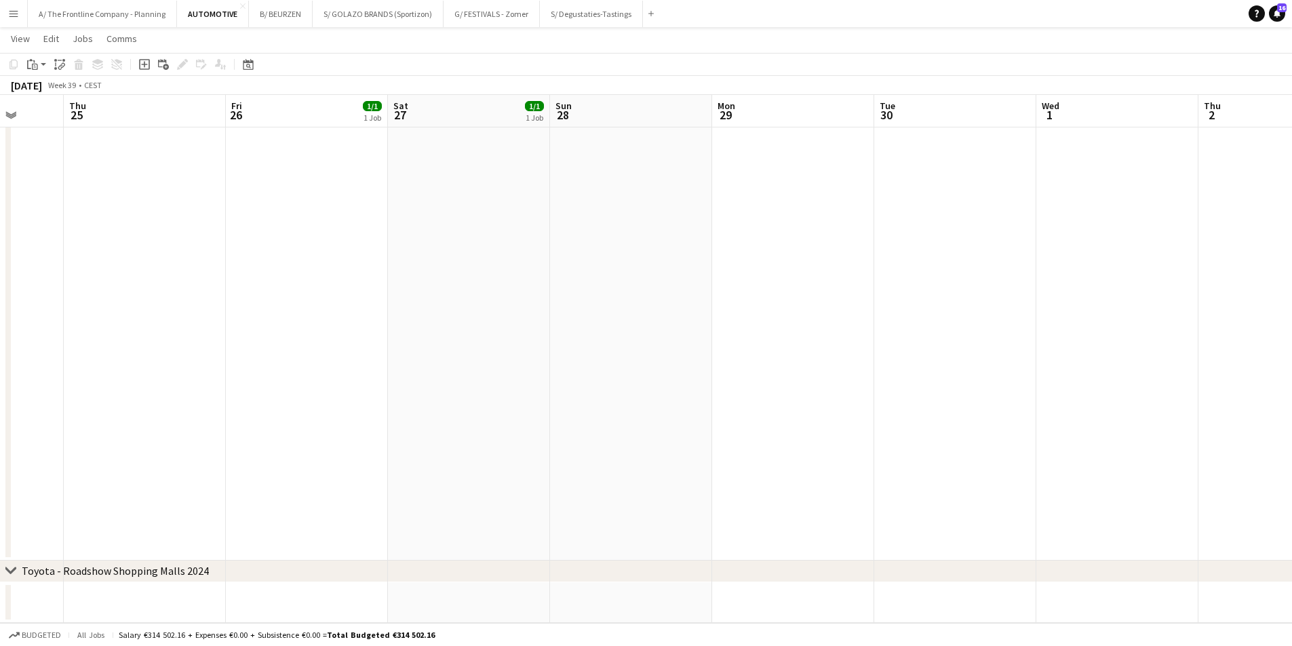
drag, startPoint x: 924, startPoint y: 307, endPoint x: 1064, endPoint y: 321, distance: 140.5
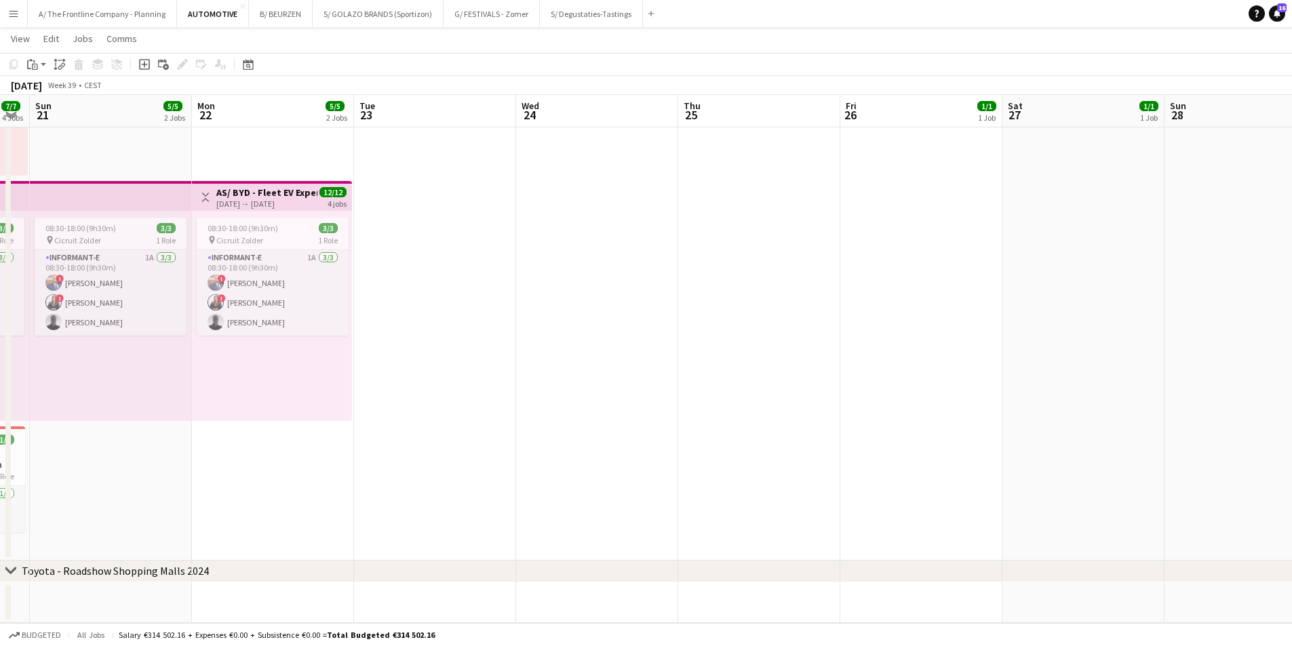
scroll to position [0, 329]
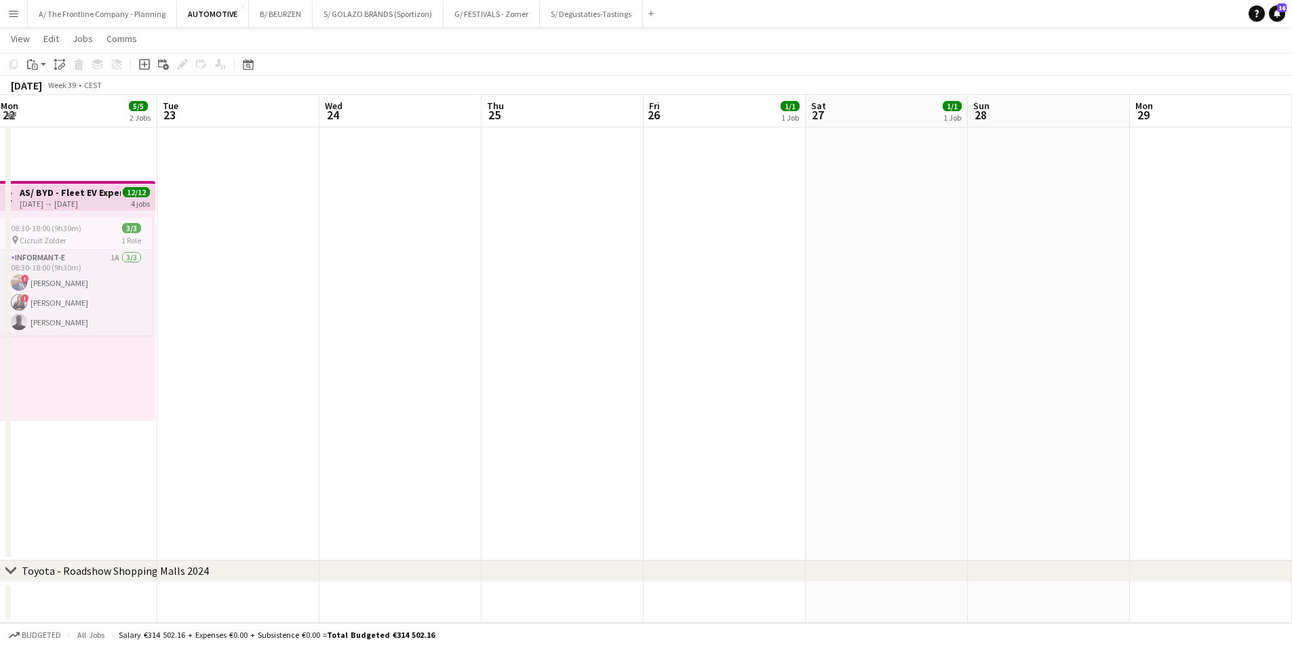
drag, startPoint x: 408, startPoint y: 372, endPoint x: 1083, endPoint y: 322, distance: 676.8
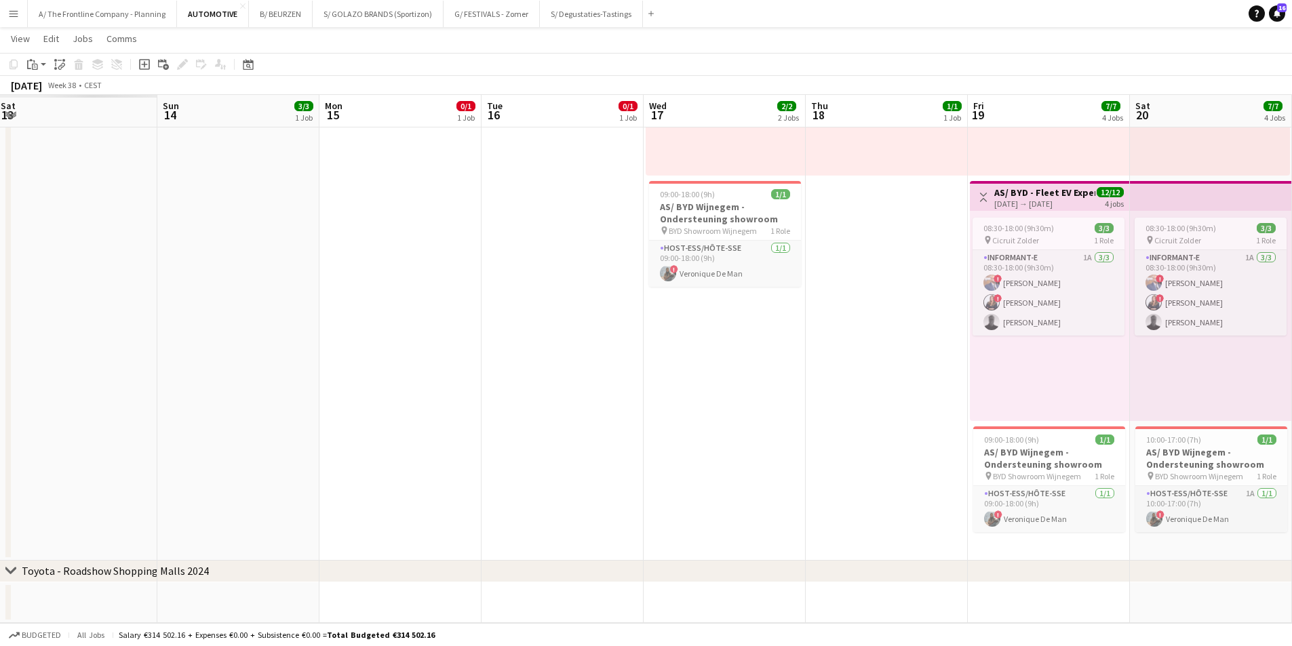
scroll to position [0, 360]
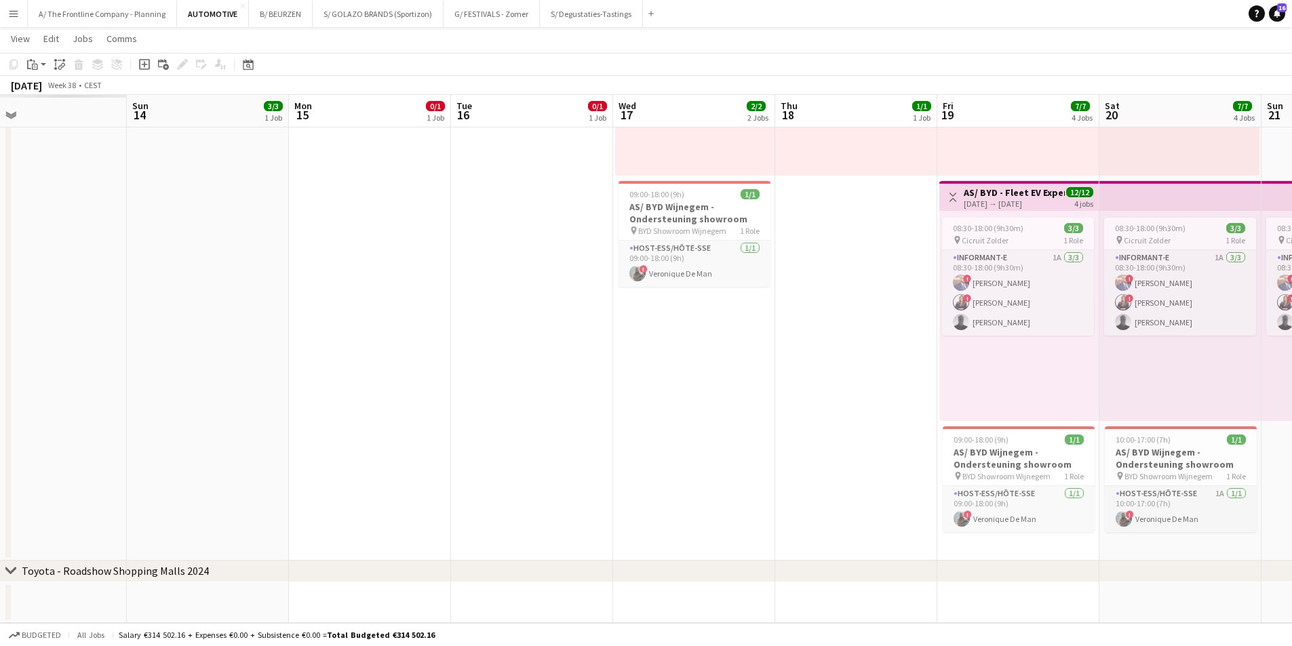
drag, startPoint x: 106, startPoint y: 381, endPoint x: 1048, endPoint y: 292, distance: 946.4
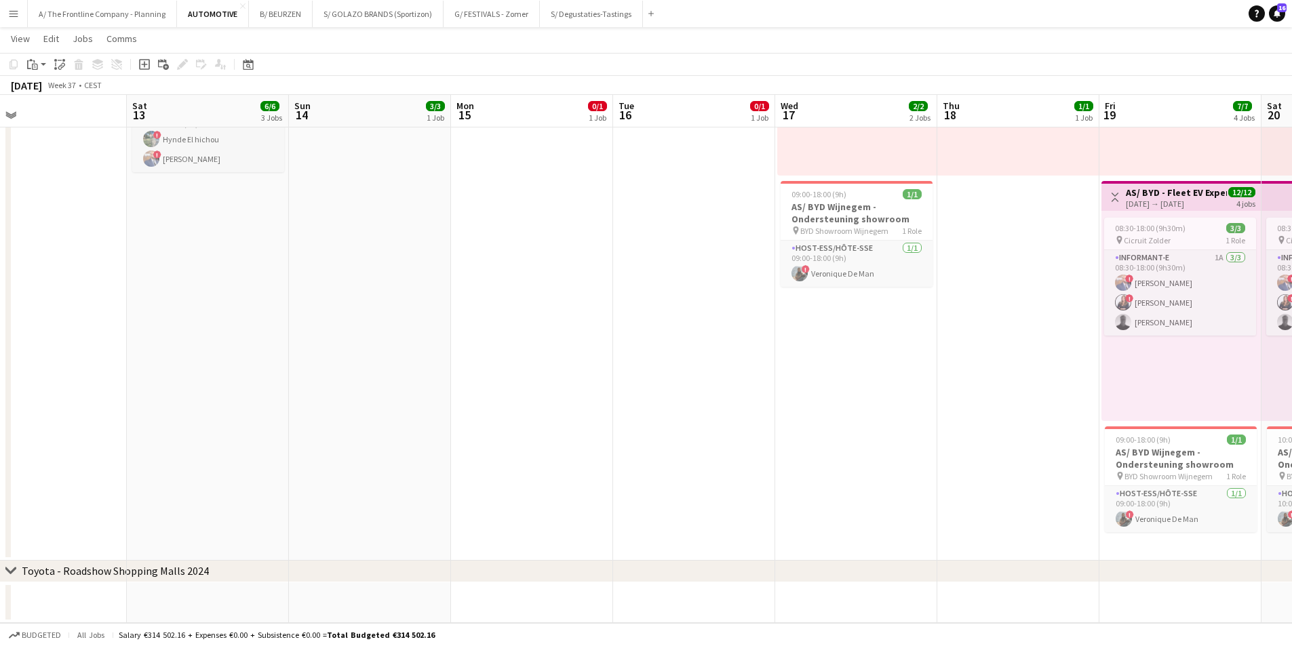
scroll to position [1273, 0]
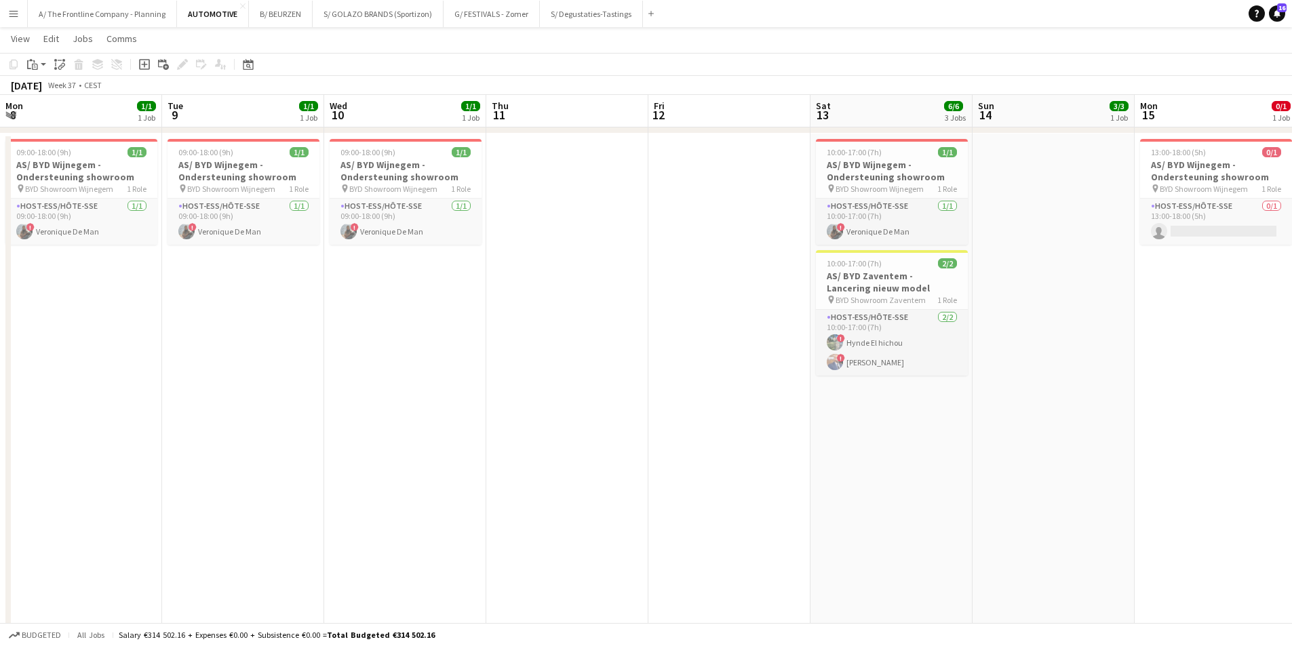
drag, startPoint x: 281, startPoint y: 437, endPoint x: 1295, endPoint y: 331, distance: 1019.7
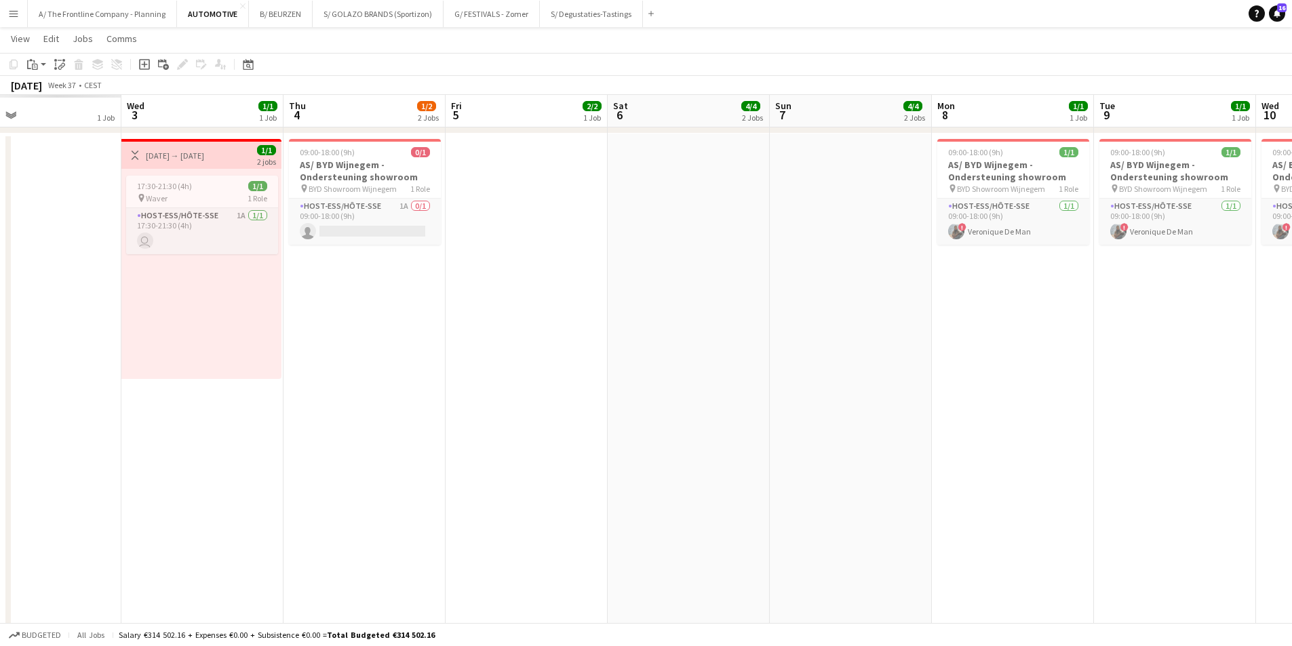
drag, startPoint x: 292, startPoint y: 383, endPoint x: 1278, endPoint y: 331, distance: 987.7
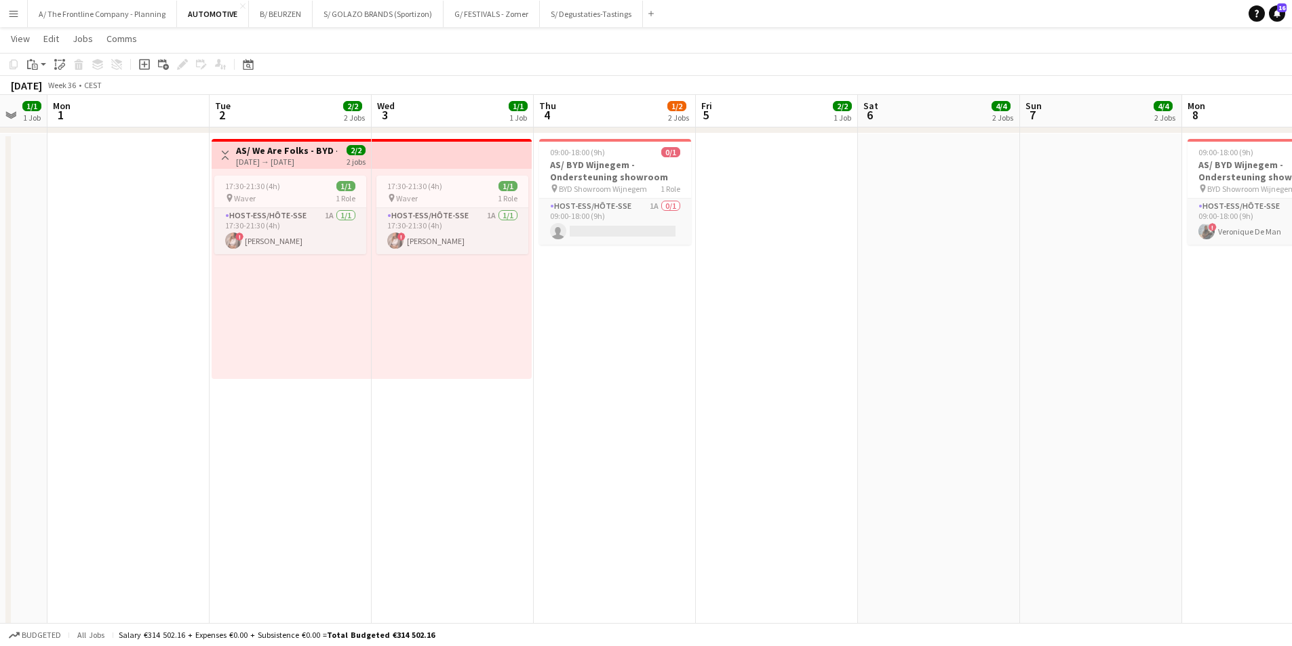
drag, startPoint x: 393, startPoint y: 382, endPoint x: 545, endPoint y: 386, distance: 152.0
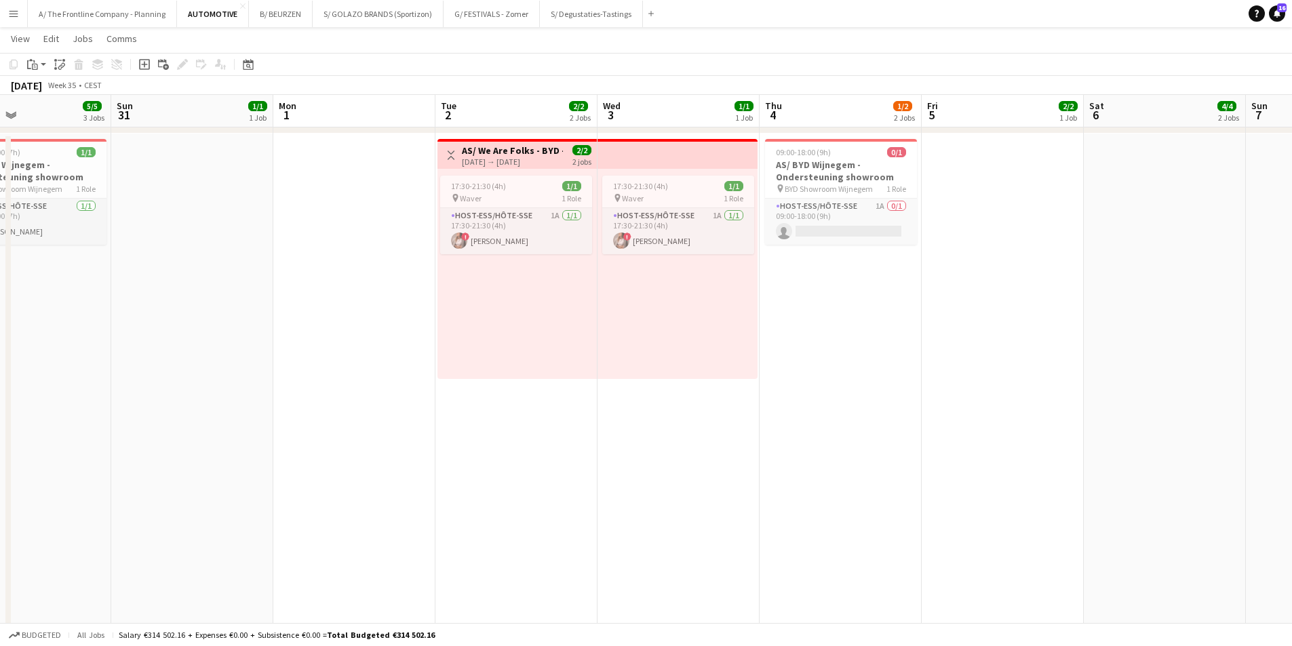
drag, startPoint x: 232, startPoint y: 395, endPoint x: 1133, endPoint y: 358, distance: 901.6
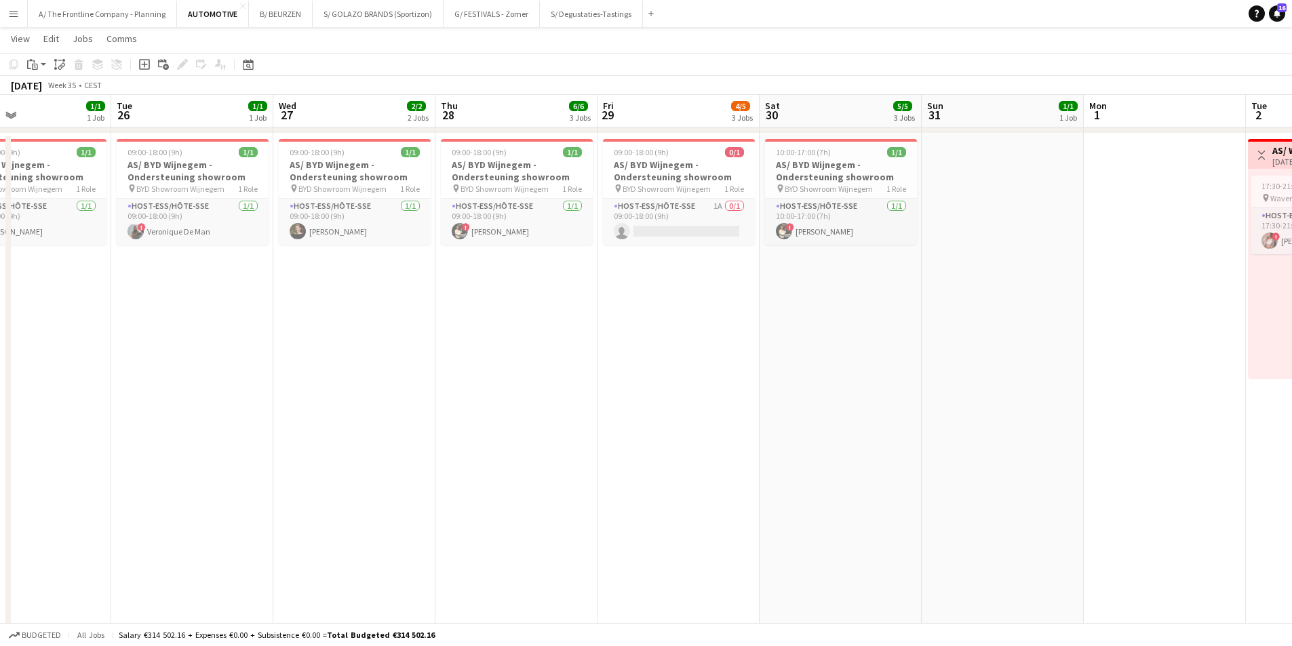
scroll to position [0, 366]
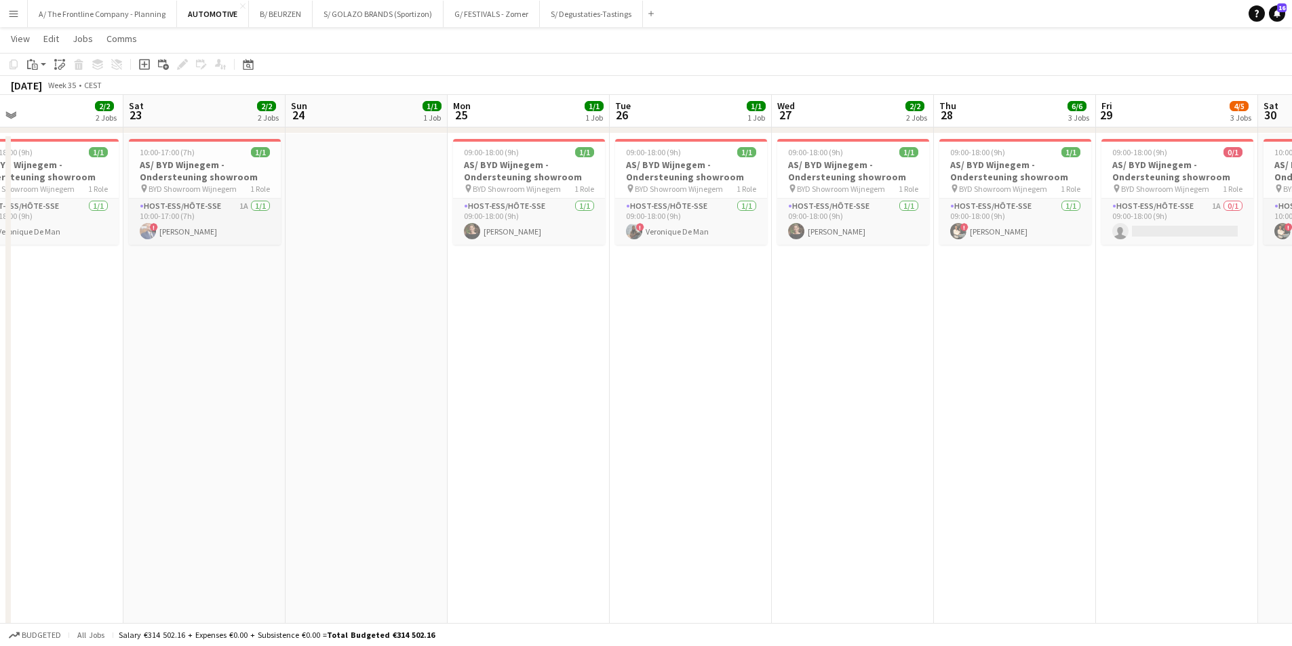
drag, startPoint x: 189, startPoint y: 399, endPoint x: 674, endPoint y: 381, distance: 485.4
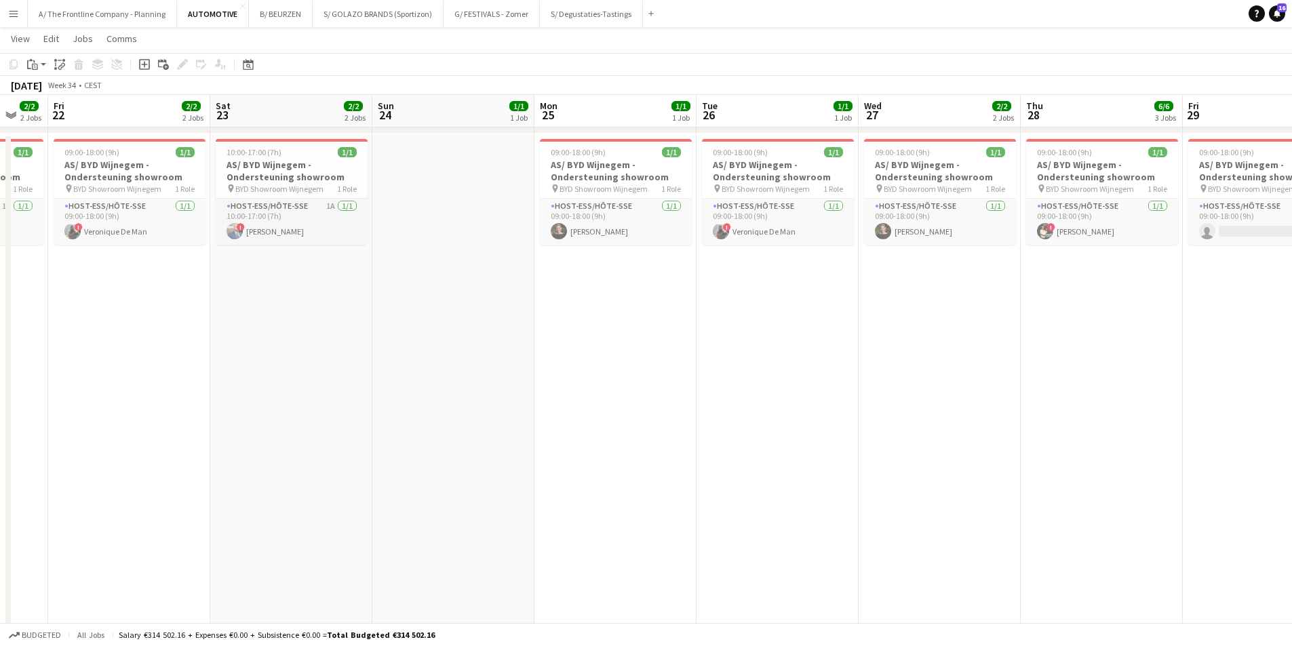
drag, startPoint x: 192, startPoint y: 357, endPoint x: 689, endPoint y: 351, distance: 496.6
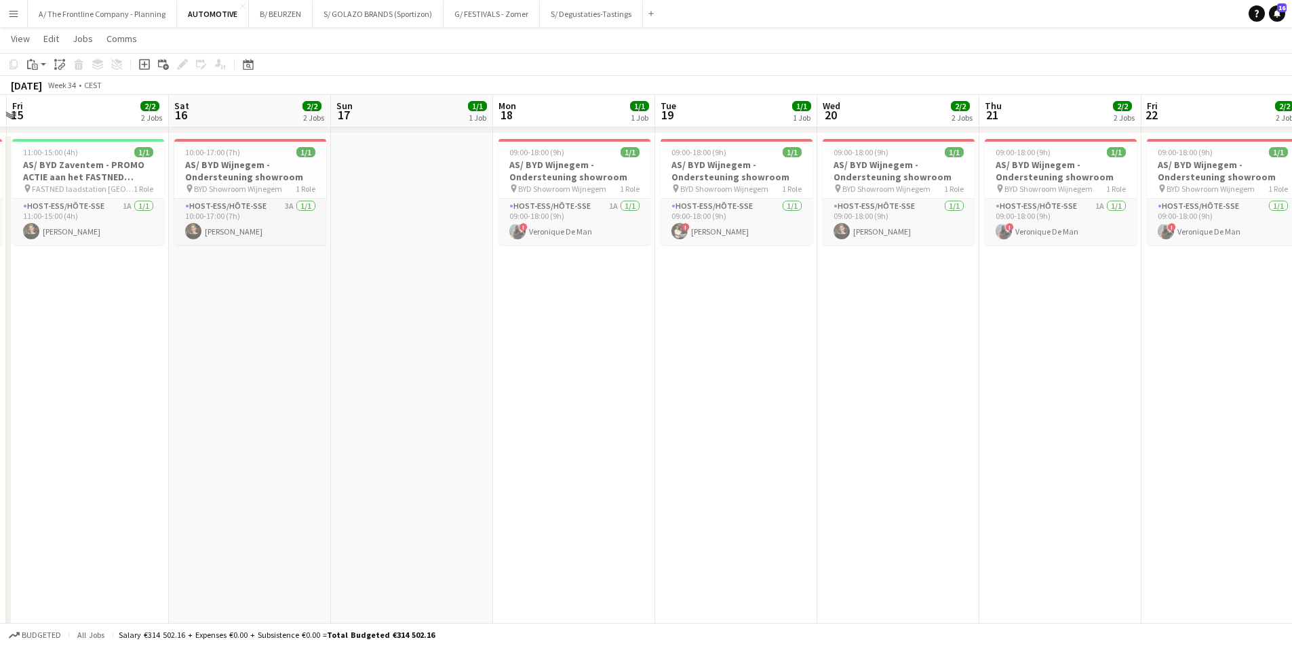
drag, startPoint x: 135, startPoint y: 362, endPoint x: 699, endPoint y: 353, distance: 564.5
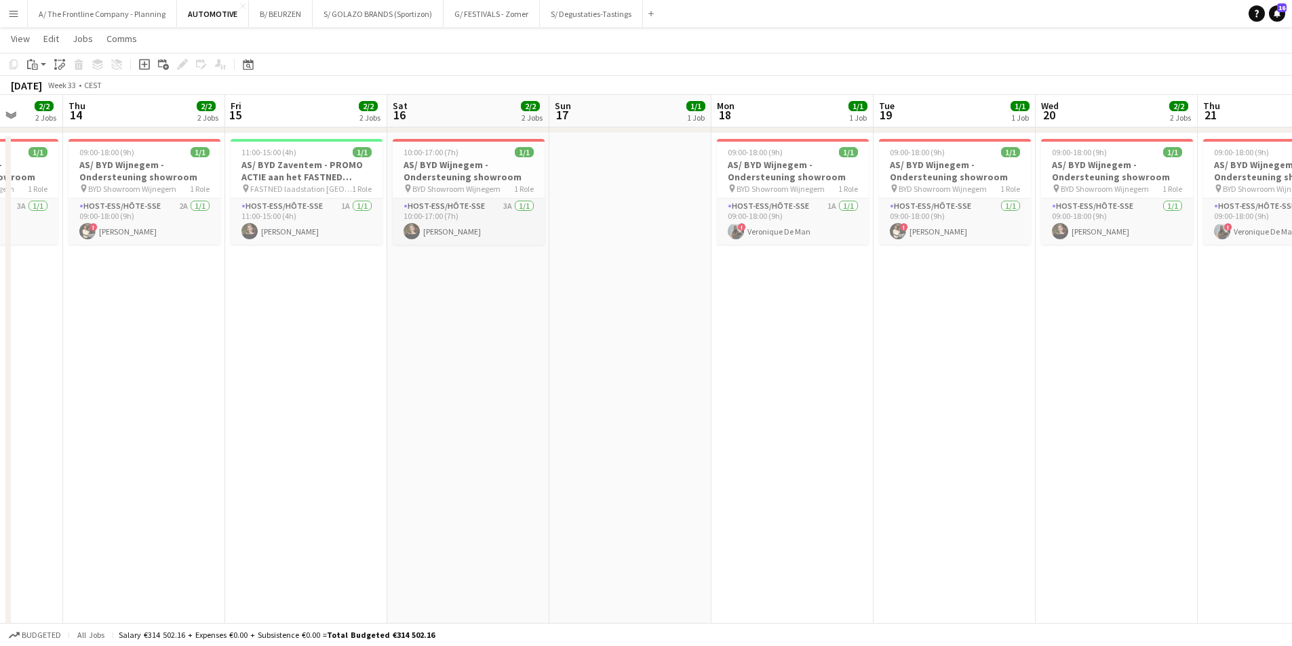
drag, startPoint x: 294, startPoint y: 427, endPoint x: 716, endPoint y: 404, distance: 422.6
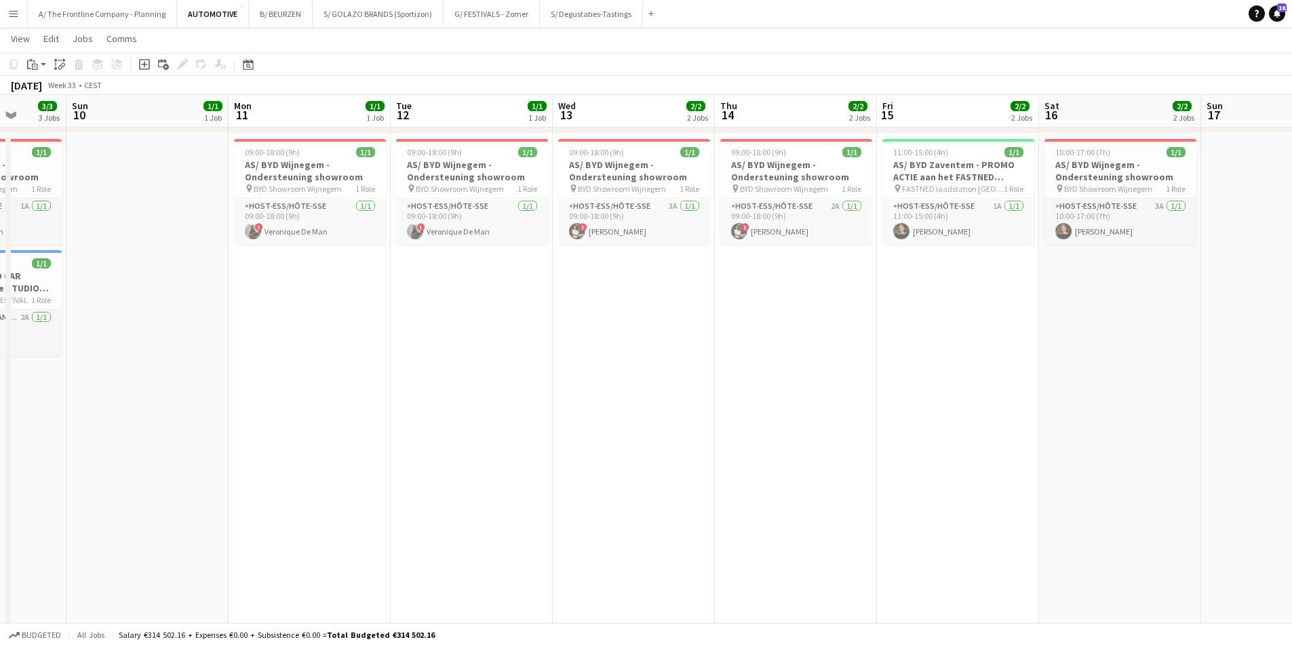
drag, startPoint x: 161, startPoint y: 409, endPoint x: 838, endPoint y: 404, distance: 677.0
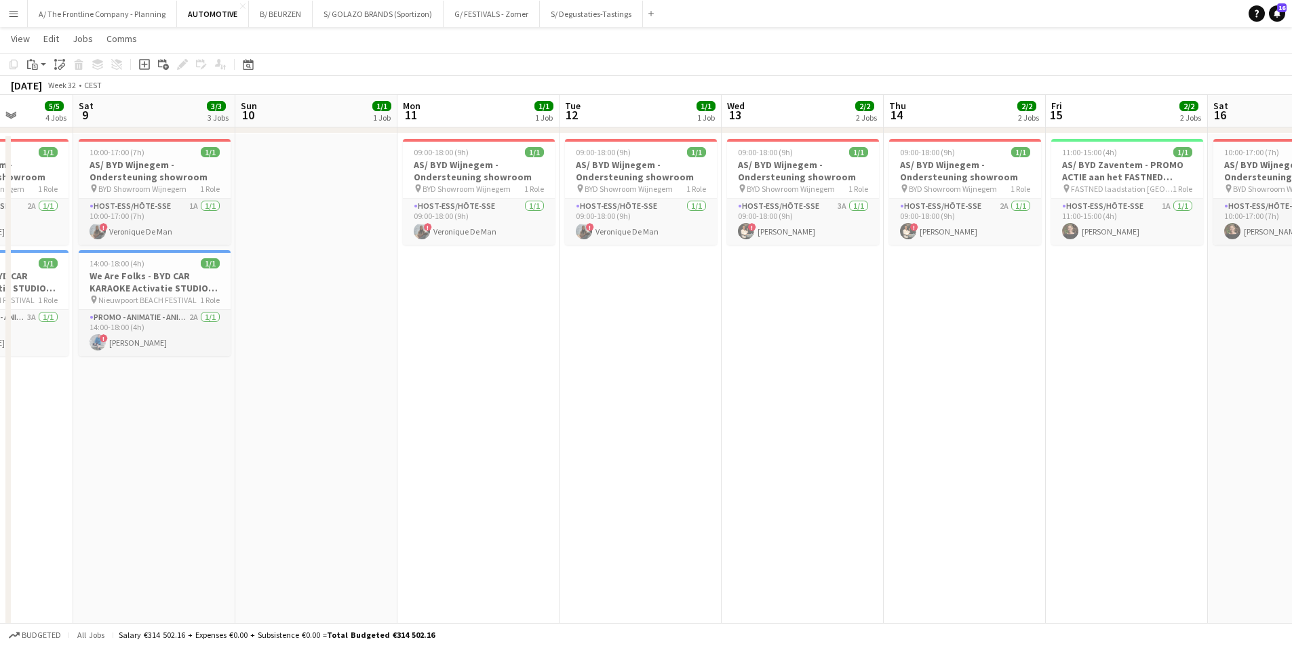
scroll to position [0, 286]
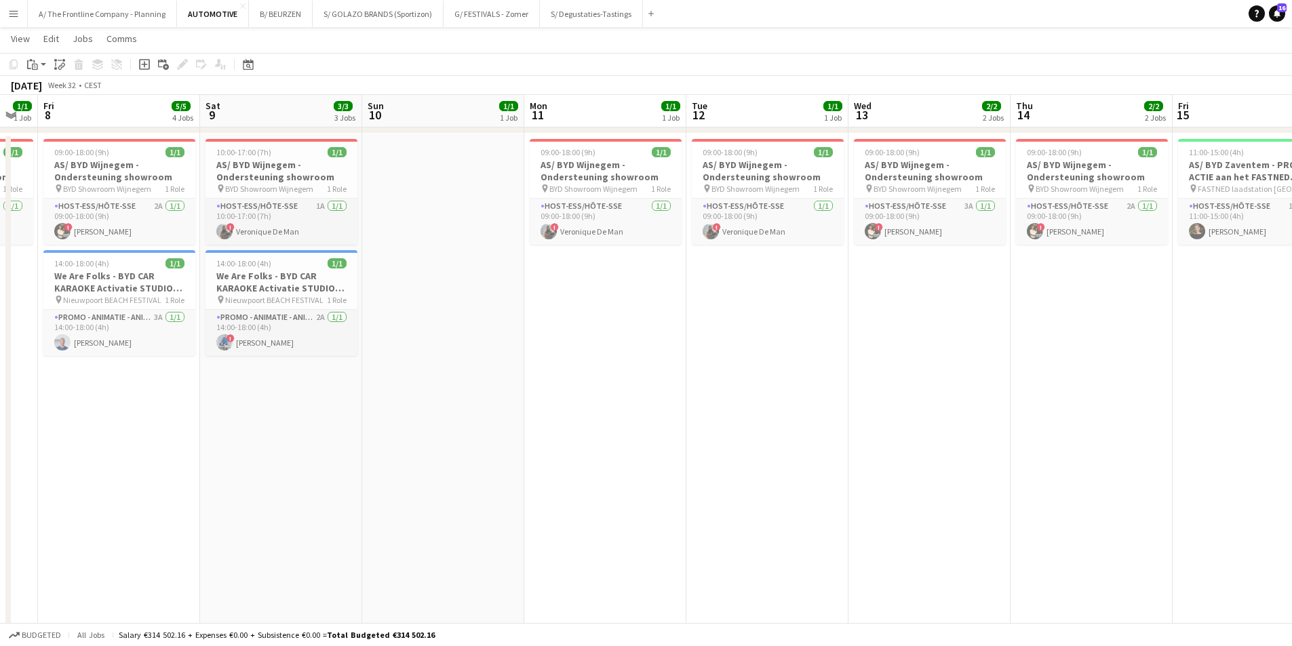
drag, startPoint x: 127, startPoint y: 470, endPoint x: 372, endPoint y: 468, distance: 245.6
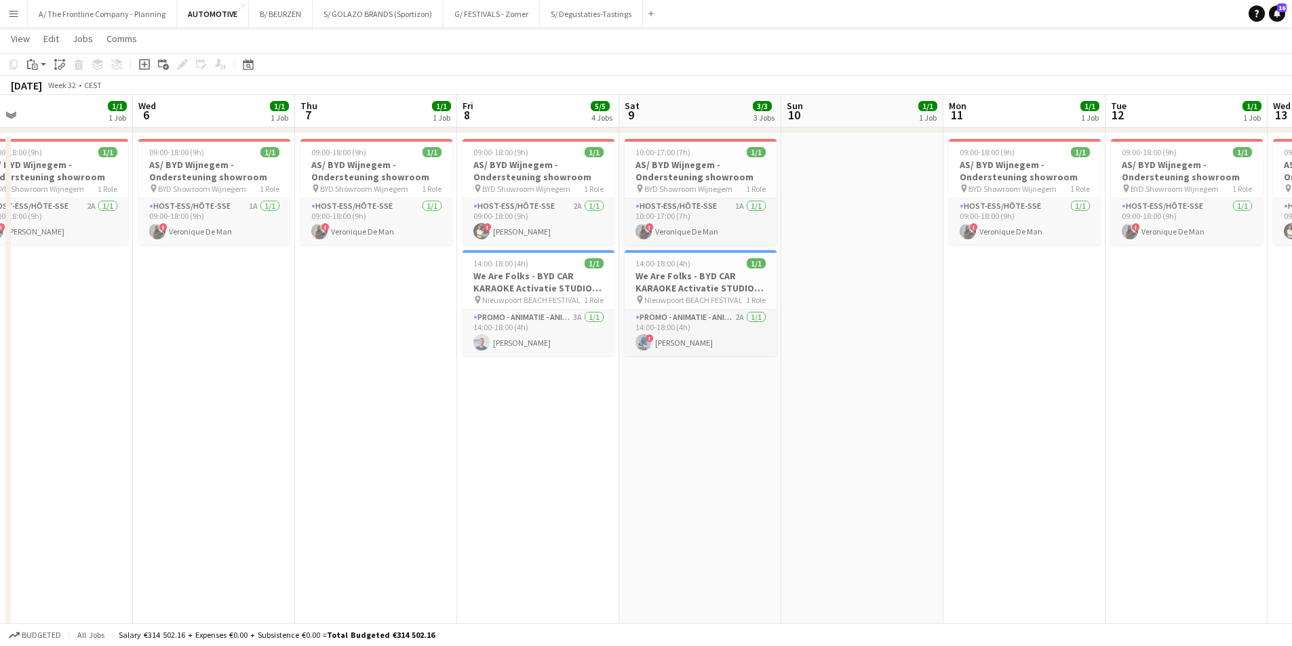
scroll to position [0, 355]
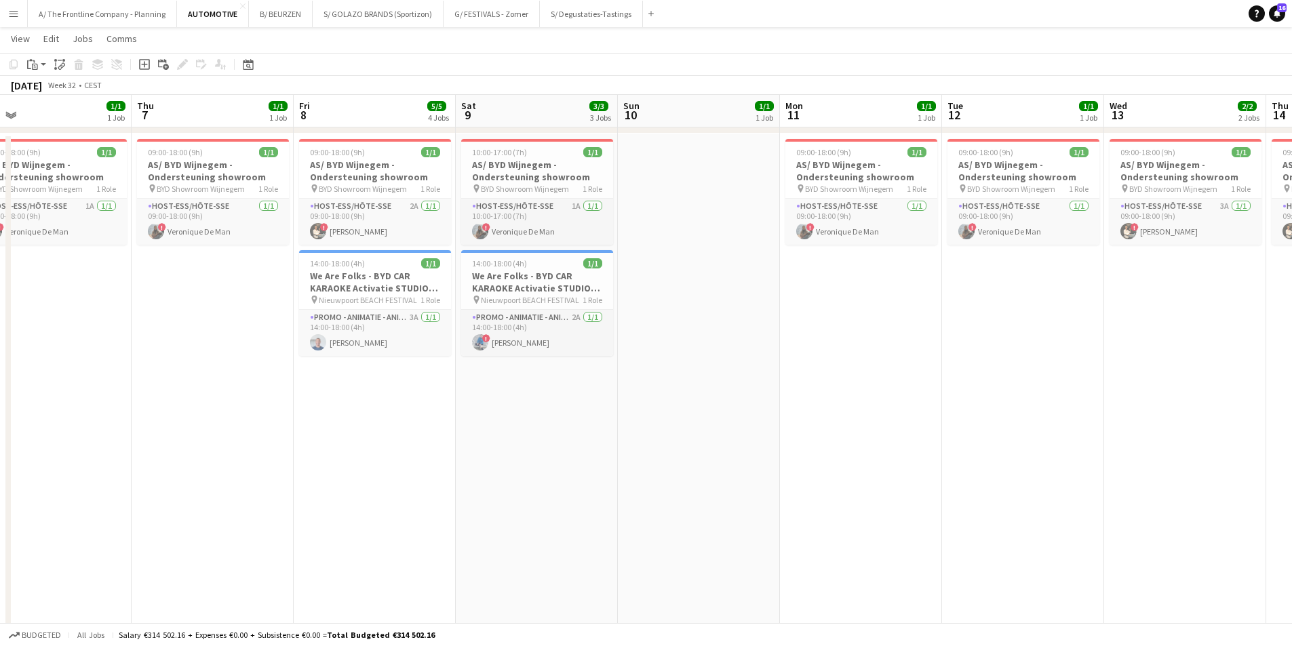
drag, startPoint x: 210, startPoint y: 463, endPoint x: 782, endPoint y: 452, distance: 572.7
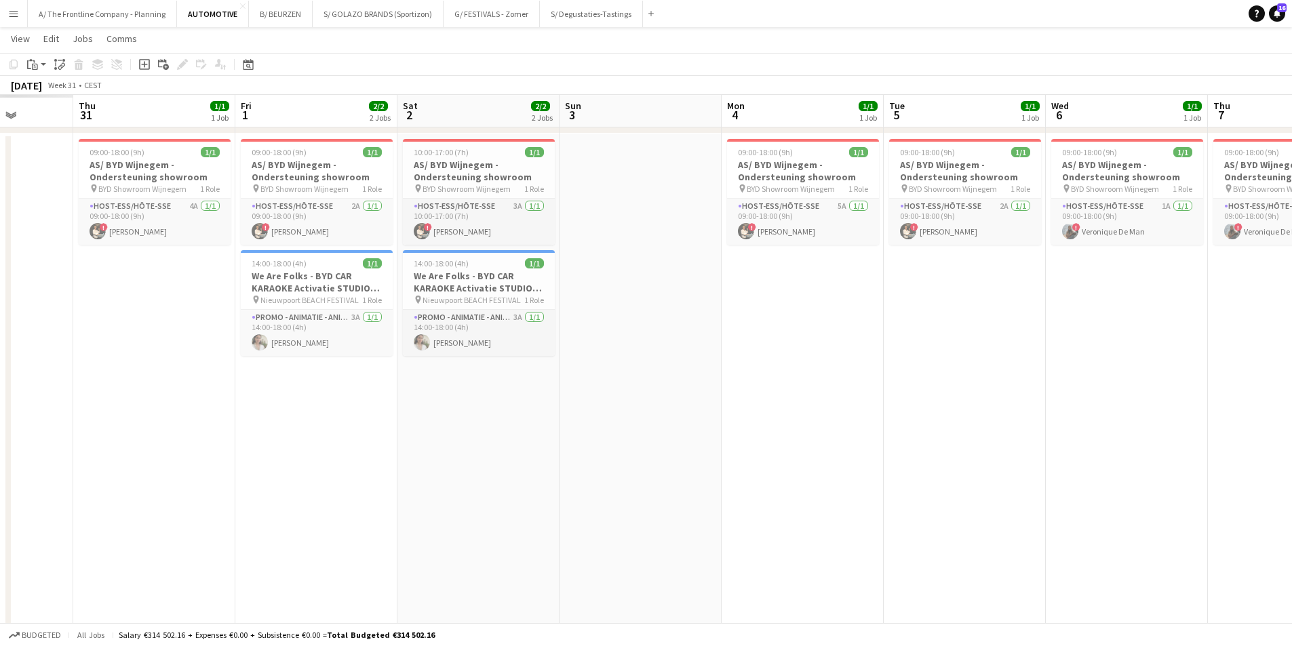
drag, startPoint x: 191, startPoint y: 438, endPoint x: 1005, endPoint y: 402, distance: 814.8
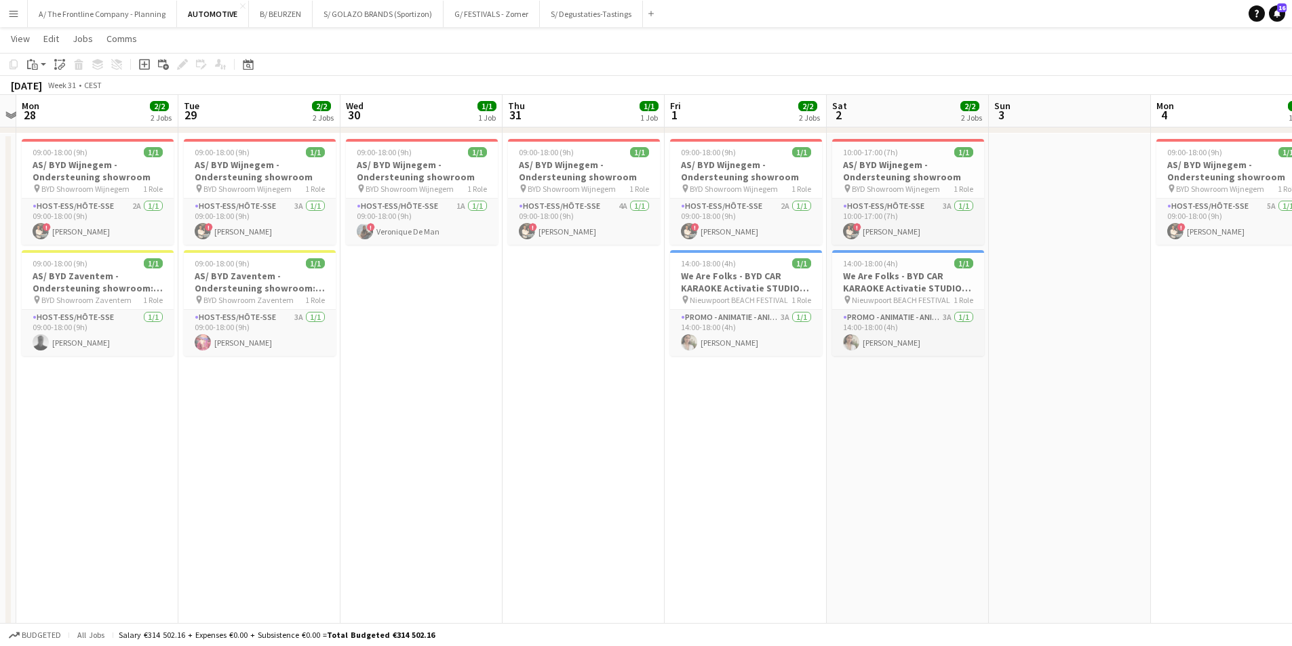
drag, startPoint x: 296, startPoint y: 464, endPoint x: 675, endPoint y: 435, distance: 380.3
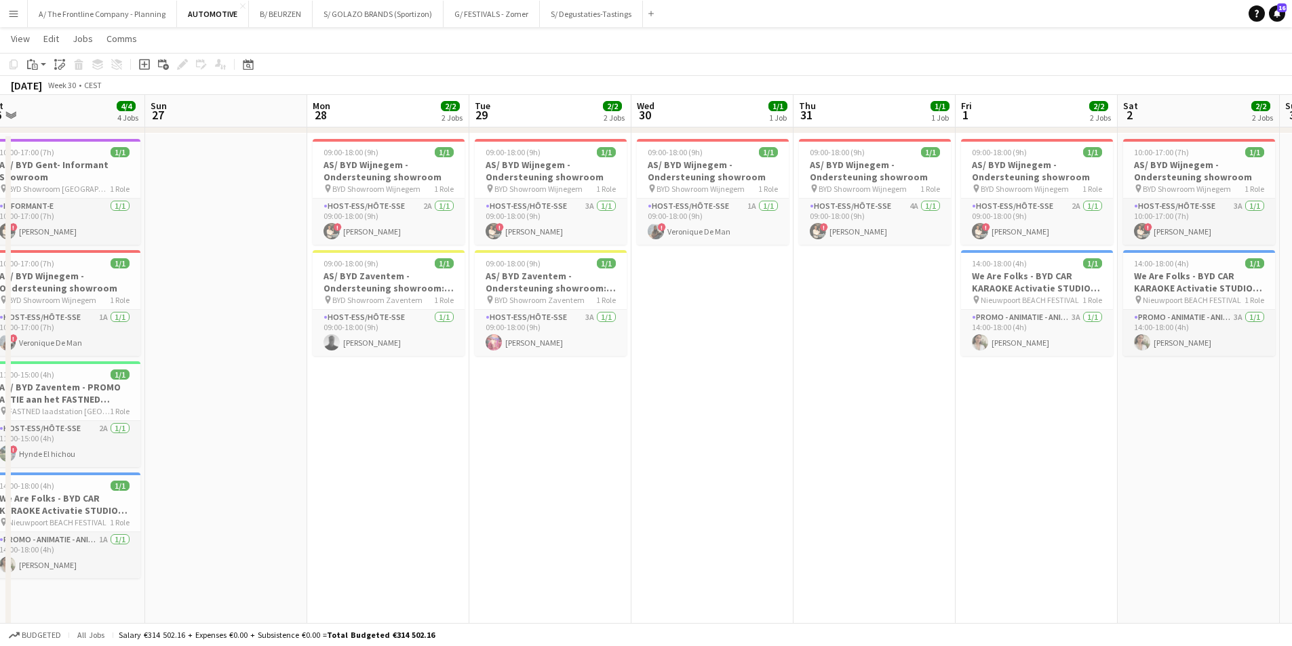
scroll to position [0, 399]
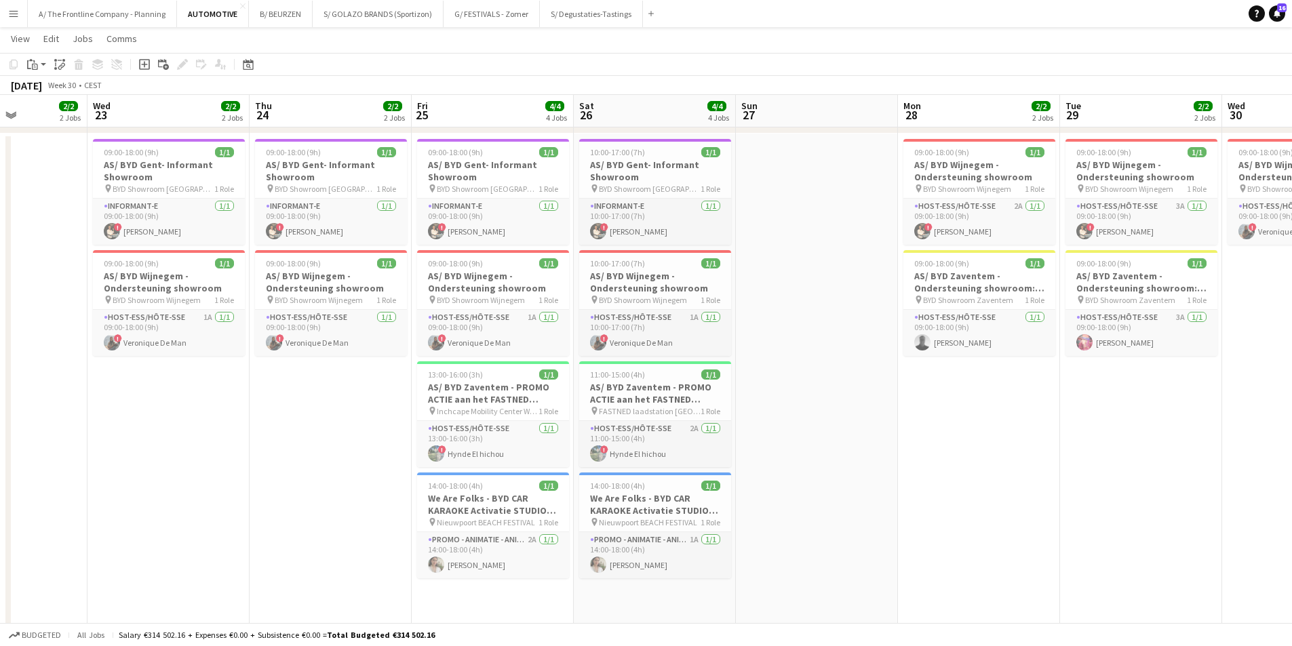
drag, startPoint x: 214, startPoint y: 444, endPoint x: 786, endPoint y: 439, distance: 571.2
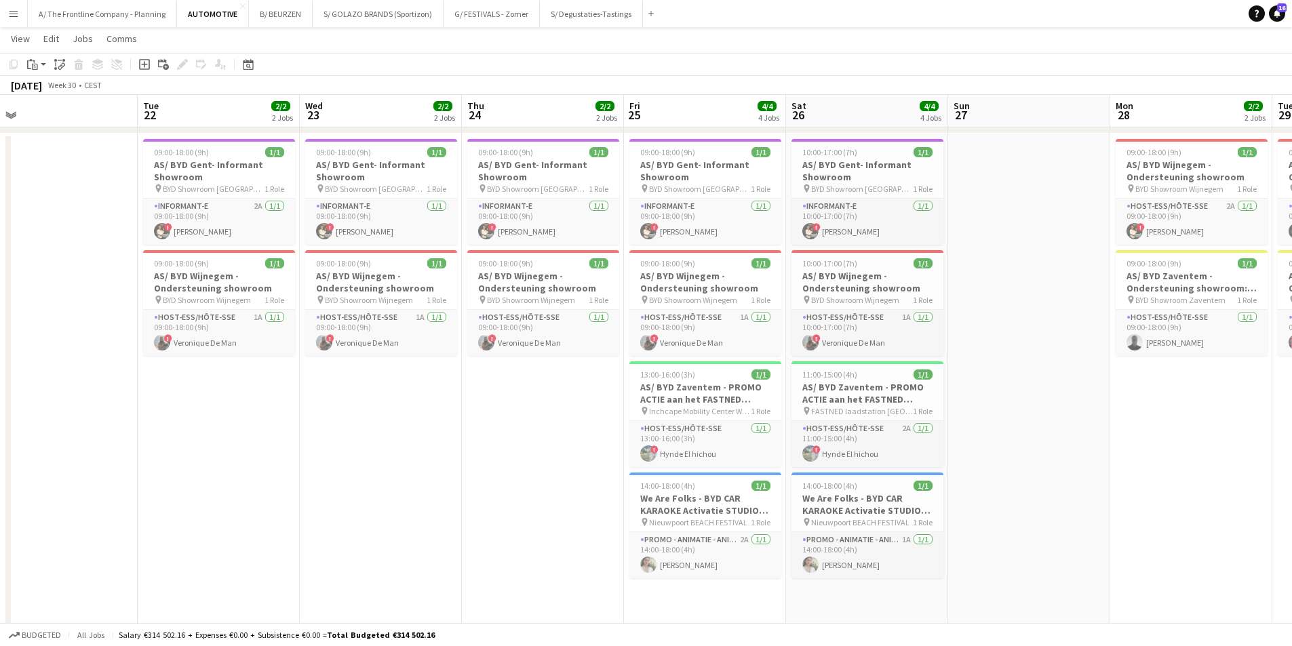
scroll to position [0, 393]
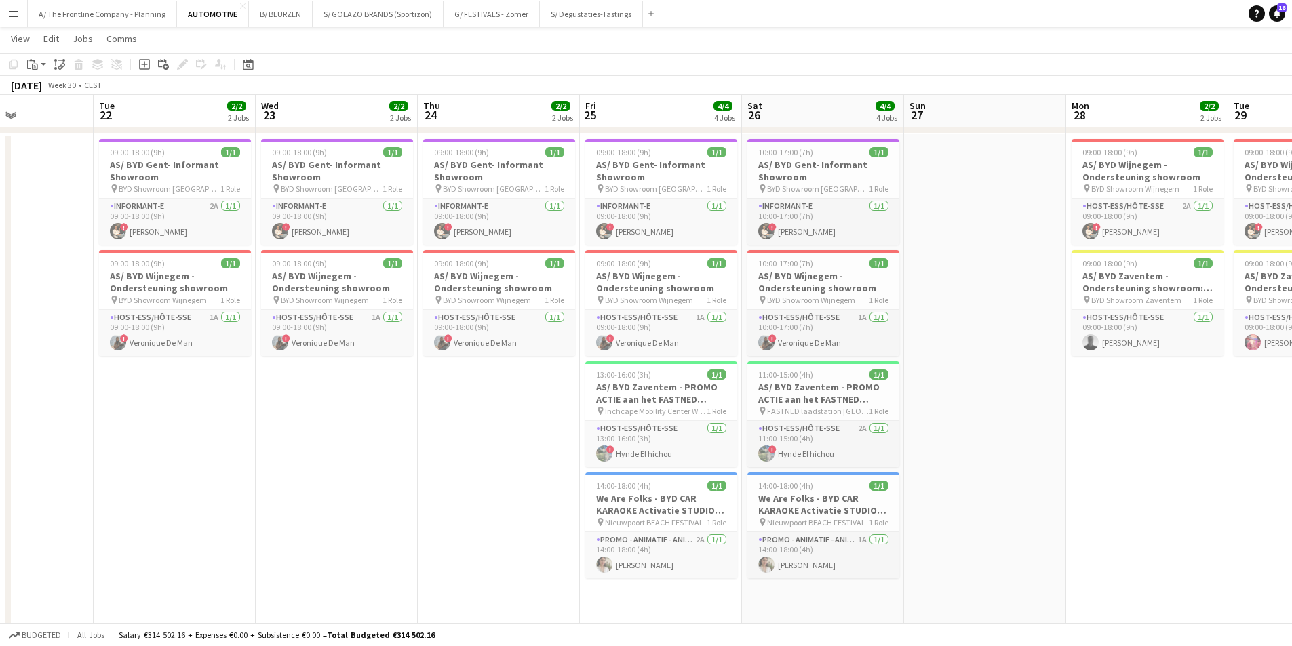
drag, startPoint x: 223, startPoint y: 433, endPoint x: 553, endPoint y: 420, distance: 330.6
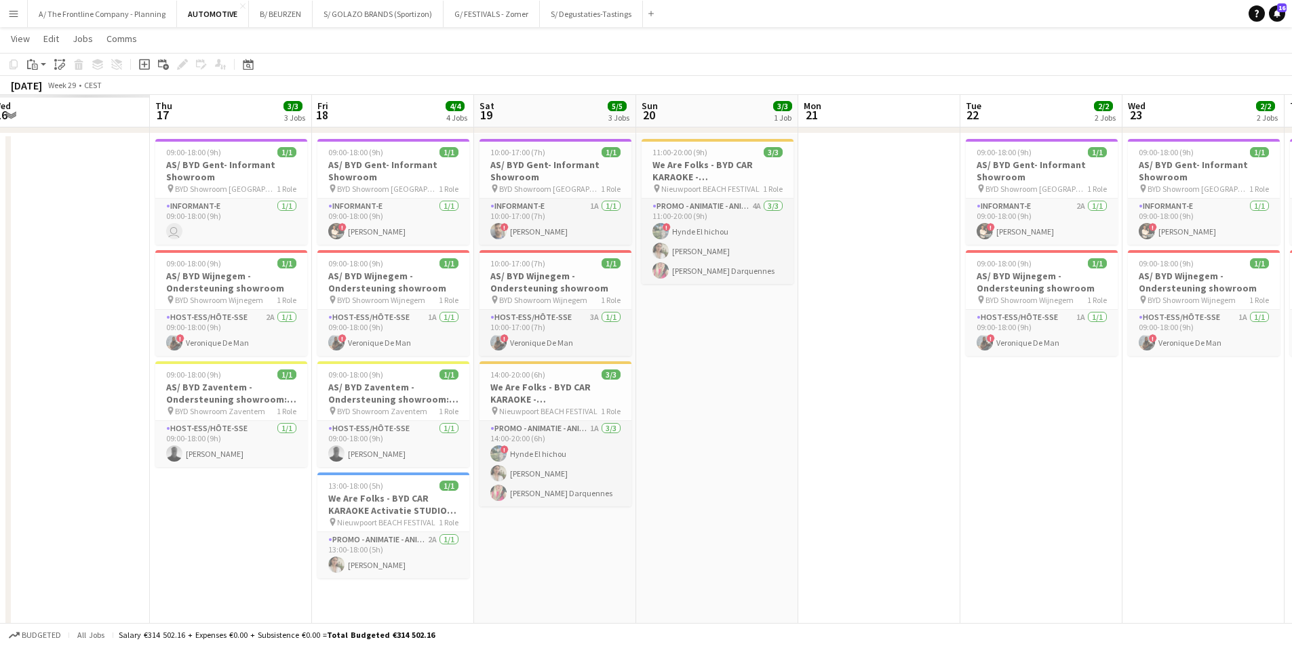
drag, startPoint x: 320, startPoint y: 424, endPoint x: 927, endPoint y: 388, distance: 608.2
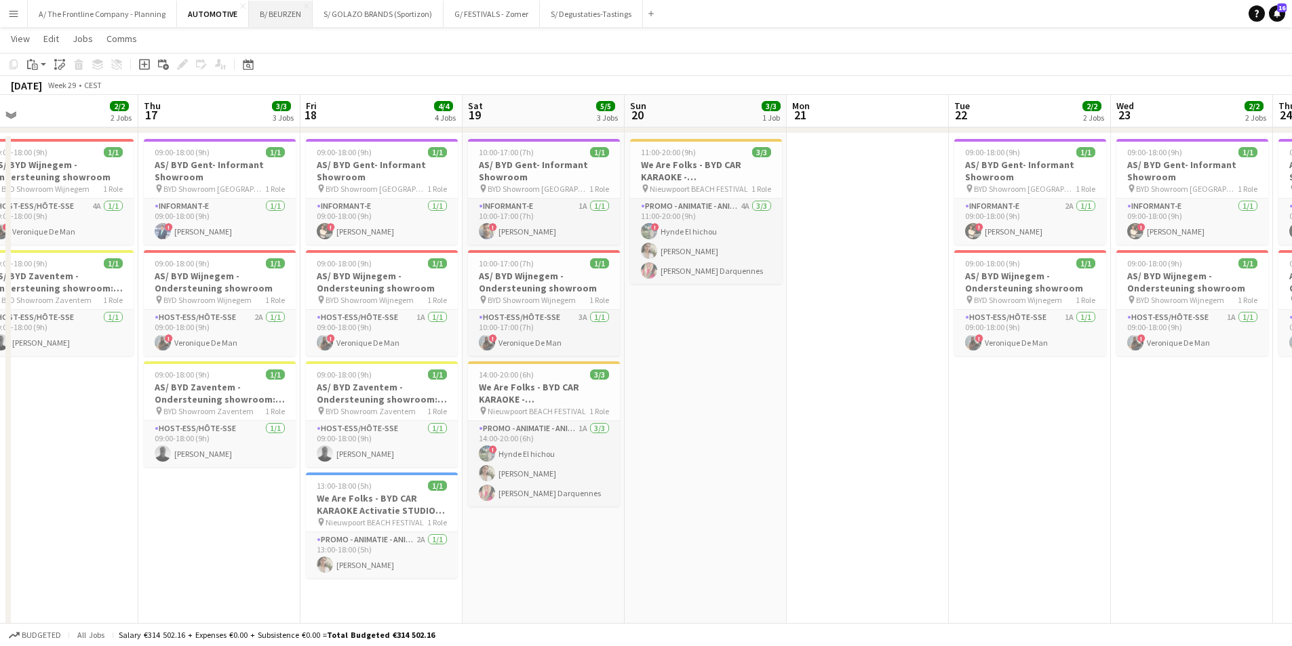
click at [275, 17] on button "B/ BEURZEN Close" at bounding box center [281, 14] width 64 height 26
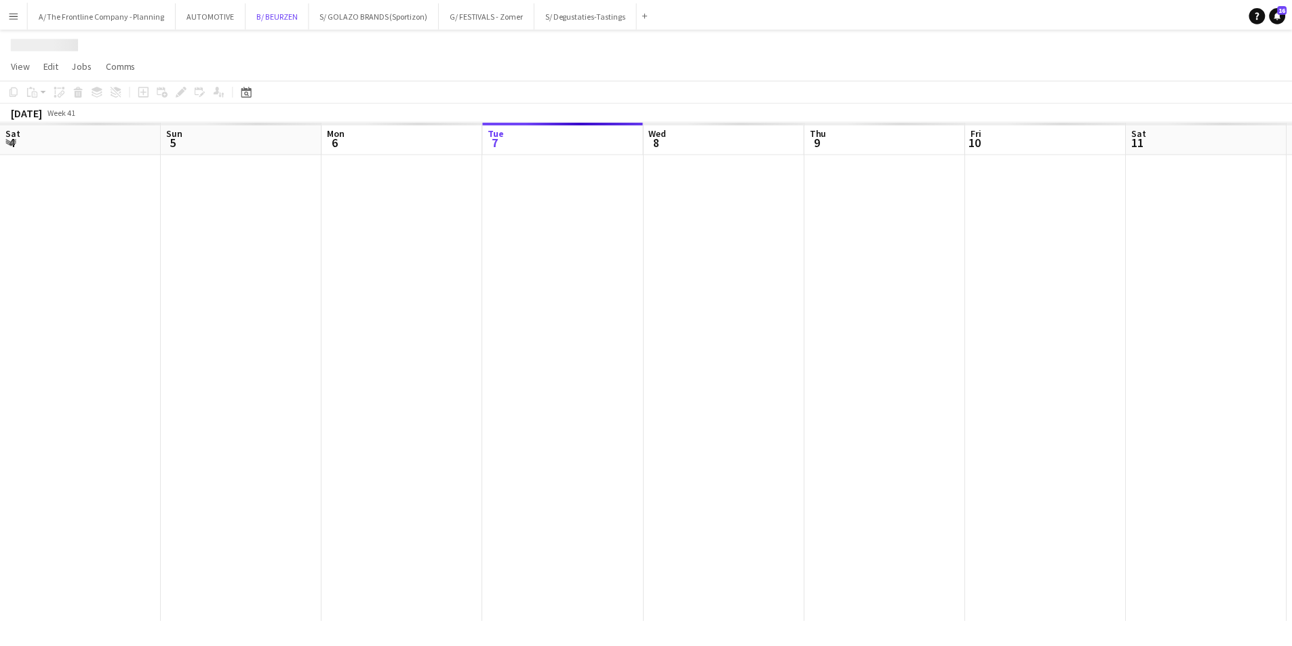
scroll to position [0, 324]
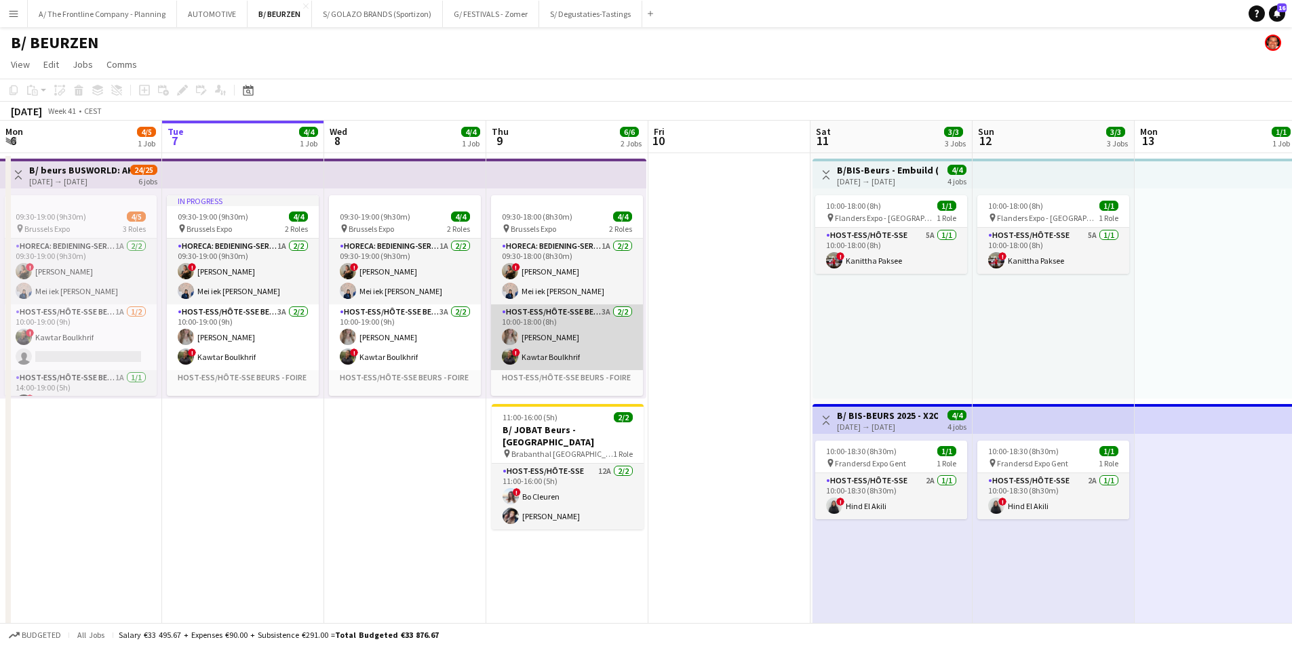
click at [520, 343] on app-card-role "Host-ess/Hôte-sse Beurs - Foire 3A [DATE] 10:00-18:00 (8h) elke van den Broeck …" at bounding box center [567, 338] width 152 height 66
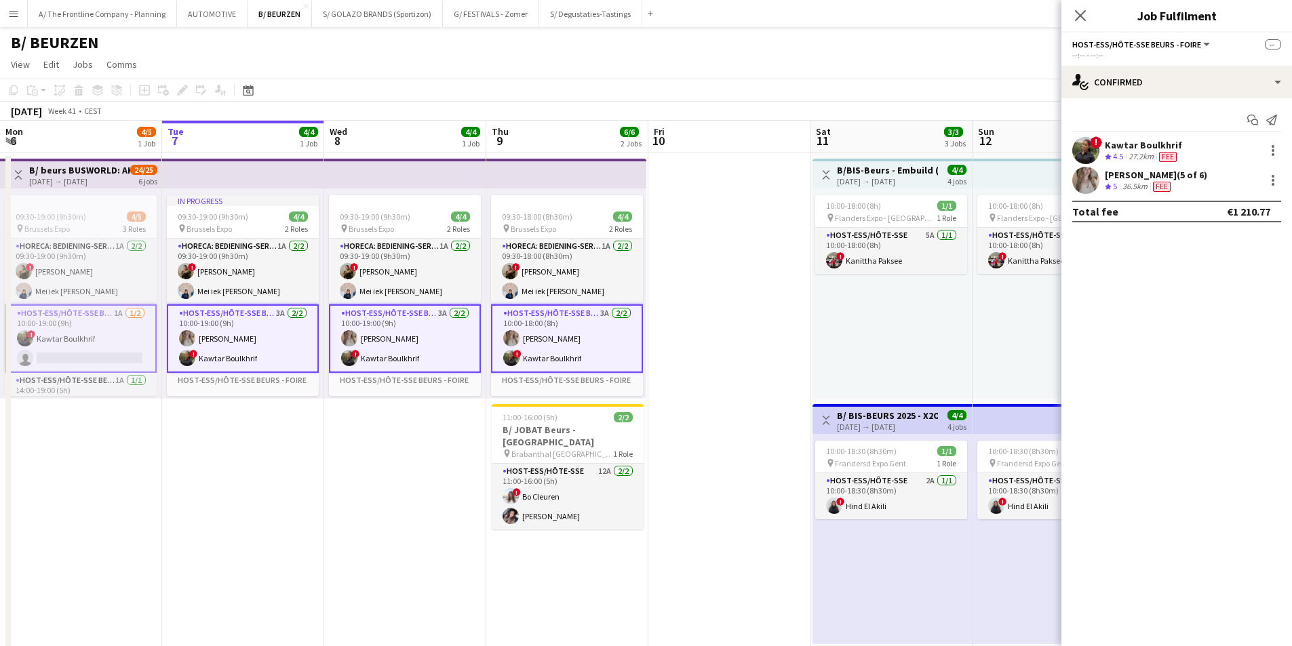
click at [1142, 178] on div "[PERSON_NAME] (5 of 6)" at bounding box center [1156, 175] width 102 height 12
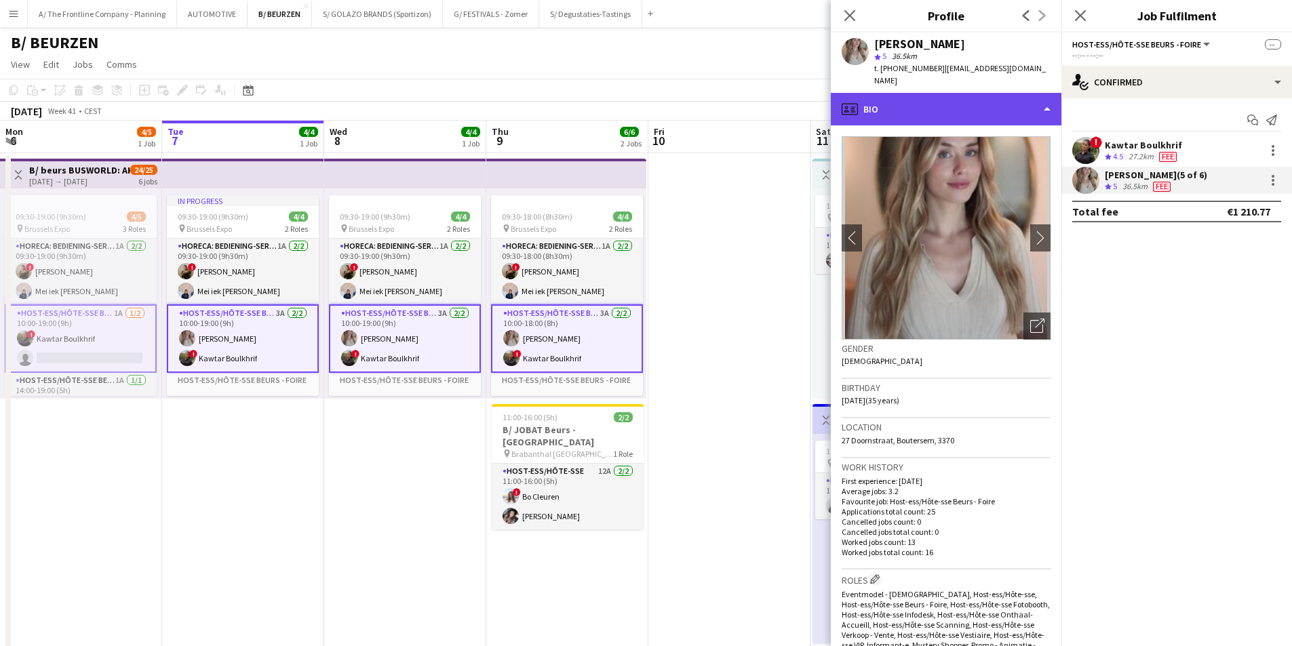
click at [954, 93] on div "profile Bio" at bounding box center [946, 109] width 231 height 33
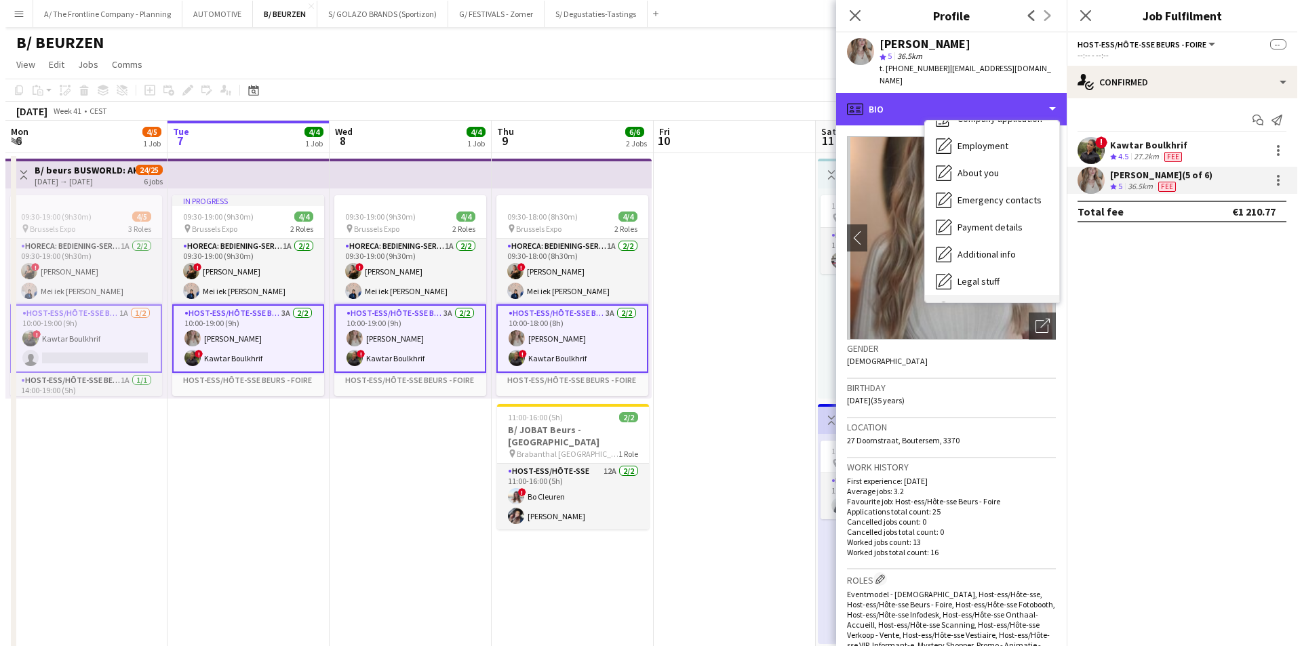
scroll to position [100, 0]
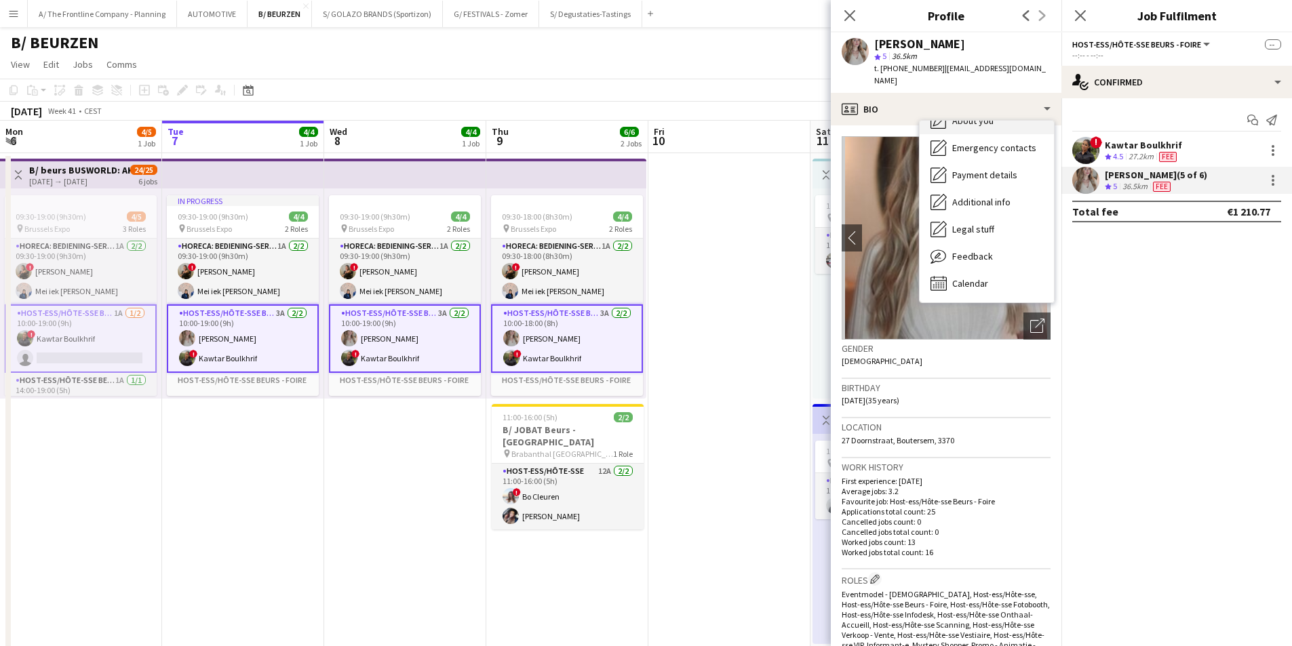
click at [971, 115] on span "About you" at bounding box center [972, 121] width 41 height 12
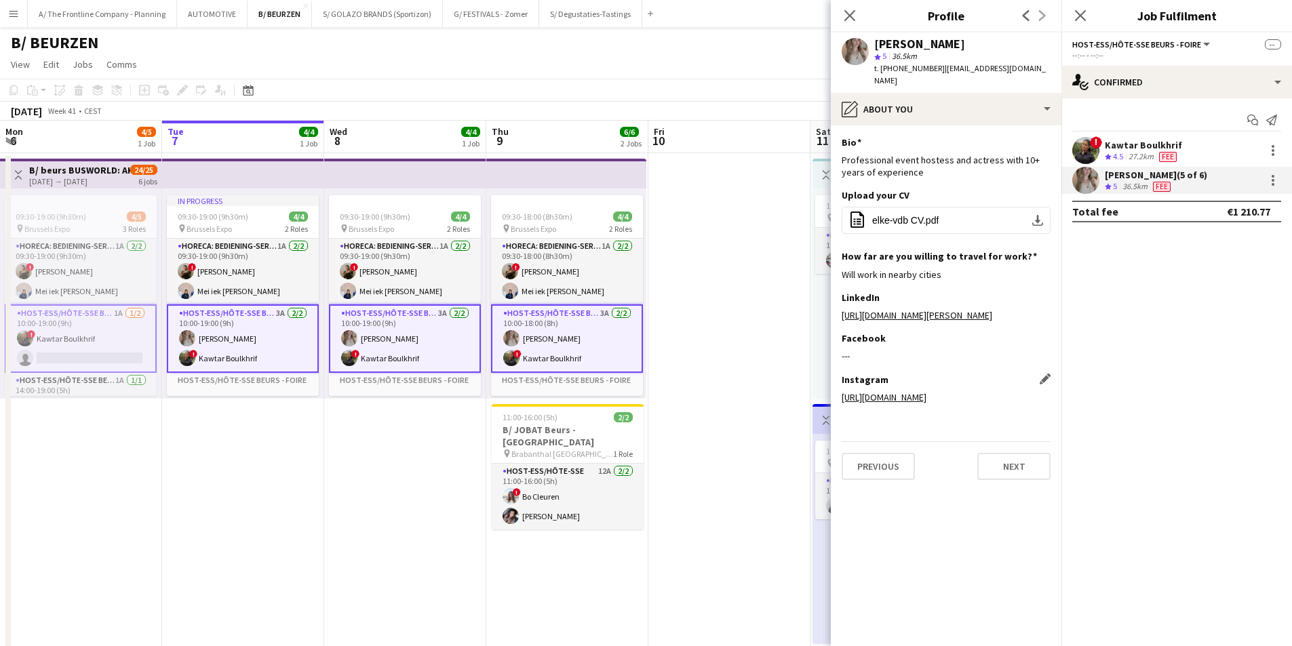
click at [914, 399] on link "[URL][DOMAIN_NAME]" at bounding box center [884, 397] width 85 height 12
click at [136, 22] on button "A/ The Frontline Company - Planning Close" at bounding box center [102, 14] width 149 height 26
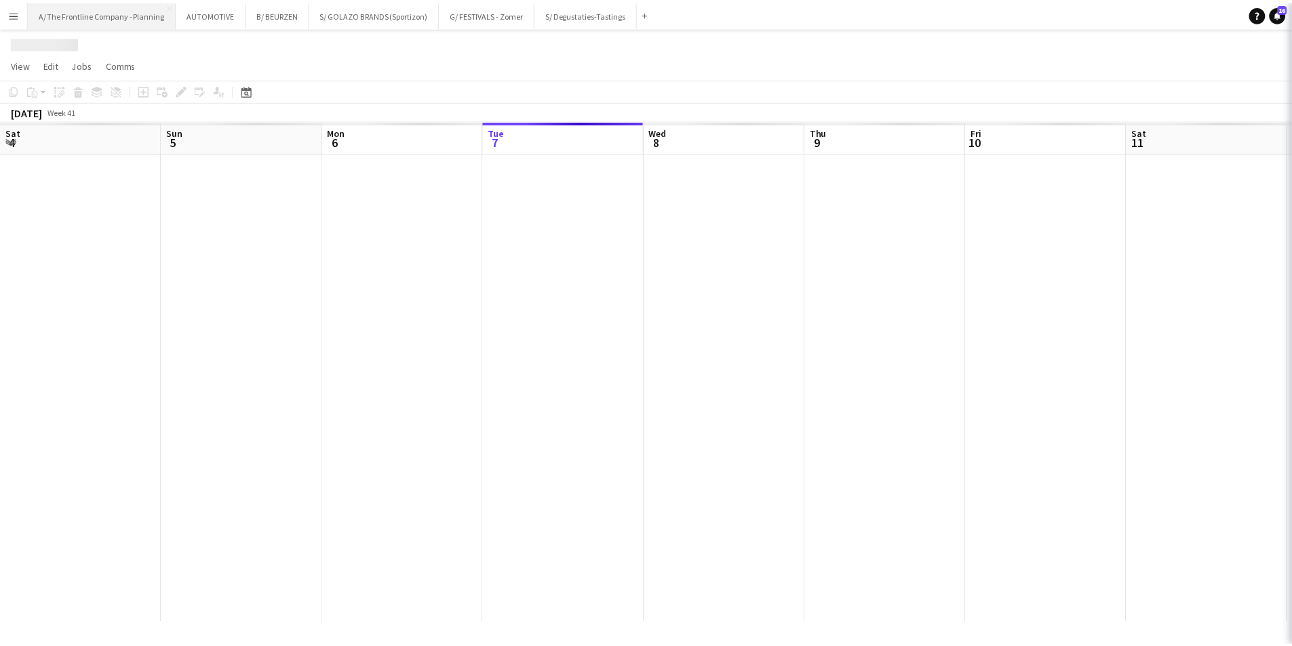
scroll to position [0, 324]
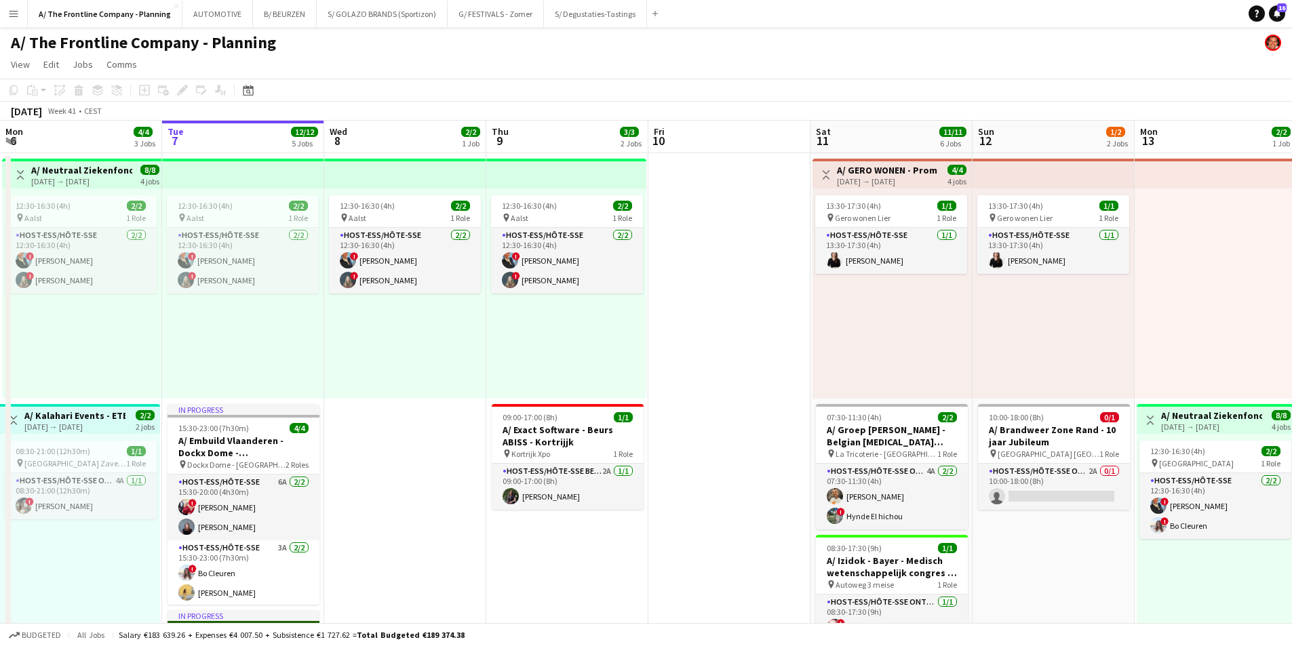
drag, startPoint x: 86, startPoint y: 260, endPoint x: 73, endPoint y: 259, distance: 12.9
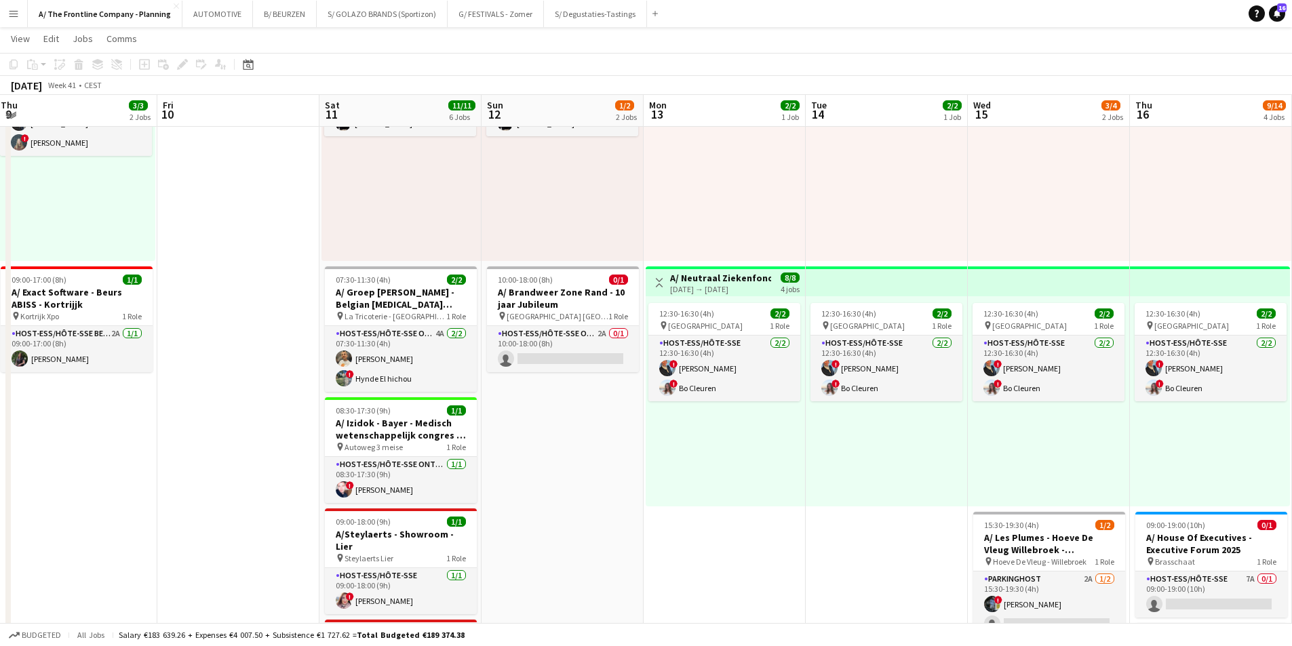
scroll to position [136, 0]
click at [575, 354] on app-card-role "Host-ess/Hôte-sse Onthaal-Accueill 2A 0/1 10:00-18:00 (8h) single-neutral-actio…" at bounding box center [563, 350] width 152 height 46
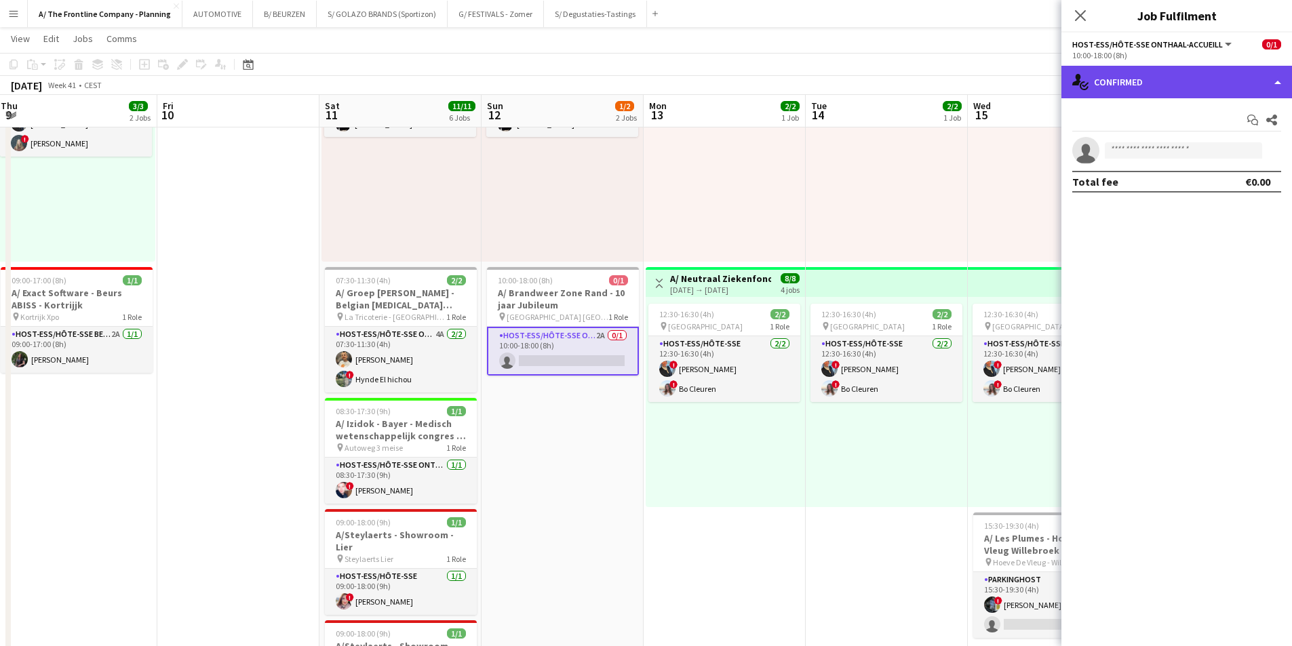
click at [1199, 89] on div "single-neutral-actions-check-2 Confirmed" at bounding box center [1177, 82] width 231 height 33
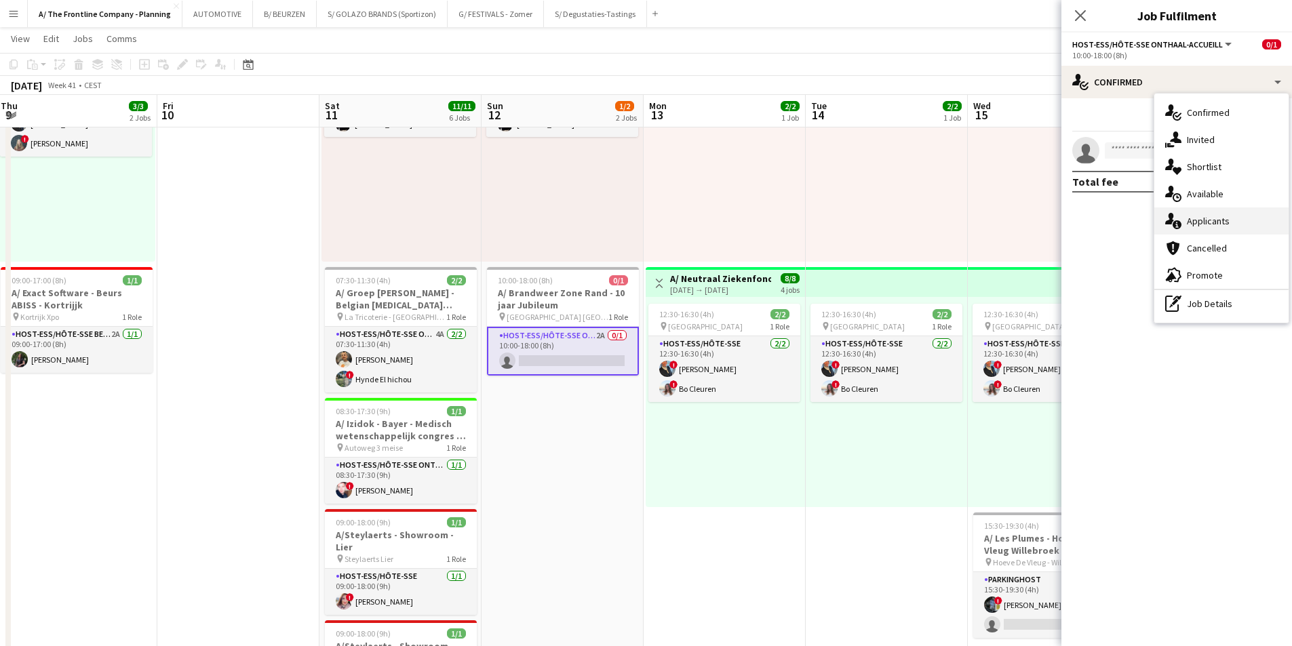
click at [1203, 216] on span "Applicants" at bounding box center [1208, 221] width 43 height 12
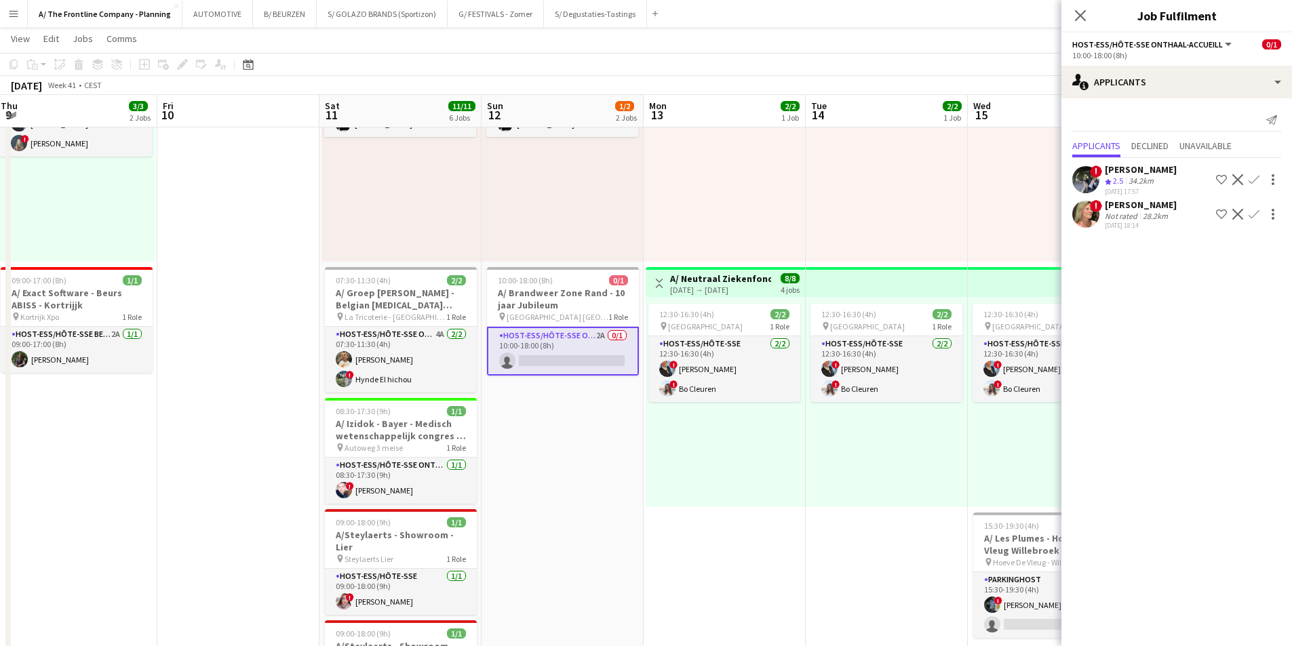
click at [1151, 177] on div "34.2km" at bounding box center [1141, 182] width 31 height 12
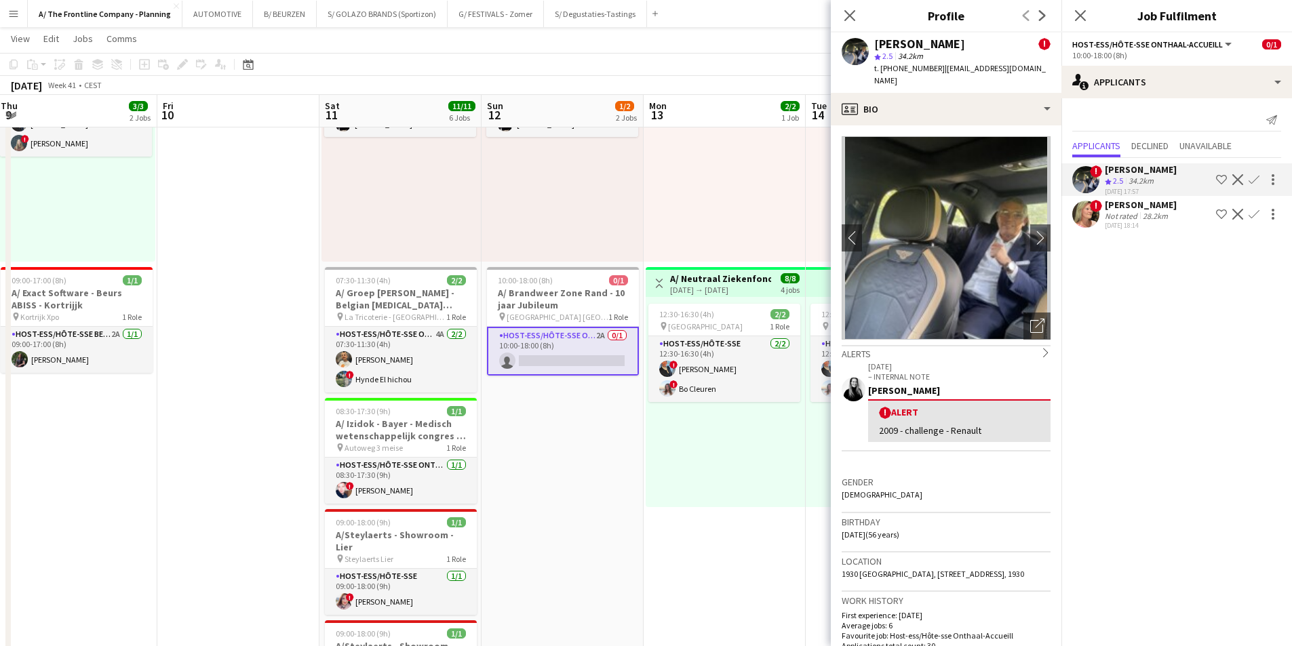
click at [688, 497] on div "12:30-16:30 (4h) 2/2 pin Leuven 1 Role Host-ess/Hôte-sse [DATE] 12:30-16:30 (4h…" at bounding box center [725, 402] width 159 height 210
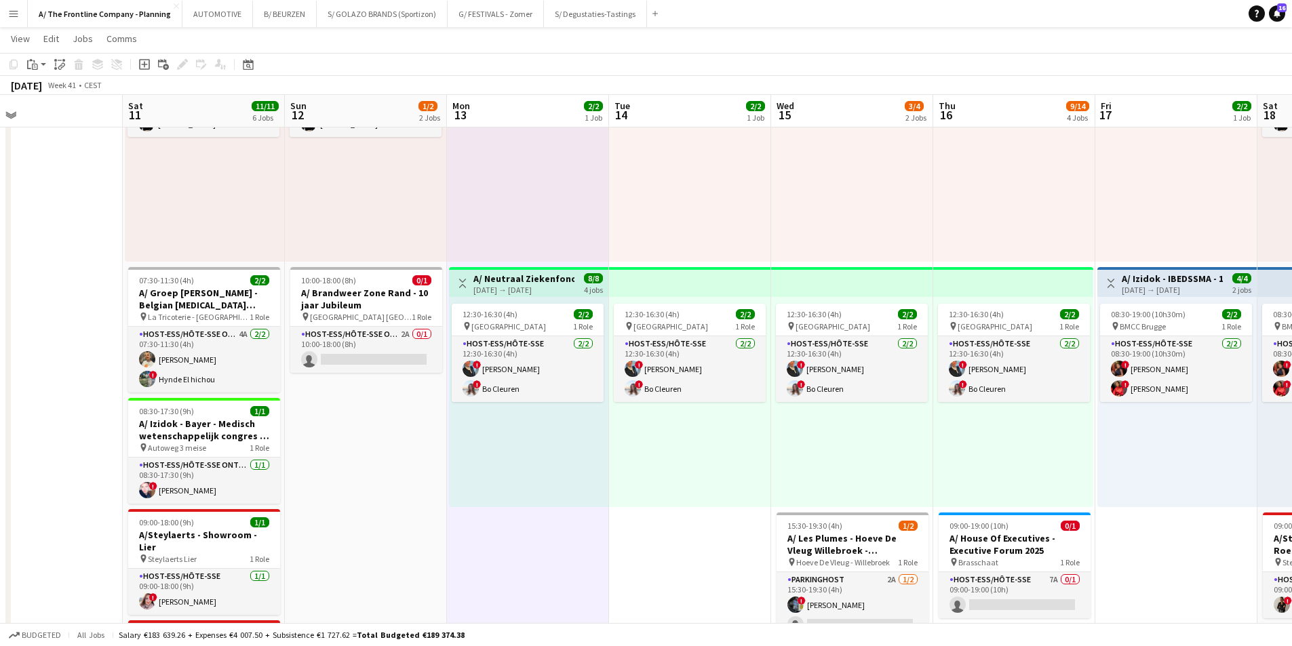
drag, startPoint x: 797, startPoint y: 450, endPoint x: 438, endPoint y: 442, distance: 359.0
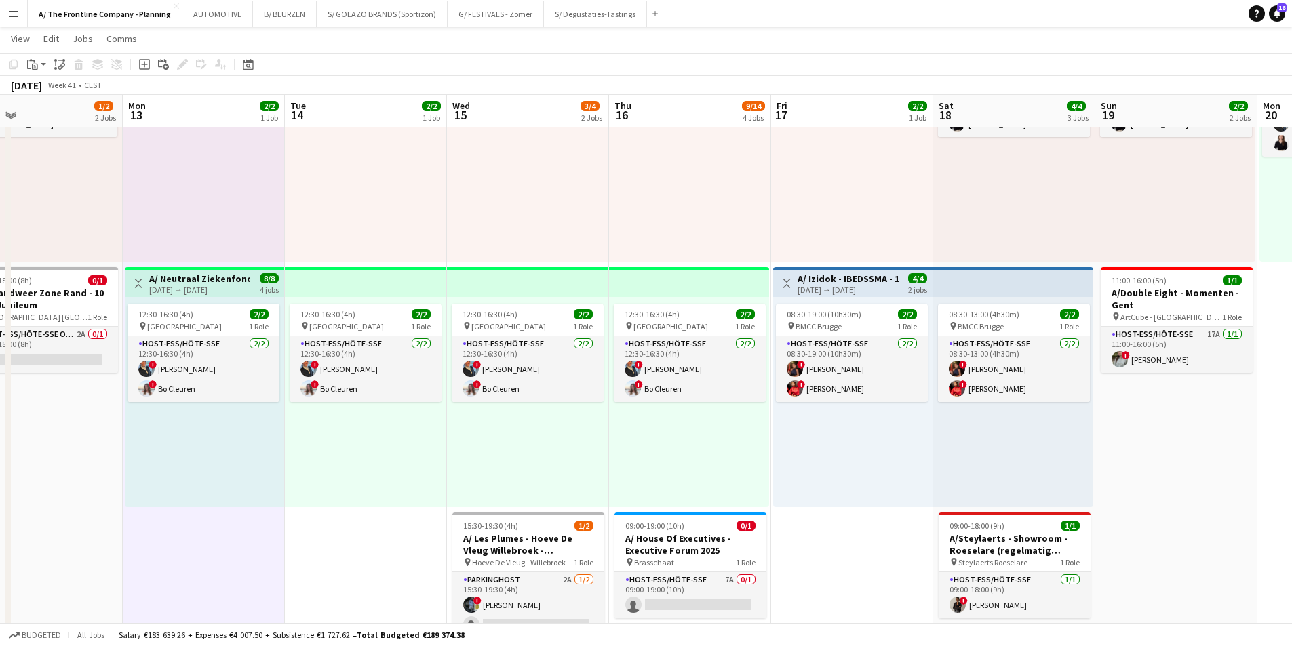
scroll to position [0, 490]
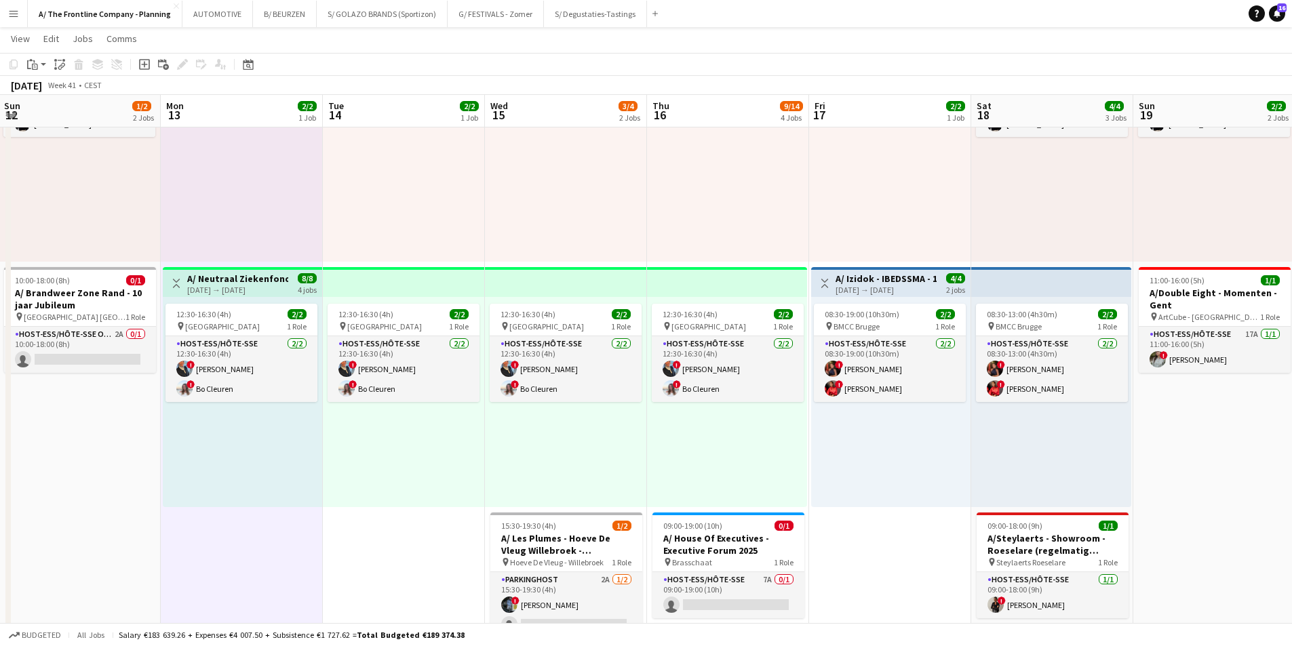
drag, startPoint x: 575, startPoint y: 446, endPoint x: 533, endPoint y: 440, distance: 42.4
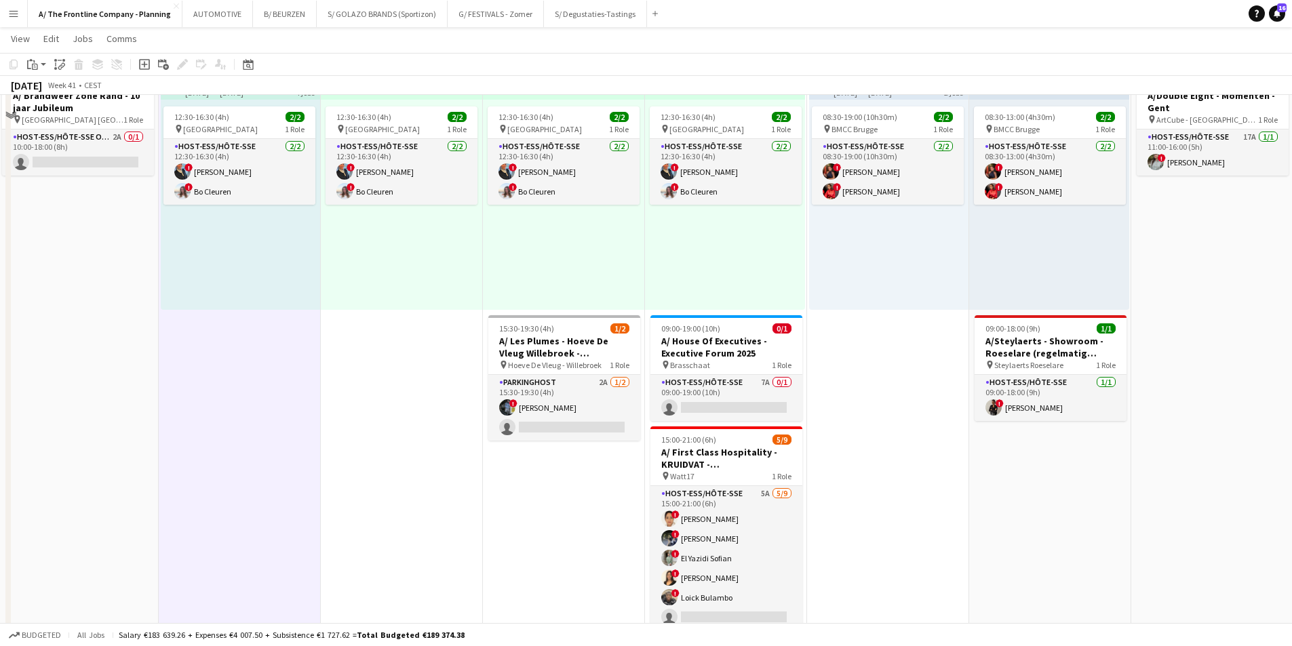
scroll to position [339, 0]
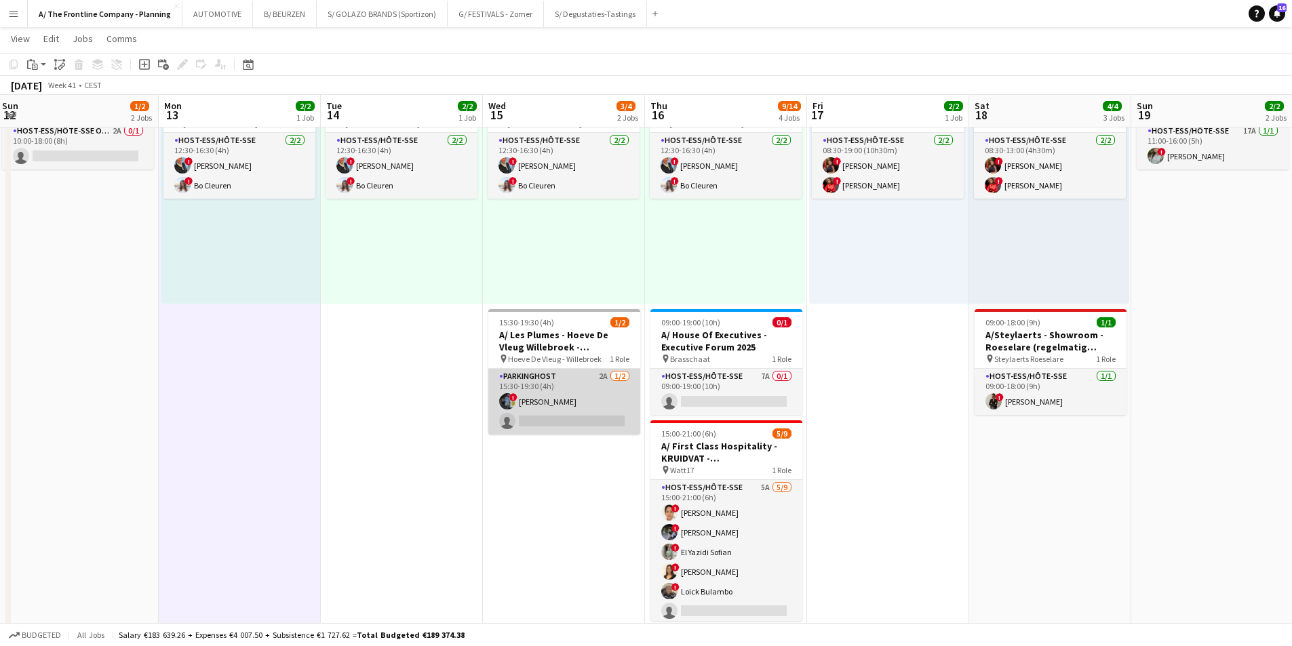
click at [537, 402] on app-card-role "Parkinghost 2A [DATE] 15:30-19:30 (4h) ! [PERSON_NAME] single-neutral-actions" at bounding box center [564, 402] width 152 height 66
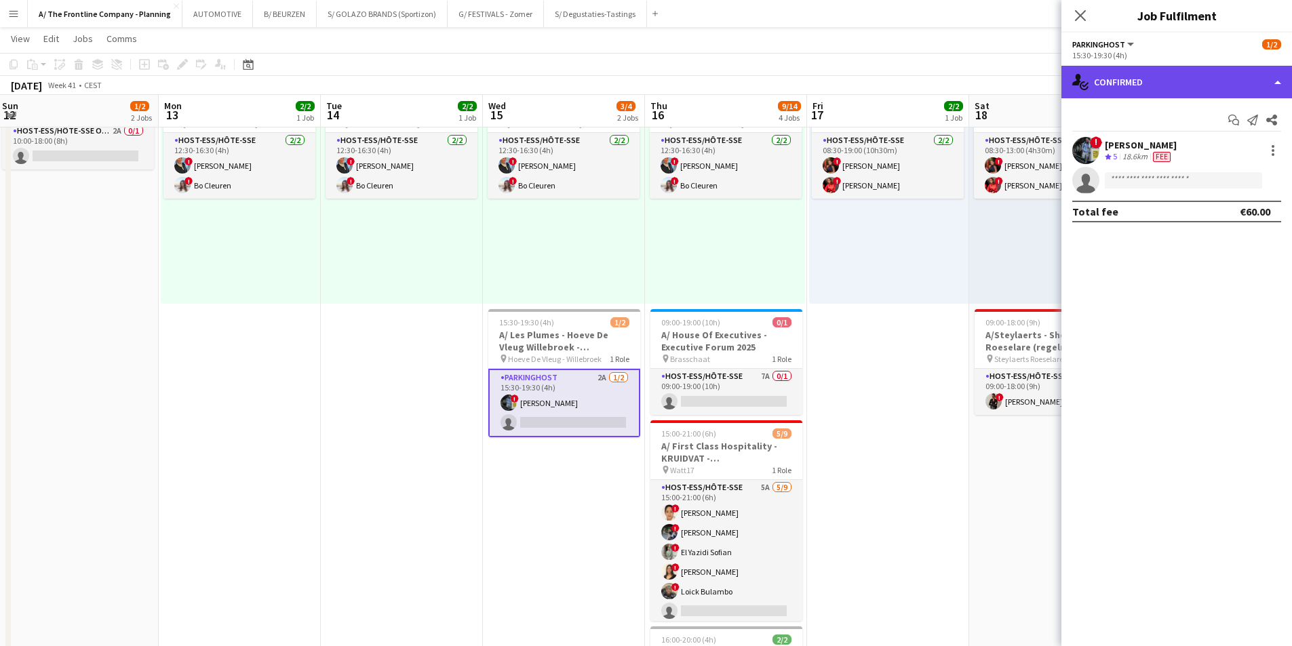
click at [1167, 94] on div "single-neutral-actions-check-2 Confirmed" at bounding box center [1177, 82] width 231 height 33
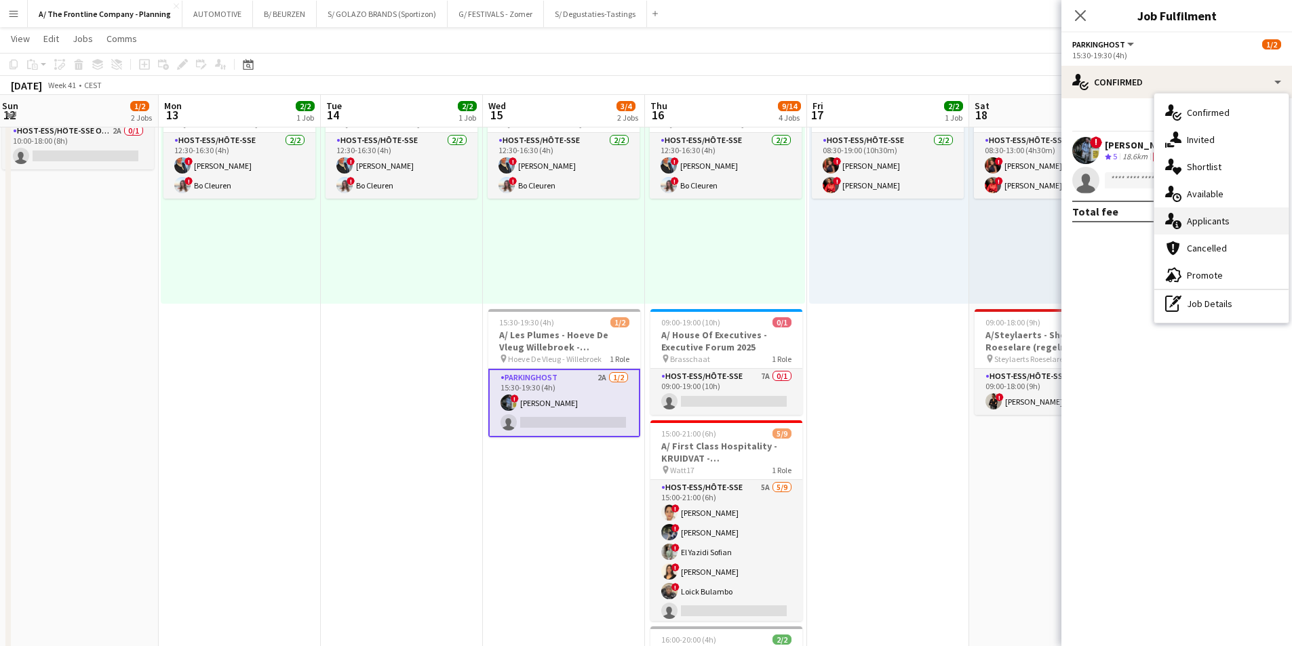
click at [1195, 224] on span "Applicants" at bounding box center [1208, 221] width 43 height 12
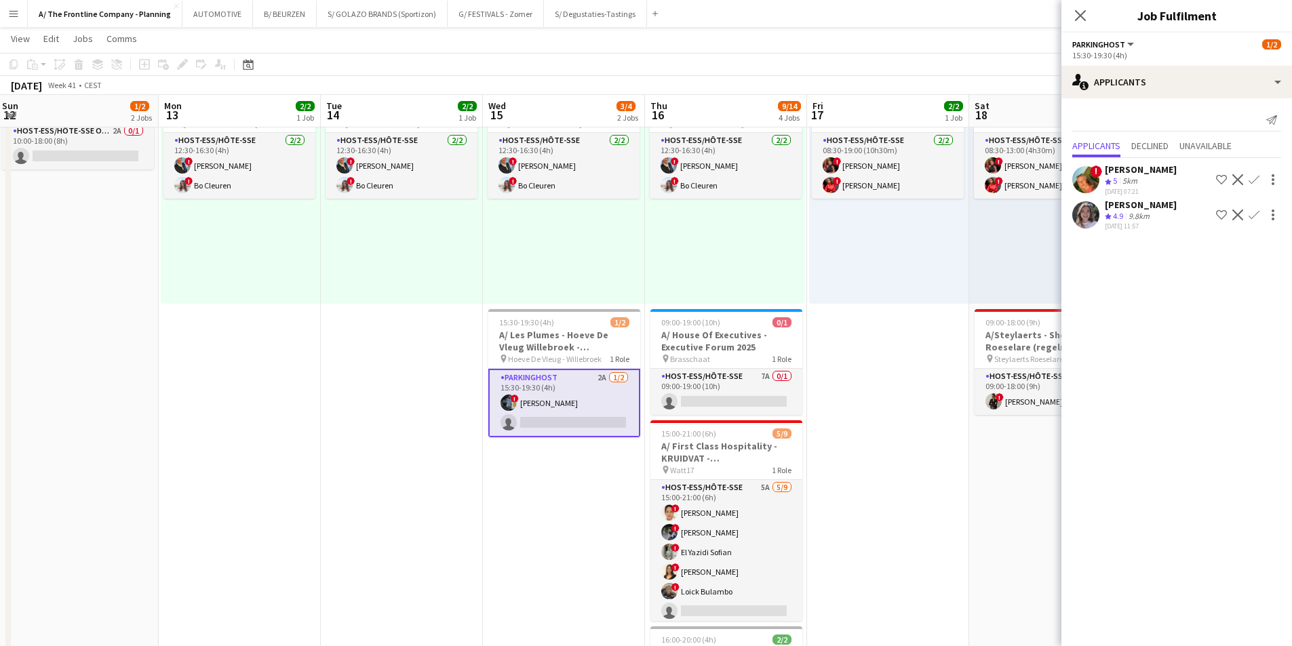
click at [1145, 174] on div "[PERSON_NAME]" at bounding box center [1141, 169] width 72 height 12
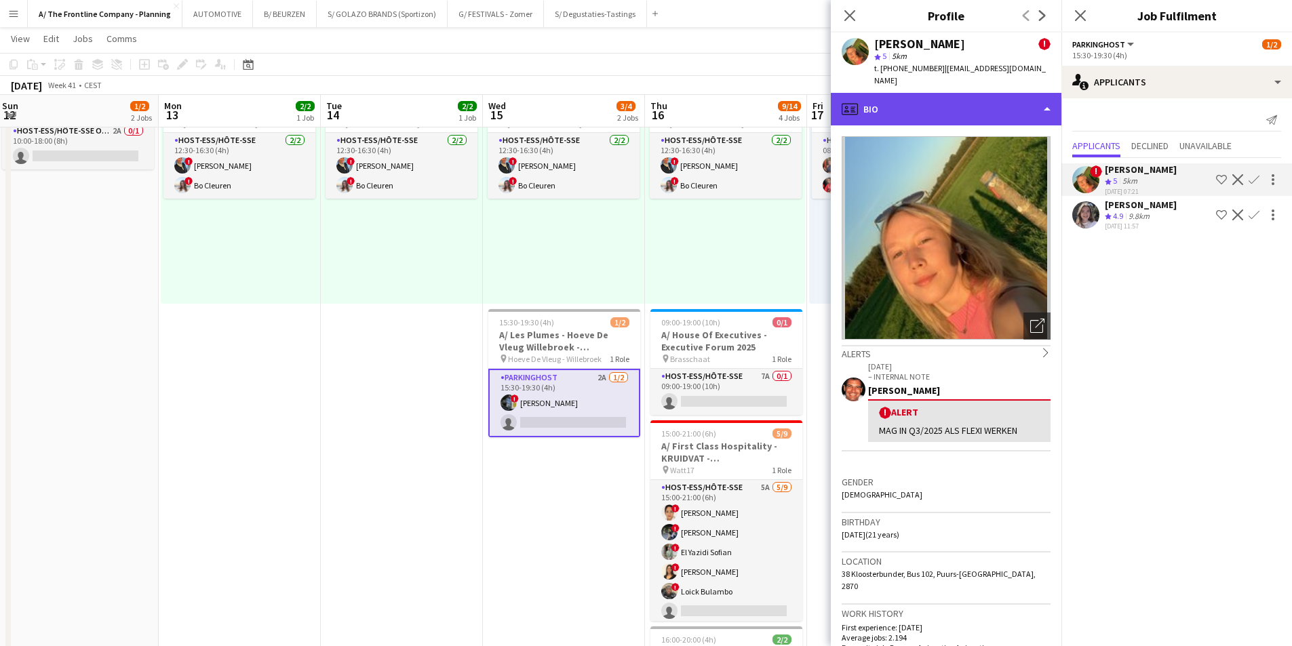
click at [904, 100] on div "profile Bio" at bounding box center [946, 109] width 231 height 33
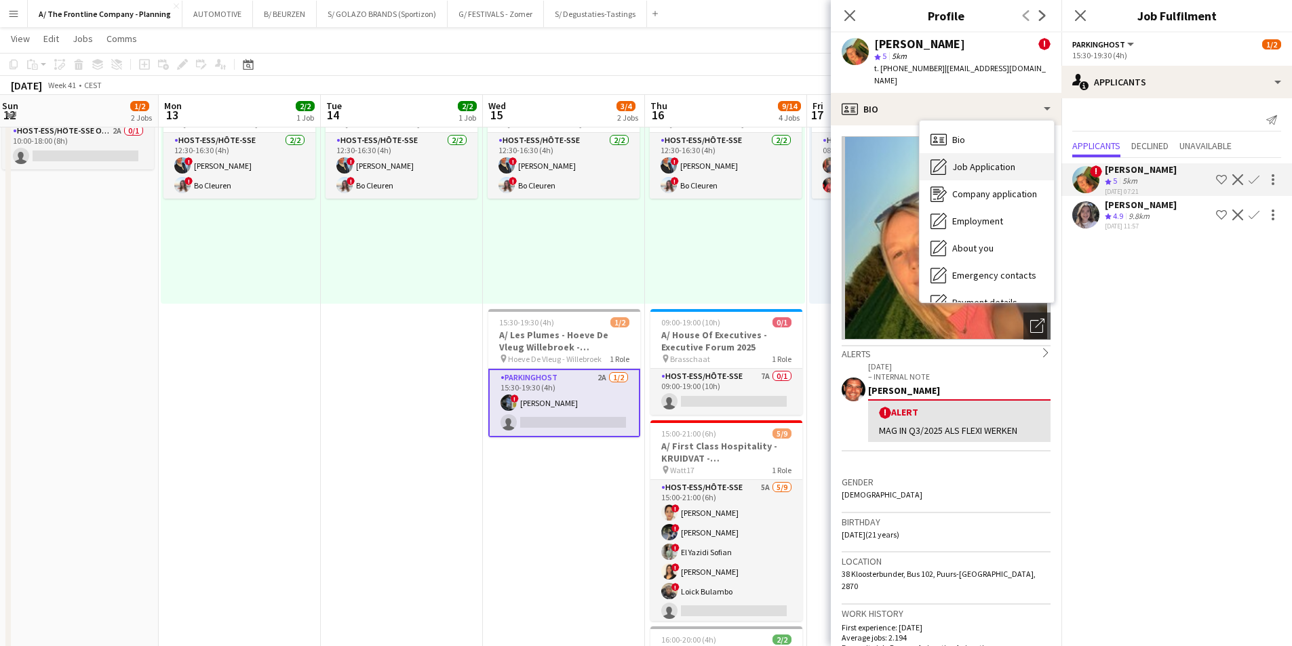
click at [969, 162] on div "Job Application Job Application" at bounding box center [987, 166] width 134 height 27
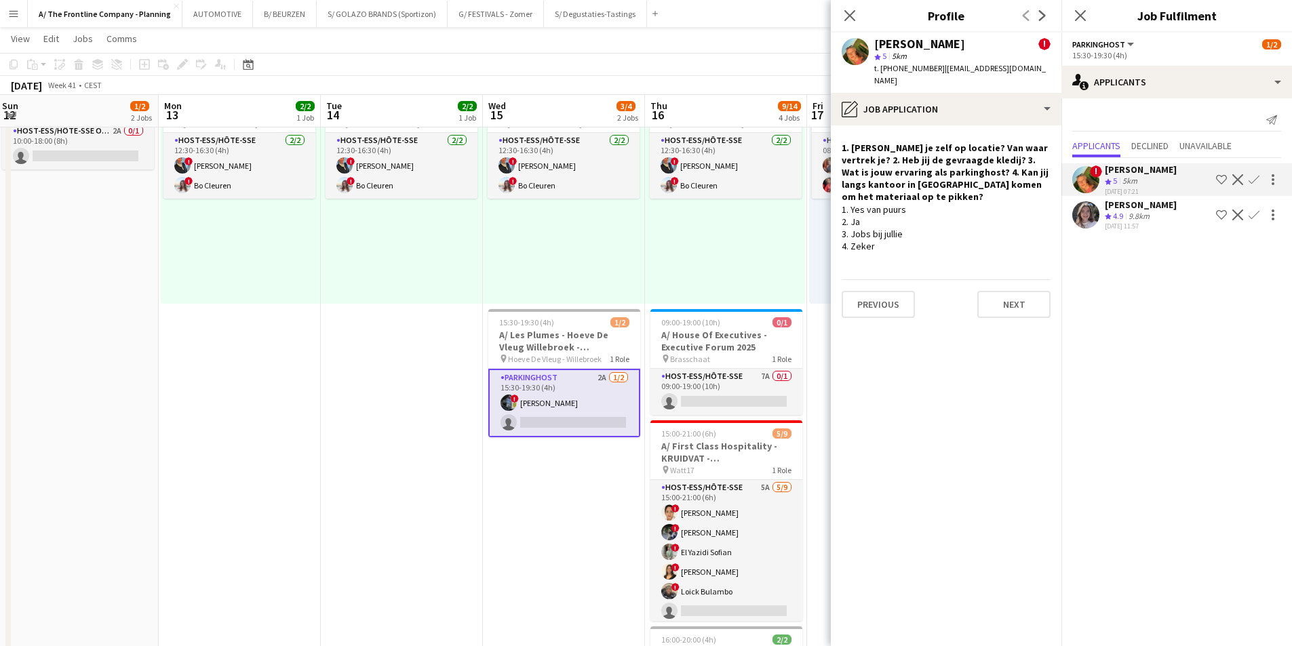
click at [522, 395] on app-card-role "Parkinghost 2A [DATE] 15:30-19:30 (4h) ! [PERSON_NAME] single-neutral-actions" at bounding box center [564, 403] width 152 height 69
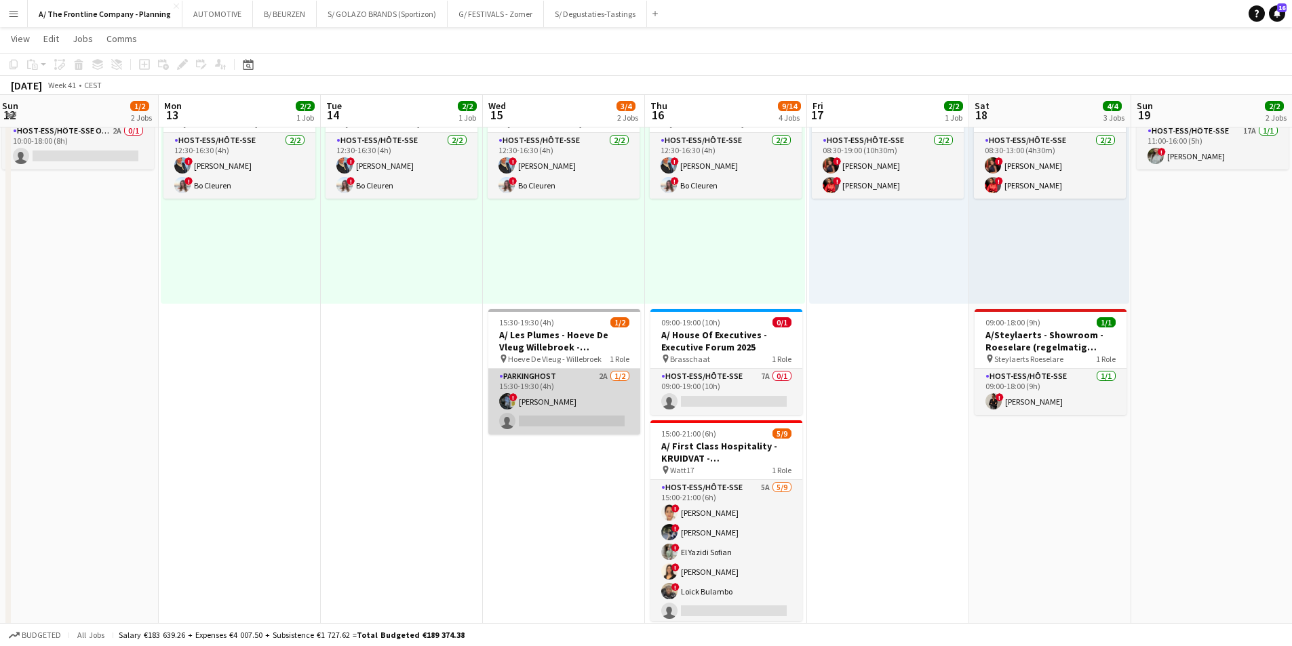
click at [522, 395] on app-card-role "Parkinghost 2A [DATE] 15:30-19:30 (4h) ! [PERSON_NAME] single-neutral-actions" at bounding box center [564, 402] width 152 height 66
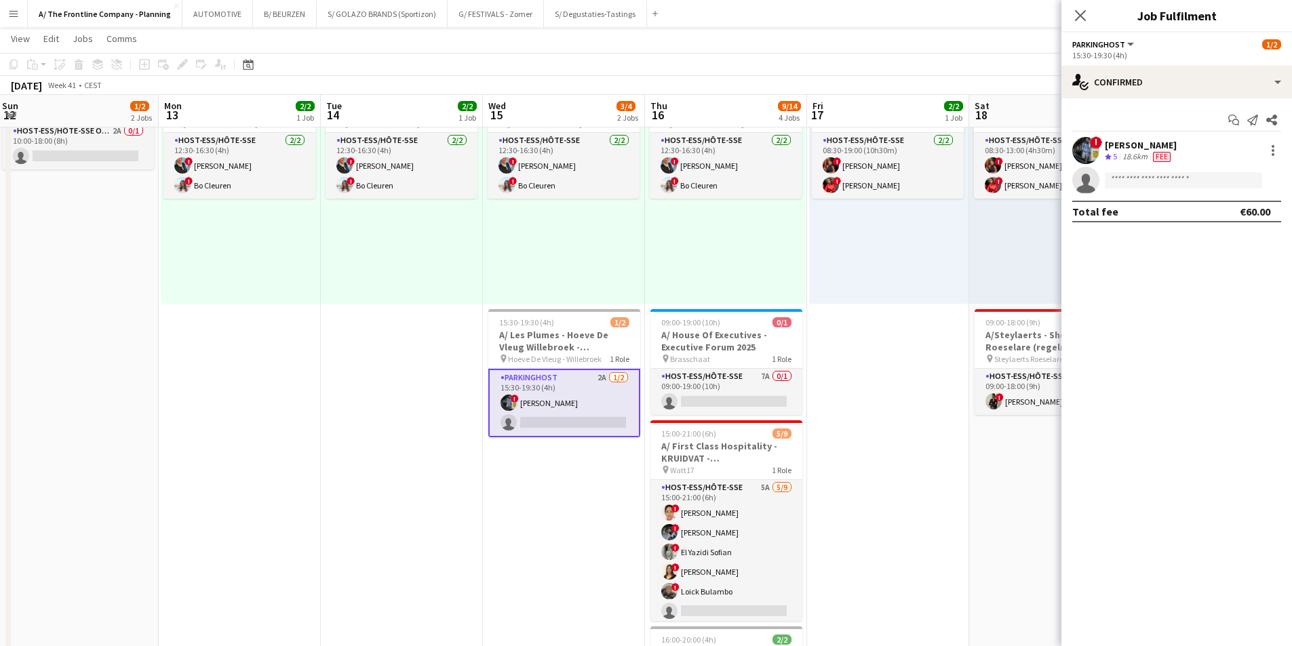
click at [1128, 148] on div "[PERSON_NAME]" at bounding box center [1141, 145] width 72 height 12
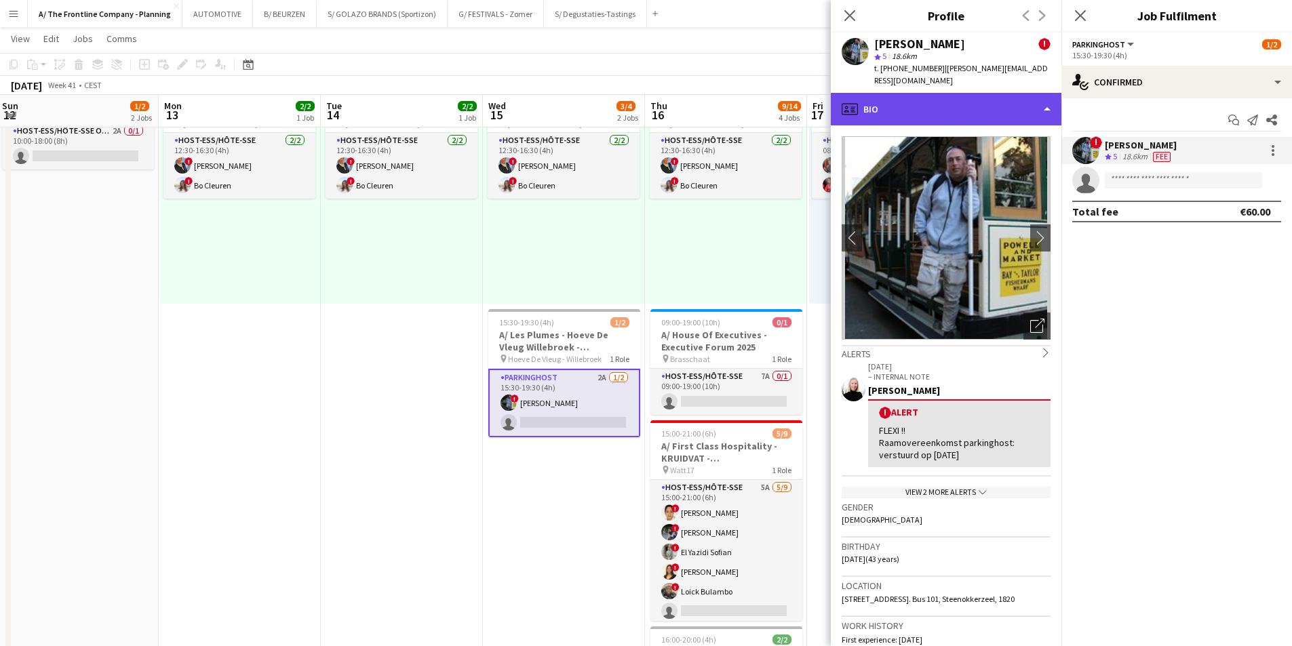
click at [971, 104] on div "profile Bio" at bounding box center [946, 109] width 231 height 33
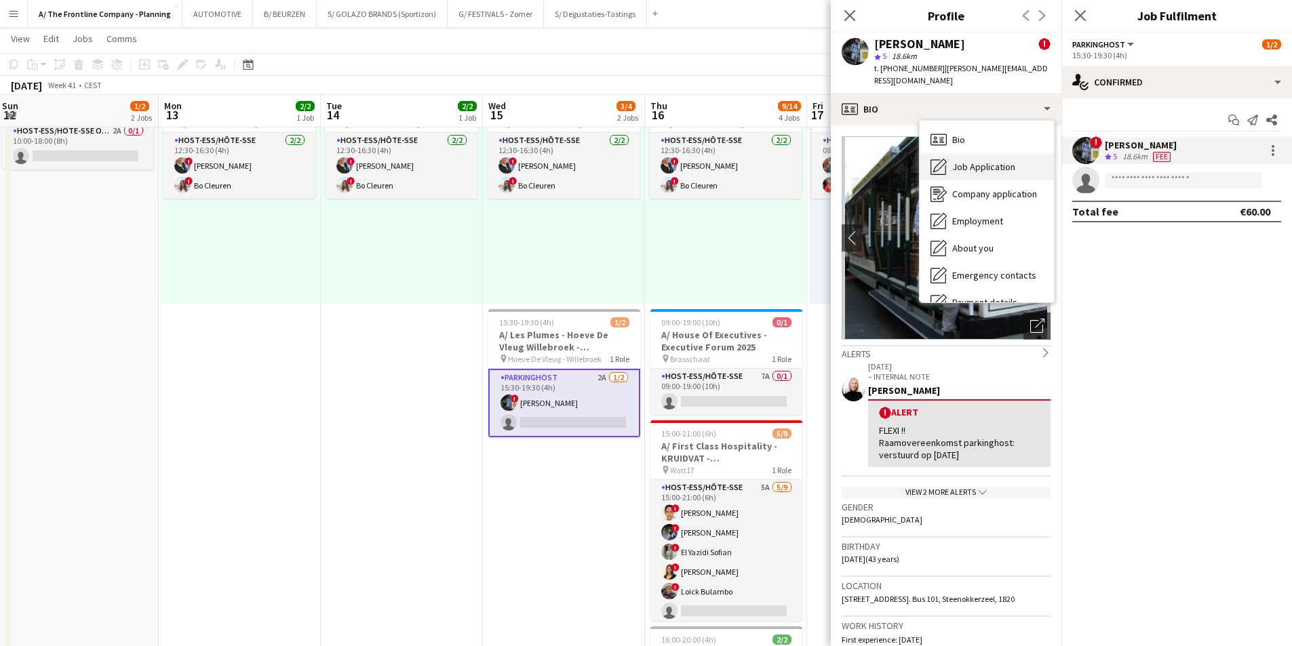
click at [969, 161] on div "Job Application Job Application" at bounding box center [987, 166] width 134 height 27
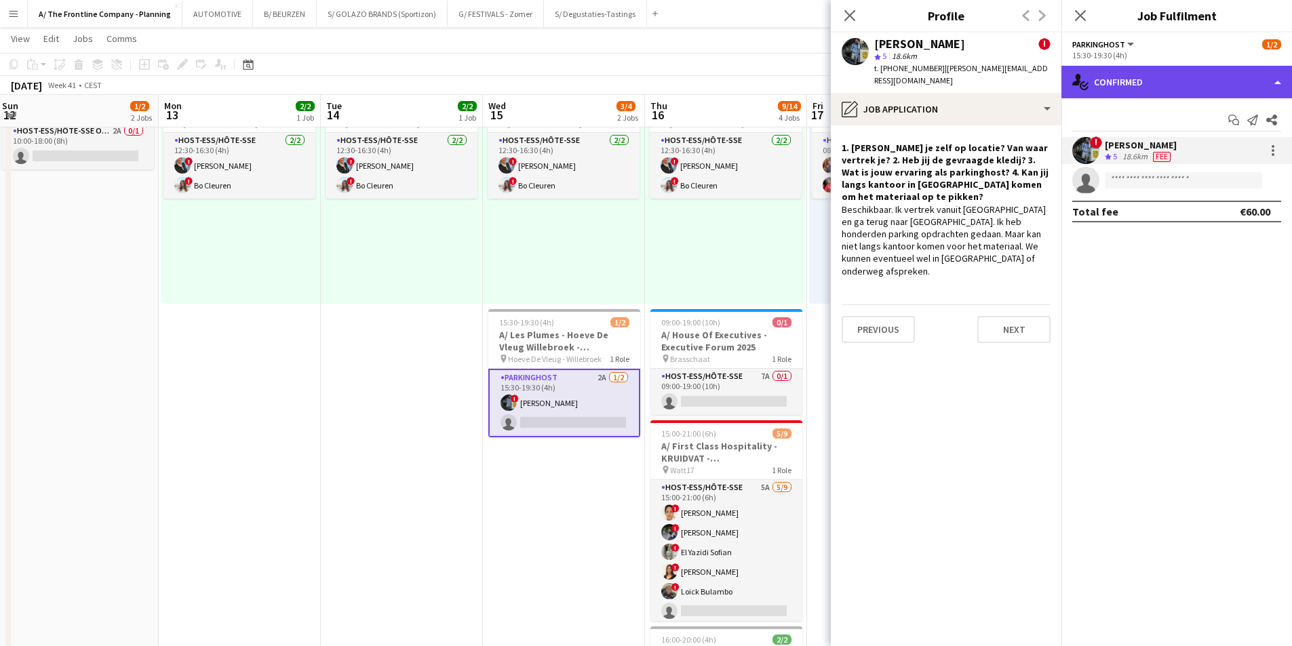
click at [1169, 77] on div "single-neutral-actions-check-2 Confirmed" at bounding box center [1177, 82] width 231 height 33
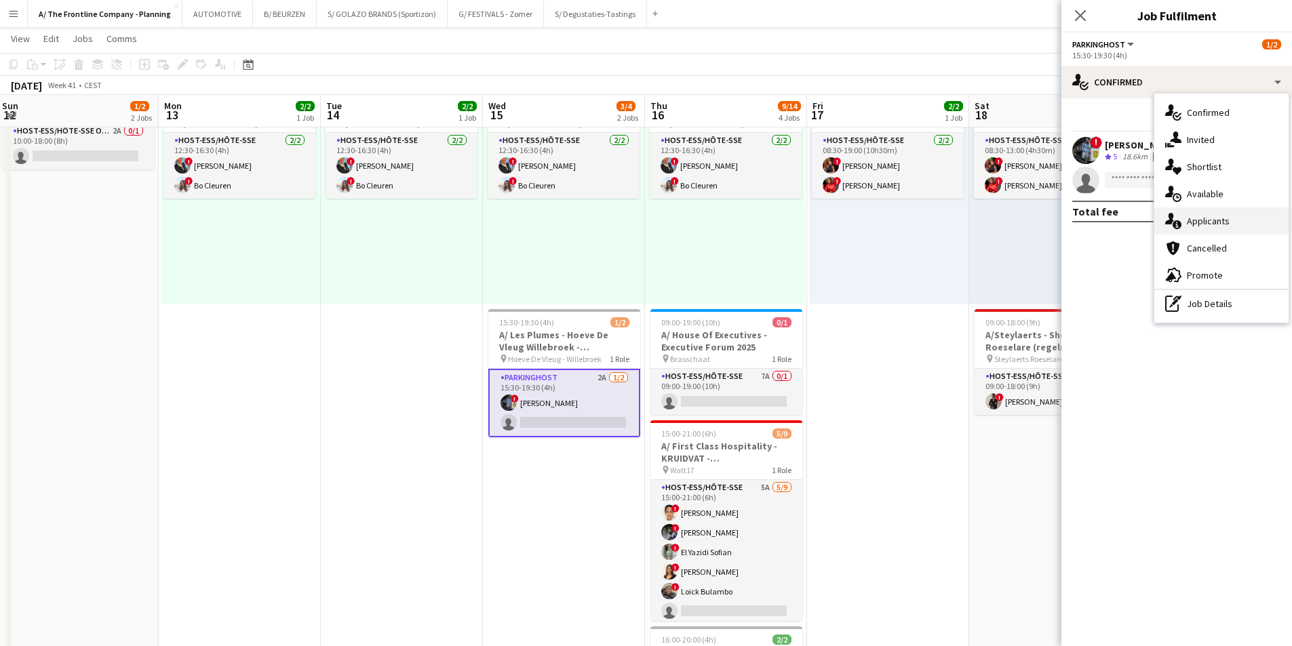
click at [1193, 227] on span "Applicants" at bounding box center [1208, 221] width 43 height 12
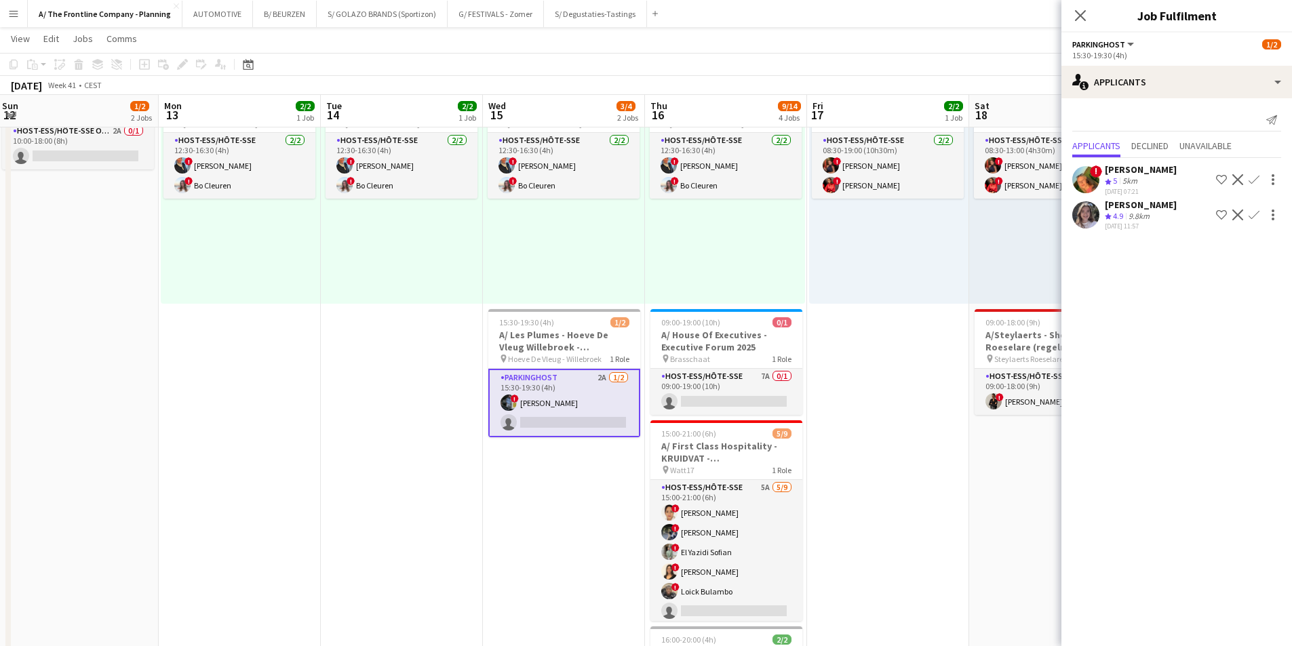
click at [1113, 174] on div "[PERSON_NAME]" at bounding box center [1141, 169] width 72 height 12
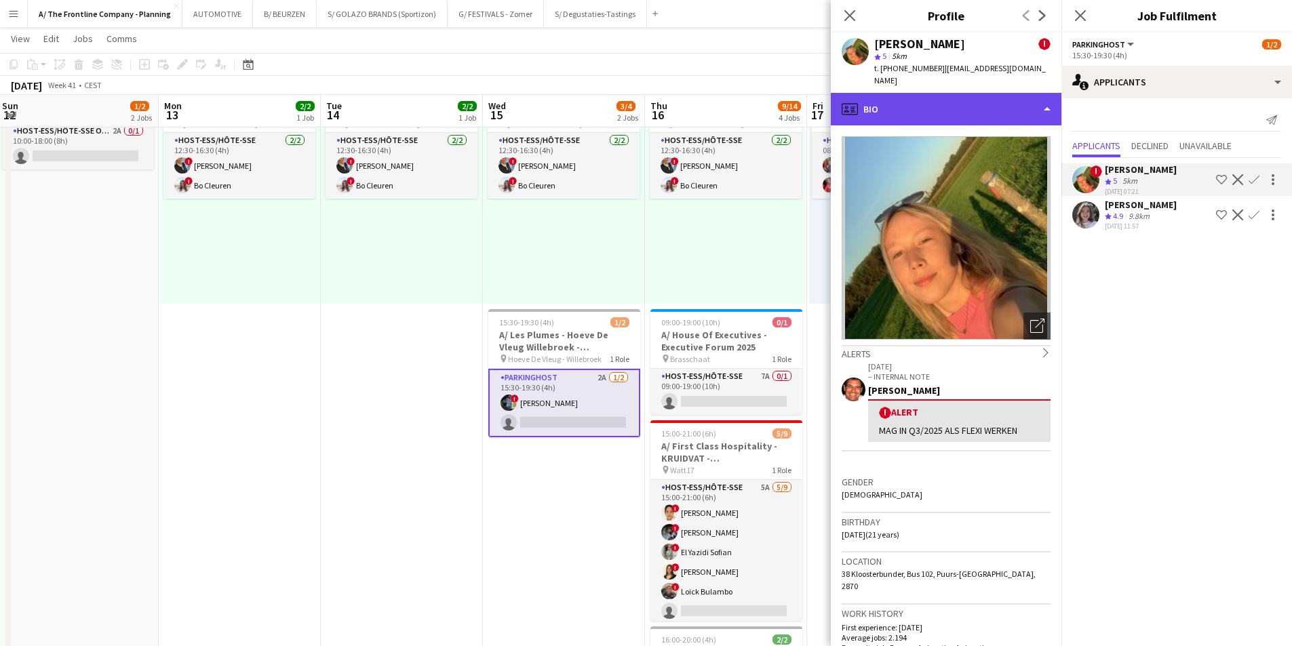
click at [923, 93] on div "profile Bio" at bounding box center [946, 109] width 231 height 33
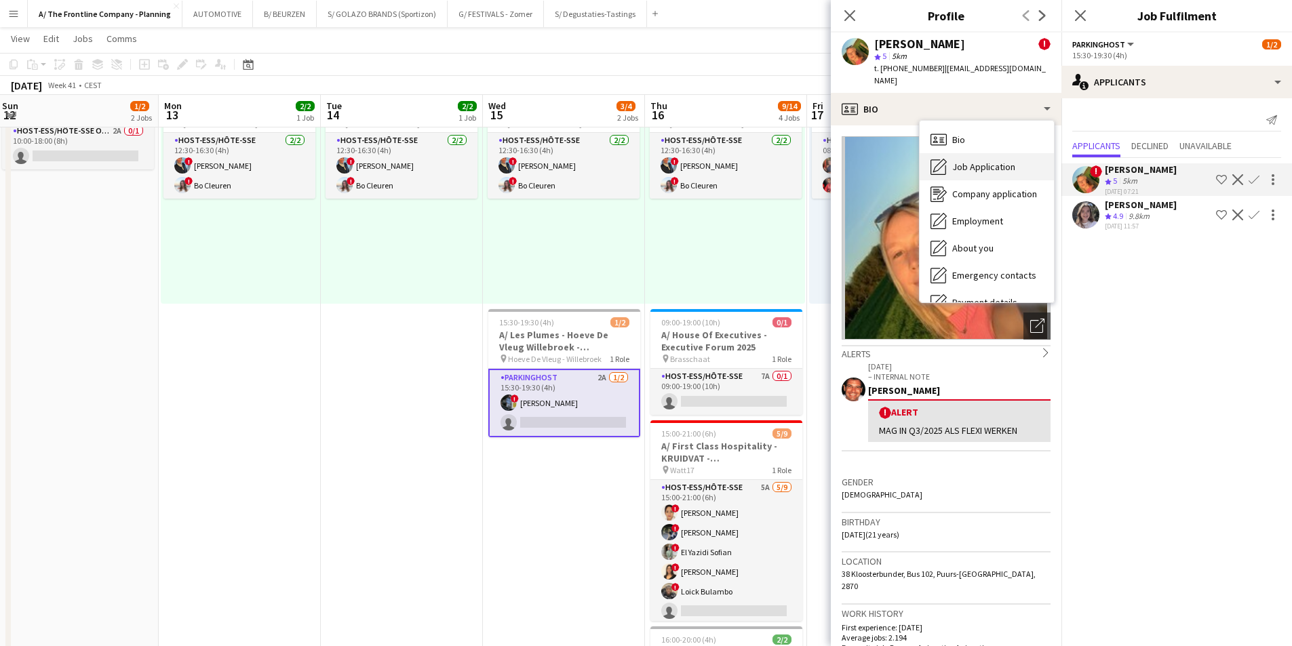
click at [950, 153] on div "Job Application Job Application" at bounding box center [987, 166] width 134 height 27
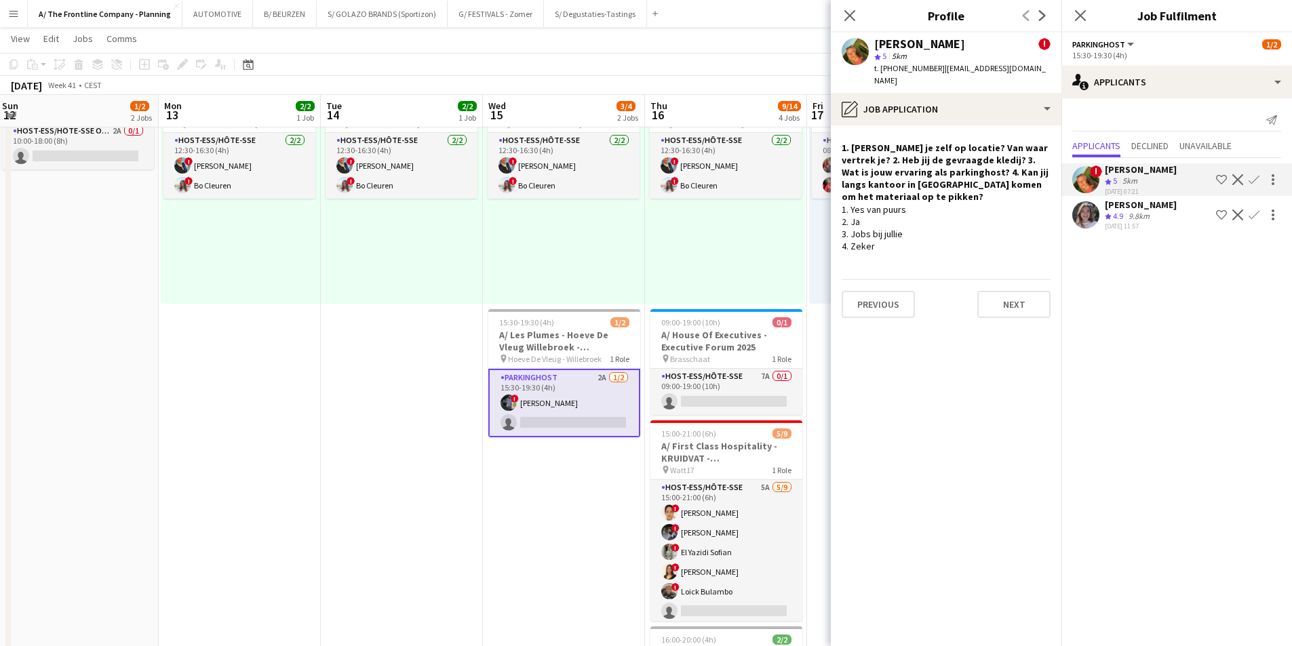
click at [1129, 214] on div "9.8km" at bounding box center [1139, 217] width 26 height 12
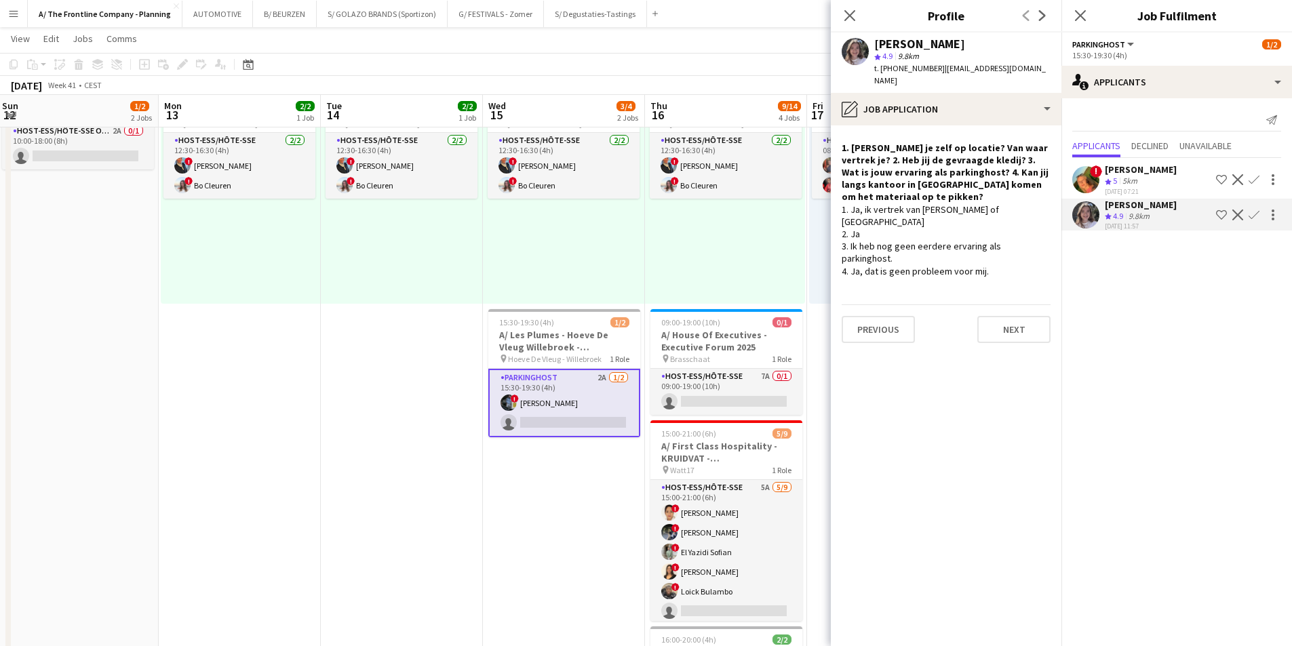
click at [1252, 181] on app-icon "Confirm" at bounding box center [1254, 179] width 11 height 11
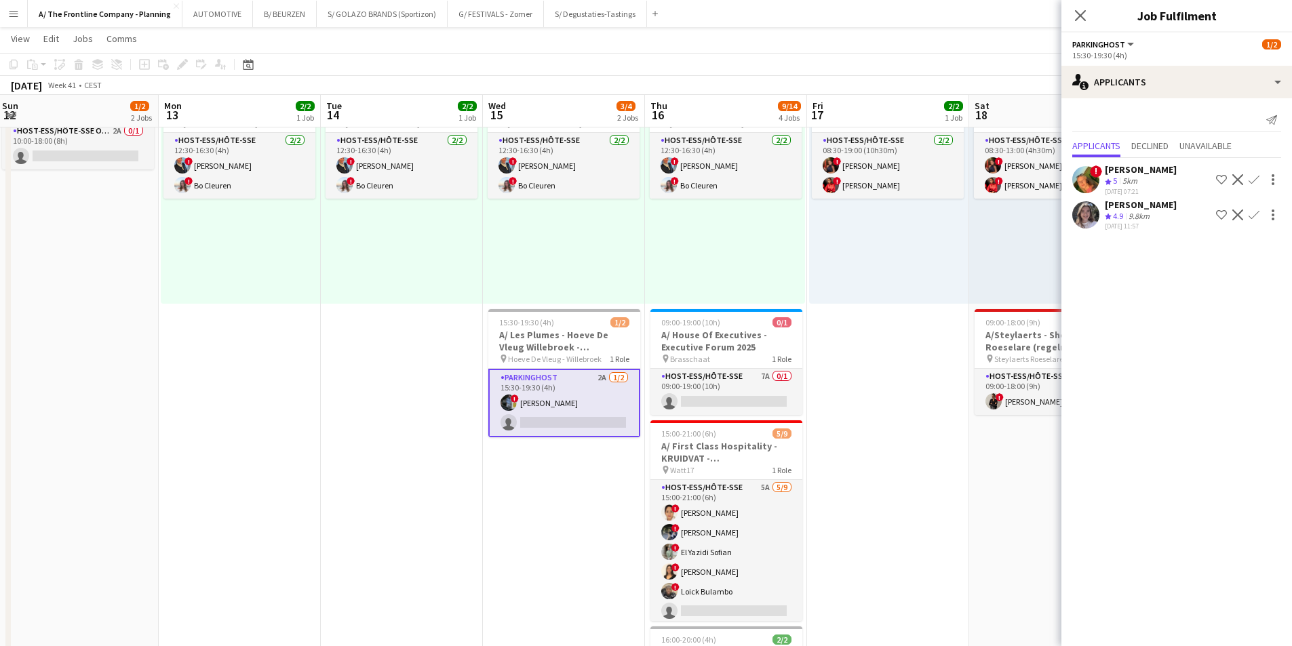
click at [1252, 181] on app-icon "Confirm" at bounding box center [1254, 179] width 11 height 11
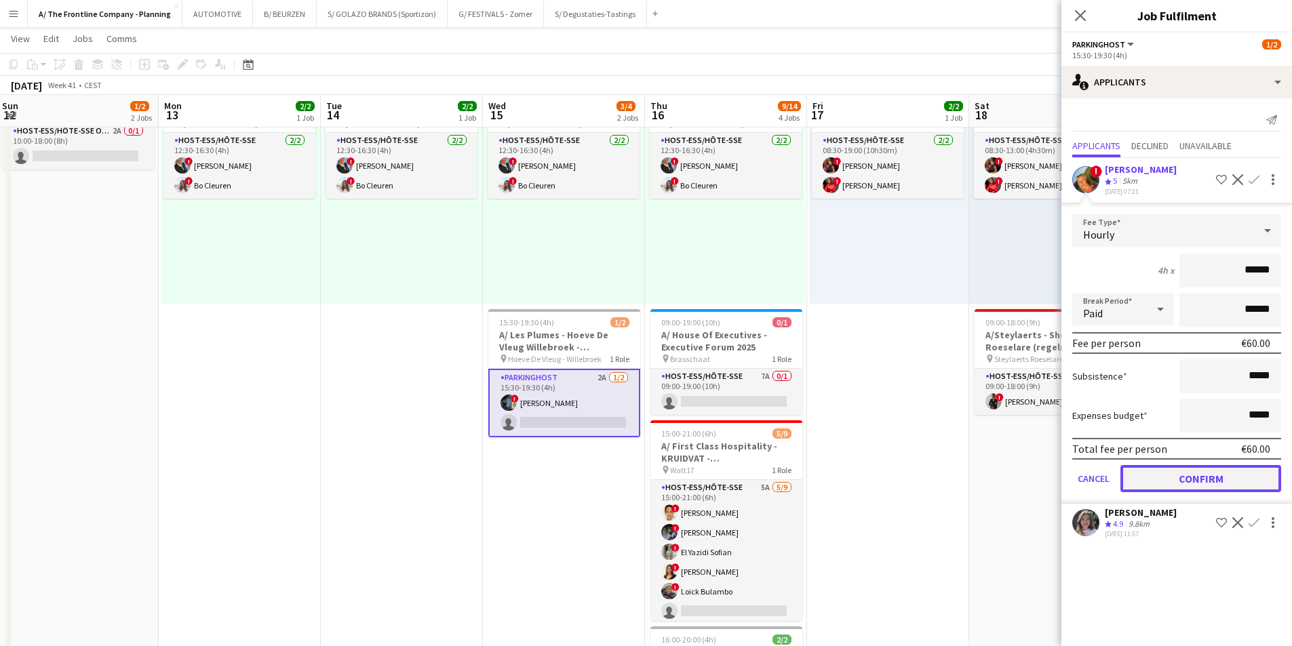
click at [1197, 481] on button "Confirm" at bounding box center [1201, 478] width 161 height 27
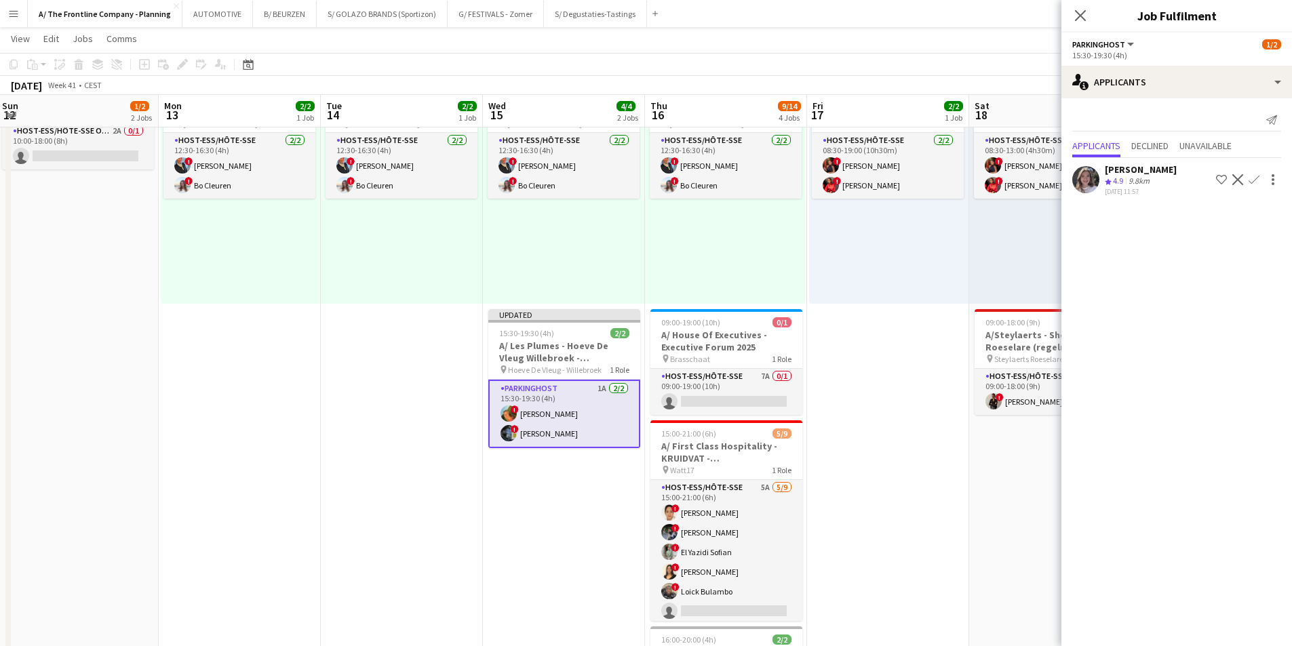
click at [917, 402] on app-date-cell "Toggle View A/ Izidok - IBEDSSMA - 17+18/10/2025 [DATE] → [DATE] 4/4 2 jobs 08:…" at bounding box center [888, 503] width 162 height 1381
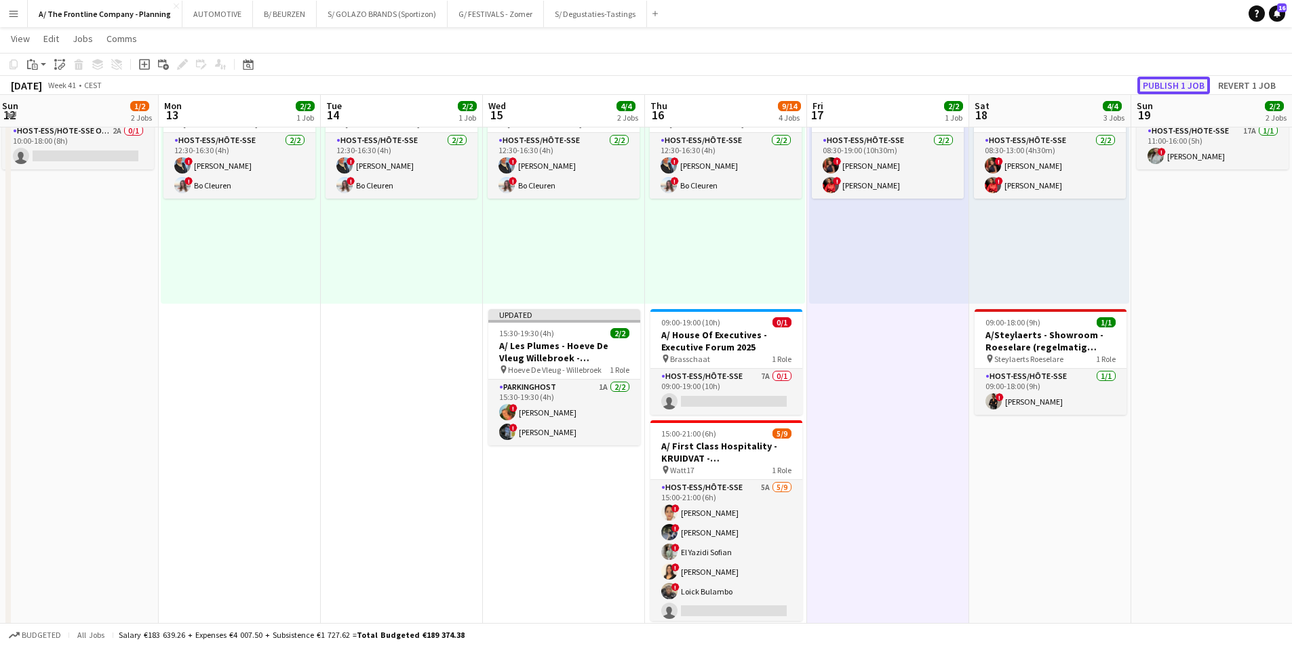
click at [1182, 89] on button "Publish 1 job" at bounding box center [1174, 86] width 73 height 18
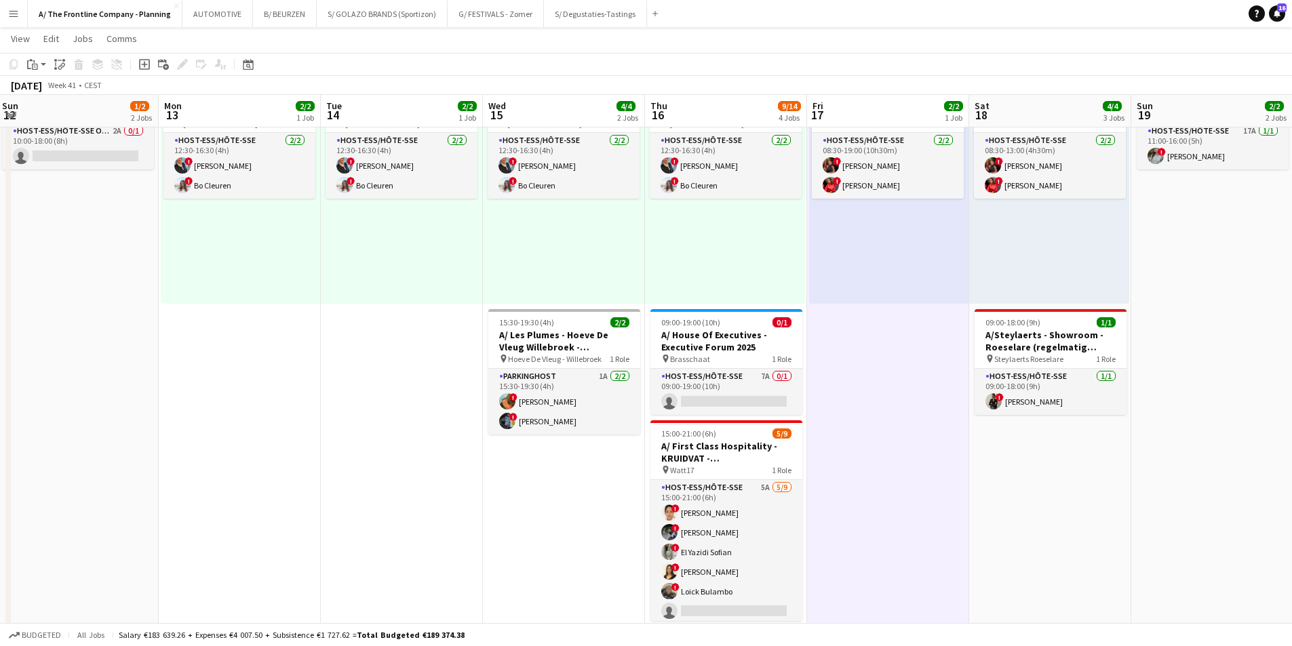
click at [169, 370] on app-date-cell "Toggle View A/ Neutraal Ziekenfonds Vlaanderen (NZVL) - [GEOGRAPHIC_DATA] - 13-…" at bounding box center [240, 503] width 162 height 1381
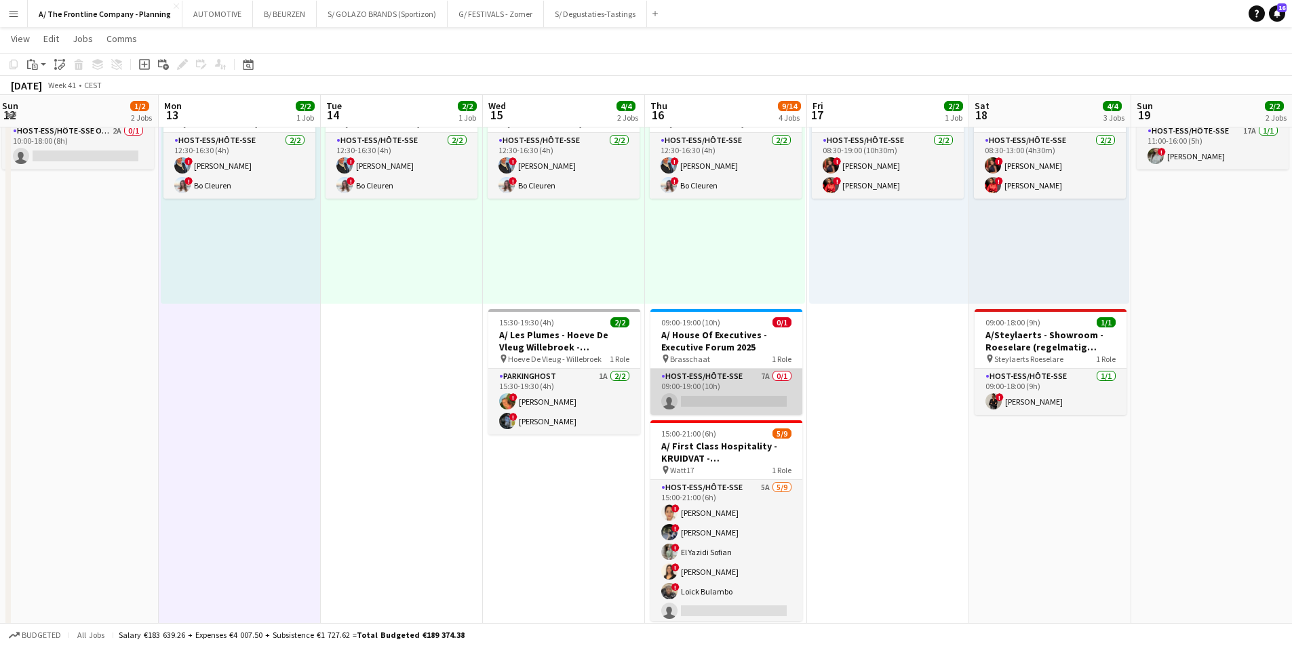
click at [739, 389] on app-card-role "Host-ess/Hôte-sse 7A 0/1 09:00-19:00 (10h) single-neutral-actions" at bounding box center [727, 392] width 152 height 46
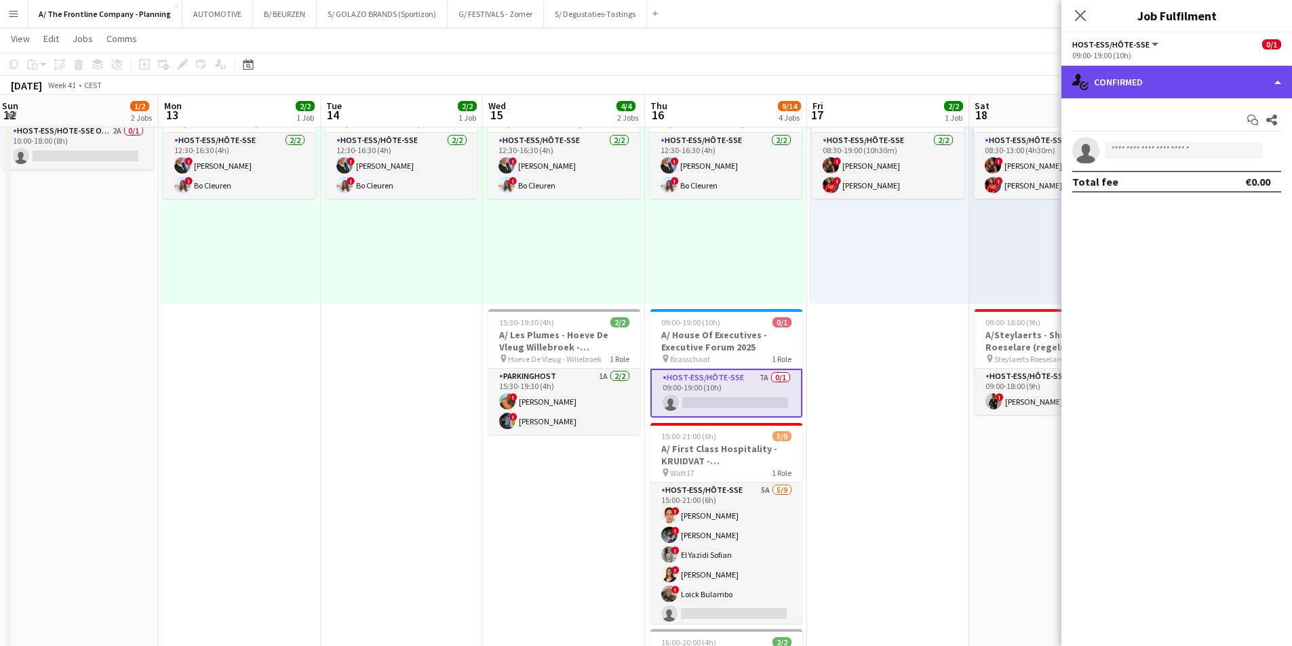
click at [1189, 77] on div "single-neutral-actions-check-2 Confirmed" at bounding box center [1177, 82] width 231 height 33
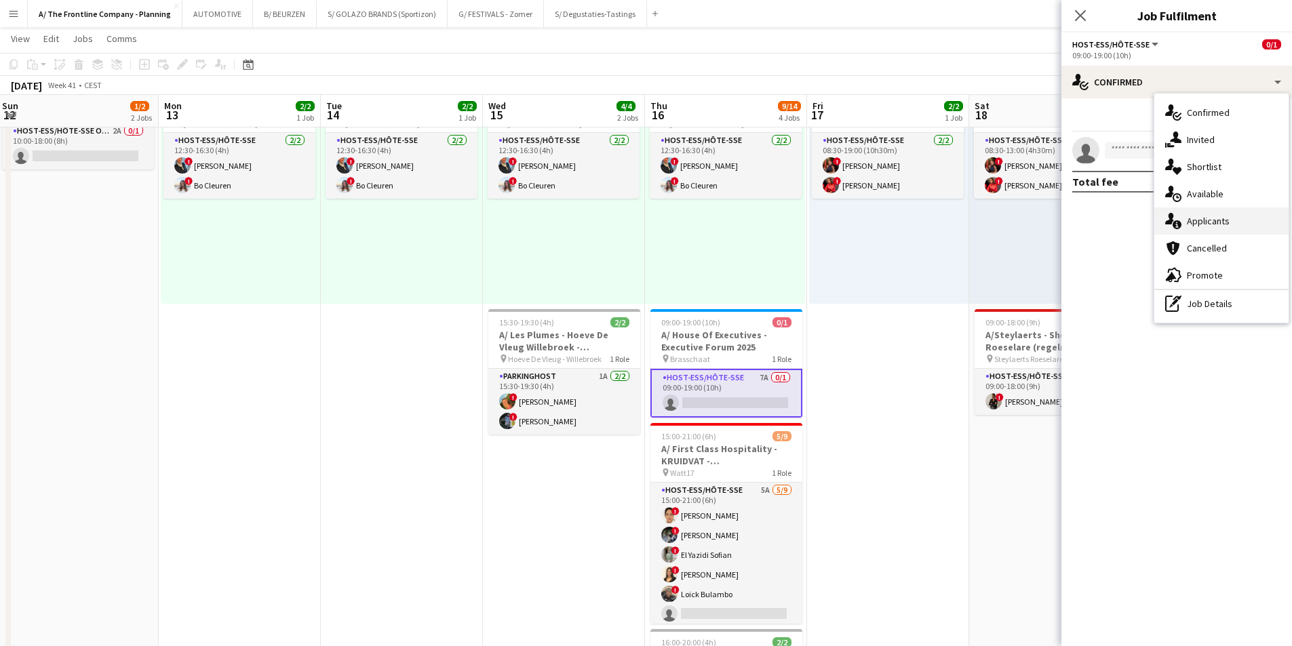
click at [1203, 223] on span "Applicants" at bounding box center [1208, 221] width 43 height 12
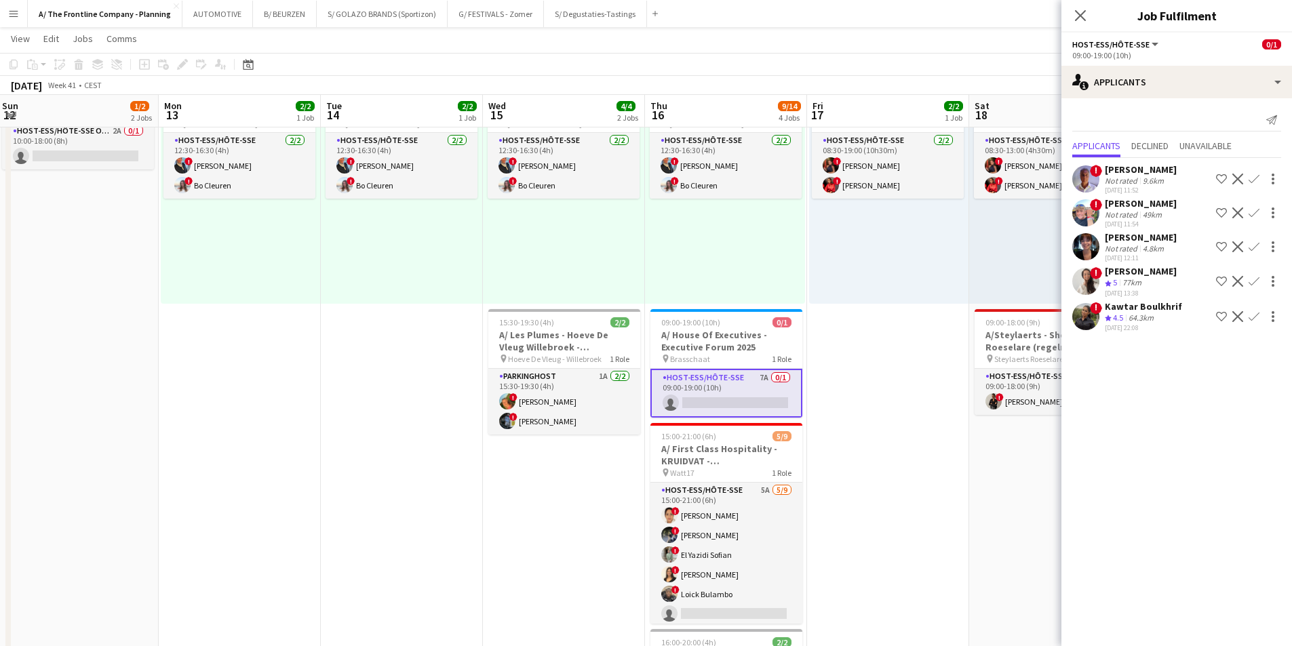
click at [1137, 279] on div "77km" at bounding box center [1132, 283] width 24 height 12
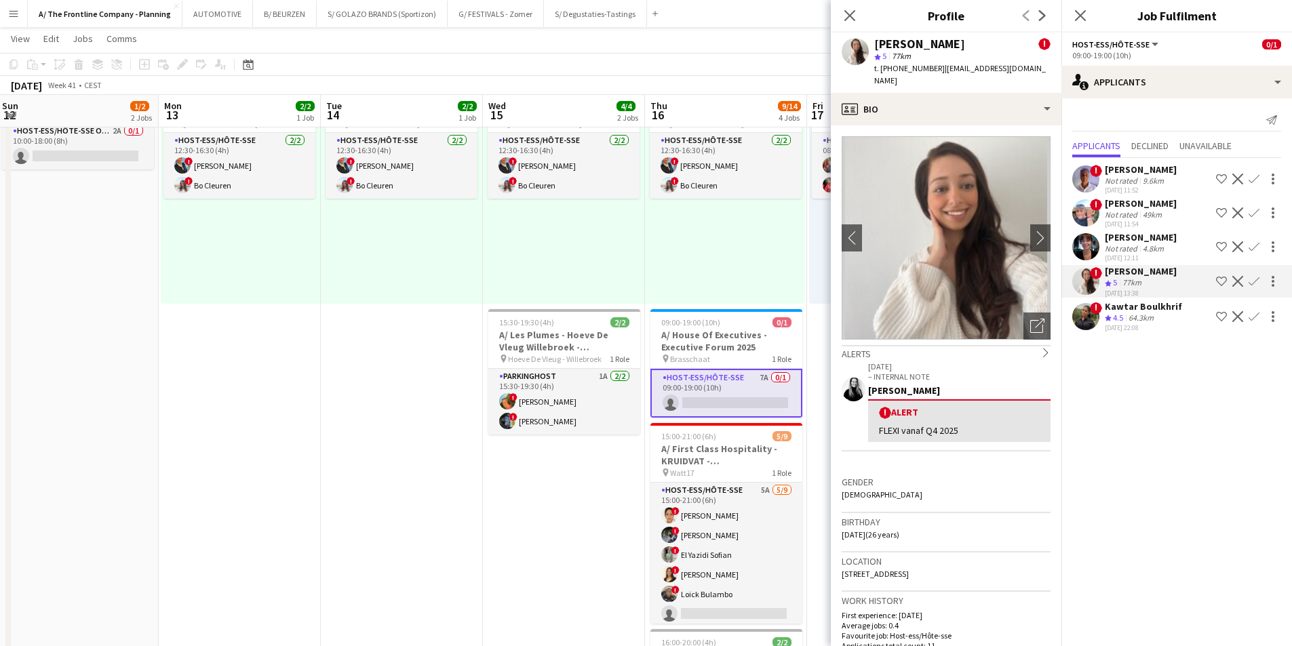
click at [1138, 317] on div "64.3km" at bounding box center [1141, 319] width 31 height 12
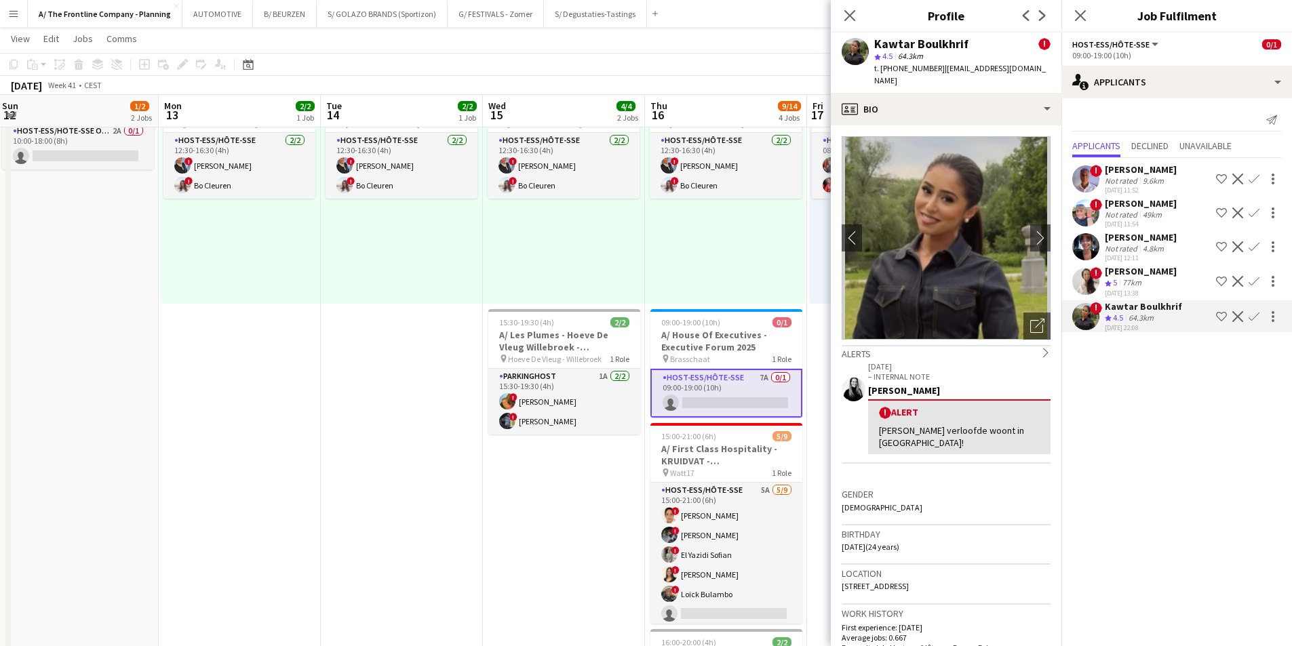
click at [682, 256] on div "12:30-16:30 (4h) 2/2 pin Leuven 1 Role Host-ess/Hôte-sse [DATE] 12:30-16:30 (4h…" at bounding box center [725, 199] width 160 height 210
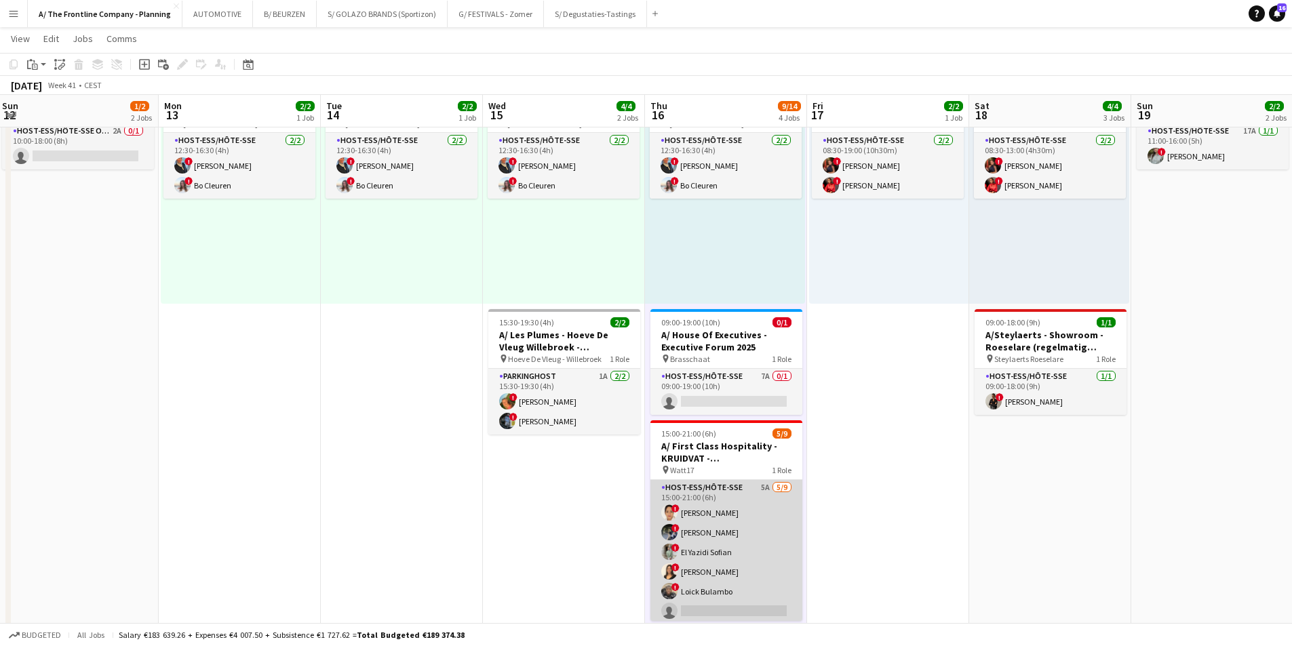
click at [684, 528] on app-card-role "Host-ess/Hôte-sse 5A [DATE] 15:00-21:00 (6h) ! [PERSON_NAME] ! [PERSON_NAME] ! …" at bounding box center [727, 582] width 152 height 204
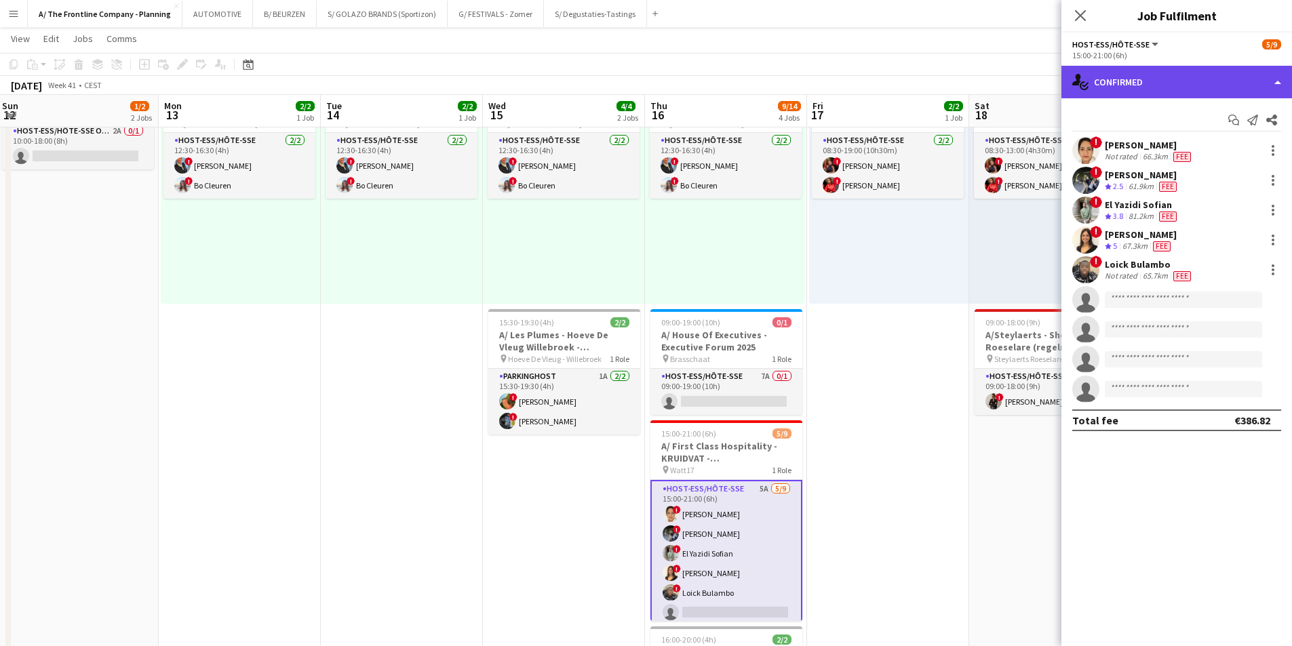
click at [1165, 81] on div "single-neutral-actions-check-2 Confirmed" at bounding box center [1177, 82] width 231 height 33
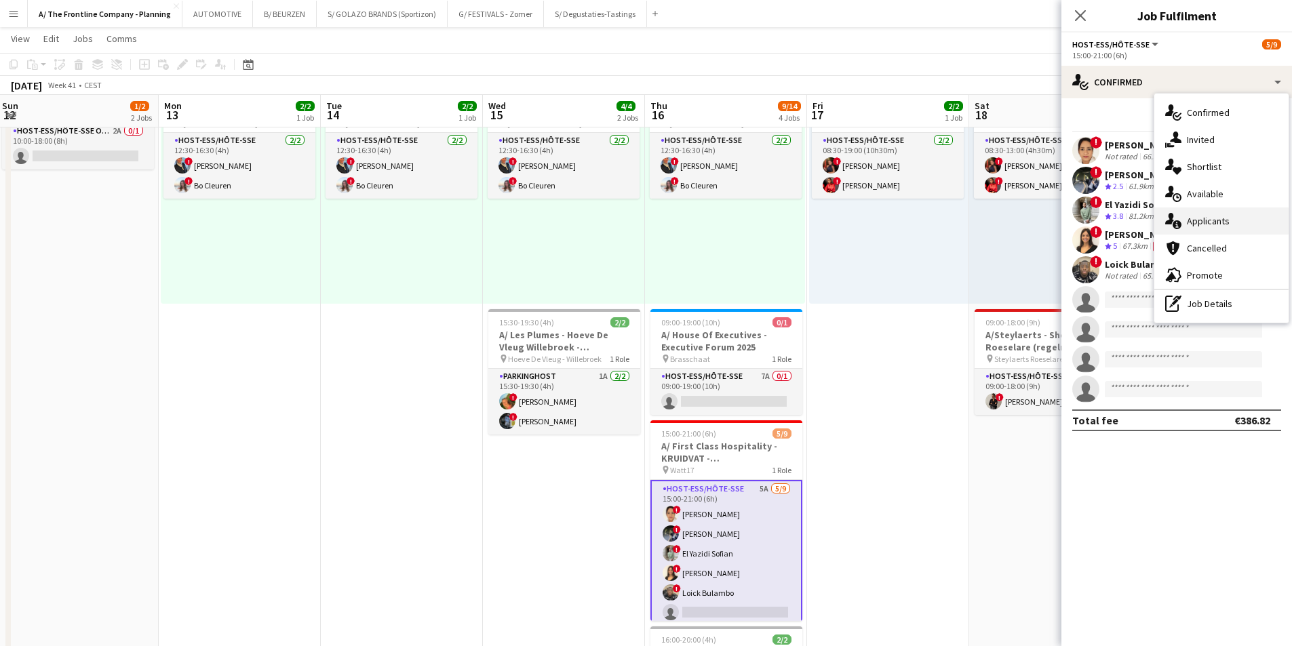
click at [1192, 223] on span "Applicants" at bounding box center [1208, 221] width 43 height 12
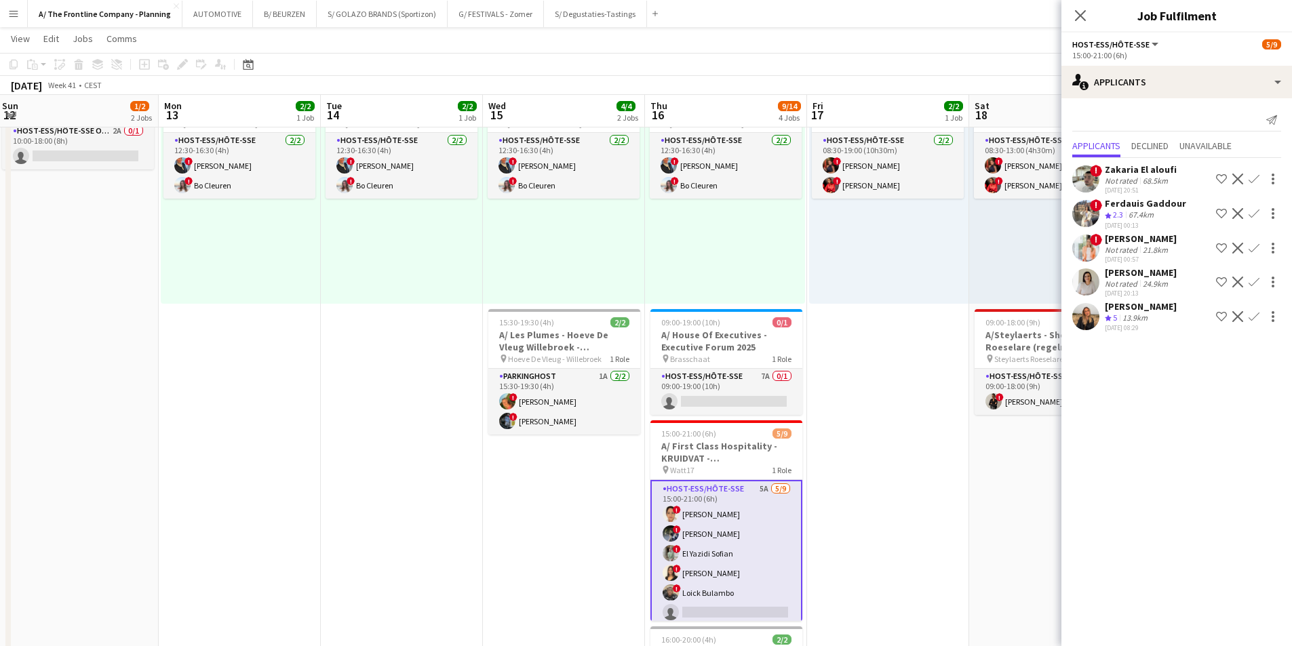
click at [544, 461] on app-date-cell "12:30-16:30 (4h) 2/2 pin Leuven 1 Role Host-ess/Hôte-sse [DATE] 12:30-16:30 (4h…" at bounding box center [564, 503] width 162 height 1381
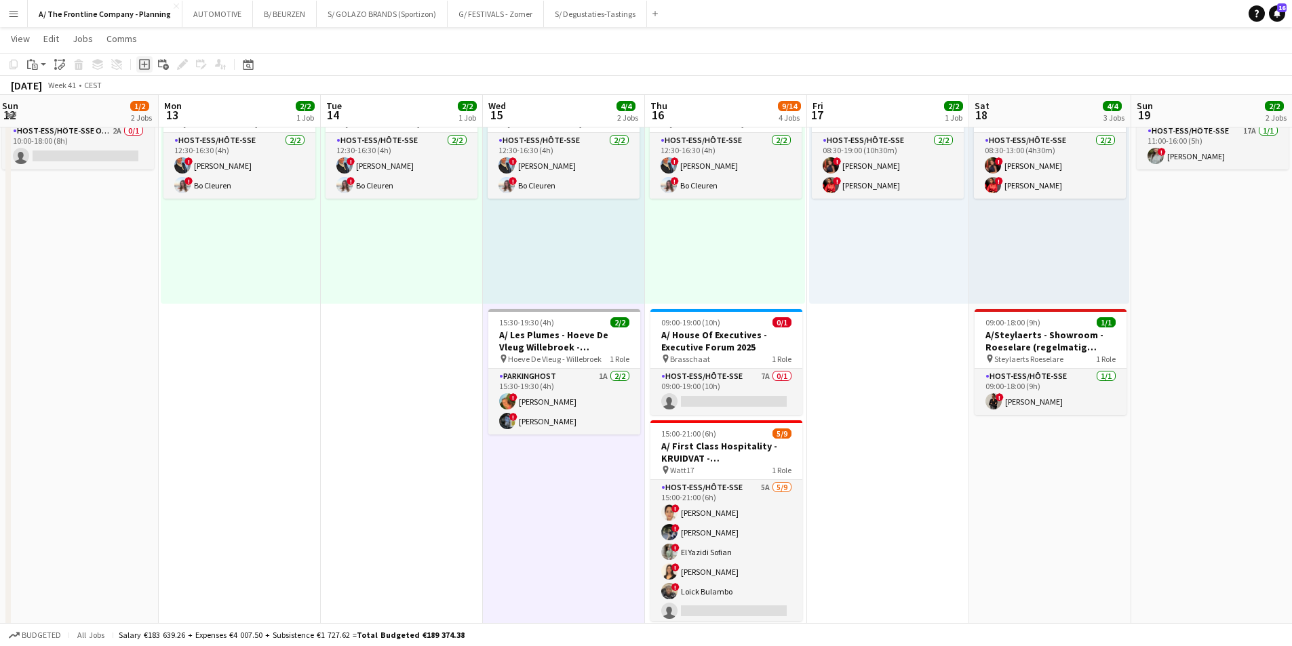
click at [142, 65] on icon "Add job" at bounding box center [144, 64] width 11 height 11
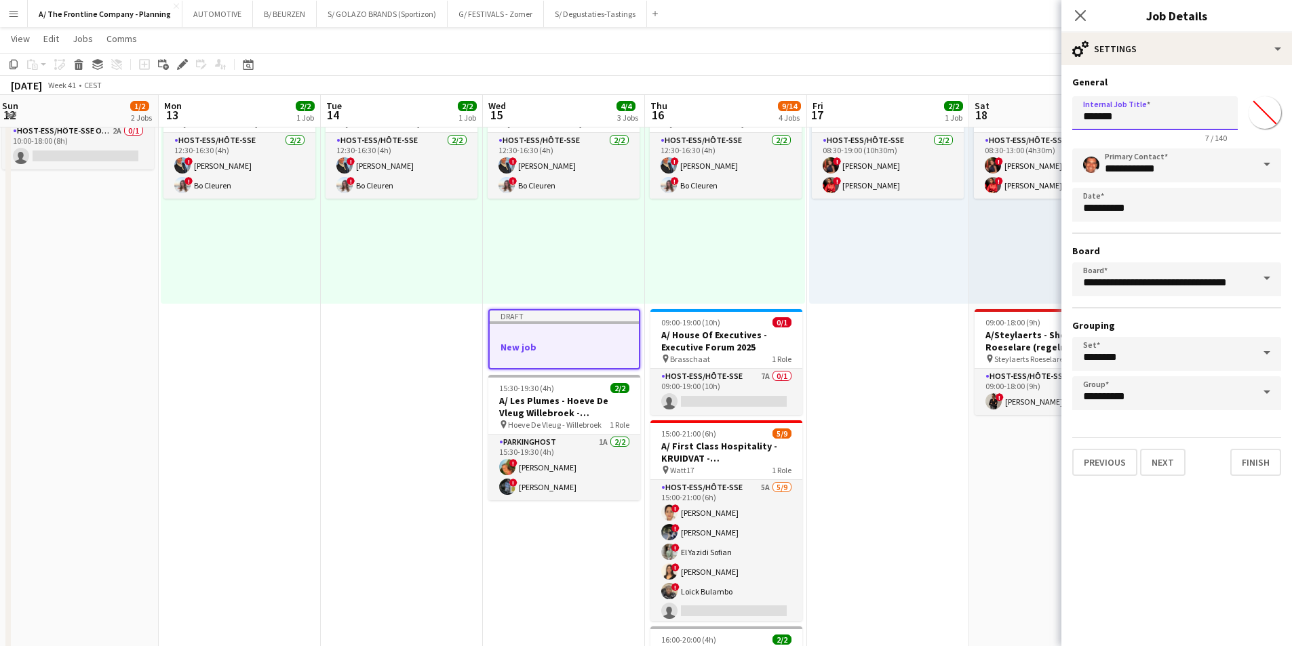
drag, startPoint x: 1132, startPoint y: 119, endPoint x: 1018, endPoint y: 116, distance: 113.3
click at [1018, 116] on body "Menu Boards Boards Boards All jobs Status Workforce Workforce My Workforce Recr…" at bounding box center [646, 501] width 1292 height 1681
click at [1146, 115] on input "**********" at bounding box center [1156, 113] width 166 height 34
click at [1120, 120] on input "**********" at bounding box center [1156, 113] width 166 height 34
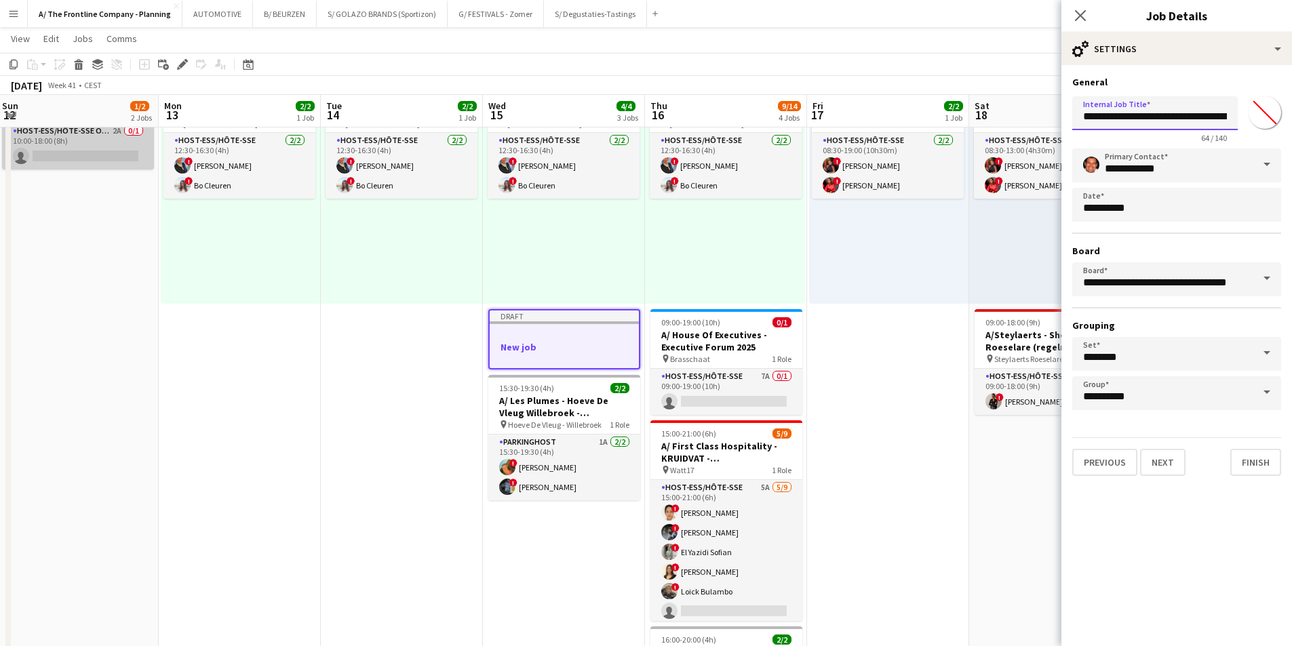
type input "**********"
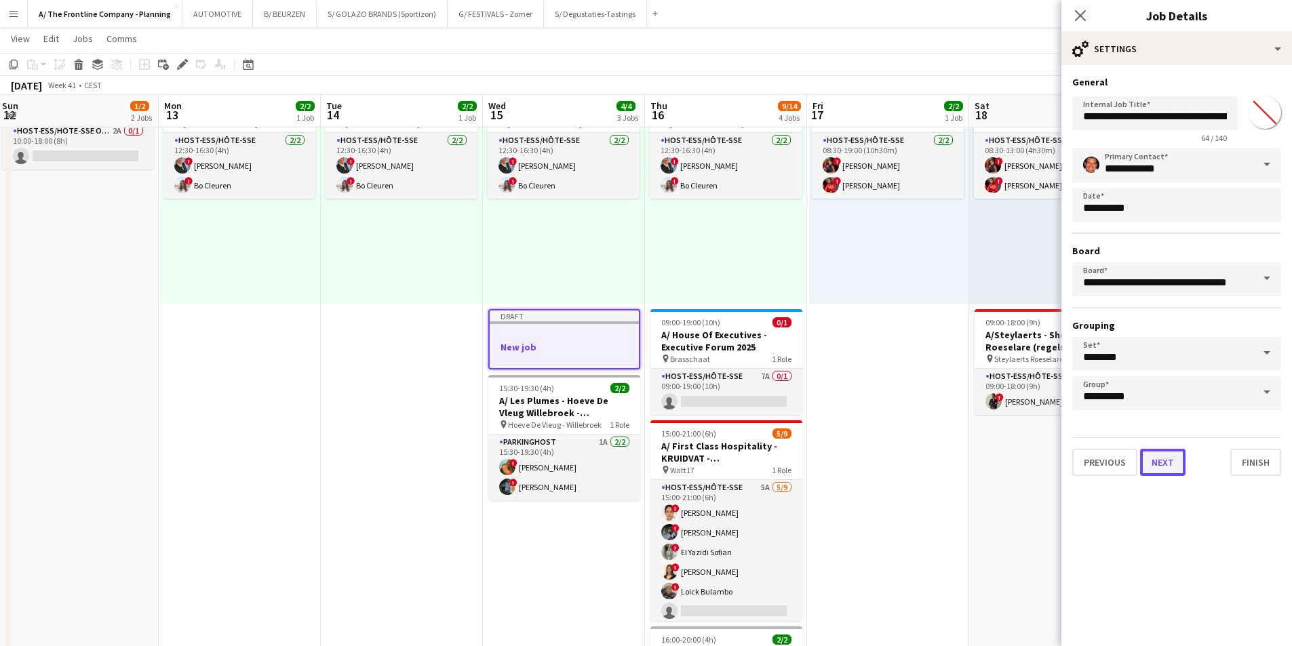
click at [1148, 464] on button "Next" at bounding box center [1162, 462] width 45 height 27
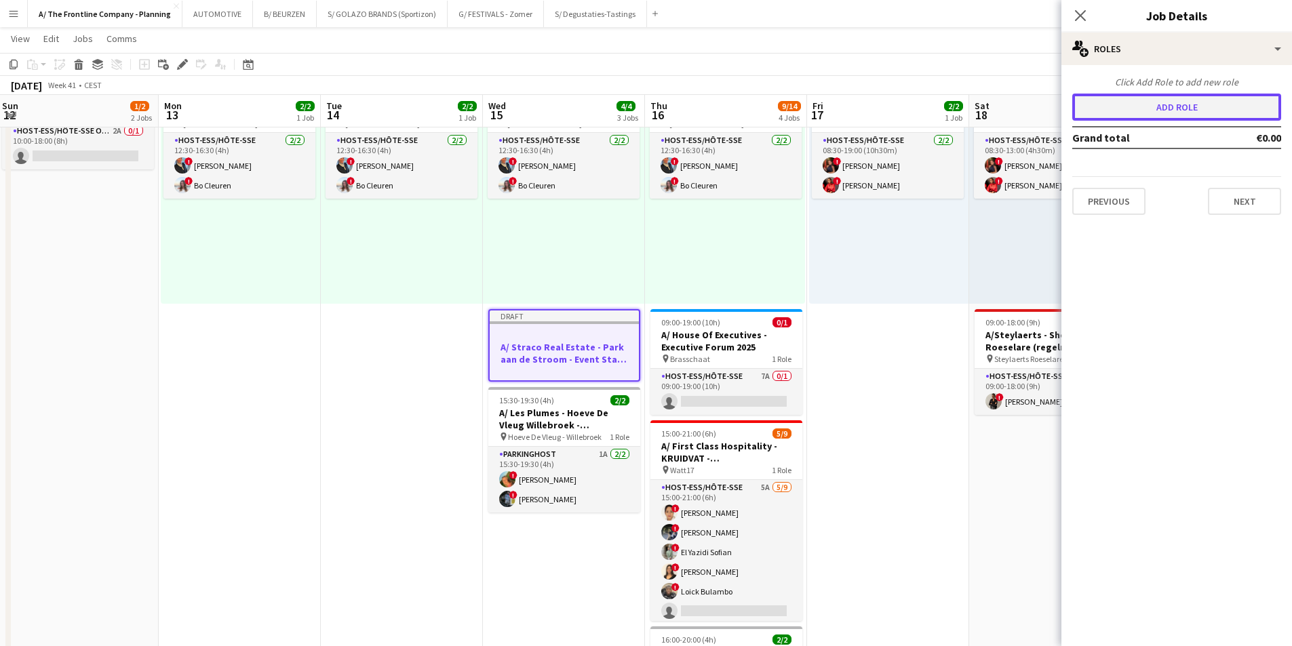
click at [1167, 113] on button "Add role" at bounding box center [1177, 107] width 209 height 27
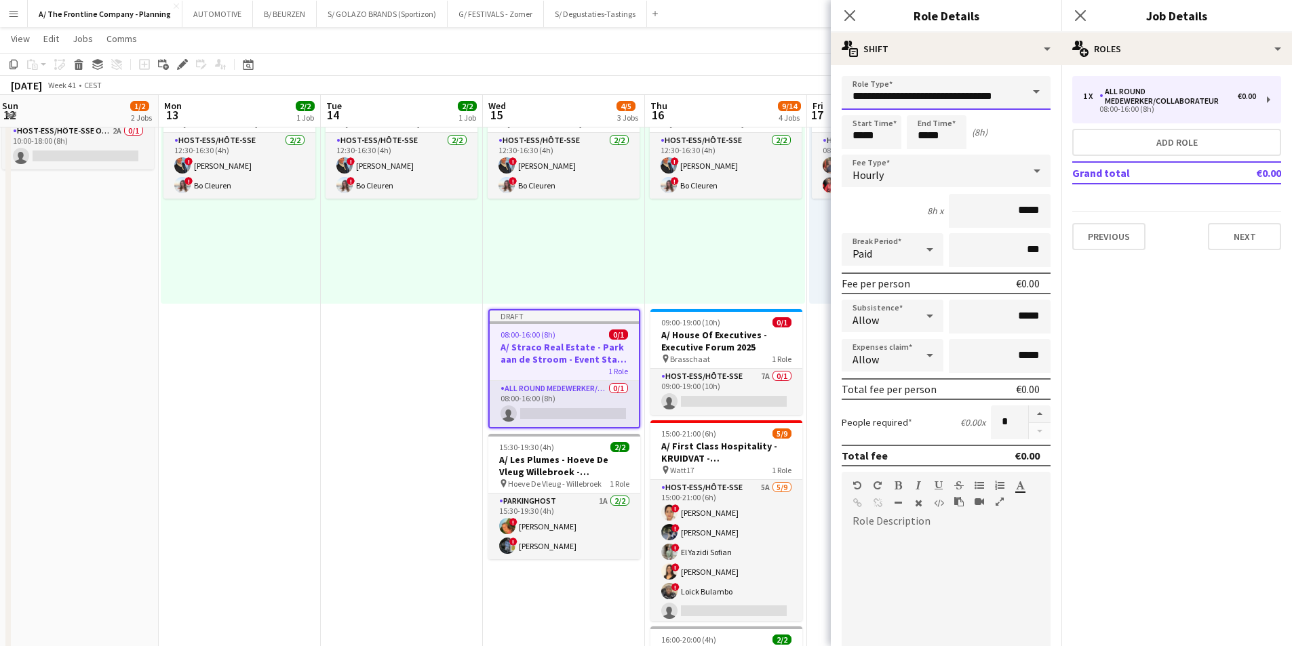
click at [933, 98] on input "**********" at bounding box center [946, 93] width 209 height 34
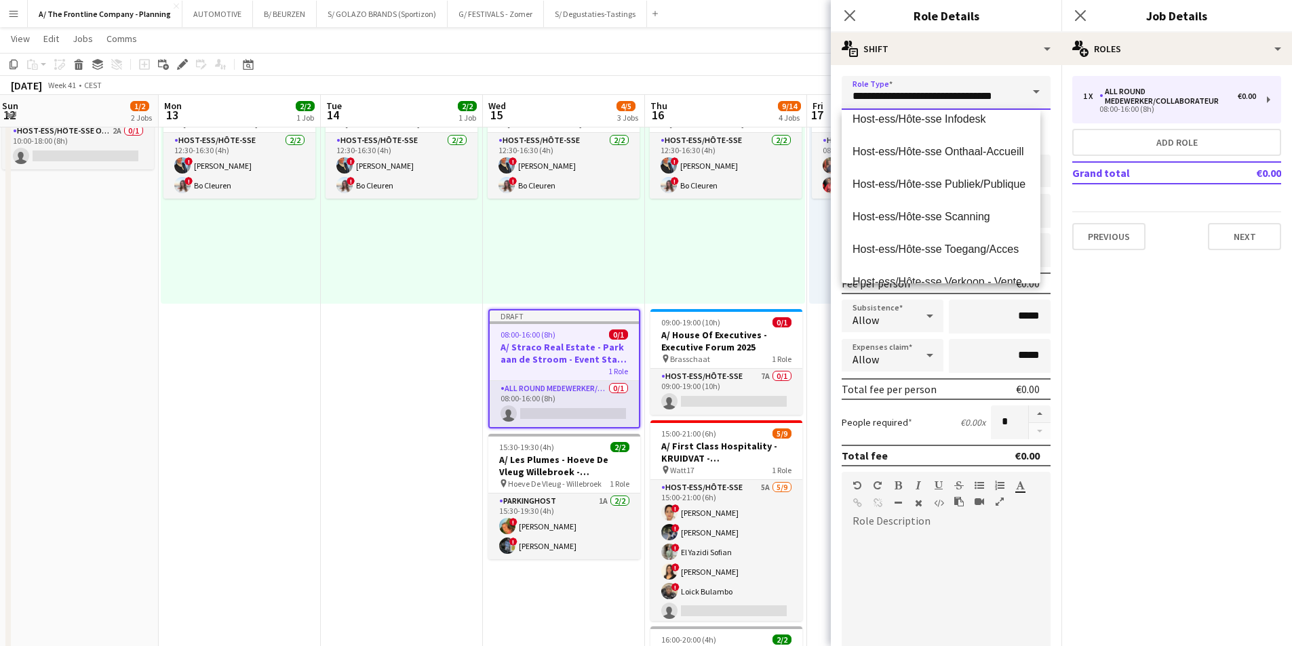
scroll to position [611, 0]
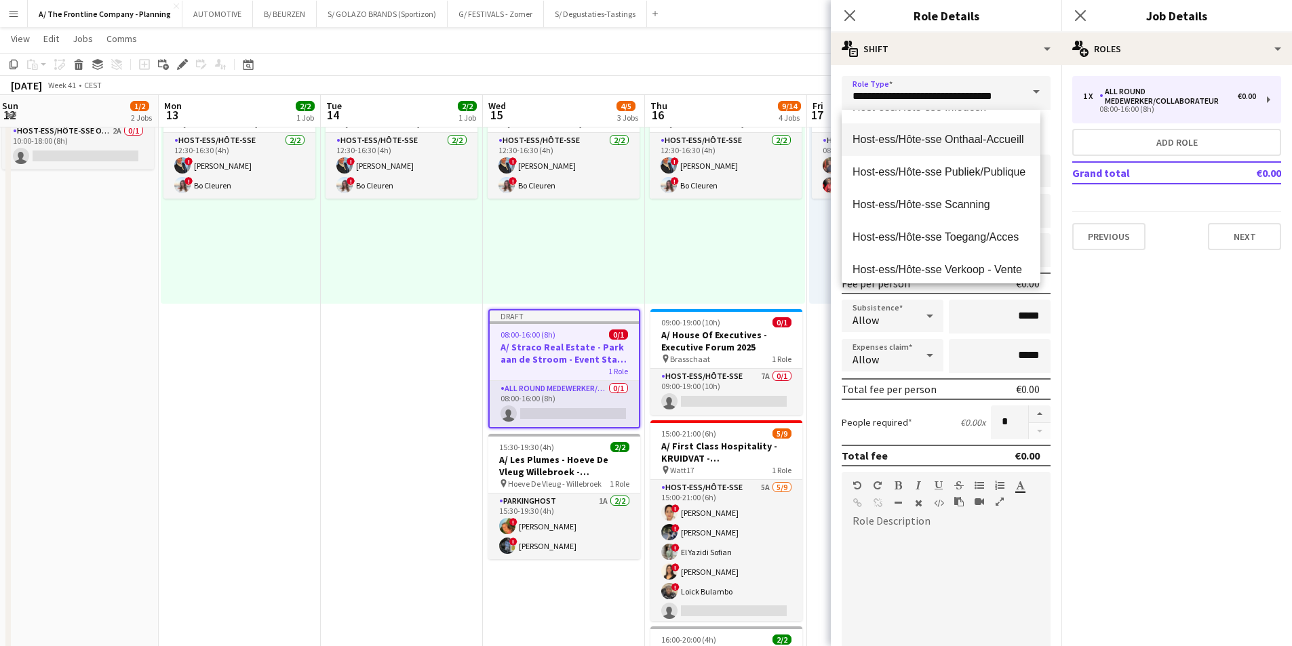
click at [873, 147] on mat-option "Host-ess/Hôte-sse Onthaal-Accueill" at bounding box center [941, 139] width 199 height 33
type input "**********"
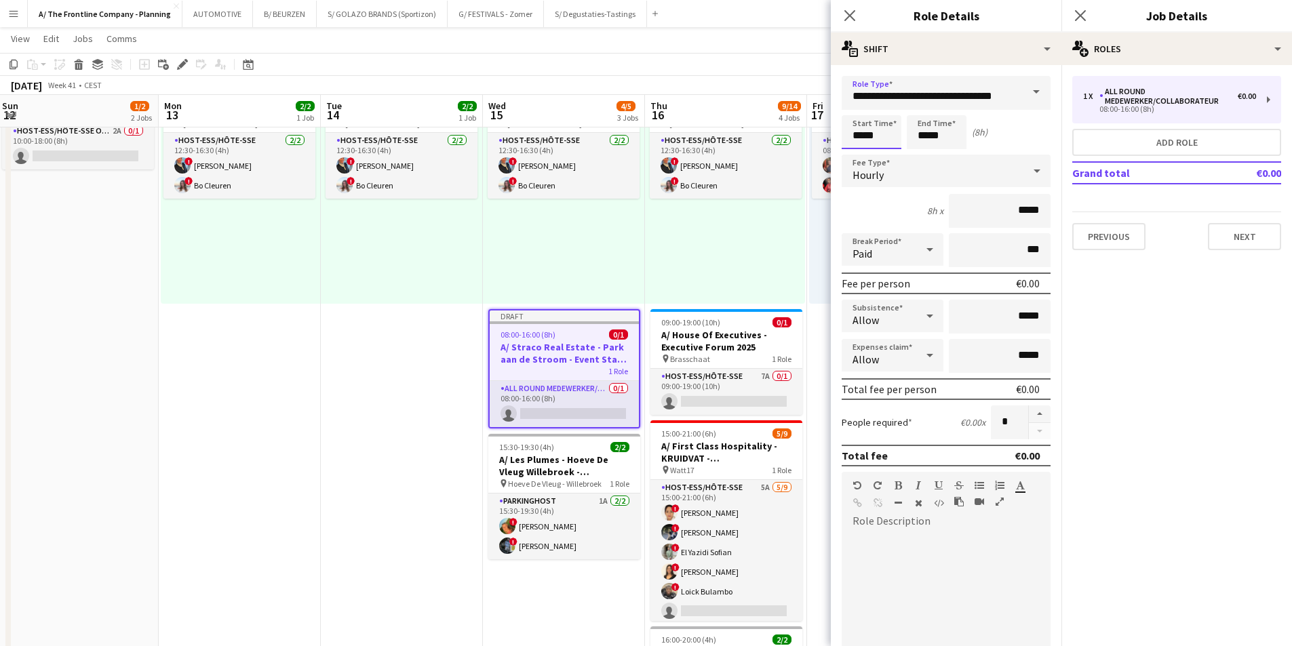
click at [862, 125] on input "*****" at bounding box center [872, 132] width 60 height 34
click at [859, 107] on div at bounding box center [858, 109] width 27 height 14
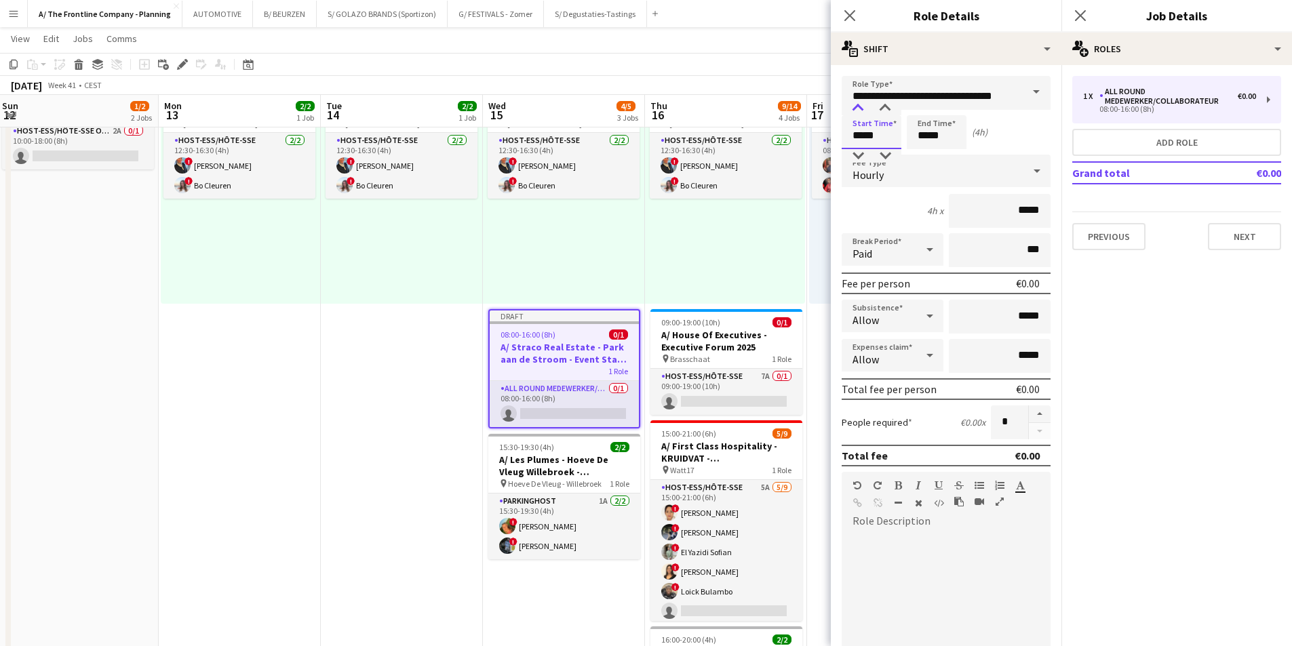
click at [859, 107] on div at bounding box center [858, 109] width 27 height 14
click at [885, 107] on div at bounding box center [885, 109] width 27 height 14
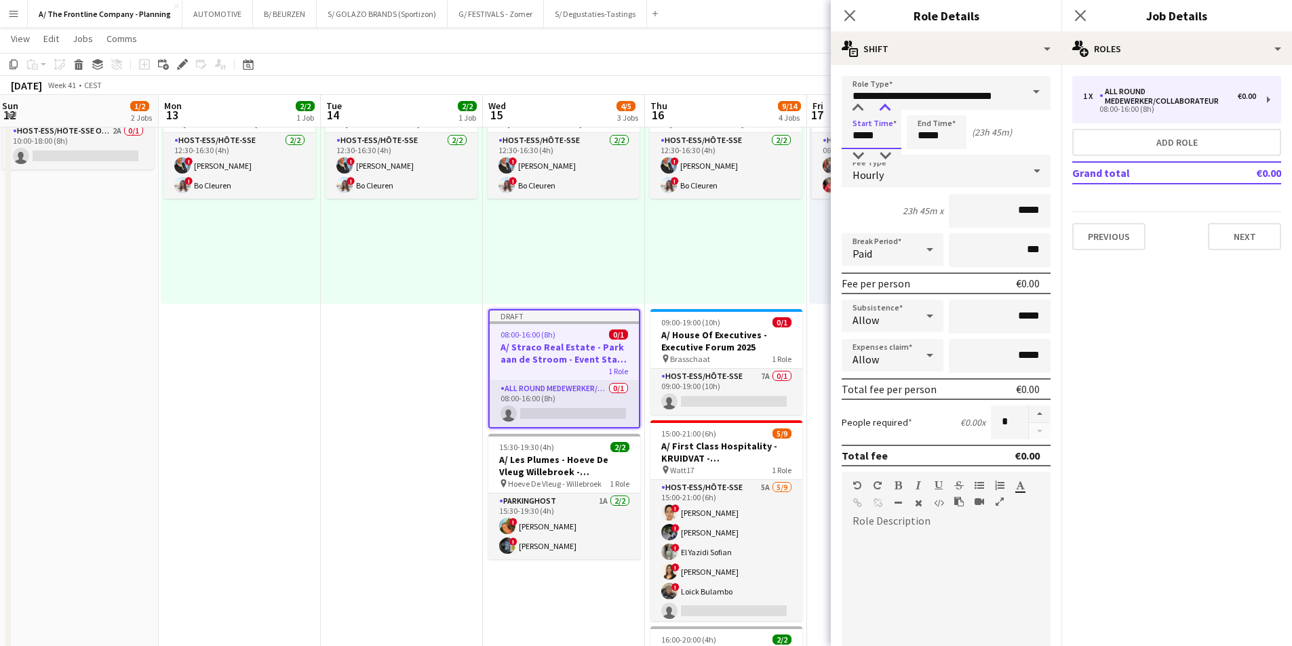
type input "*****"
click at [885, 107] on div at bounding box center [885, 109] width 27 height 14
click at [923, 136] on input "*****" at bounding box center [937, 132] width 60 height 34
click at [923, 107] on div at bounding box center [923, 109] width 27 height 14
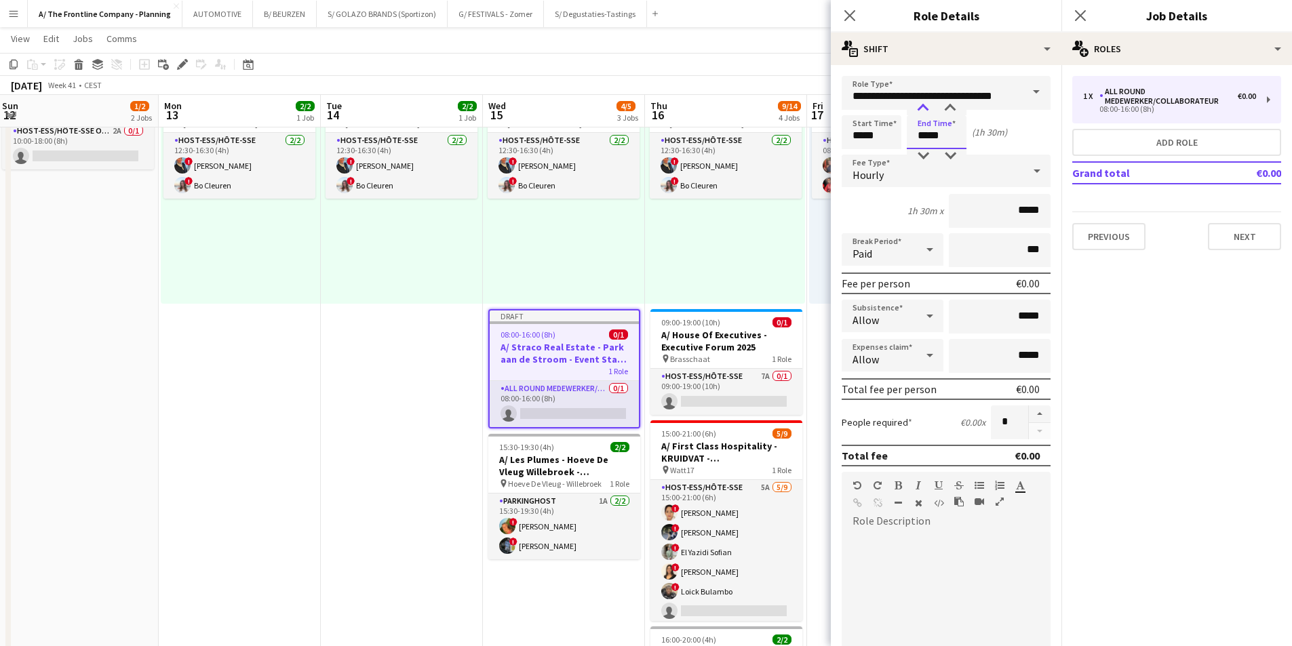
click at [923, 107] on div at bounding box center [923, 109] width 27 height 14
click at [946, 109] on div at bounding box center [950, 109] width 27 height 14
type input "*****"
click at [946, 109] on div at bounding box center [950, 109] width 27 height 14
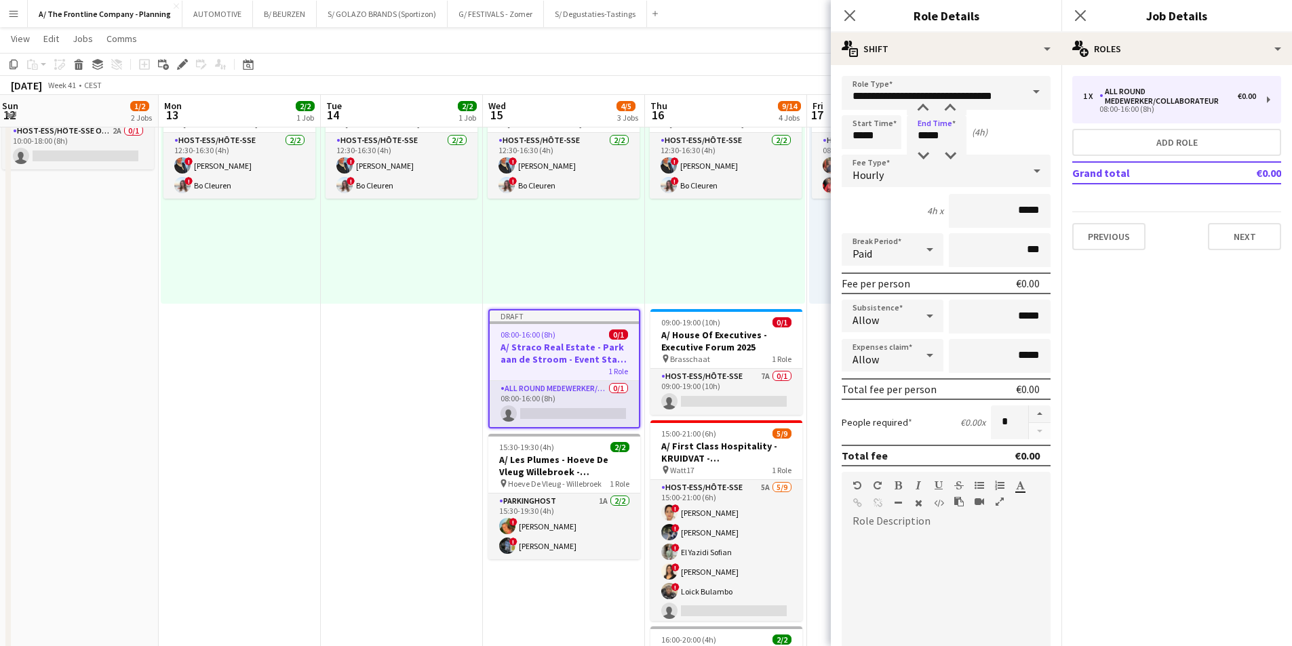
click at [953, 566] on div at bounding box center [946, 614] width 209 height 163
click at [999, 499] on icon "button" at bounding box center [1000, 501] width 8 height 9
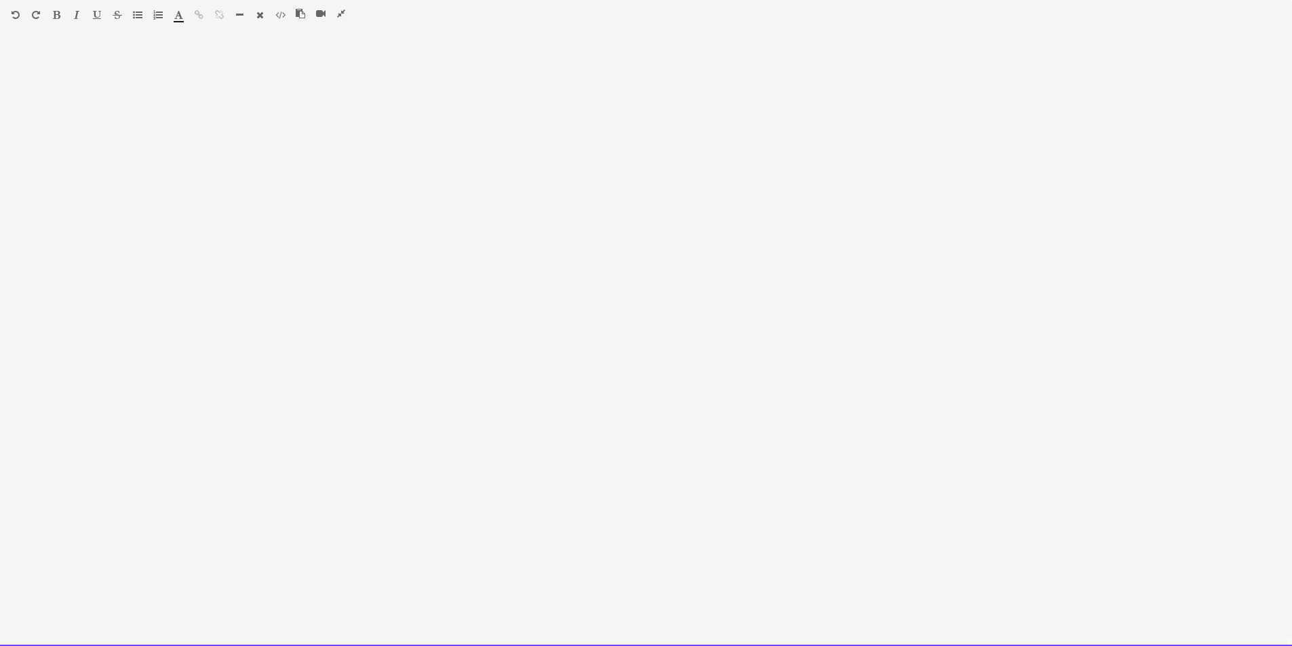
click at [298, 149] on div at bounding box center [646, 345] width 1292 height 602
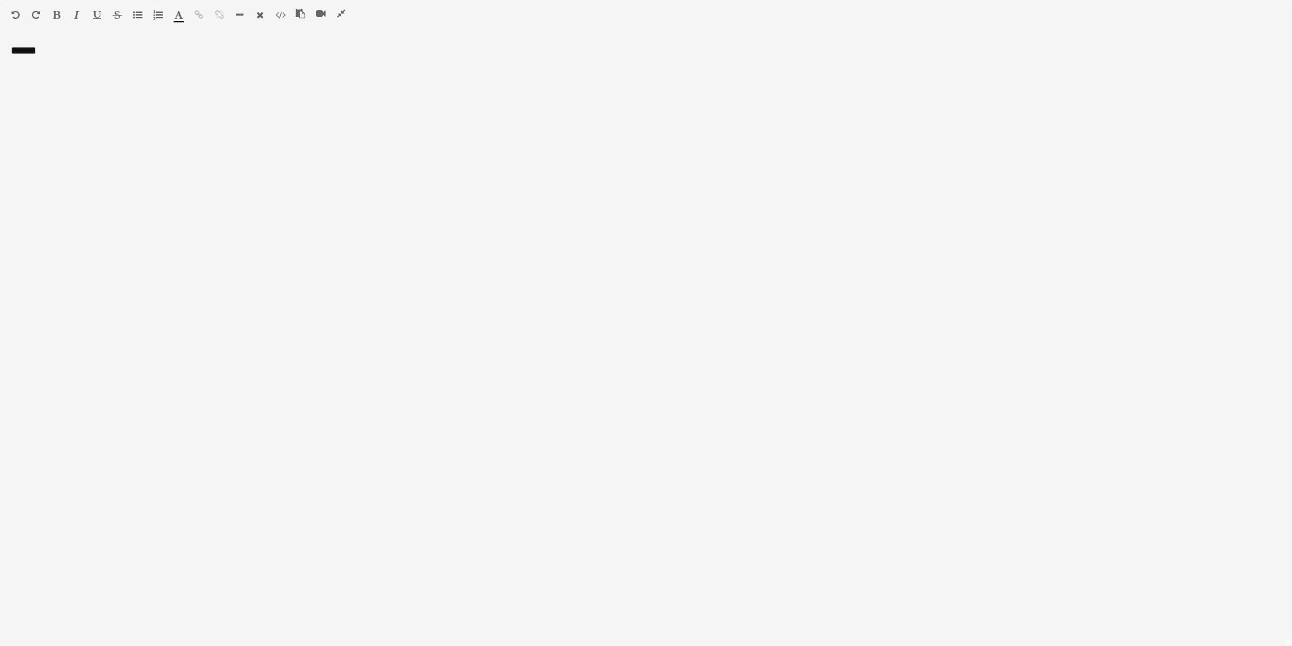
click at [134, 14] on icon "button" at bounding box center [137, 14] width 9 height 9
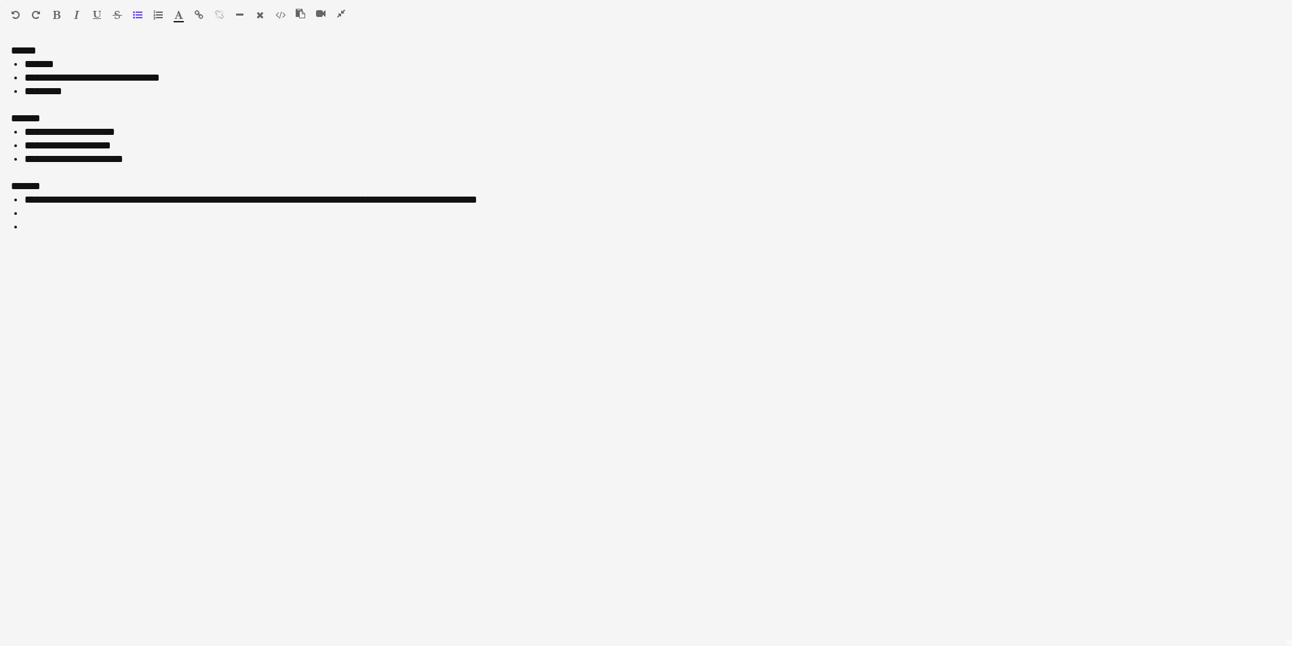
click at [134, 14] on icon "button" at bounding box center [137, 14] width 9 height 9
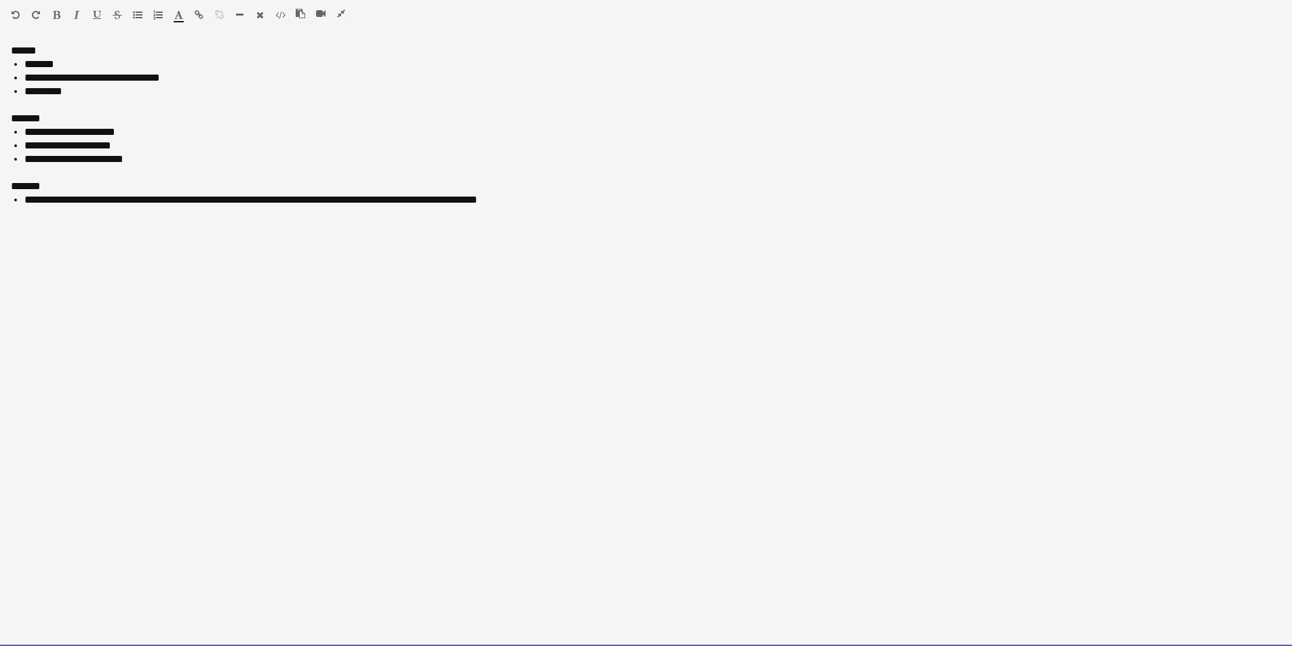
click at [17, 184] on div "*******" at bounding box center [646, 187] width 1271 height 14
click at [28, 117] on div "*******" at bounding box center [646, 119] width 1271 height 14
click at [25, 48] on div "**********" at bounding box center [646, 345] width 1292 height 602
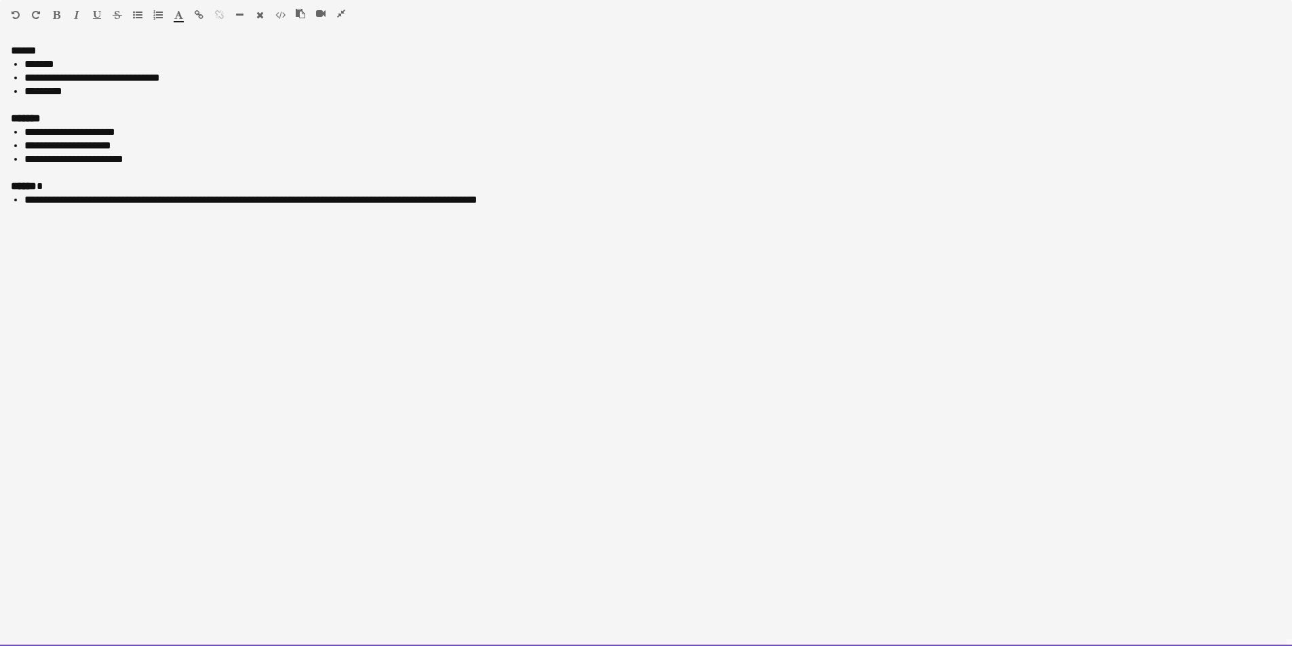
click at [25, 48] on div "**********" at bounding box center [646, 345] width 1292 height 602
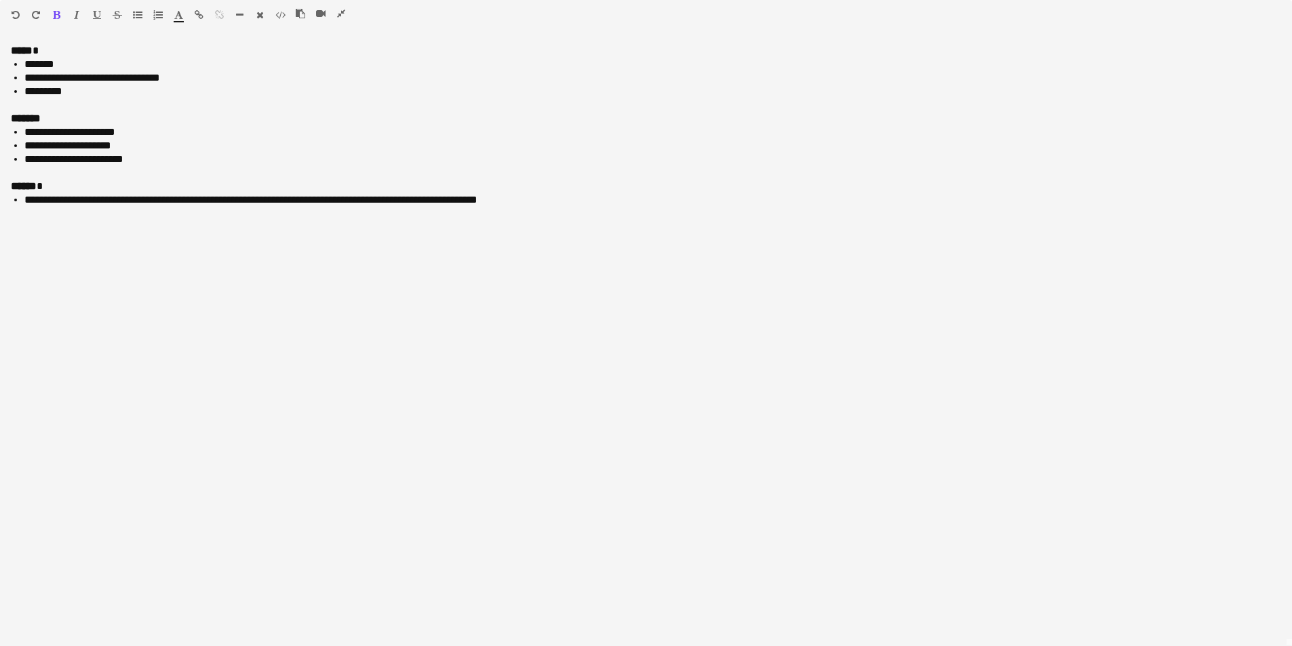
click at [341, 14] on icon "button" at bounding box center [341, 13] width 8 height 9
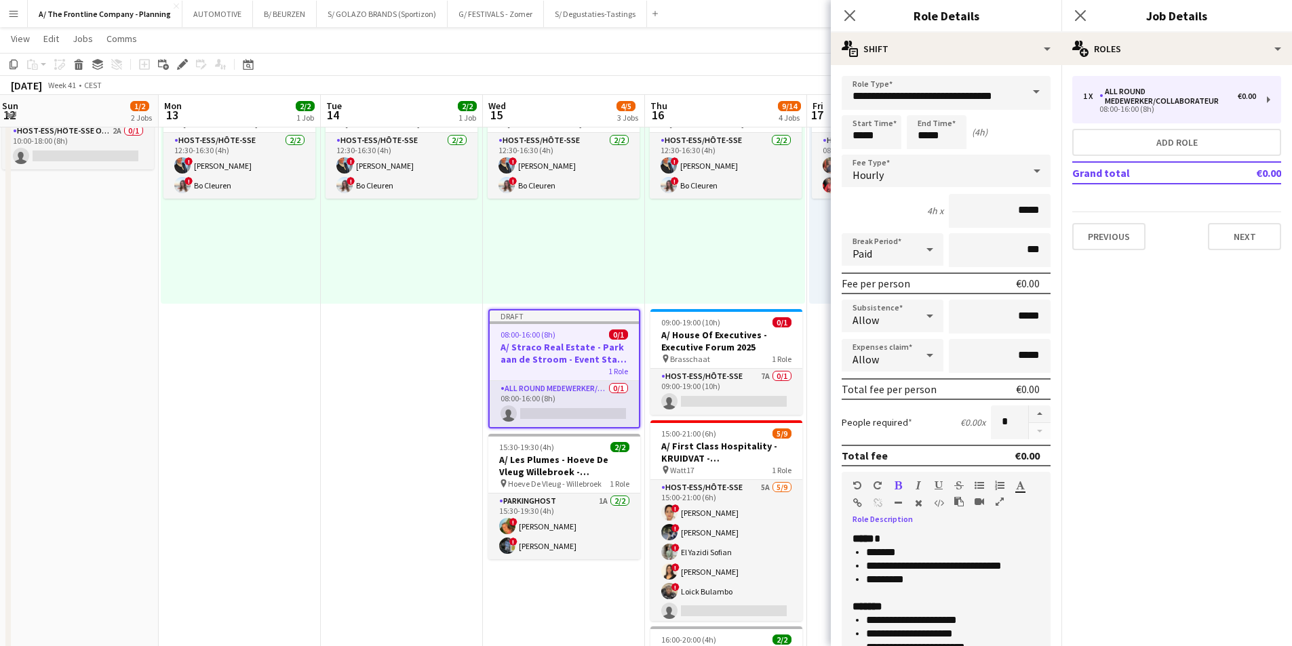
scroll to position [273, 0]
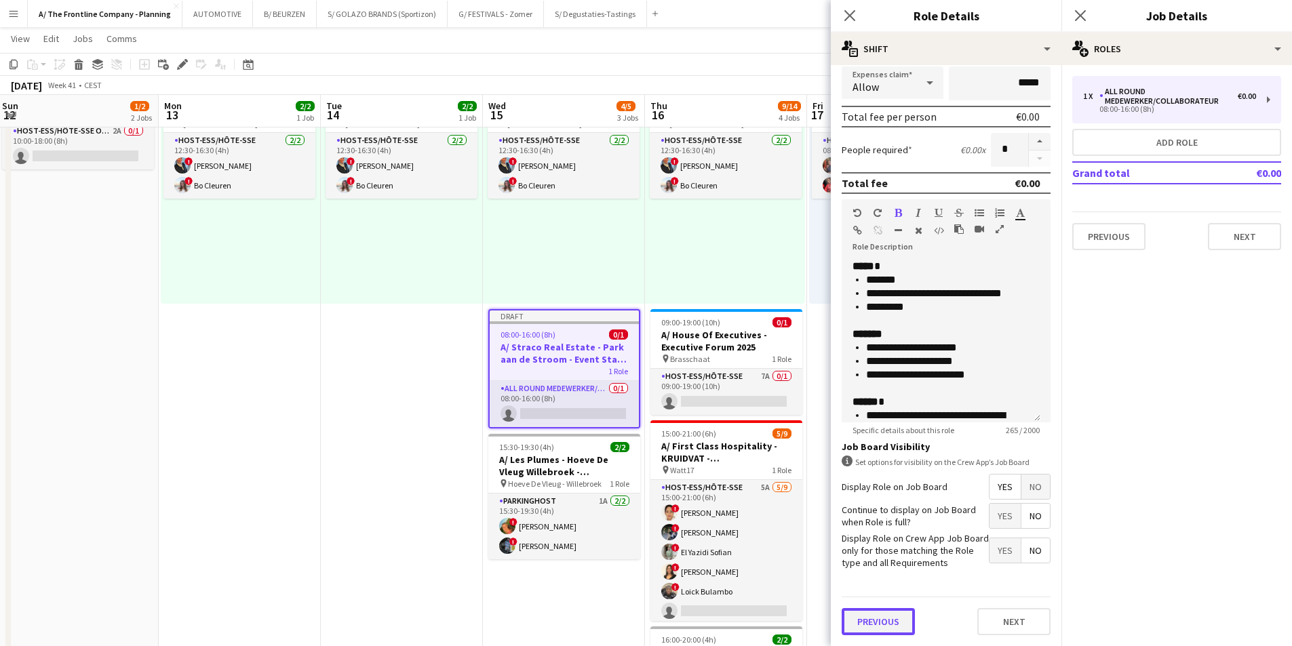
click at [875, 627] on button "Previous" at bounding box center [878, 621] width 73 height 27
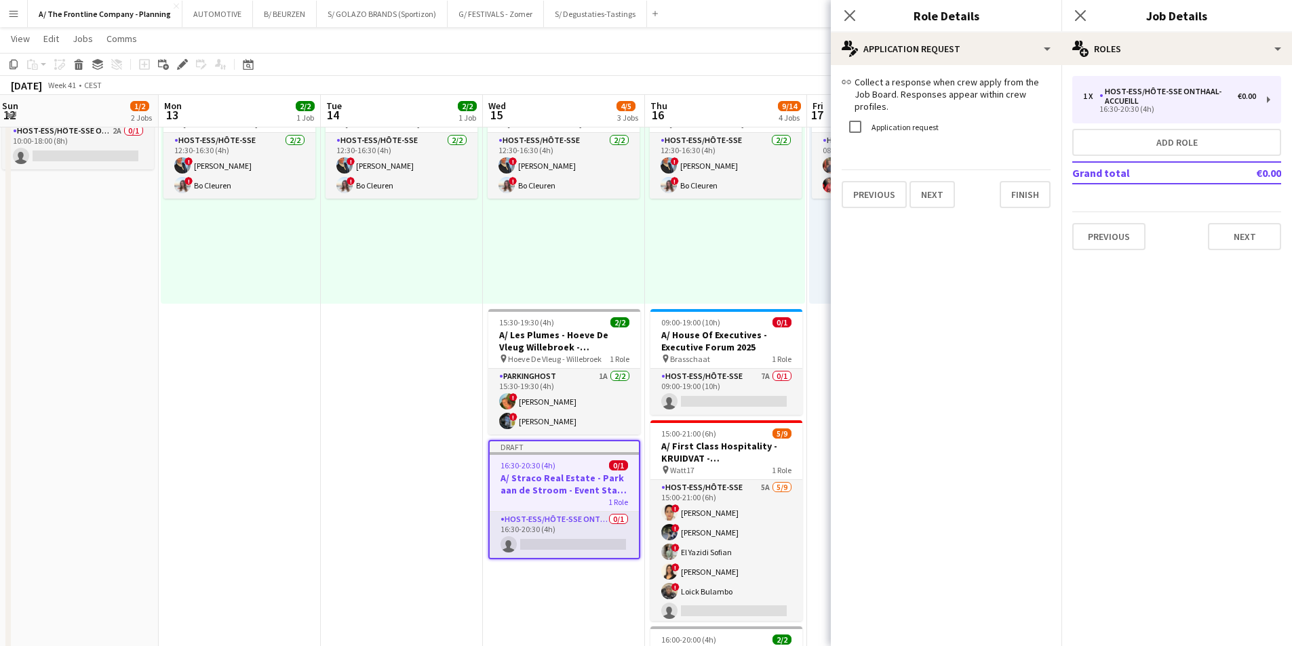
click at [909, 123] on label "Application request" at bounding box center [904, 126] width 70 height 10
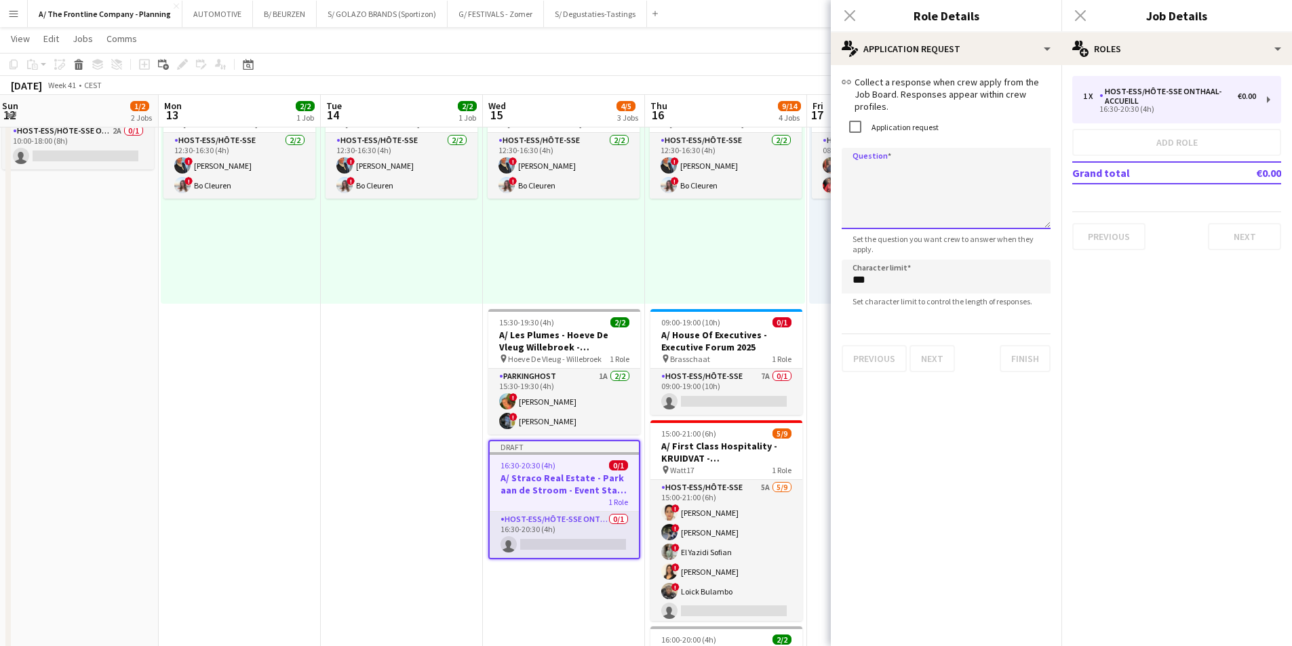
click at [902, 181] on textarea "Question" at bounding box center [946, 188] width 209 height 81
type textarea "**********"
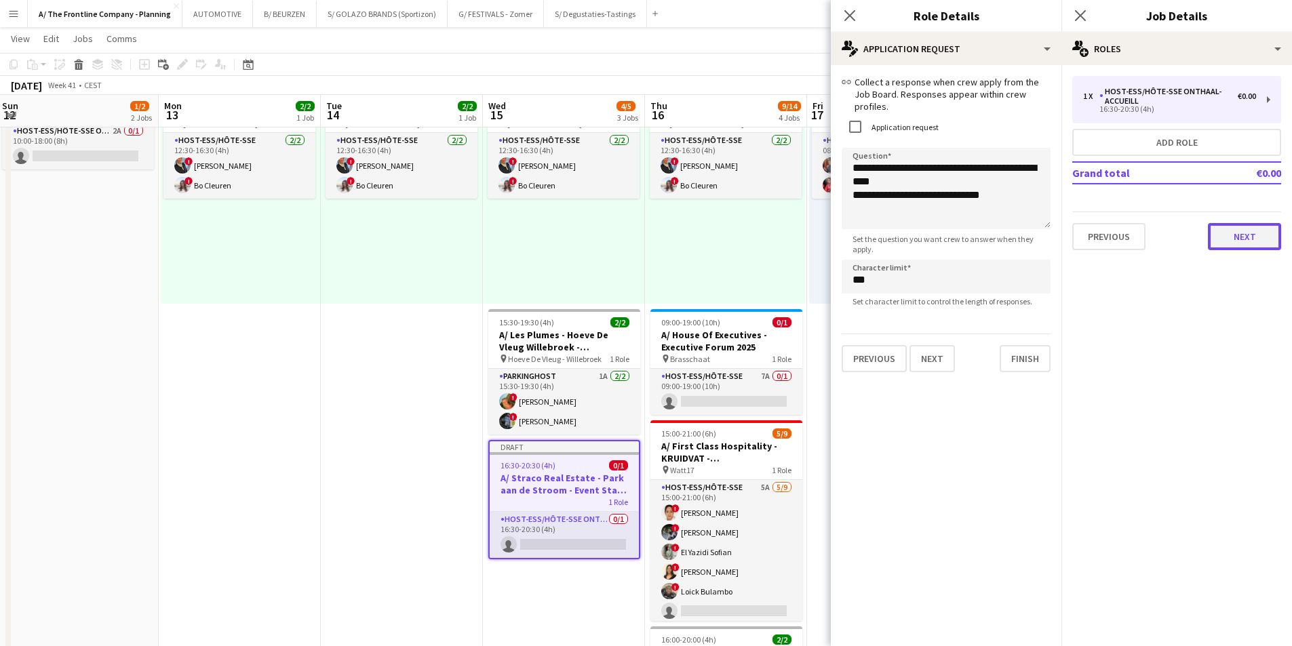
click at [1242, 232] on button "Next" at bounding box center [1244, 236] width 73 height 27
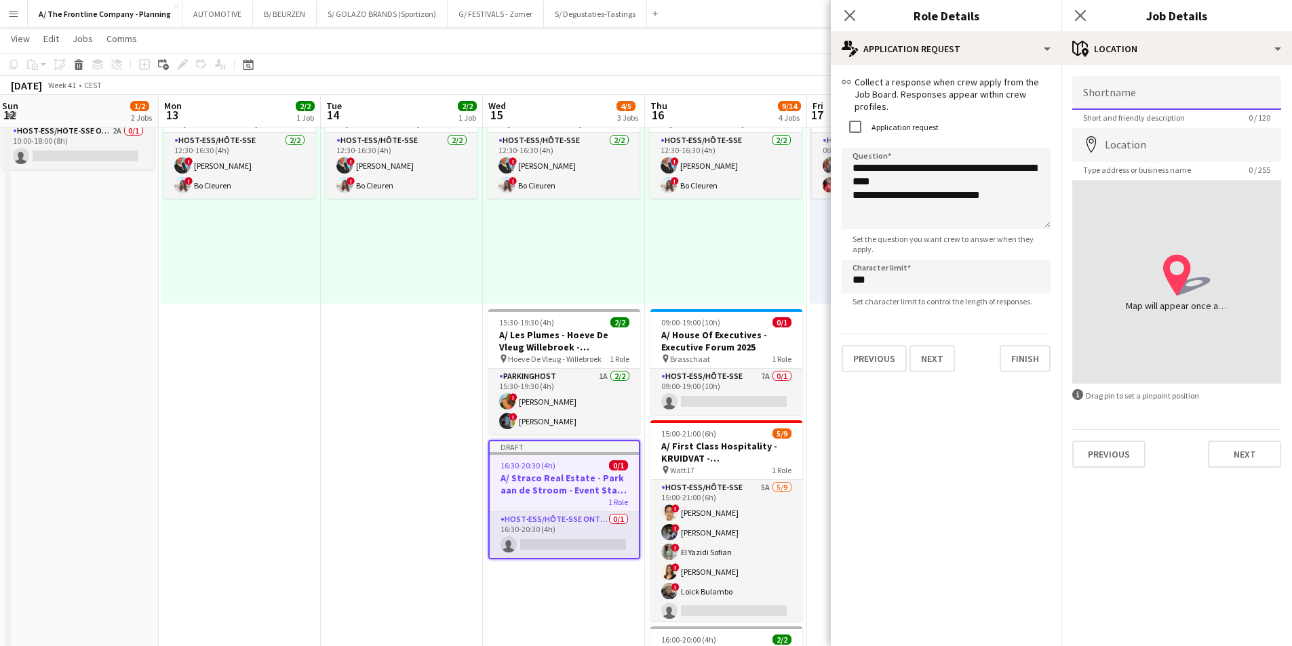
click at [1151, 101] on input "Shortname" at bounding box center [1177, 93] width 209 height 34
type input "**********"
drag, startPoint x: 1207, startPoint y: 150, endPoint x: 1066, endPoint y: 151, distance: 141.1
click at [1066, 151] on form "**********" at bounding box center [1177, 272] width 231 height 392
type input "**********"
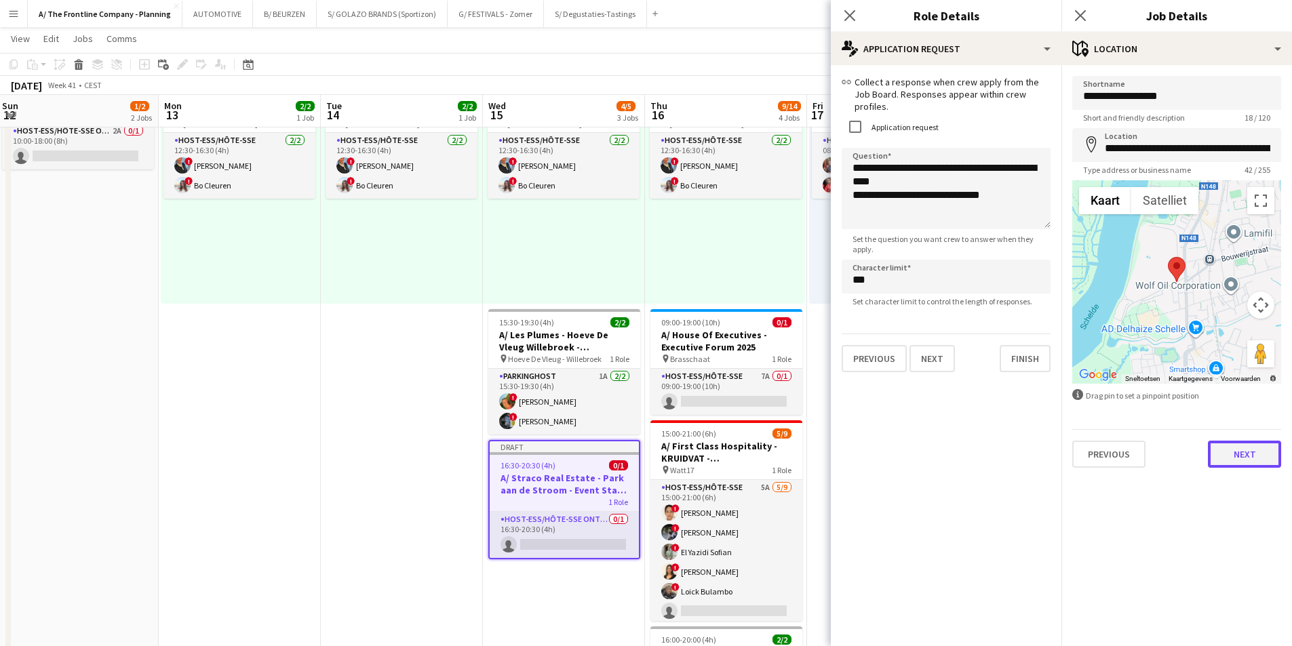
click at [1242, 448] on button "Next" at bounding box center [1244, 454] width 73 height 27
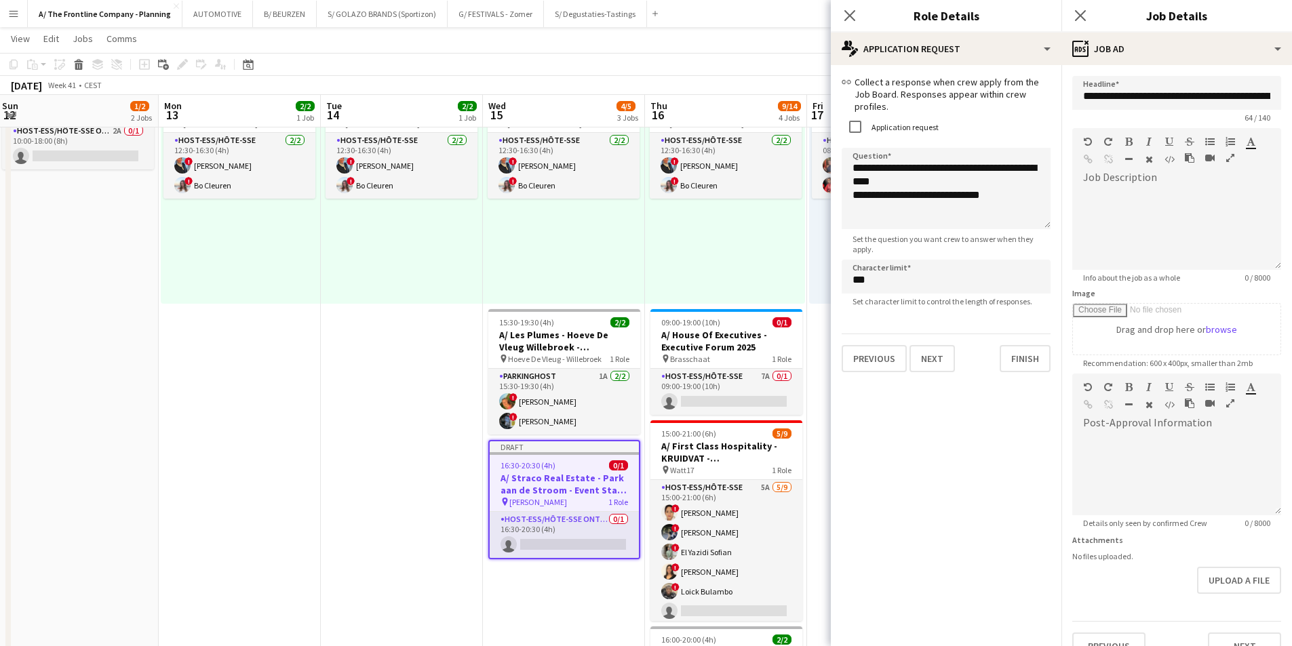
click at [1144, 303] on div "Image Drag and drop here or browse" at bounding box center [1177, 321] width 209 height 67
click at [1145, 312] on input "Image" at bounding box center [1177, 329] width 208 height 51
type input "**********"
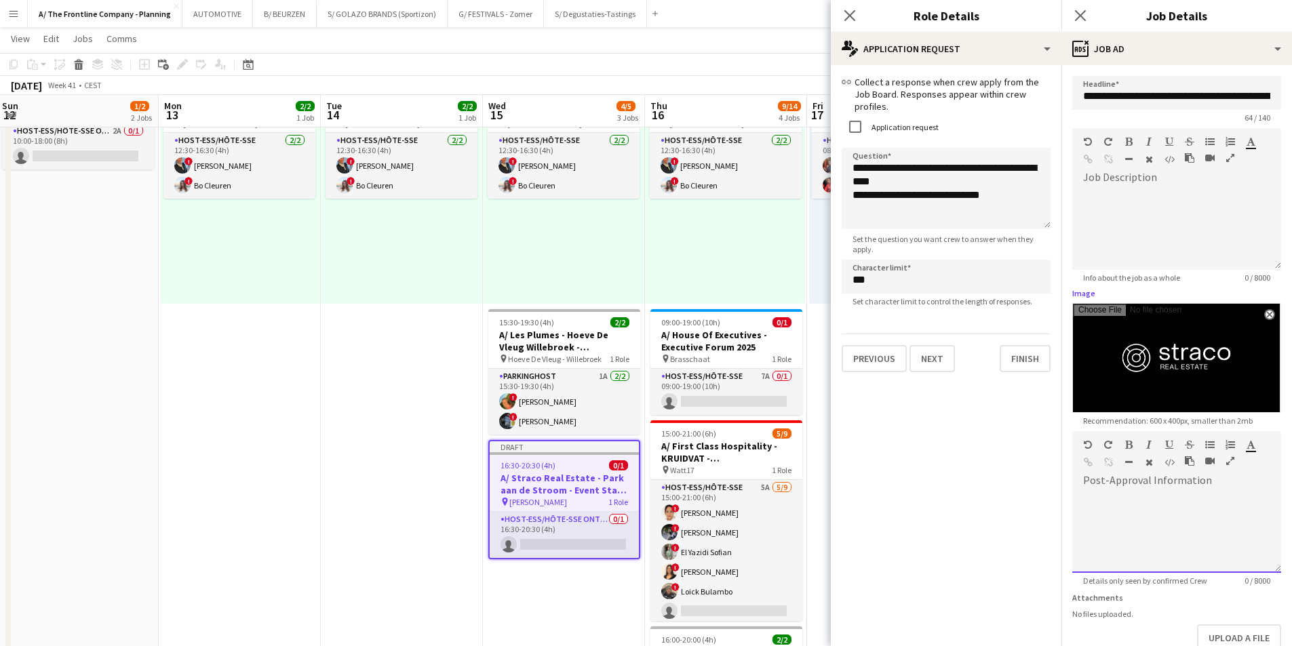
click at [1182, 509] on div at bounding box center [1177, 532] width 209 height 81
click at [1246, 497] on div at bounding box center [1177, 532] width 209 height 81
paste div
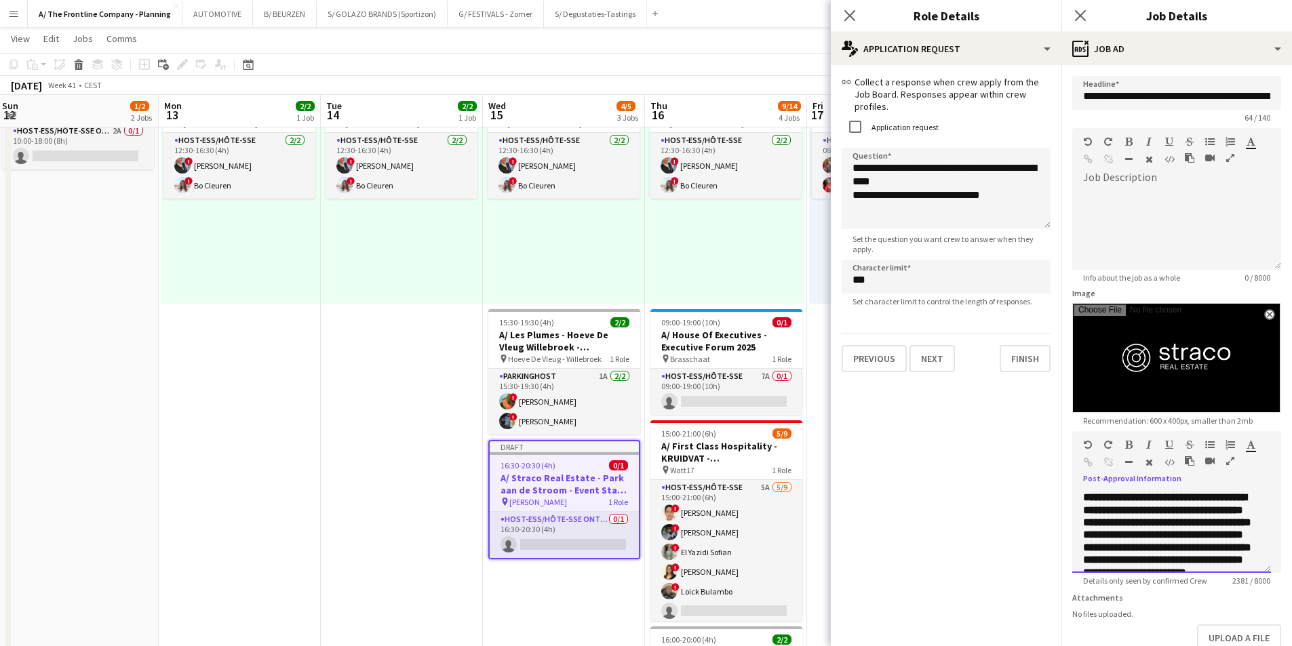
scroll to position [1159, 0]
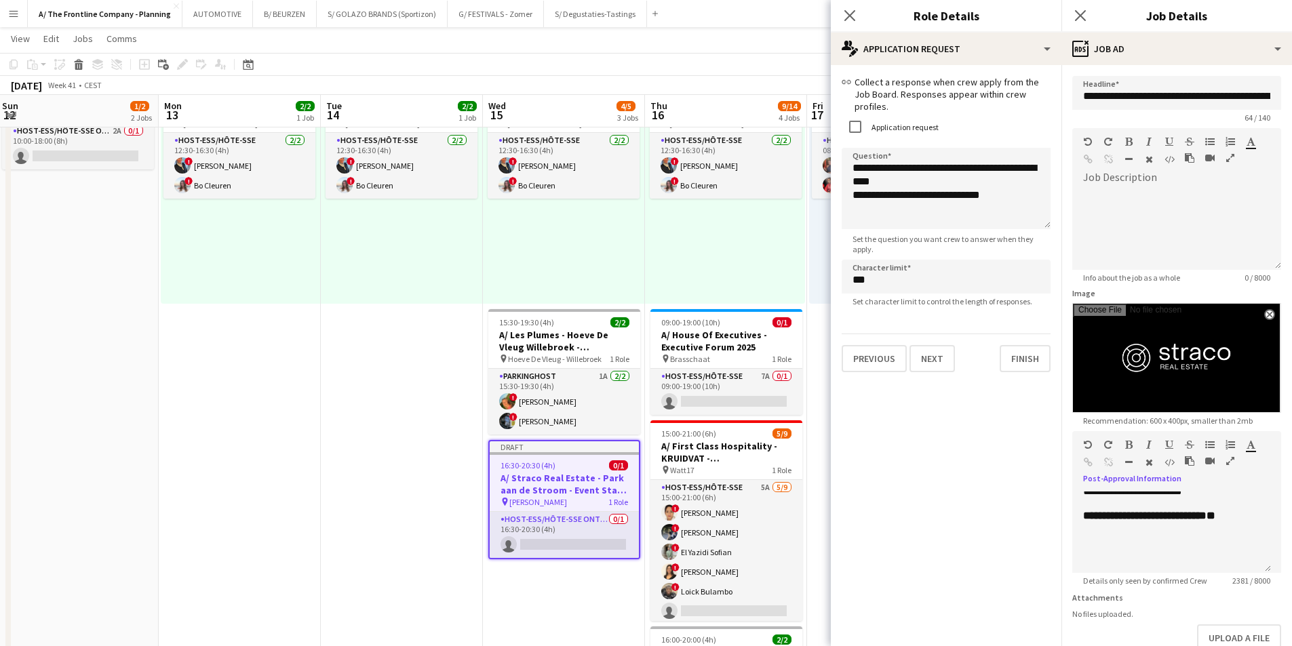
click at [1229, 457] on icon "button" at bounding box center [1230, 461] width 8 height 9
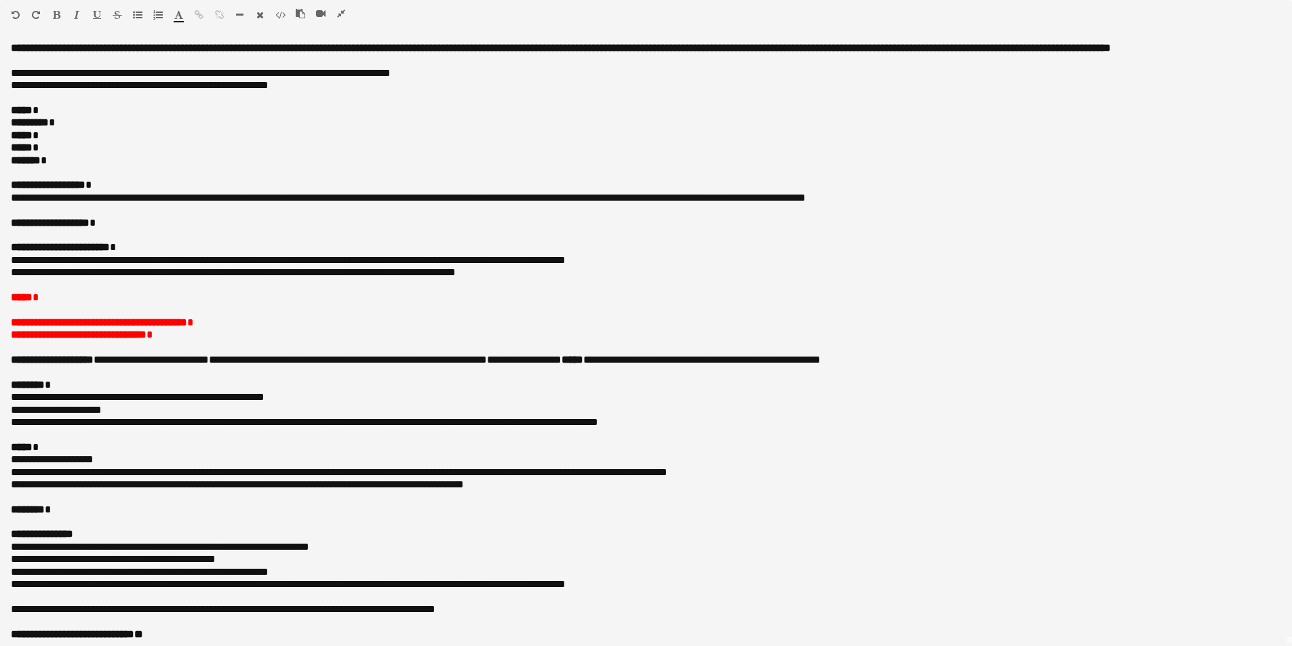
scroll to position [0, 0]
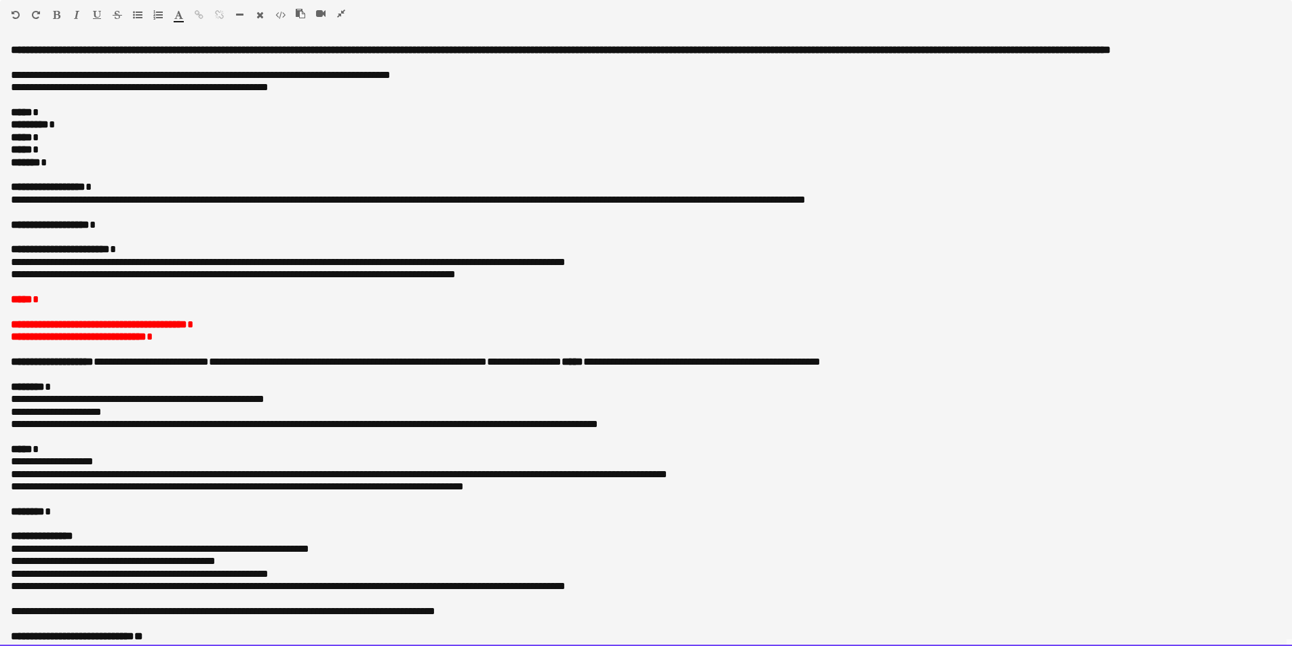
click at [66, 119] on p "***** *" at bounding box center [641, 113] width 1260 height 12
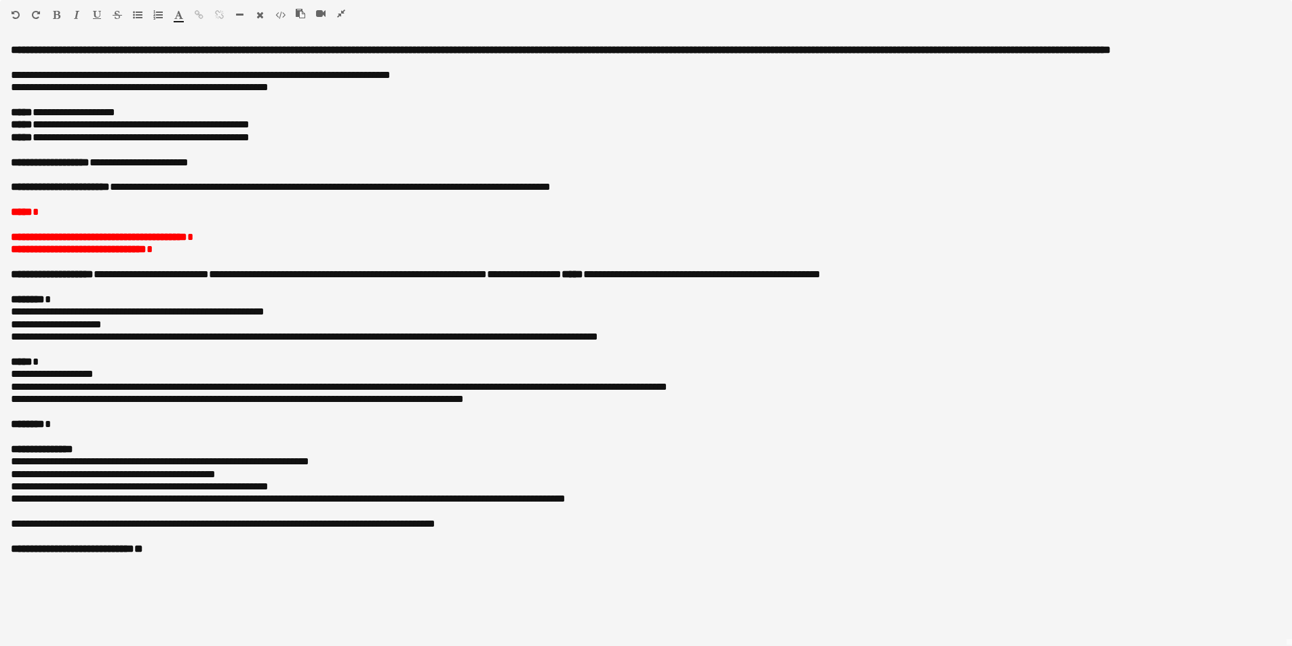
click at [138, 18] on icon "button" at bounding box center [137, 14] width 9 height 9
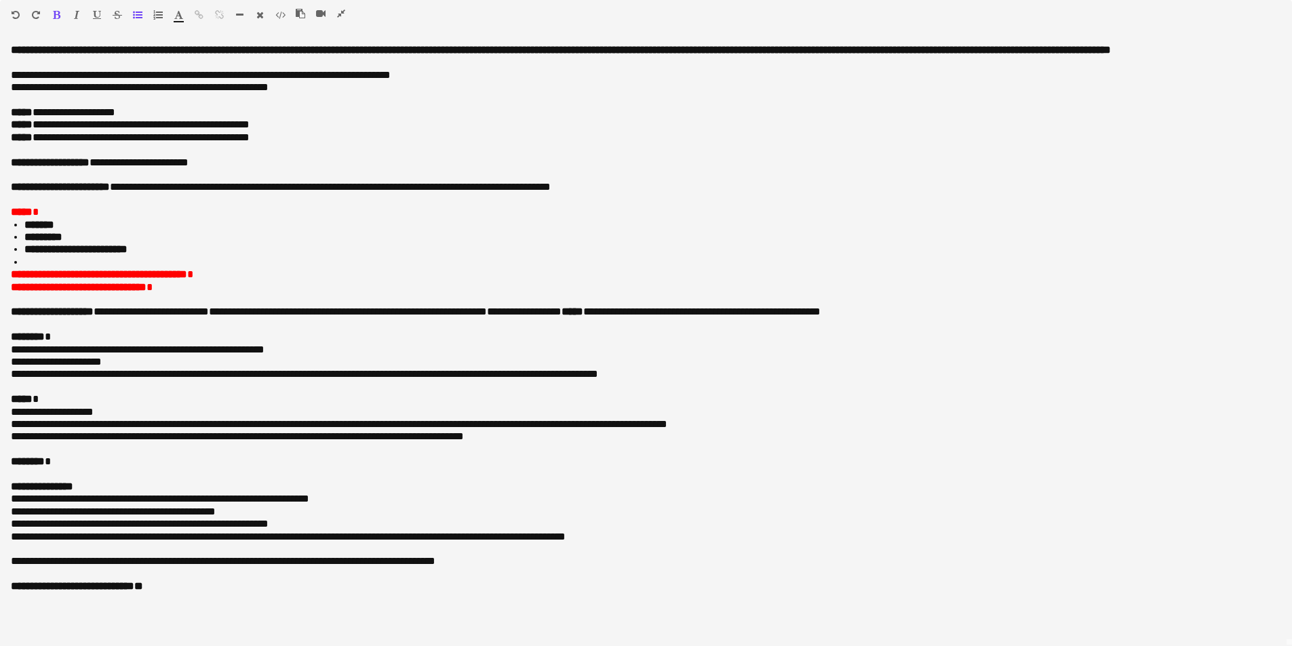
click at [135, 18] on icon "button" at bounding box center [137, 14] width 9 height 9
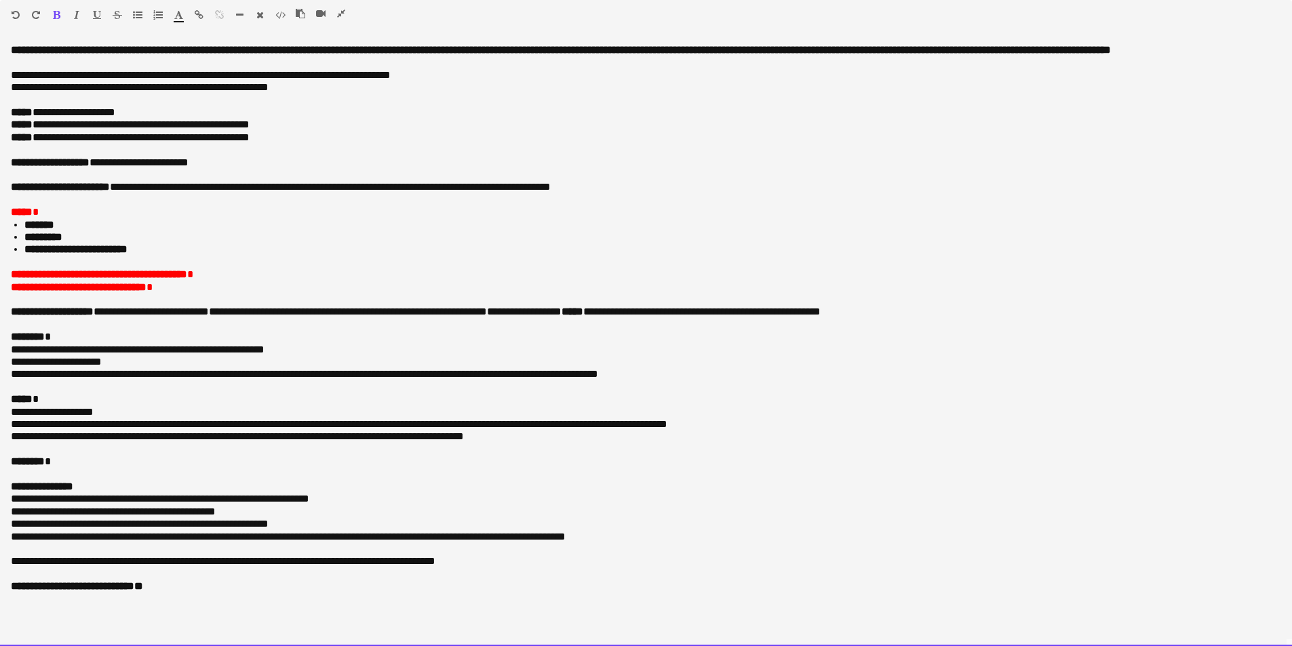
drag, startPoint x: 223, startPoint y: 284, endPoint x: 3, endPoint y: 292, distance: 219.9
click at [3, 292] on div "**********" at bounding box center [646, 345] width 1292 height 602
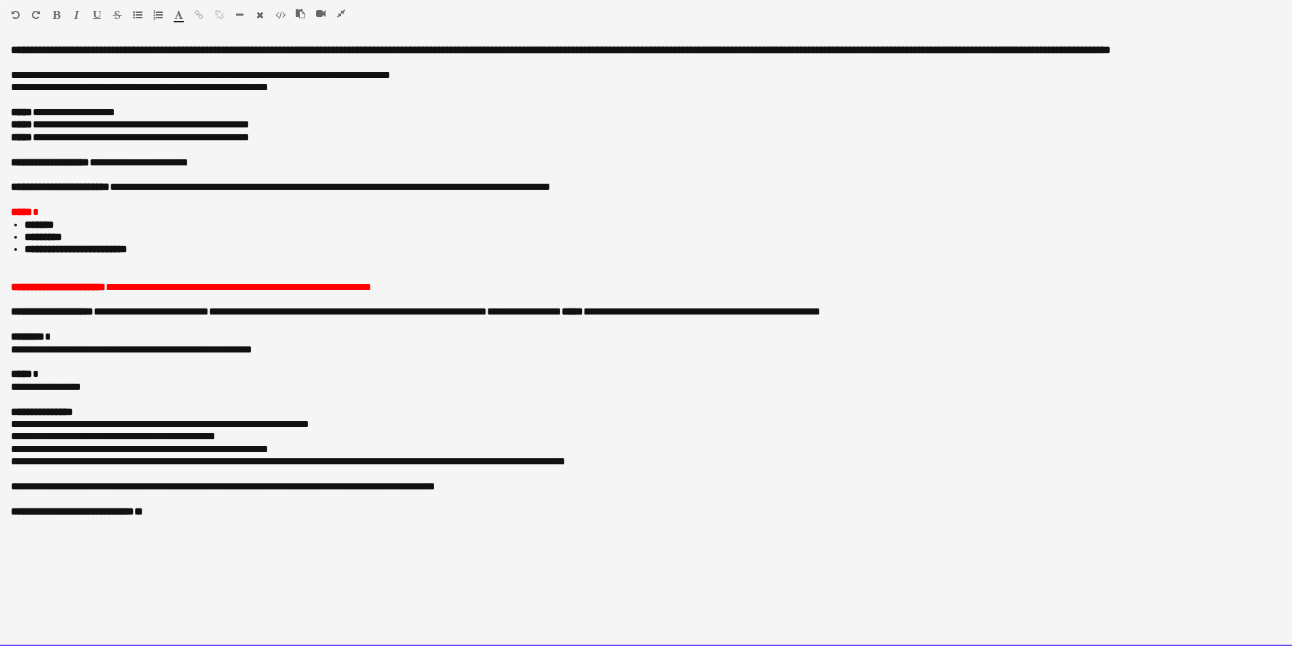
click at [75, 111] on p "**********" at bounding box center [646, 113] width 1271 height 12
click at [212, 123] on p "**********" at bounding box center [646, 125] width 1271 height 12
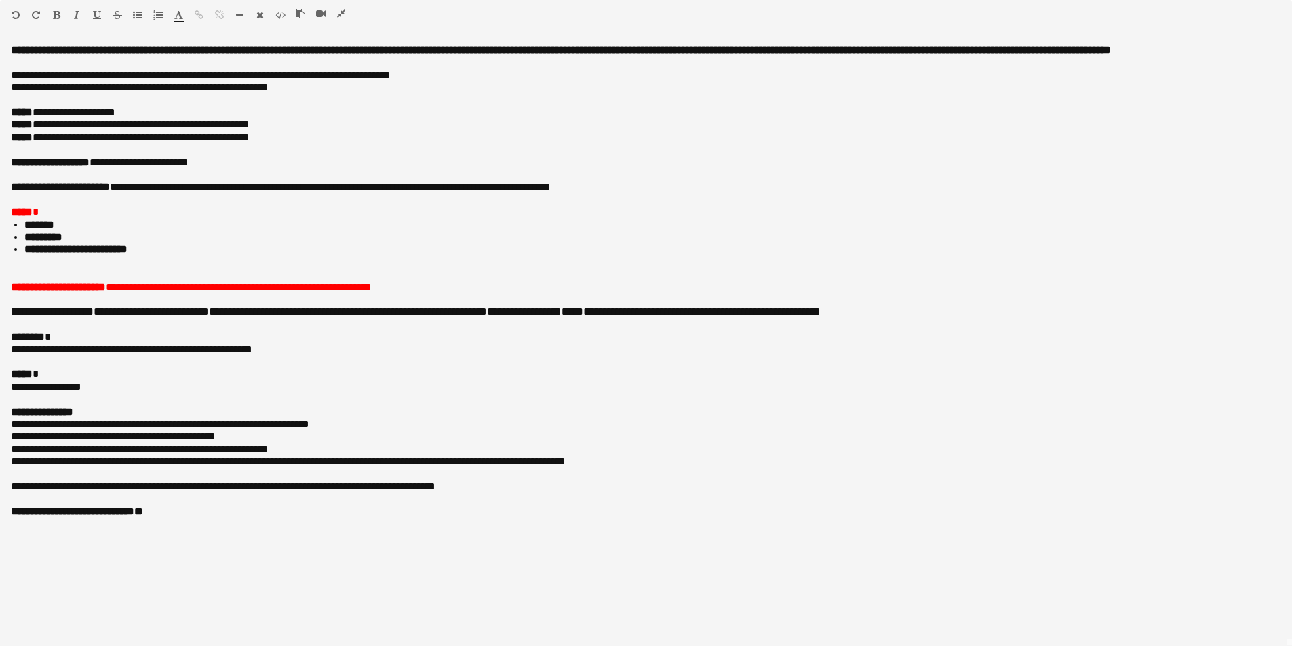
click at [345, 12] on button "button" at bounding box center [340, 13] width 9 height 11
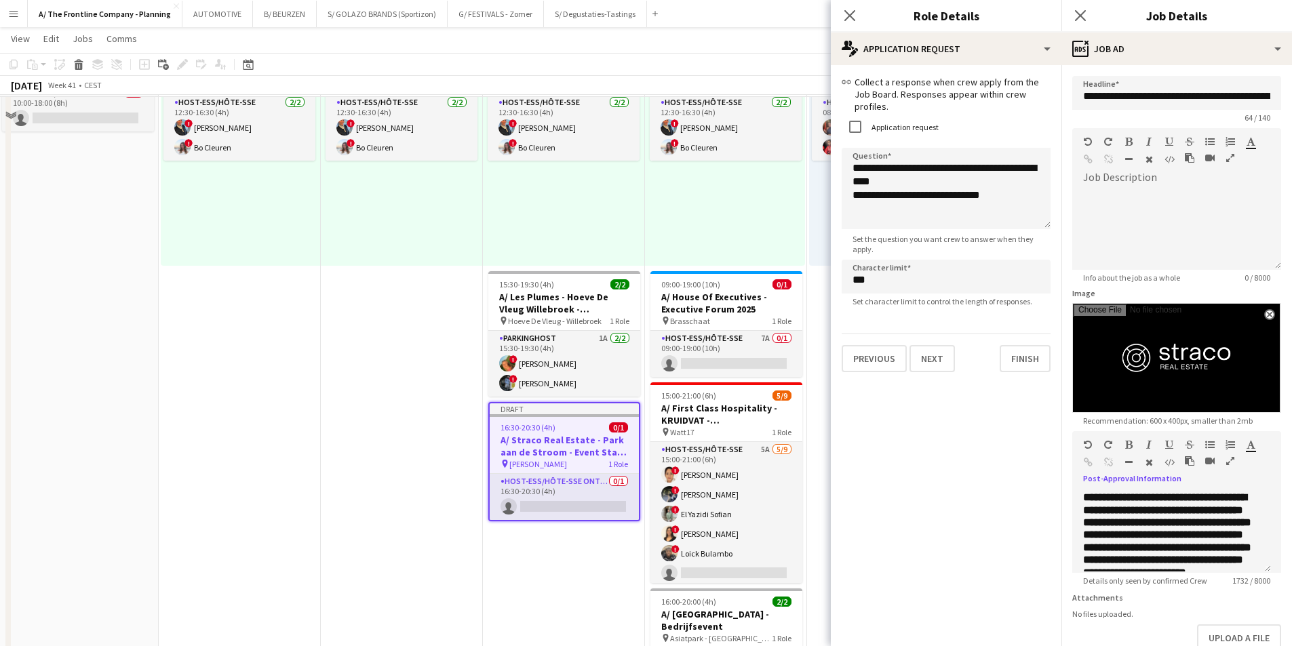
scroll to position [470, 0]
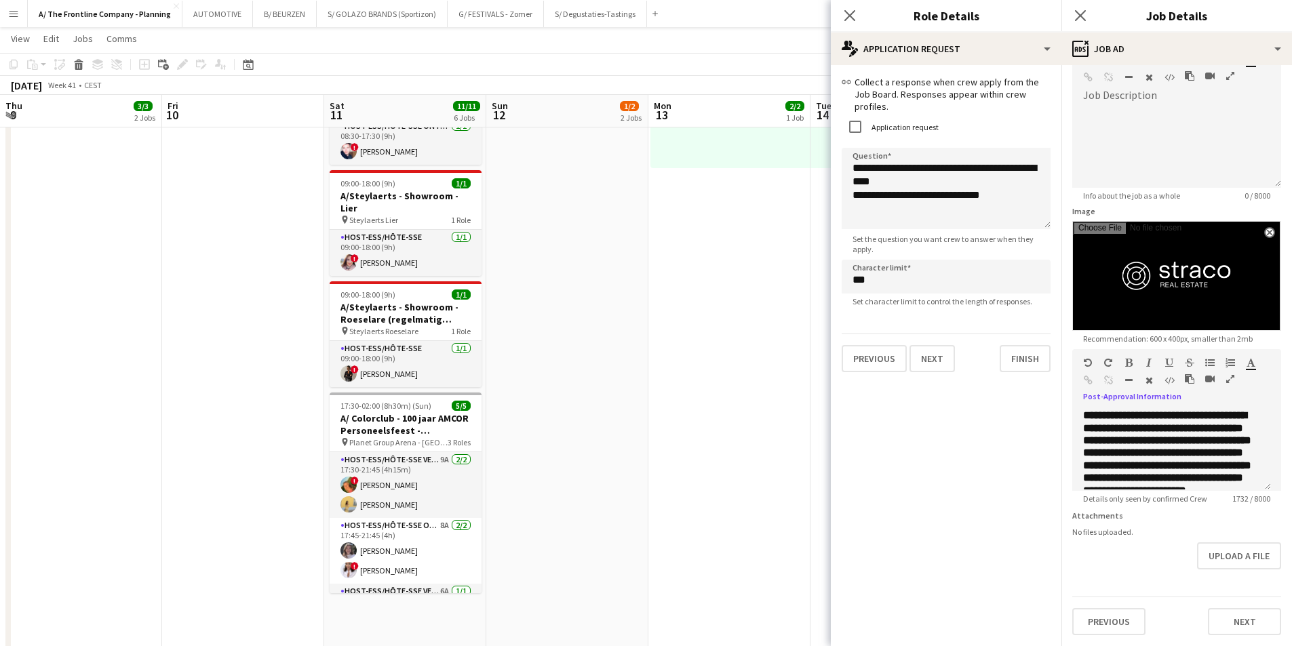
scroll to position [0, 490]
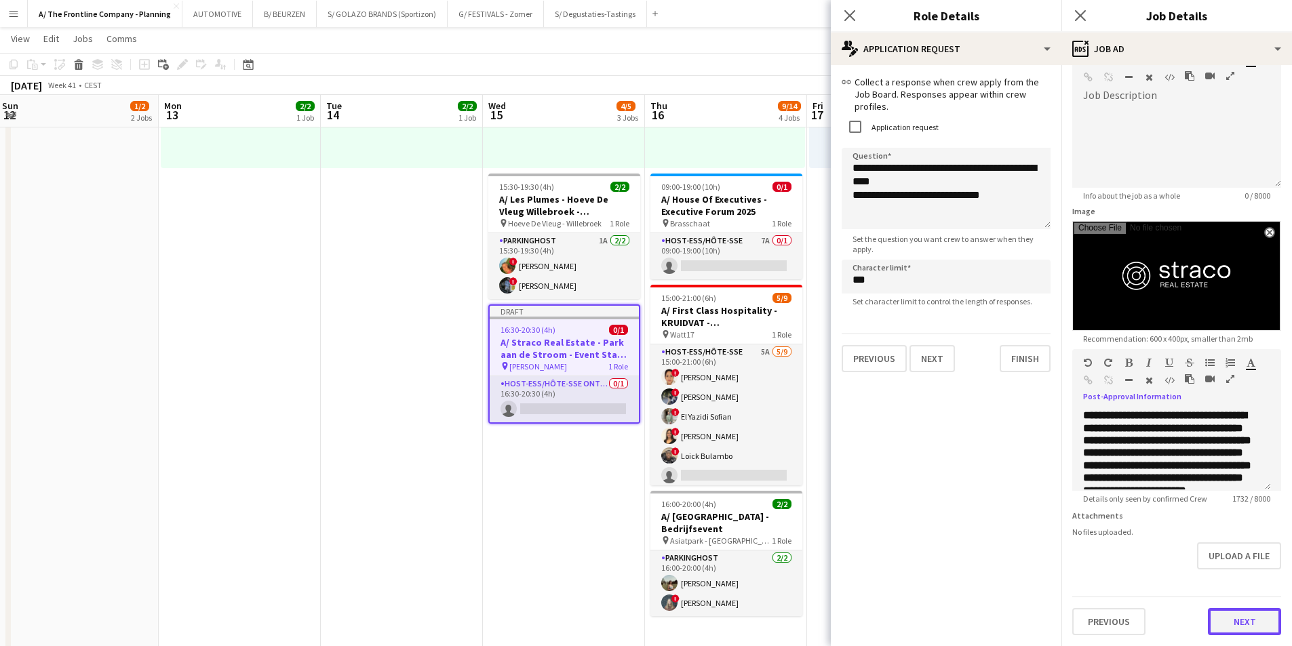
click at [1219, 624] on button "Next" at bounding box center [1244, 621] width 73 height 27
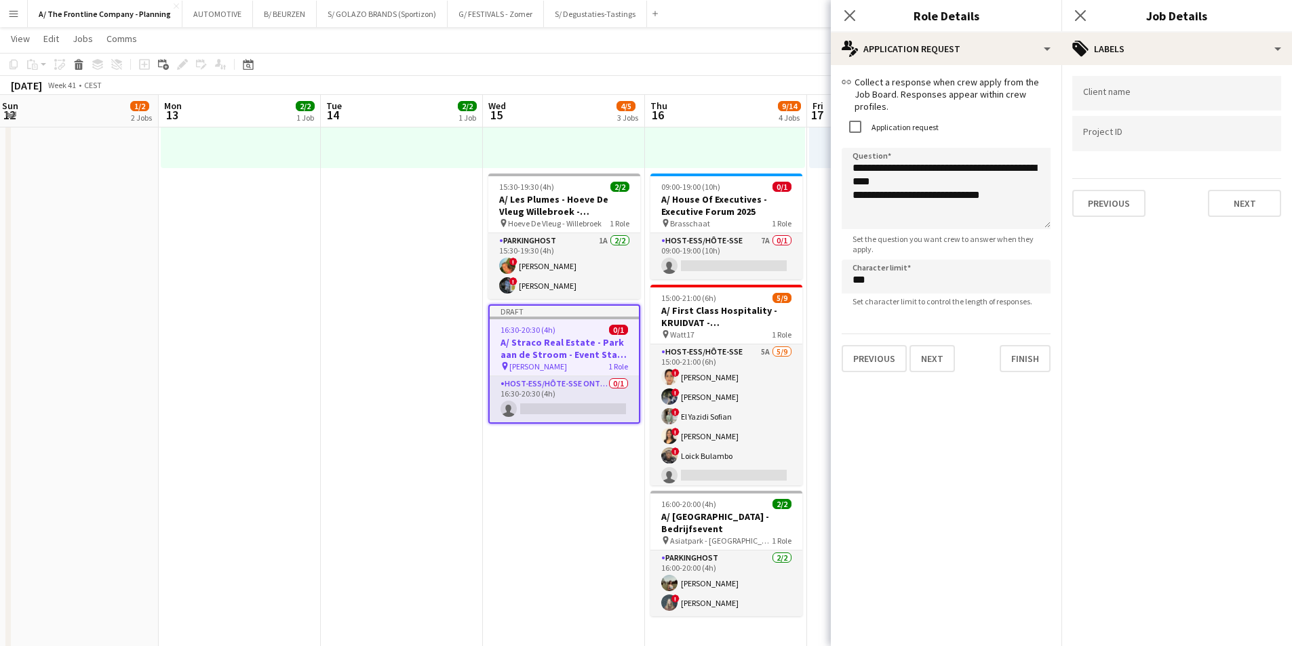
scroll to position [0, 0]
click at [1125, 102] on div at bounding box center [1177, 93] width 209 height 35
type input "**********"
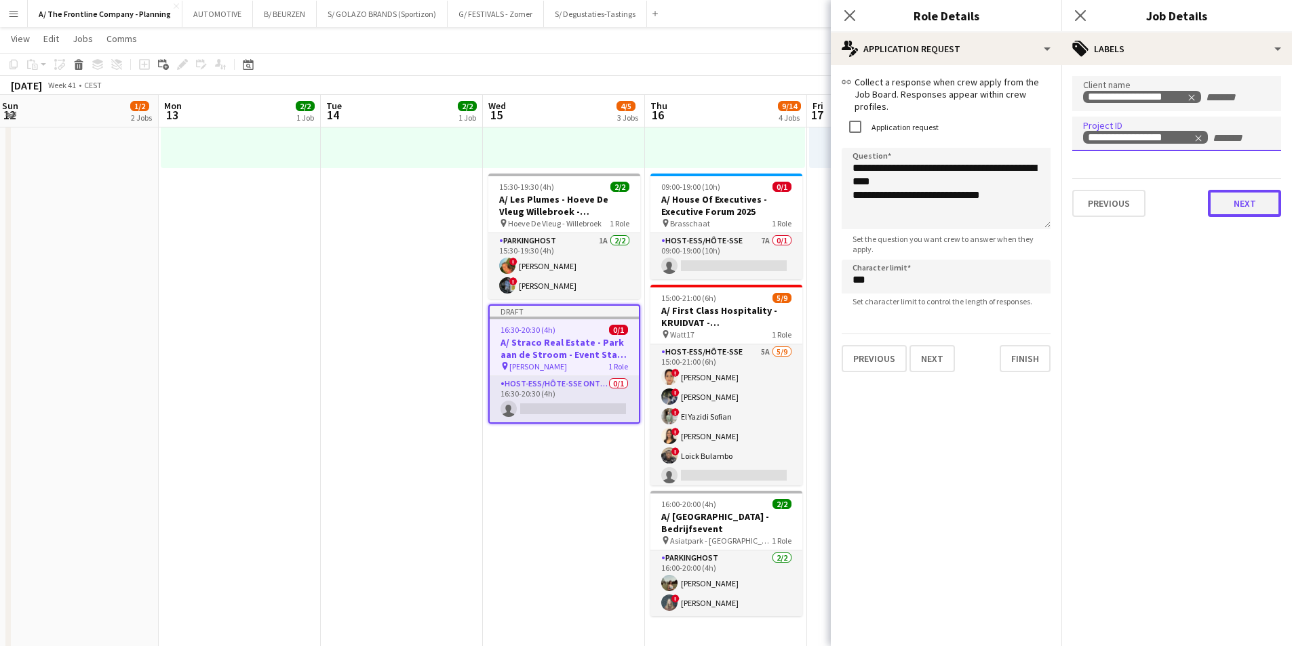
click at [1250, 206] on button "Next" at bounding box center [1244, 203] width 73 height 27
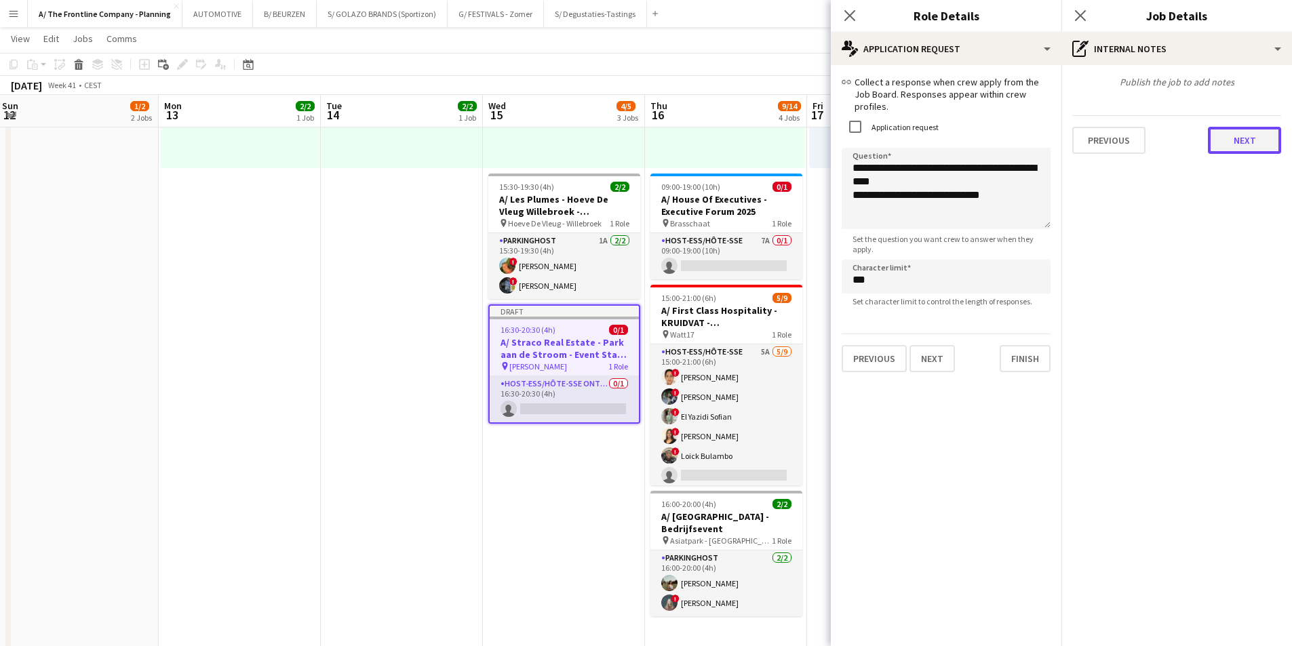
click at [1238, 141] on button "Next" at bounding box center [1244, 140] width 73 height 27
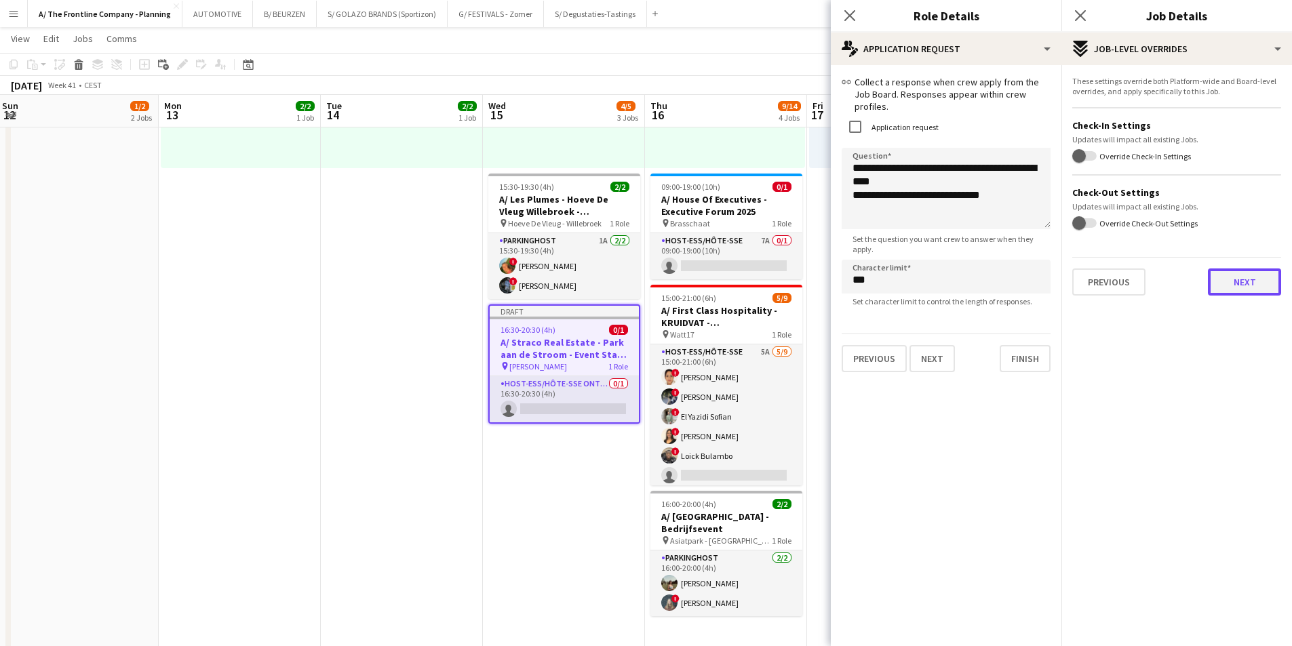
click at [1239, 286] on button "Next" at bounding box center [1244, 282] width 73 height 27
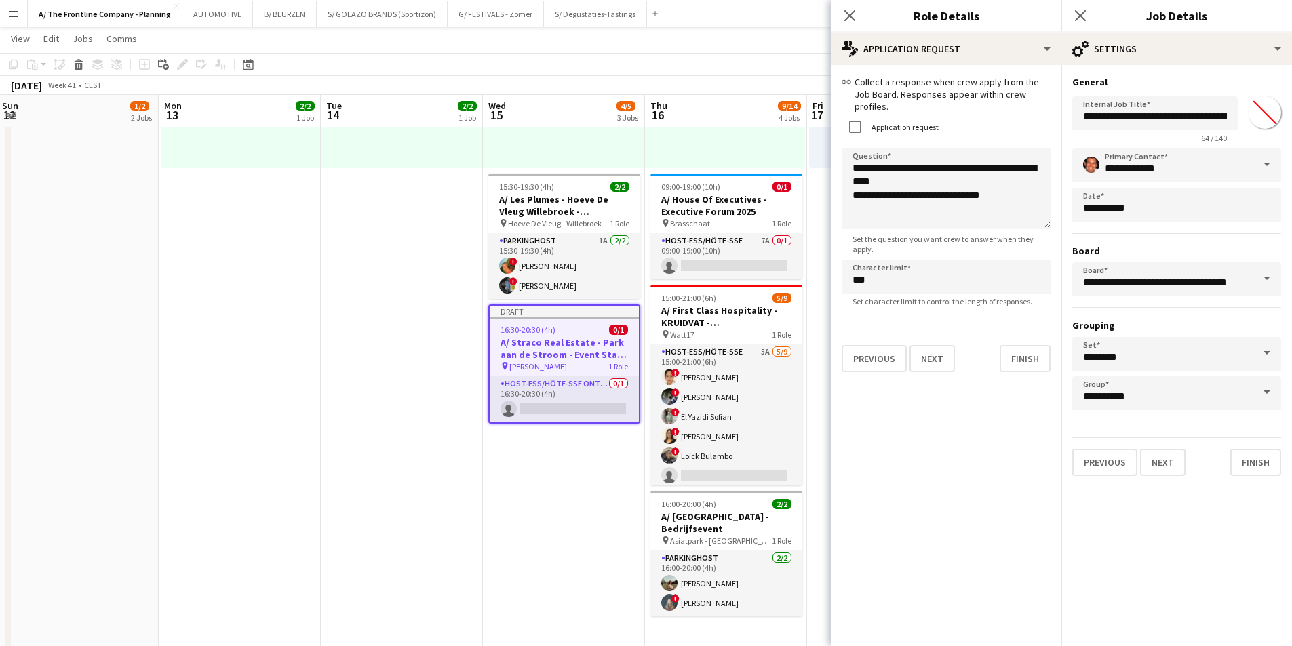
click at [1264, 110] on input "*******" at bounding box center [1265, 112] width 49 height 49
type input "*******"
click at [1246, 461] on button "Finish" at bounding box center [1256, 462] width 51 height 27
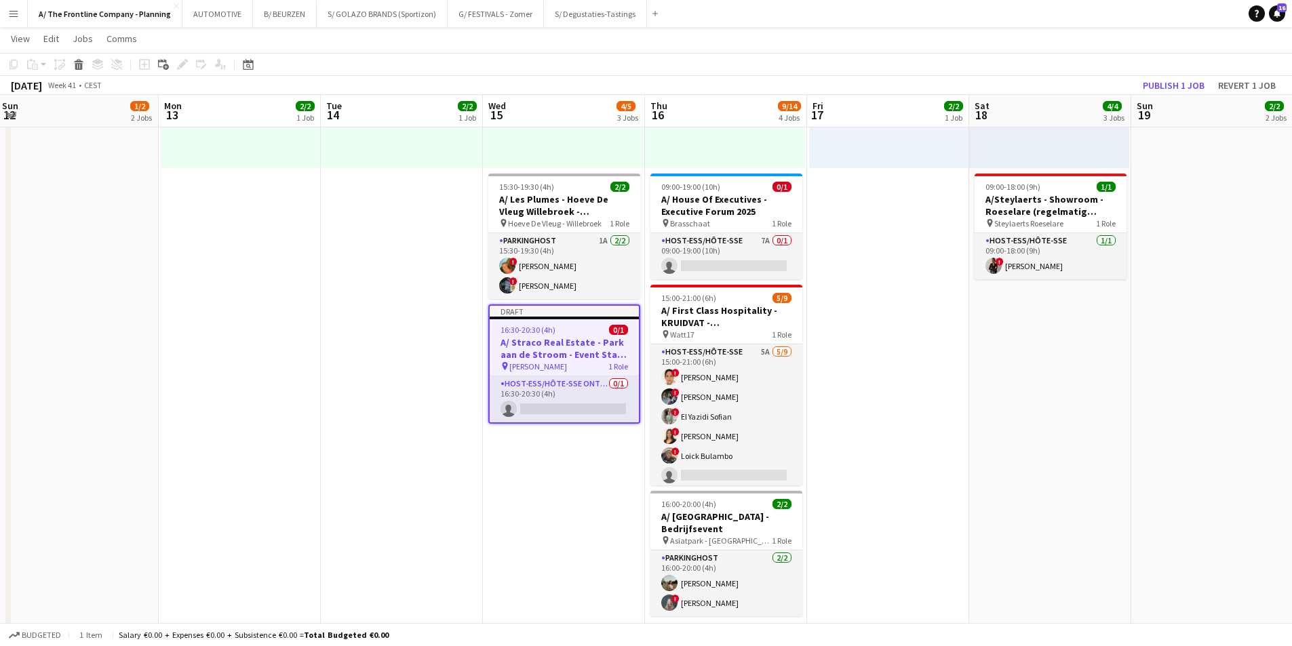
click at [491, 457] on app-date-cell "12:30-16:30 (4h) 2/2 pin Leuven 1 Role Host-ess/Hôte-sse 2/2 12:30-16:30 (4h) !…" at bounding box center [564, 367] width 162 height 1381
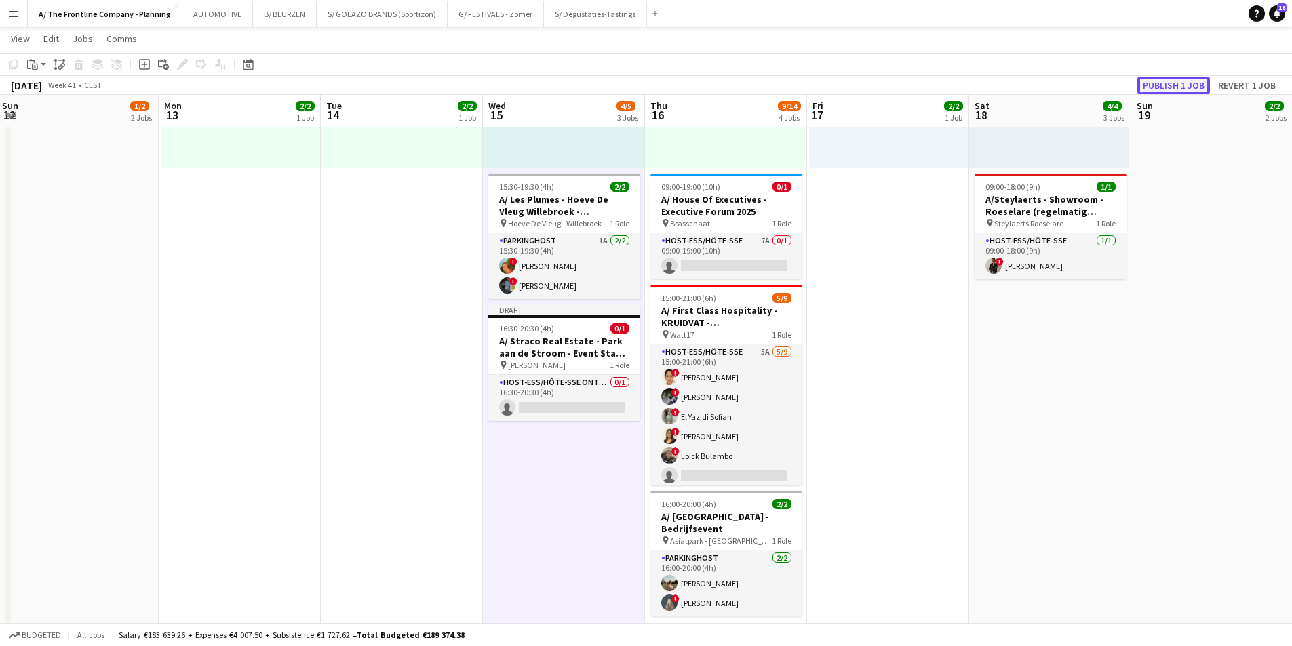
click at [1165, 90] on button "Publish 1 job" at bounding box center [1174, 86] width 73 height 18
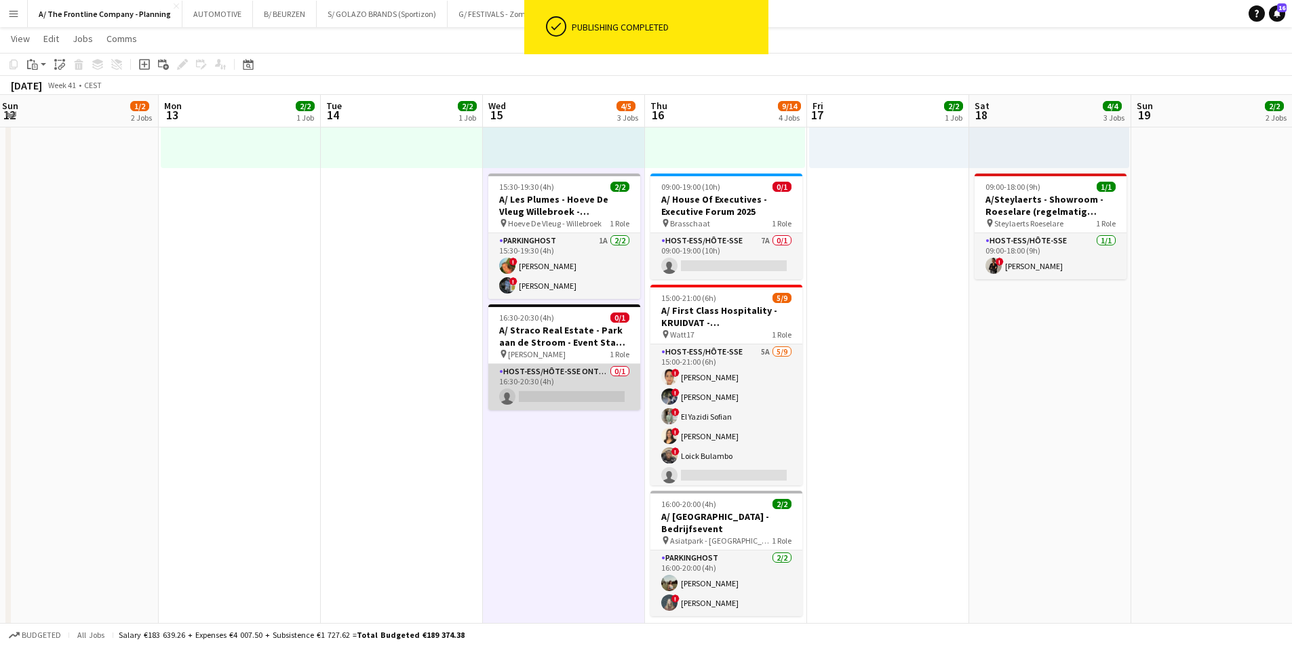
click at [557, 390] on app-card-role "Host-ess/Hôte-sse Onthaal-Accueill 0/1 16:30-20:30 (4h) single-neutral-actions" at bounding box center [564, 387] width 152 height 46
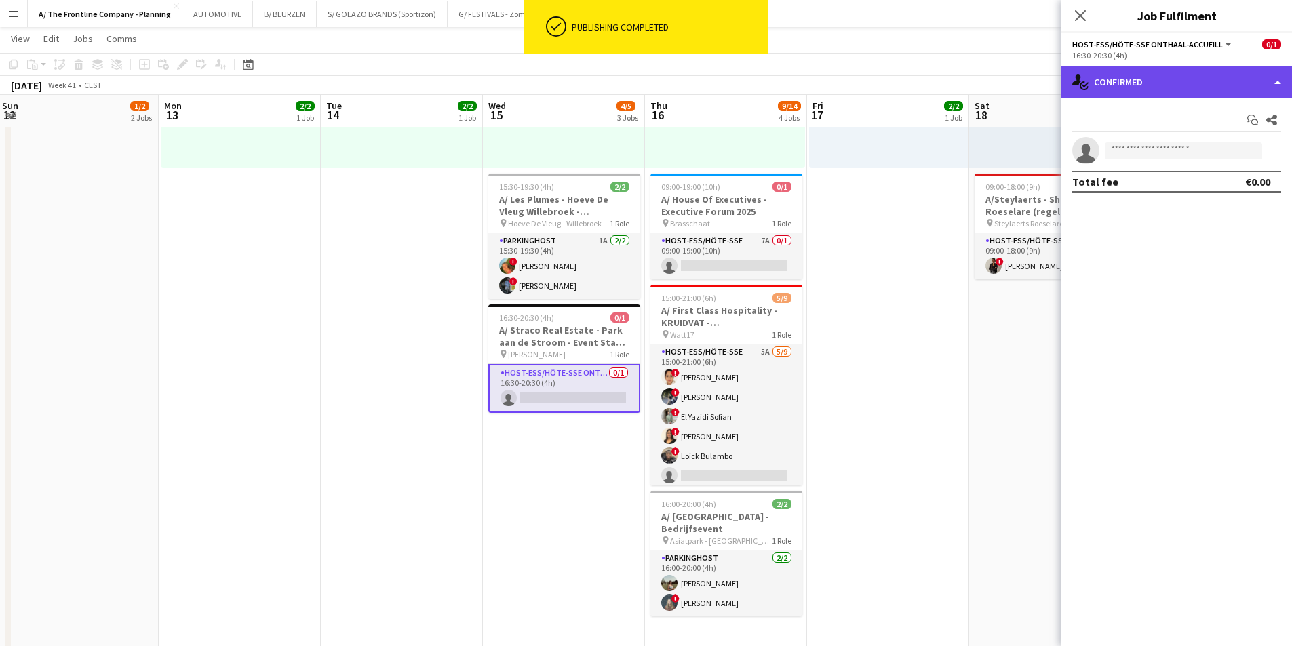
click at [1152, 82] on div "single-neutral-actions-check-2 Confirmed" at bounding box center [1177, 82] width 231 height 33
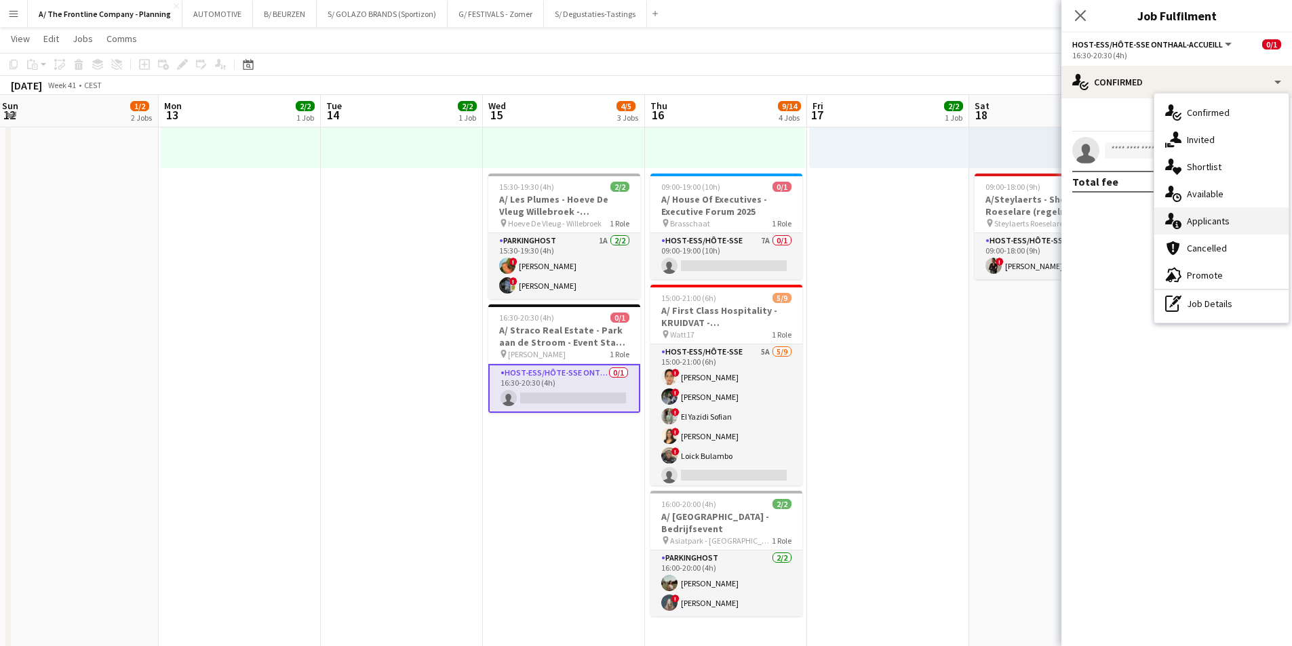
click at [1186, 229] on div "single-neutral-actions-information Applicants" at bounding box center [1222, 221] width 134 height 27
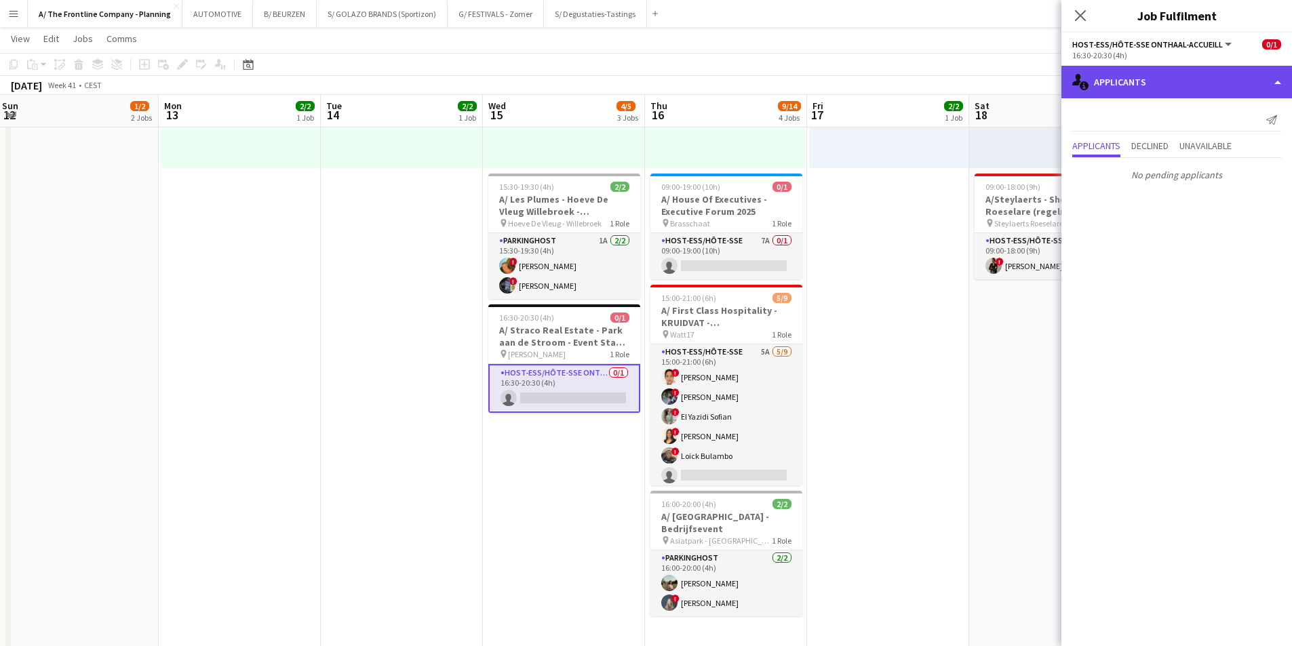
click at [1127, 80] on div "single-neutral-actions-information Applicants" at bounding box center [1177, 82] width 231 height 33
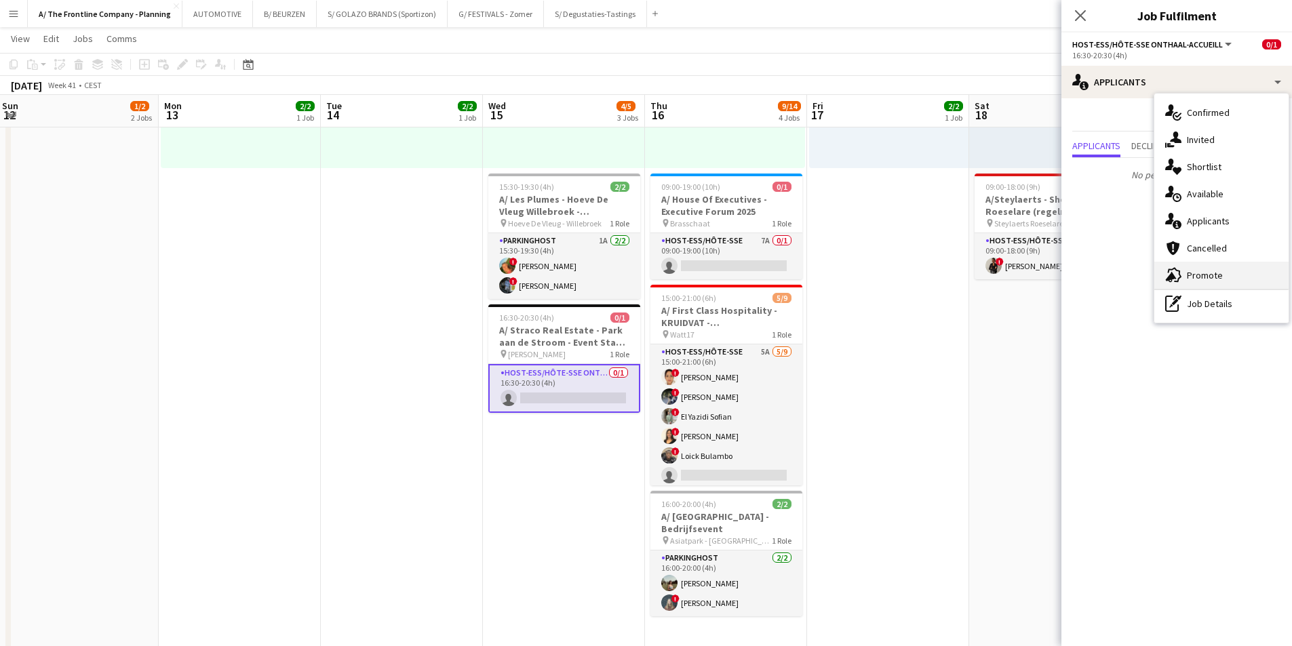
click at [1192, 278] on span "Promote" at bounding box center [1205, 275] width 36 height 12
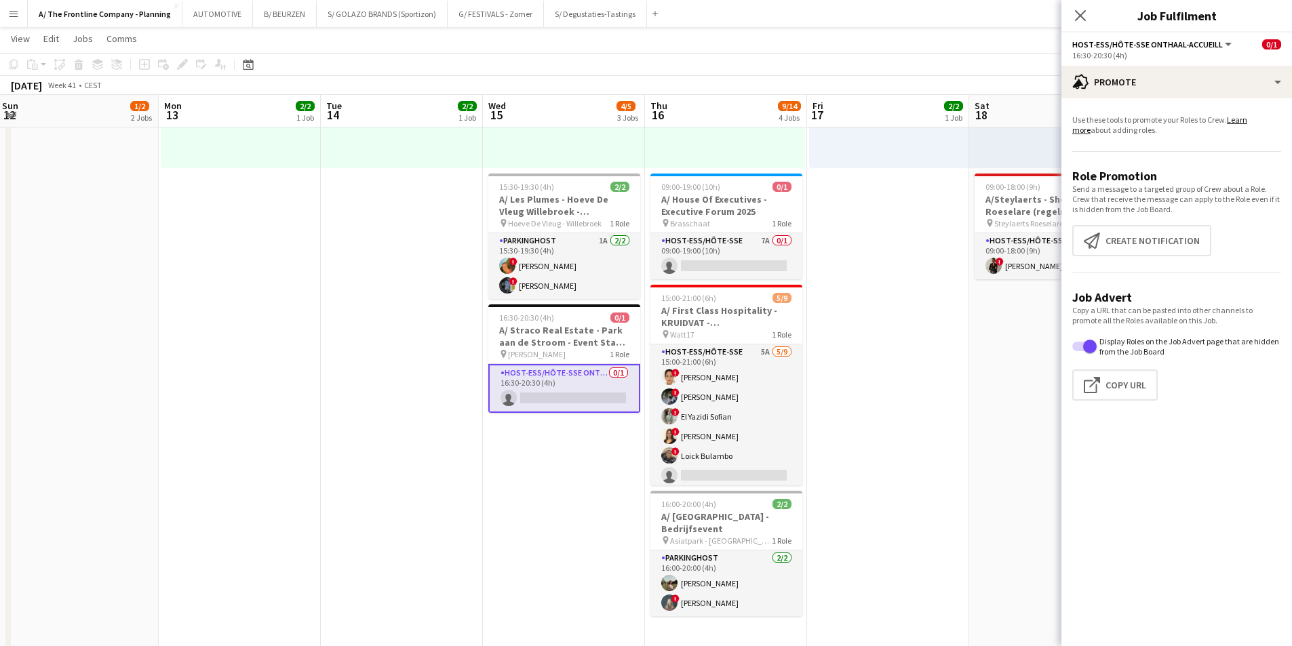
click at [950, 366] on app-date-cell "Toggle View A/ Izidok - IBEDSSMA - 17+18/10/2025 [DATE] → [DATE] 4/4 2 jobs 08:…" at bounding box center [888, 367] width 162 height 1381
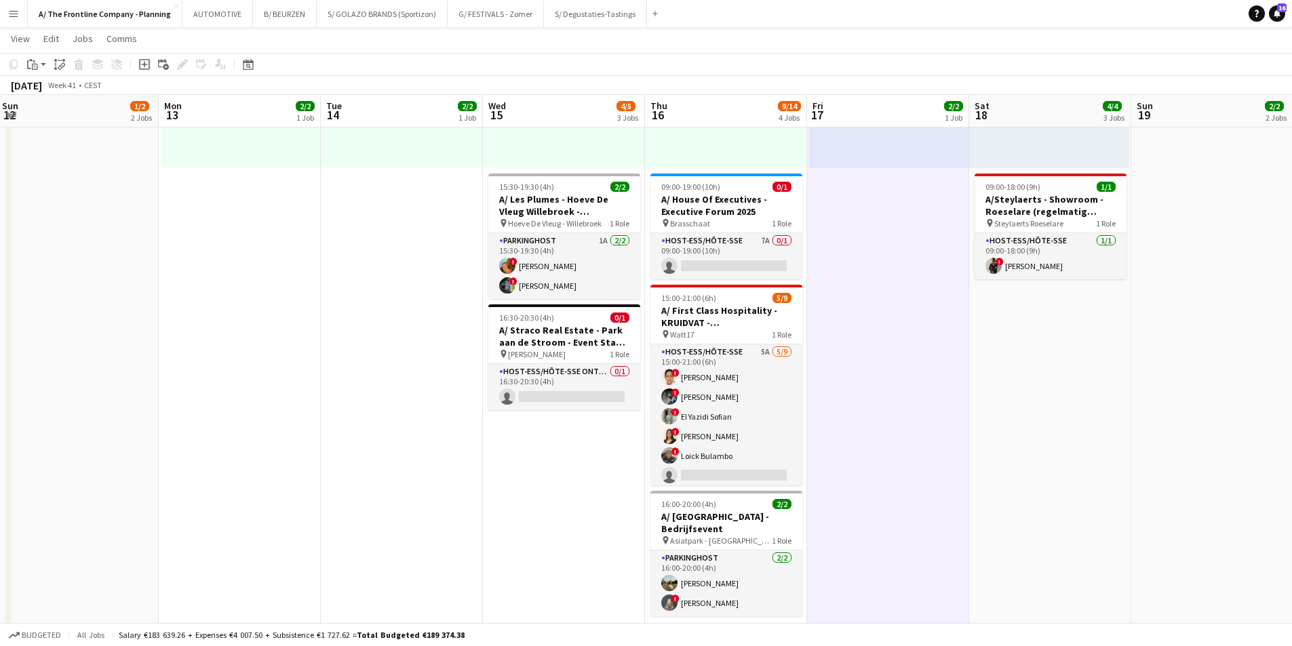
click at [927, 364] on app-date-cell "Toggle View A/ Izidok - IBEDSSMA - 17+18/10/2025 [DATE] → [DATE] 4/4 2 jobs 08:…" at bounding box center [888, 367] width 162 height 1381
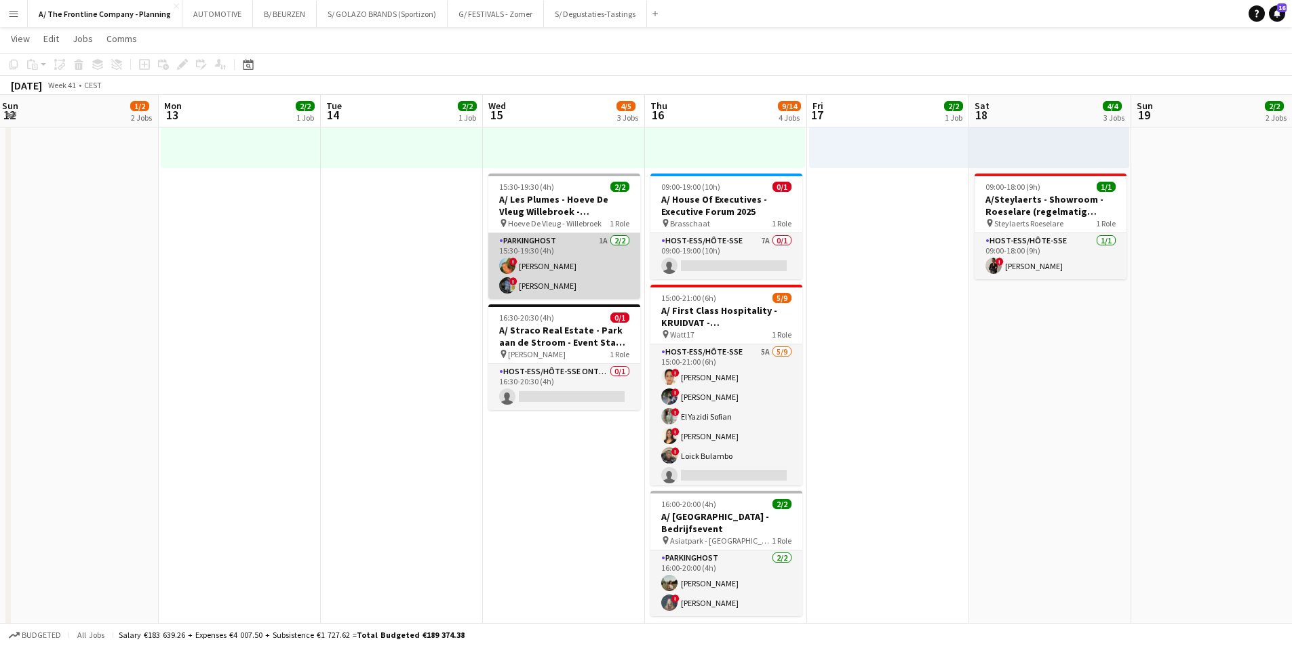
click at [558, 269] on app-card-role "Parkinghost 1A 2/2 15:30-19:30 (4h) ! Emmy Rombaut ! Johan Witters" at bounding box center [564, 266] width 152 height 66
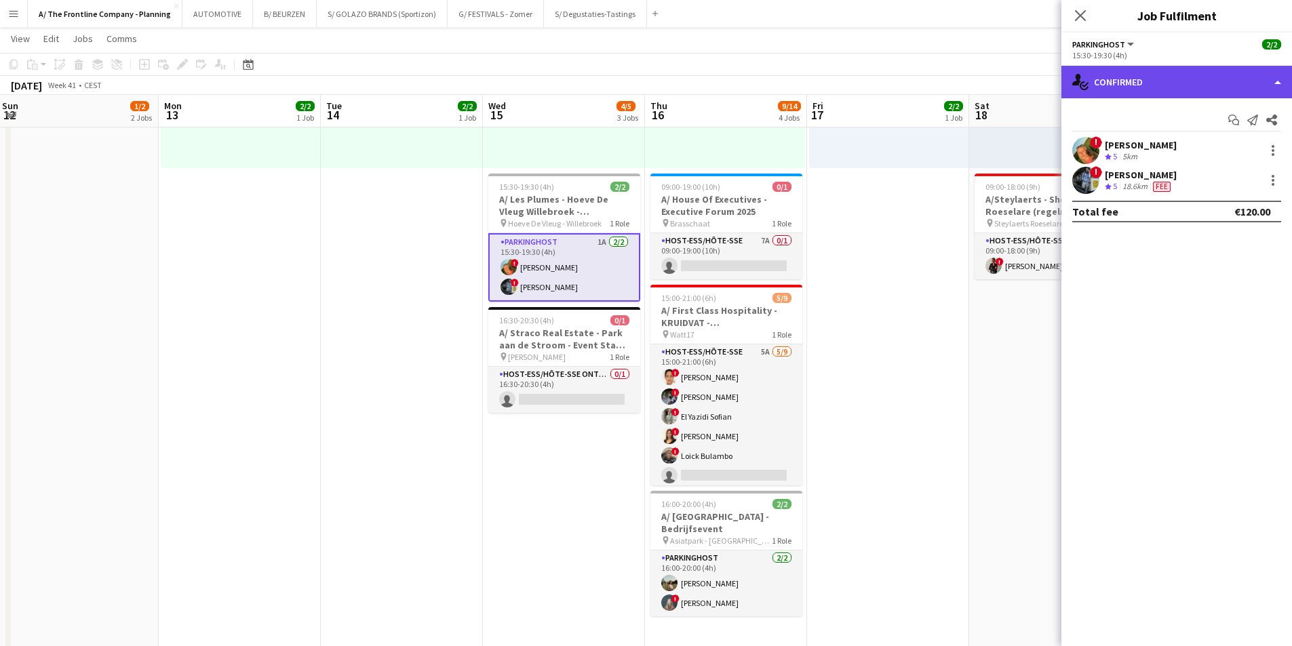
click at [1161, 82] on div "single-neutral-actions-check-2 Confirmed" at bounding box center [1177, 82] width 231 height 33
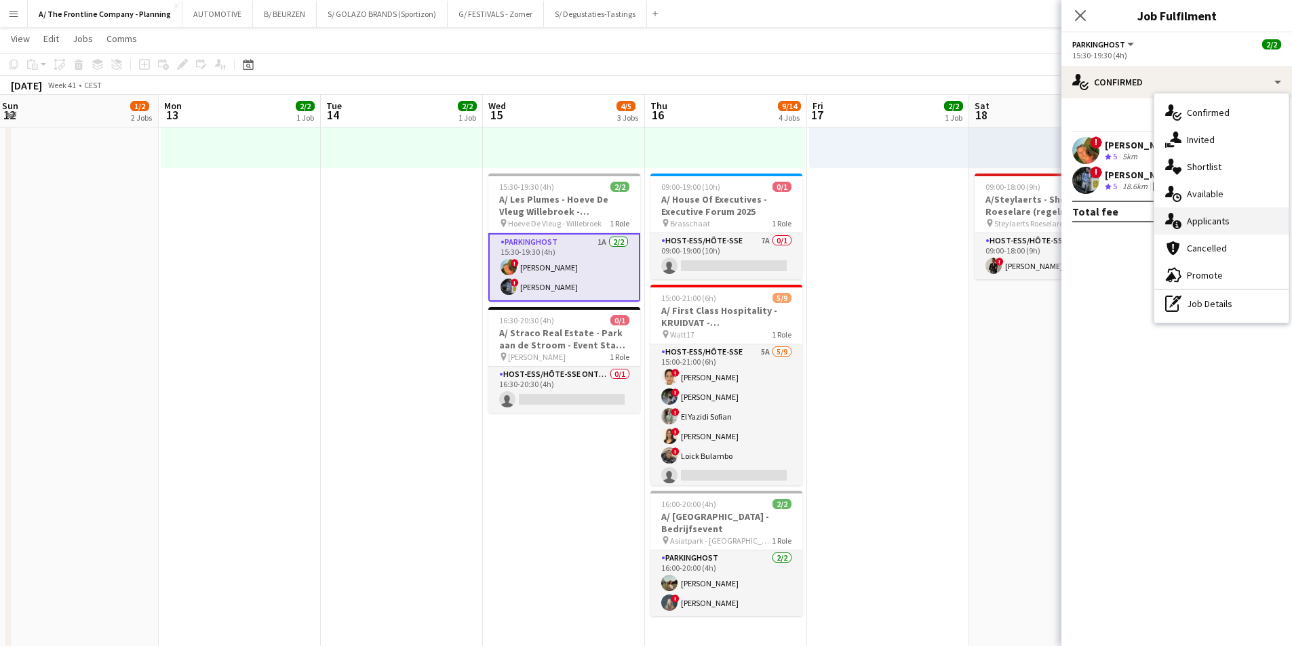
click at [1184, 225] on div "single-neutral-actions-information Applicants" at bounding box center [1222, 221] width 134 height 27
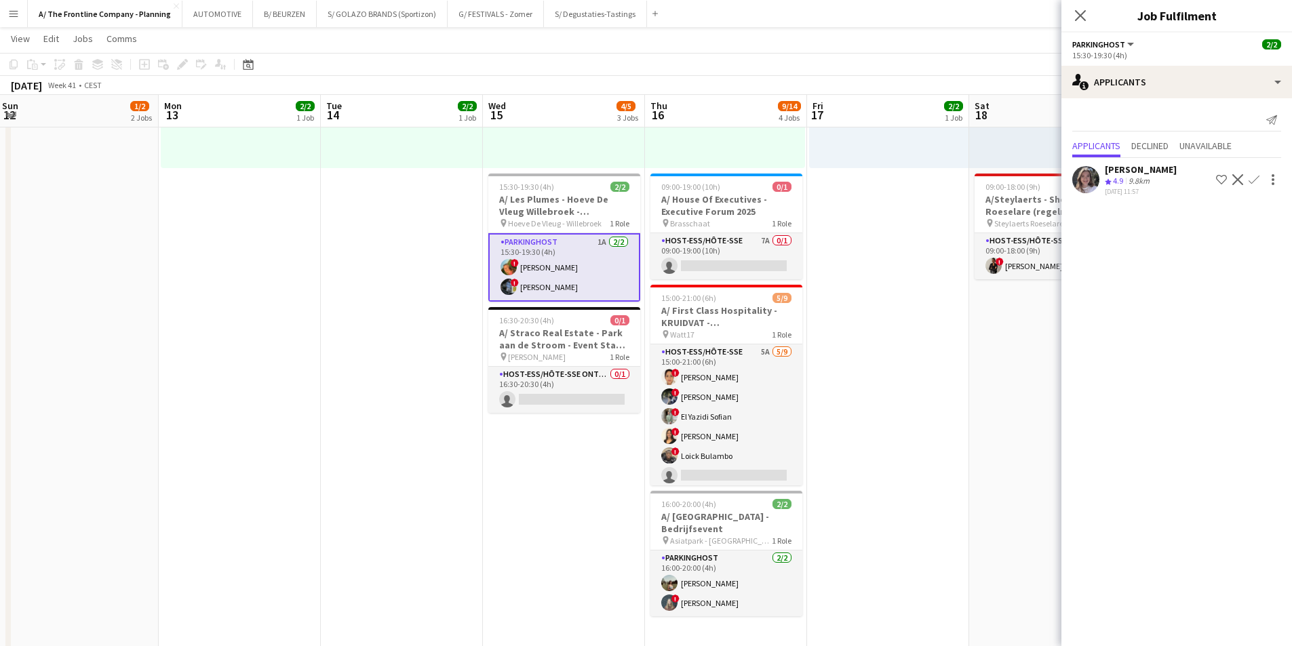
click at [1115, 183] on span "4.9" at bounding box center [1118, 181] width 10 height 10
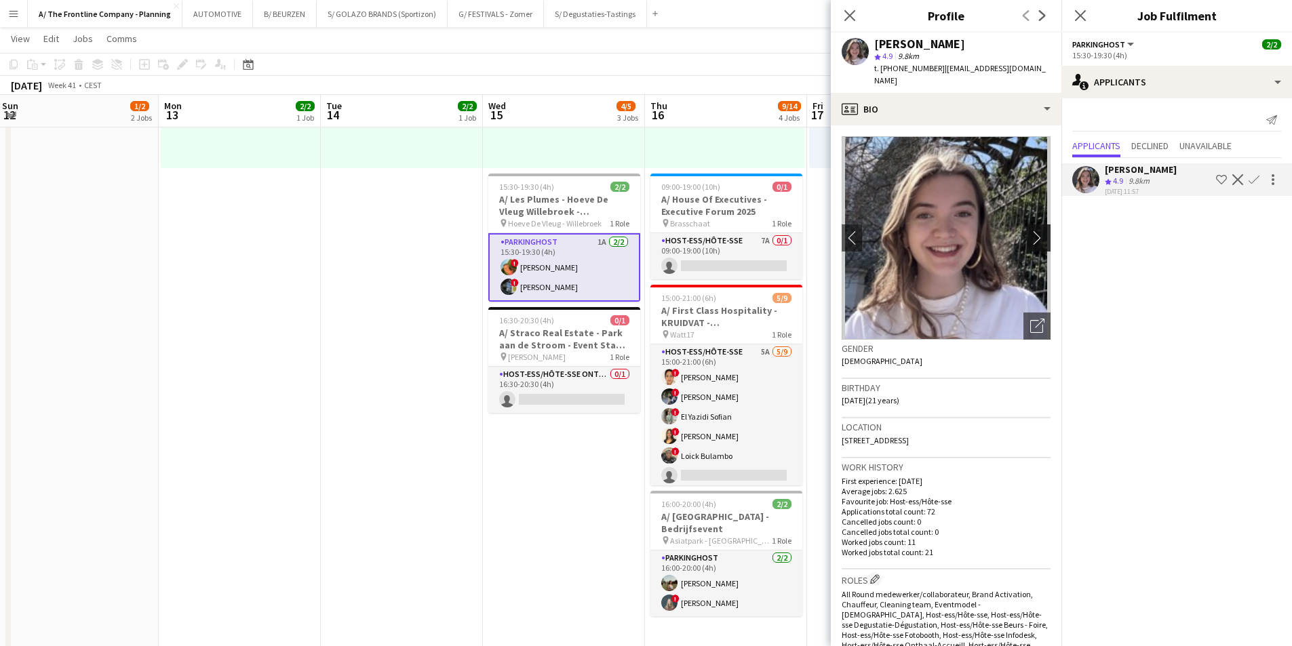
click at [1032, 231] on app-icon "chevron-right" at bounding box center [1040, 238] width 21 height 14
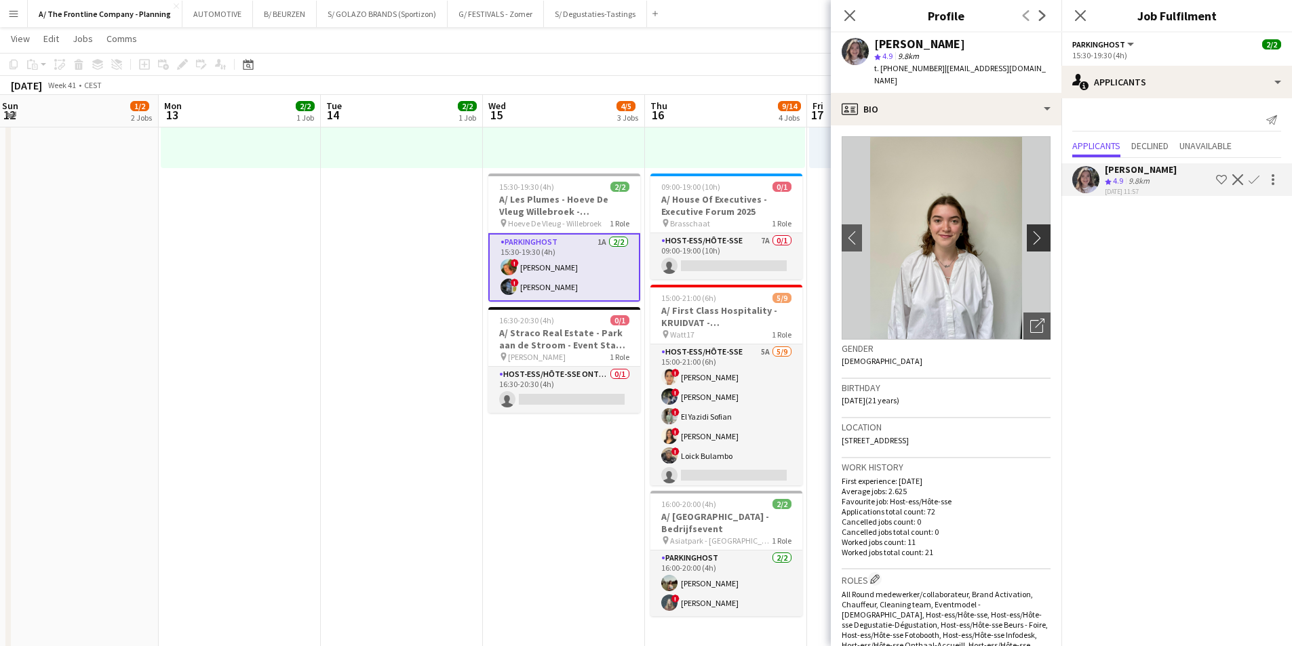
click at [1032, 231] on app-icon "chevron-right" at bounding box center [1040, 238] width 21 height 14
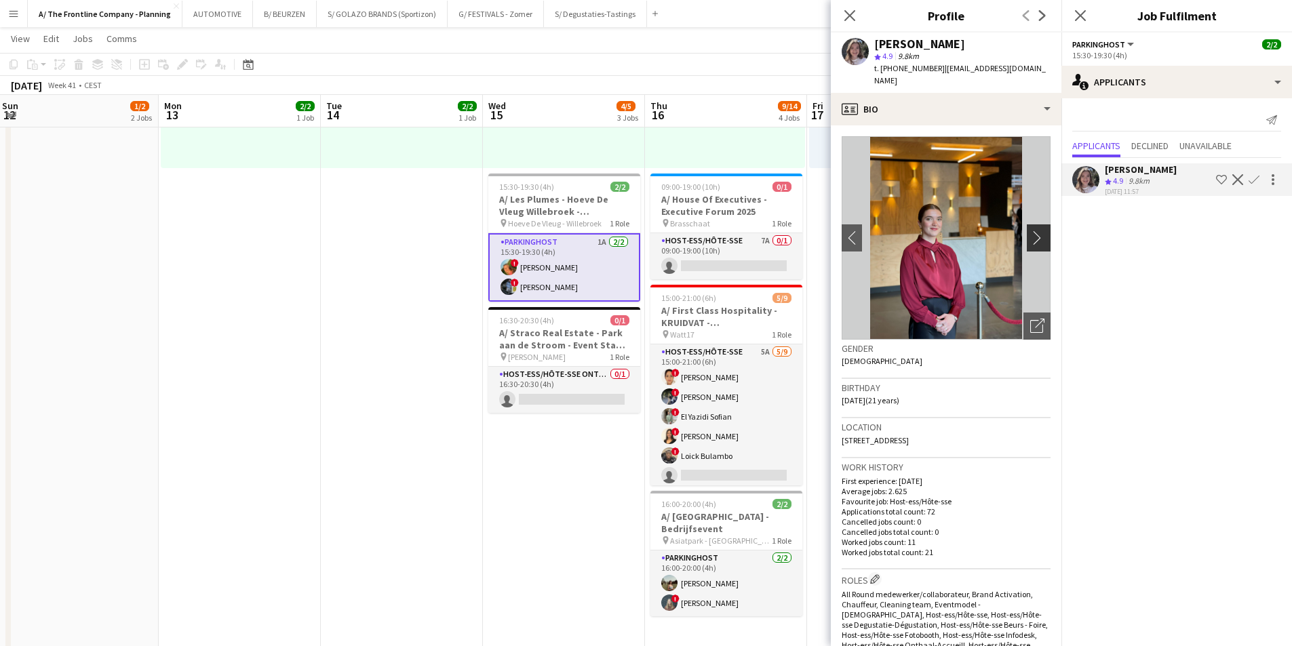
click at [1032, 231] on app-icon "chevron-right" at bounding box center [1040, 238] width 21 height 14
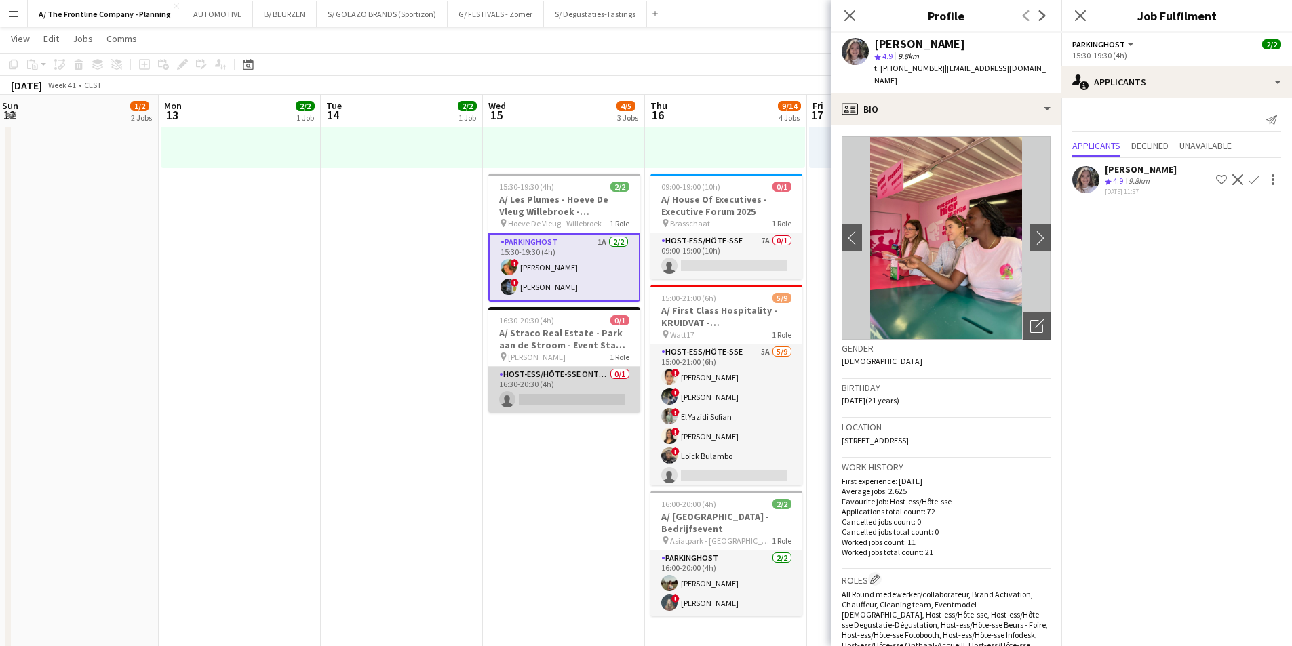
click at [566, 394] on app-card-role "Host-ess/Hôte-sse Onthaal-Accueill 0/1 16:30-20:30 (4h) single-neutral-actions" at bounding box center [564, 390] width 152 height 46
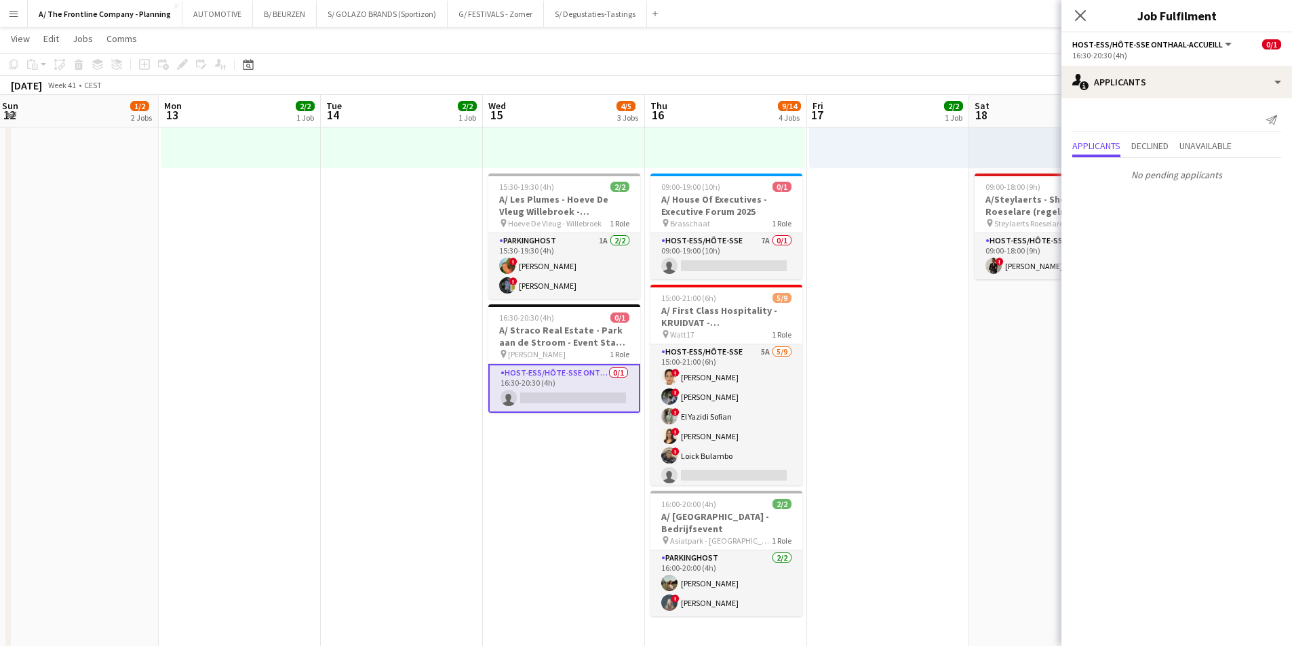
click at [1168, 64] on app-options-switcher "Host-ess/Hôte-sse Onthaal-Accueill All roles Host-ess/Hôte-sse Onthaal-Accueill…" at bounding box center [1177, 49] width 231 height 33
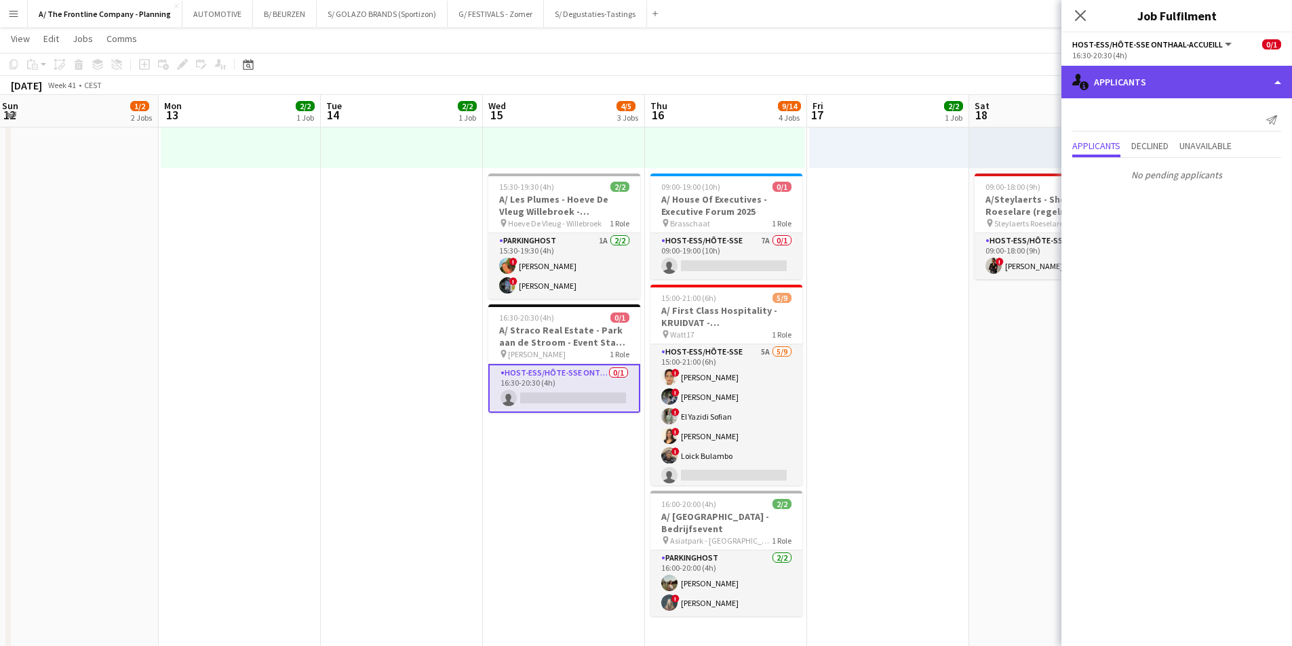
click at [1174, 83] on div "single-neutral-actions-information Applicants" at bounding box center [1177, 82] width 231 height 33
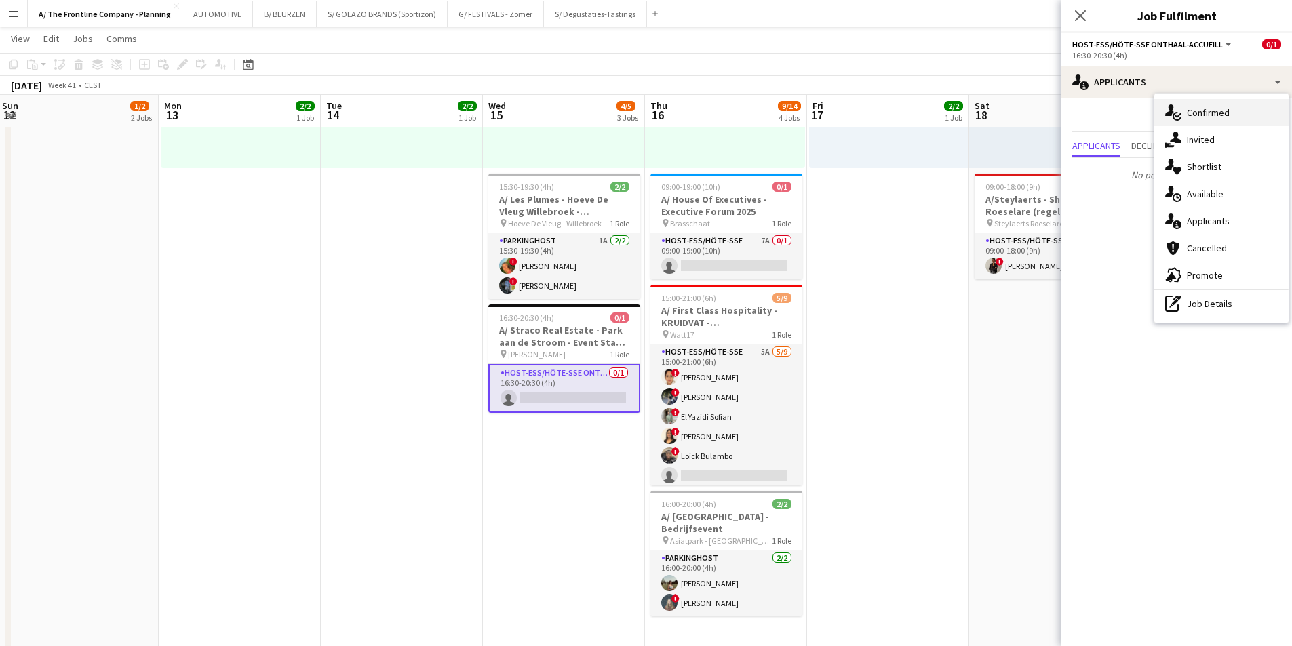
click at [1186, 107] on div "single-neutral-actions-check-2 Confirmed" at bounding box center [1222, 112] width 134 height 27
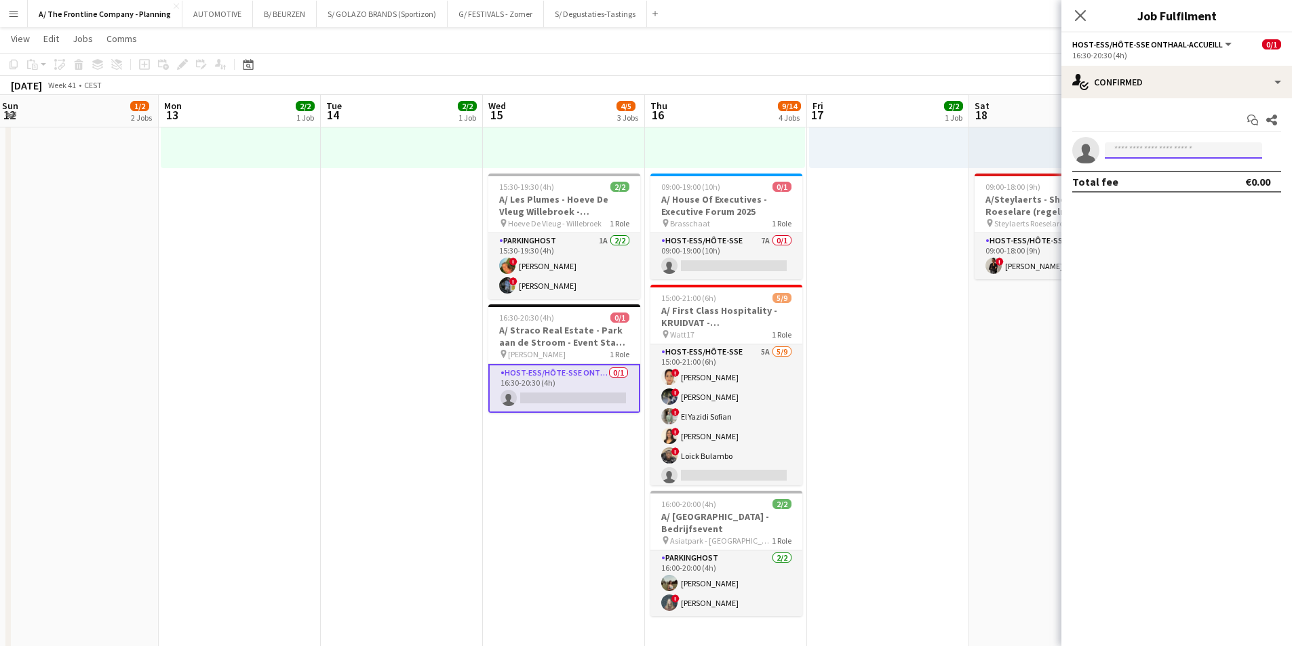
click at [1155, 159] on body "Menu Boards Boards Boards All jobs Status Workforce Workforce My Workforce Recr…" at bounding box center [646, 365] width 1292 height 1681
type input "*****"
click at [1130, 174] on span "[PERSON_NAME]" at bounding box center [1155, 170] width 78 height 12
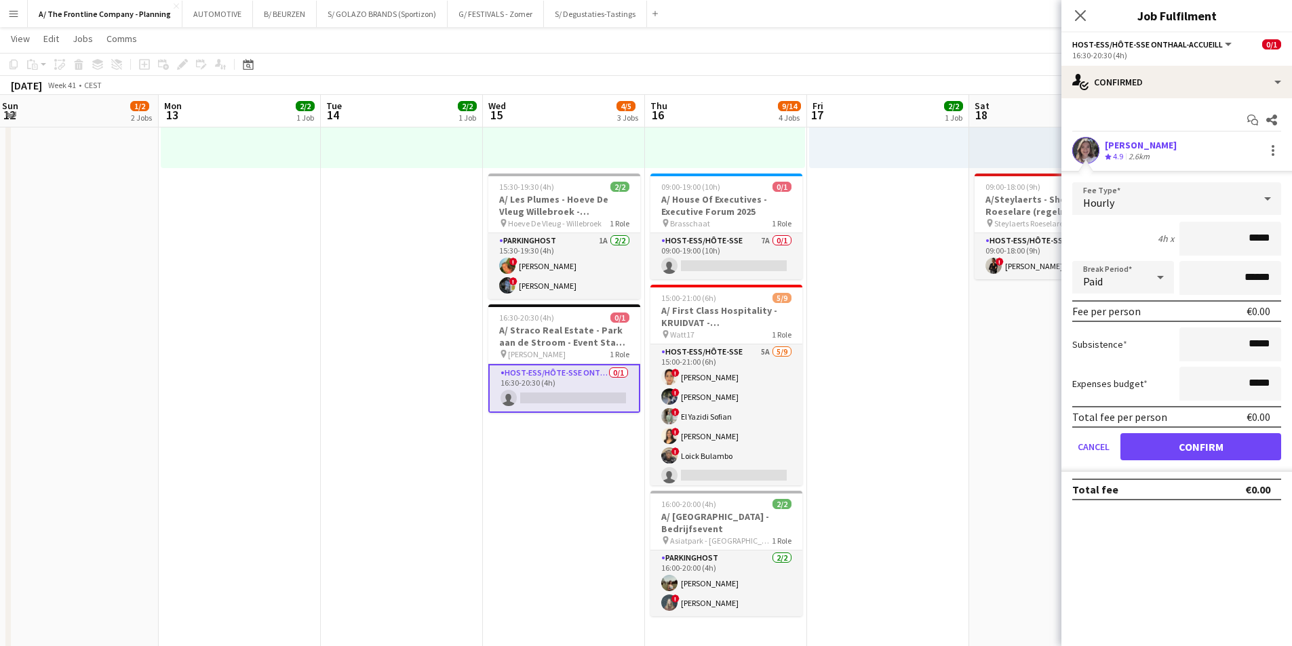
click at [1143, 150] on div "[PERSON_NAME]" at bounding box center [1141, 145] width 72 height 12
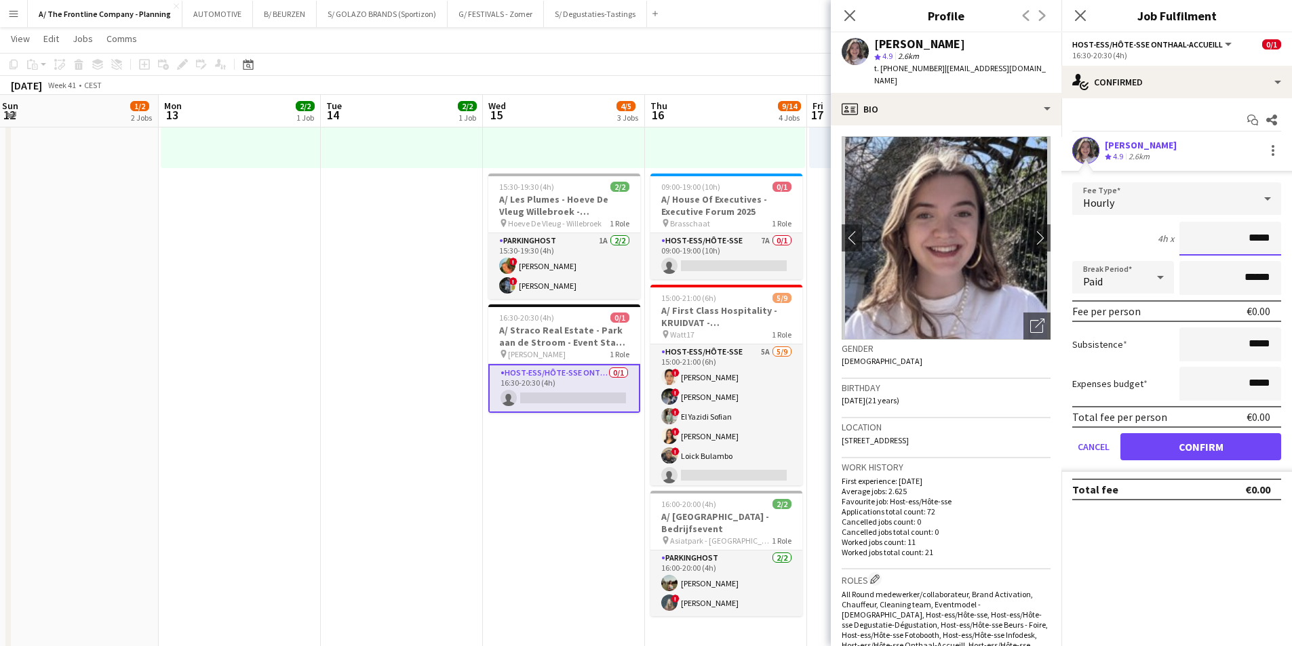
drag, startPoint x: 1231, startPoint y: 237, endPoint x: 1302, endPoint y: 238, distance: 71.2
click at [1292, 238] on html "Menu Boards Boards Boards All jobs Status Workforce Workforce My Workforce Recr…" at bounding box center [646, 365] width 1292 height 1681
type input "******"
click at [1189, 453] on button "Confirm" at bounding box center [1201, 446] width 161 height 27
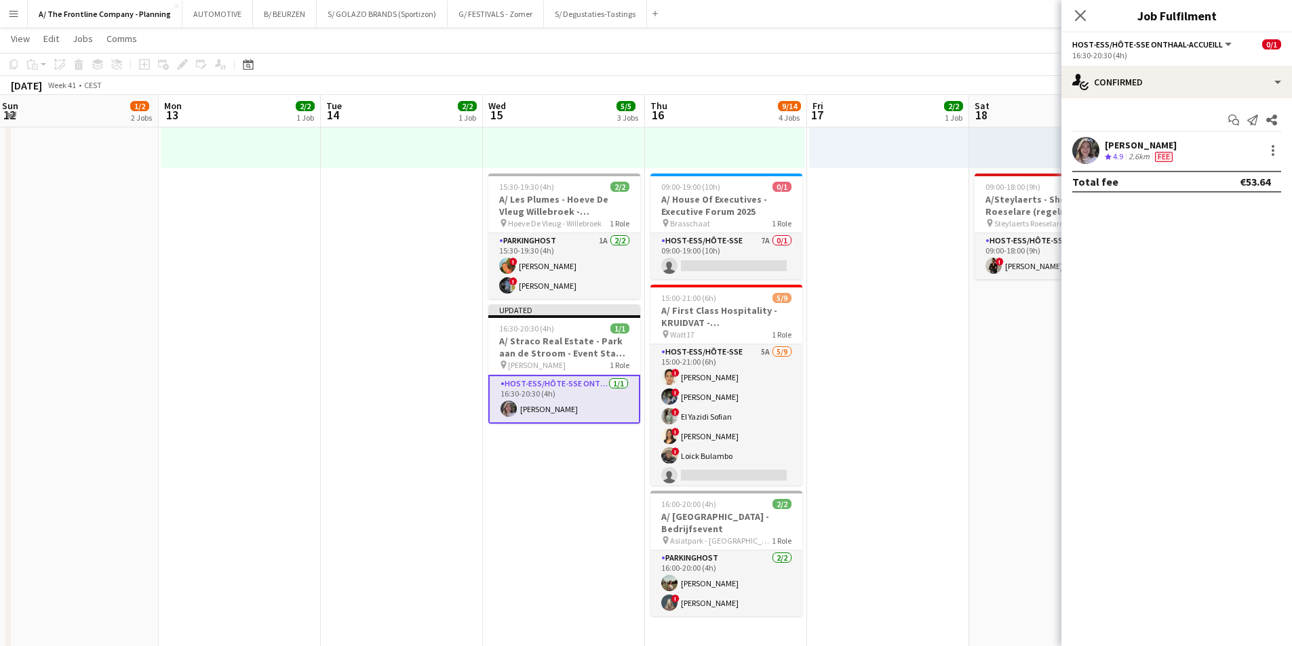
click at [556, 492] on app-date-cell "12:30-16:30 (4h) 2/2 pin Leuven 1 Role Host-ess/Hôte-sse 2/2 12:30-16:30 (4h) !…" at bounding box center [564, 367] width 162 height 1381
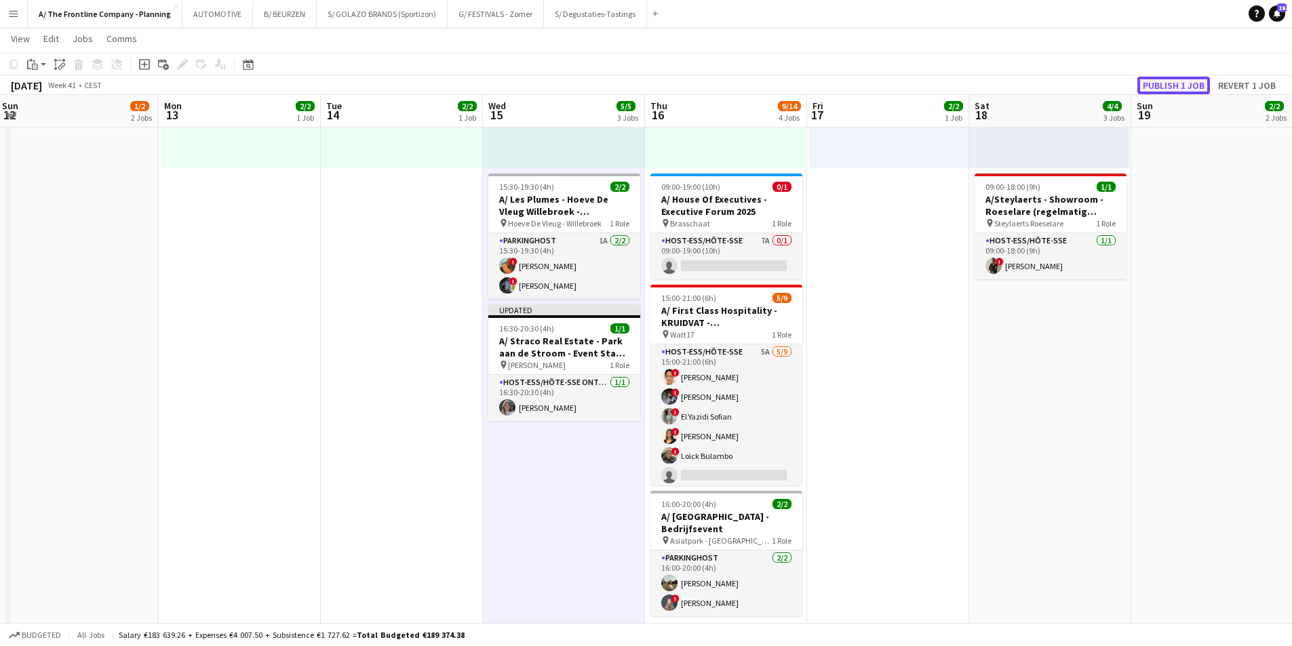
click at [1183, 91] on button "Publish 1 job" at bounding box center [1174, 86] width 73 height 18
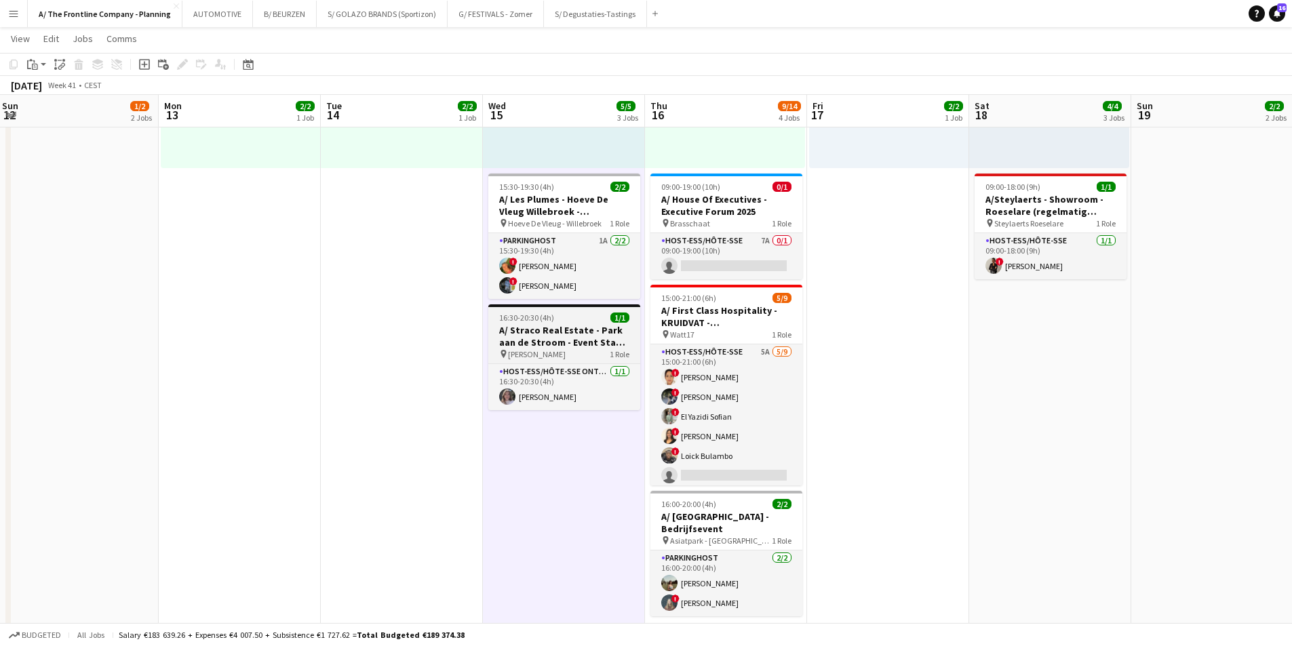
click at [532, 327] on h3 "A/ Straco Real Estate - Park aan de Stroom - Event Stake Holders" at bounding box center [564, 336] width 152 height 24
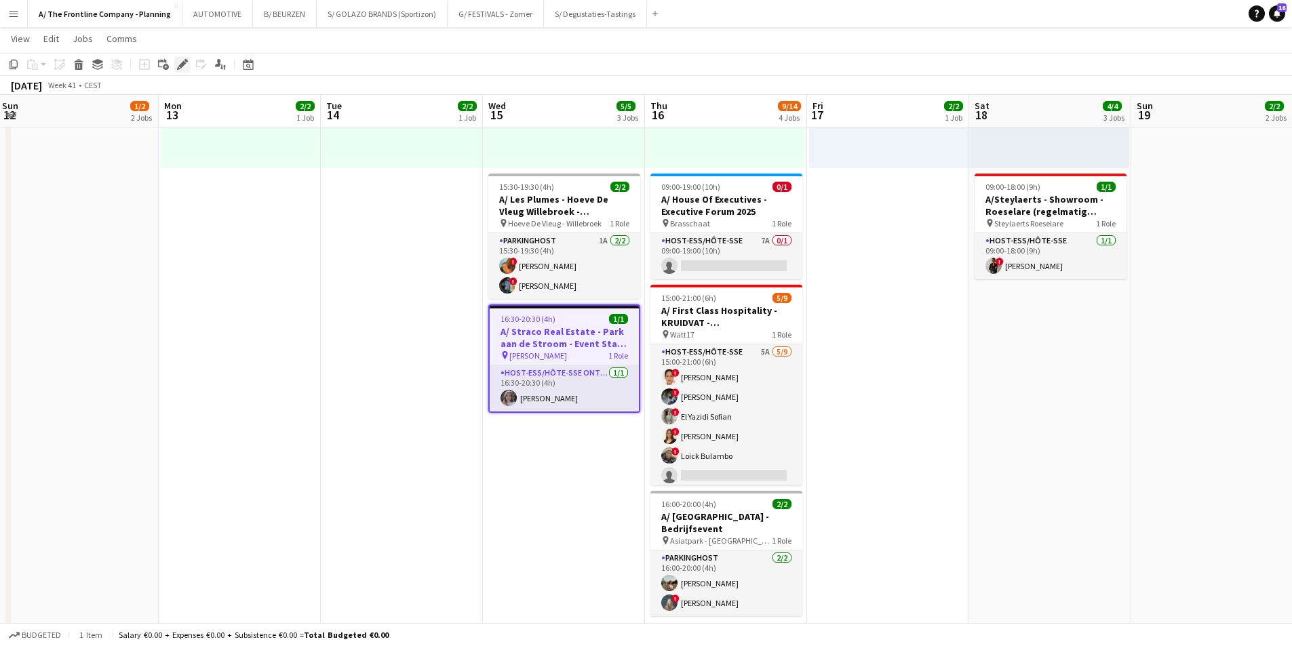
click at [185, 60] on icon at bounding box center [186, 60] width 3 height 3
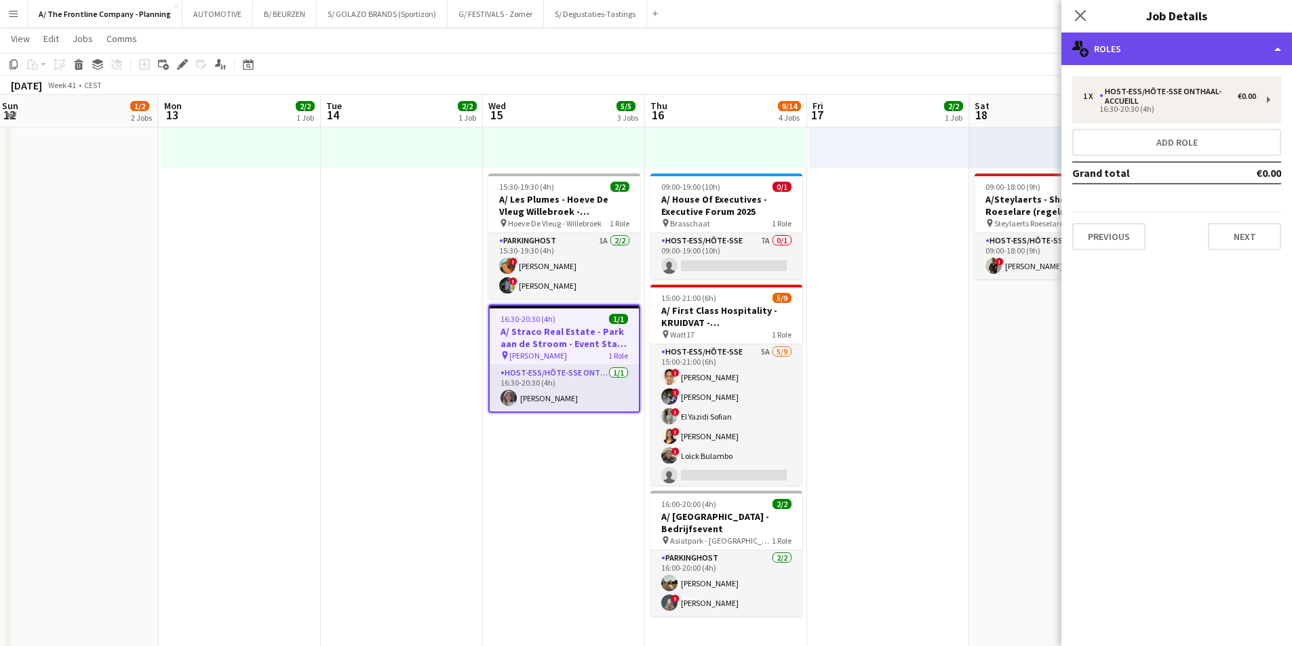
click at [1128, 48] on div "multiple-users-add Roles" at bounding box center [1177, 49] width 231 height 33
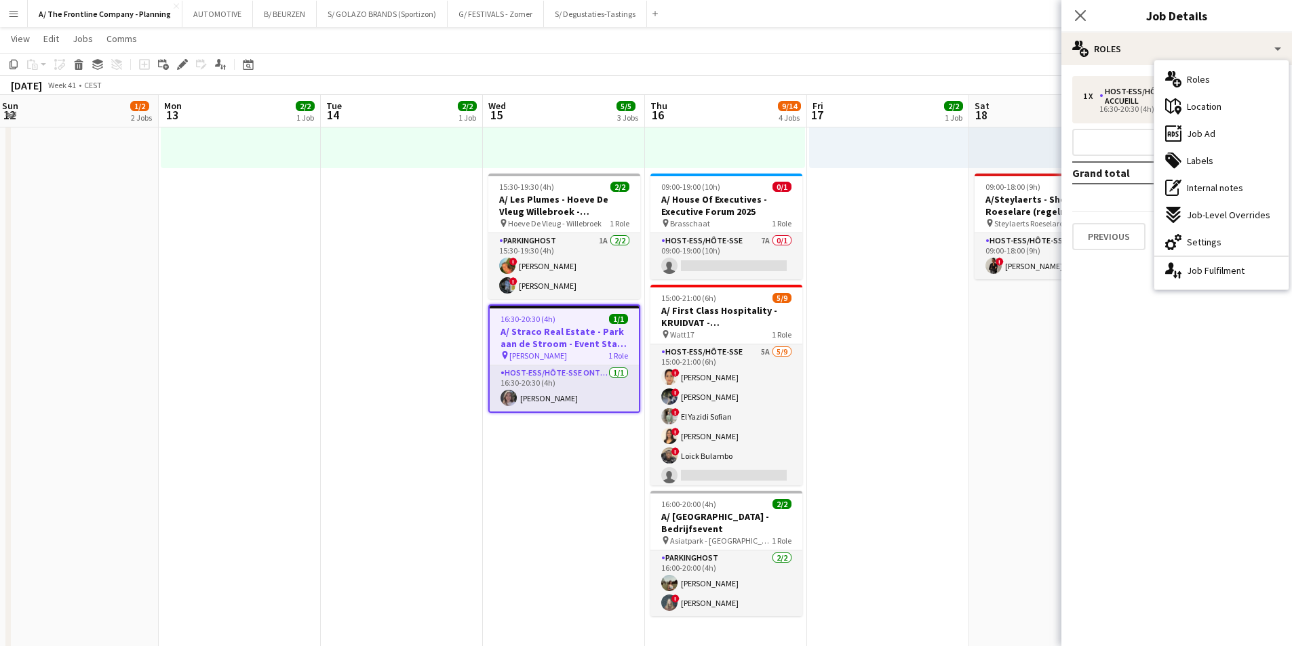
click at [1205, 137] on span "Job Ad" at bounding box center [1201, 134] width 28 height 12
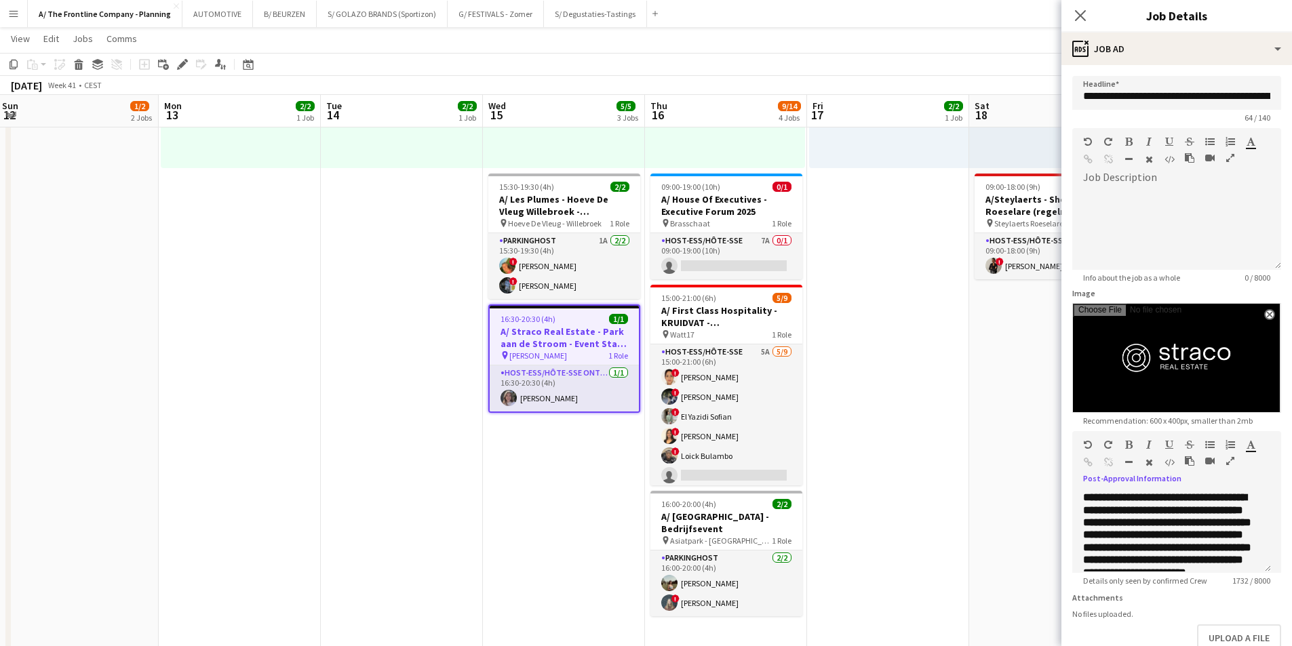
click at [1229, 457] on icon "button" at bounding box center [1230, 461] width 8 height 9
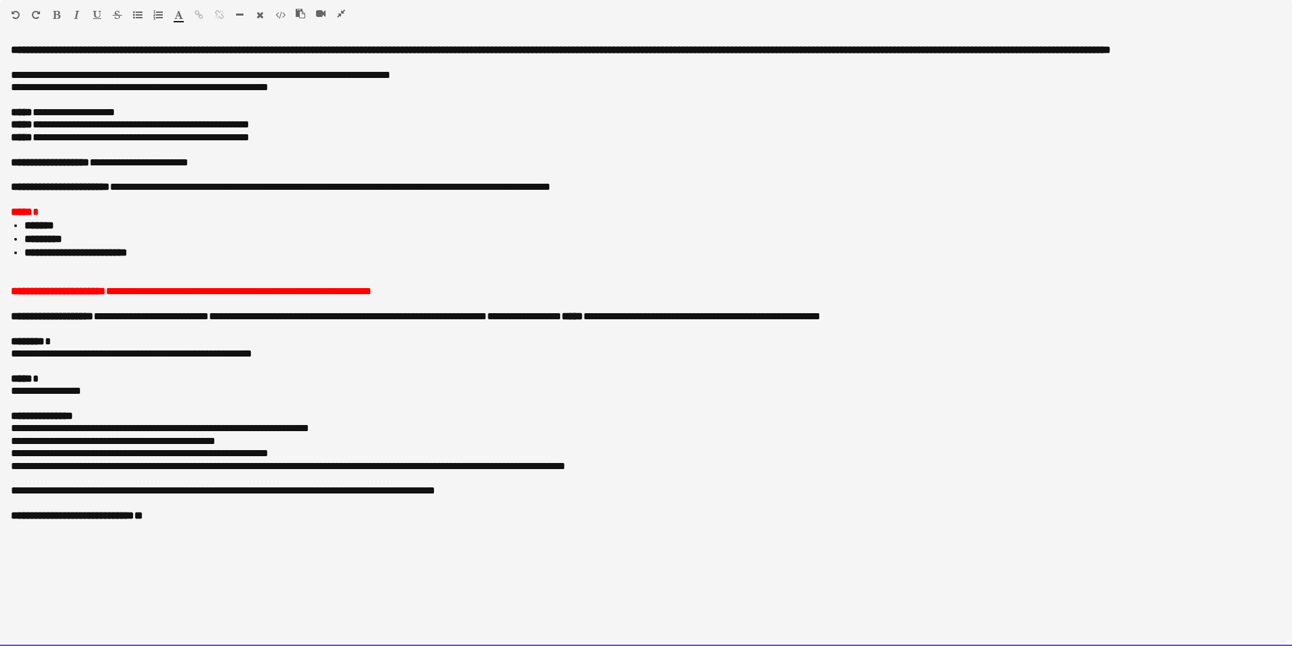
click at [426, 296] on p "**********" at bounding box center [646, 292] width 1271 height 12
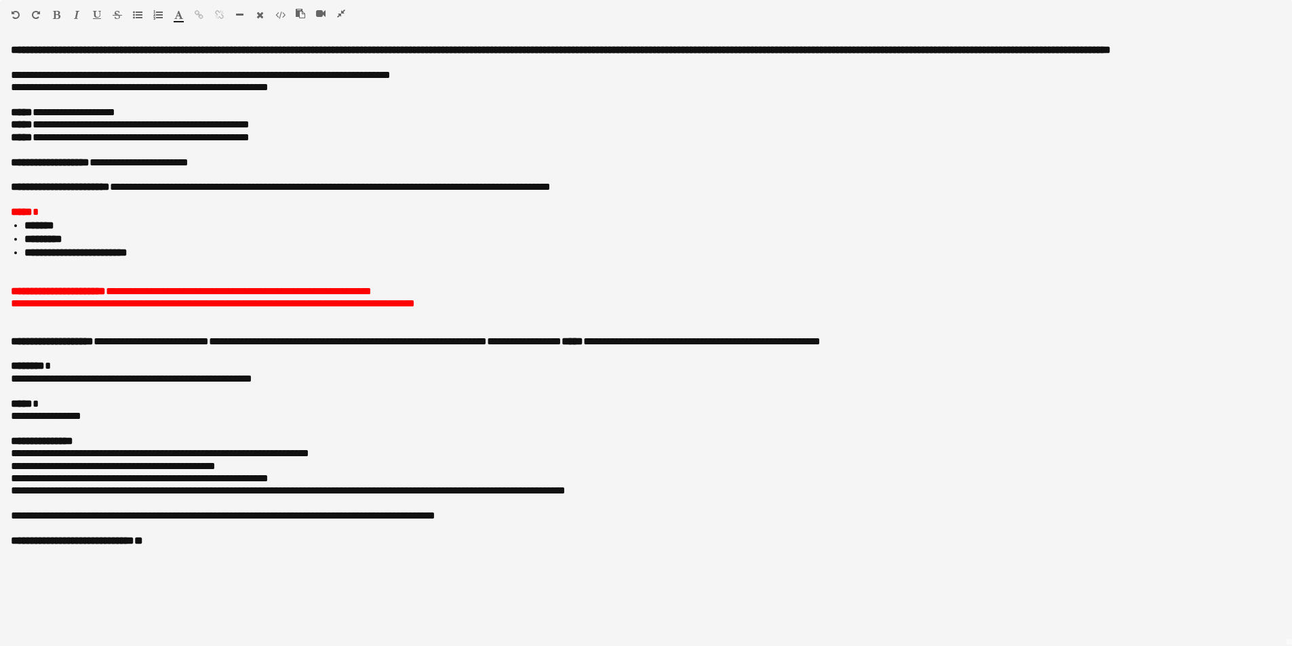
click at [337, 11] on icon "button" at bounding box center [341, 13] width 8 height 9
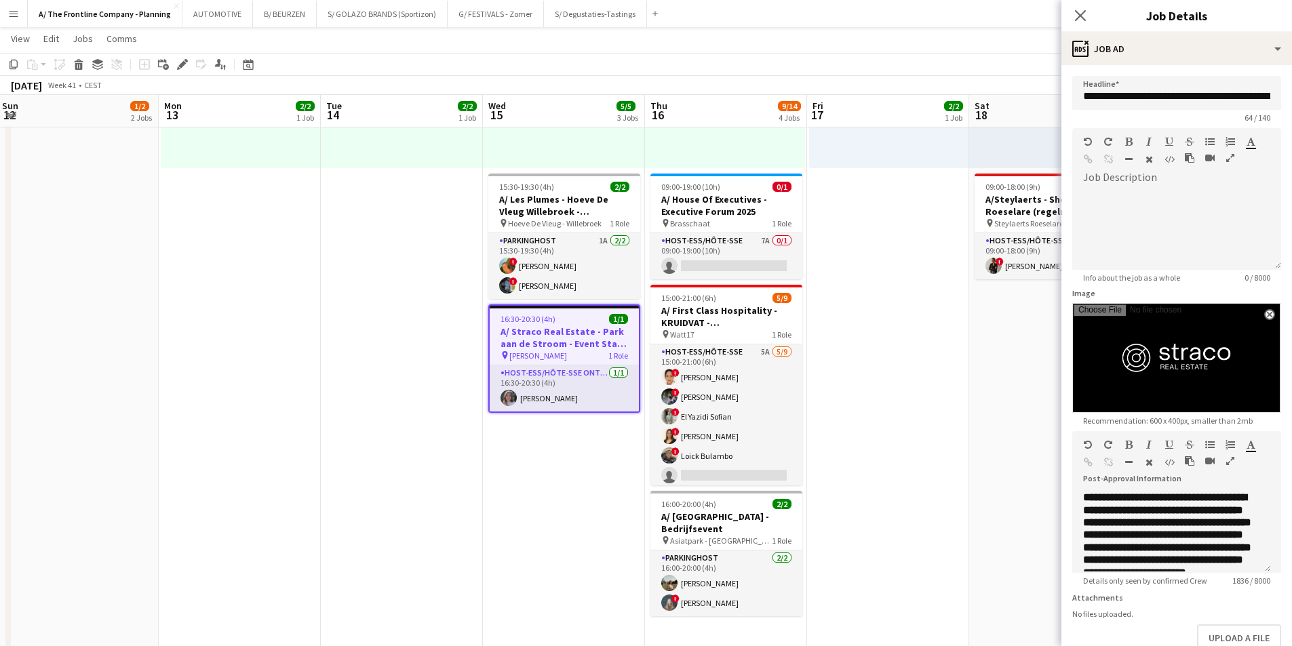
scroll to position [0, 490]
click at [900, 220] on app-date-cell "Toggle View A/ Izidok - IBEDSSMA - 17+18/10/2025 [DATE] → [DATE] 4/4 2 jobs 08:…" at bounding box center [888, 367] width 162 height 1381
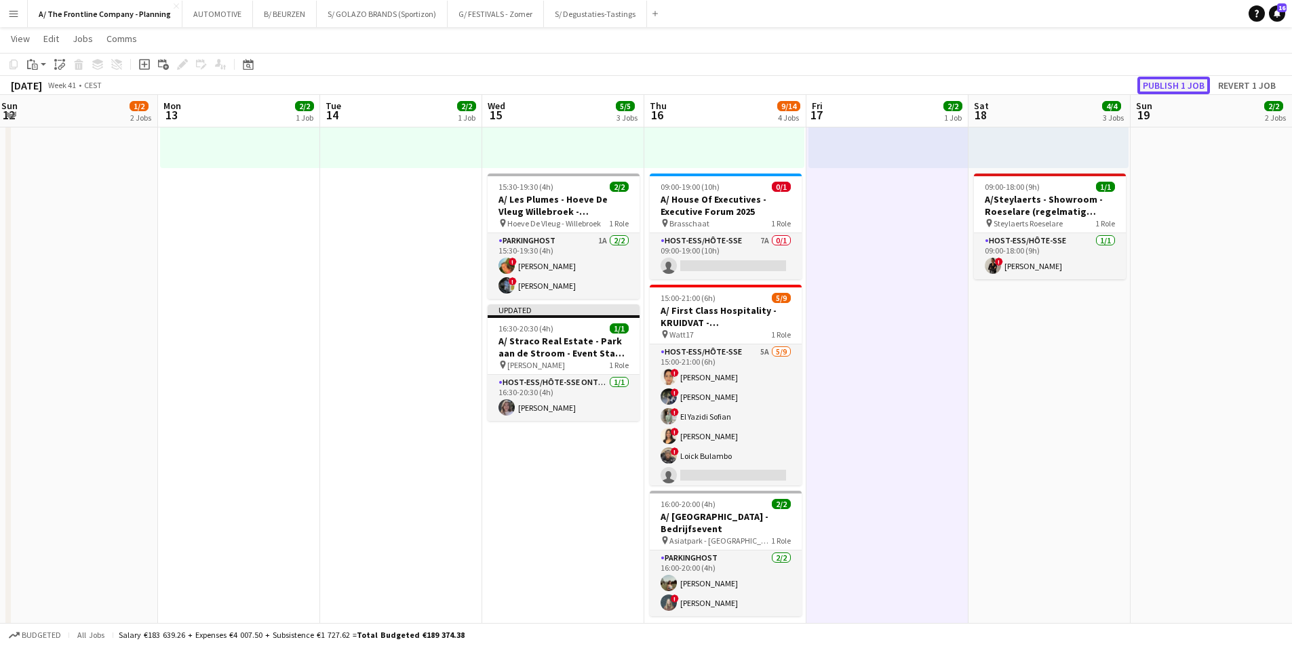
click at [1189, 88] on button "Publish 1 job" at bounding box center [1174, 86] width 73 height 18
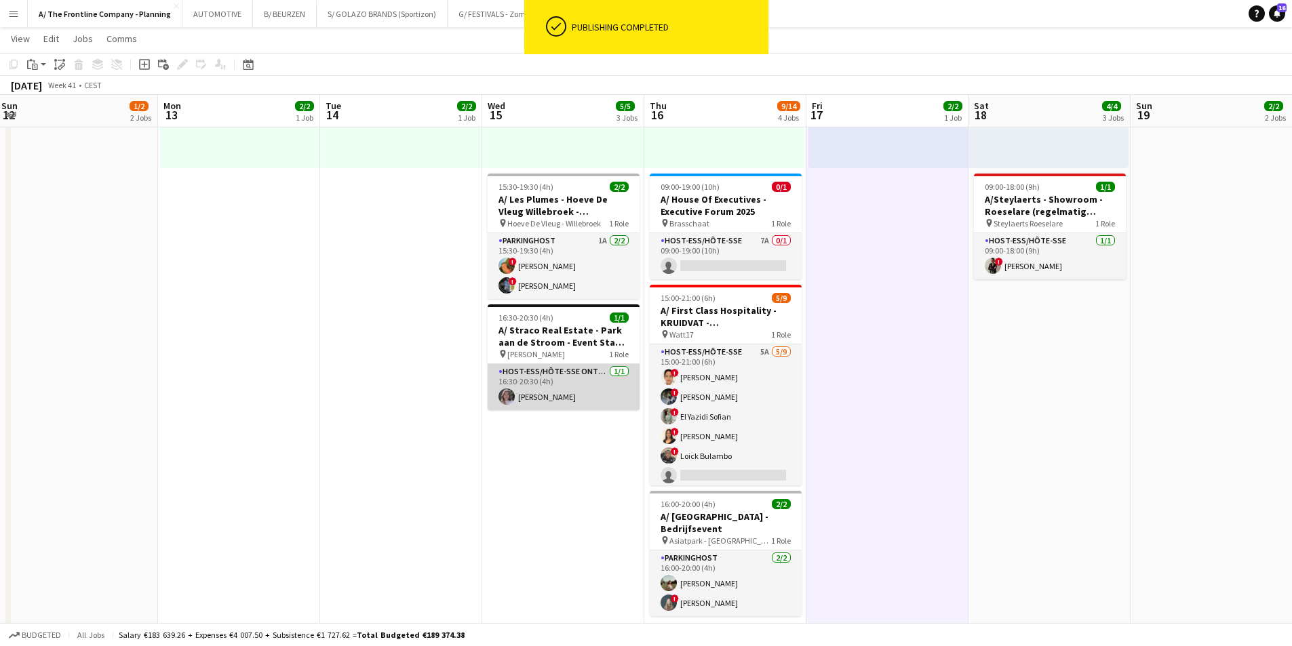
click at [577, 398] on app-card-role "Host-ess/Hôte-sse Onthaal-Accueill 1/1 16:30-20:30 (4h) Winke De Feyter" at bounding box center [564, 387] width 152 height 46
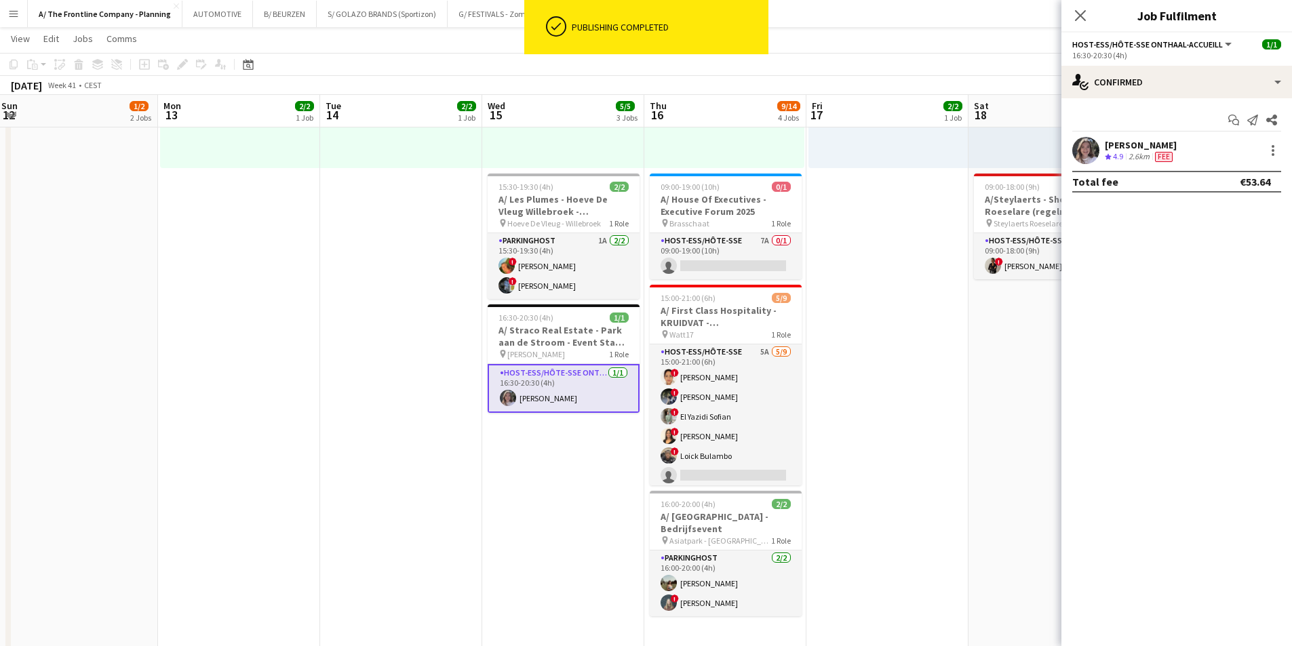
click at [1134, 149] on div "[PERSON_NAME]" at bounding box center [1141, 145] width 72 height 12
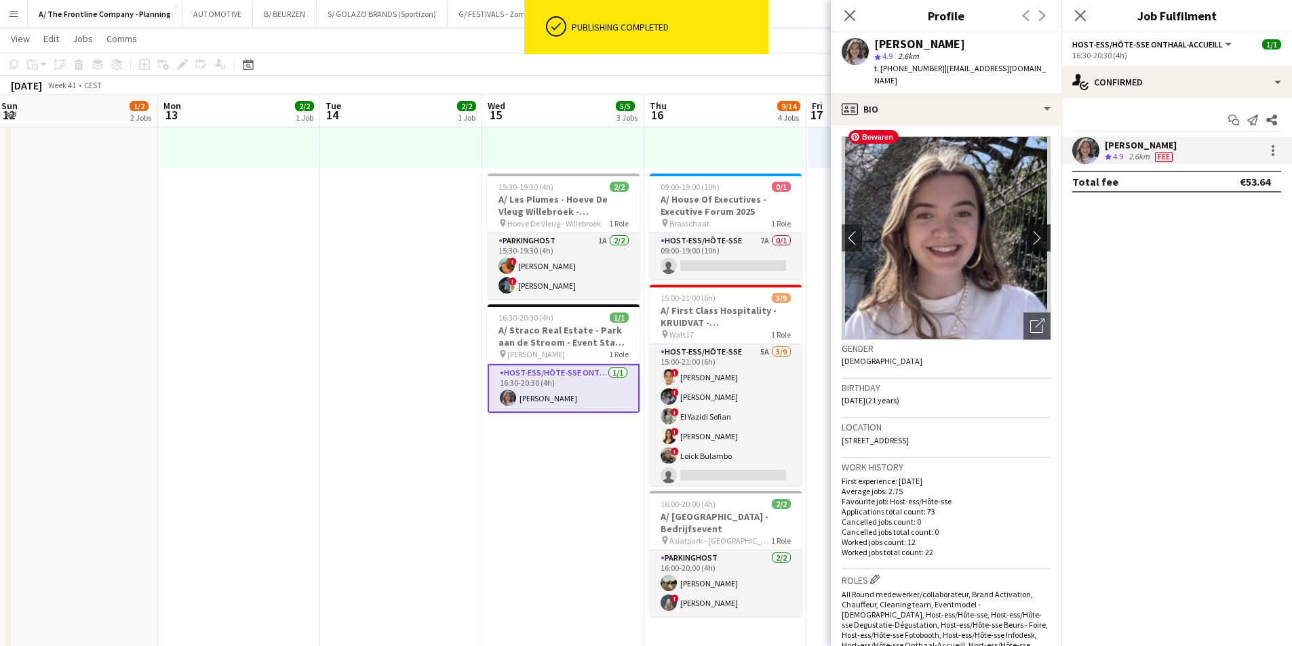
click at [1030, 231] on app-icon "chevron-right" at bounding box center [1040, 238] width 21 height 14
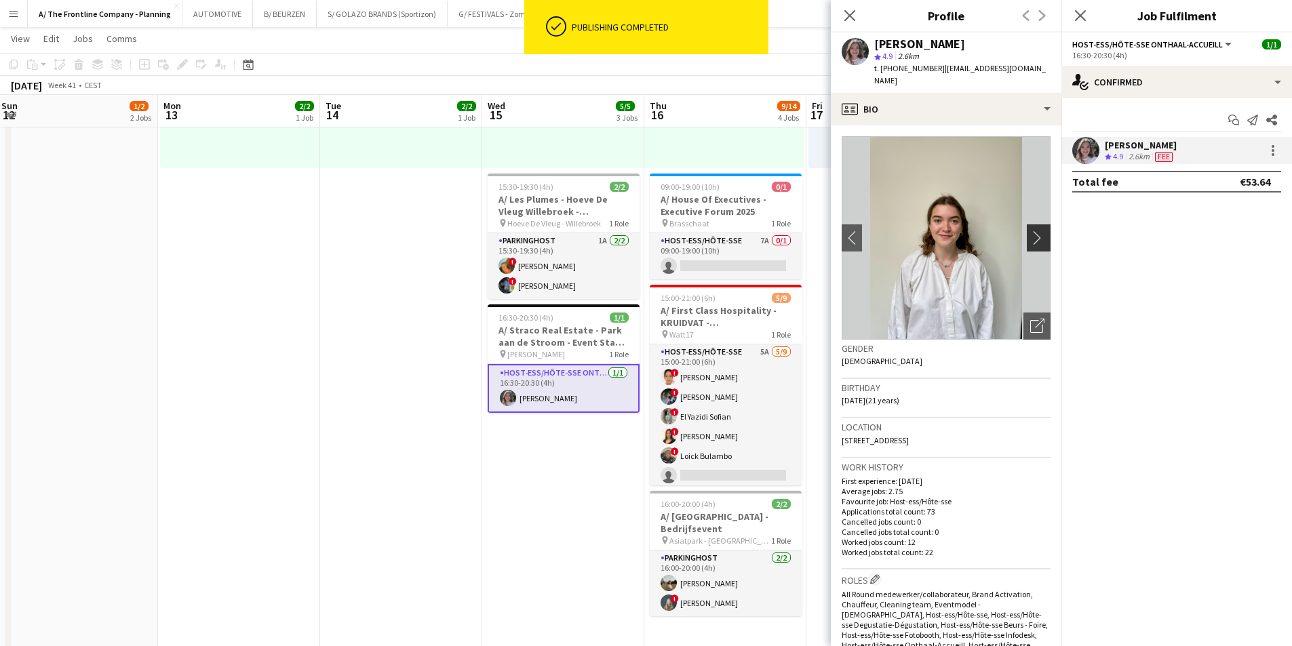
click at [1030, 231] on app-icon "chevron-right" at bounding box center [1040, 238] width 21 height 14
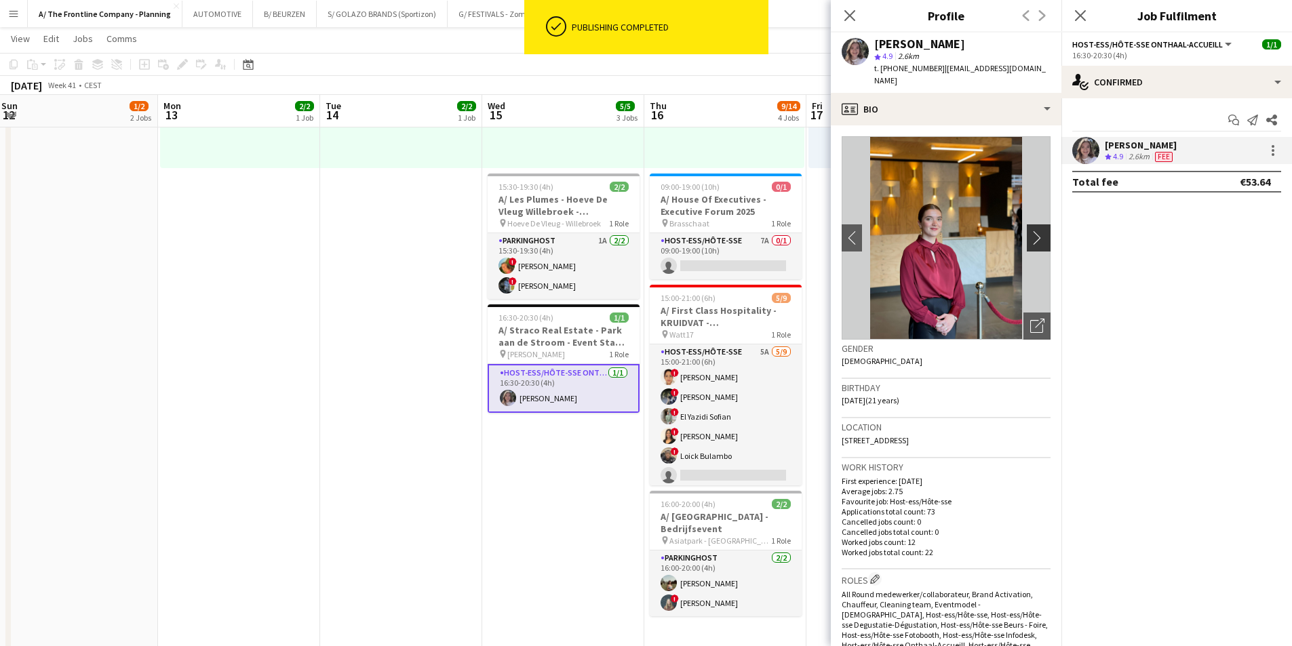
click at [1030, 231] on app-icon "chevron-right" at bounding box center [1040, 238] width 21 height 14
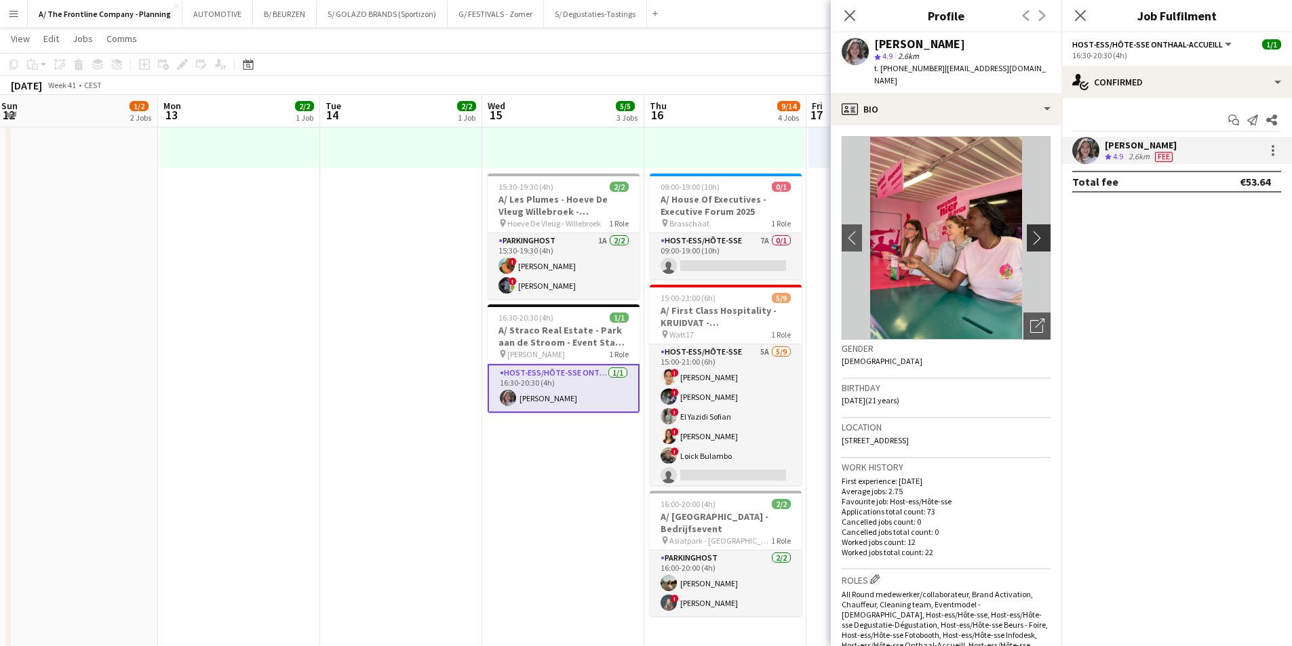
click at [1030, 231] on app-icon "chevron-right" at bounding box center [1040, 238] width 21 height 14
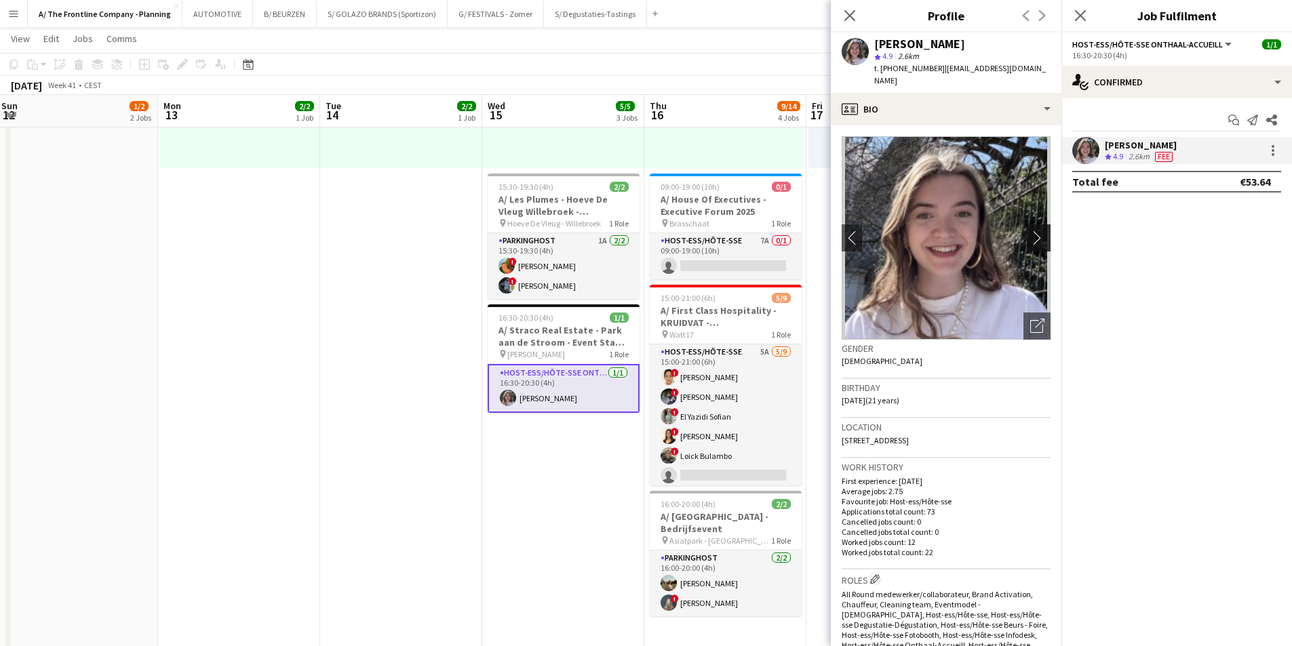
click at [1030, 231] on app-icon "chevron-right" at bounding box center [1040, 238] width 21 height 14
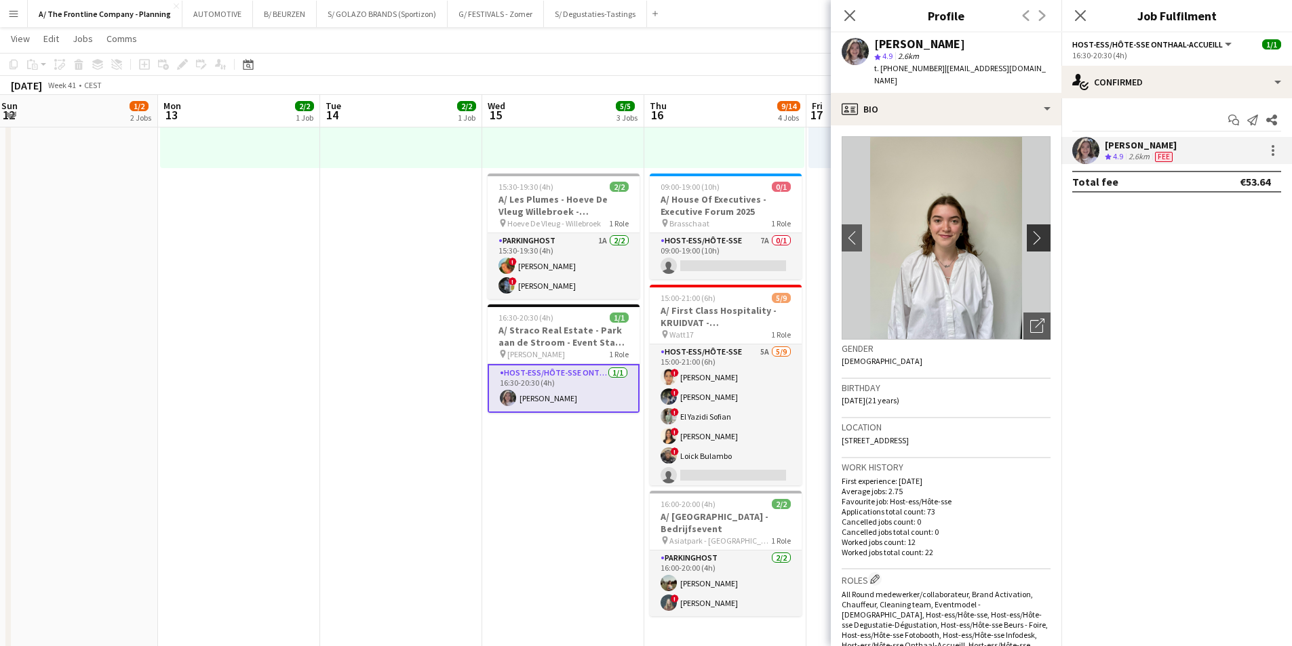
click at [1030, 231] on app-icon "chevron-right" at bounding box center [1040, 238] width 21 height 14
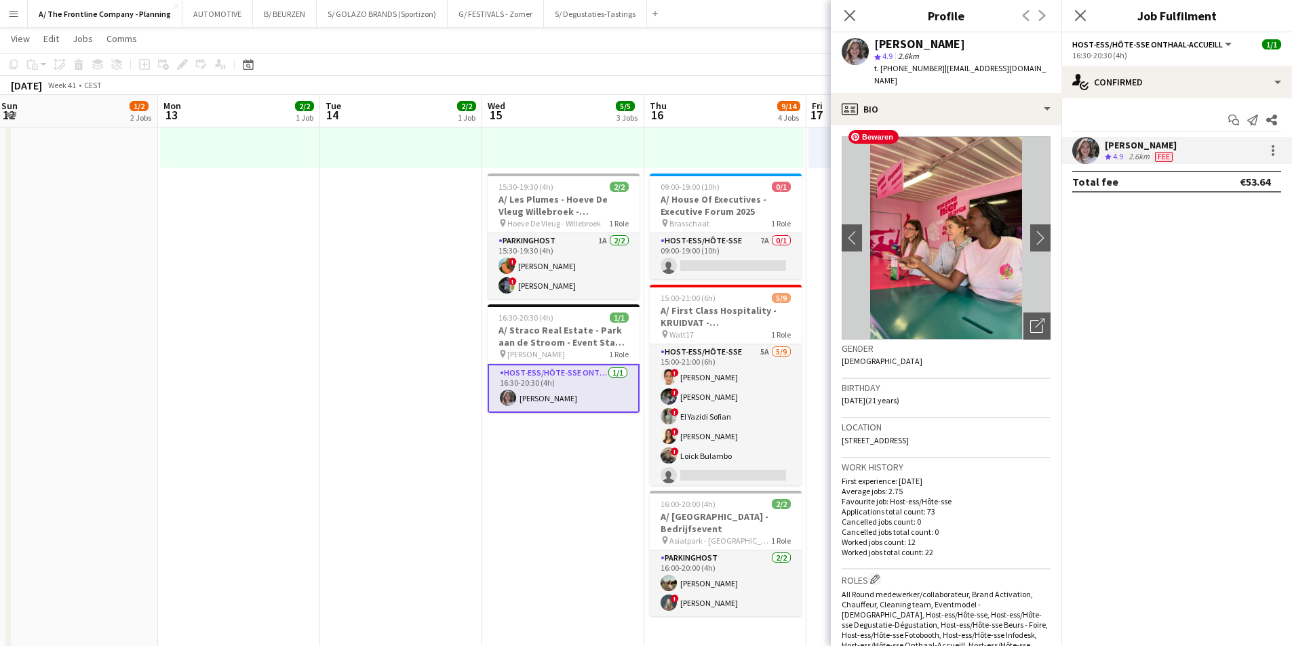
click at [865, 222] on img at bounding box center [946, 238] width 209 height 204
click at [852, 231] on app-icon "chevron-left" at bounding box center [852, 238] width 21 height 14
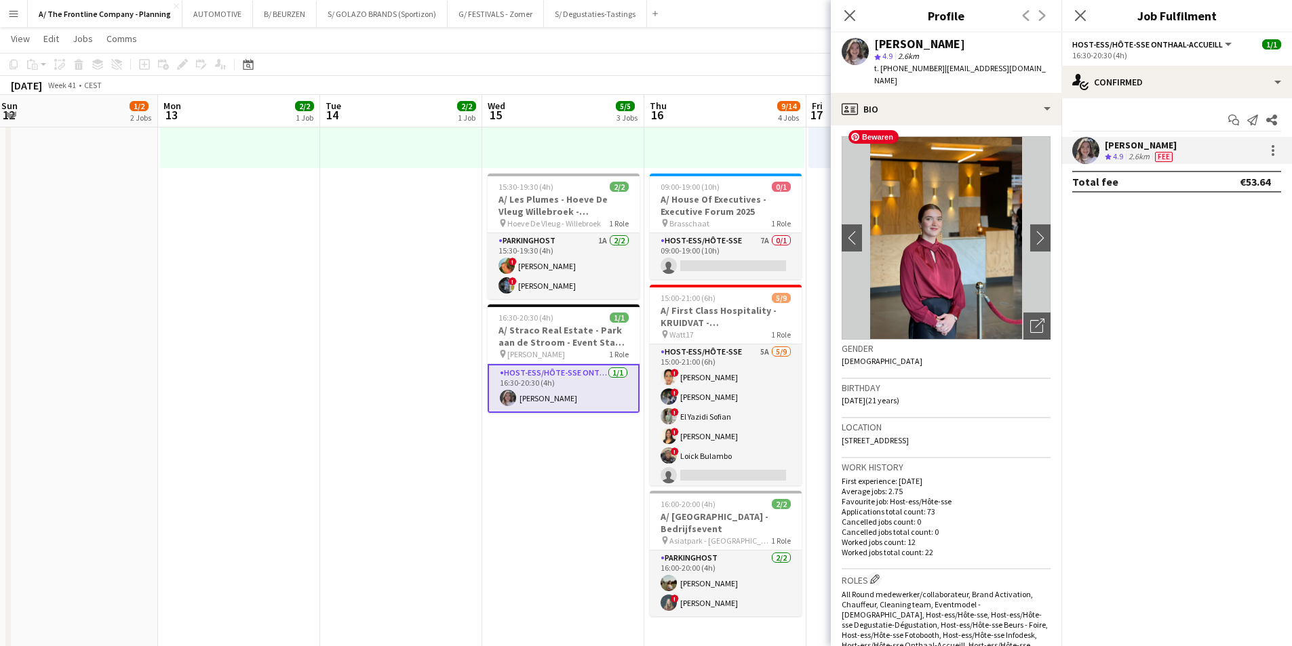
click at [936, 228] on img at bounding box center [946, 238] width 209 height 204
